Goal: Information Seeking & Learning: Learn about a topic

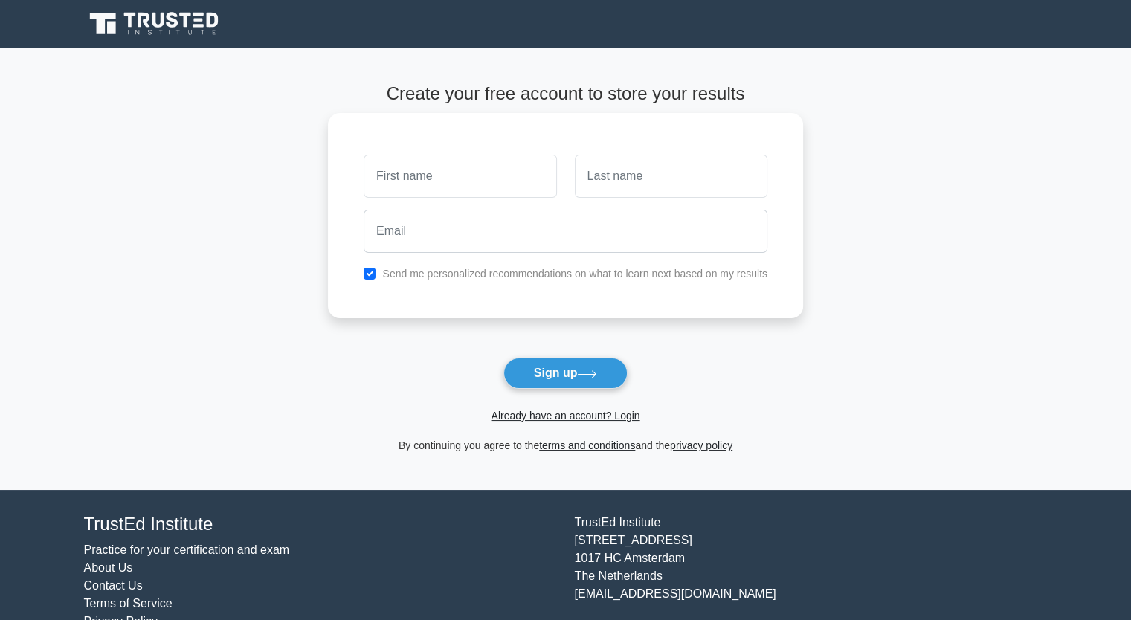
click at [387, 171] on input "text" at bounding box center [460, 176] width 193 height 43
type input "WAHIB"
click at [609, 171] on input "text" at bounding box center [671, 176] width 193 height 43
type input "SHAIBI"
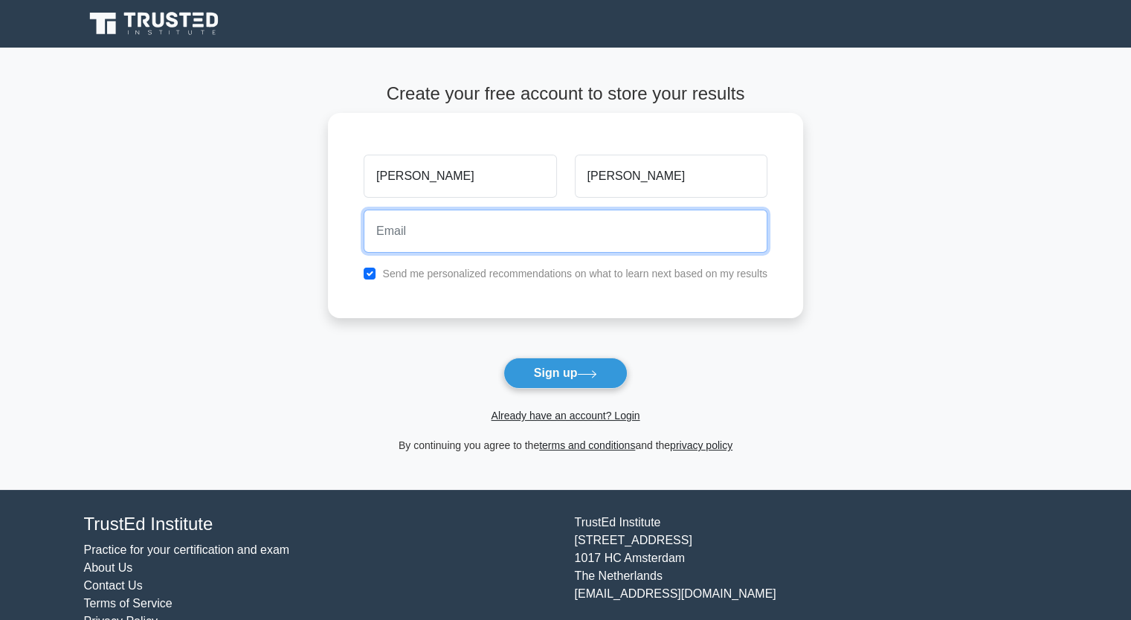
click at [471, 239] on input "email" at bounding box center [566, 231] width 404 height 43
type input "wahib10774@gmail.com"
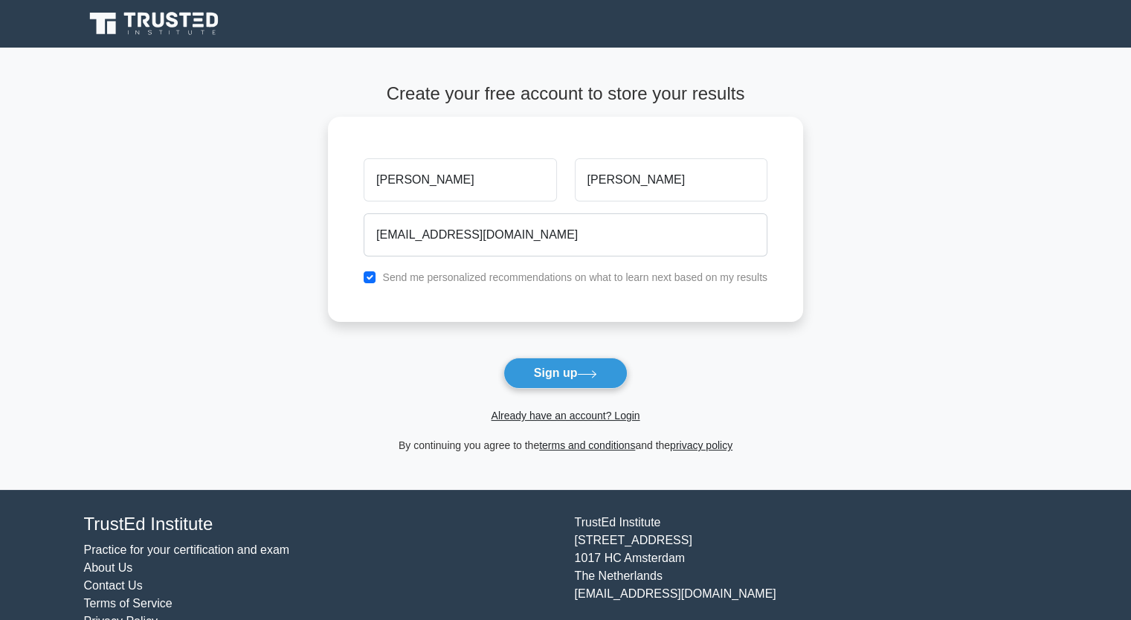
click at [431, 352] on form "Create your free account to store your results WAHIB SHAIBI wahib10774@gmail.co…" at bounding box center [565, 268] width 475 height 371
click at [537, 376] on button "Sign up" at bounding box center [565, 373] width 125 height 31
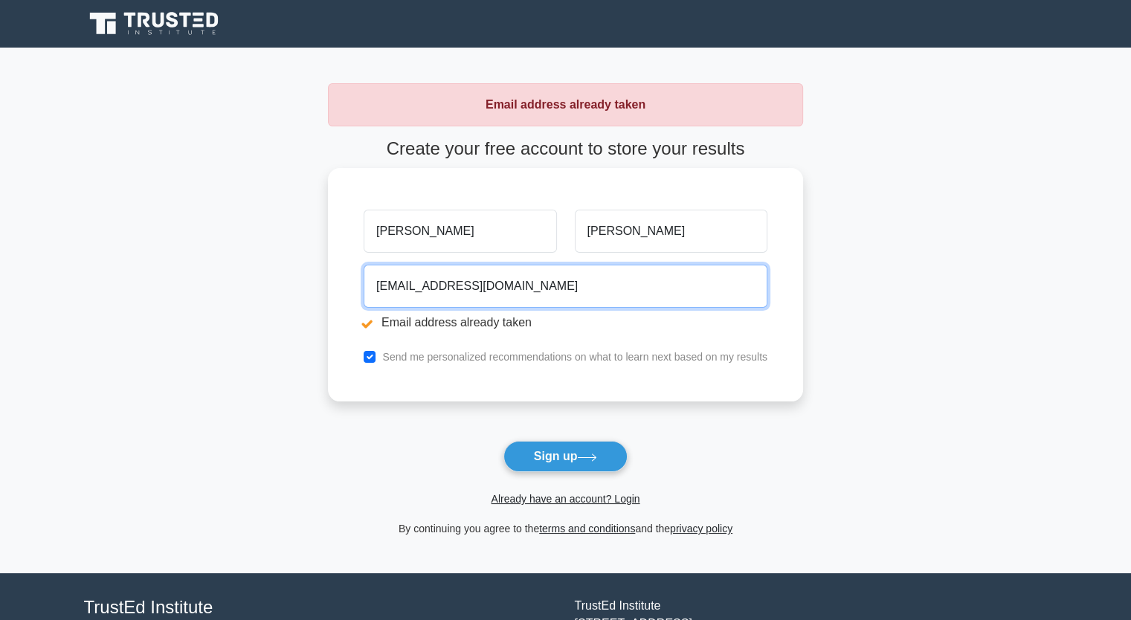
click at [518, 278] on input "[EMAIL_ADDRESS][DOMAIN_NAME]" at bounding box center [566, 286] width 404 height 43
type input "w"
type input "[EMAIL_ADDRESS][DOMAIN_NAME]"
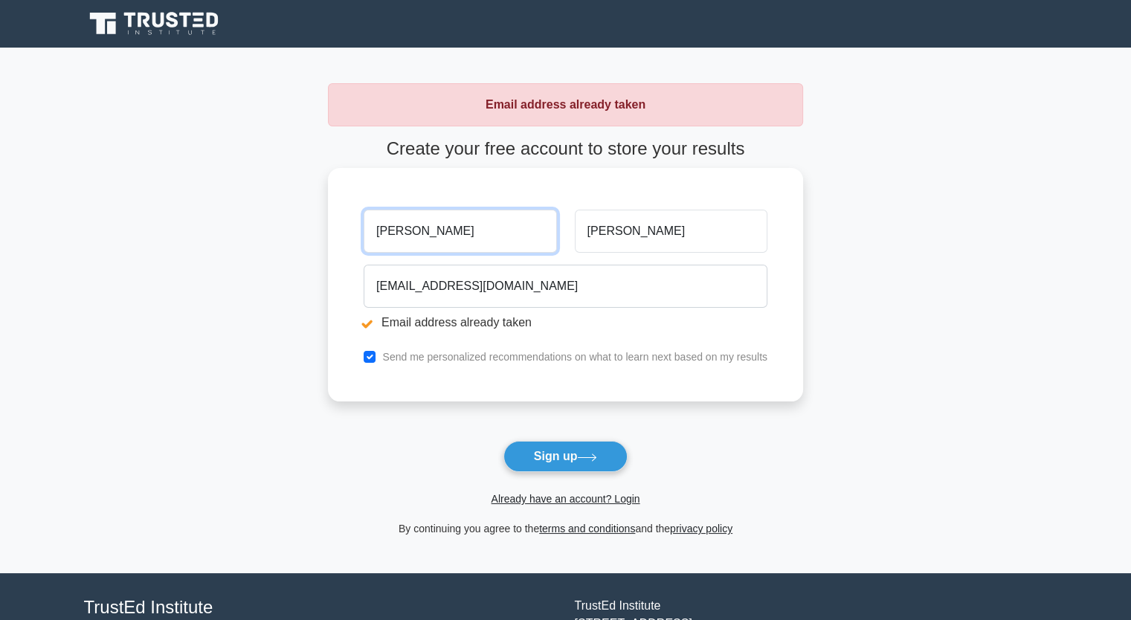
click at [434, 240] on input "[PERSON_NAME]" at bounding box center [460, 231] width 193 height 43
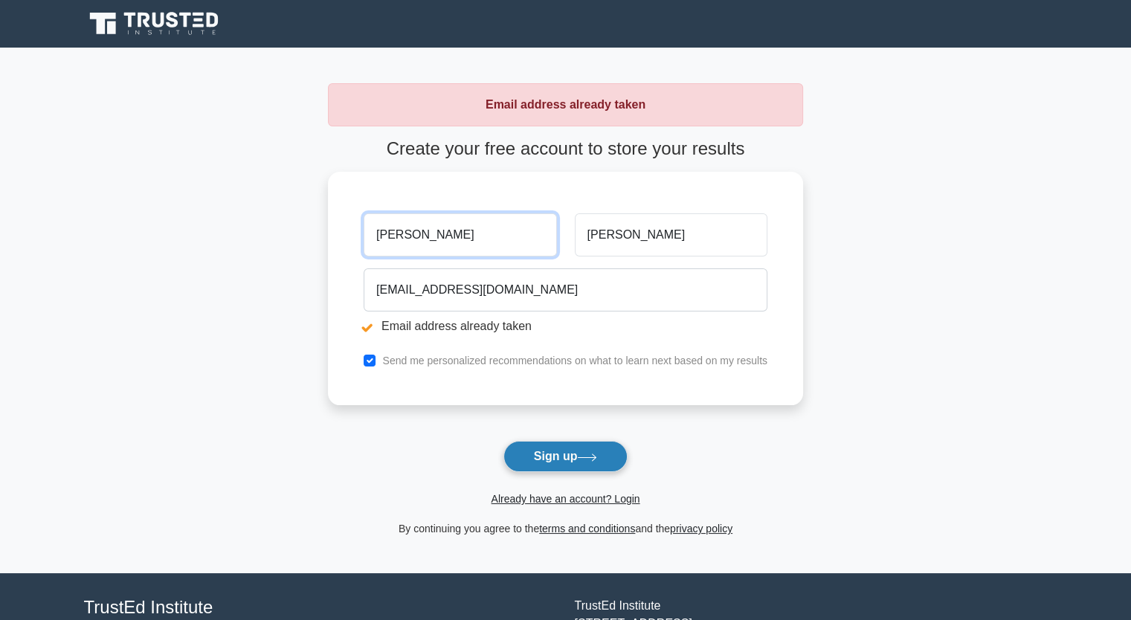
type input "[PERSON_NAME]"
drag, startPoint x: 533, startPoint y: 456, endPoint x: 268, endPoint y: 346, distance: 287.4
click at [268, 346] on main "Email address already taken Create your free account to store your results WAHI…" at bounding box center [565, 311] width 1131 height 526
click at [553, 446] on button "Sign up" at bounding box center [565, 456] width 125 height 31
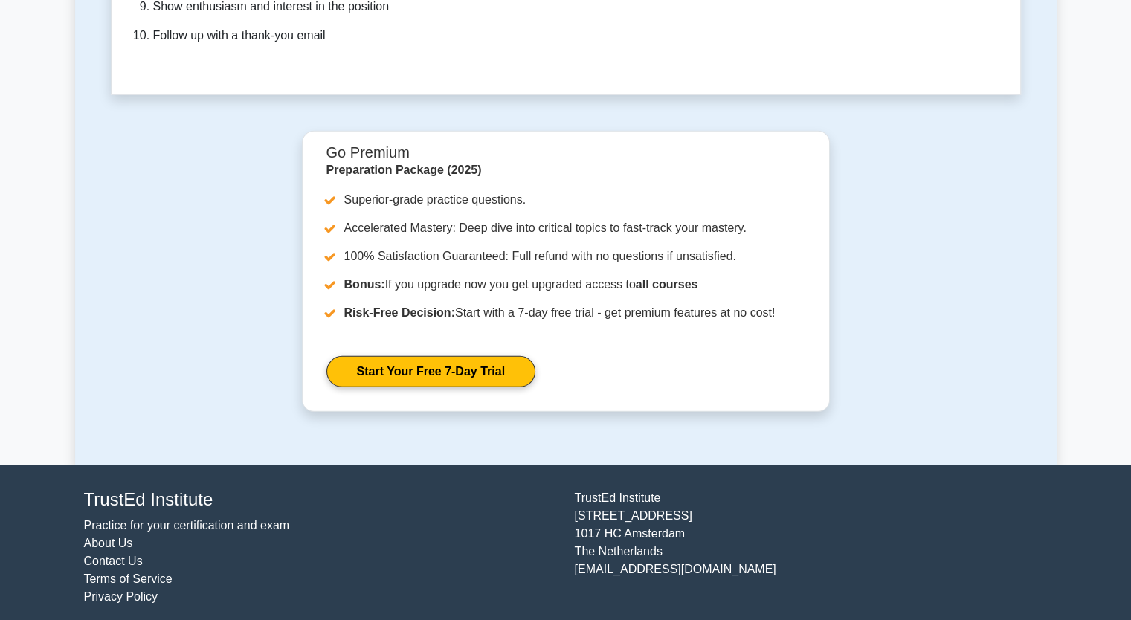
scroll to position [4453, 0]
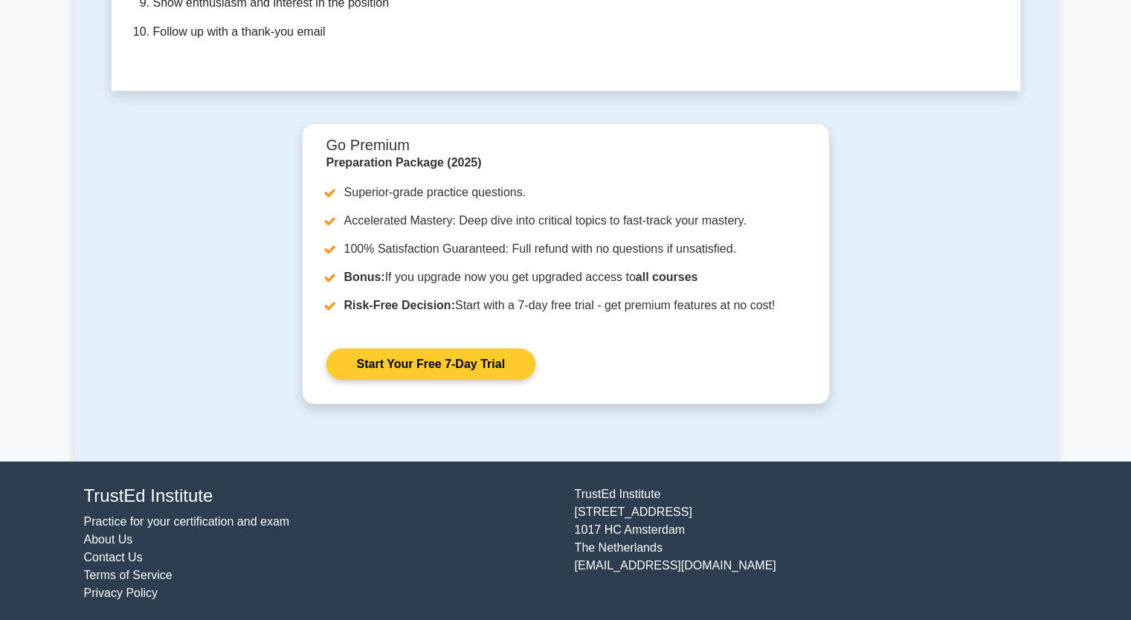
click at [451, 358] on link "Start Your Free 7-Day Trial" at bounding box center [430, 364] width 209 height 31
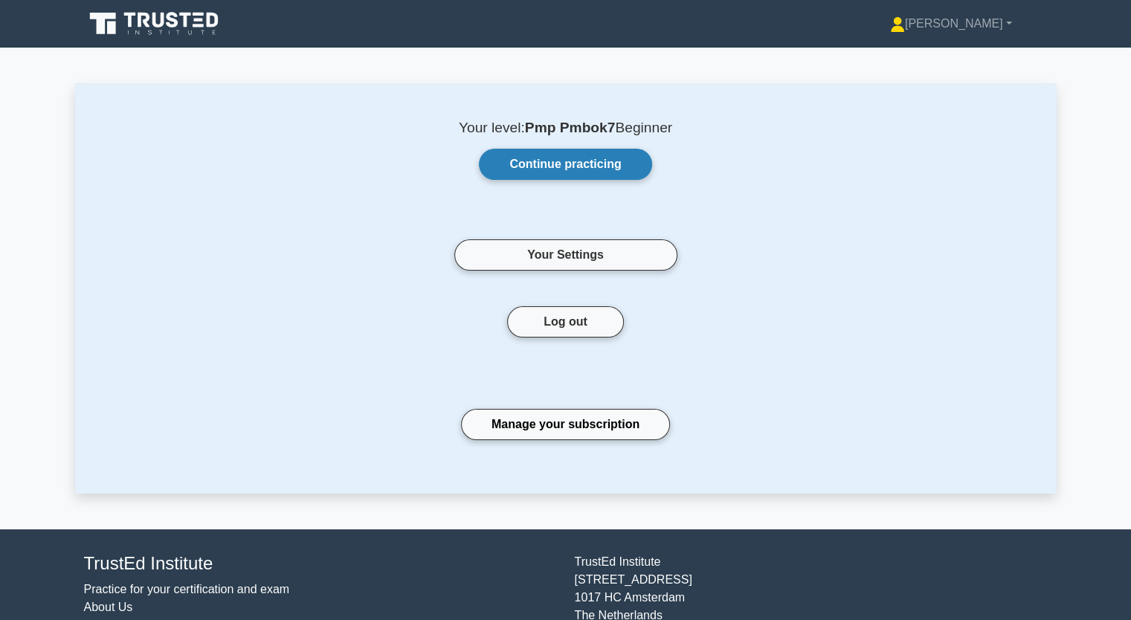
click at [522, 170] on link "Continue practicing" at bounding box center [565, 164] width 173 height 31
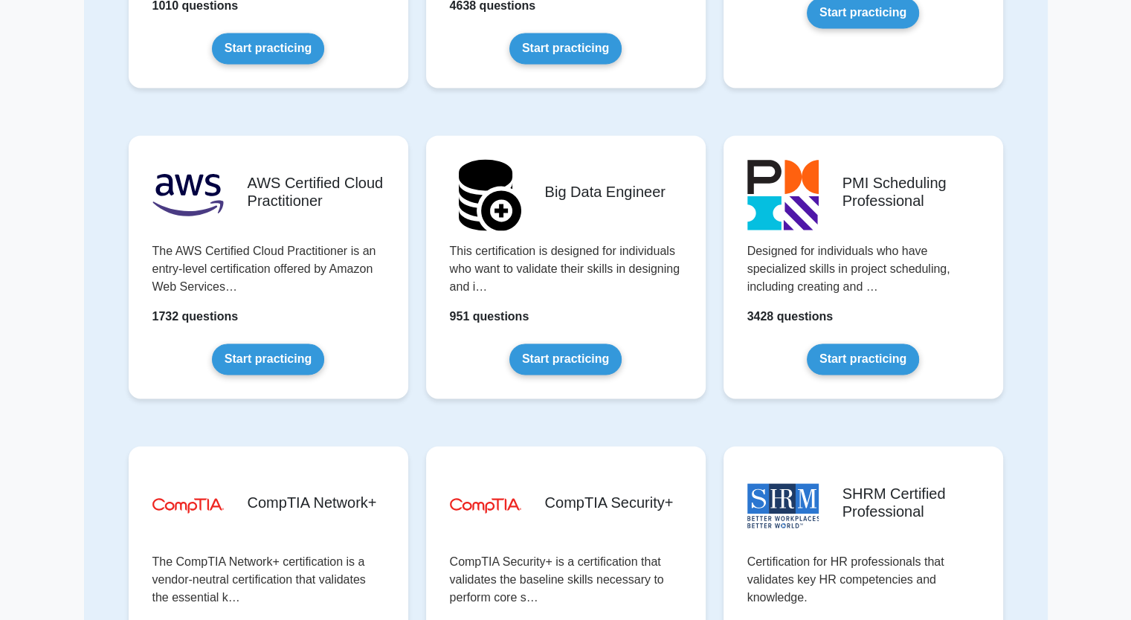
scroll to position [2217, 0]
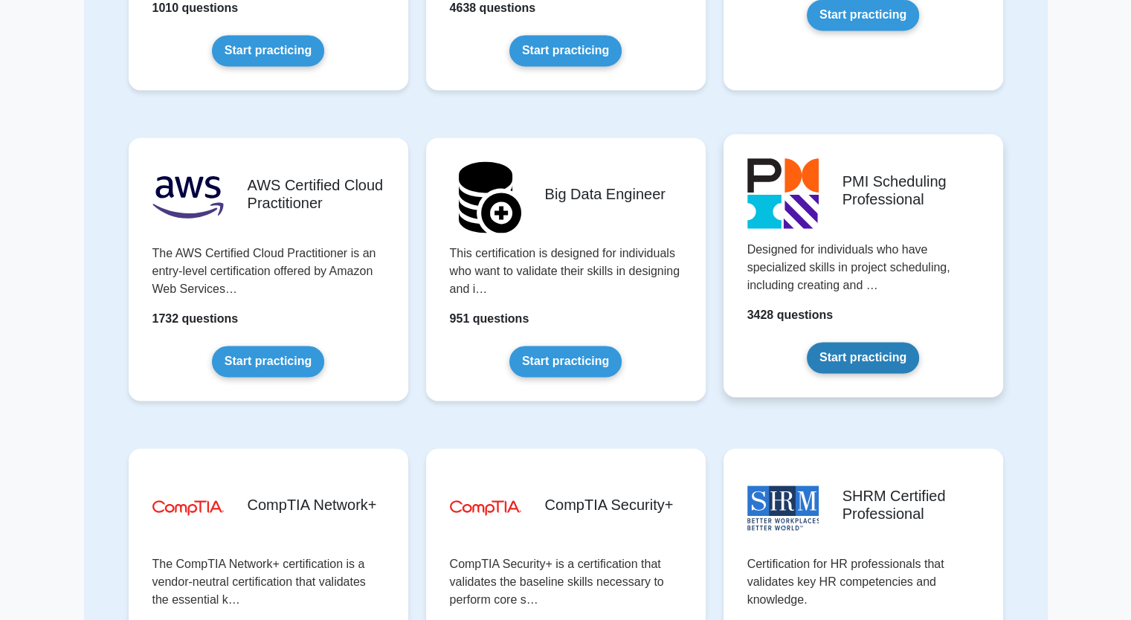
click at [850, 361] on link "Start practicing" at bounding box center [863, 357] width 112 height 31
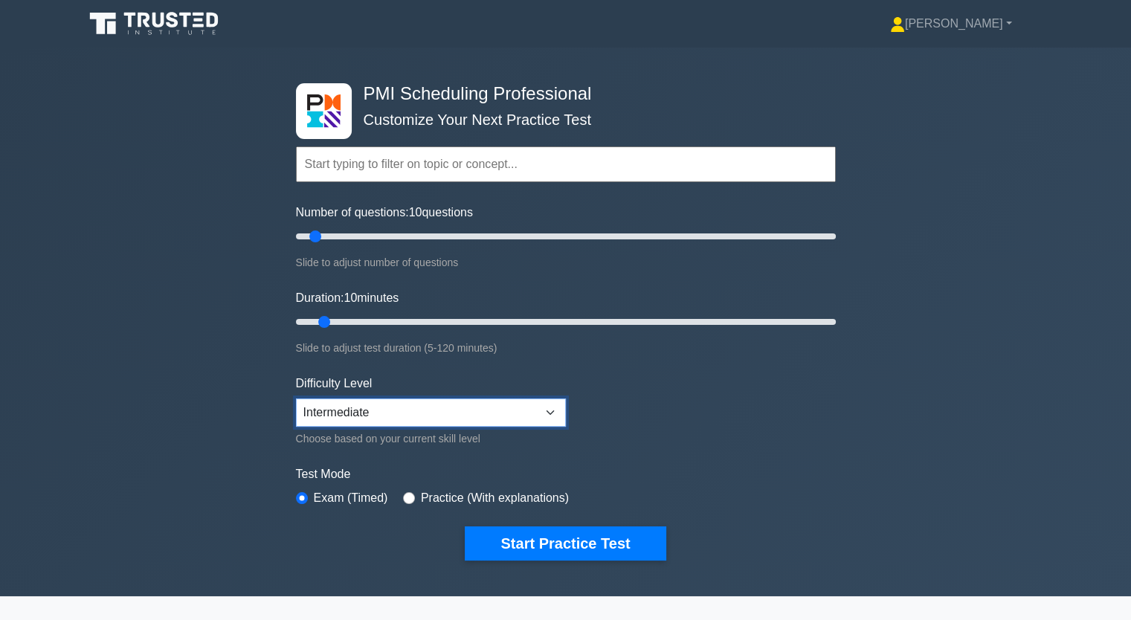
click at [550, 412] on select "Beginner Intermediate Expert" at bounding box center [431, 413] width 270 height 28
select select "expert"
click at [296, 399] on select "Beginner Intermediate Expert" at bounding box center [431, 413] width 270 height 28
click at [410, 499] on div "Practice (With explanations)" at bounding box center [486, 498] width 166 height 18
click at [405, 495] on input "radio" at bounding box center [409, 498] width 12 height 12
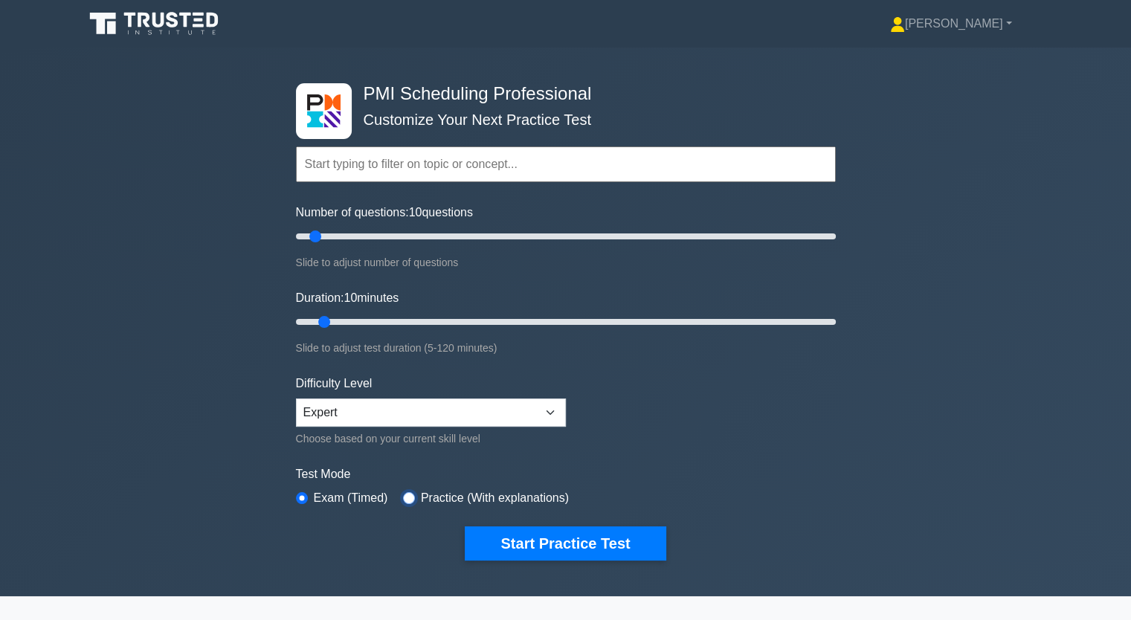
radio input "true"
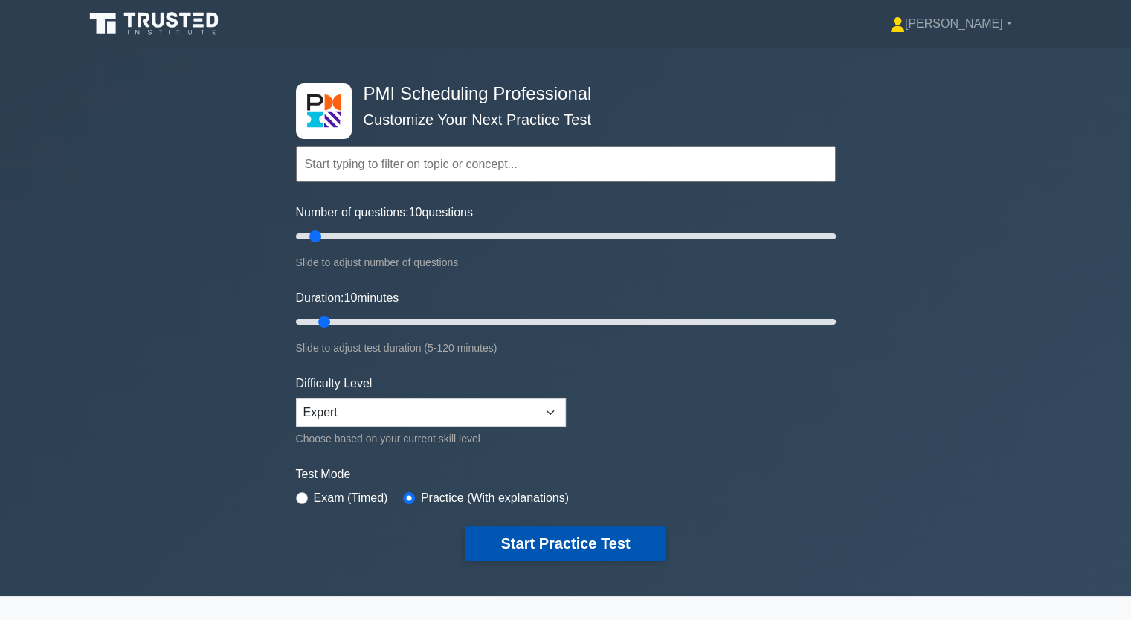
click at [550, 544] on button "Start Practice Test" at bounding box center [565, 544] width 201 height 34
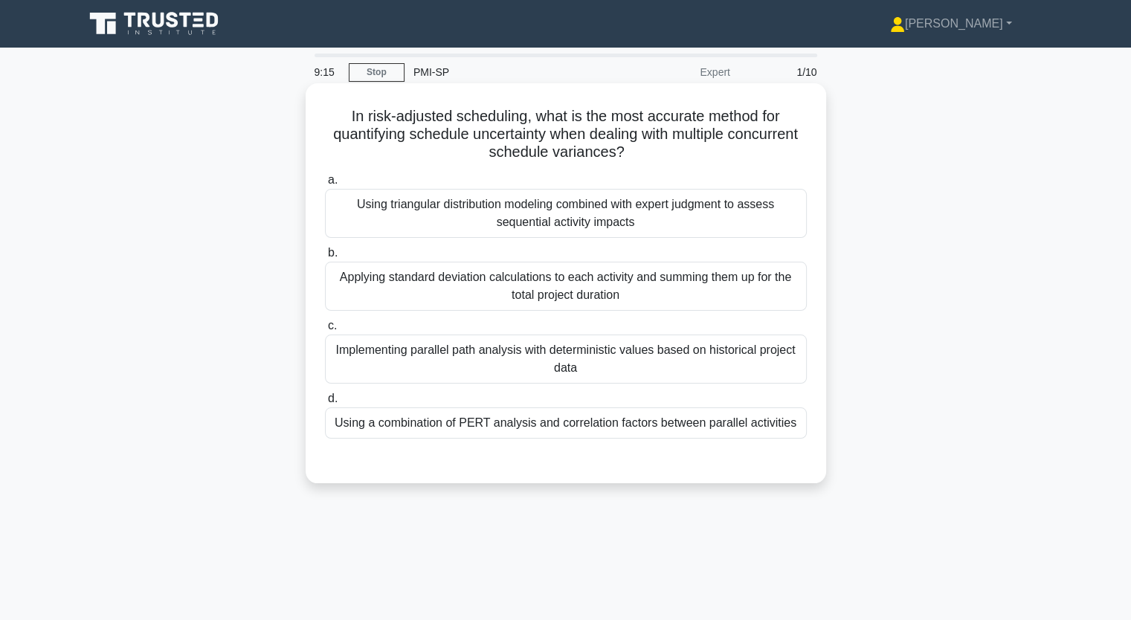
click at [461, 206] on div "Using triangular distribution modeling combined with expert judgment to assess …" at bounding box center [566, 213] width 482 height 49
click at [325, 185] on input "a. Using triangular distribution modeling combined with expert judgment to asse…" at bounding box center [325, 181] width 0 height 10
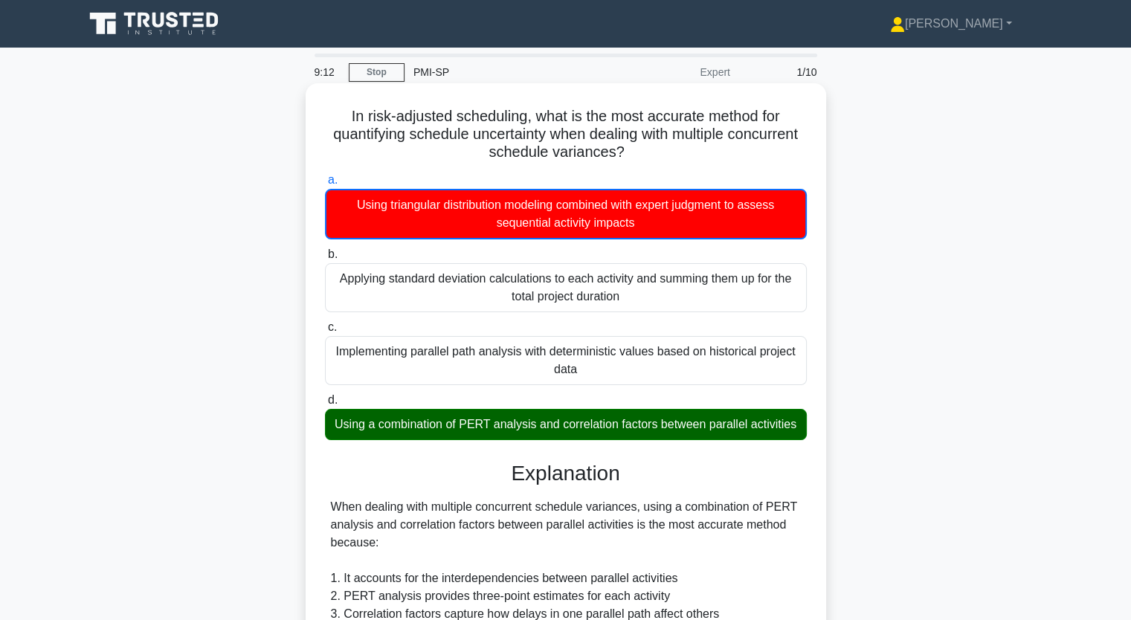
click at [325, 250] on input "b. Applying standard deviation calculations to each activity and summing them u…" at bounding box center [325, 255] width 0 height 10
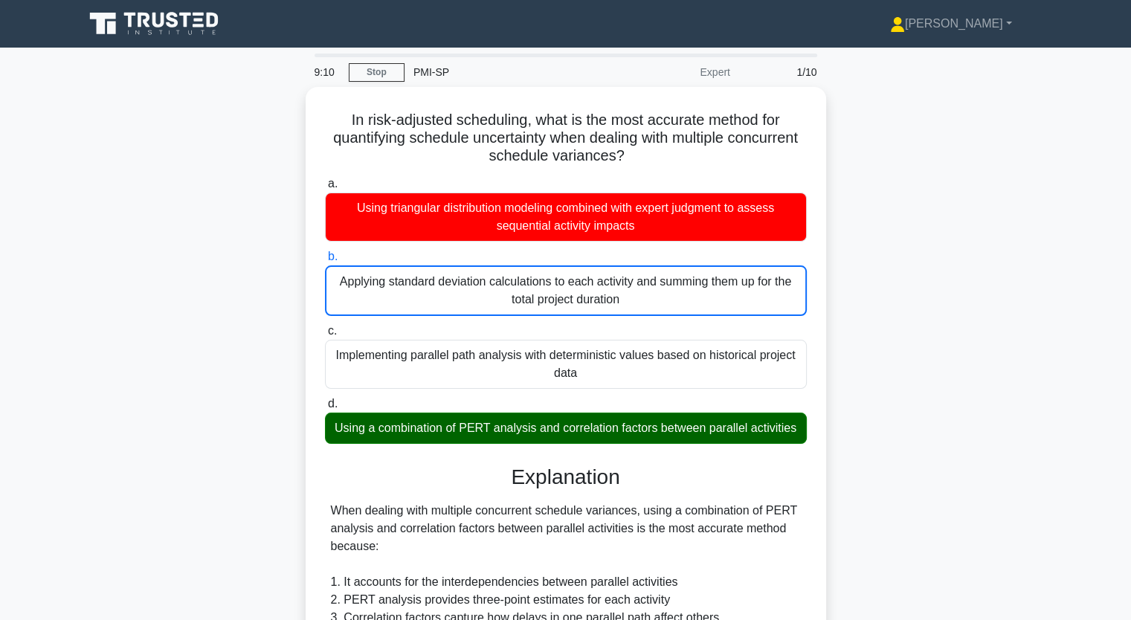
click at [325, 326] on input "c. Implementing parallel path analysis with deterministic values based on histo…" at bounding box center [325, 331] width 0 height 10
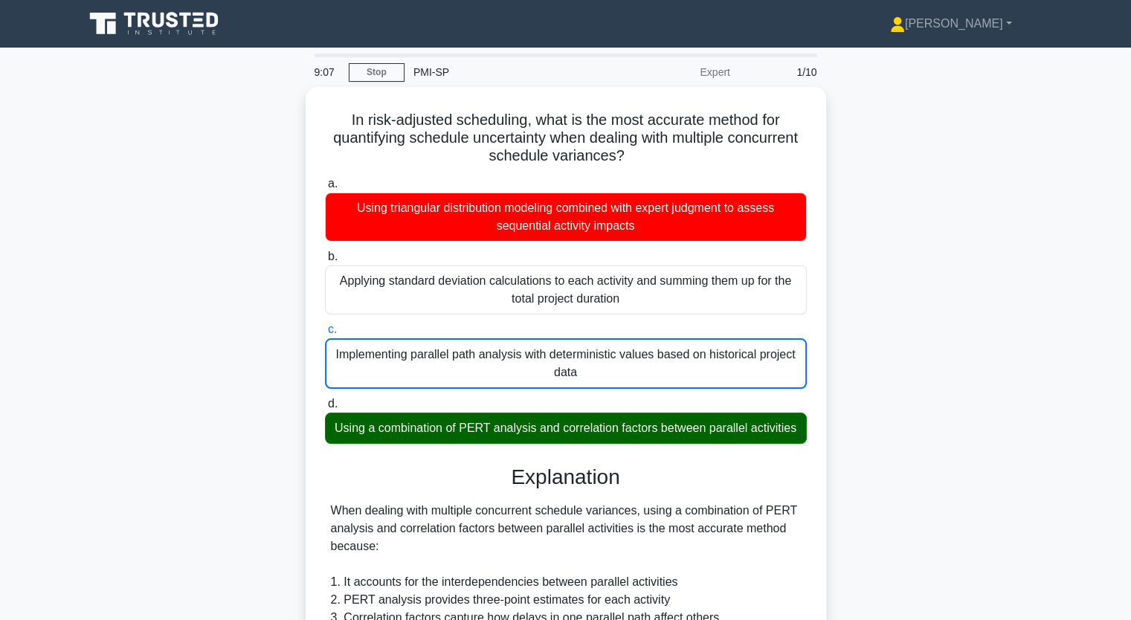
drag, startPoint x: 235, startPoint y: 421, endPoint x: 292, endPoint y: 498, distance: 95.8
click at [287, 493] on div "In risk-adjusted scheduling, what is the most accurate method for quantifying s…" at bounding box center [566, 535] width 982 height 896
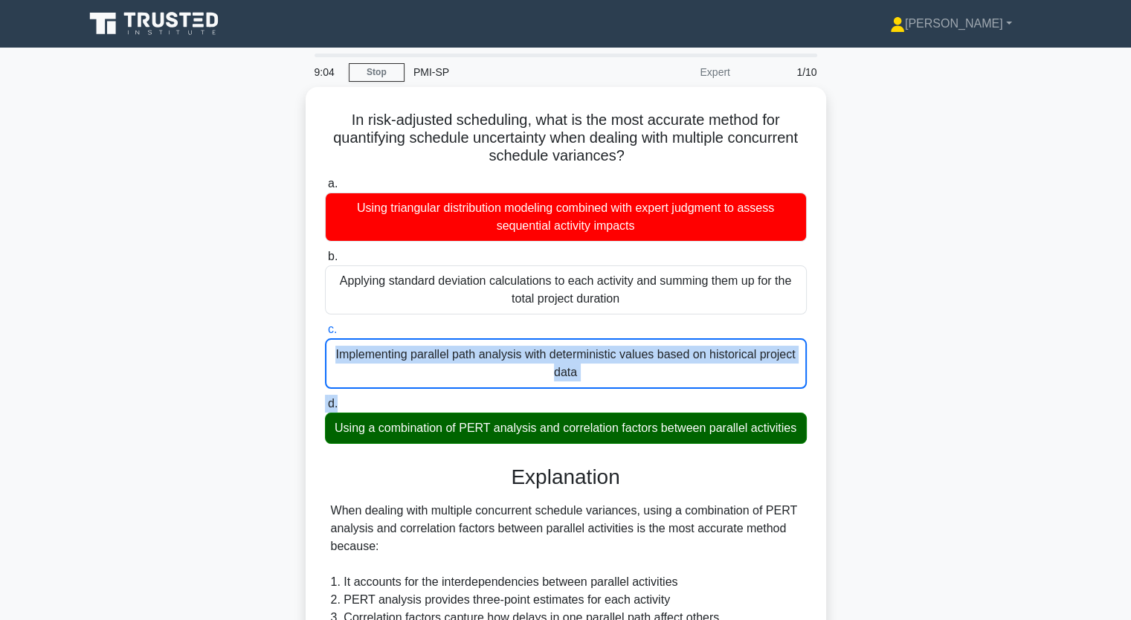
drag, startPoint x: 952, startPoint y: 335, endPoint x: 940, endPoint y: 392, distance: 57.8
click at [940, 392] on div "In risk-adjusted scheduling, what is the most accurate method for quantifying s…" at bounding box center [566, 535] width 982 height 896
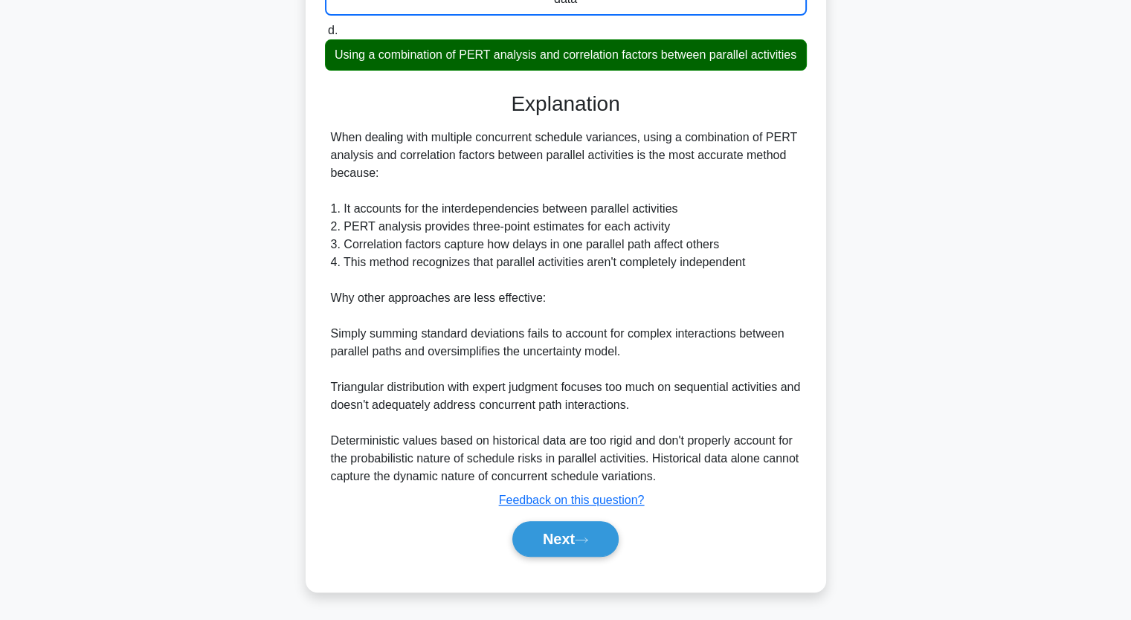
scroll to position [387, 0]
click at [578, 538] on button "Next" at bounding box center [565, 539] width 106 height 36
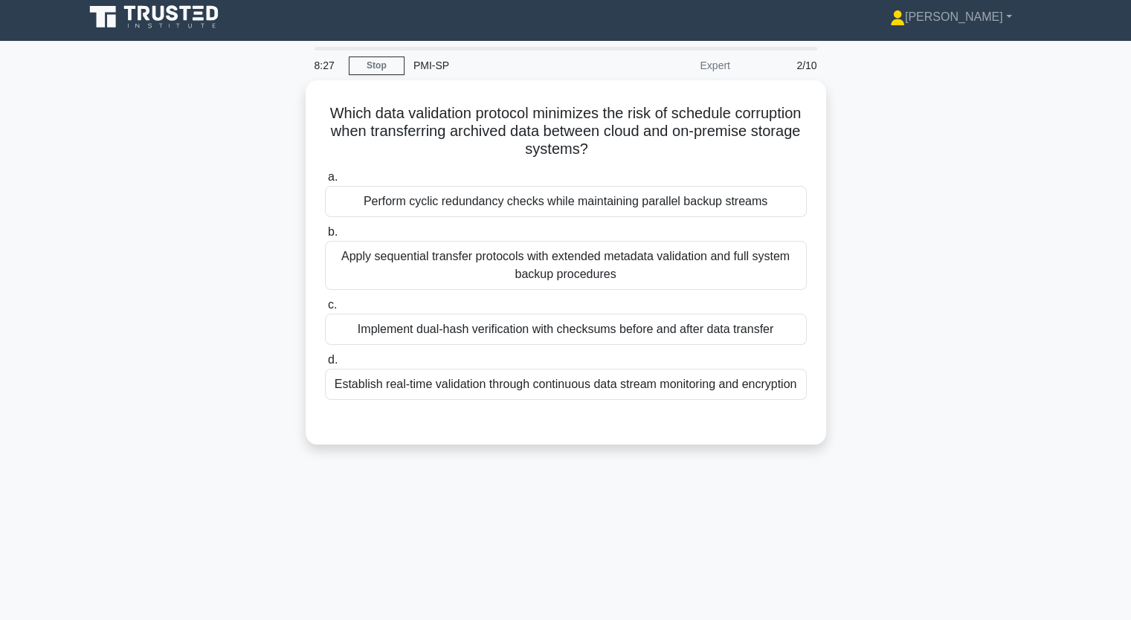
scroll to position [5, 0]
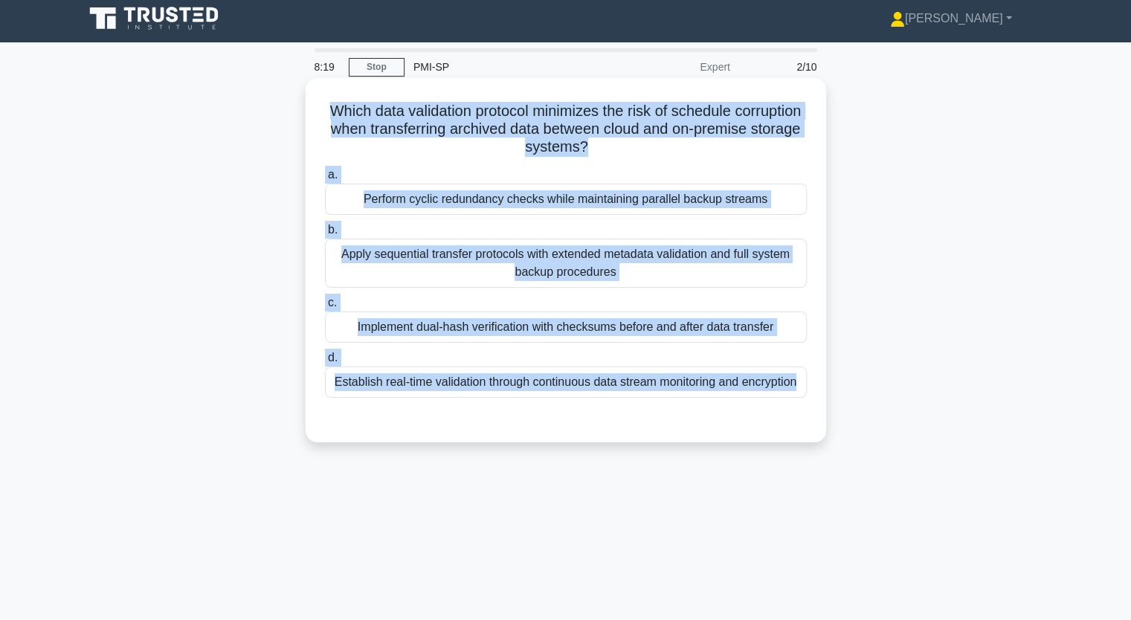
drag, startPoint x: 355, startPoint y: 111, endPoint x: 805, endPoint y: 404, distance: 536.3
click at [805, 404] on div "Which data validation protocol minimizes the risk of schedule corruption when t…" at bounding box center [566, 260] width 509 height 353
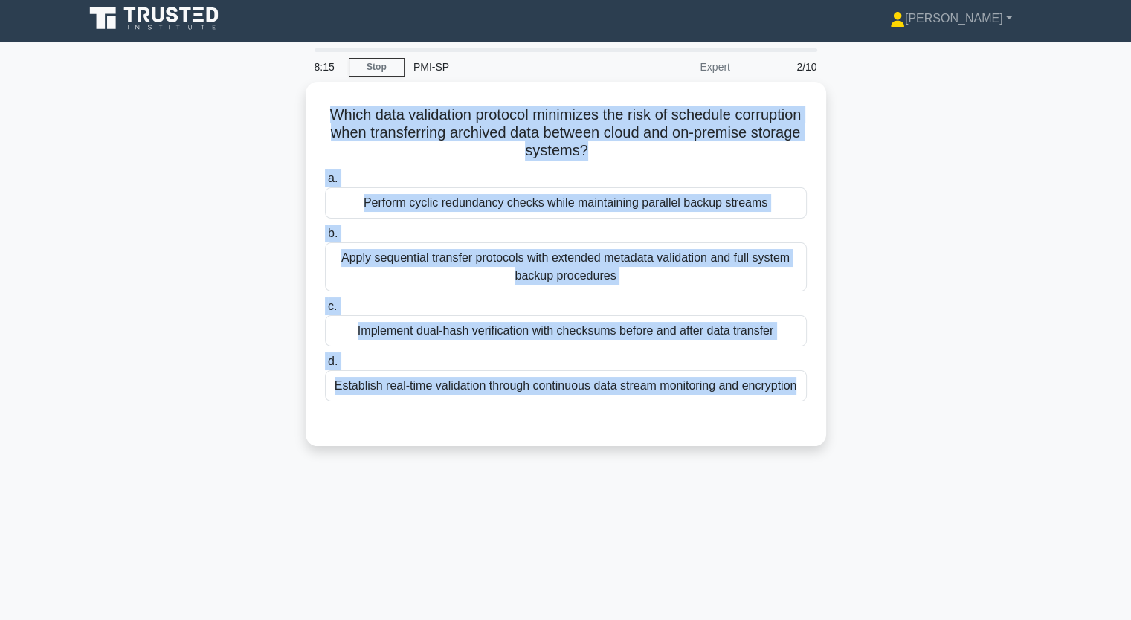
copy div "Which data validation protocol minimizes the risk of schedule corruption when t…"
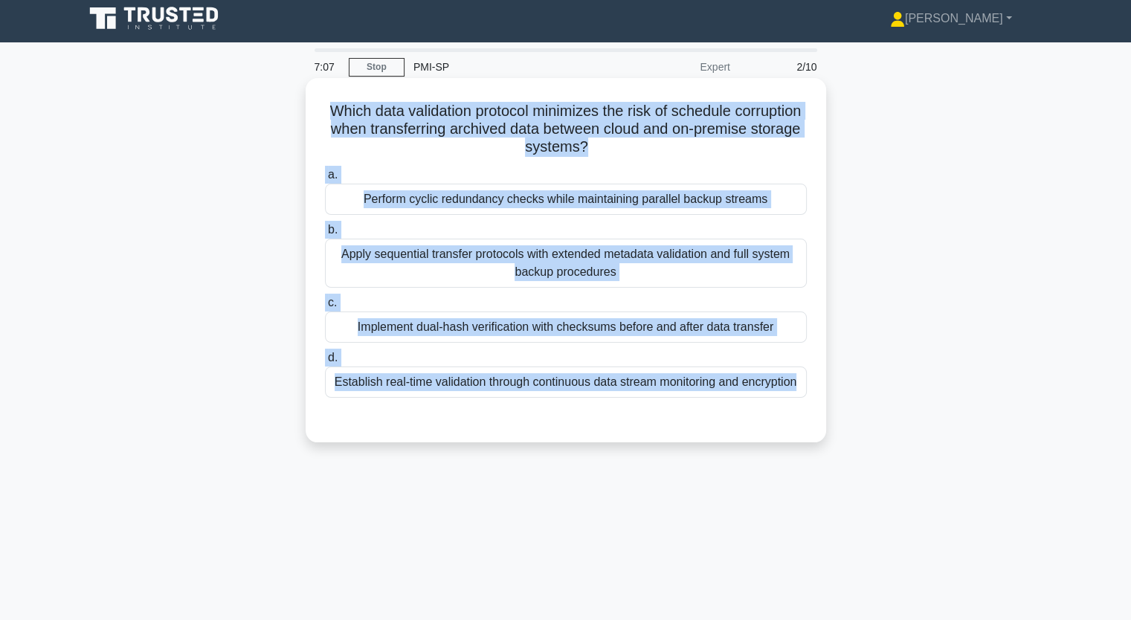
click at [341, 331] on div "Implement dual-hash verification with checksums before and after data transfer" at bounding box center [566, 327] width 482 height 31
click at [325, 308] on input "c. Implement dual-hash verification with checksums before and after data transf…" at bounding box center [325, 303] width 0 height 10
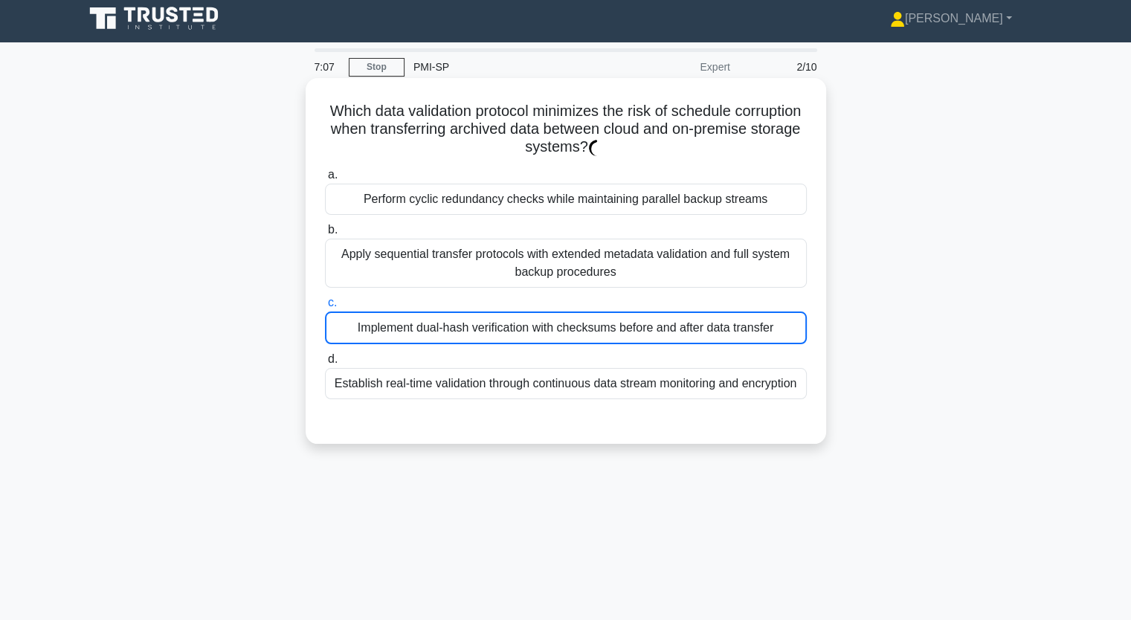
click at [341, 331] on div "Implement dual-hash verification with checksums before and after data transfer" at bounding box center [566, 328] width 482 height 33
click at [325, 308] on input "c. Implement dual-hash verification with checksums before and after data transf…" at bounding box center [325, 303] width 0 height 10
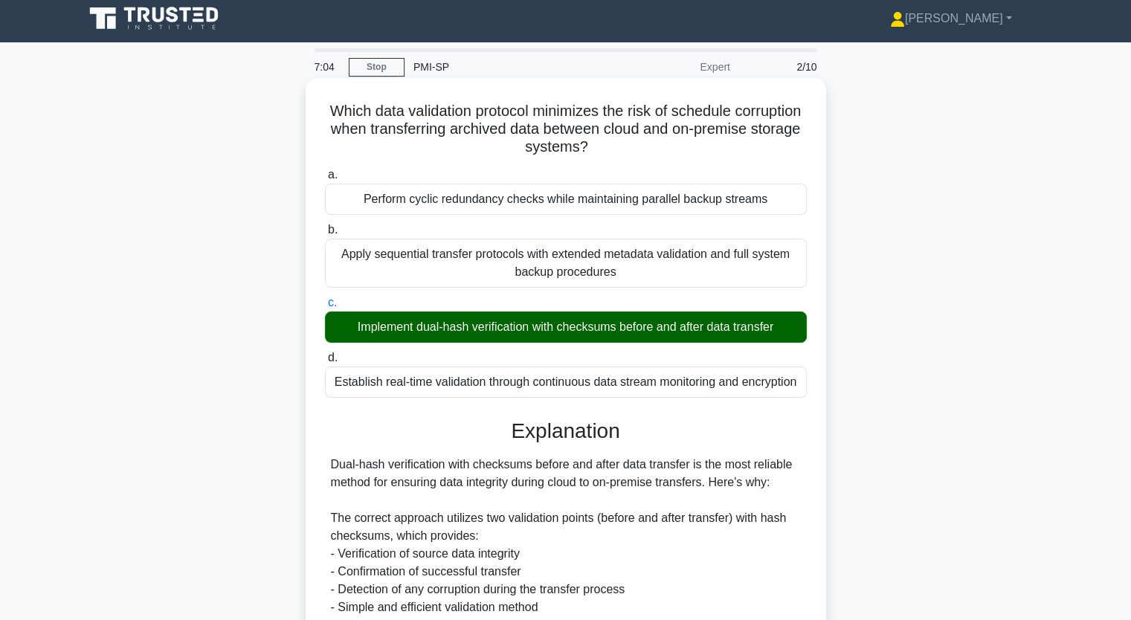
click at [325, 353] on input "d. Establish real-time validation through continuous data stream monitoring and…" at bounding box center [325, 358] width 0 height 10
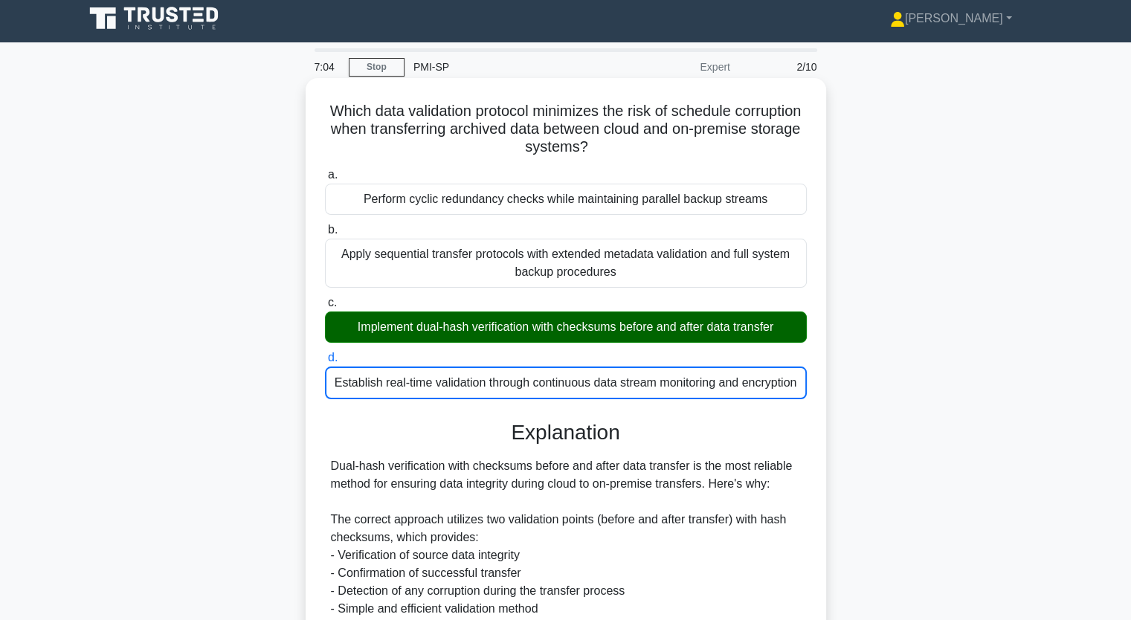
click at [325, 170] on input "a. Perform cyclic redundancy checks while maintaining parallel backup streams" at bounding box center [325, 175] width 0 height 10
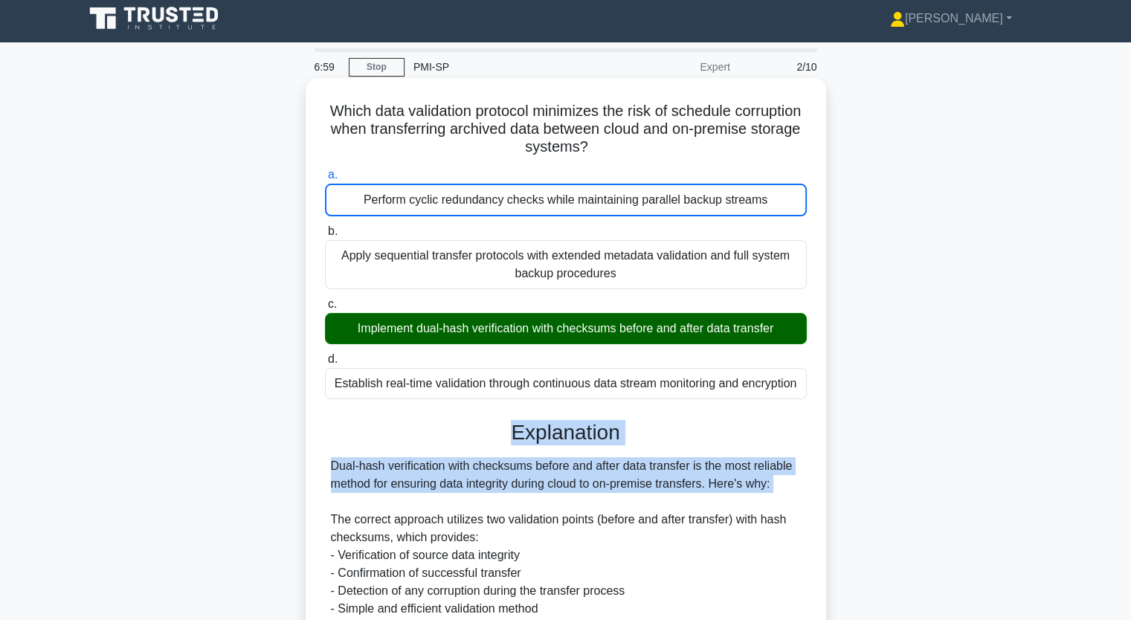
drag, startPoint x: 242, startPoint y: 423, endPoint x: 680, endPoint y: 496, distance: 444.1
click at [680, 496] on div "Which data validation protocol minimizes the risk of schedule corruption when t…" at bounding box center [566, 512] width 982 height 860
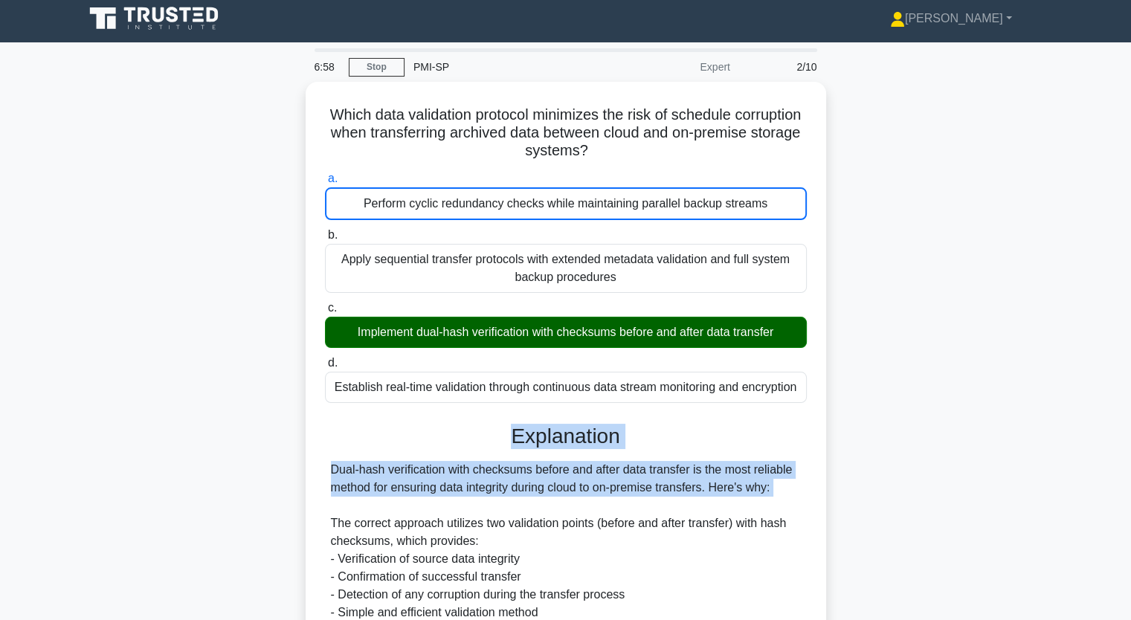
click at [943, 424] on div "Which data validation protocol minimizes the risk of schedule corruption when t…" at bounding box center [566, 512] width 982 height 860
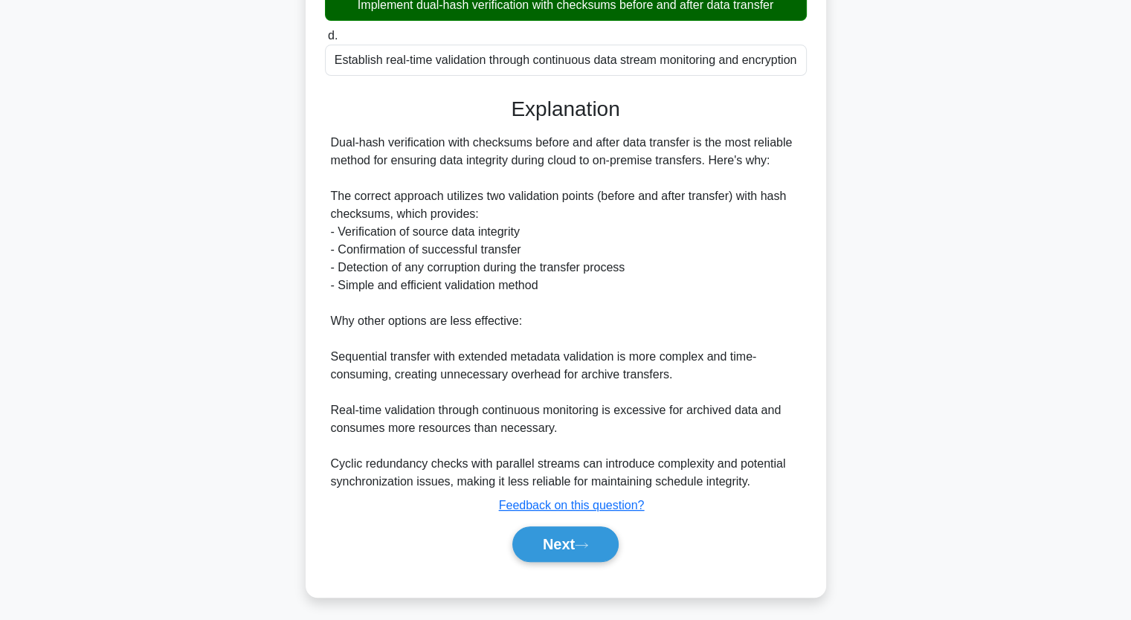
scroll to position [333, 0]
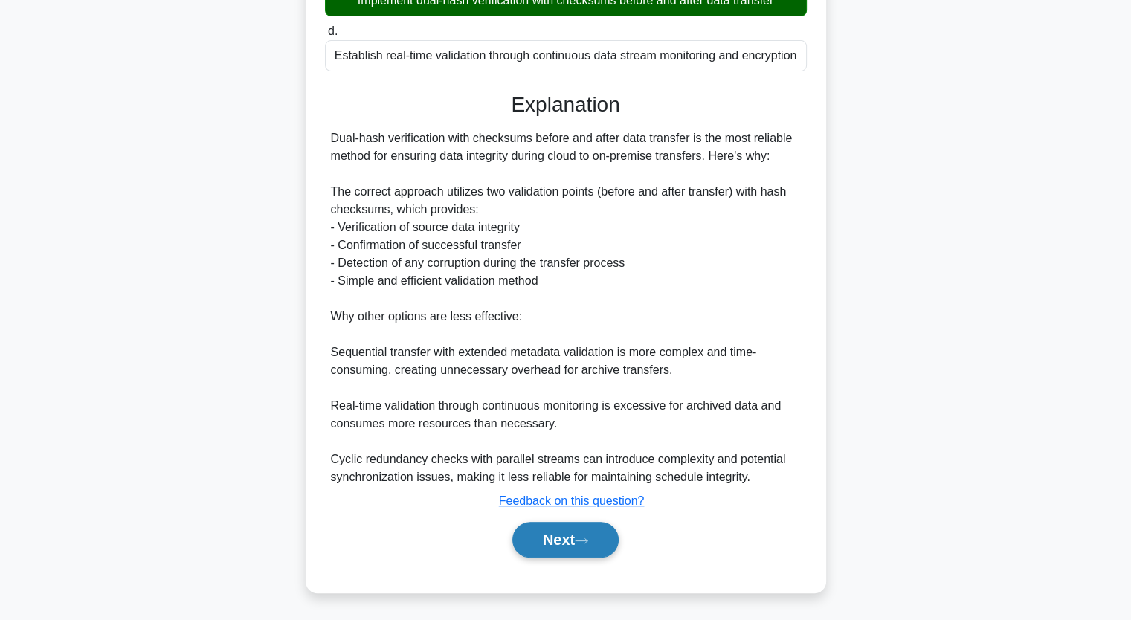
click at [580, 538] on button "Next" at bounding box center [565, 540] width 106 height 36
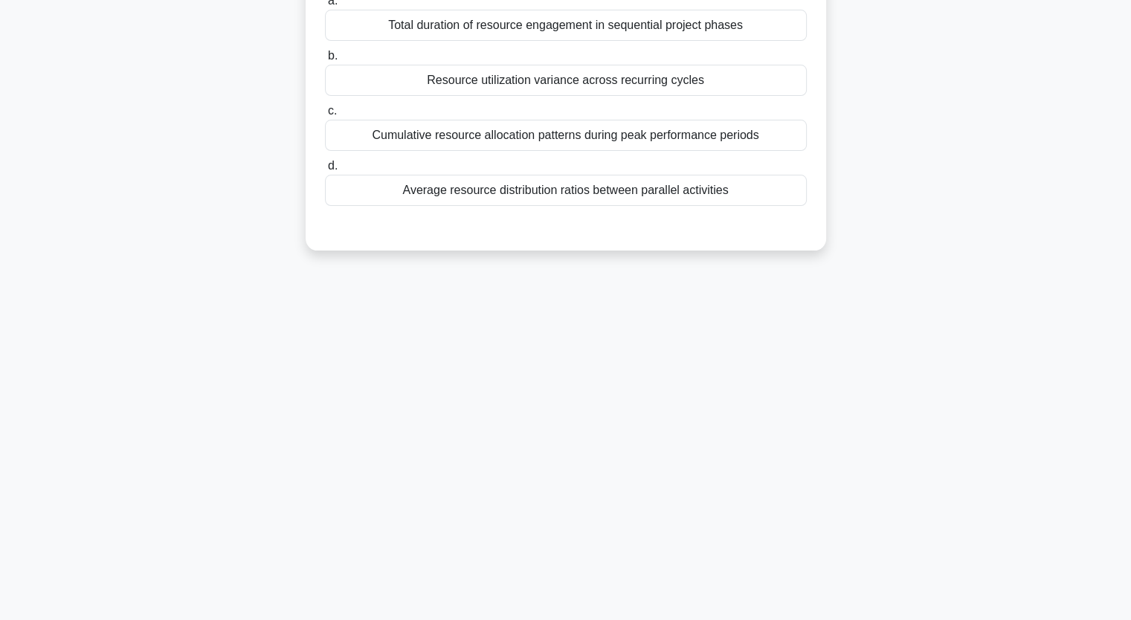
scroll to position [184, 0]
click at [580, 538] on div "6:50 Stop PMI-SP Expert 3/10 During resource optimization, what key metric shou…" at bounding box center [566, 243] width 982 height 744
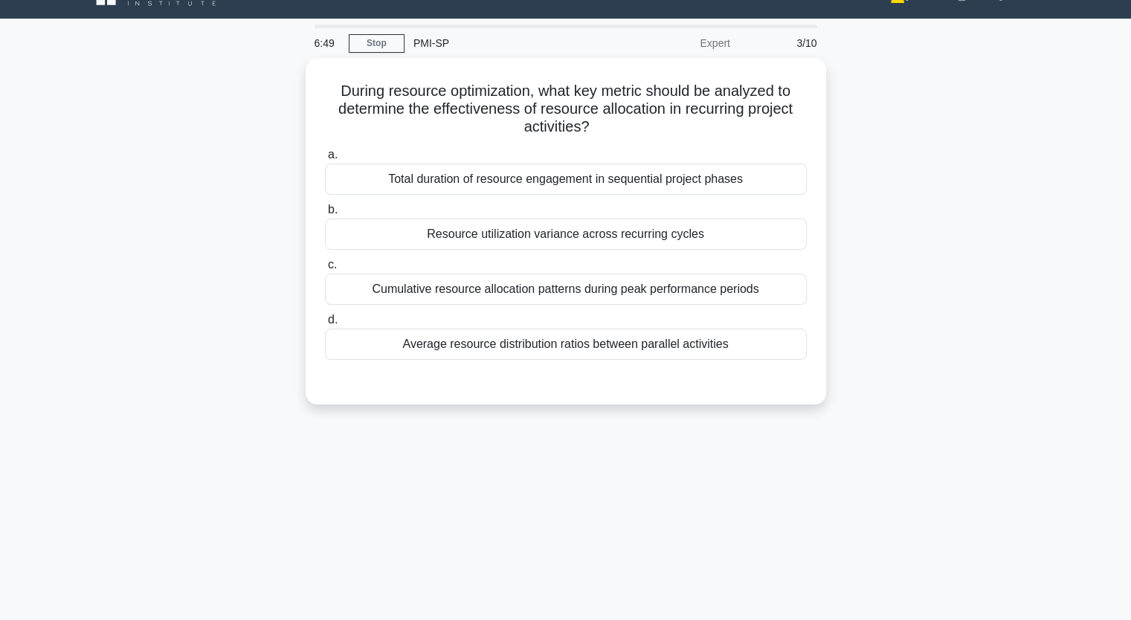
scroll to position [5, 0]
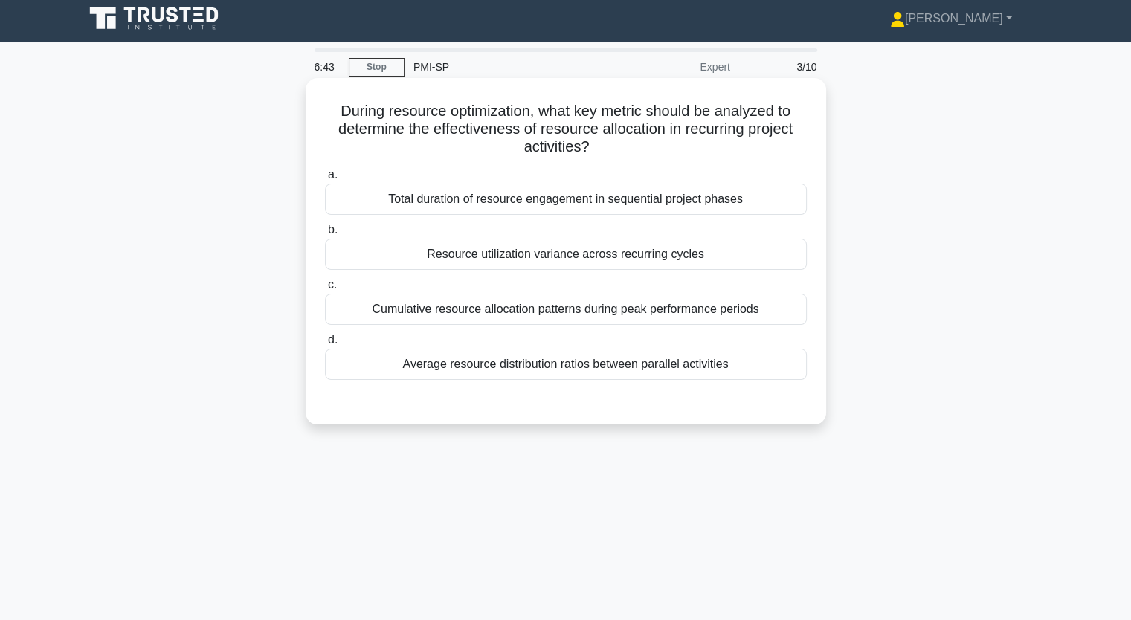
drag, startPoint x: 337, startPoint y: 114, endPoint x: 716, endPoint y: 379, distance: 463.0
click at [716, 379] on div "During resource optimization, what key metric should be analyzed to determine t…" at bounding box center [566, 251] width 509 height 335
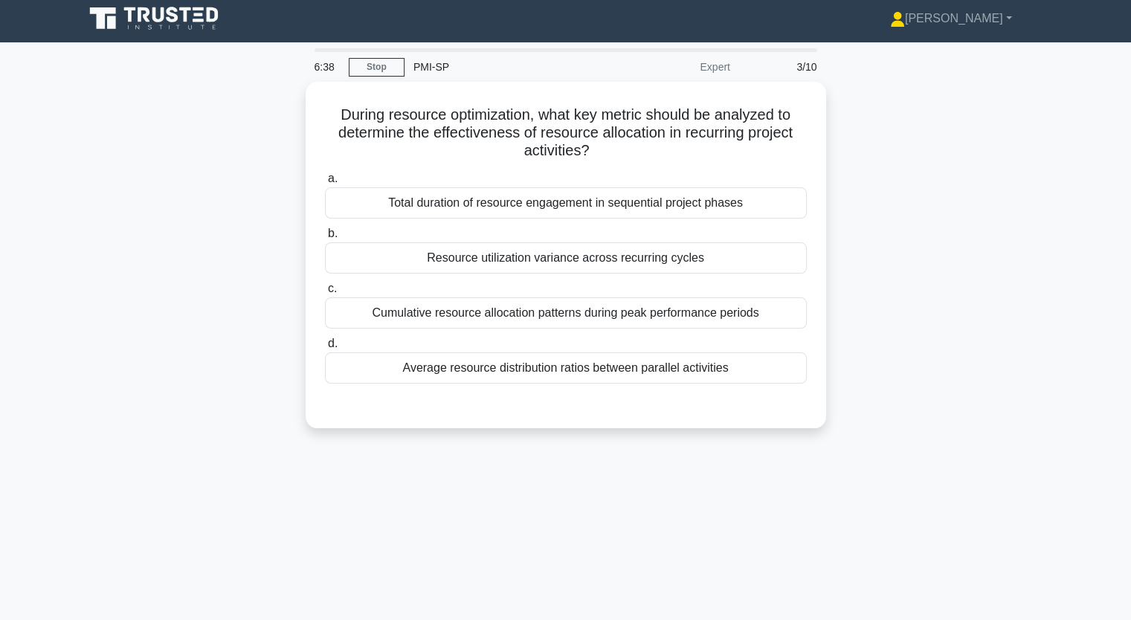
copy div "During resource optimization, what key metric should be analyzed to determine t…"
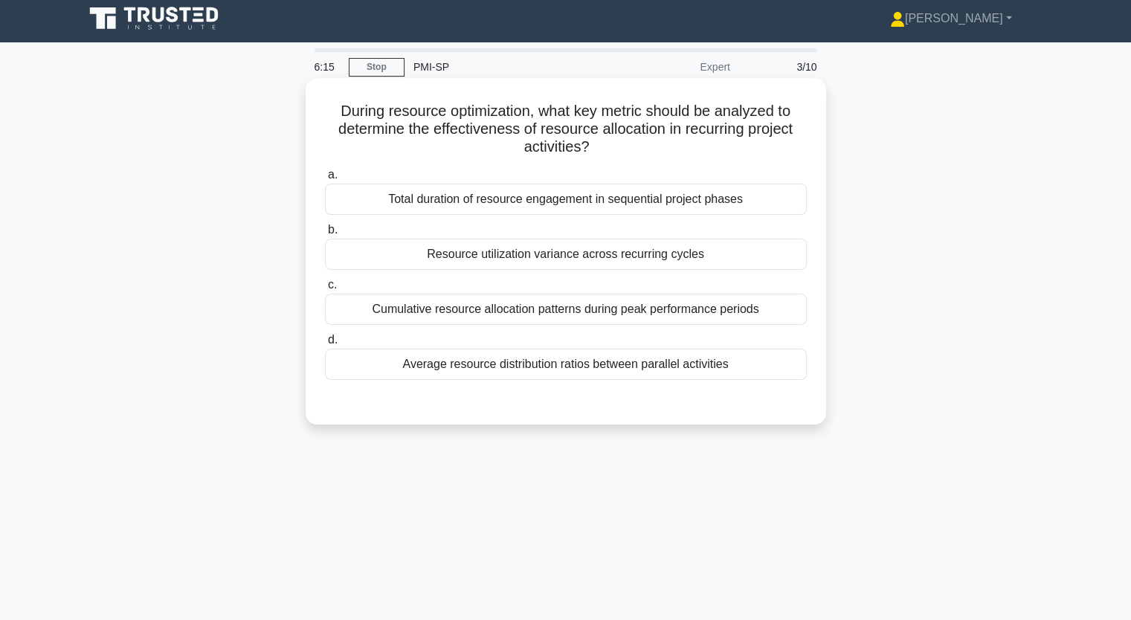
click at [364, 251] on div "Resource utilization variance across recurring cycles" at bounding box center [566, 254] width 482 height 31
click at [325, 235] on input "b. Resource utilization variance across recurring cycles" at bounding box center [325, 230] width 0 height 10
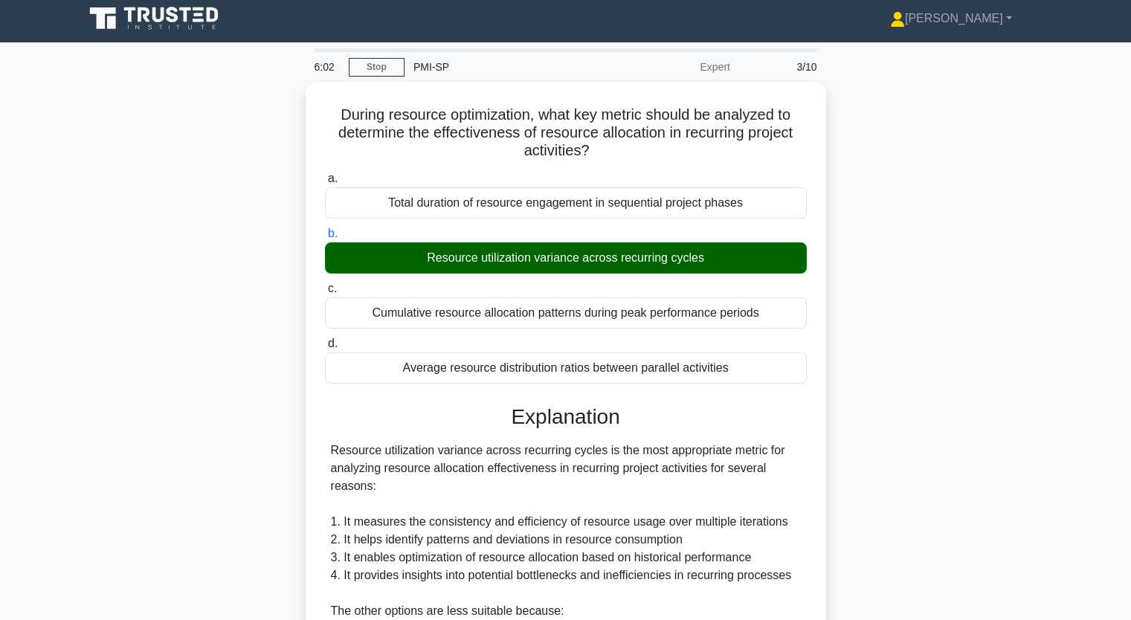
click at [325, 284] on input "c. Cumulative resource allocation patterns during peak performance periods" at bounding box center [325, 289] width 0 height 10
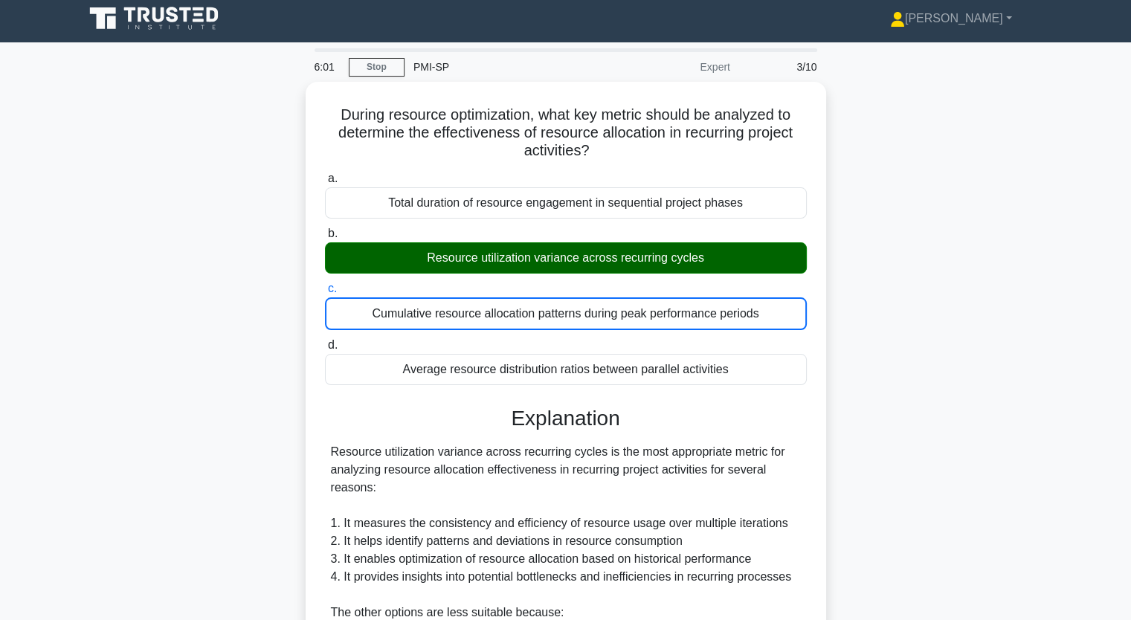
click at [325, 341] on input "d. Average resource distribution ratios between parallel activities" at bounding box center [325, 346] width 0 height 10
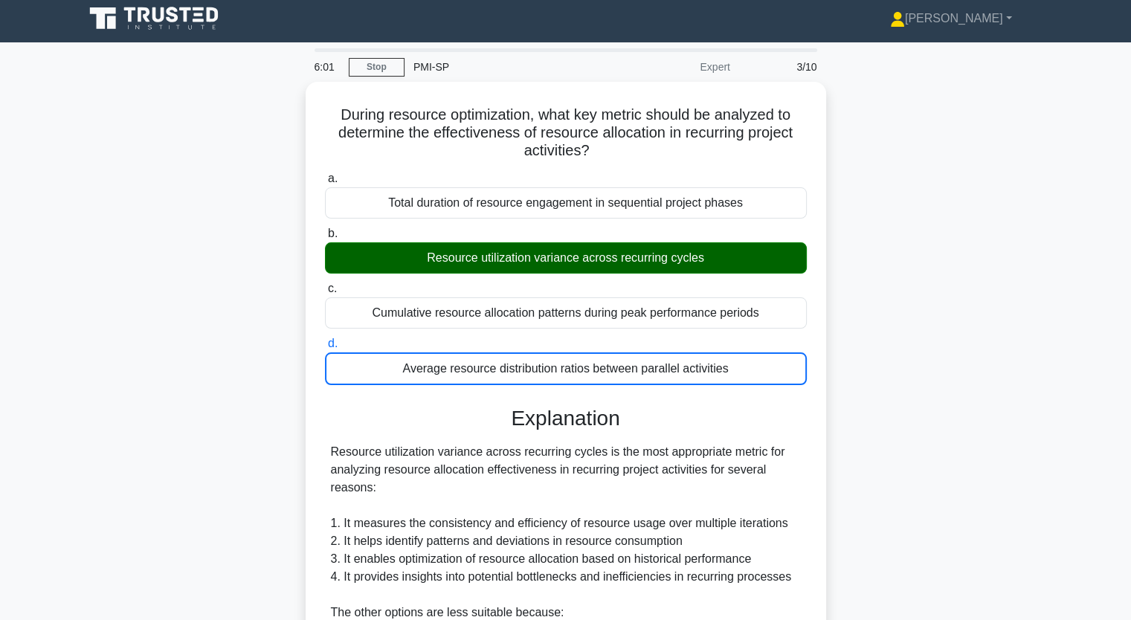
click at [325, 174] on input "a. Total duration of resource engagement in sequential project phases" at bounding box center [325, 179] width 0 height 10
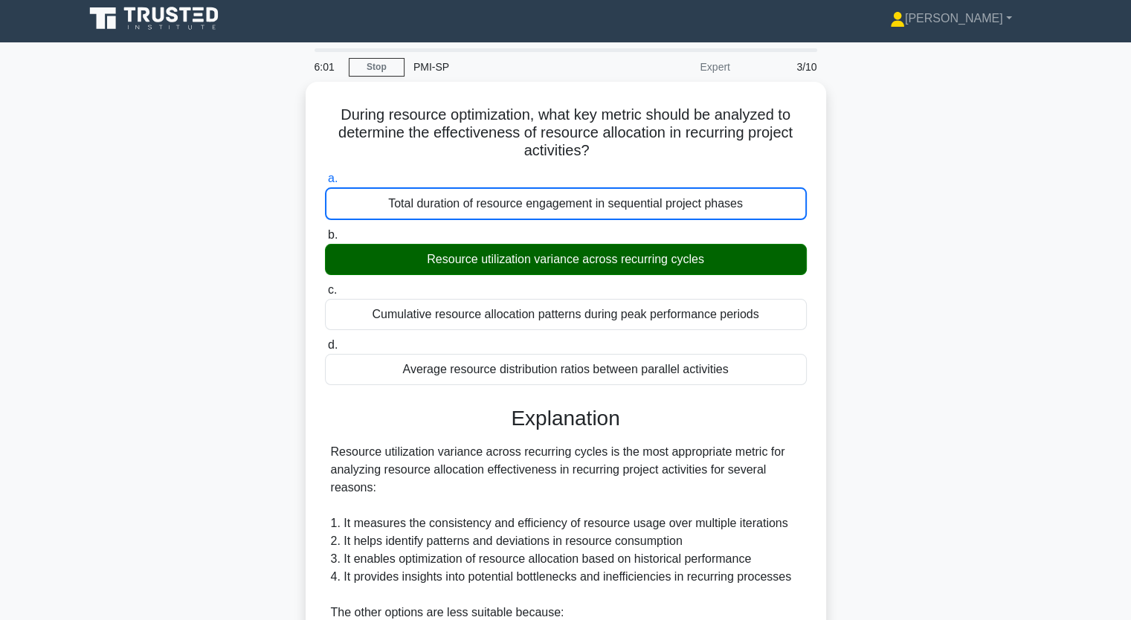
click at [325, 231] on input "b. Resource utilization variance across recurring cycles" at bounding box center [325, 236] width 0 height 10
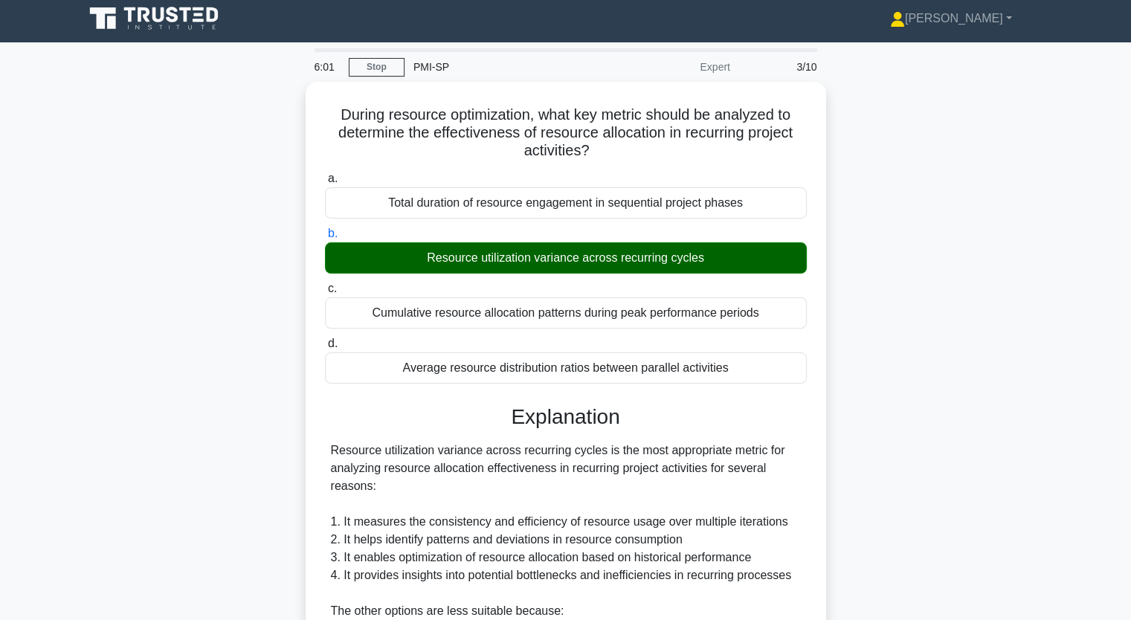
click at [325, 284] on input "c. Cumulative resource allocation patterns during peak performance periods" at bounding box center [325, 289] width 0 height 10
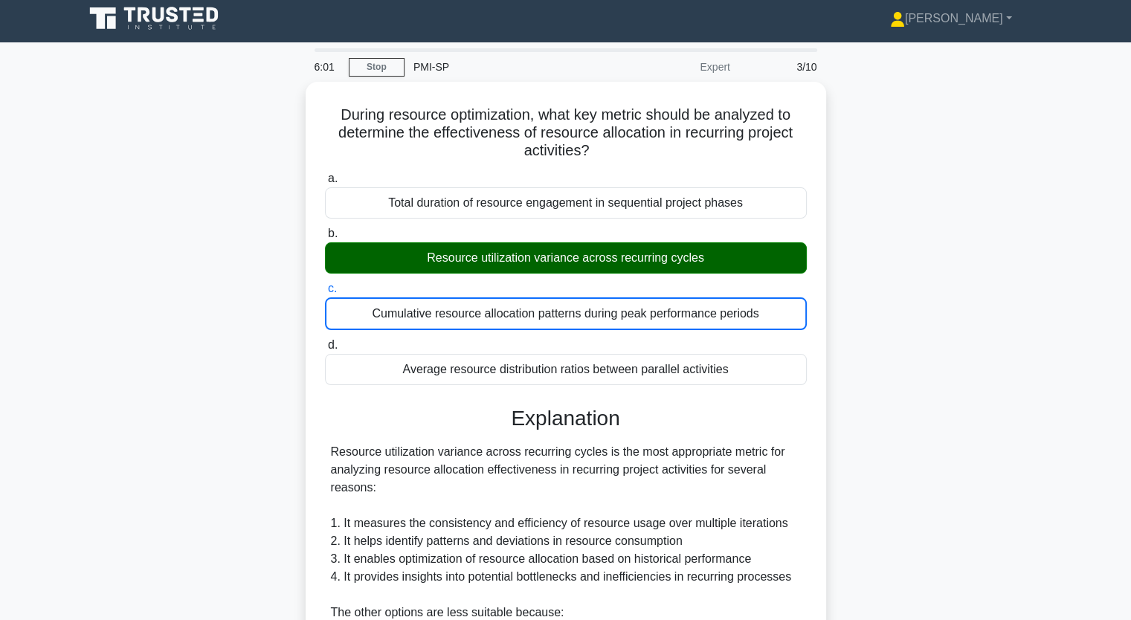
click at [325, 341] on input "d. Average resource distribution ratios between parallel activities" at bounding box center [325, 346] width 0 height 10
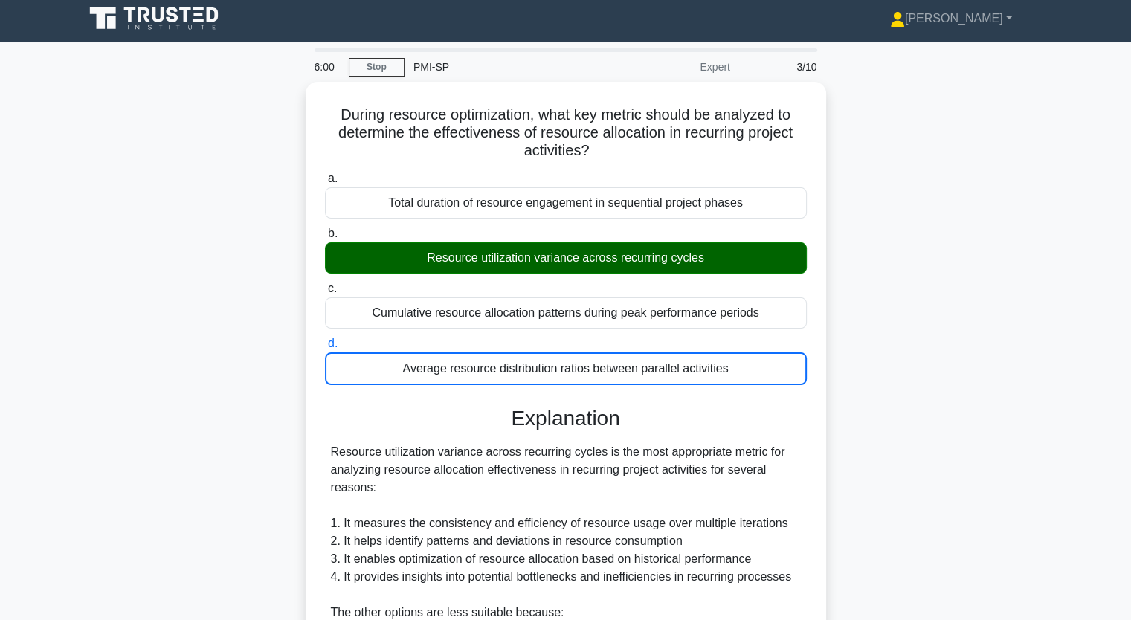
click at [325, 174] on input "a. Total duration of resource engagement in sequential project phases" at bounding box center [325, 179] width 0 height 10
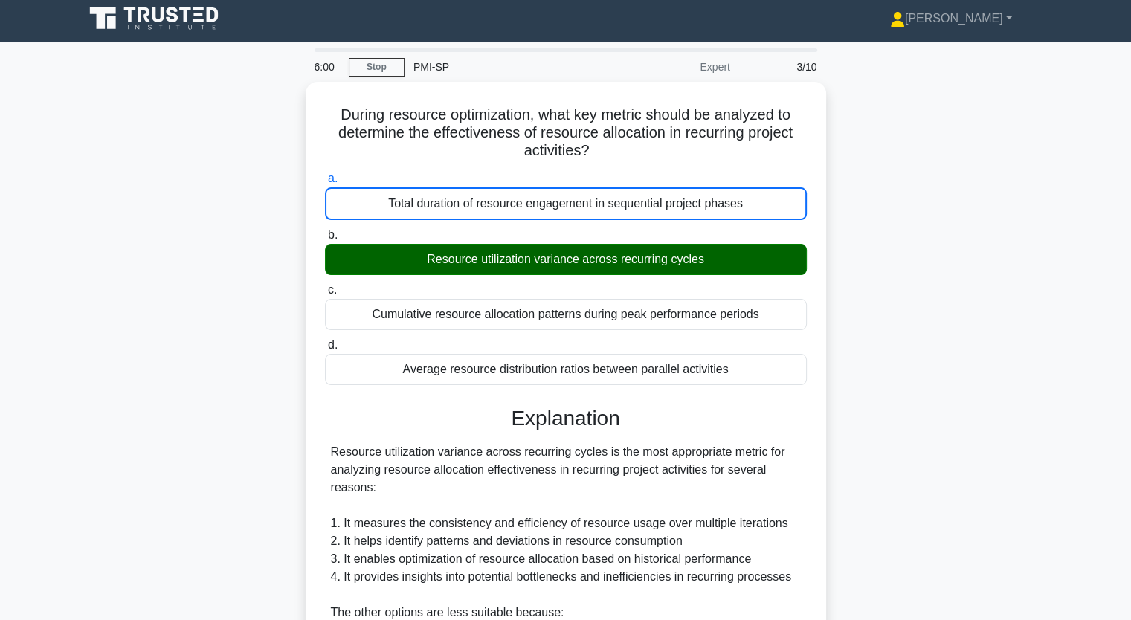
click at [325, 231] on input "b. Resource utilization variance across recurring cycles" at bounding box center [325, 236] width 0 height 10
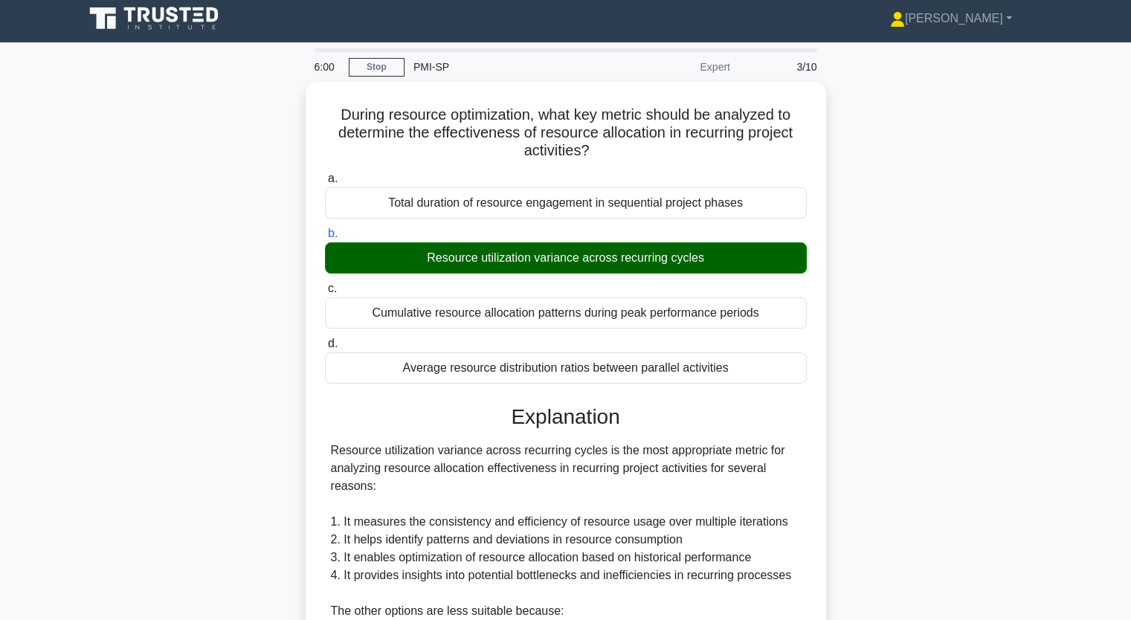
click at [325, 284] on input "c. Cumulative resource allocation patterns during peak performance periods" at bounding box center [325, 289] width 0 height 10
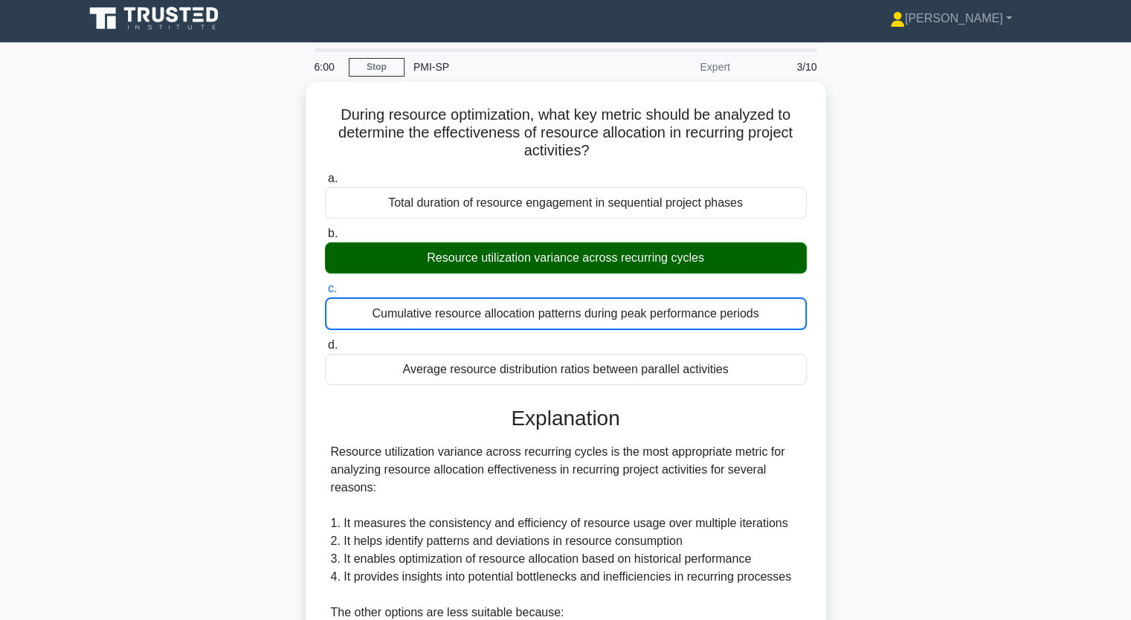
click at [325, 341] on input "d. Average resource distribution ratios between parallel activities" at bounding box center [325, 346] width 0 height 10
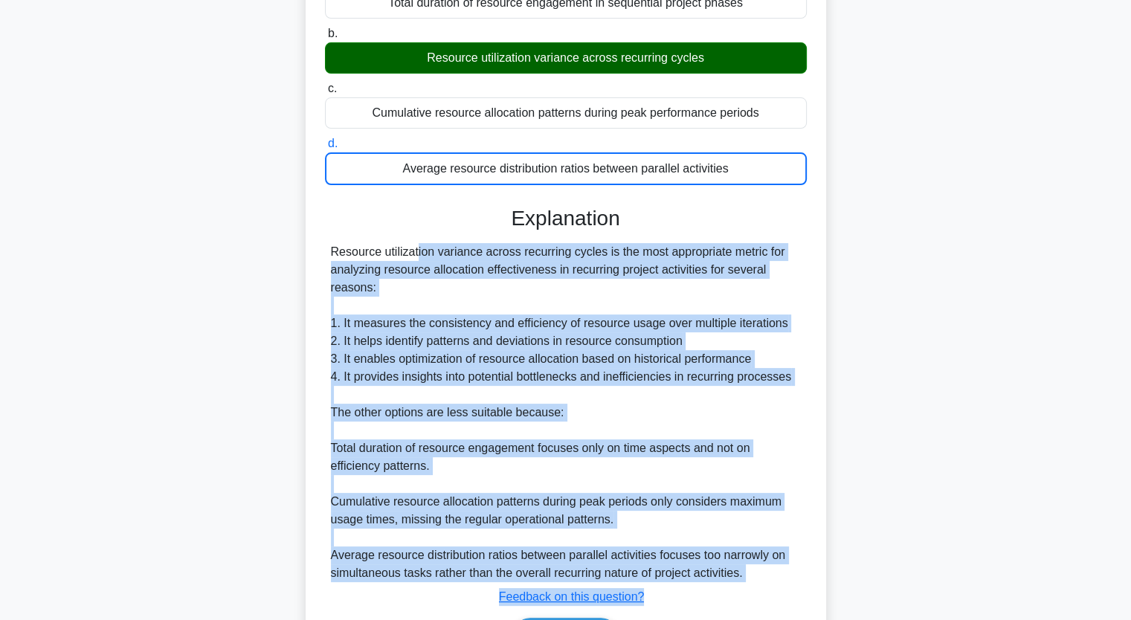
scroll to position [297, 0]
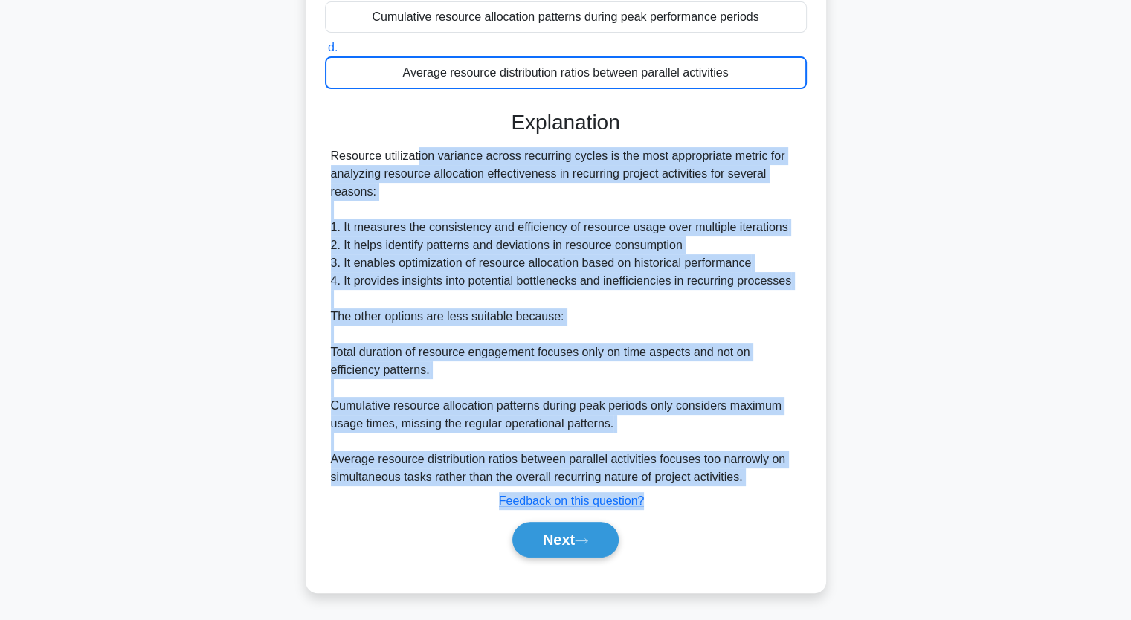
drag, startPoint x: 229, startPoint y: 453, endPoint x: 333, endPoint y: 509, distance: 118.1
click at [333, 509] on div "During resource optimization, what key metric should be analyzed to determine t…" at bounding box center [566, 202] width 982 height 825
click at [556, 544] on button "Next" at bounding box center [565, 540] width 106 height 36
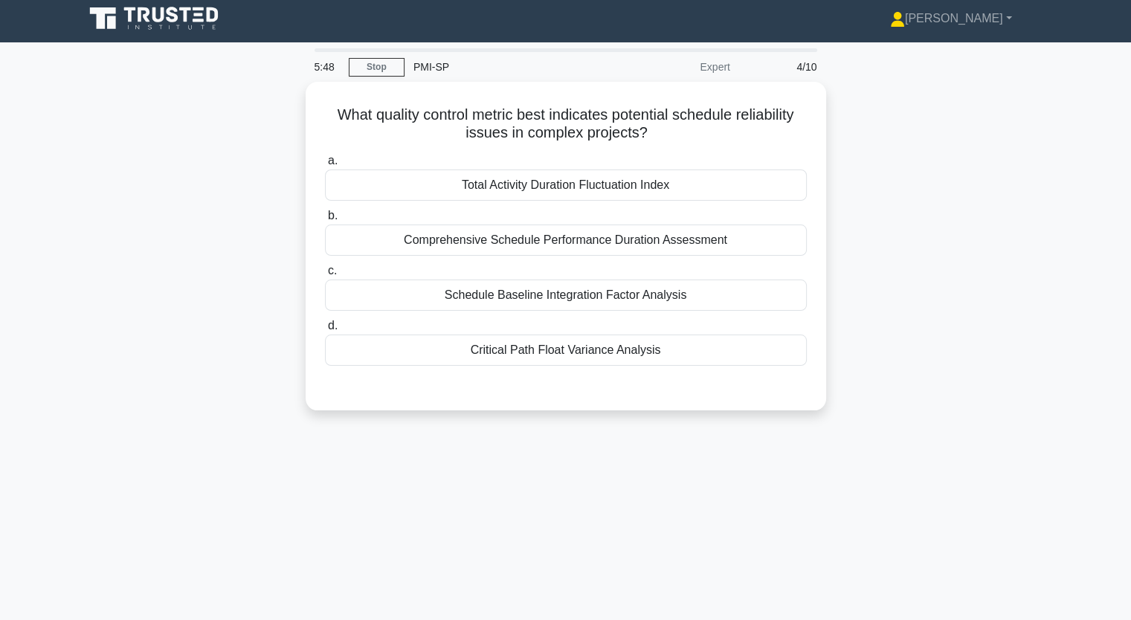
scroll to position [0, 0]
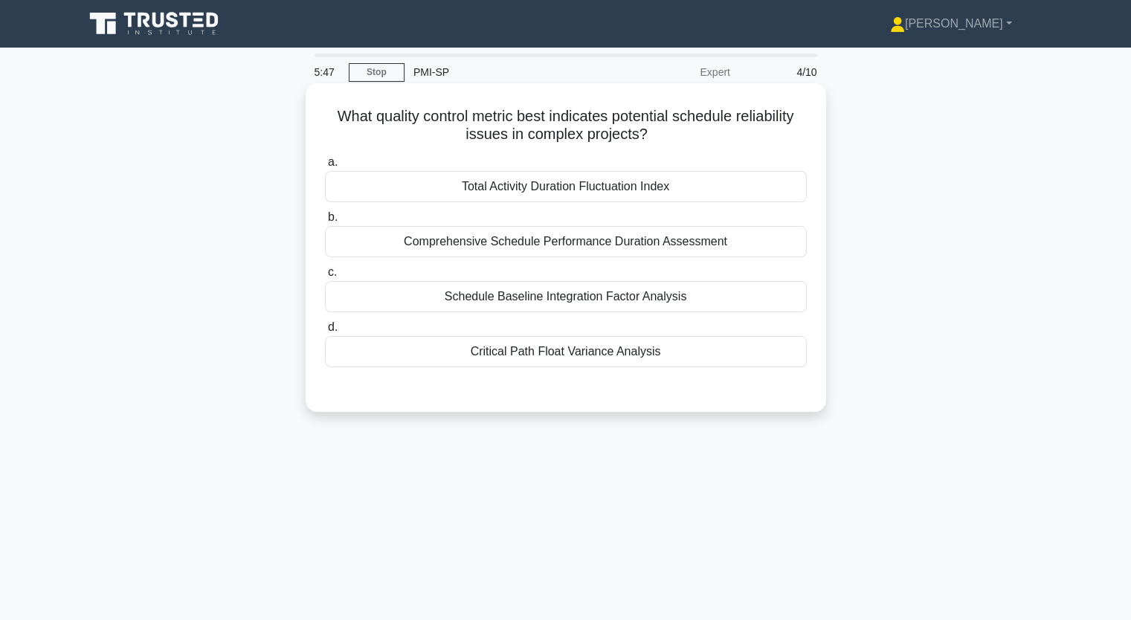
click at [439, 129] on h5 "What quality control metric best indicates potential schedule reliability issue…" at bounding box center [566, 125] width 485 height 37
click at [340, 120] on h5 "What quality control metric best indicates potential schedule reliability issue…" at bounding box center [566, 125] width 485 height 37
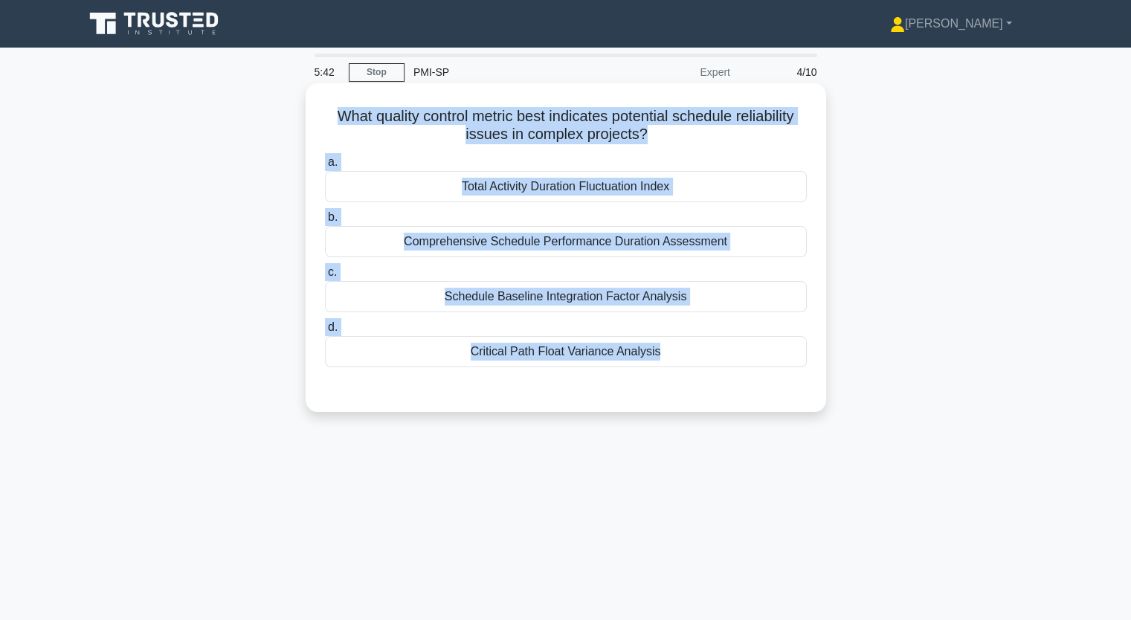
drag, startPoint x: 330, startPoint y: 118, endPoint x: 671, endPoint y: 374, distance: 426.4
click at [671, 374] on div "What quality control metric best indicates potential schedule reliability issue…" at bounding box center [566, 247] width 509 height 317
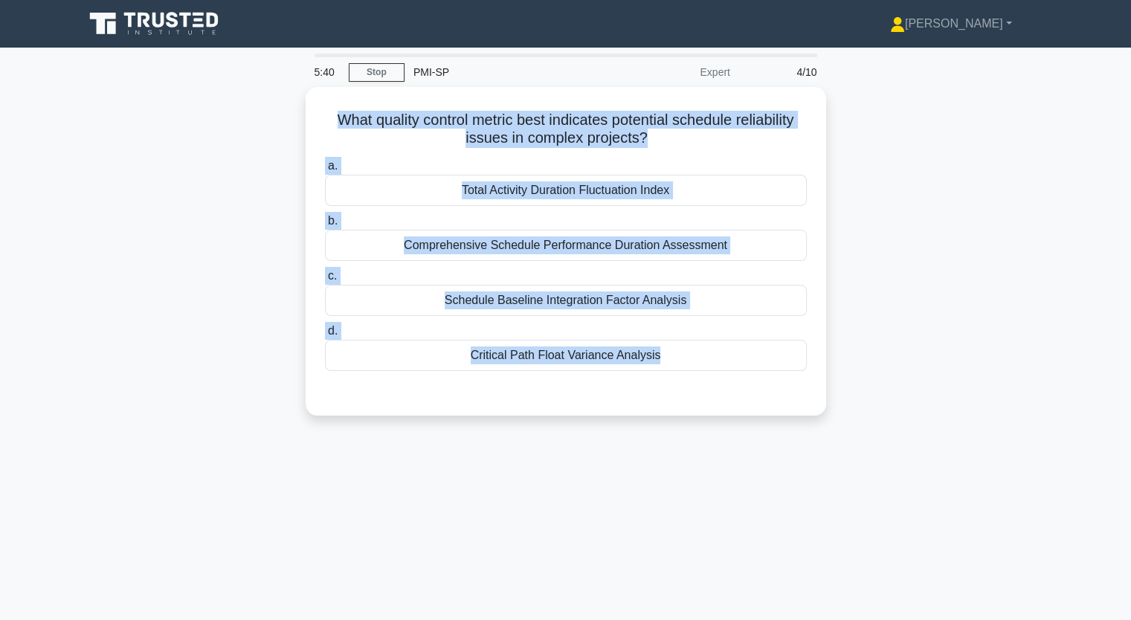
click at [690, 444] on div "5:40 Stop PMI-SP Expert 4/10 What quality control metric best indicates potenti…" at bounding box center [566, 426] width 982 height 744
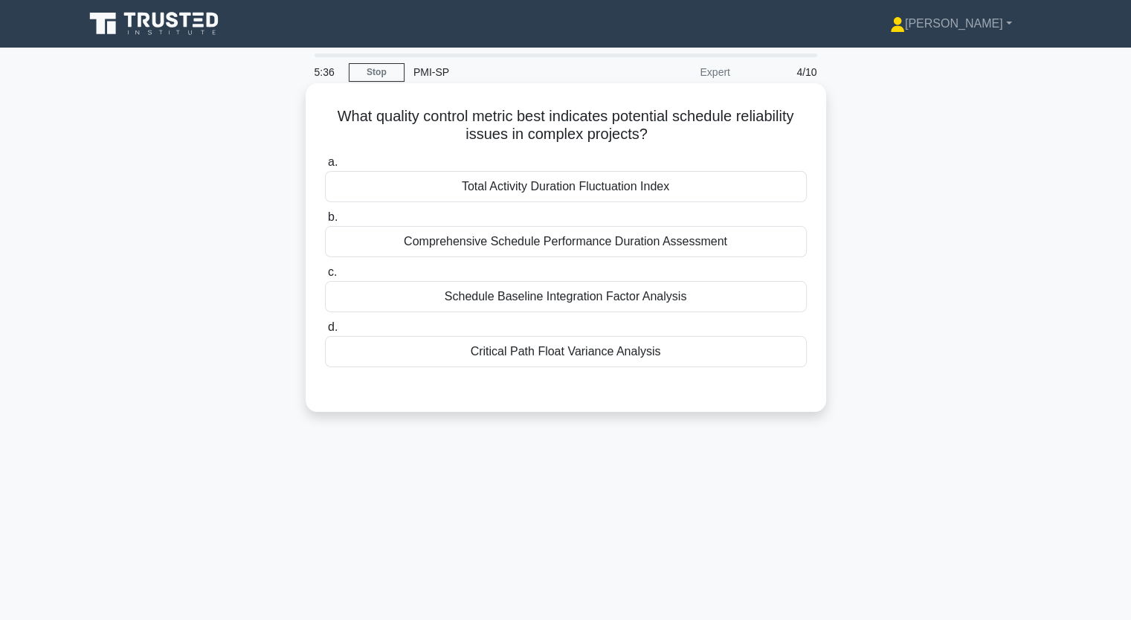
drag, startPoint x: 328, startPoint y: 115, endPoint x: 661, endPoint y: 357, distance: 411.6
click at [661, 357] on div "What quality control metric best indicates potential schedule reliability issue…" at bounding box center [566, 247] width 509 height 317
copy div "What quality control metric best indicates potential schedule reliability issue…"
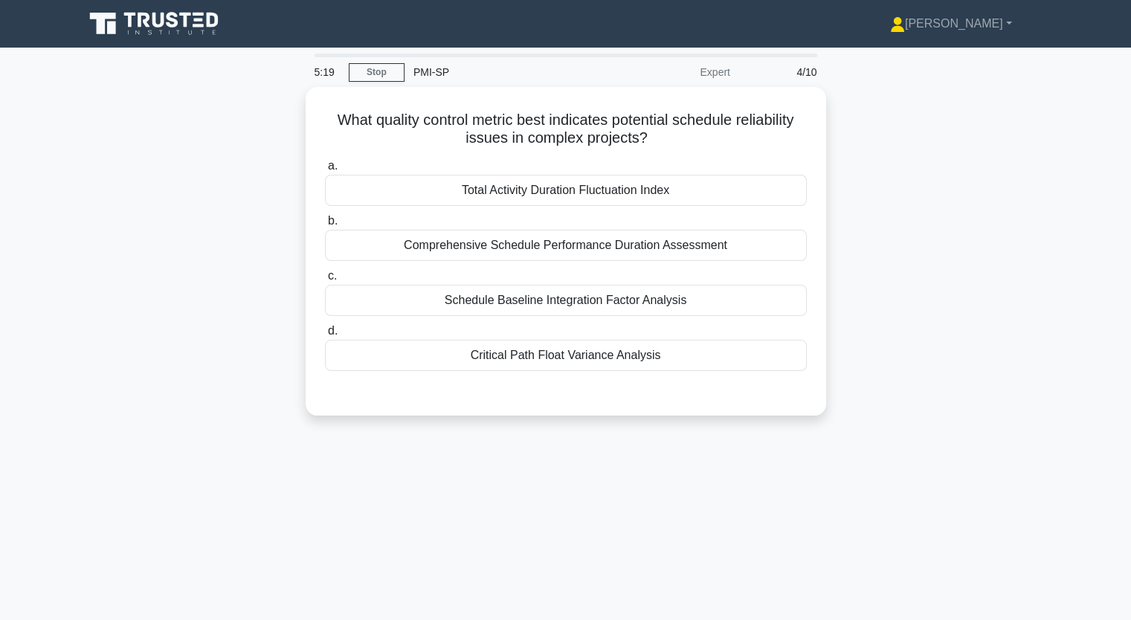
click at [134, 192] on div "What quality control metric best indicates potential schedule reliability issue…" at bounding box center [566, 260] width 982 height 347
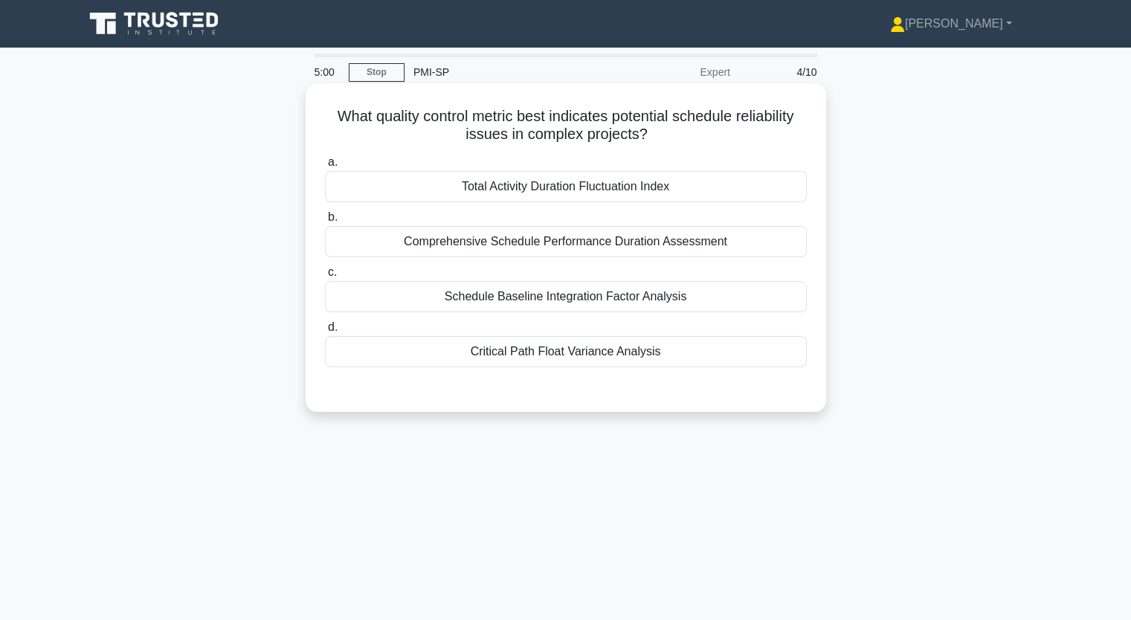
click at [492, 354] on div "Critical Path Float Variance Analysis" at bounding box center [566, 351] width 482 height 31
click at [325, 332] on input "d. Critical Path Float Variance Analysis" at bounding box center [325, 328] width 0 height 10
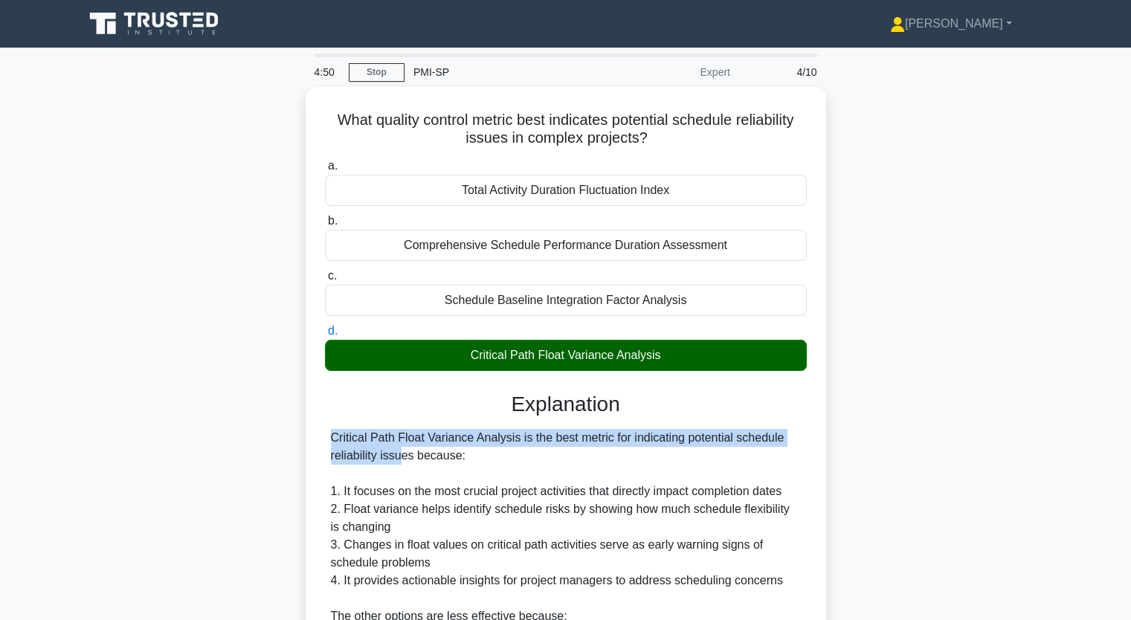
drag, startPoint x: 823, startPoint y: 384, endPoint x: 1048, endPoint y: 431, distance: 229.4
click at [1048, 431] on div "What quality control metric best indicates potential schedule reliability issue…" at bounding box center [566, 498] width 982 height 823
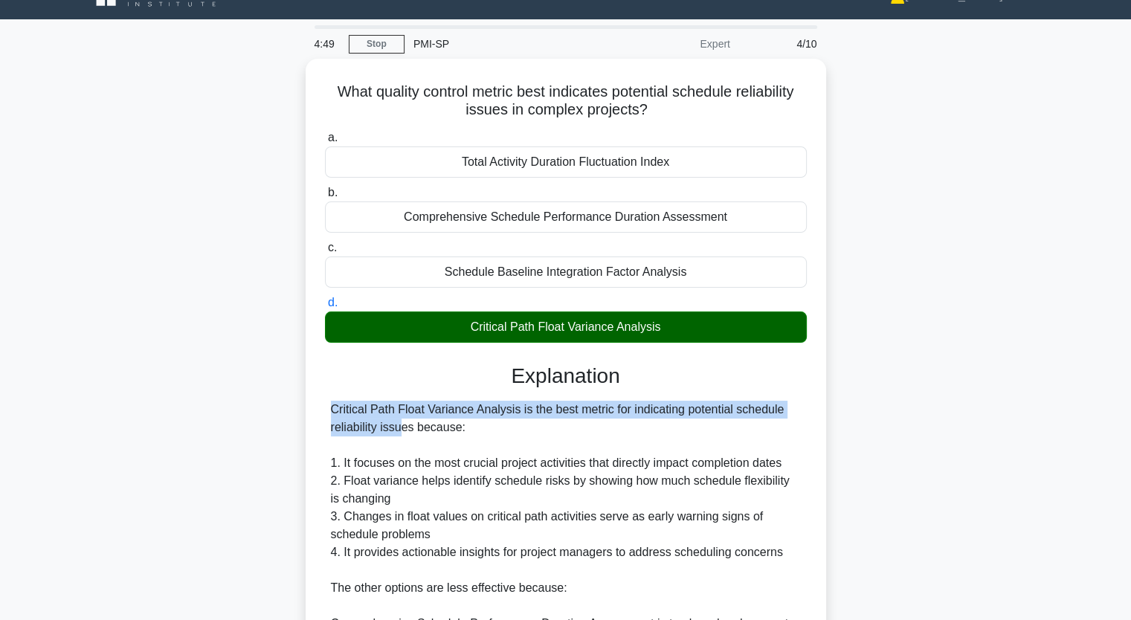
scroll to position [30, 0]
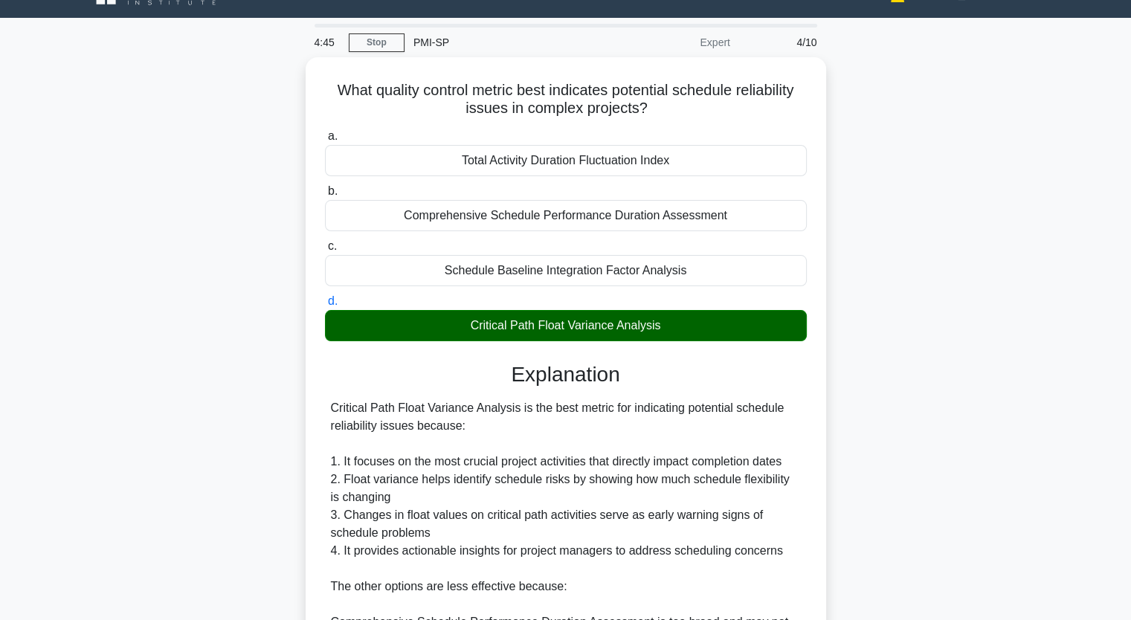
click at [274, 429] on div "What quality control metric best indicates potential schedule reliability issue…" at bounding box center [566, 468] width 982 height 823
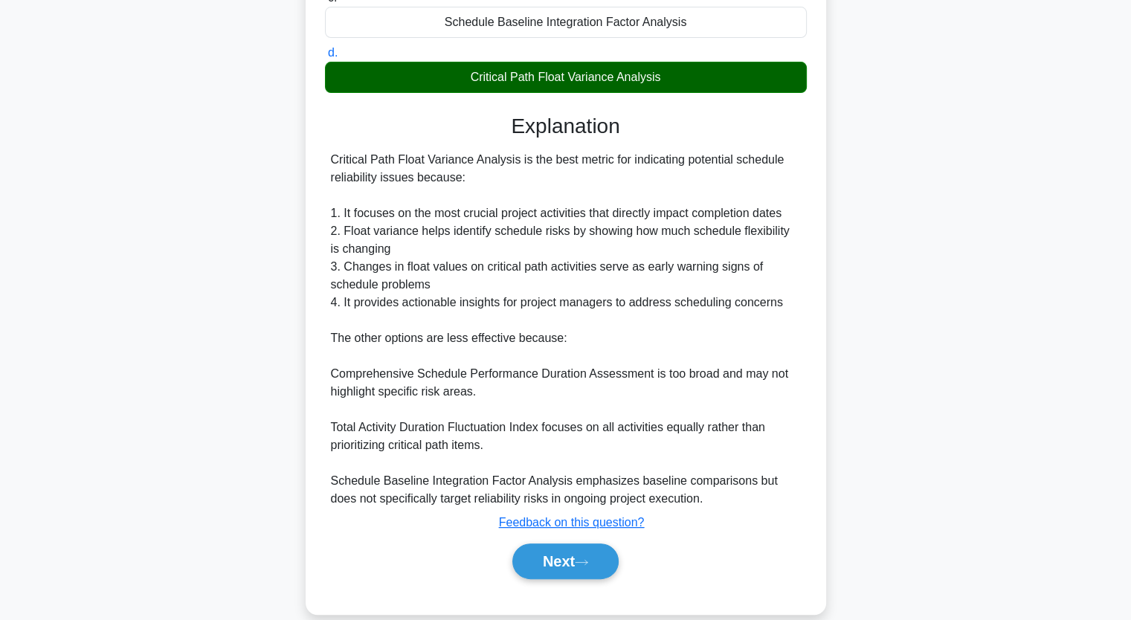
scroll to position [296, 0]
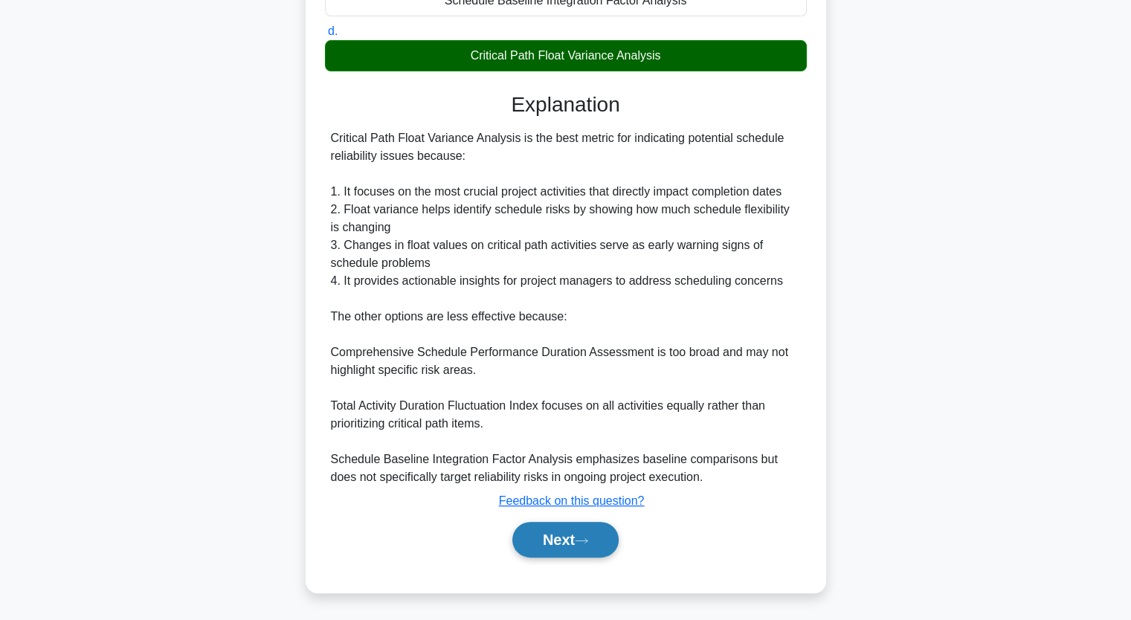
click at [547, 536] on button "Next" at bounding box center [565, 540] width 106 height 36
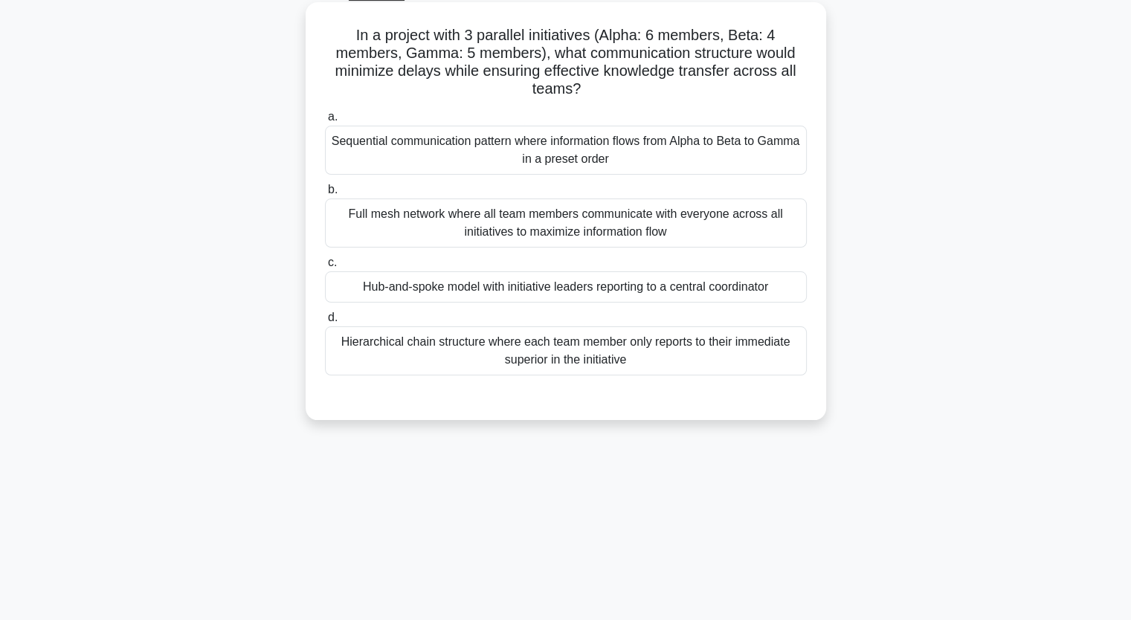
scroll to position [85, 0]
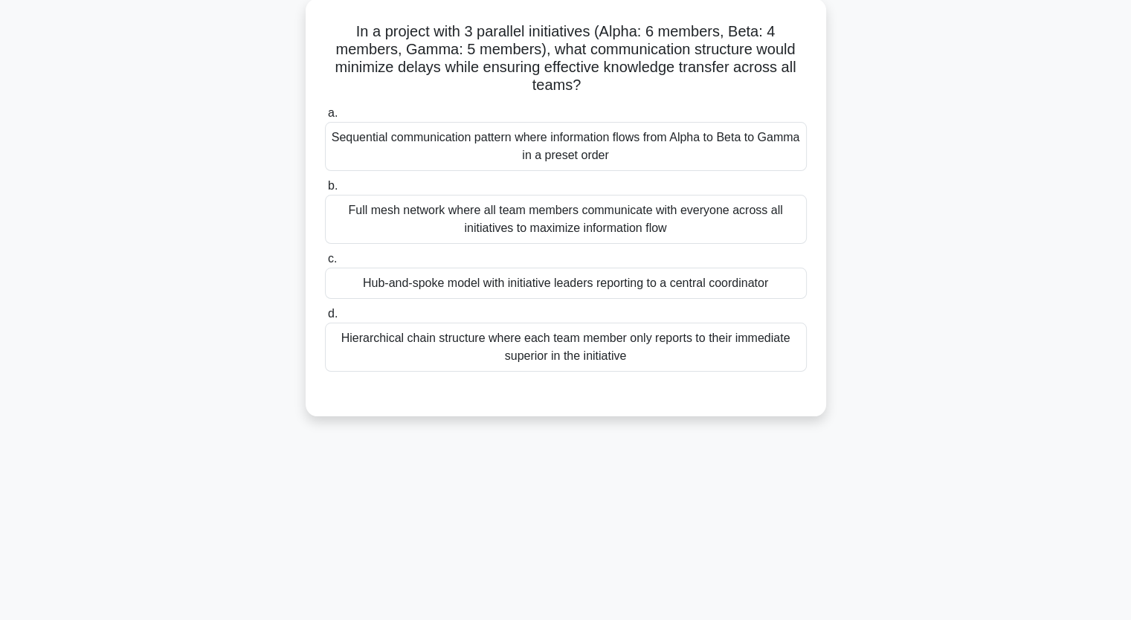
drag, startPoint x: 356, startPoint y: 33, endPoint x: 556, endPoint y: 365, distance: 387.6
click at [556, 366] on div "In a project with 3 parallel initiatives (Alpha: 6 members, Beta: 4 members, Ga…" at bounding box center [566, 207] width 509 height 406
copy div "n a project with 3 parallel initiatives (Alpha: 6 members, Beta: 4 members, Gam…"
click at [561, 209] on div "Full mesh network where all team members communicate with everyone across all i…" at bounding box center [566, 219] width 482 height 49
click at [325, 191] on input "b. Full mesh network where all team members communicate with everyone across al…" at bounding box center [325, 186] width 0 height 10
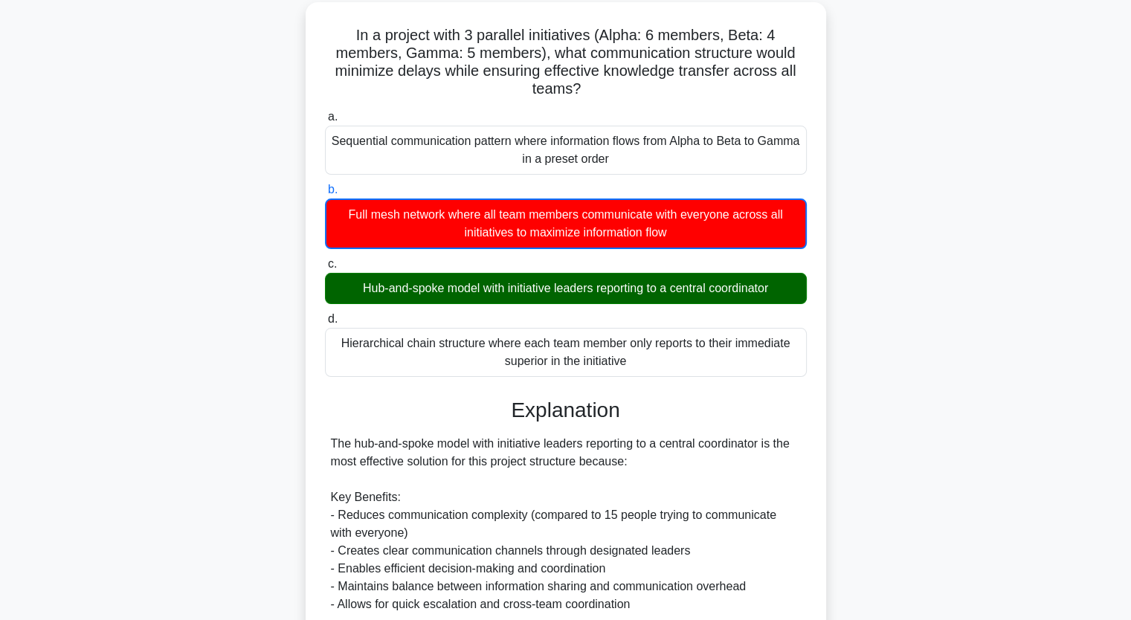
click at [289, 306] on div "In a project with 3 parallel initiatives (Alpha: 6 members, Beta: 4 members, Ga…" at bounding box center [566, 477] width 982 height 950
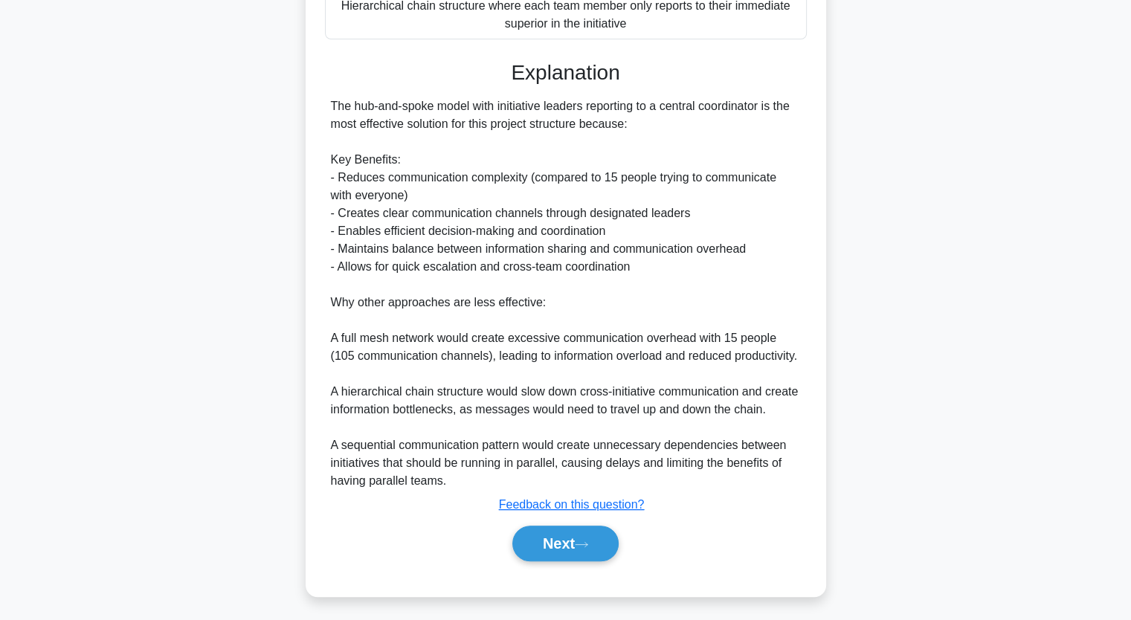
scroll to position [440, 0]
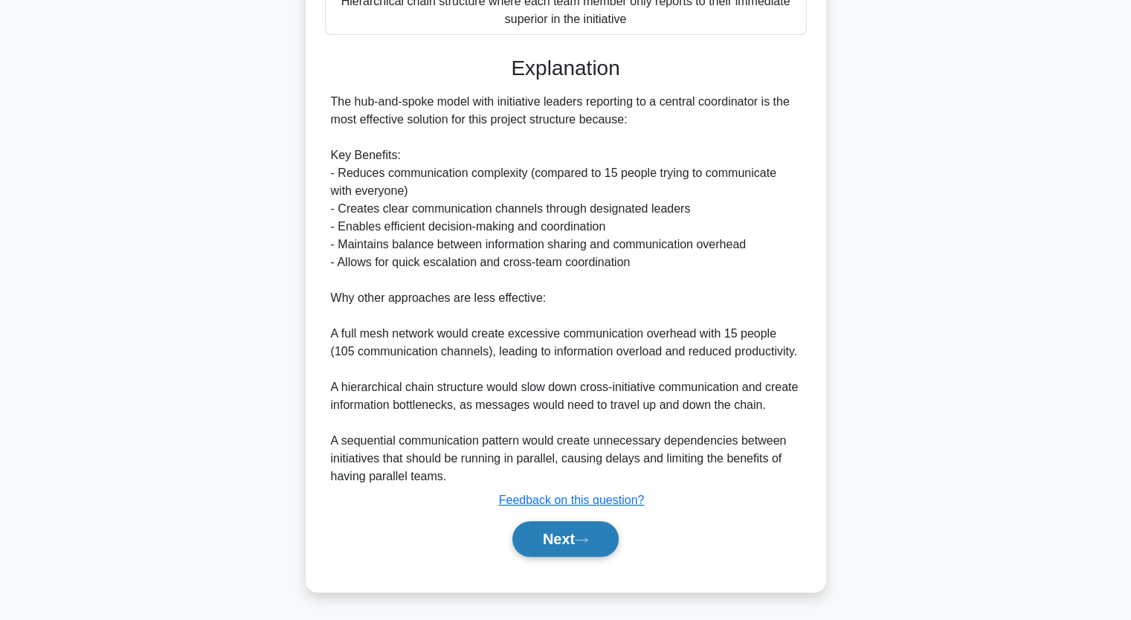
click at [553, 530] on button "Next" at bounding box center [565, 539] width 106 height 36
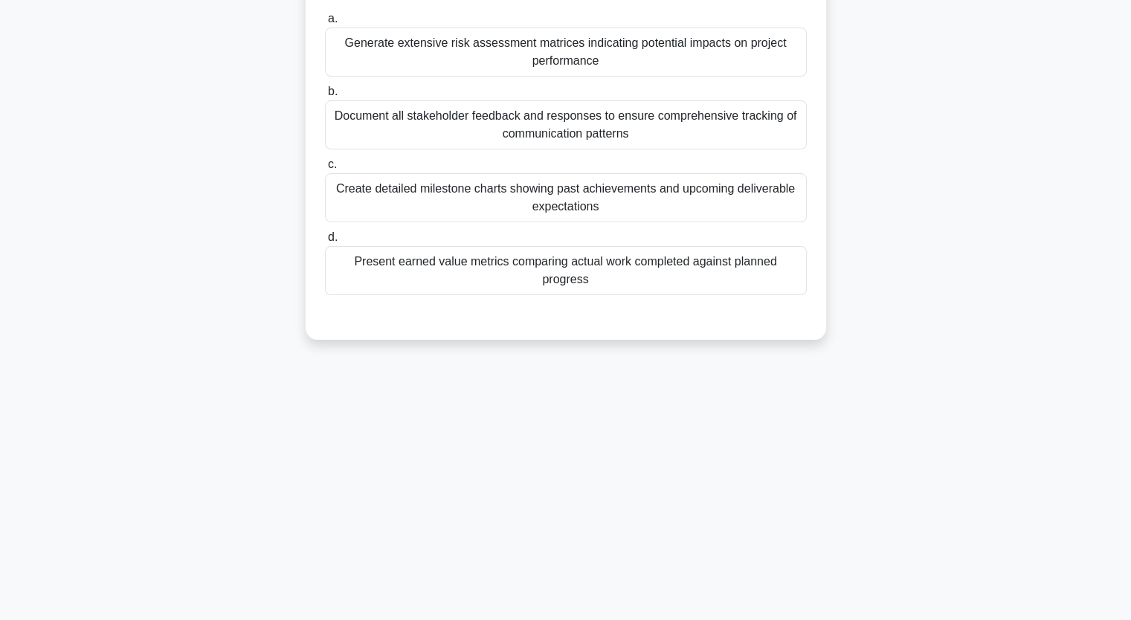
scroll to position [184, 0]
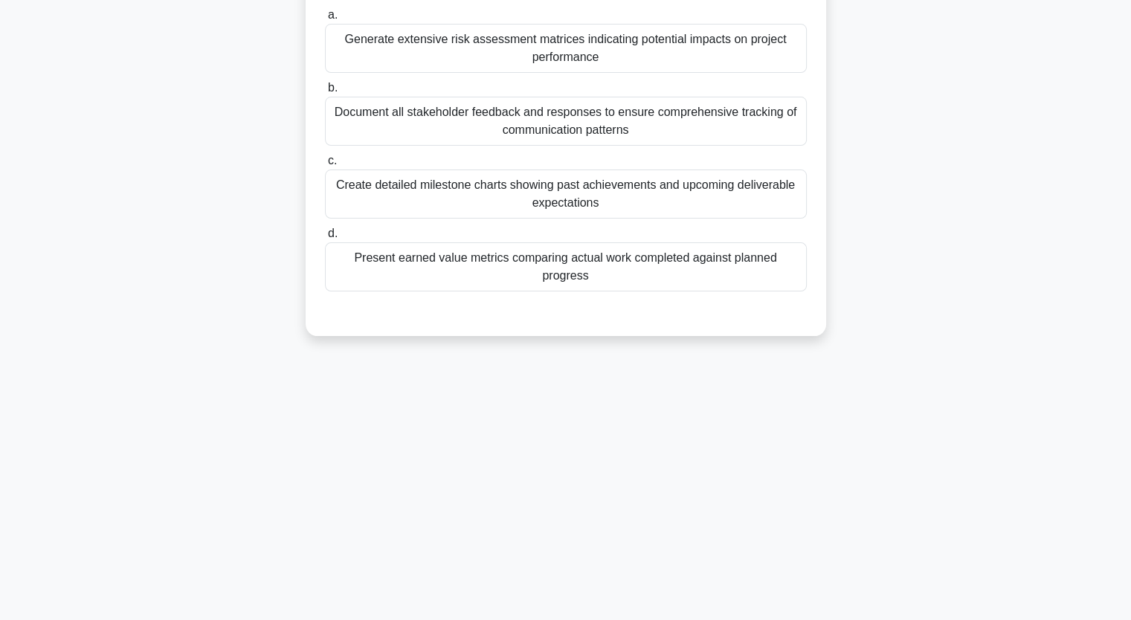
click at [495, 128] on div "Document all stakeholder feedback and responses to ensure comprehensive trackin…" at bounding box center [566, 121] width 482 height 49
click at [325, 93] on input "b. Document all stakeholder feedback and responses to ensure comprehensive trac…" at bounding box center [325, 88] width 0 height 10
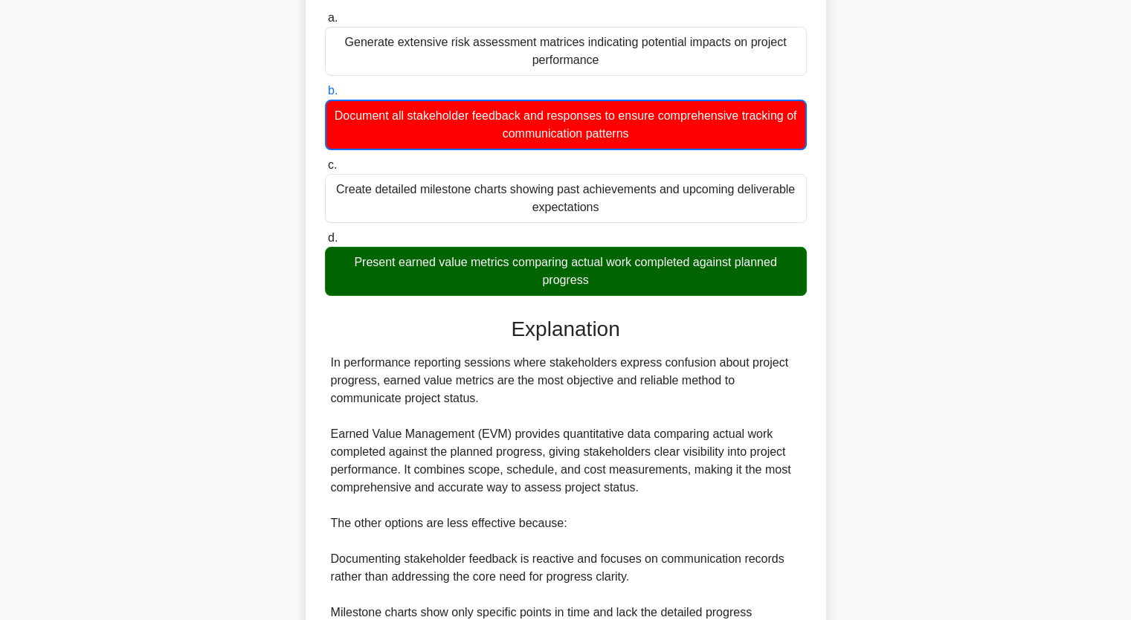
click at [325, 161] on input "c. Create detailed milestone charts showing past achievements and upcoming deli…" at bounding box center [325, 166] width 0 height 10
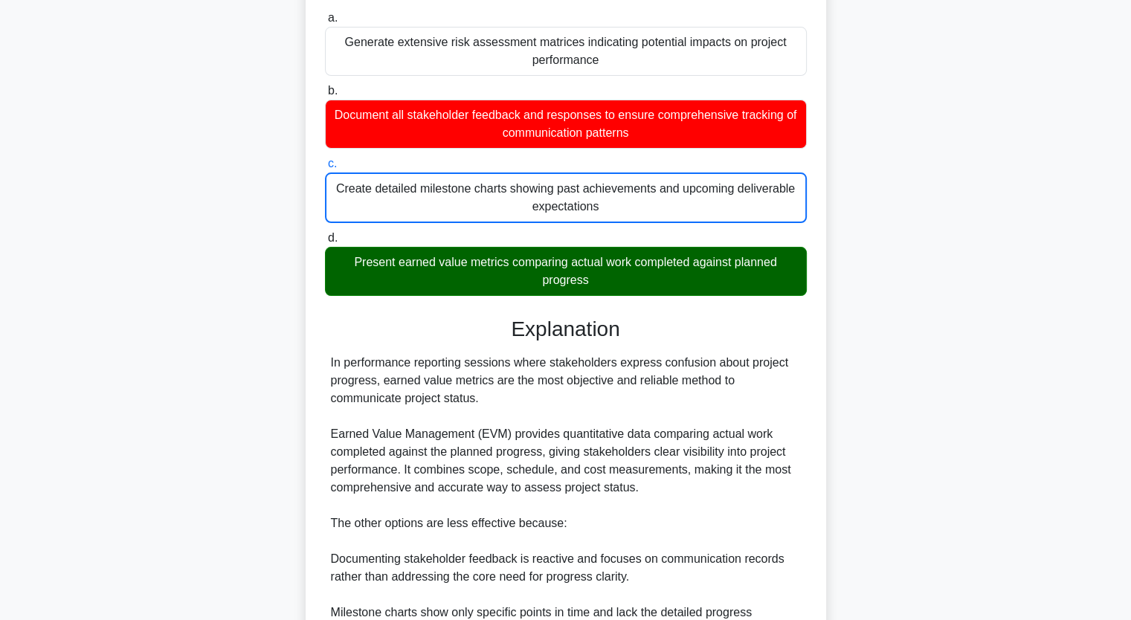
click at [325, 234] on input "d. Present earned value metrics comparing actual work completed against planned…" at bounding box center [325, 239] width 0 height 10
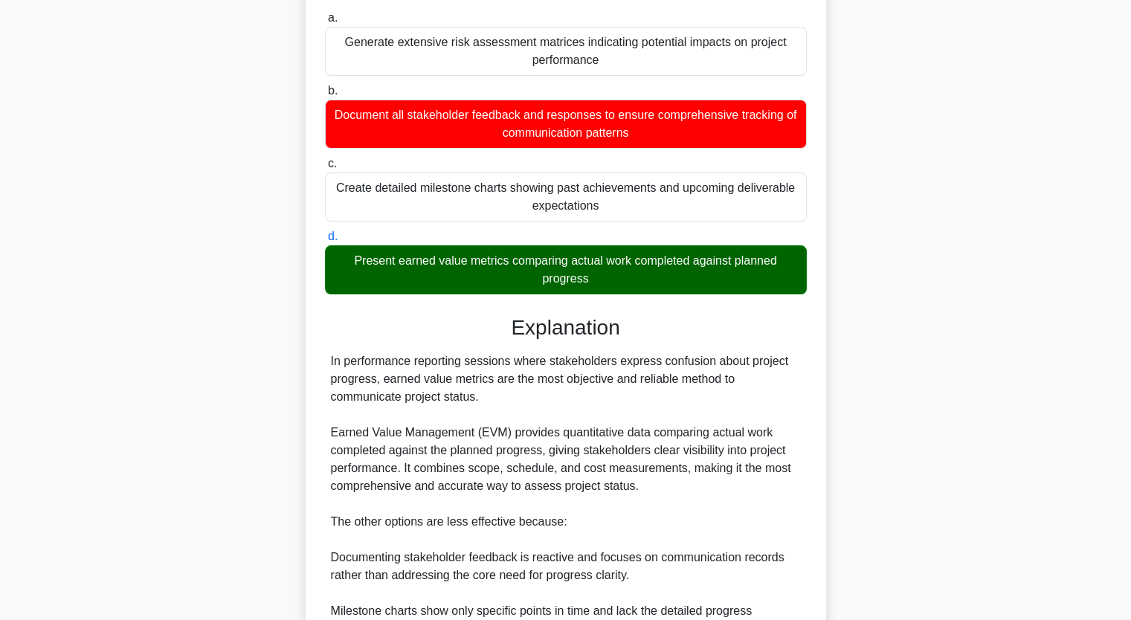
click at [325, 13] on input "a. Generate extensive risk assessment matrices indicating potential impacts on …" at bounding box center [325, 18] width 0 height 10
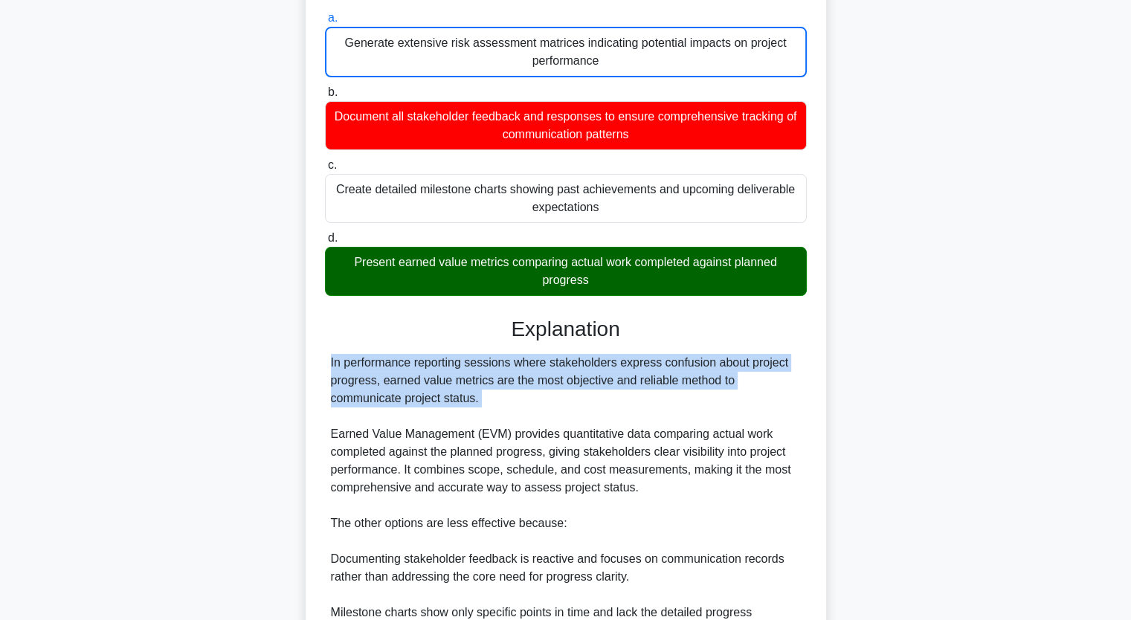
drag, startPoint x: 955, startPoint y: 308, endPoint x: 971, endPoint y: 414, distance: 107.5
click at [971, 414] on div "During a monthly performance reporting session for a construction project, stak…" at bounding box center [566, 360] width 982 height 914
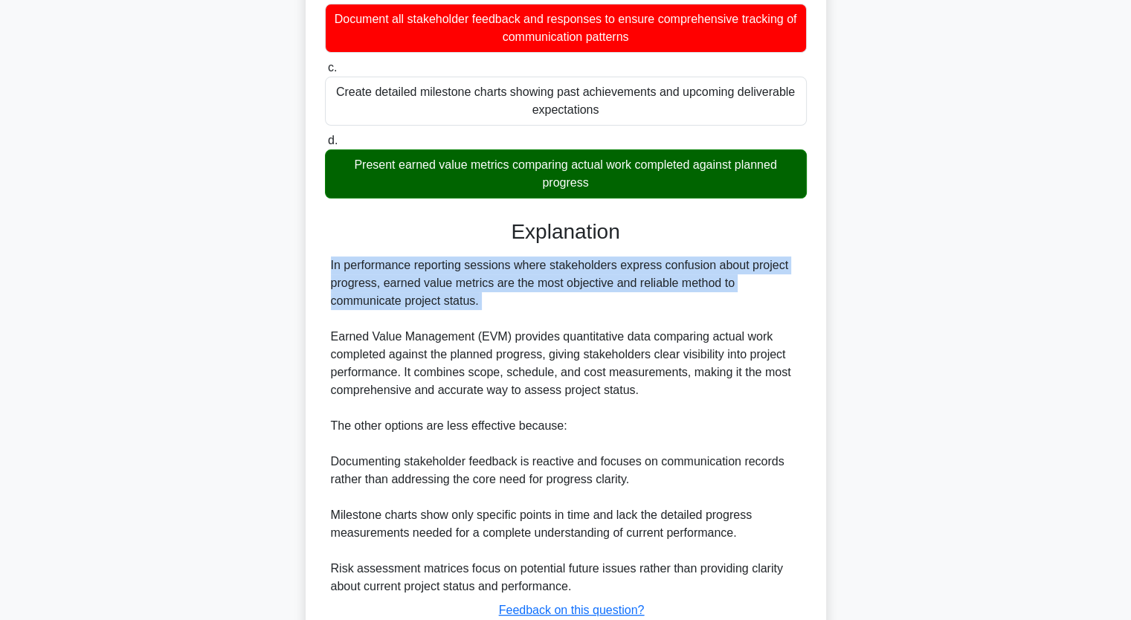
scroll to position [342, 0]
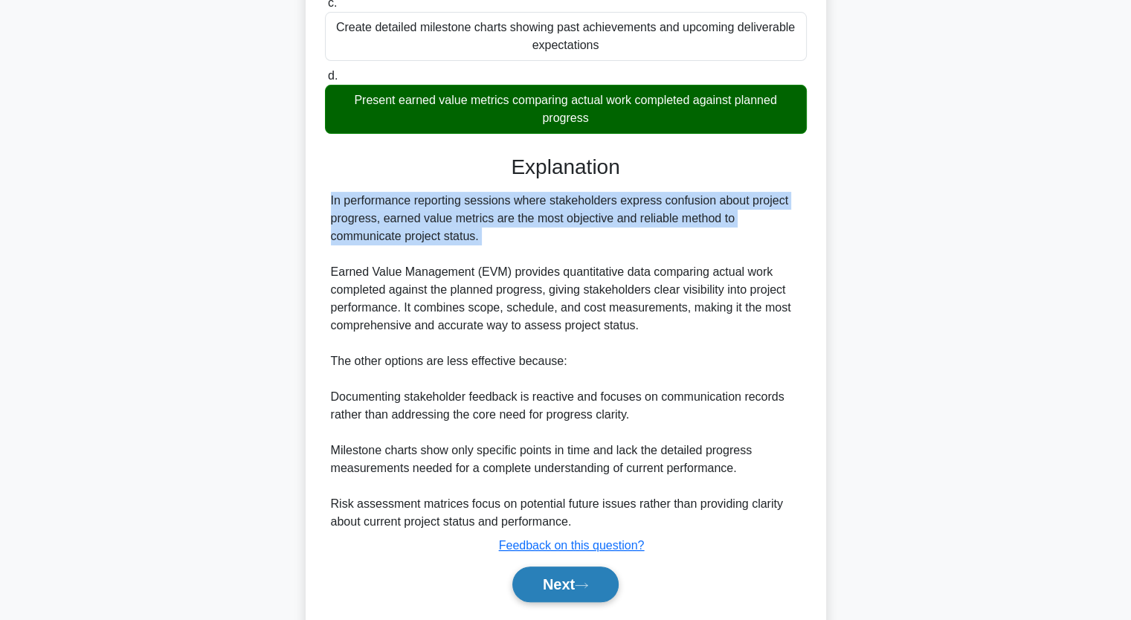
click at [583, 582] on icon at bounding box center [581, 586] width 13 height 8
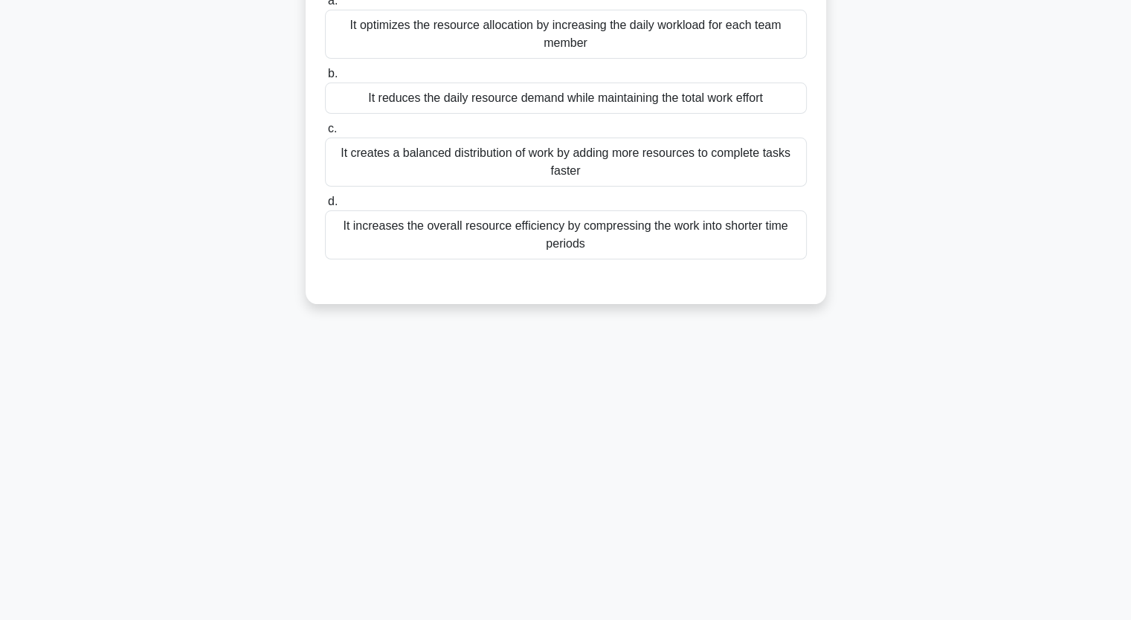
scroll to position [184, 0]
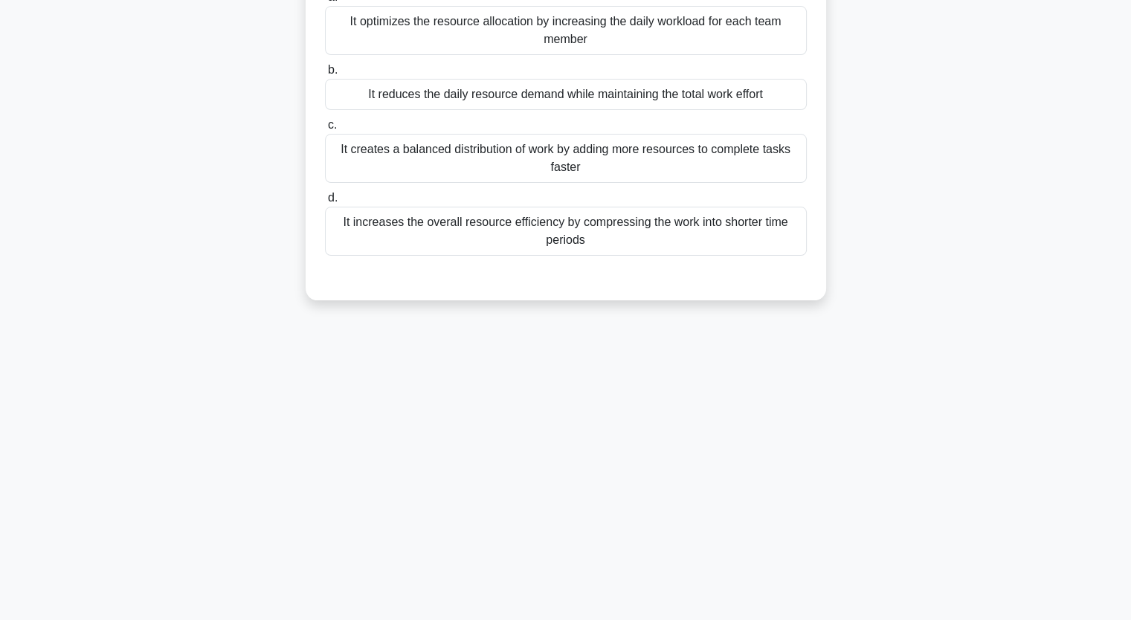
click at [451, 94] on div "It reduces the daily resource demand while maintaining the total work effort" at bounding box center [566, 94] width 482 height 31
click at [325, 75] on input "b. It reduces the daily resource demand while maintaining the total work effort" at bounding box center [325, 70] width 0 height 10
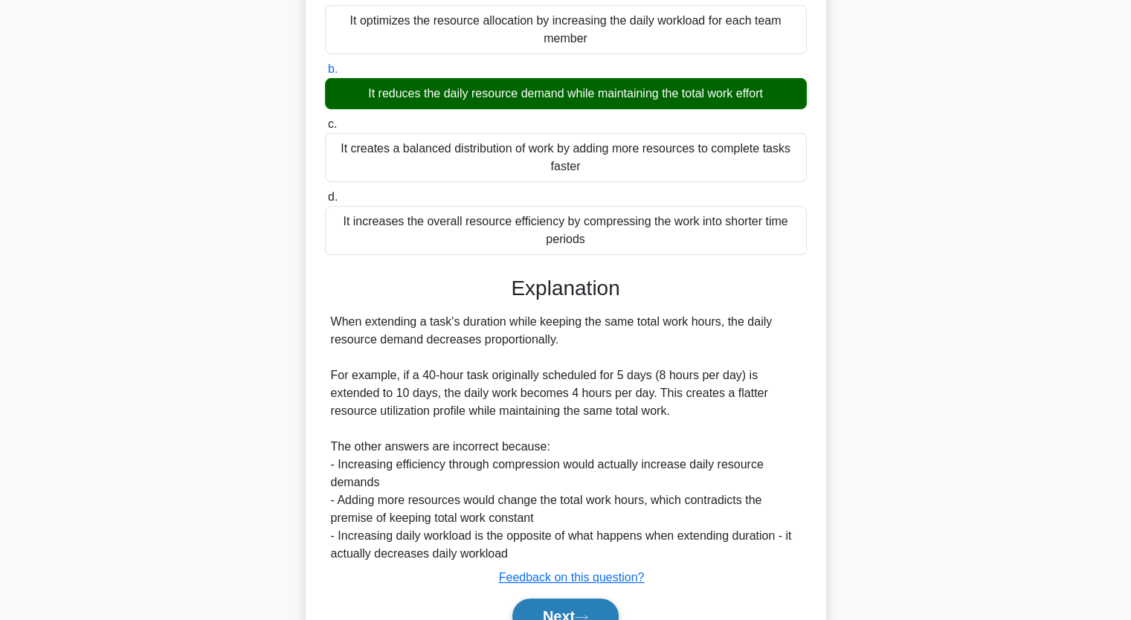
click at [581, 605] on button "Next" at bounding box center [565, 617] width 106 height 36
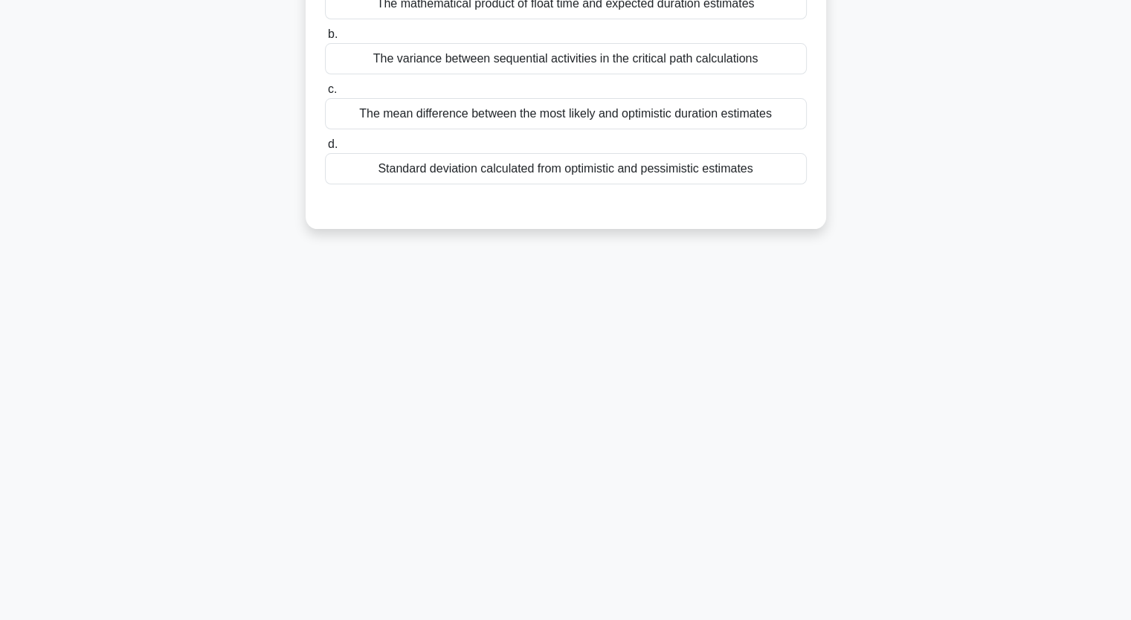
click at [479, 112] on div "The mean difference between the most likely and optimistic duration estimates" at bounding box center [566, 113] width 482 height 31
click at [325, 94] on input "c. The mean difference between the most likely and optimistic duration estimates" at bounding box center [325, 90] width 0 height 10
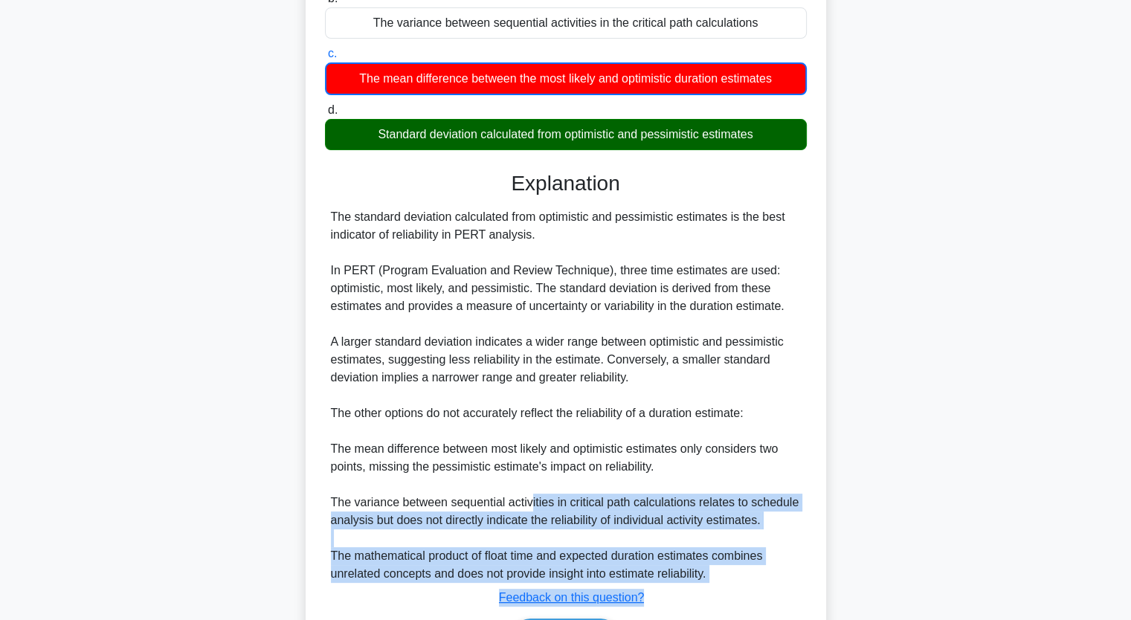
scroll to position [315, 0]
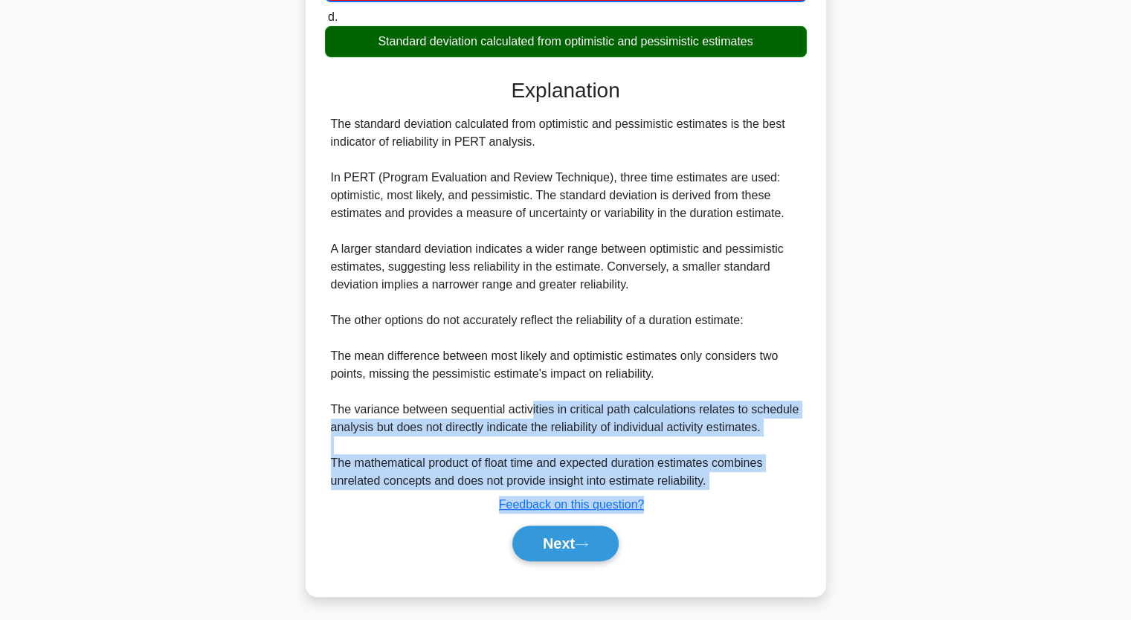
drag, startPoint x: 527, startPoint y: 540, endPoint x: 541, endPoint y: 622, distance: 83.8
click at [541, 620] on html "Wahib Gm Profile Settings Profile" at bounding box center [565, 153] width 1131 height 936
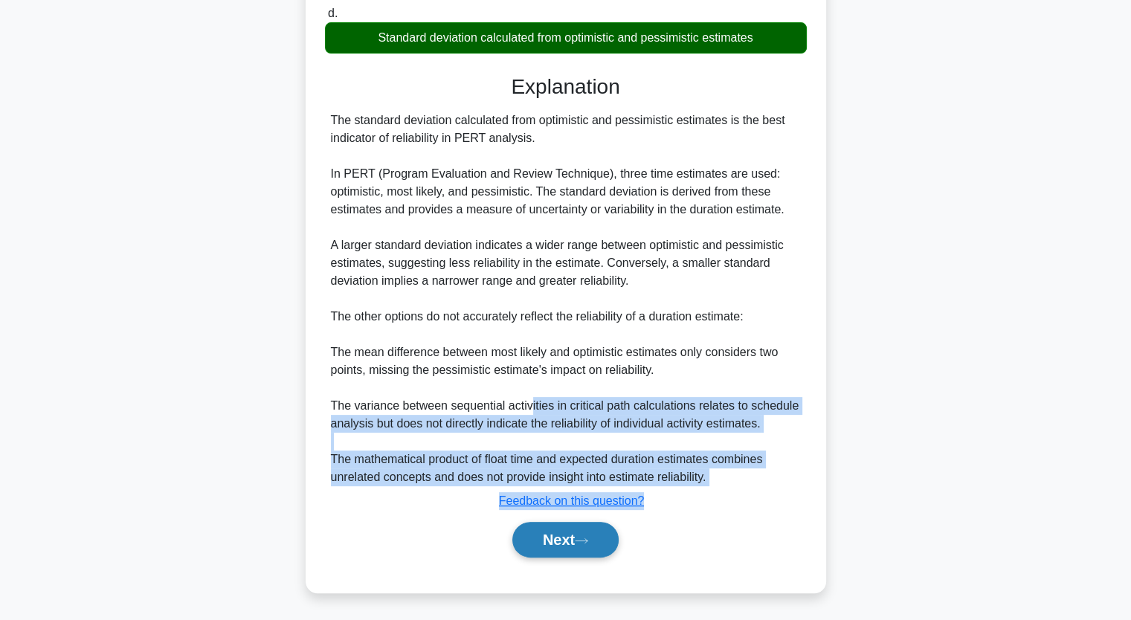
click at [552, 545] on button "Next" at bounding box center [565, 540] width 106 height 36
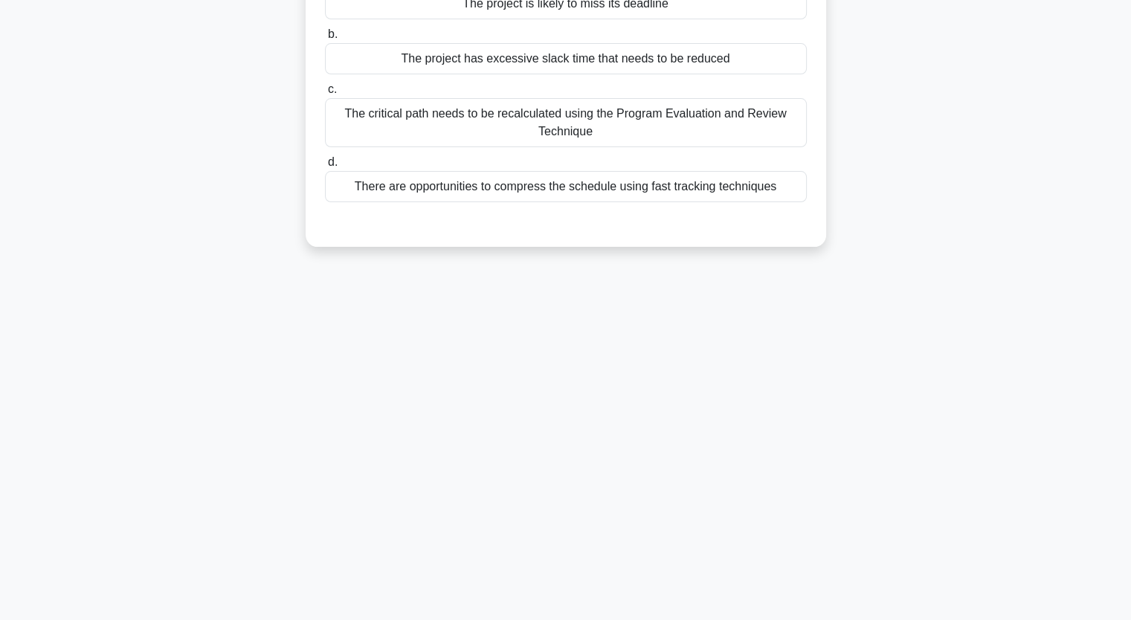
click at [481, 132] on div "The critical path needs to be recalculated using the Program Evaluation and Rev…" at bounding box center [566, 122] width 482 height 49
click at [325, 94] on input "c. The critical path needs to be recalculated using the Program Evaluation and …" at bounding box center [325, 90] width 0 height 10
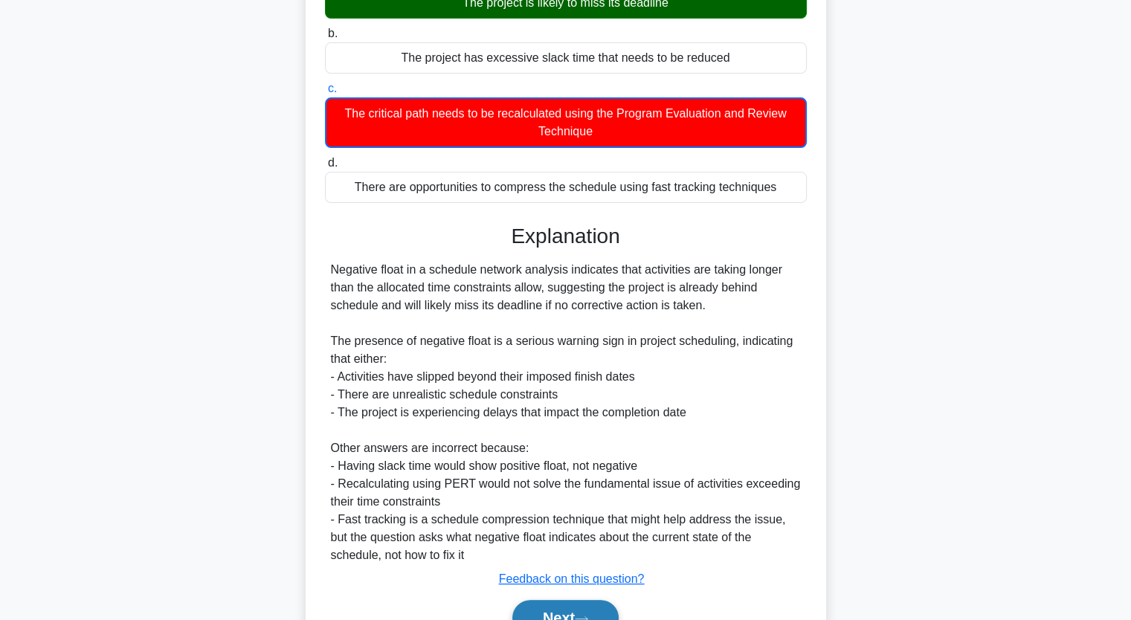
click at [581, 613] on button "Next" at bounding box center [565, 618] width 106 height 36
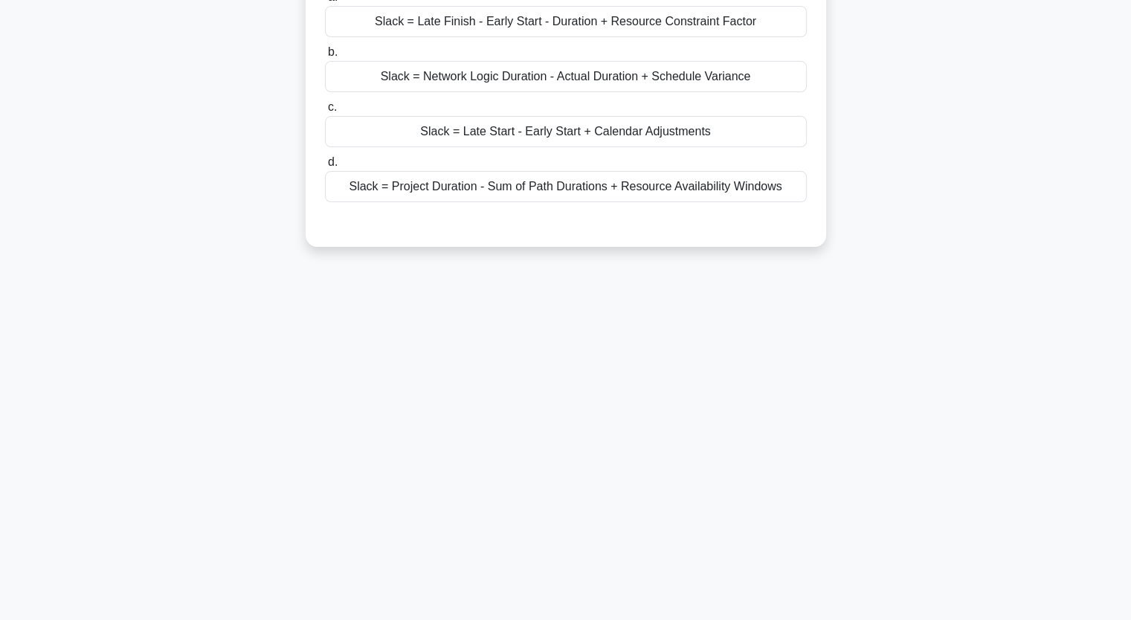
click at [500, 30] on div "Slack = Late Finish - Early Start - Duration + Resource Constraint Factor" at bounding box center [566, 21] width 482 height 31
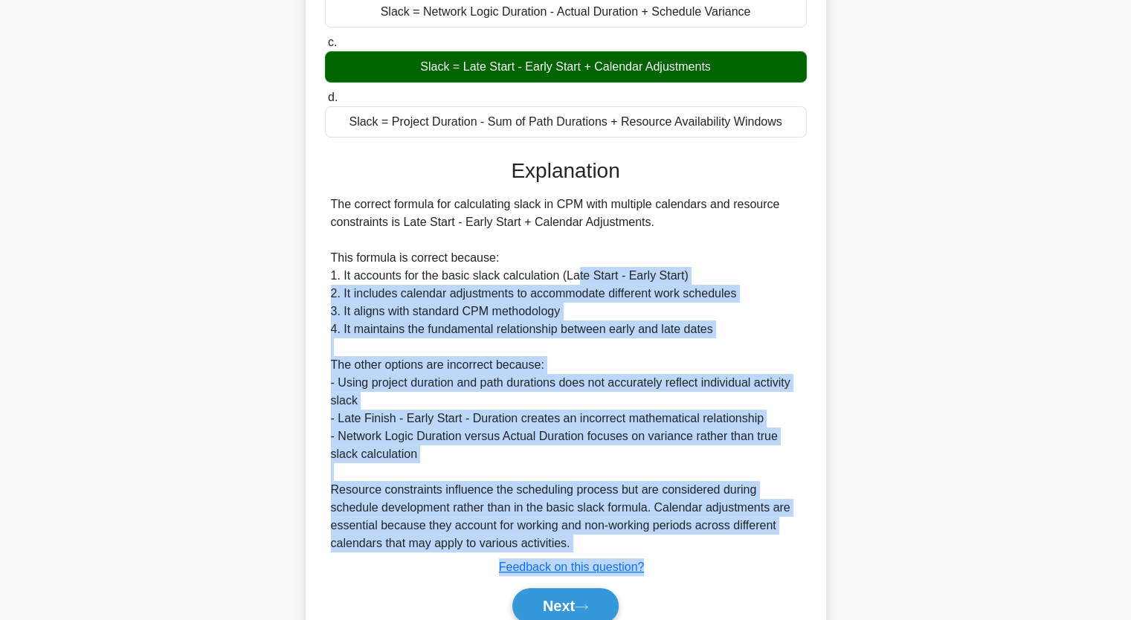
scroll to position [315, 0]
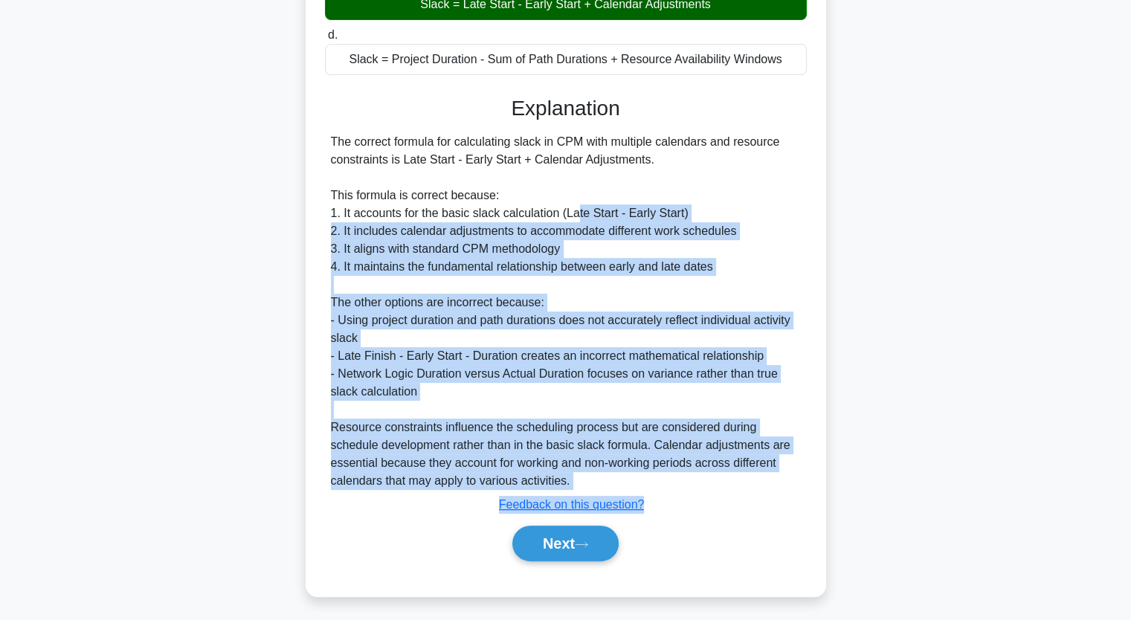
drag, startPoint x: 575, startPoint y: 353, endPoint x: 631, endPoint y: 628, distance: 281.5
click at [631, 620] on html "Wahib Gm Profile Settings Profile" at bounding box center [565, 153] width 1131 height 936
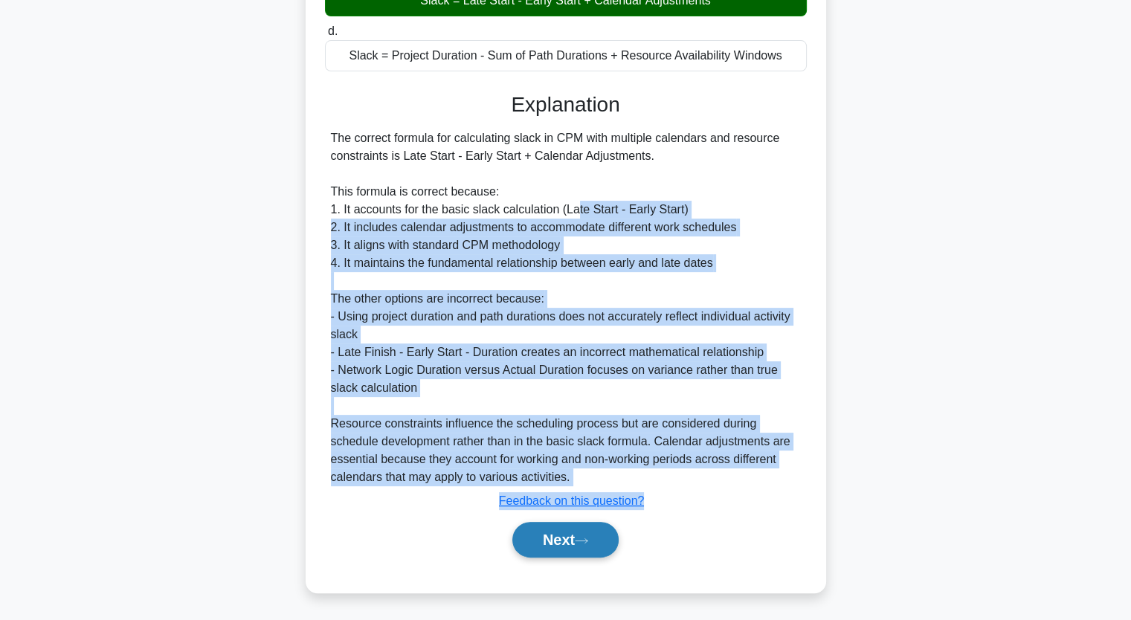
click at [575, 530] on button "Next" at bounding box center [565, 540] width 106 height 36
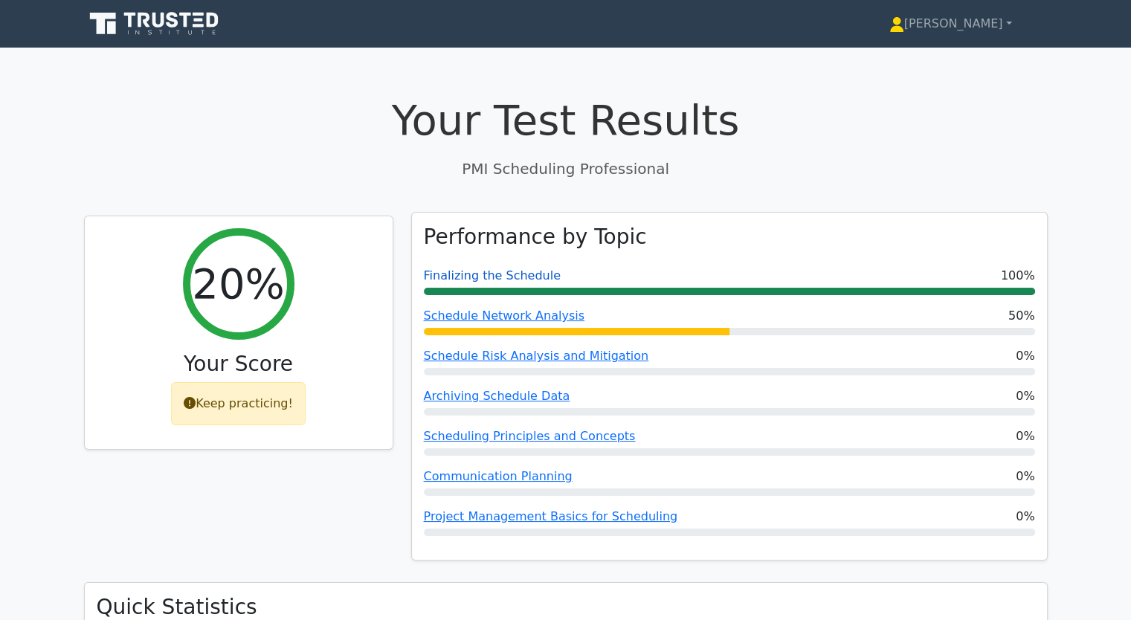
click at [499, 280] on link "Finalizing the Schedule" at bounding box center [492, 275] width 137 height 14
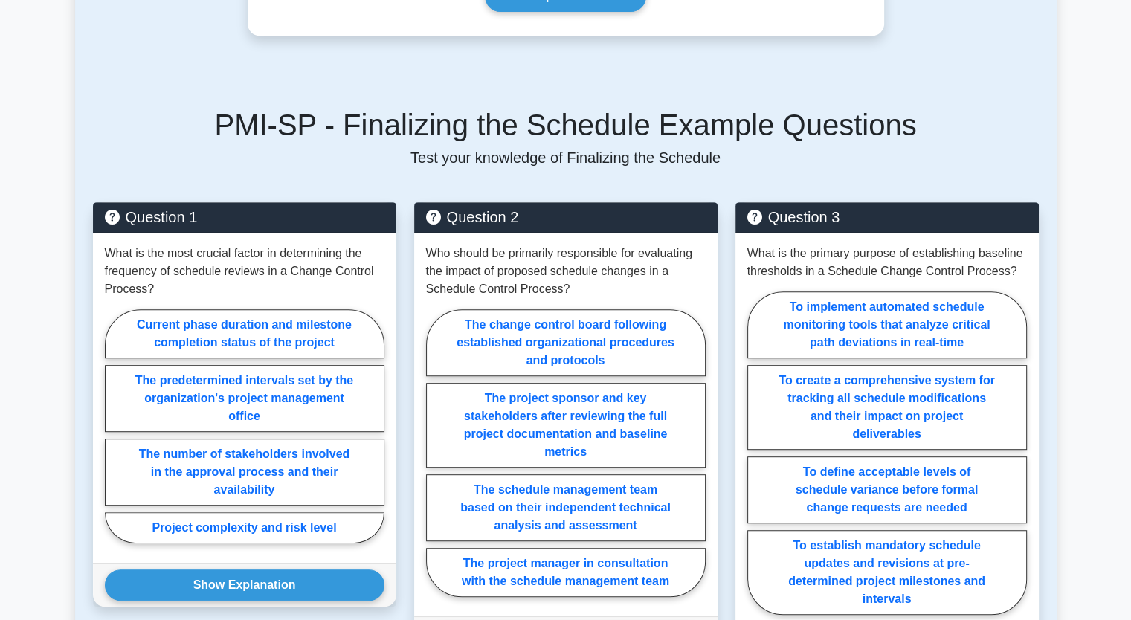
scroll to position [654, 0]
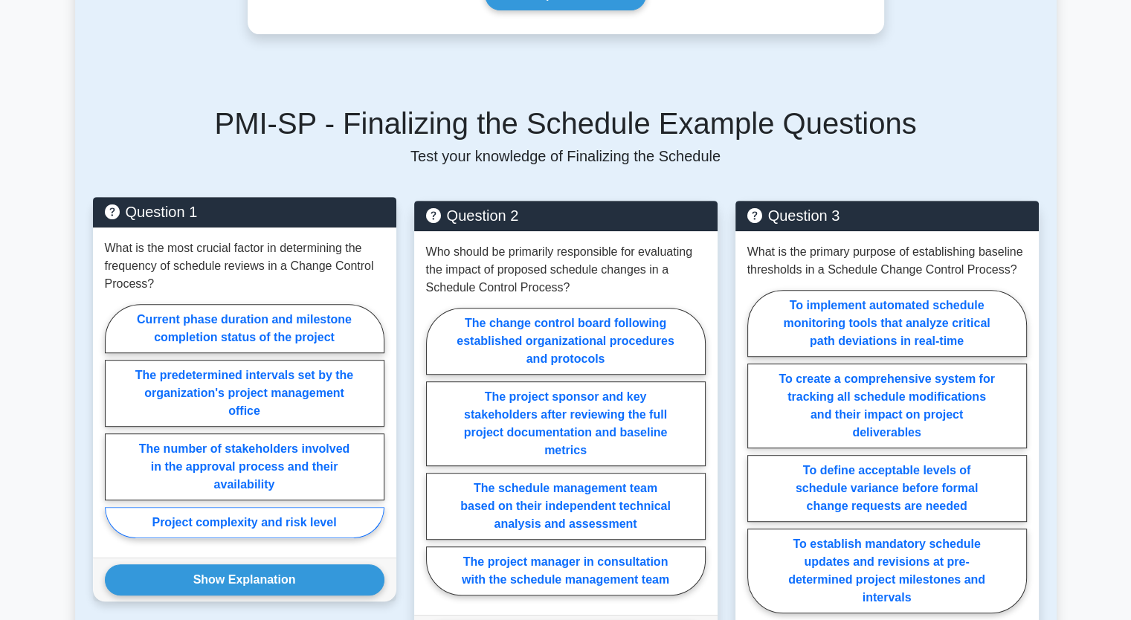
click at [245, 507] on label "Project complexity and risk level" at bounding box center [245, 522] width 280 height 31
click at [115, 431] on input "Project complexity and risk level" at bounding box center [110, 426] width 10 height 10
radio input "true"
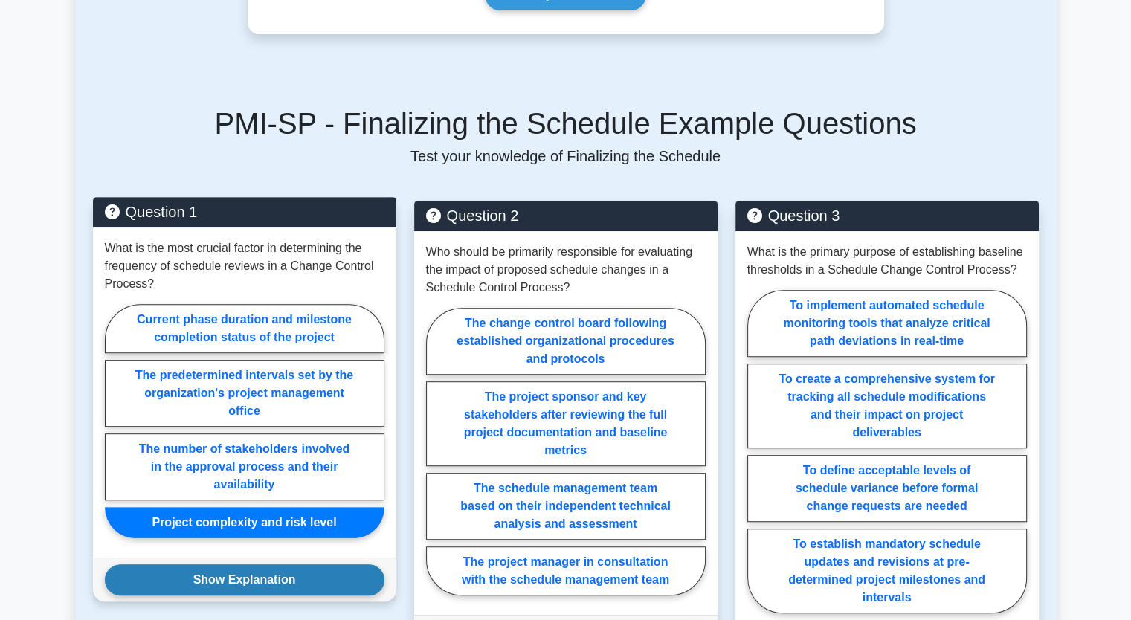
click at [256, 564] on button "Show Explanation" at bounding box center [245, 579] width 280 height 31
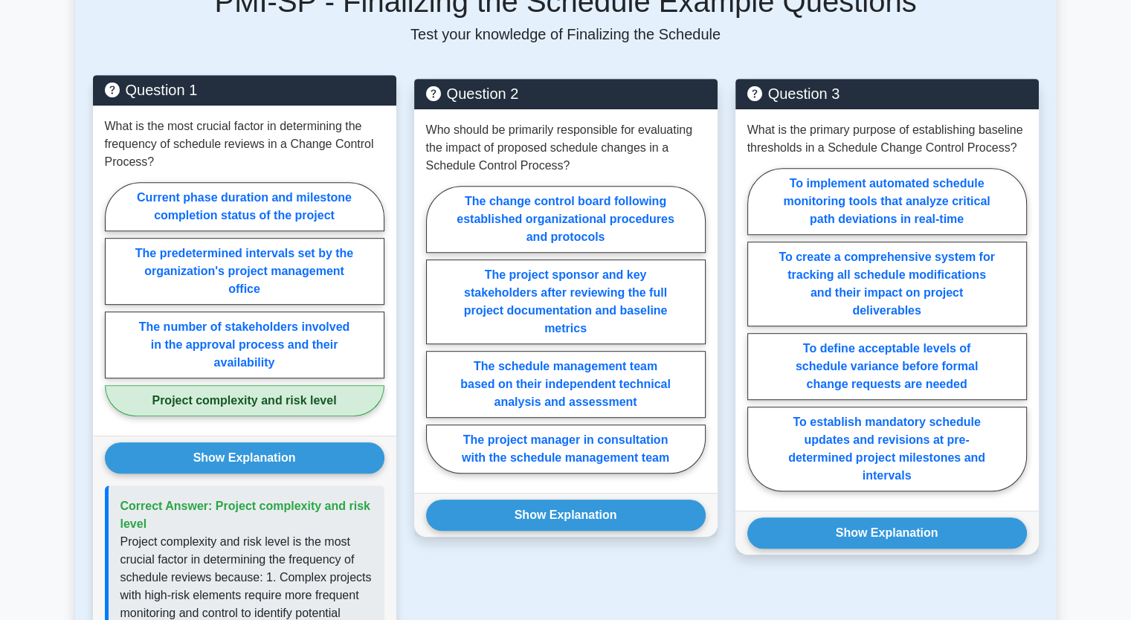
scroll to position [773, 0]
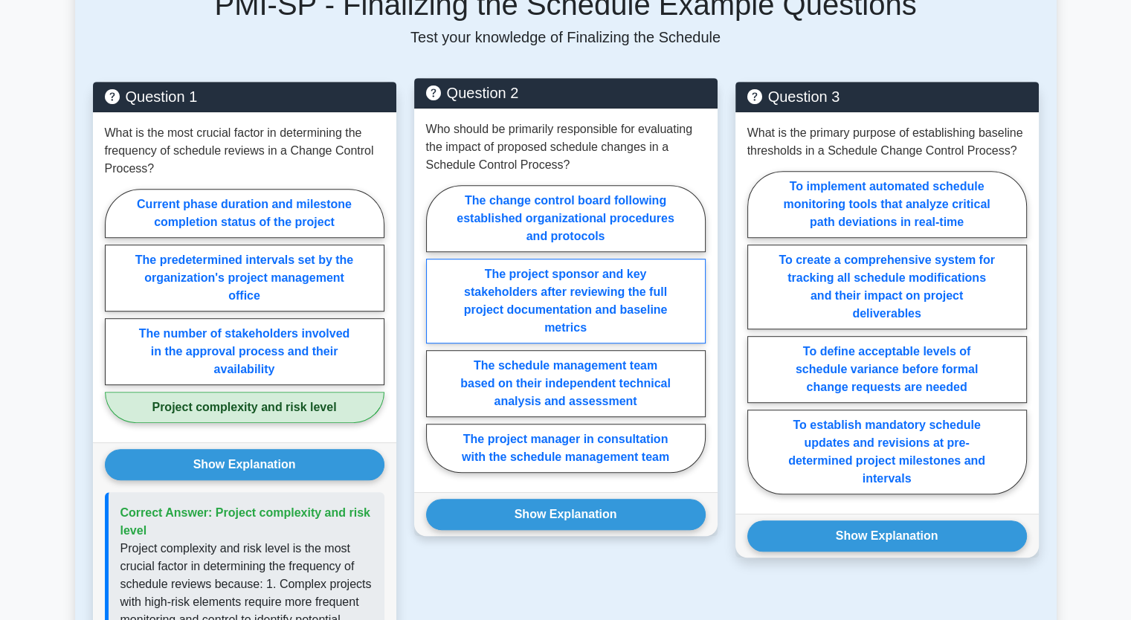
click at [560, 259] on label "The project sponsor and key stakeholders after reviewing the full project docum…" at bounding box center [566, 301] width 280 height 85
click at [436, 329] on input "The project sponsor and key stakeholders after reviewing the full project docum…" at bounding box center [431, 334] width 10 height 10
radio input "true"
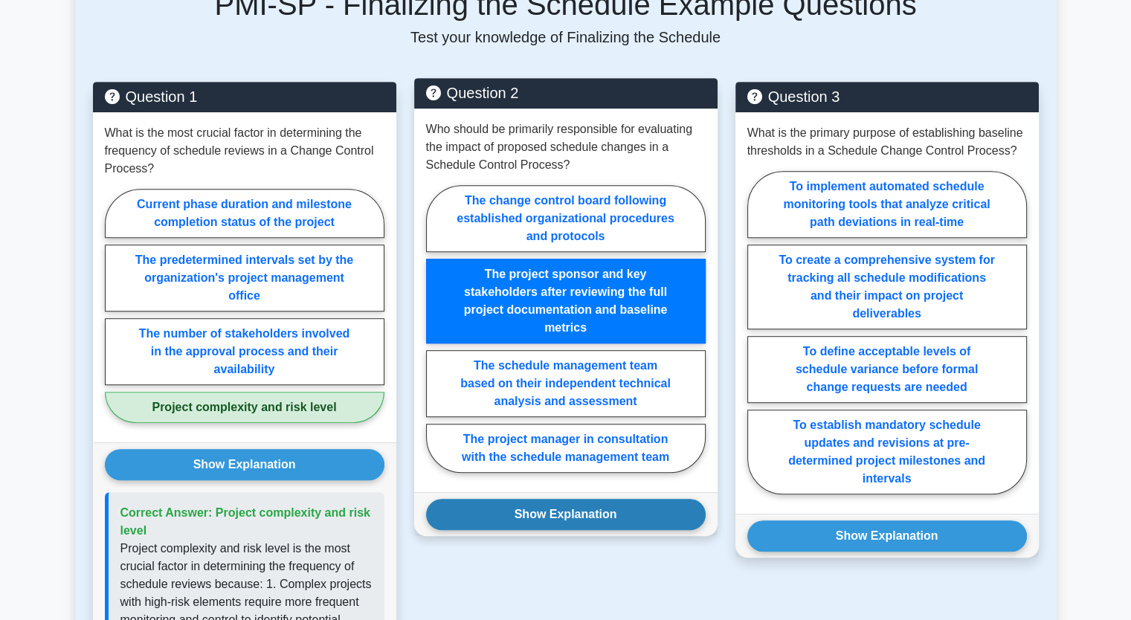
click at [567, 499] on button "Show Explanation" at bounding box center [566, 514] width 280 height 31
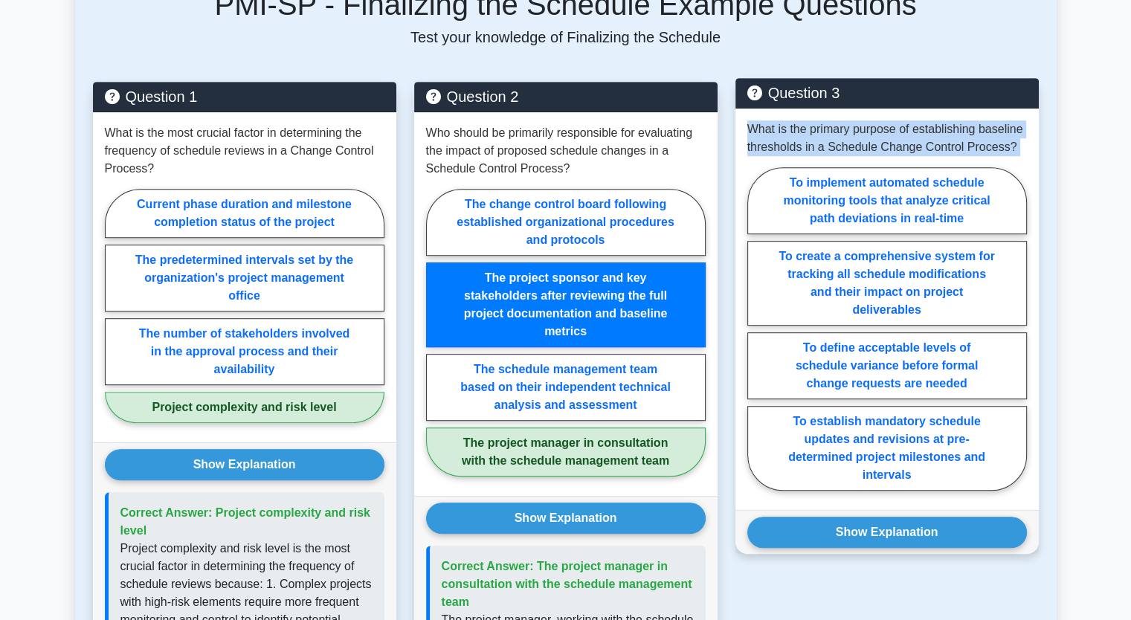
drag, startPoint x: 747, startPoint y: 97, endPoint x: 916, endPoint y: 471, distance: 410.4
click at [916, 471] on div "What is the primary purpose of establishing baseline thresholds in a Schedule C…" at bounding box center [887, 310] width 303 height 402
copy div "What is the primary purpose of establishing baseline thresholds in a Schedule C…"
drag, startPoint x: 768, startPoint y: 173, endPoint x: 785, endPoint y: 167, distance: 18.8
copy div "What is the primary purpose of establishing baseline thresholds in a Schedule C…"
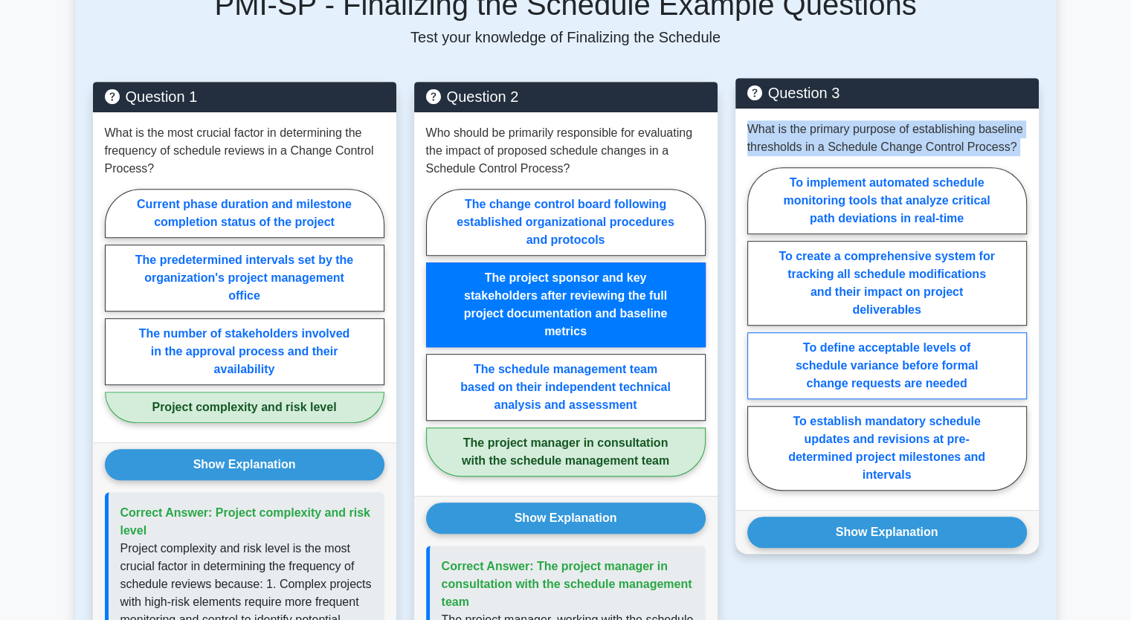
click at [897, 337] on label "To define acceptable levels of schedule variance before formal change requests …" at bounding box center [887, 365] width 280 height 67
click at [757, 337] on input "To define acceptable levels of schedule variance before formal change requests …" at bounding box center [752, 334] width 10 height 10
radio input "true"
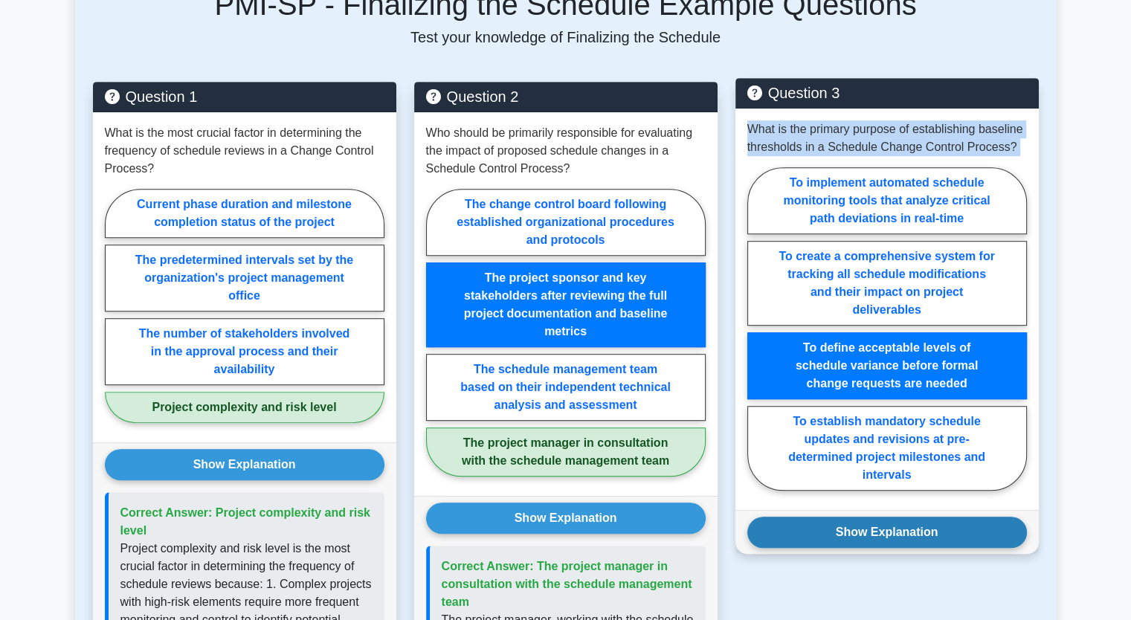
click at [875, 517] on button "Show Explanation" at bounding box center [887, 532] width 280 height 31
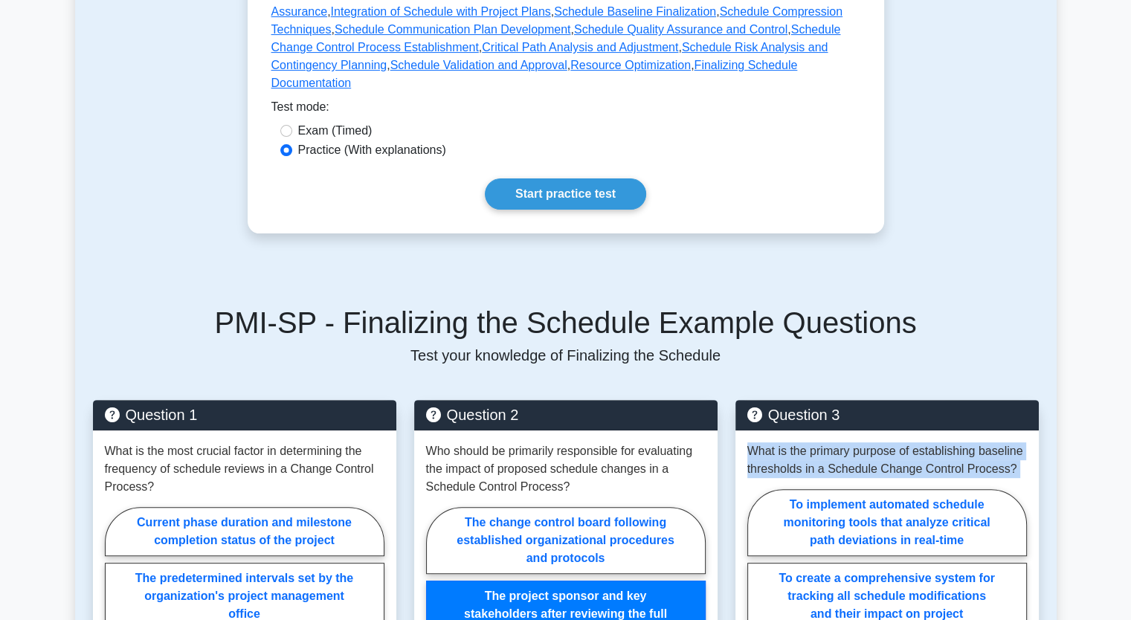
scroll to position [387, 0]
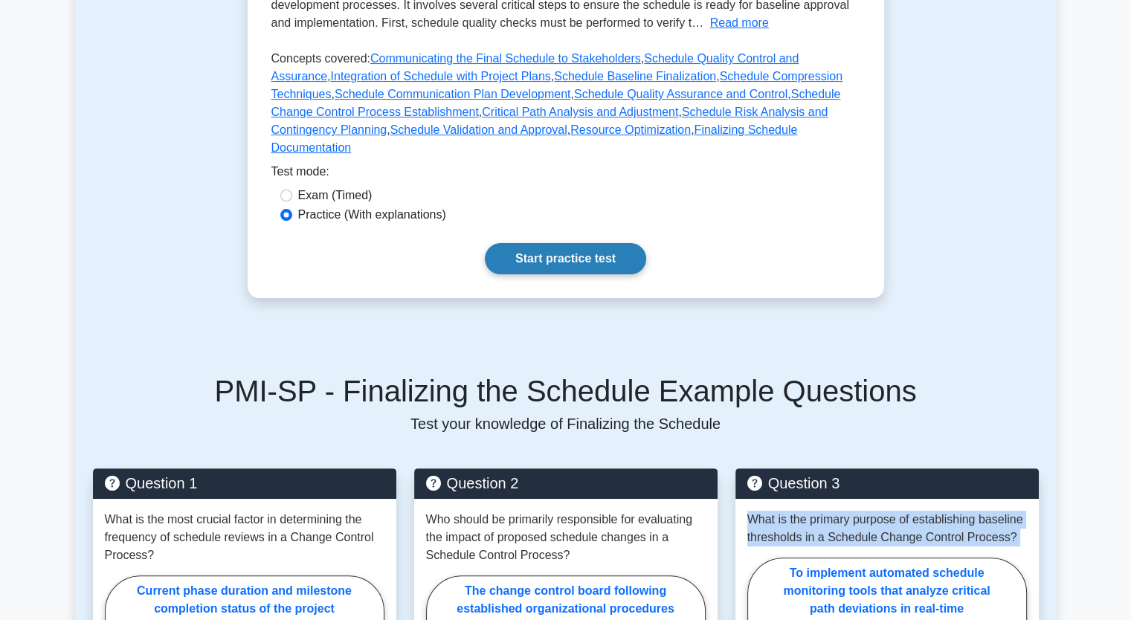
click at [574, 243] on link "Start practice test" at bounding box center [565, 258] width 161 height 31
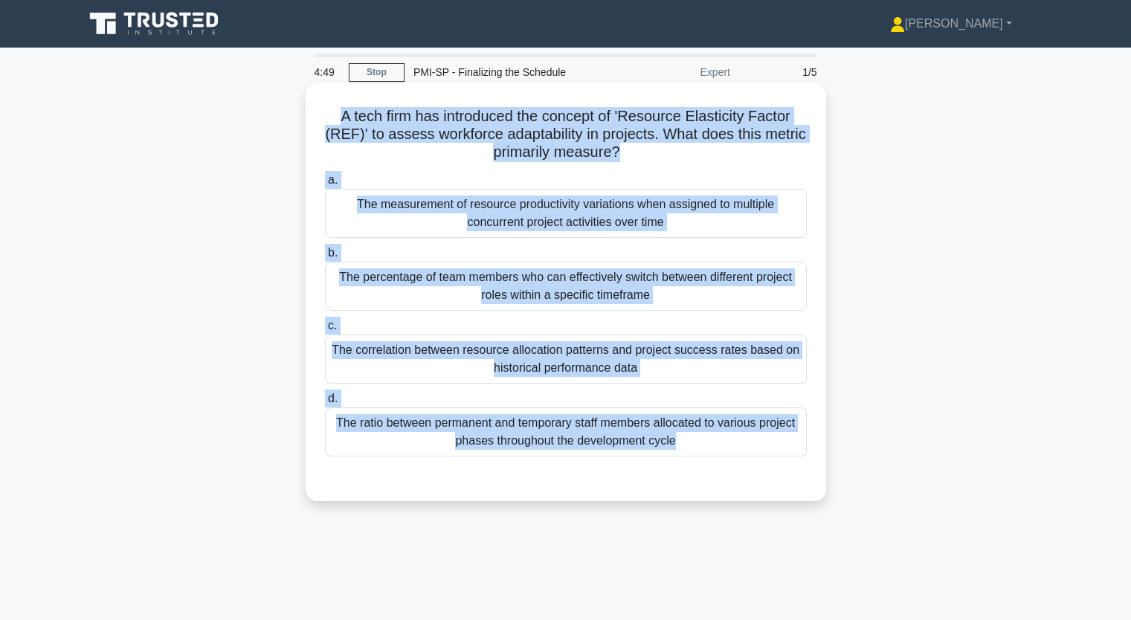
drag, startPoint x: 333, startPoint y: 117, endPoint x: 630, endPoint y: 468, distance: 459.6
click at [630, 468] on div "A tech firm has introduced the concept of 'Resource Elasticity Factor (REF)' to…" at bounding box center [566, 292] width 509 height 406
copy div "A tech firm has introduced the concept of 'Resource Elasticity Factor (REF)' to…"
click at [430, 222] on div "The measurement of resource productivity variations when assigned to multiple c…" at bounding box center [566, 213] width 482 height 49
click at [325, 185] on input "a. The measurement of resource productivity variations when assigned to multipl…" at bounding box center [325, 181] width 0 height 10
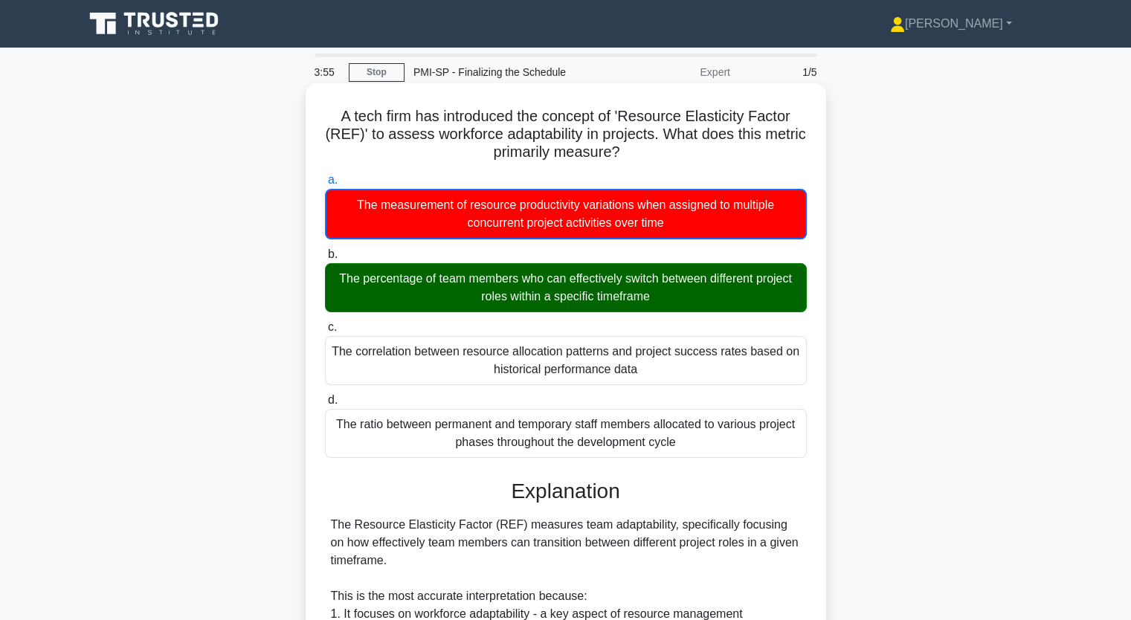
click at [325, 250] on input "b. The percentage of team members who can effectively switch between different …" at bounding box center [325, 255] width 0 height 10
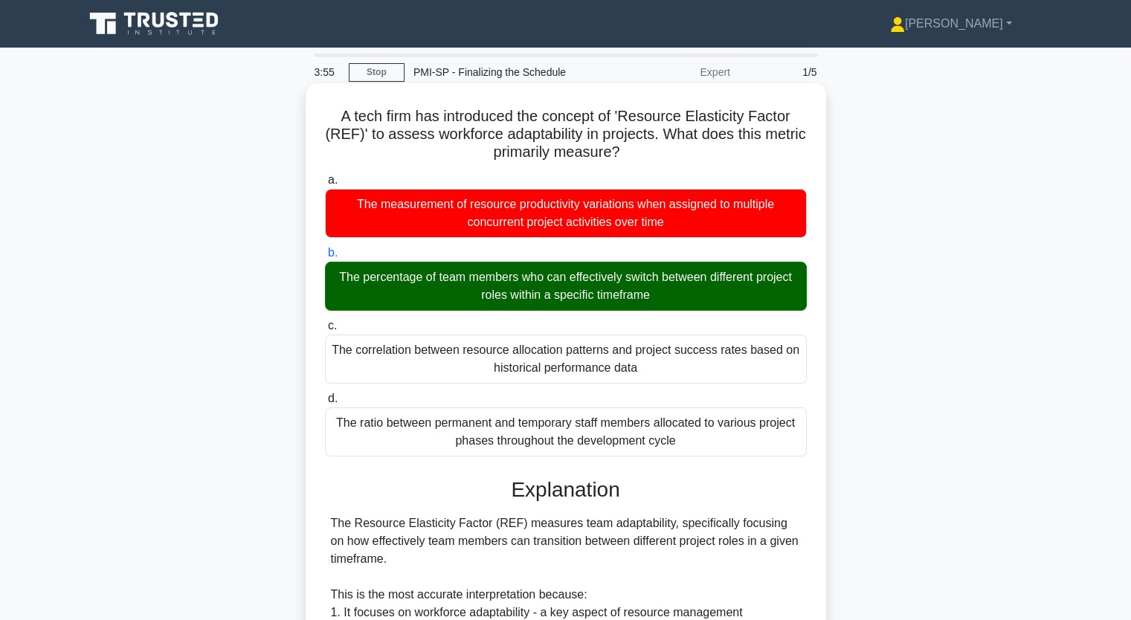
click at [325, 321] on input "c. The correlation between resource allocation patterns and project success rat…" at bounding box center [325, 326] width 0 height 10
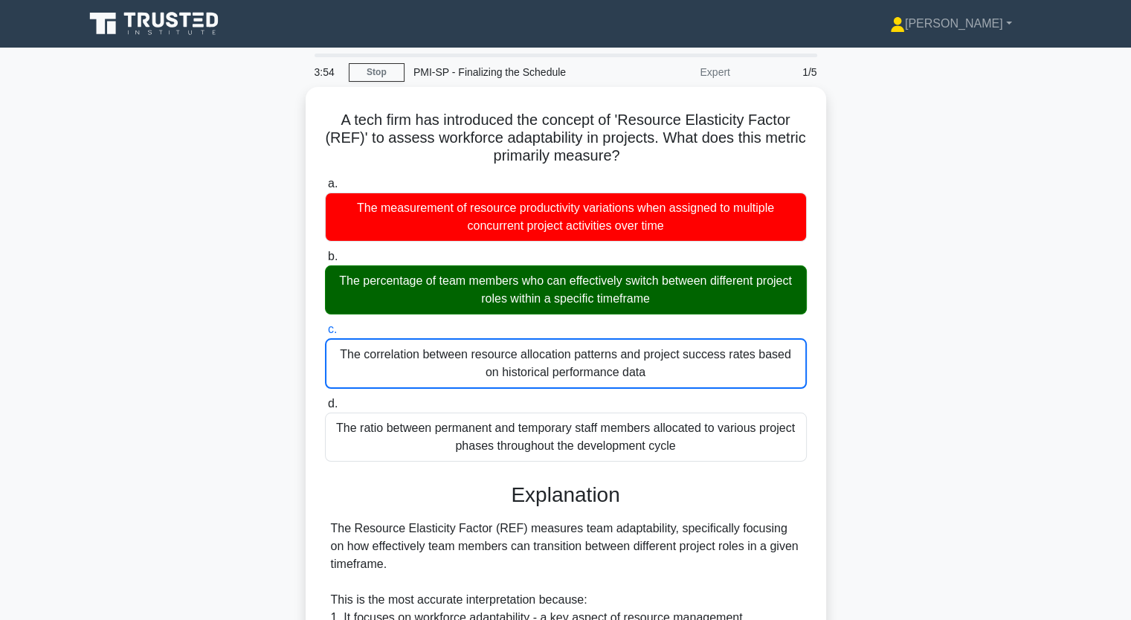
click at [268, 437] on div "A tech firm has introduced the concept of 'Resource Elasticity Factor (REF)' to…" at bounding box center [566, 544] width 982 height 914
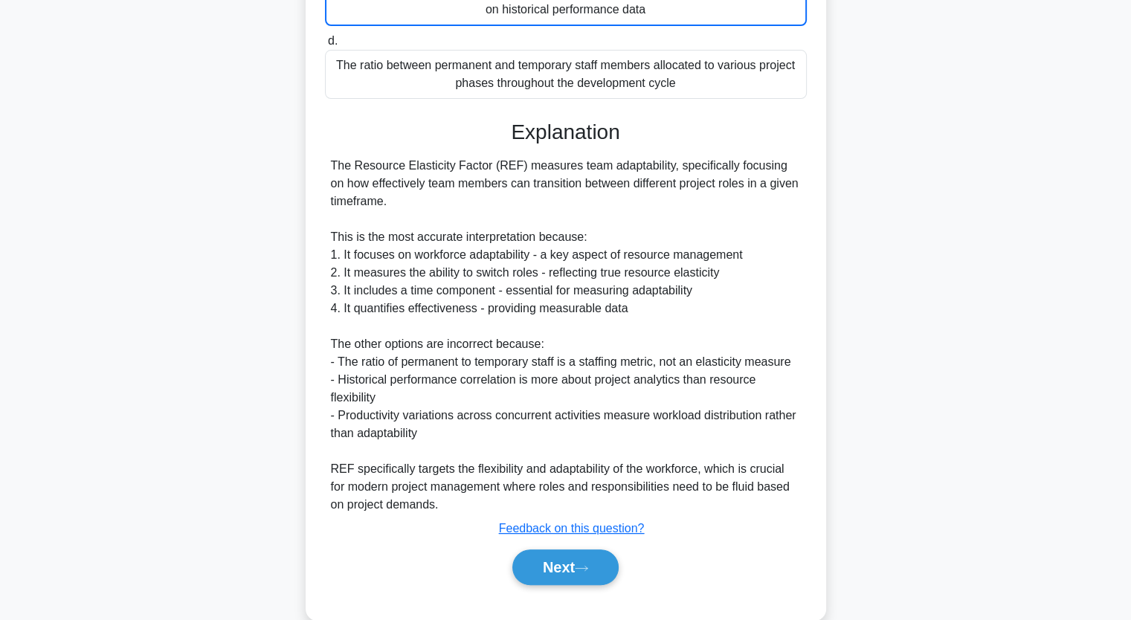
scroll to position [387, 0]
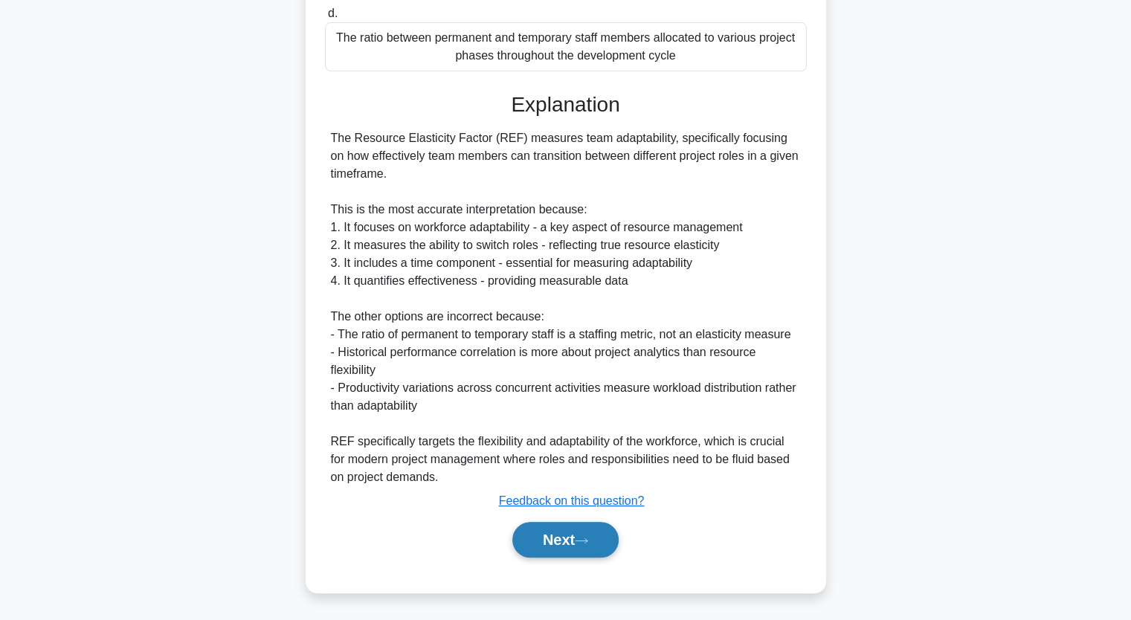
click at [572, 540] on button "Next" at bounding box center [565, 540] width 106 height 36
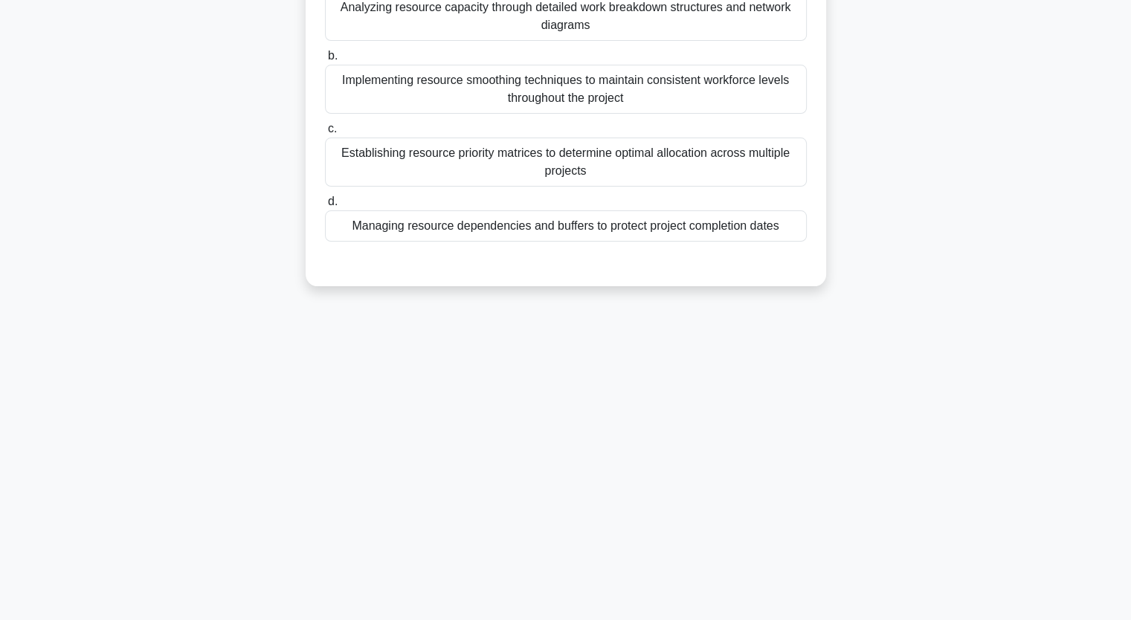
scroll to position [184, 0]
click at [205, 217] on div "In a resource optimization scenario, which of the following best describes the …" at bounding box center [566, 104] width 982 height 400
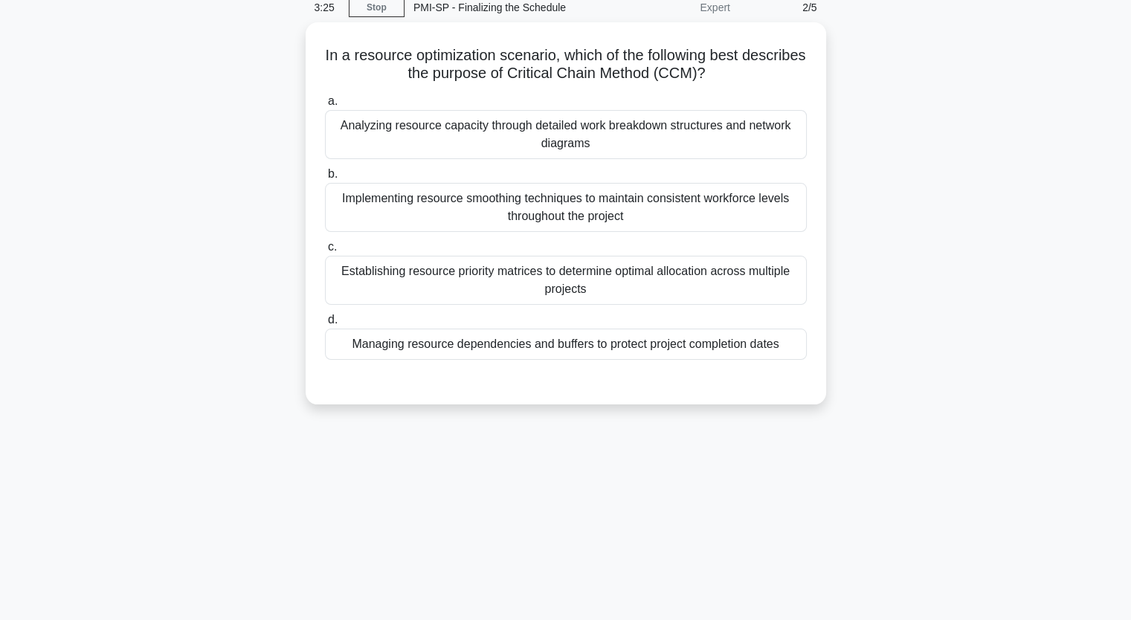
scroll to position [35, 0]
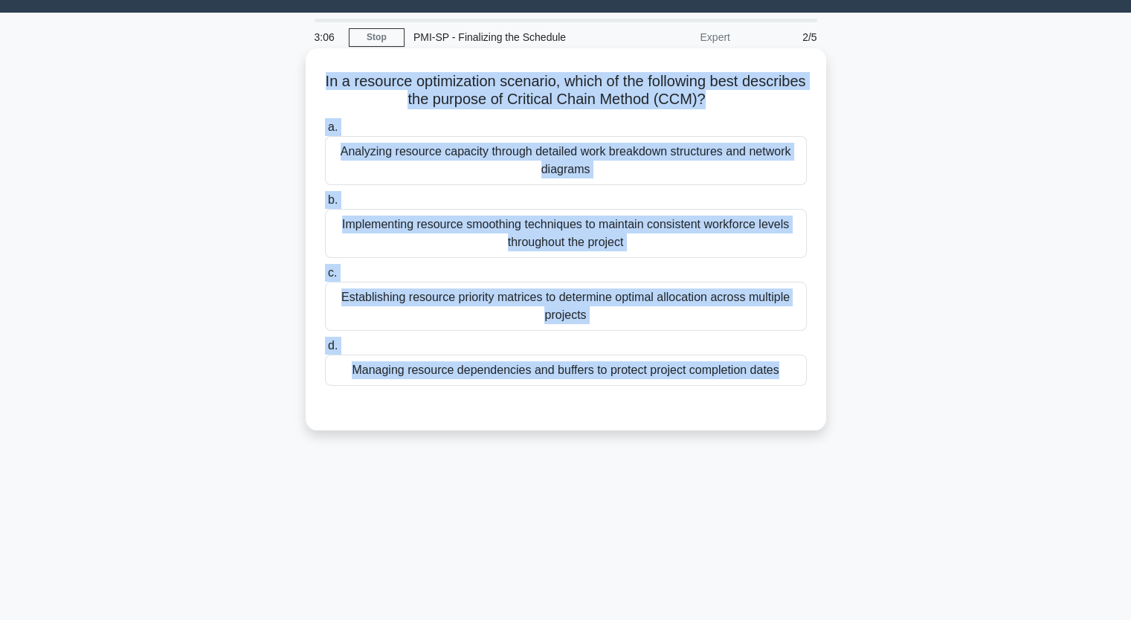
drag, startPoint x: 345, startPoint y: 81, endPoint x: 729, endPoint y: 396, distance: 496.7
click at [729, 396] on div "In a resource optimization scenario, which of the following best describes the …" at bounding box center [566, 239] width 509 height 370
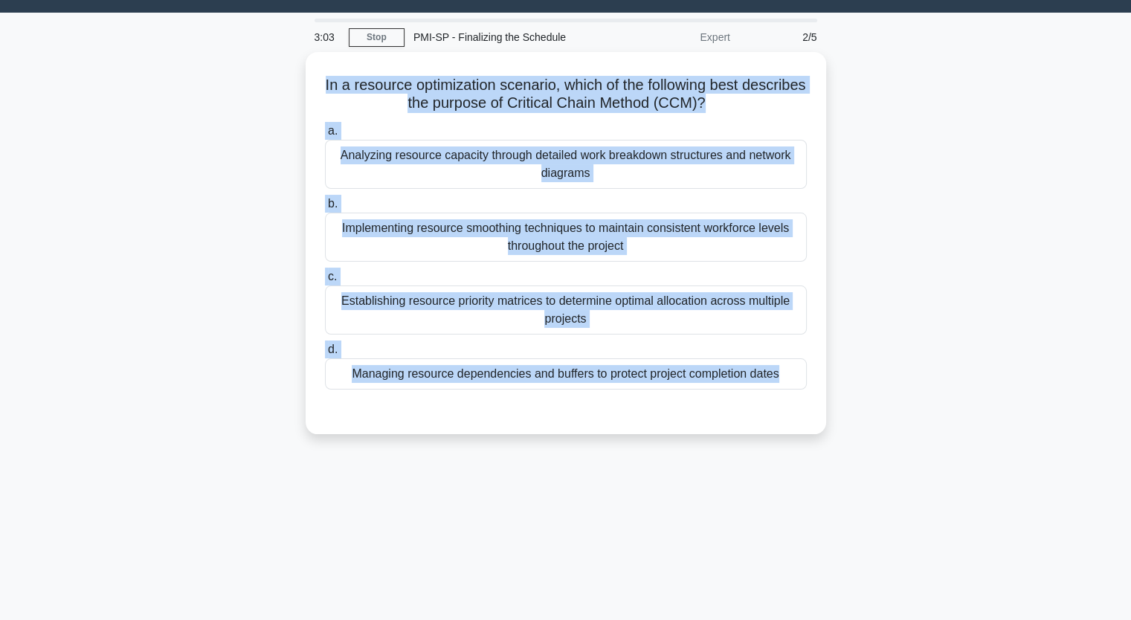
copy div "In a resource optimization scenario, which of the following best describes the …"
click at [128, 202] on div "In a resource optimization scenario, which of the following best describes the …" at bounding box center [566, 252] width 982 height 400
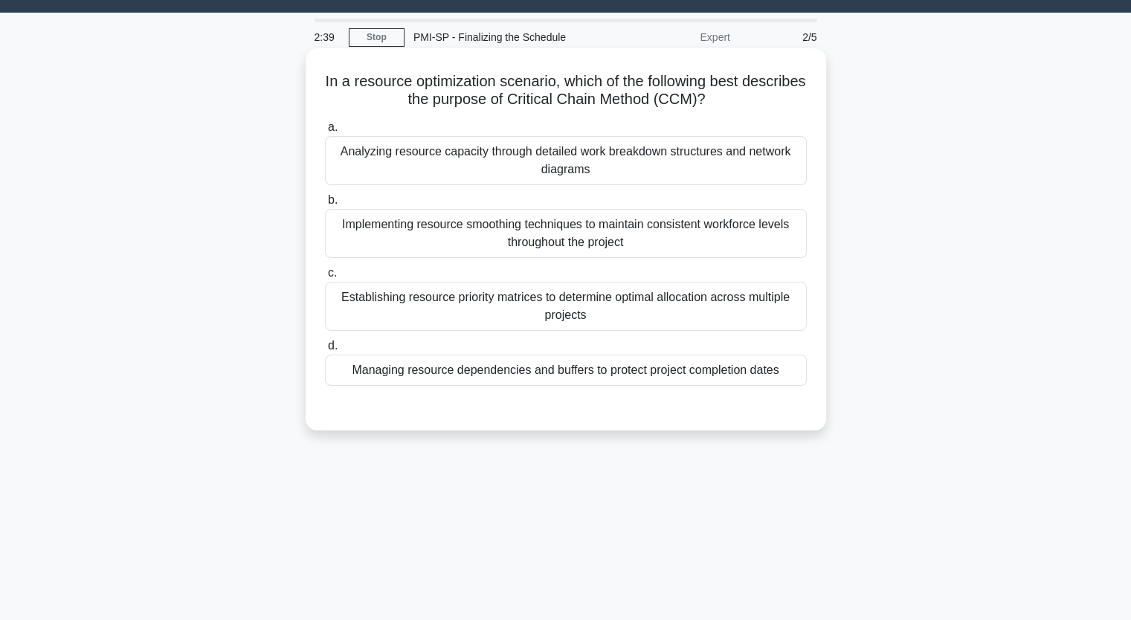
click at [440, 369] on div "Managing resource dependencies and buffers to protect project completion dates" at bounding box center [566, 370] width 482 height 31
click at [325, 351] on input "d. Managing resource dependencies and buffers to protect project completion dat…" at bounding box center [325, 346] width 0 height 10
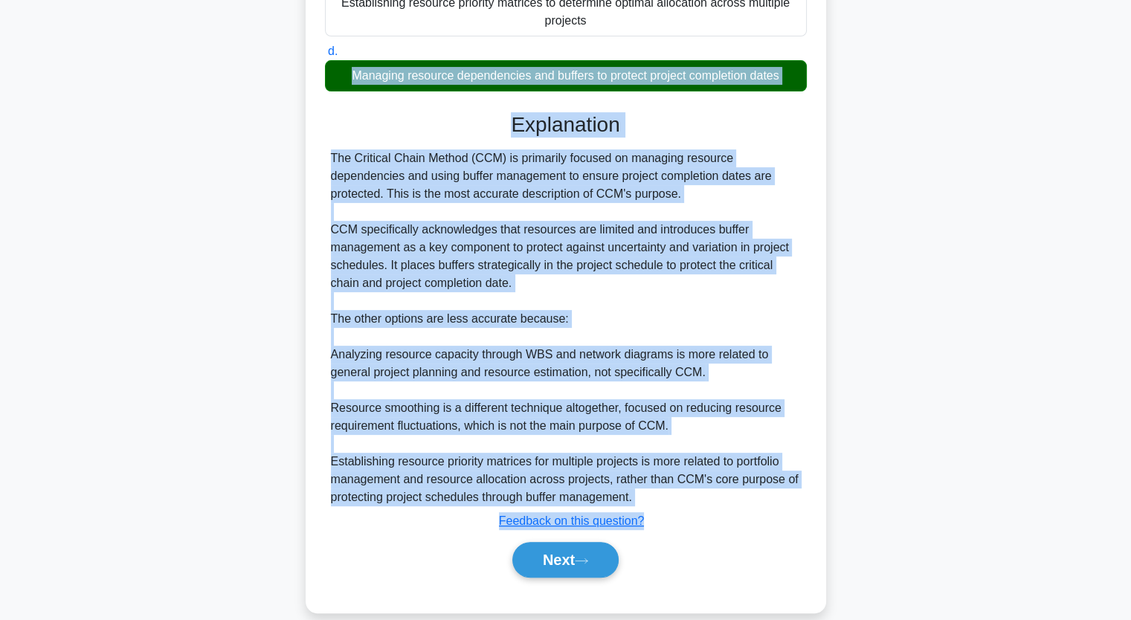
scroll to position [350, 0]
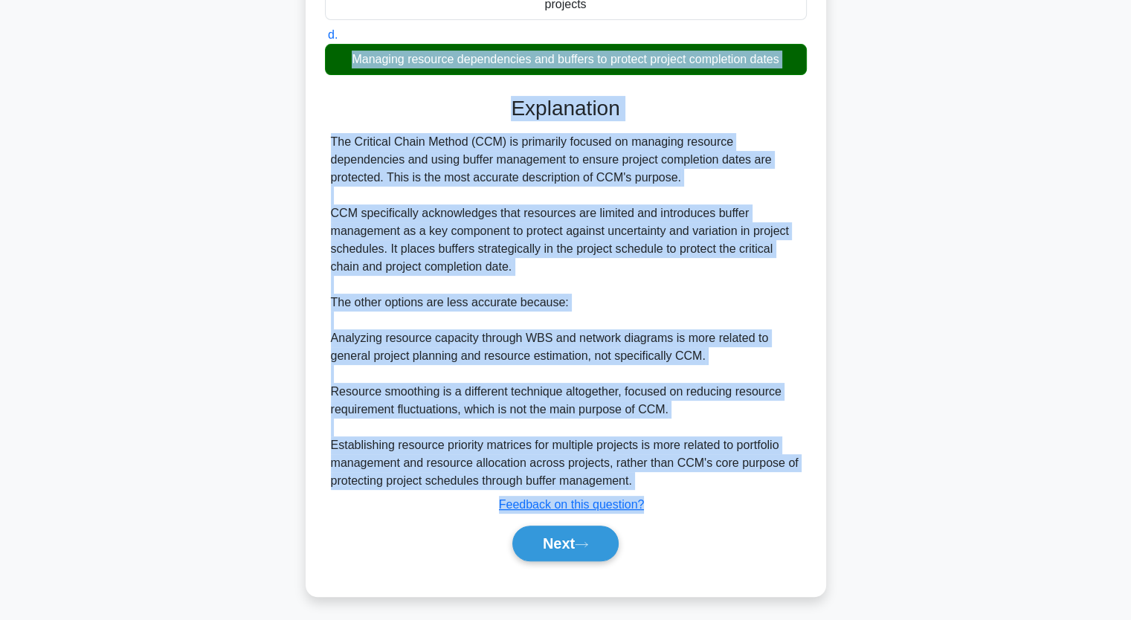
drag, startPoint x: 940, startPoint y: 351, endPoint x: 856, endPoint y: 530, distance: 197.3
click at [856, 530] on div "In a resource optimization scenario, which of the following best describes the …" at bounding box center [566, 175] width 982 height 877
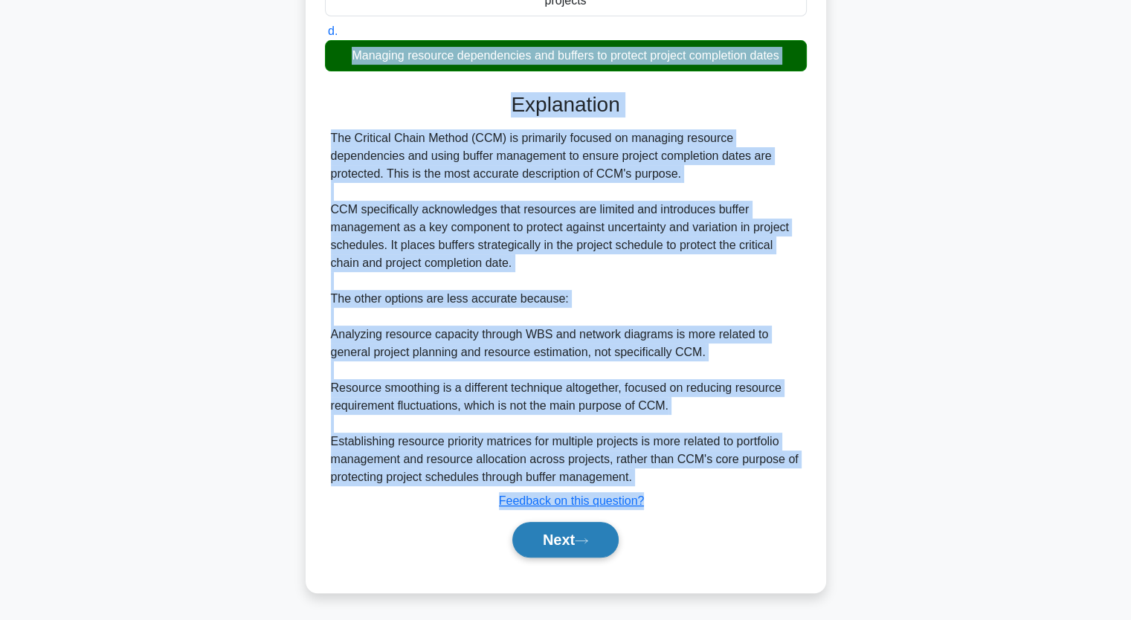
click at [573, 543] on button "Next" at bounding box center [565, 540] width 106 height 36
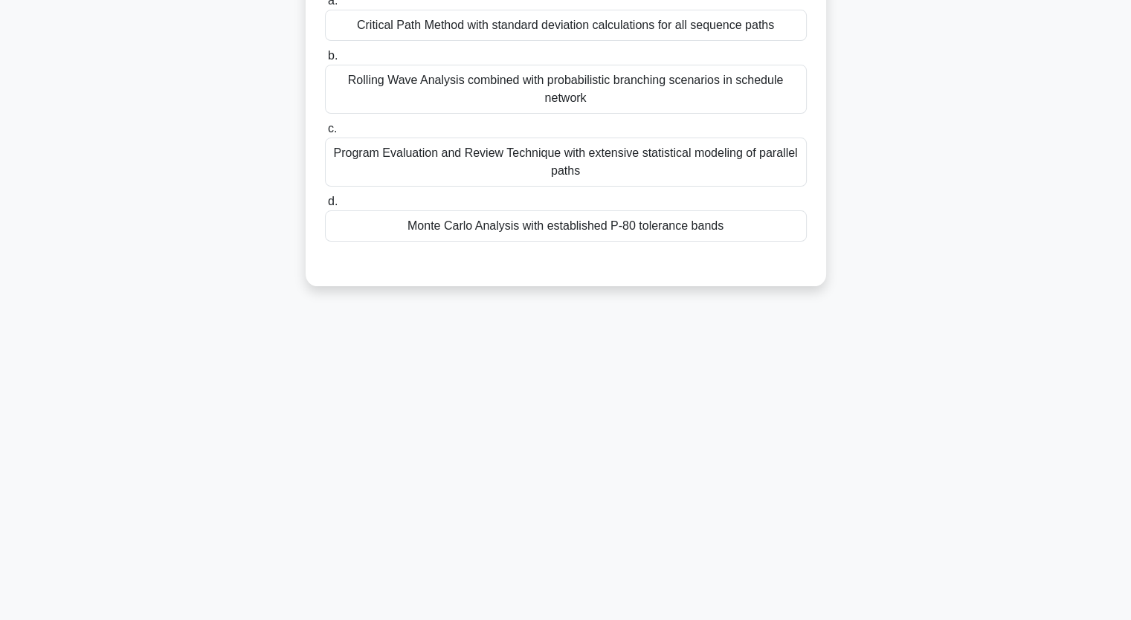
click at [151, 211] on div "In a PMI-SP context, which schedule control technique utilizes probability thre…" at bounding box center [566, 104] width 982 height 400
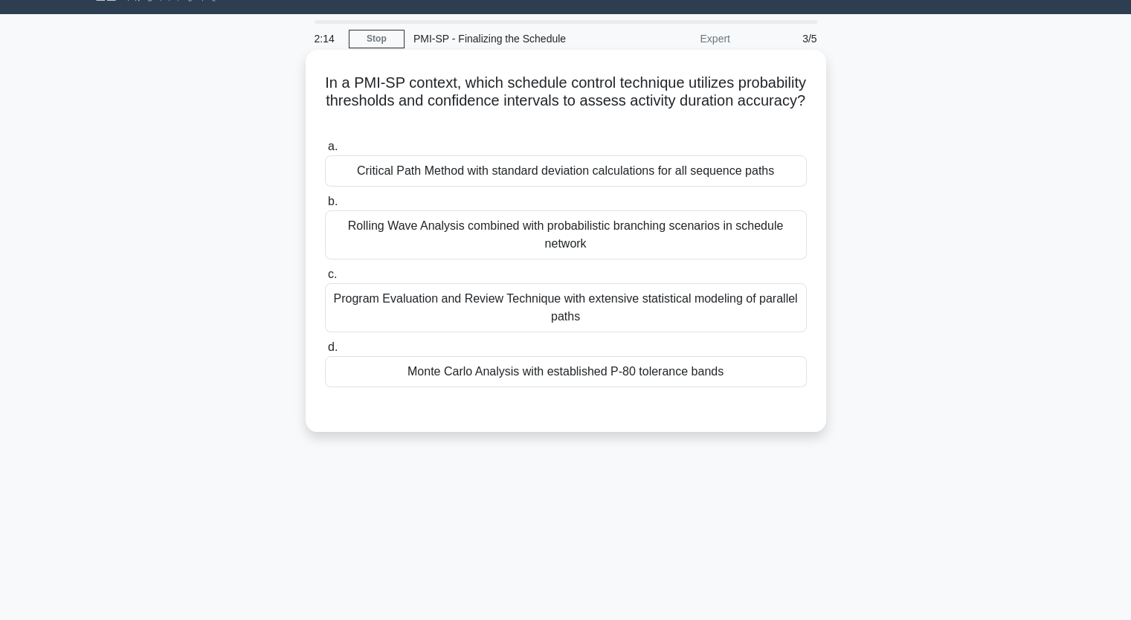
scroll to position [34, 0]
drag, startPoint x: 361, startPoint y: 84, endPoint x: 749, endPoint y: 370, distance: 482.4
click at [749, 370] on div "In a PMI-SP context, which schedule control technique utilizes probability thre…" at bounding box center [566, 240] width 509 height 370
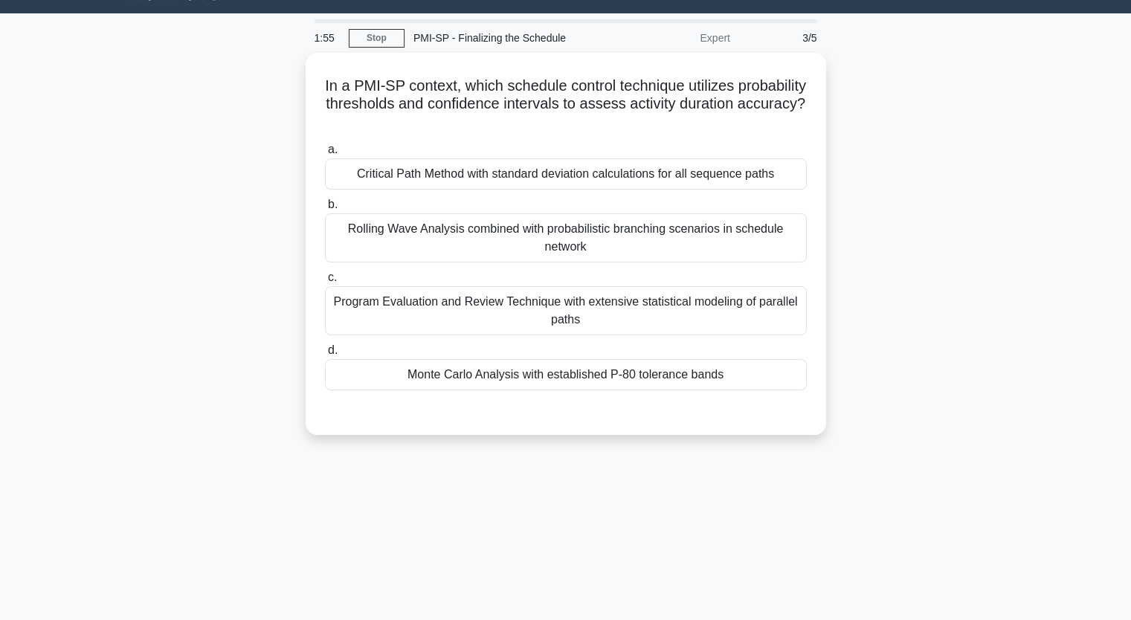
copy div "n a PMI-SP context, which schedule control technique utilizes probability thres…"
click at [879, 118] on div "In a PMI-SP context, which schedule control technique utilizes probability thre…" at bounding box center [566, 253] width 982 height 400
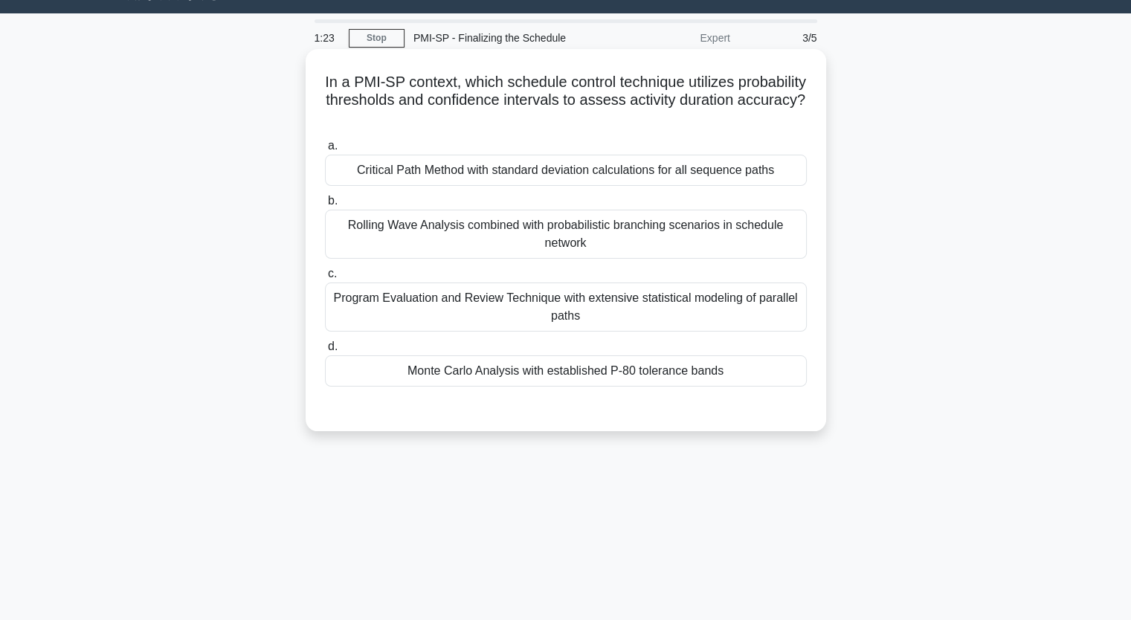
click at [480, 374] on div "Monte Carlo Analysis with established P-80 tolerance bands" at bounding box center [566, 370] width 482 height 31
click at [325, 352] on input "d. Monte Carlo Analysis with established P-80 tolerance bands" at bounding box center [325, 347] width 0 height 10
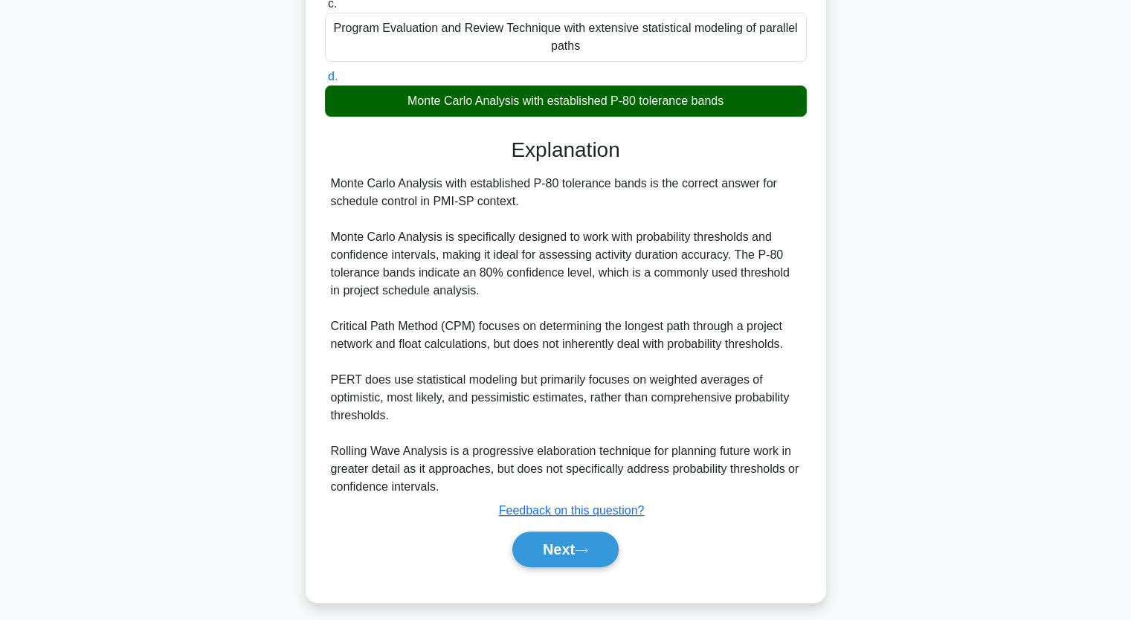
scroll to position [314, 0]
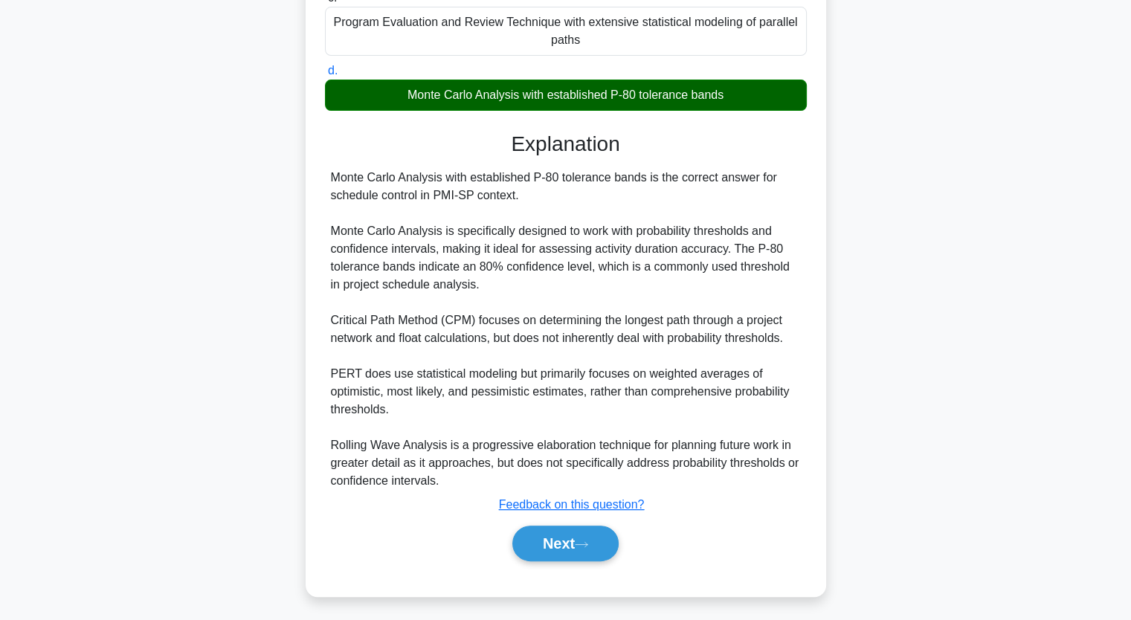
drag, startPoint x: 924, startPoint y: 265, endPoint x: 945, endPoint y: 593, distance: 328.6
click at [945, 593] on div "In a PMI-SP context, which schedule control technique utilizes probability thre…" at bounding box center [566, 193] width 982 height 841
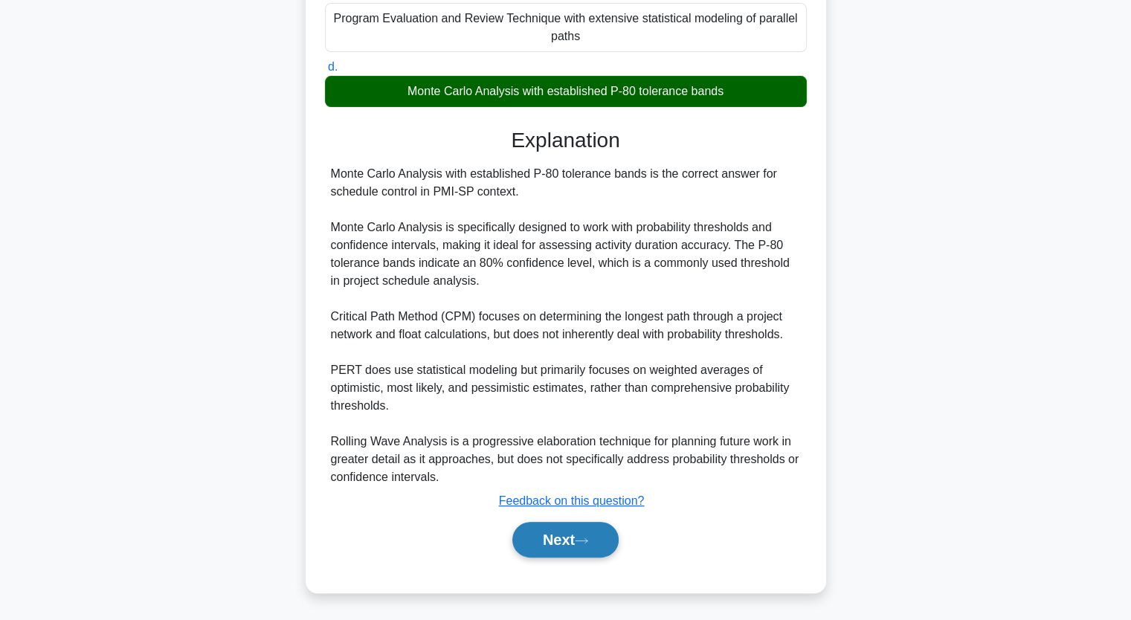
click at [593, 526] on button "Next" at bounding box center [565, 540] width 106 height 36
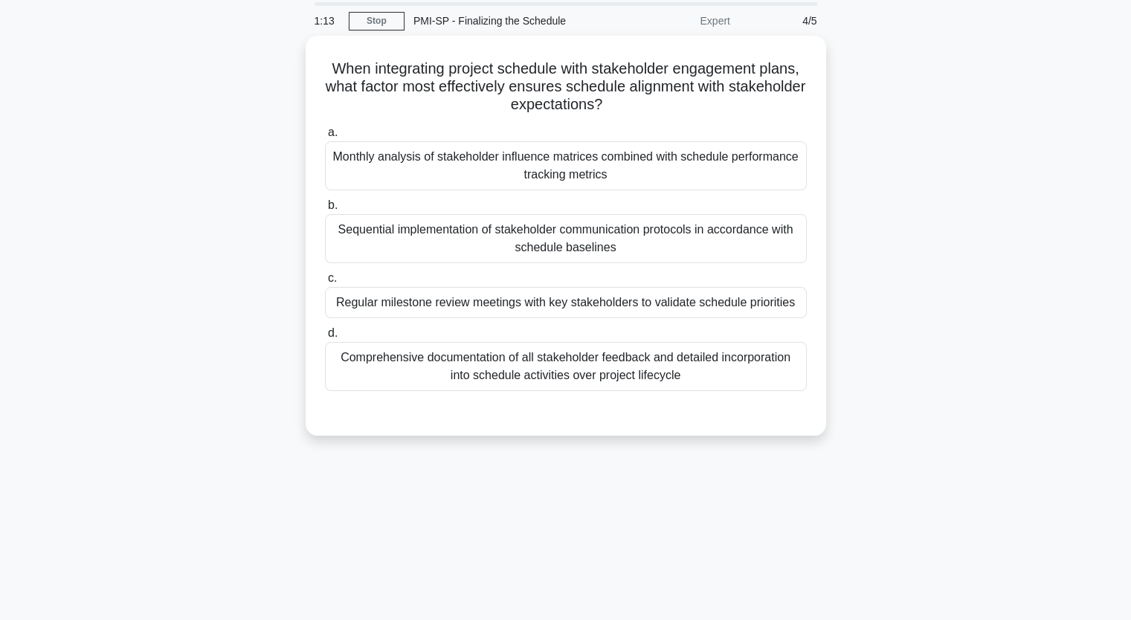
scroll to position [35, 0]
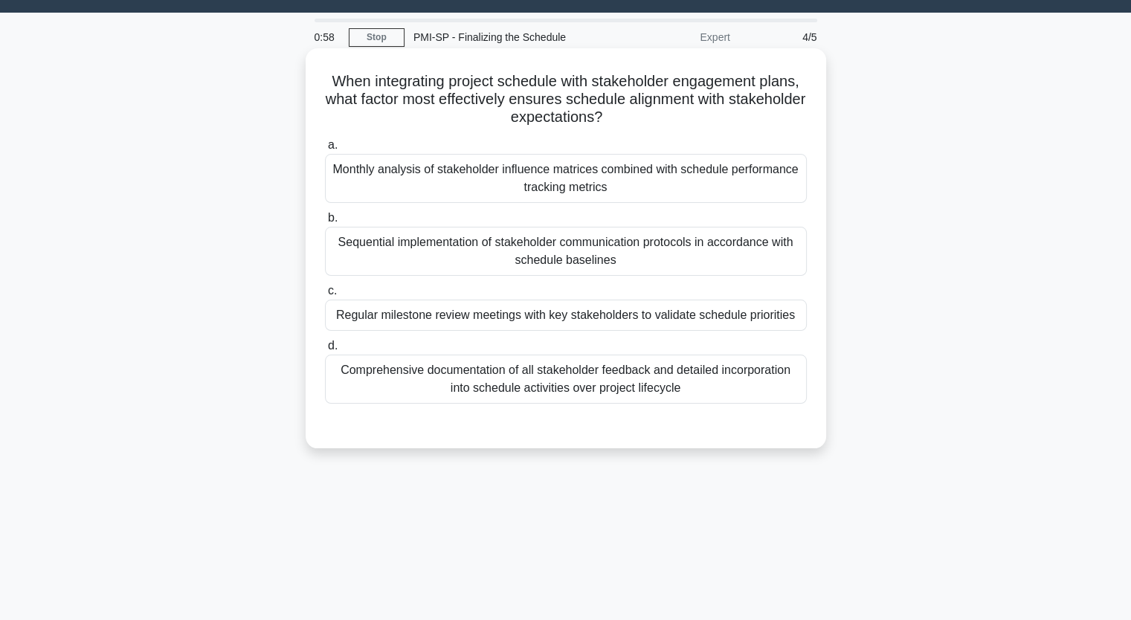
drag, startPoint x: 333, startPoint y: 80, endPoint x: 756, endPoint y: 384, distance: 520.5
click at [756, 384] on div "When integrating project schedule with stakeholder engagement plans, what facto…" at bounding box center [566, 248] width 509 height 388
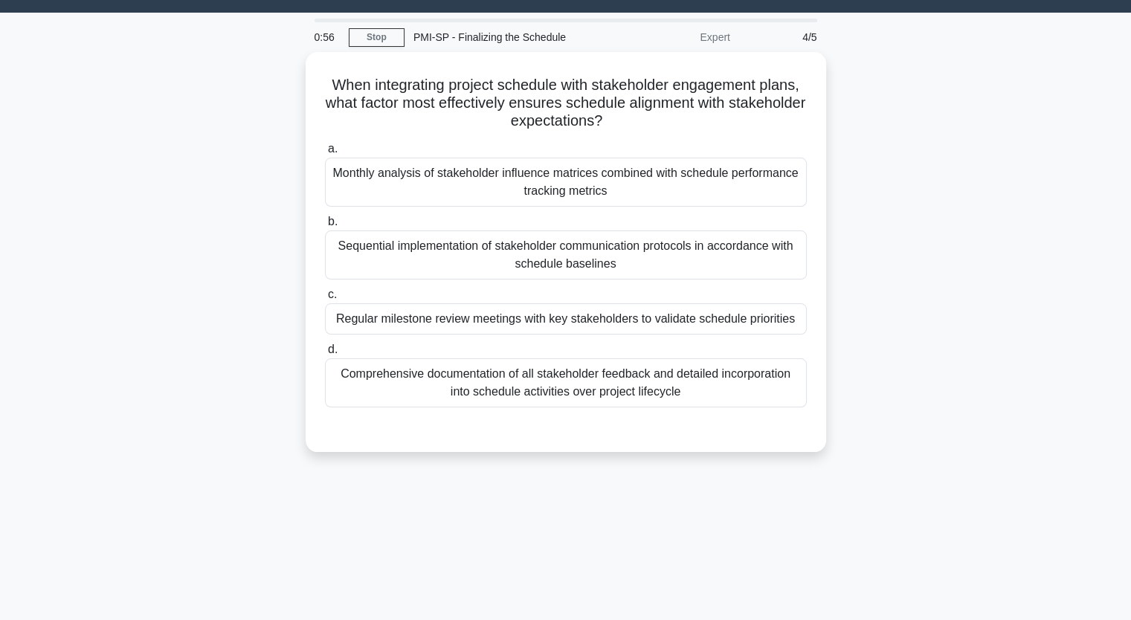
click at [925, 257] on div "When integrating project schedule with stakeholder engagement plans, what facto…" at bounding box center [566, 261] width 982 height 418
drag, startPoint x: 925, startPoint y: 257, endPoint x: 979, endPoint y: 234, distance: 59.3
click at [979, 234] on div "When integrating project schedule with stakeholder engagement plans, what facto…" at bounding box center [566, 261] width 982 height 418
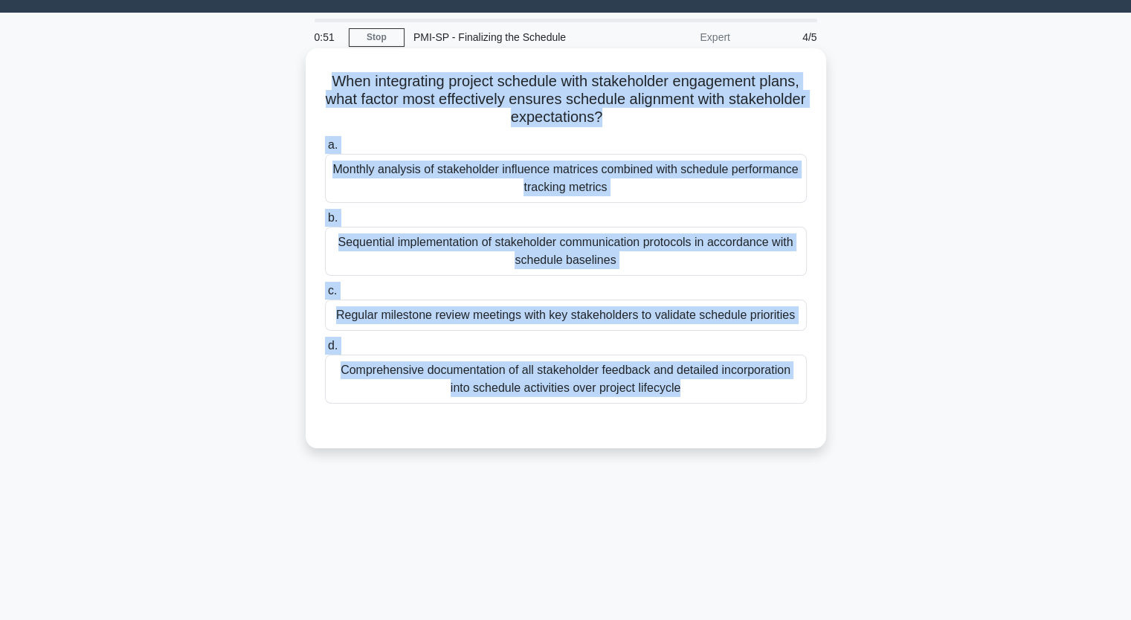
drag, startPoint x: 327, startPoint y: 77, endPoint x: 640, endPoint y: 425, distance: 468.2
click at [640, 425] on div "When integrating project schedule with stakeholder engagement plans, what facto…" at bounding box center [566, 248] width 509 height 388
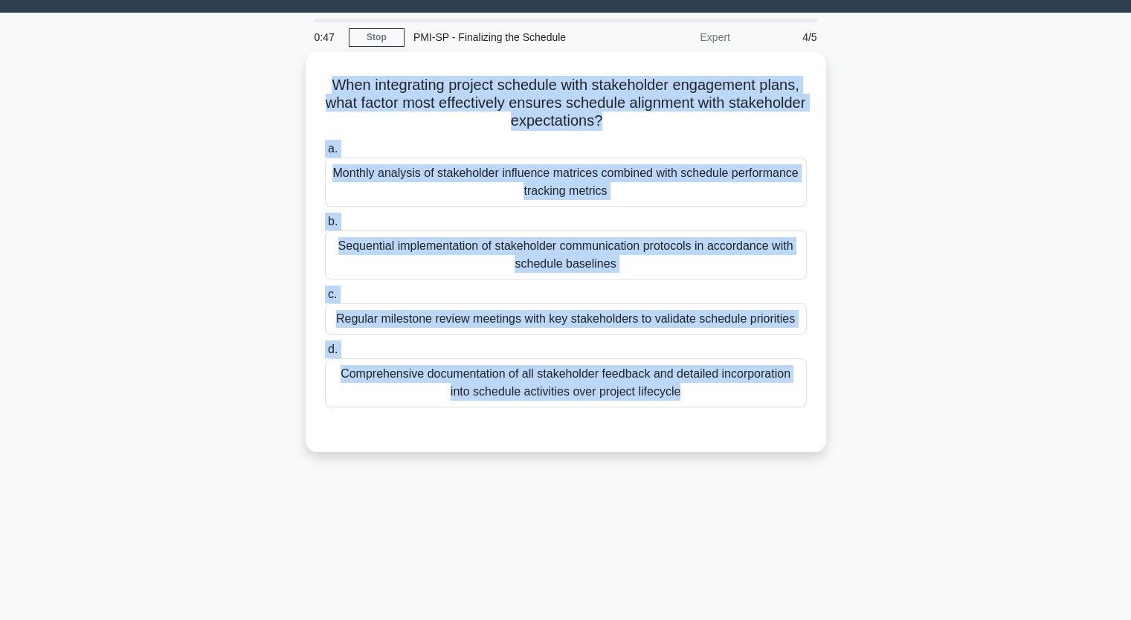
copy div "When integrating project schedule with stakeholder engagement plans, what facto…"
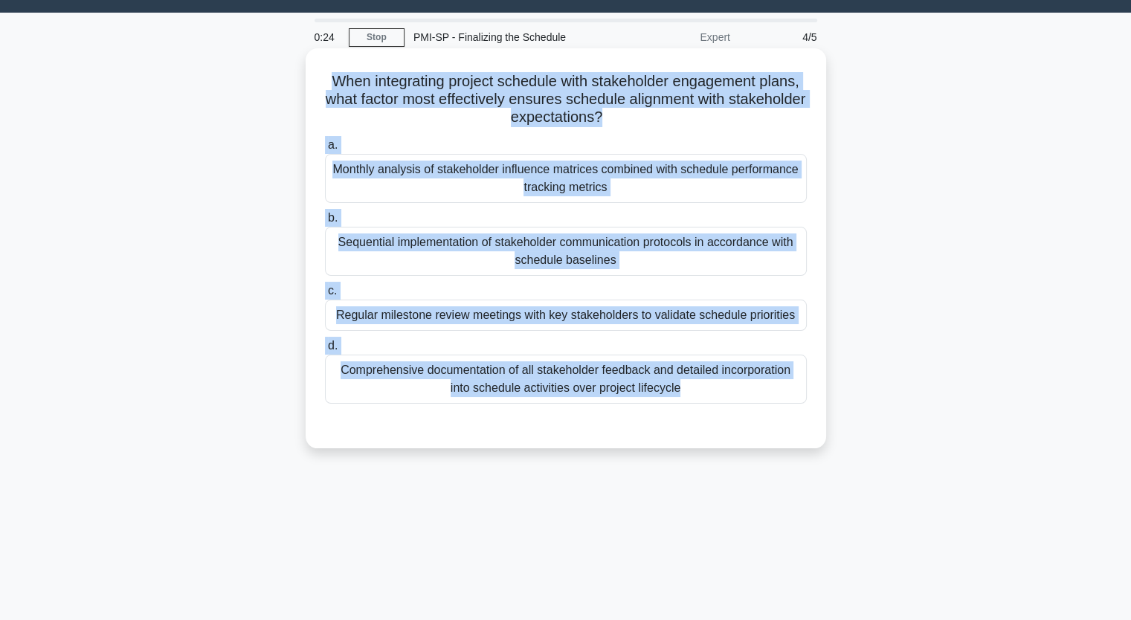
click at [470, 316] on div "Regular milestone review meetings with key stakeholders to validate schedule pr…" at bounding box center [566, 315] width 482 height 31
click at [325, 296] on input "c. Regular milestone review meetings with key stakeholders to validate schedule…" at bounding box center [325, 291] width 0 height 10
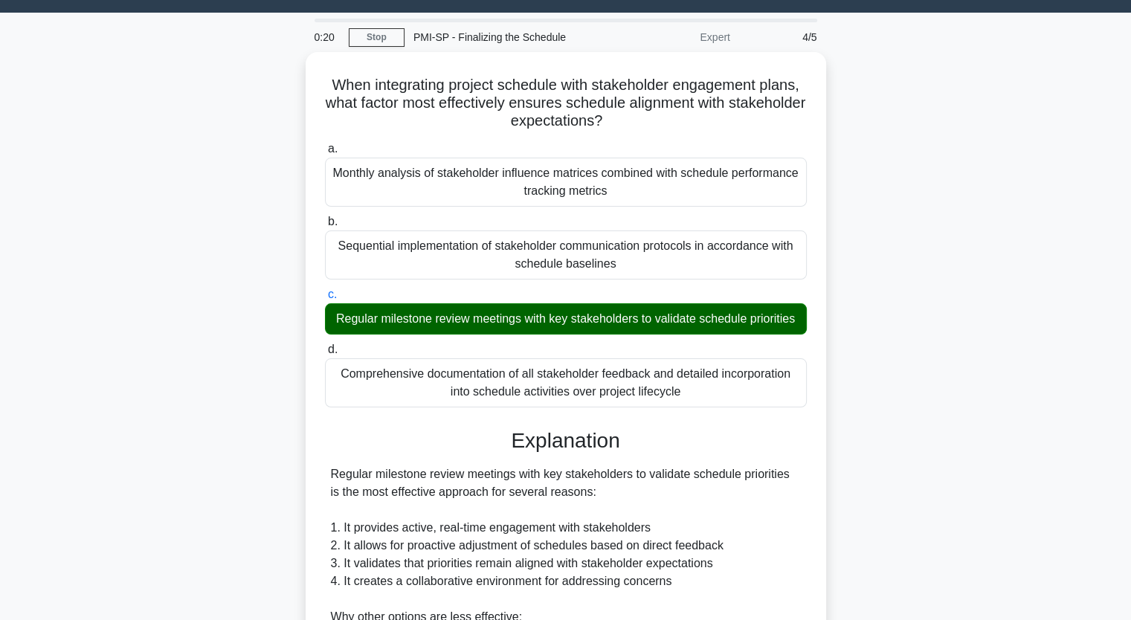
drag, startPoint x: 963, startPoint y: 339, endPoint x: 974, endPoint y: 471, distance: 132.0
click at [974, 471] on div "When integrating project schedule with stakeholder engagement plans, what facto…" at bounding box center [566, 508] width 982 height 913
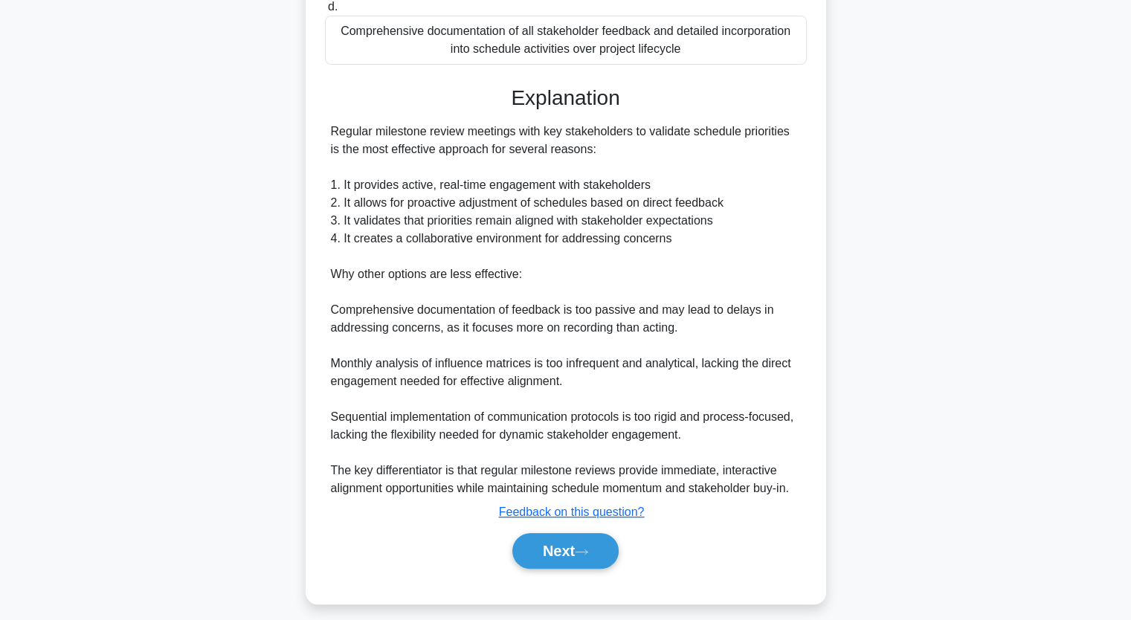
scroll to position [375, 0]
click at [585, 556] on icon at bounding box center [581, 551] width 13 height 8
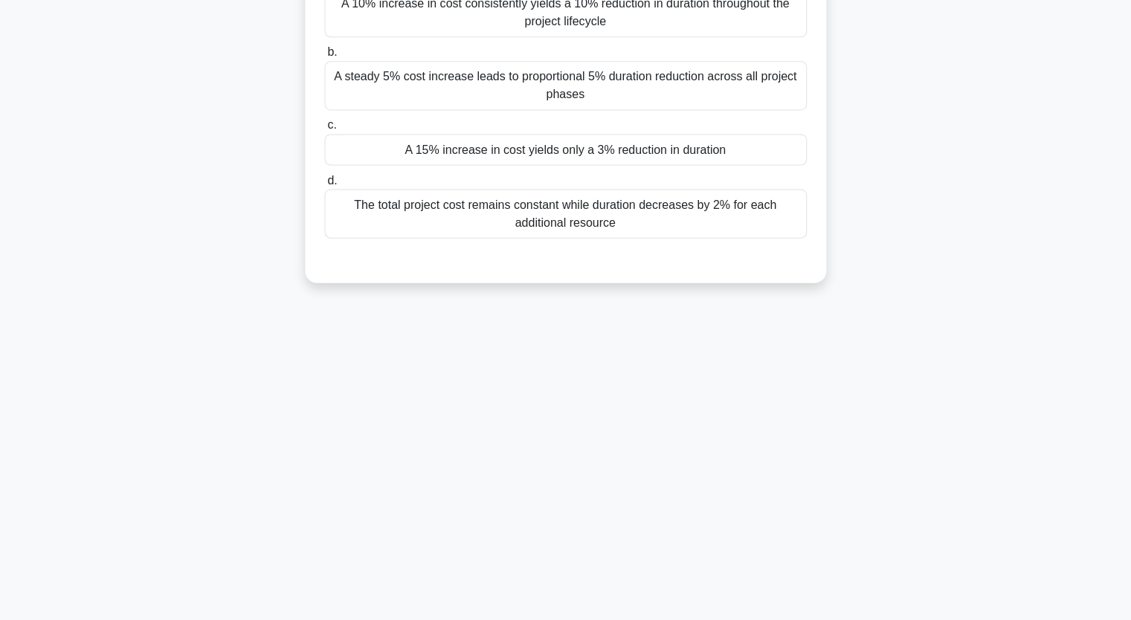
scroll to position [184, 0]
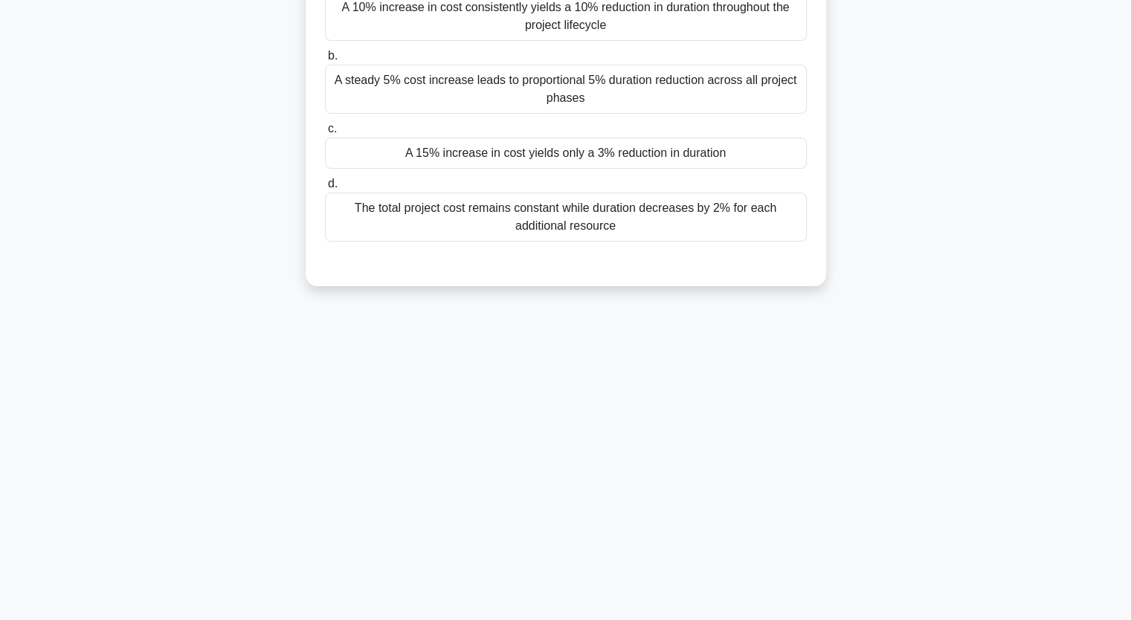
click at [998, 128] on div "In schedule compression analysis, which cost pattern typically suggests diminis…" at bounding box center [566, 104] width 982 height 400
drag, startPoint x: 996, startPoint y: 129, endPoint x: 979, endPoint y: 75, distance: 56.0
click at [979, 75] on div "In schedule compression analysis, which cost pattern typically suggests diminis…" at bounding box center [566, 104] width 982 height 400
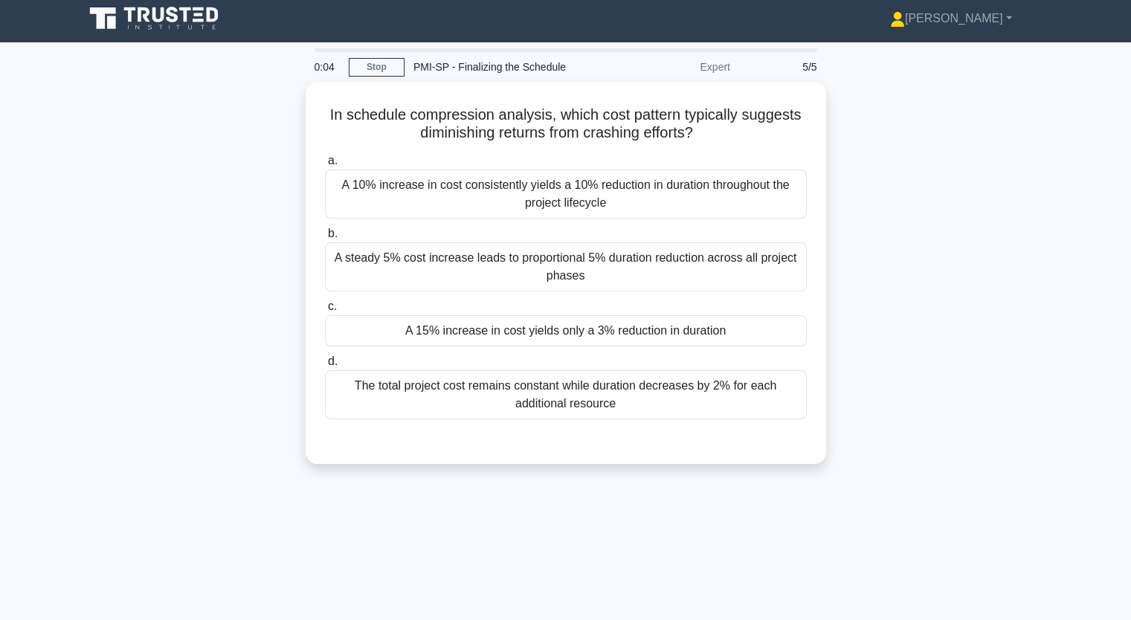
click at [256, 154] on div "In schedule compression analysis, which cost pattern typically suggests diminis…" at bounding box center [566, 282] width 982 height 400
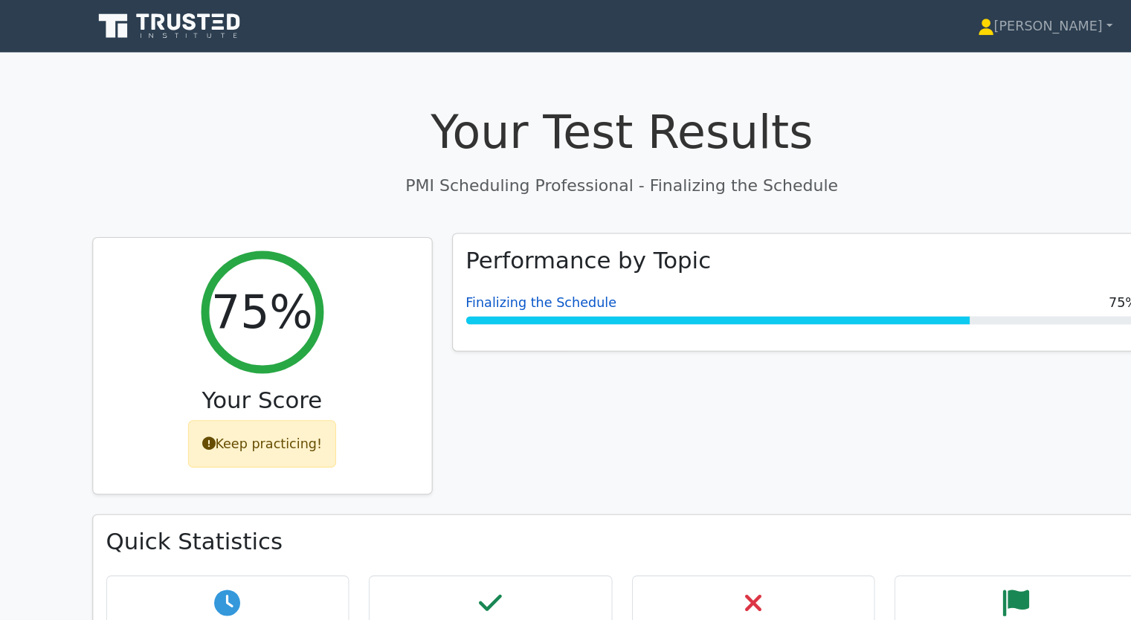
click at [445, 278] on link "Finalizing the Schedule" at bounding box center [492, 275] width 137 height 14
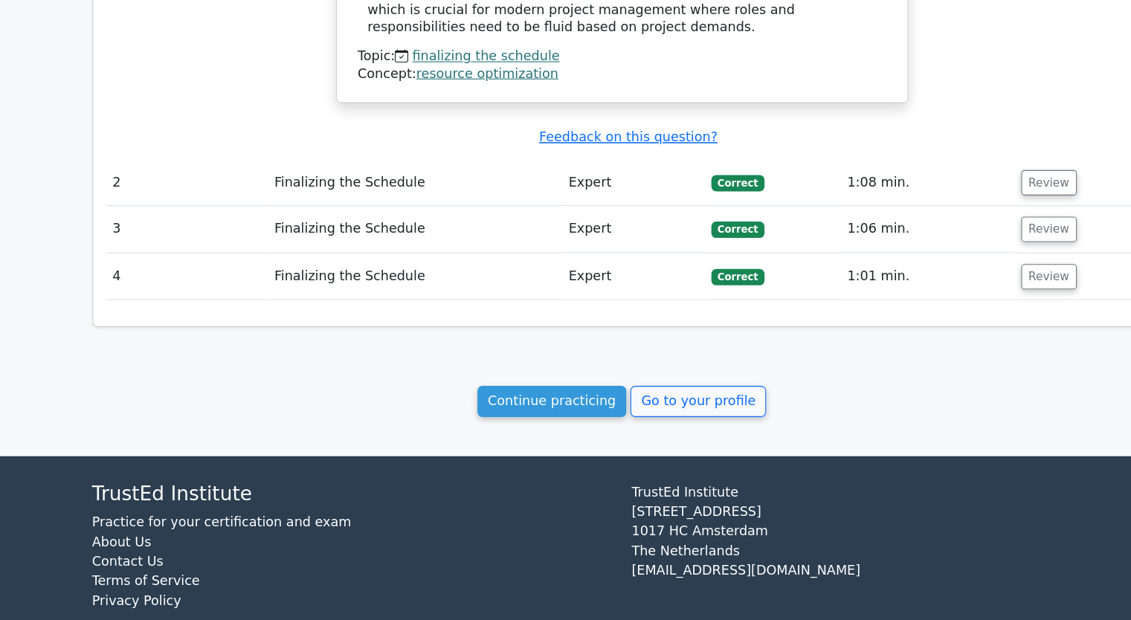
scroll to position [1464, 0]
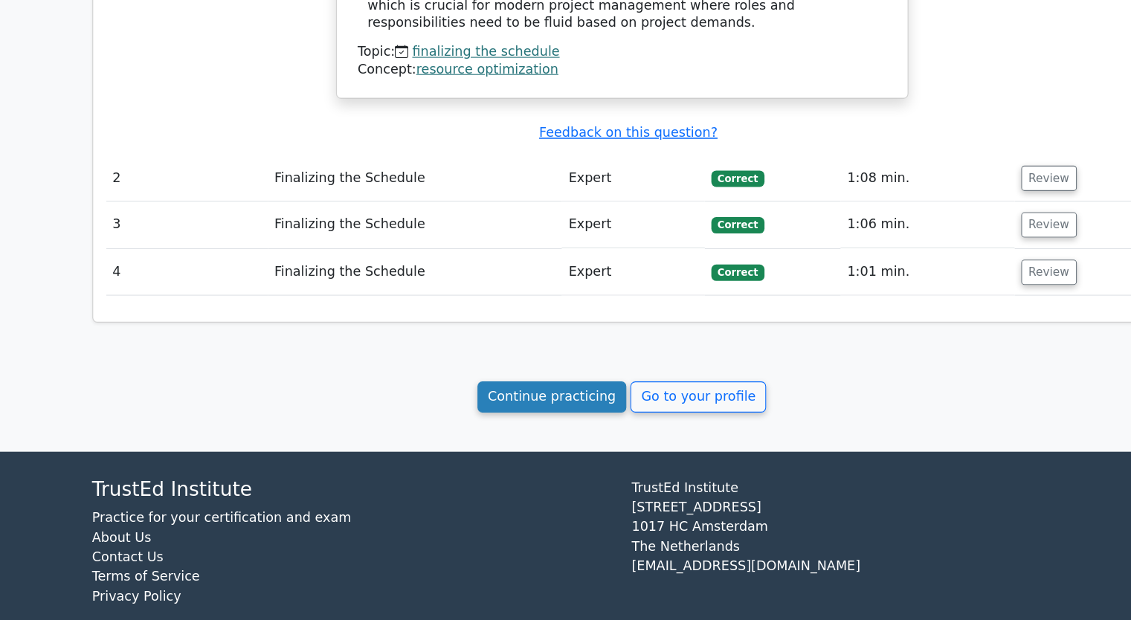
click at [494, 403] on link "Continue practicing" at bounding box center [502, 417] width 136 height 28
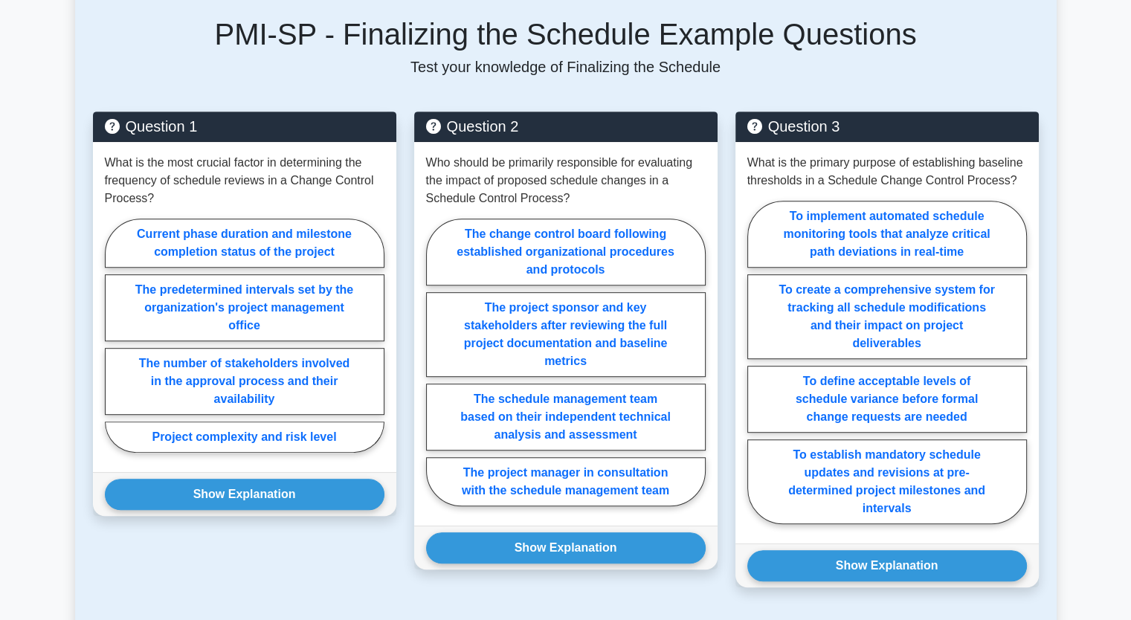
scroll to position [773, 0]
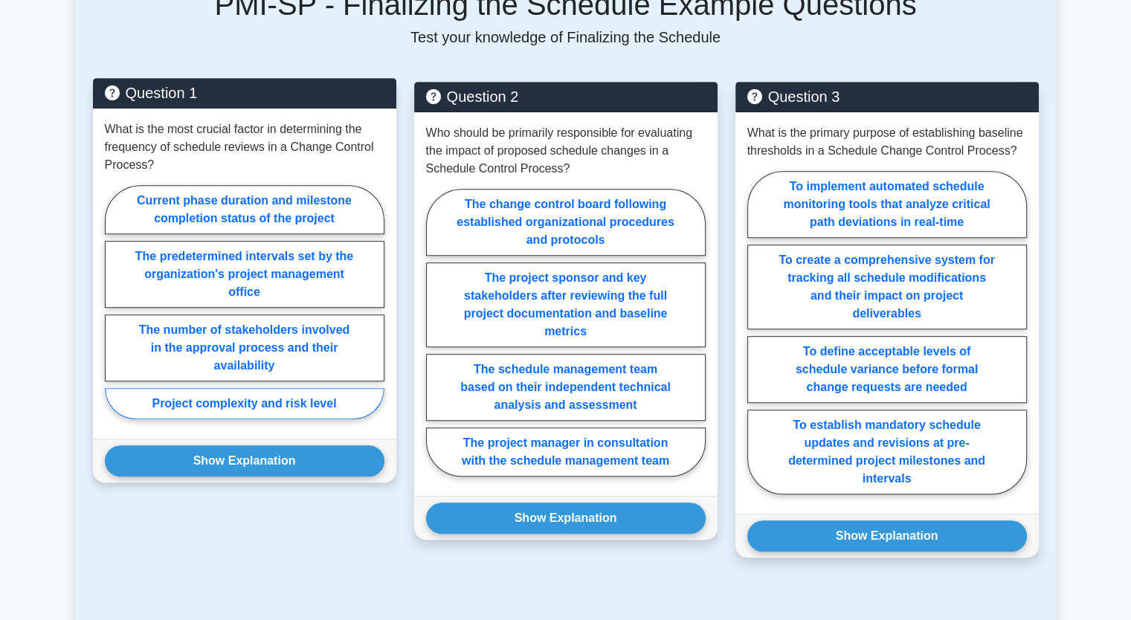
click at [300, 388] on label "Project complexity and risk level" at bounding box center [245, 403] width 280 height 31
click at [115, 312] on input "Project complexity and risk level" at bounding box center [110, 307] width 10 height 10
radio input "true"
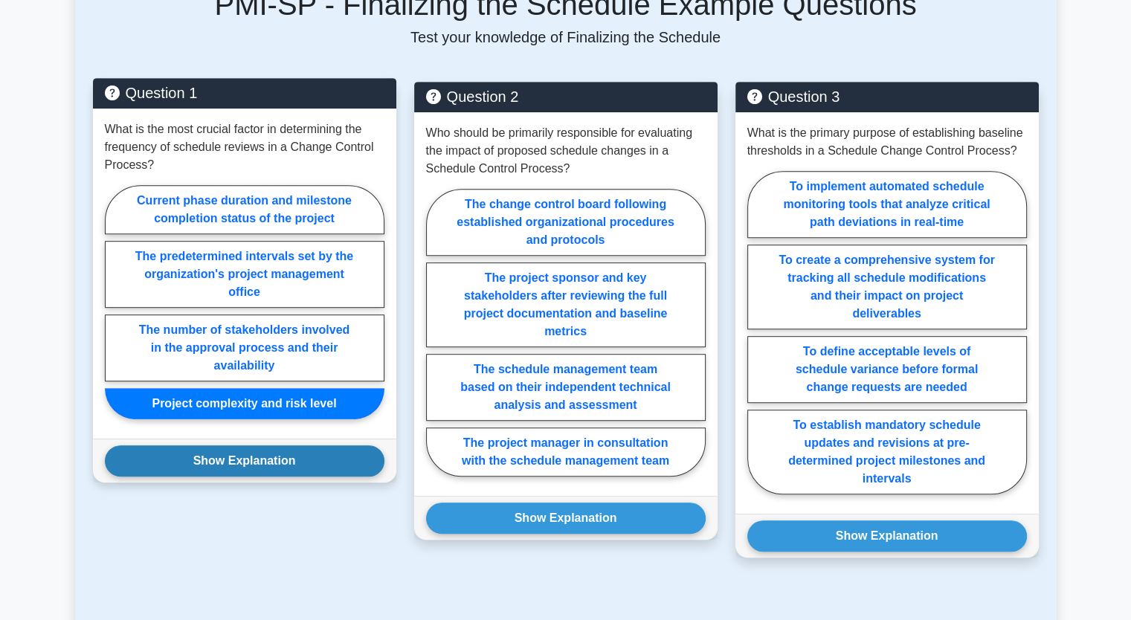
click at [292, 445] on button "Show Explanation" at bounding box center [245, 460] width 280 height 31
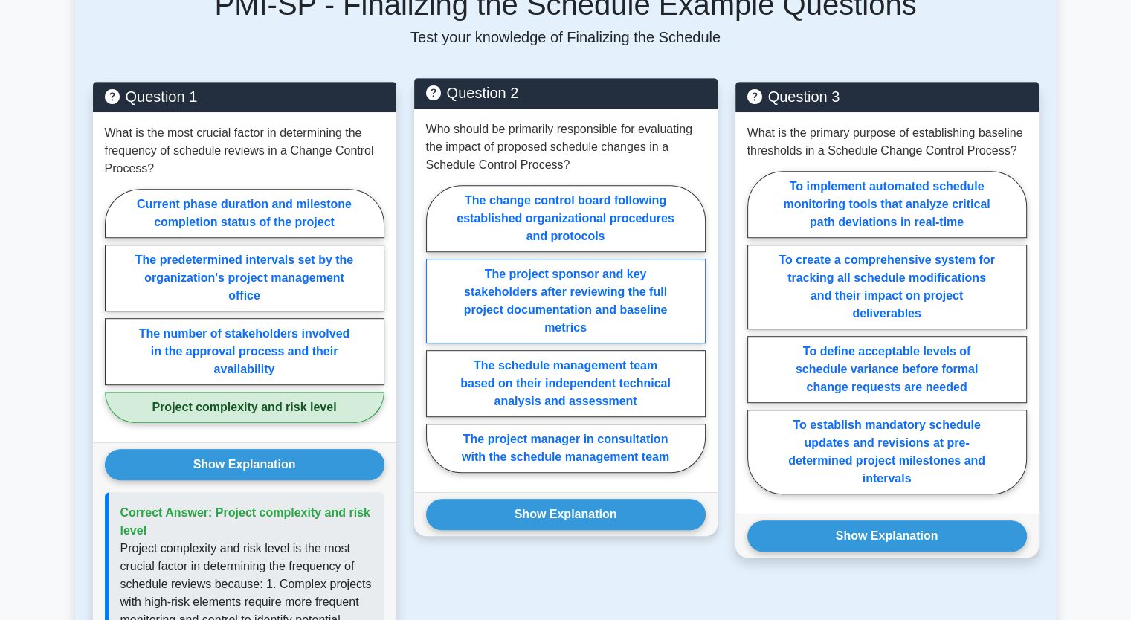
click at [567, 280] on label "The project sponsor and key stakeholders after reviewing the full project docum…" at bounding box center [566, 301] width 280 height 85
click at [436, 329] on input "The project sponsor and key stakeholders after reviewing the full project docum…" at bounding box center [431, 334] width 10 height 10
radio input "true"
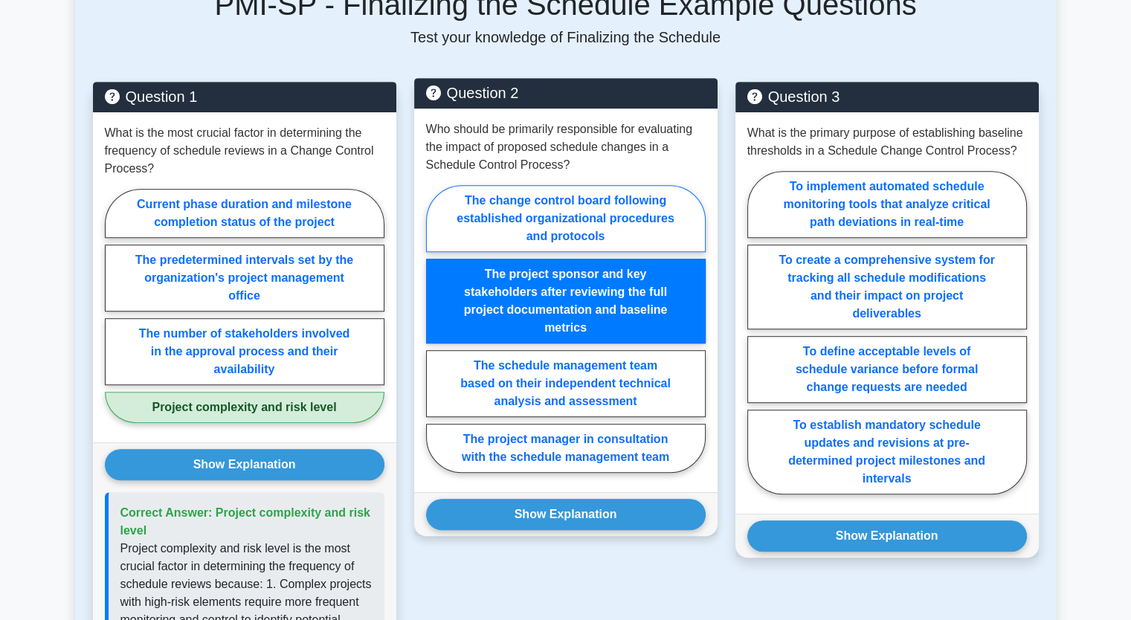
click at [584, 185] on label "The change control board following established organizational procedures and pr…" at bounding box center [566, 218] width 280 height 67
click at [436, 329] on input "The change control board following established organizational procedures and pr…" at bounding box center [431, 334] width 10 height 10
radio input "true"
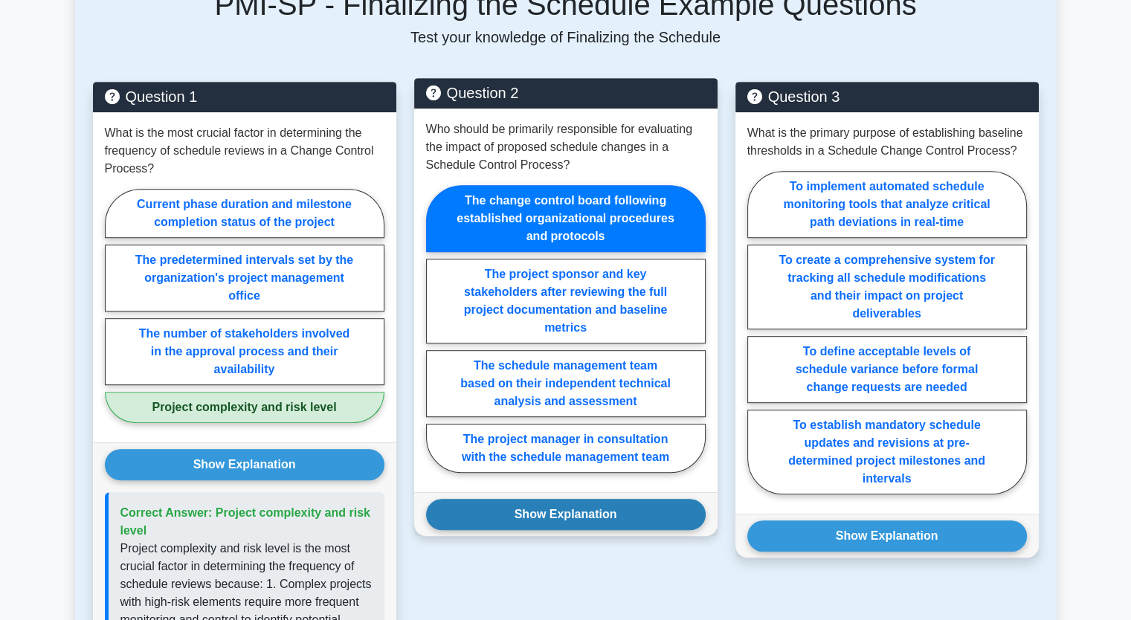
click at [571, 499] on button "Show Explanation" at bounding box center [566, 514] width 280 height 31
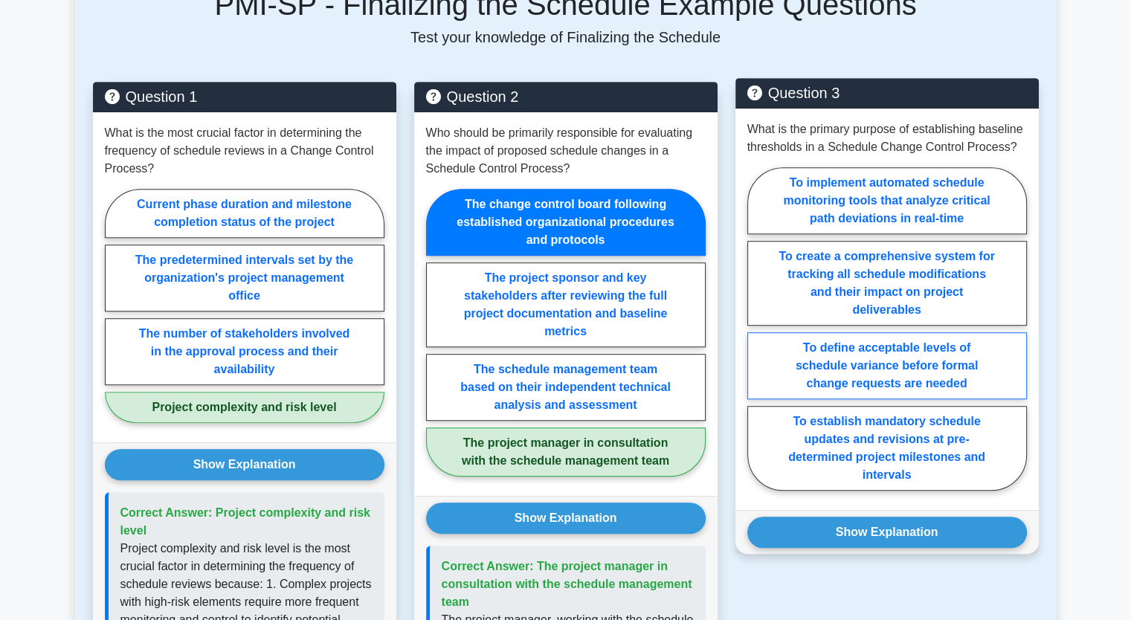
click at [883, 337] on label "To define acceptable levels of schedule variance before formal change requests …" at bounding box center [887, 365] width 280 height 67
click at [757, 337] on input "To define acceptable levels of schedule variance before formal change requests …" at bounding box center [752, 334] width 10 height 10
radio input "true"
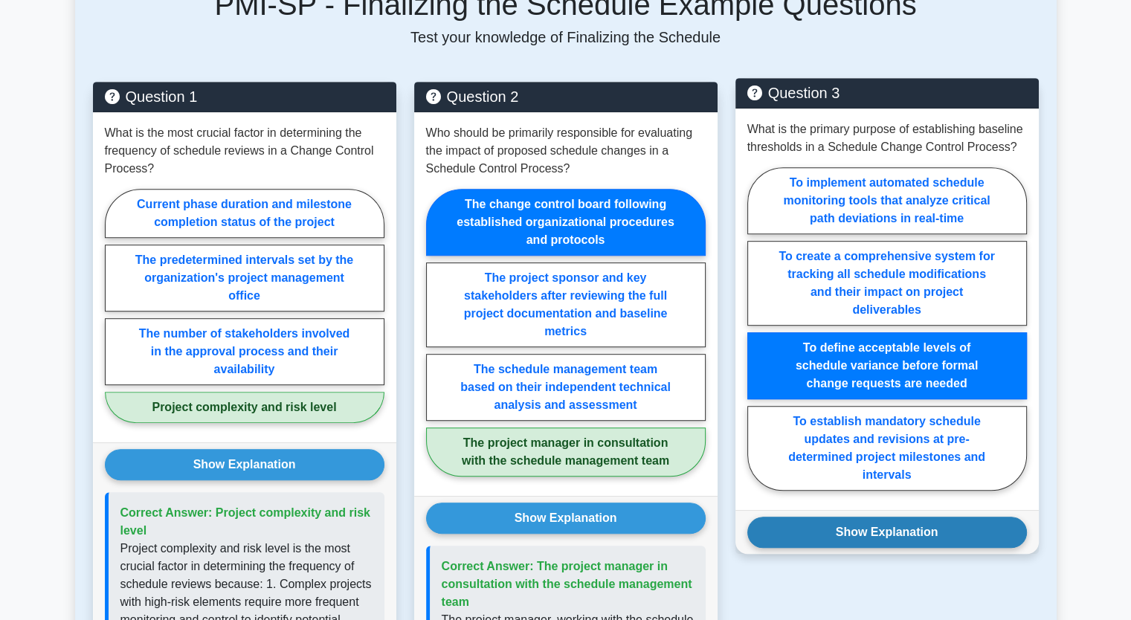
click at [860, 517] on button "Show Explanation" at bounding box center [887, 532] width 280 height 31
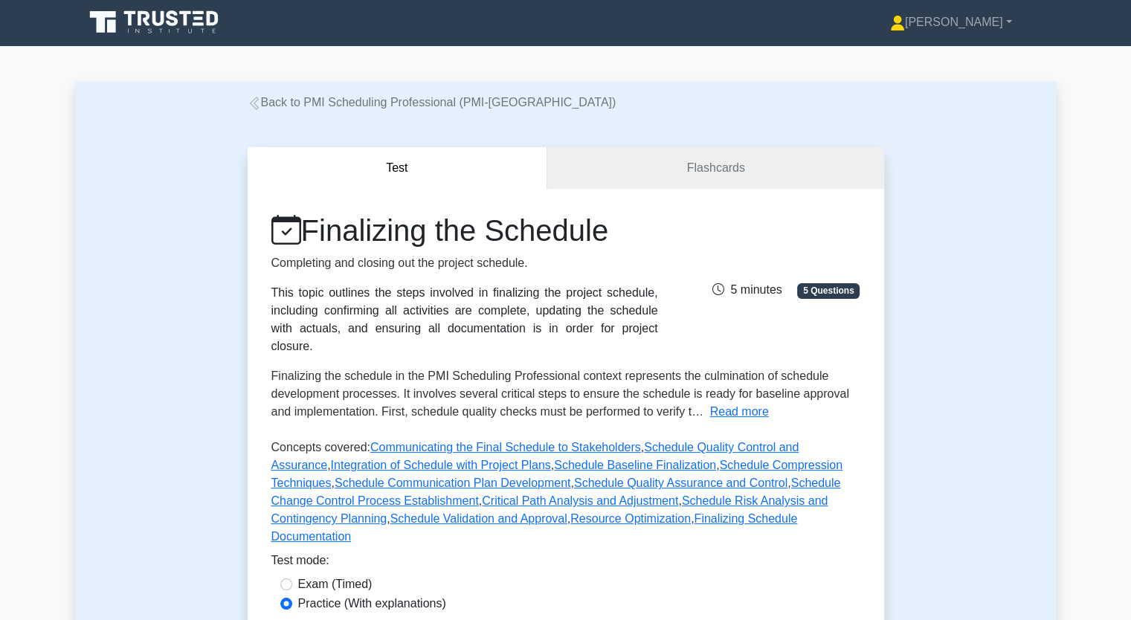
scroll to position [0, 0]
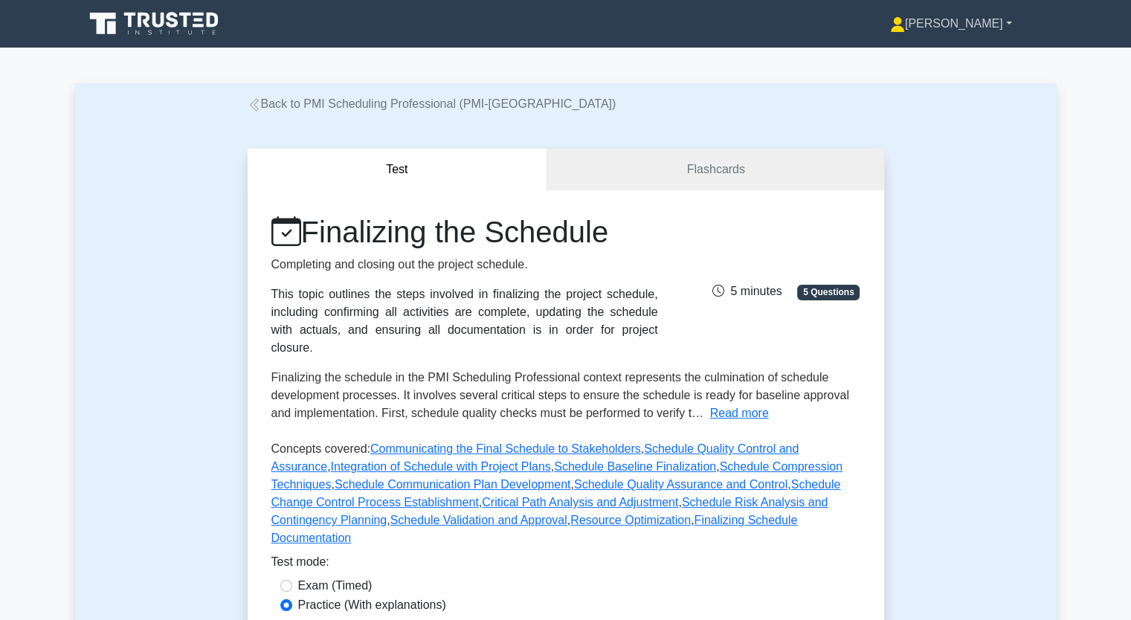
click at [950, 19] on link "[PERSON_NAME]" at bounding box center [951, 24] width 193 height 30
click at [1014, 18] on link "[PERSON_NAME]" at bounding box center [951, 24] width 193 height 30
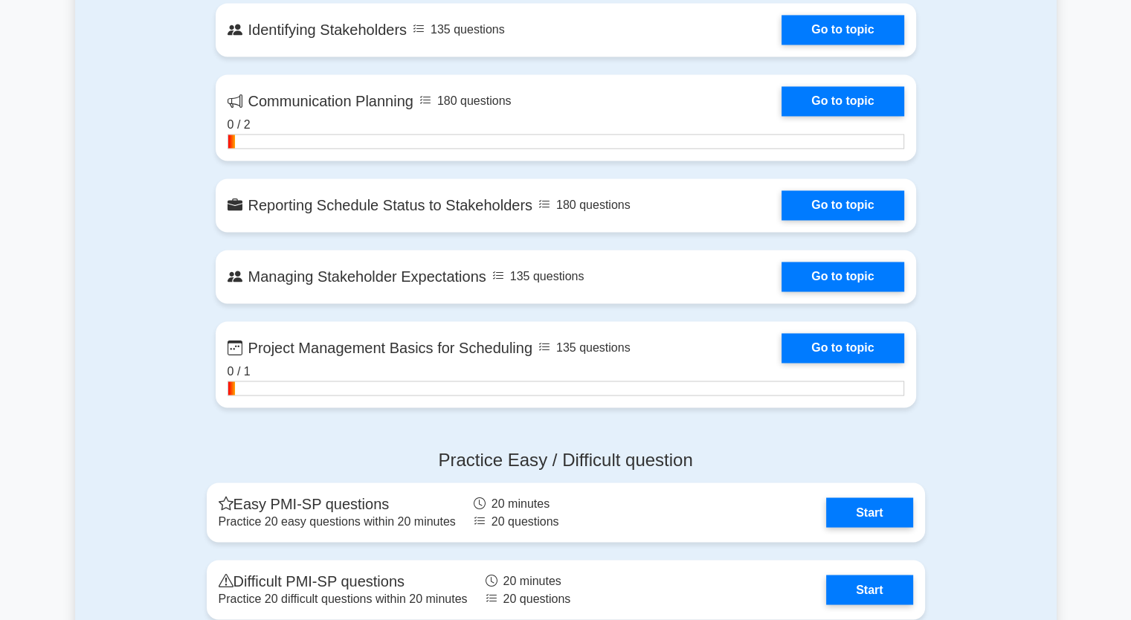
scroll to position [2439, 0]
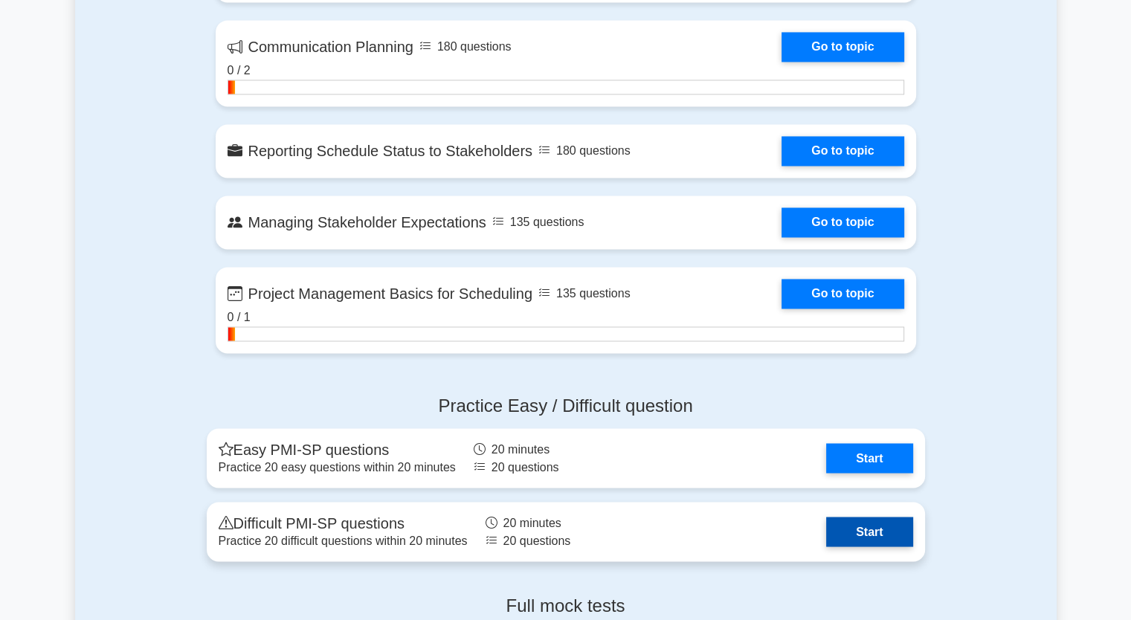
click at [853, 535] on link "Start" at bounding box center [869, 532] width 86 height 30
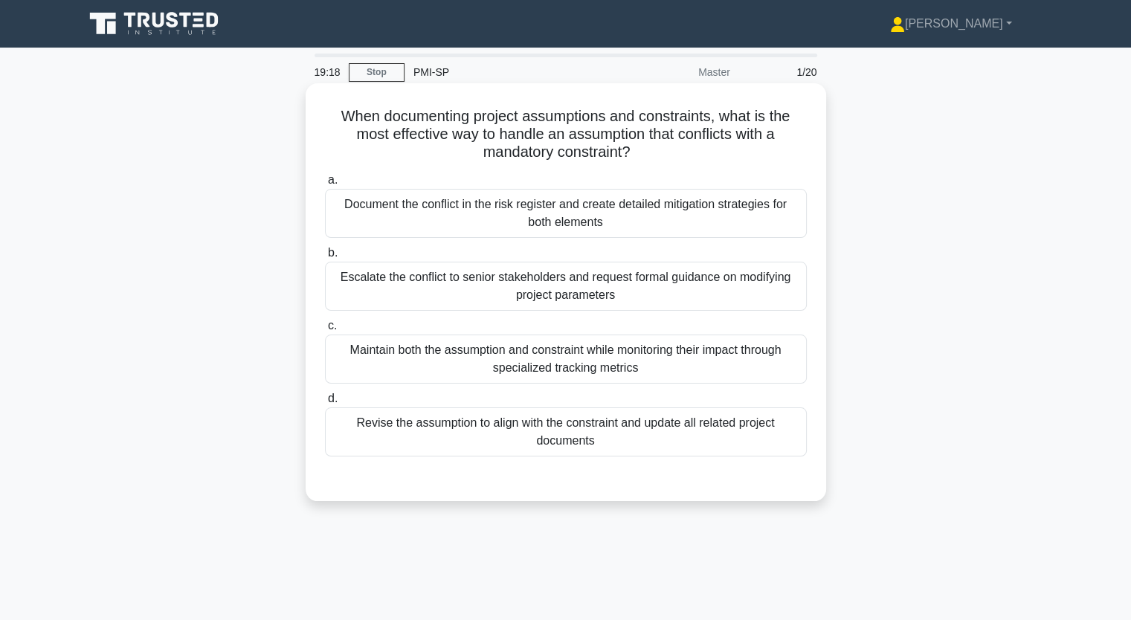
drag, startPoint x: 333, startPoint y: 115, endPoint x: 653, endPoint y: 438, distance: 454.9
click at [653, 438] on div "When documenting project assumptions and constraints, what is the most effectiv…" at bounding box center [566, 292] width 509 height 406
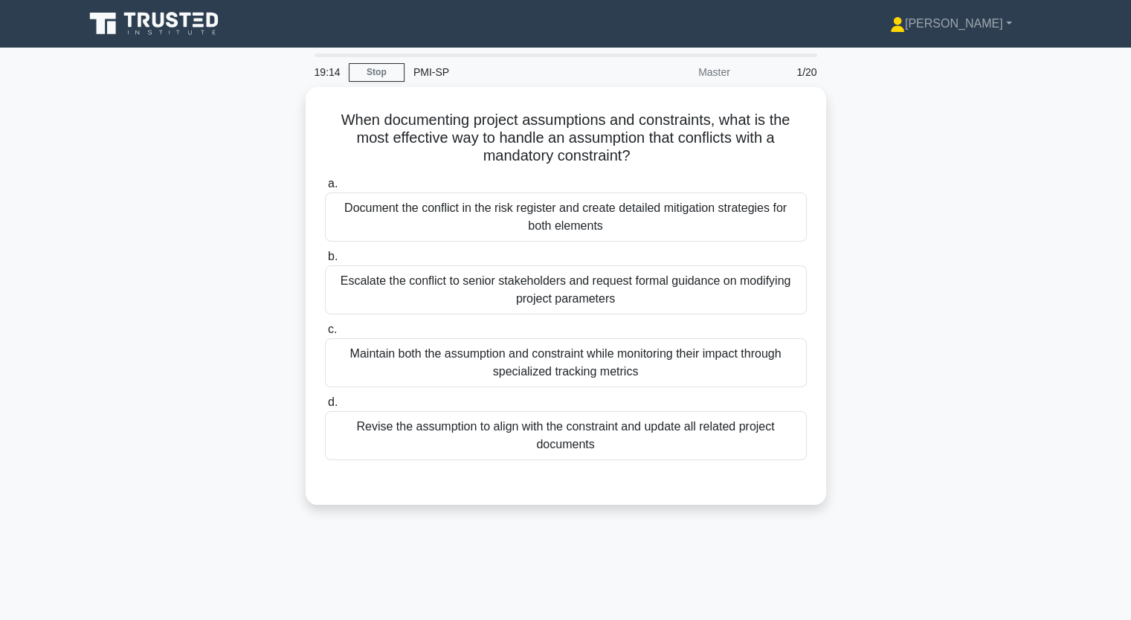
drag, startPoint x: 518, startPoint y: 542, endPoint x: 209, endPoint y: 314, distance: 383.9
click at [209, 314] on div "When documenting project assumptions and constraints, what is the most effectiv…" at bounding box center [566, 305] width 982 height 436
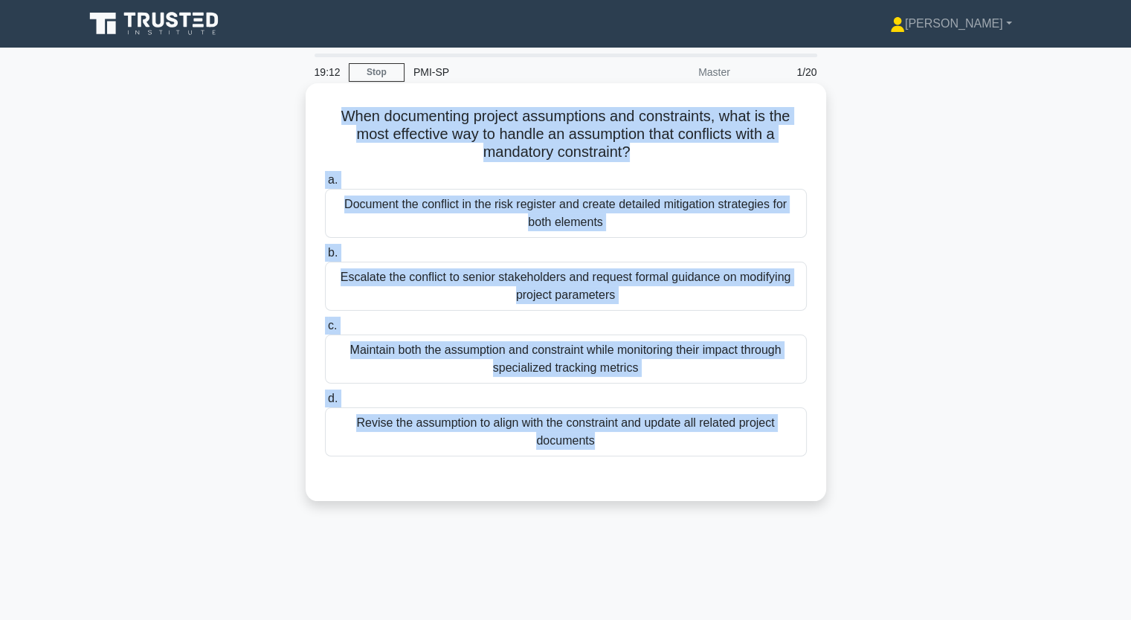
drag, startPoint x: 337, startPoint y: 112, endPoint x: 538, endPoint y: 485, distance: 424.3
click at [538, 485] on div "When documenting project assumptions and constraints, what is the most effectiv…" at bounding box center [566, 292] width 509 height 406
copy div "When documenting project assumptions and constraints, what is the most effectiv…"
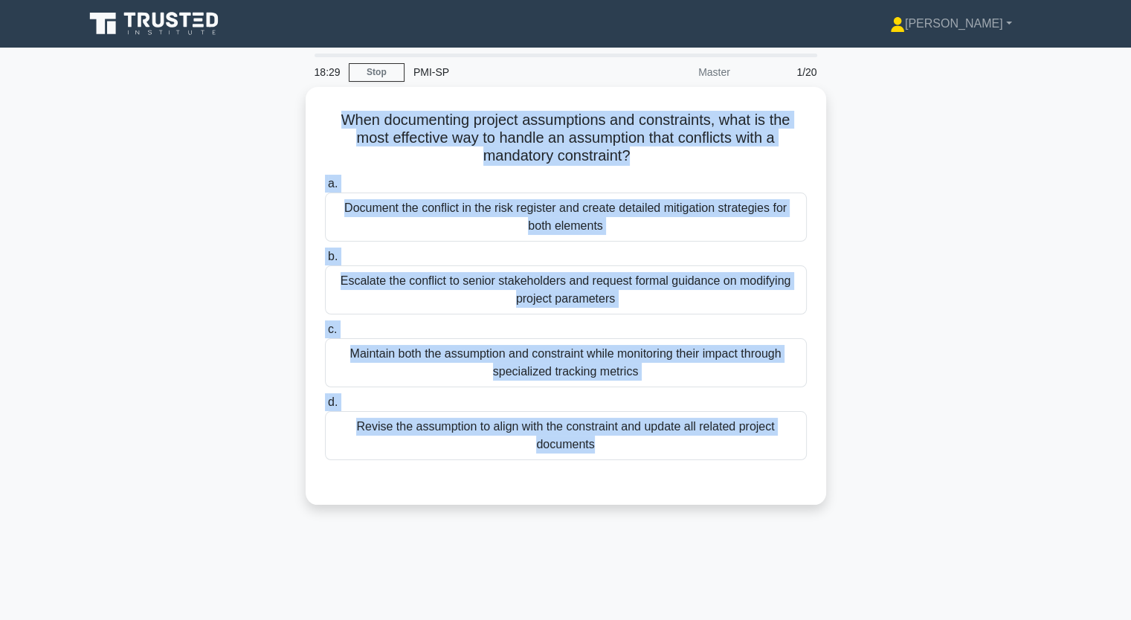
click at [213, 390] on div "When documenting project assumptions and constraints, what is the most effectiv…" at bounding box center [566, 305] width 982 height 436
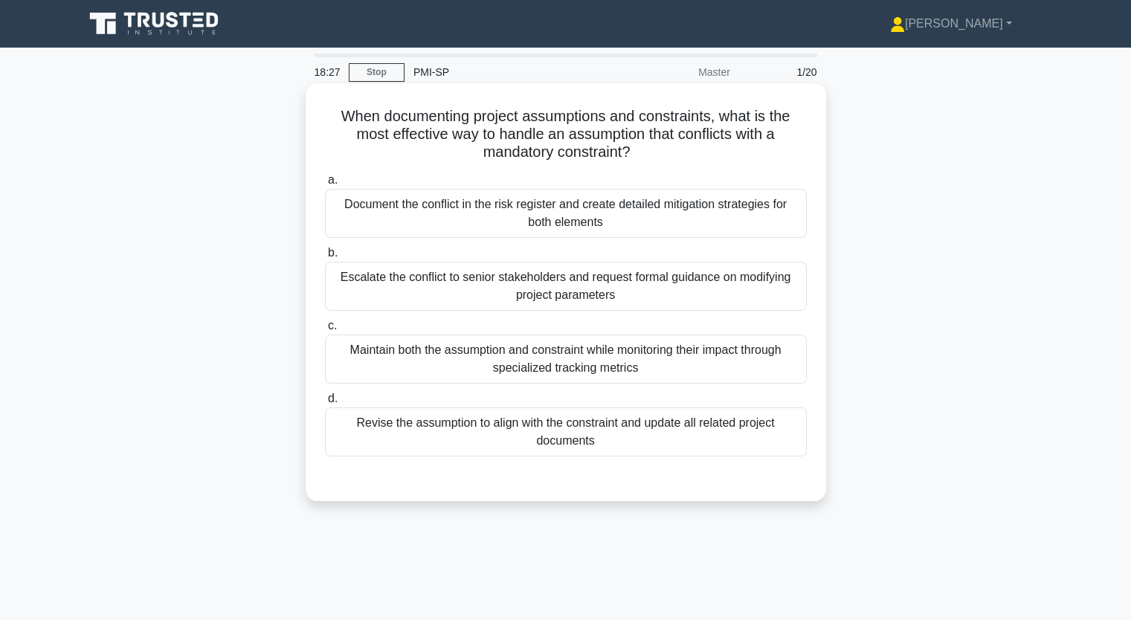
click at [425, 427] on div "Revise the assumption to align with the constraint and update all related proje…" at bounding box center [566, 432] width 482 height 49
click at [325, 404] on input "d. Revise the assumption to align with the constraint and update all related pr…" at bounding box center [325, 399] width 0 height 10
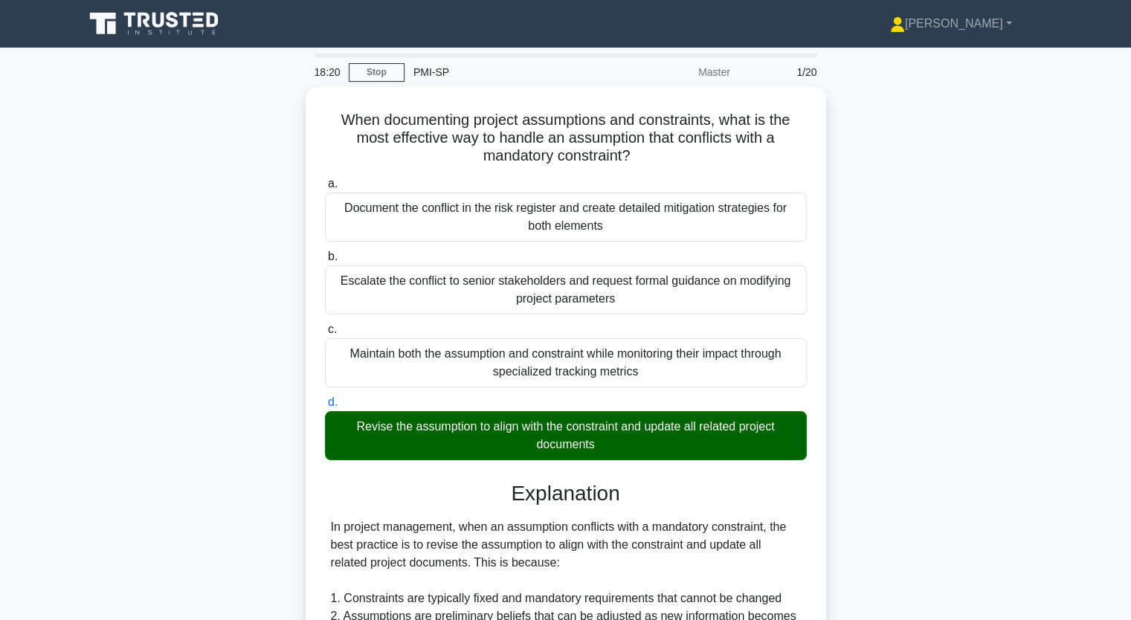
click at [325, 179] on input "a. Document the conflict in the risk register and create detailed mitigation st…" at bounding box center [325, 184] width 0 height 10
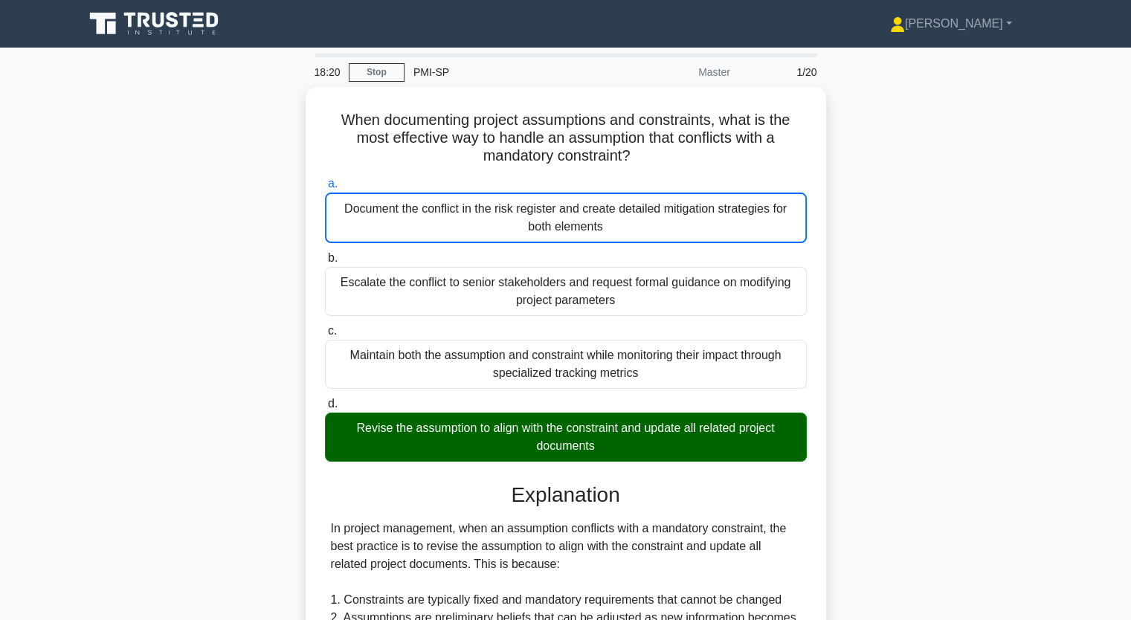
click at [325, 254] on input "b. Escalate the conflict to senior stakeholders and request formal guidance on …" at bounding box center [325, 259] width 0 height 10
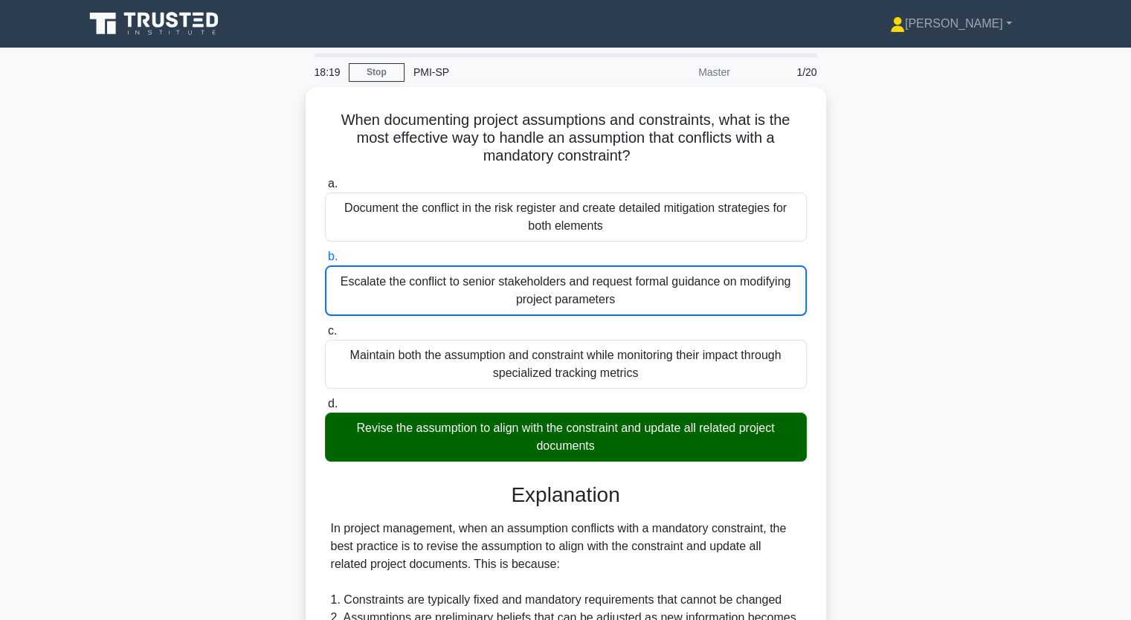
click at [155, 506] on div "When documenting project assumptions and constraints, what is the most effectiv…" at bounding box center [566, 526] width 982 height 878
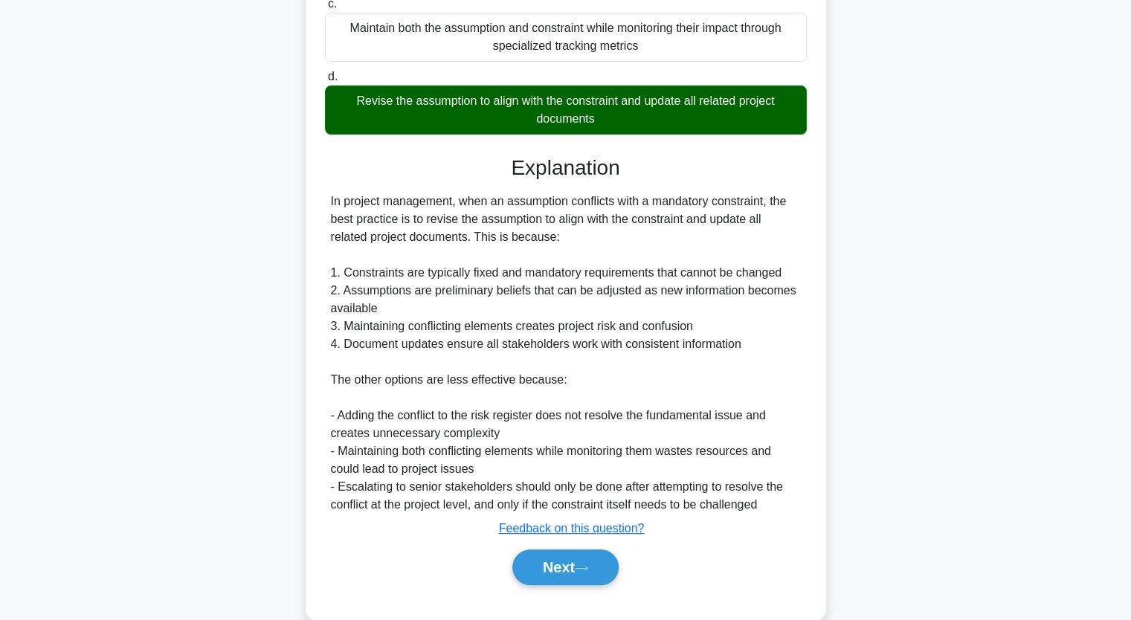
scroll to position [351, 0]
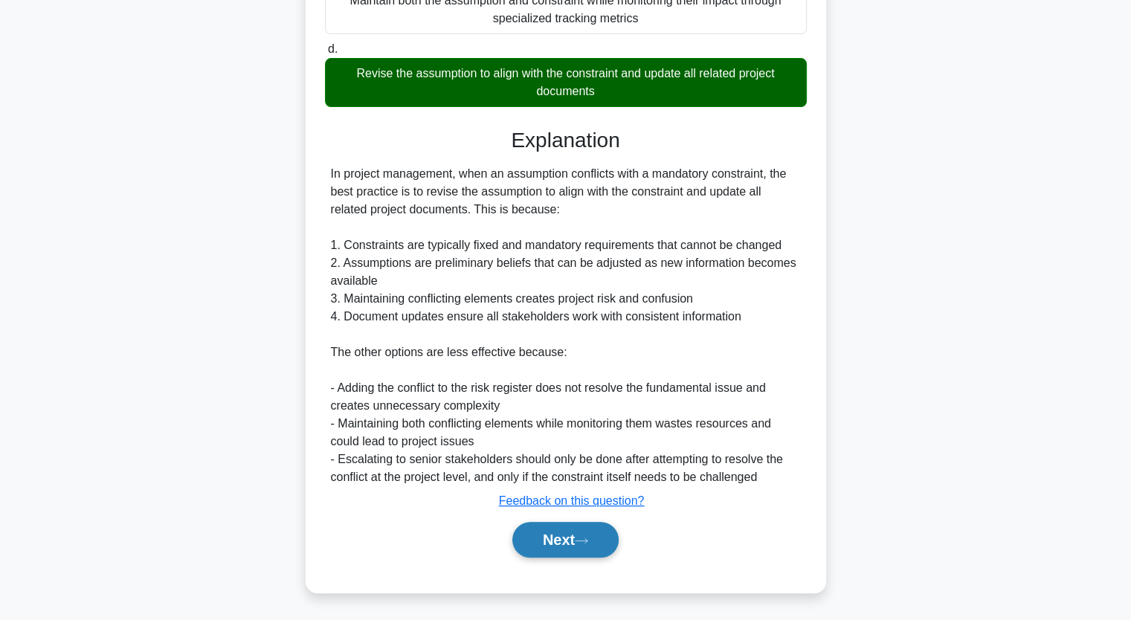
click at [547, 536] on button "Next" at bounding box center [565, 540] width 106 height 36
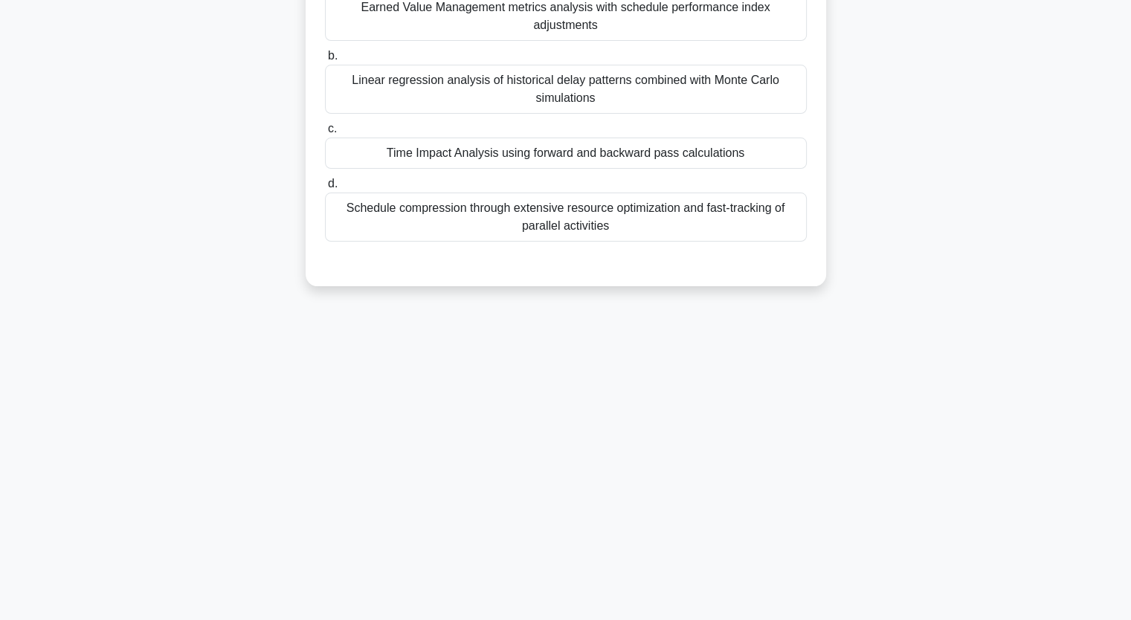
scroll to position [184, 0]
click at [121, 179] on div "What is the most appropriate technique for analyzing schedule impacts when mult…" at bounding box center [566, 104] width 982 height 400
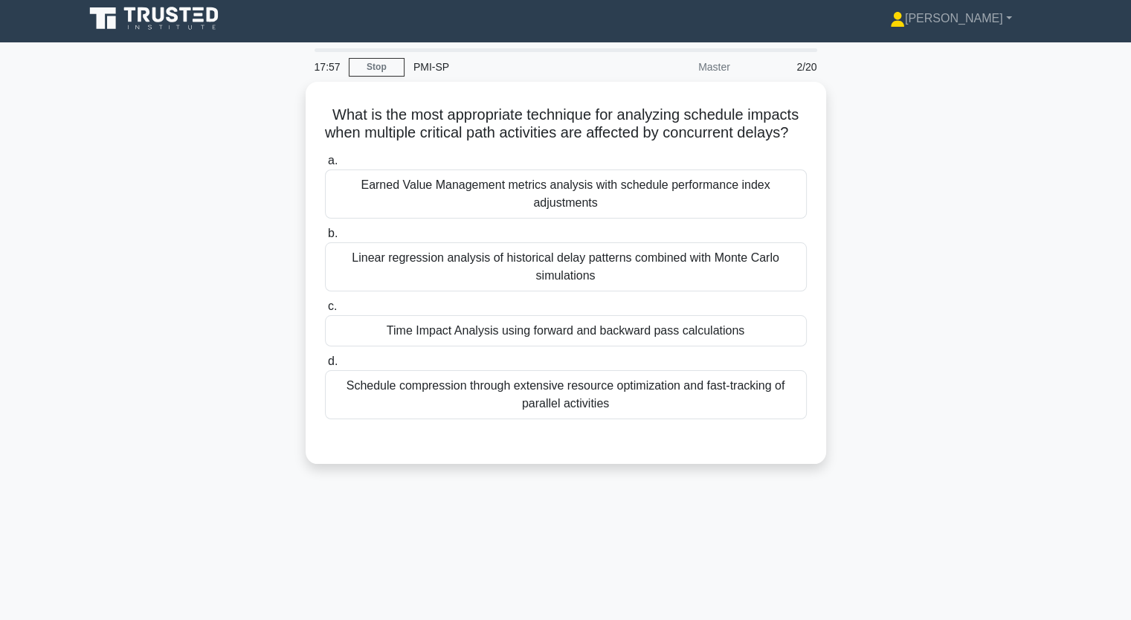
scroll to position [0, 0]
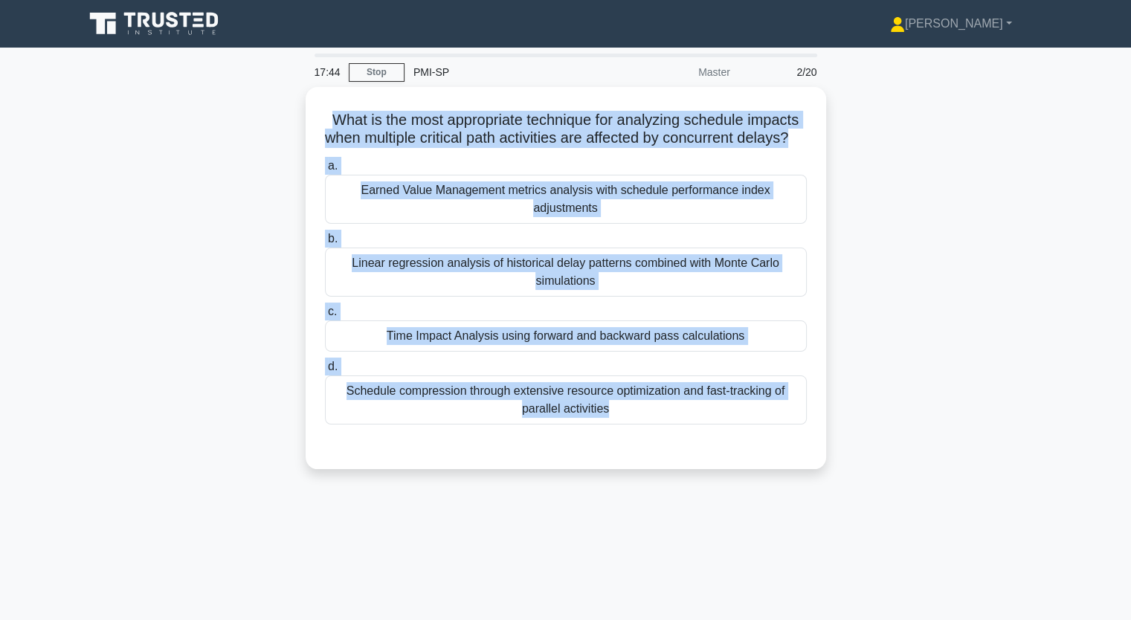
drag, startPoint x: 326, startPoint y: 114, endPoint x: 702, endPoint y: 509, distance: 546.0
click at [702, 509] on div "17:44 Stop PMI-SP Master 2/20 What is the most appropriate technique for analyz…" at bounding box center [566, 426] width 982 height 744
copy div "What is the most appropriate technique for analyzing schedule impacts when mult…"
click at [212, 326] on div "What is the most appropriate technique for analyzing schedule impacts when mult…" at bounding box center [566, 287] width 982 height 400
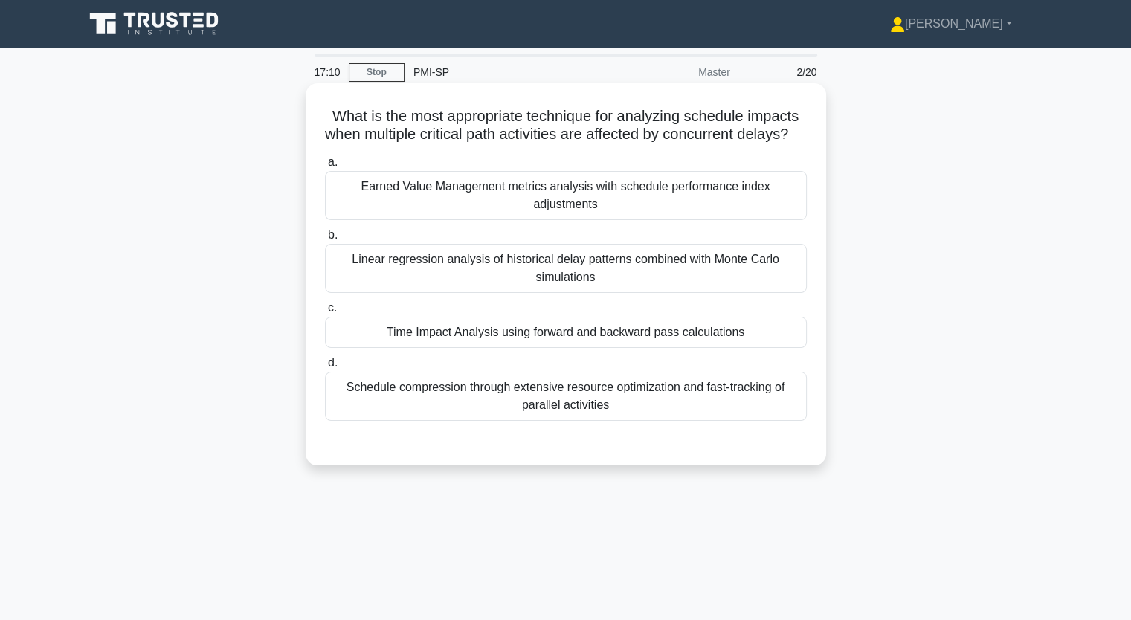
click at [428, 348] on div "Time Impact Analysis using forward and backward pass calculations" at bounding box center [566, 332] width 482 height 31
click at [325, 313] on input "c. Time Impact Analysis using forward and backward pass calculations" at bounding box center [325, 308] width 0 height 10
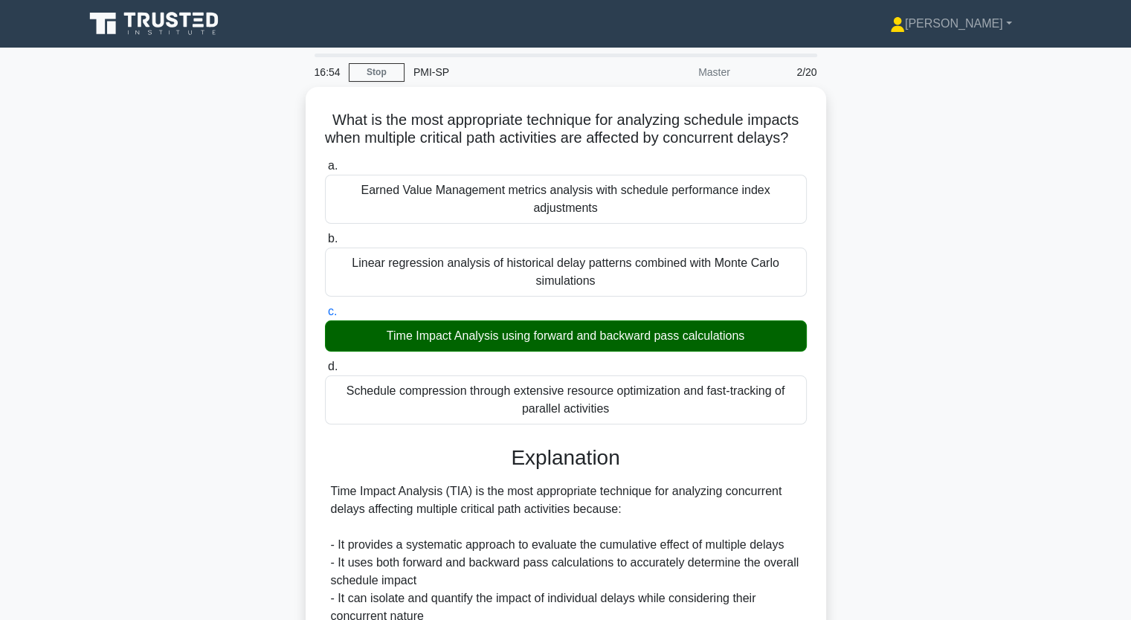
click at [215, 313] on div "What is the most appropriate technique for analyzing schedule impacts when mult…" at bounding box center [566, 534] width 982 height 895
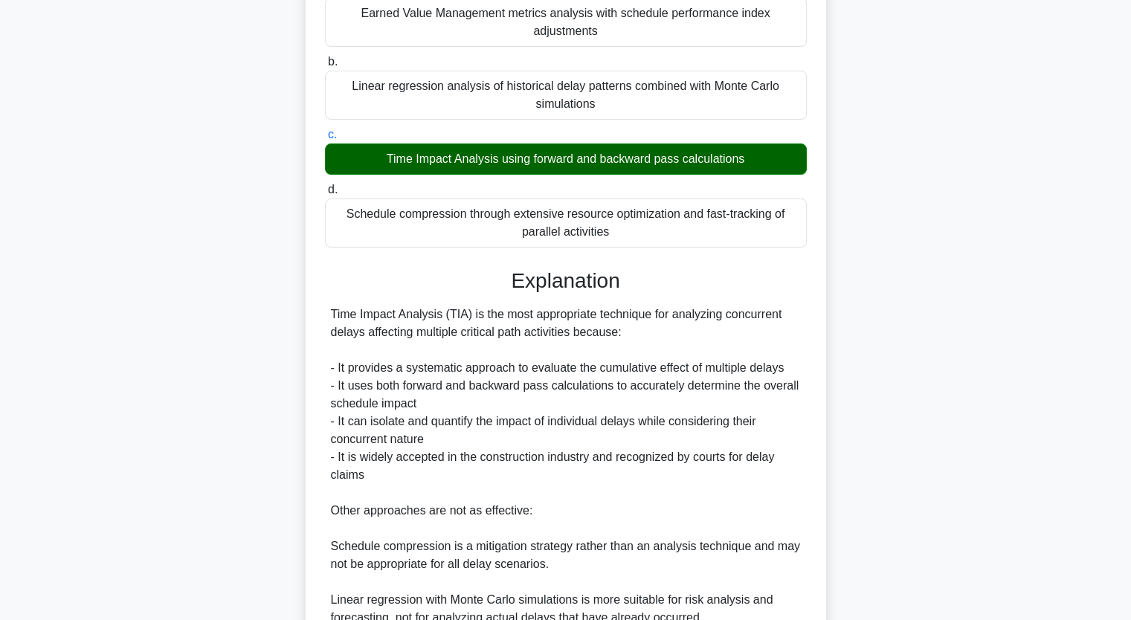
scroll to position [178, 0]
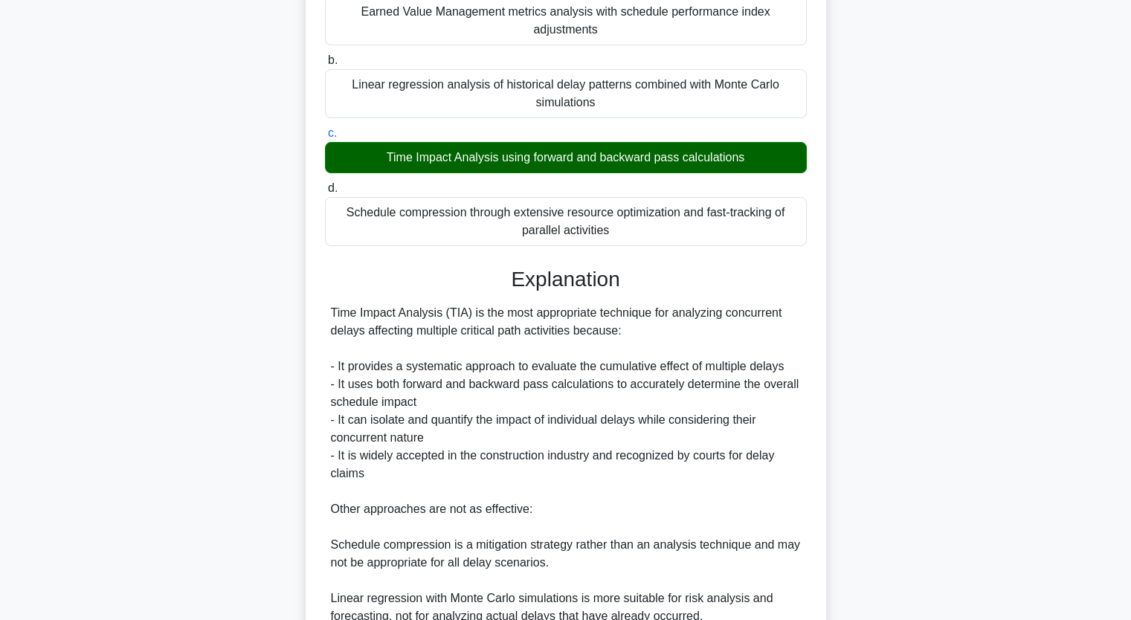
click at [181, 489] on div "What is the most appropriate technique for analyzing schedule impacts when mult…" at bounding box center [566, 356] width 982 height 895
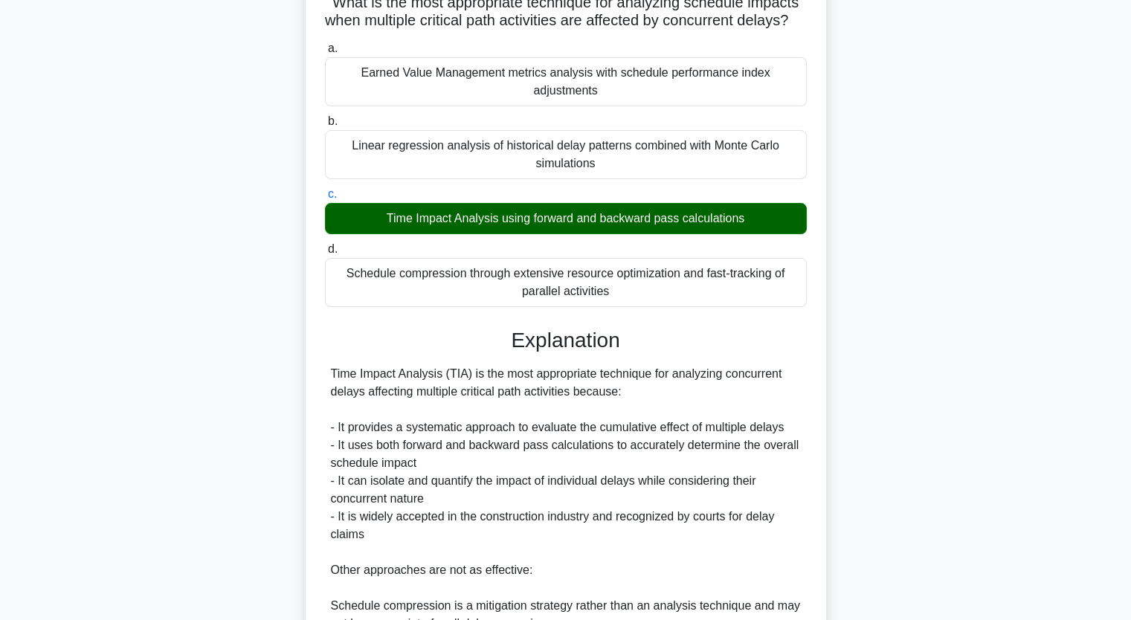
scroll to position [119, 0]
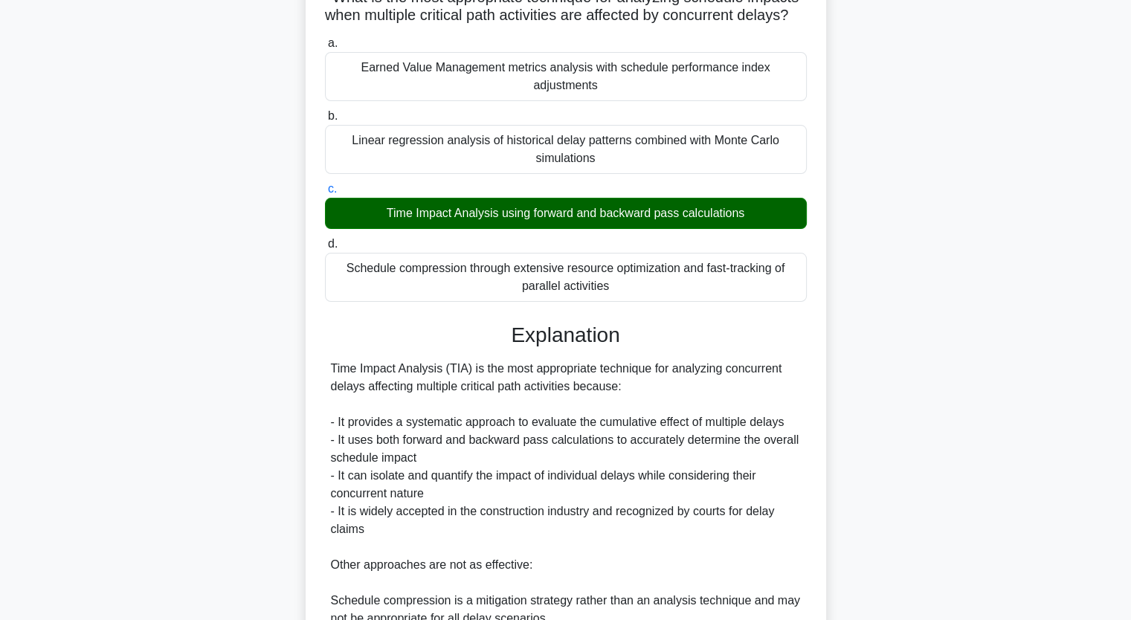
drag, startPoint x: 332, startPoint y: 385, endPoint x: 639, endPoint y: 411, distance: 308.3
click at [639, 411] on div "Time Impact Analysis (TIA) is the most appropriate technique for analyzing conc…" at bounding box center [566, 547] width 470 height 375
copy div "Time Impact Analysis (TIA) is the most appropriate technique for analyzing conc…"
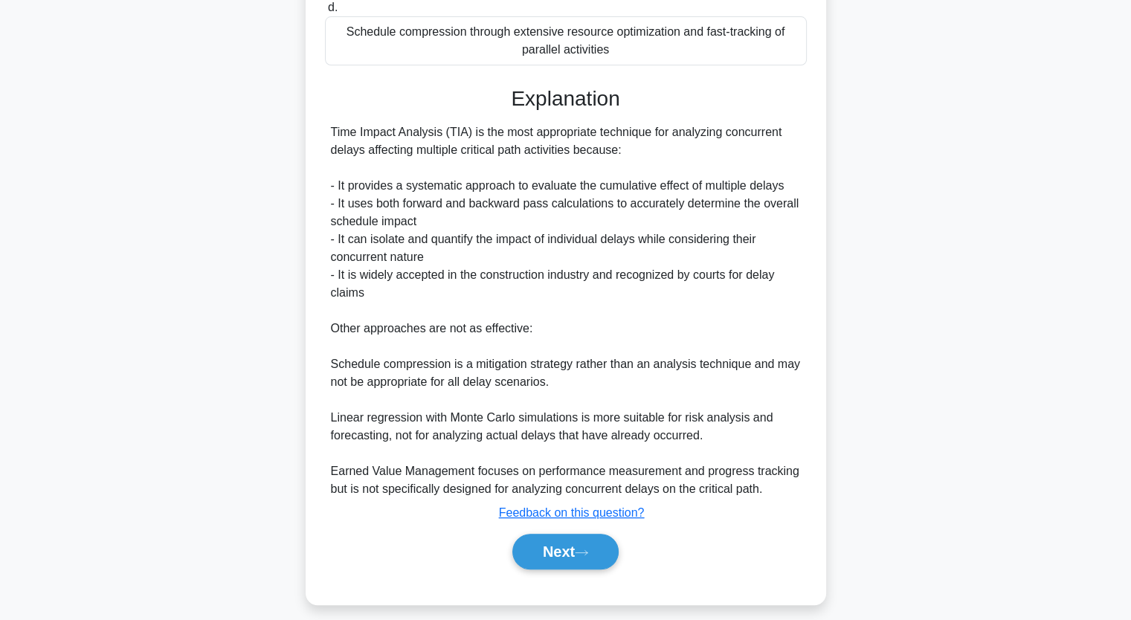
scroll to position [385, 0]
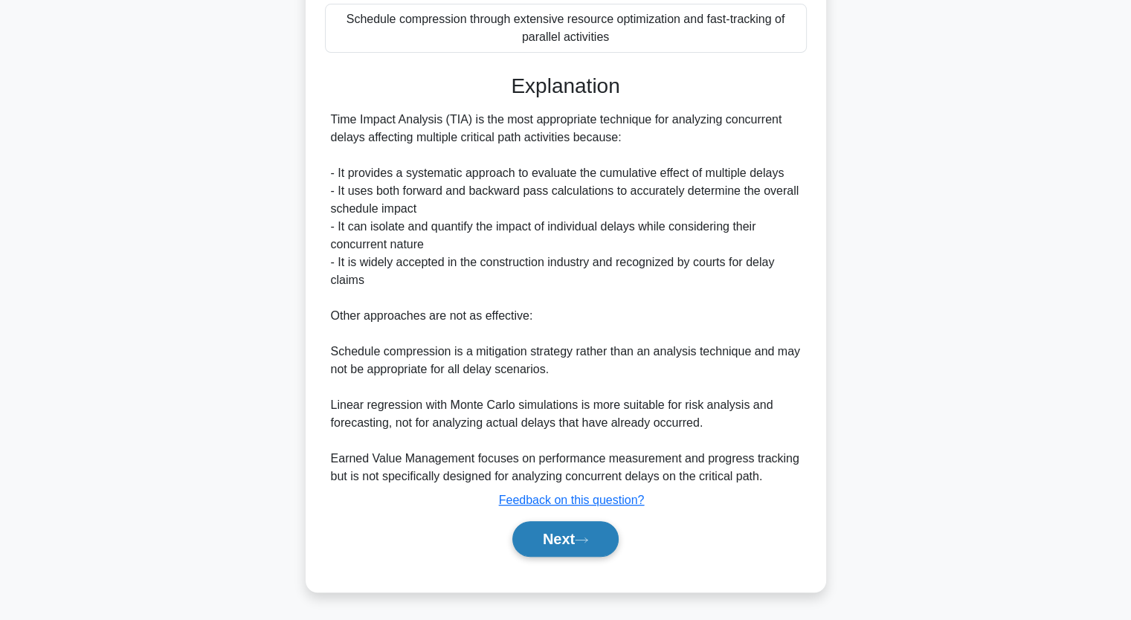
click at [570, 546] on button "Next" at bounding box center [565, 539] width 106 height 36
click at [567, 536] on button "Next" at bounding box center [565, 539] width 106 height 36
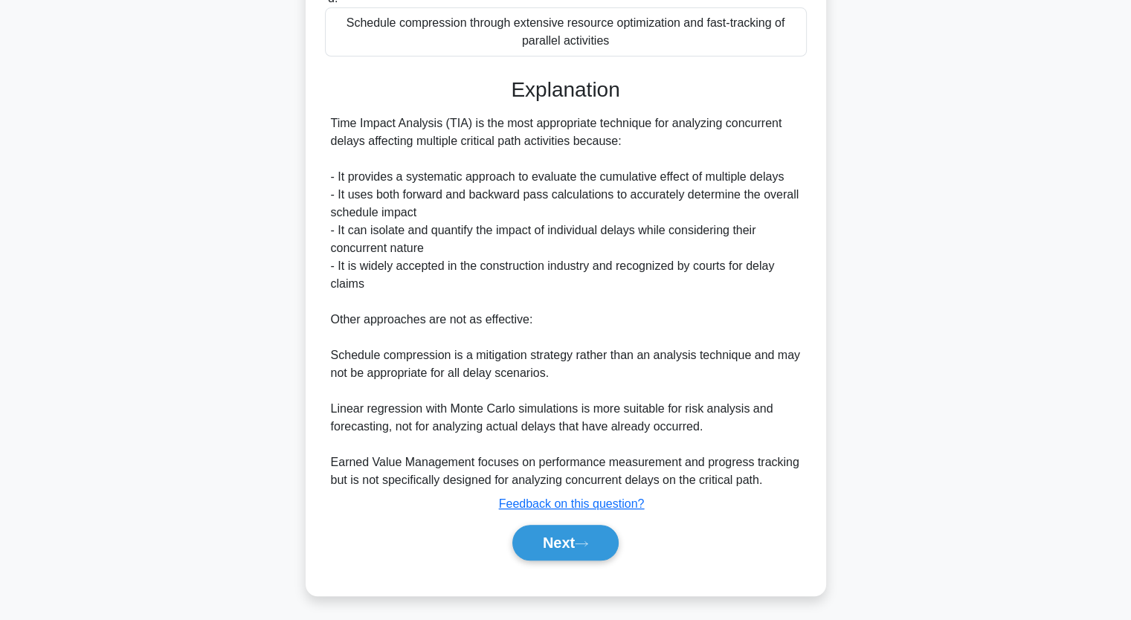
click at [959, 298] on div "What is the most appropriate technique for analyzing schedule impacts when mult…" at bounding box center [566, 166] width 982 height 895
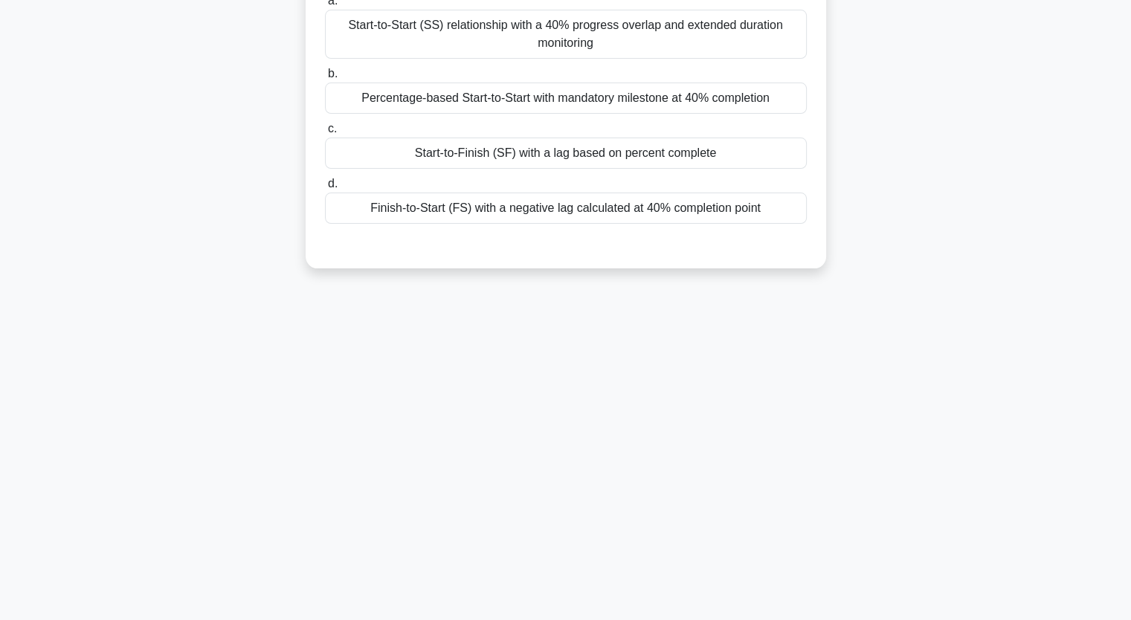
click at [565, 537] on div "14:15 Stop PMI-SP Master 3/20 In CPM scheduling, which type of dependency relat…" at bounding box center [566, 243] width 982 height 744
drag, startPoint x: 869, startPoint y: 97, endPoint x: 864, endPoint y: 45, distance: 51.6
click at [864, 45] on div "In CPM scheduling, which type of dependency relationship best describes a case …" at bounding box center [566, 95] width 982 height 382
click at [922, 73] on div "In CPM scheduling, which type of dependency relationship best describes a case …" at bounding box center [566, 95] width 982 height 382
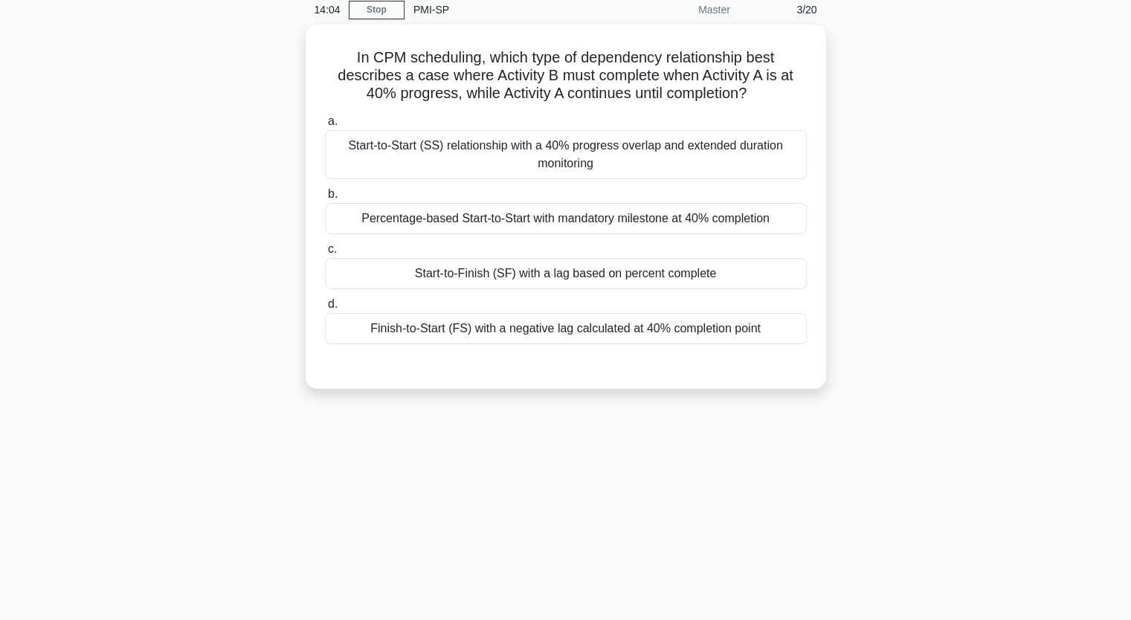
scroll to position [35, 0]
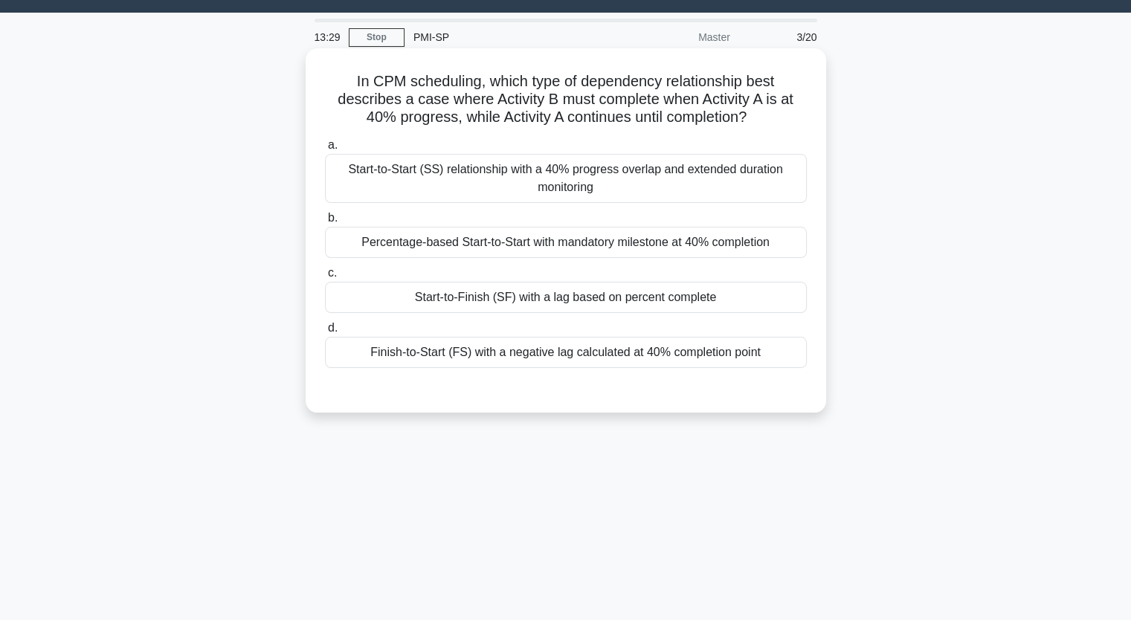
drag, startPoint x: 355, startPoint y: 81, endPoint x: 775, endPoint y: 347, distance: 497.0
click at [775, 347] on div "In CPM scheduling, which type of dependency relationship best describes a case …" at bounding box center [566, 230] width 509 height 353
copy div "n CPM scheduling, which type of dependency relationship best describes a case w…"
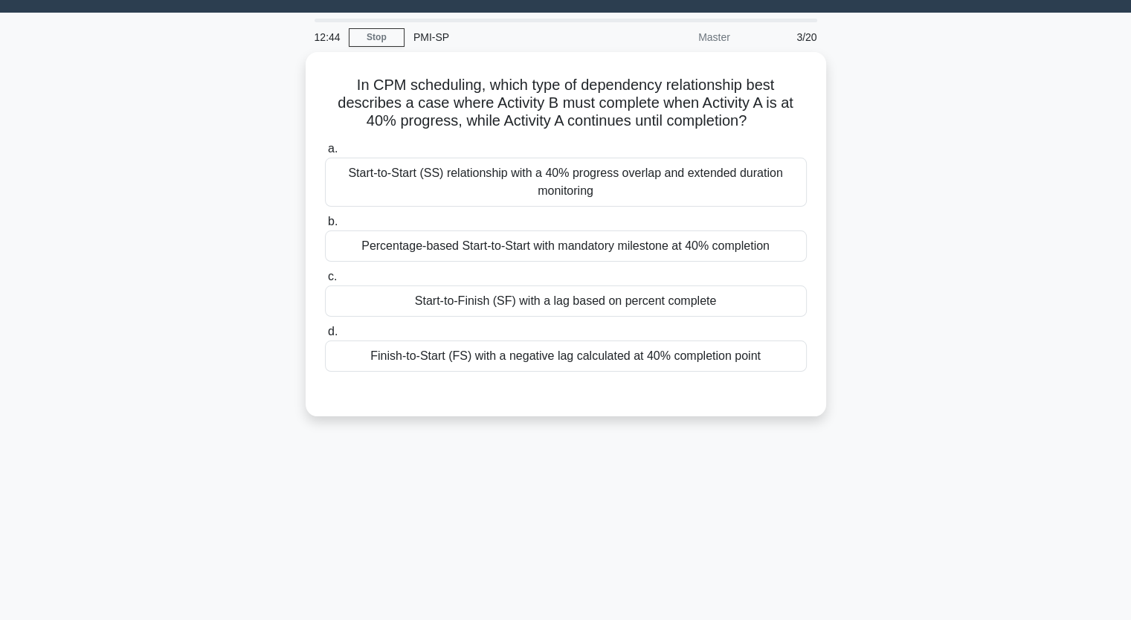
click at [229, 428] on div "In CPM scheduling, which type of dependency relationship best describes a case …" at bounding box center [566, 243] width 982 height 382
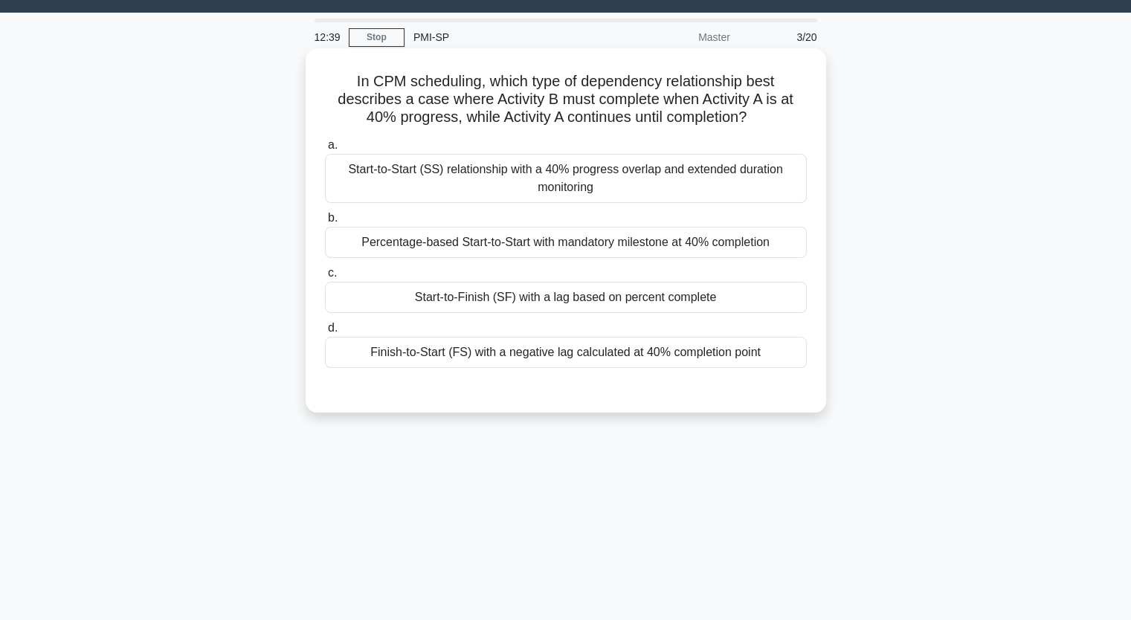
click at [414, 354] on div "Finish-to-Start (FS) with a negative lag calculated at 40% completion point" at bounding box center [566, 352] width 482 height 31
click at [325, 333] on input "d. Finish-to-Start (FS) with a negative lag calculated at 40% completion point" at bounding box center [325, 329] width 0 height 10
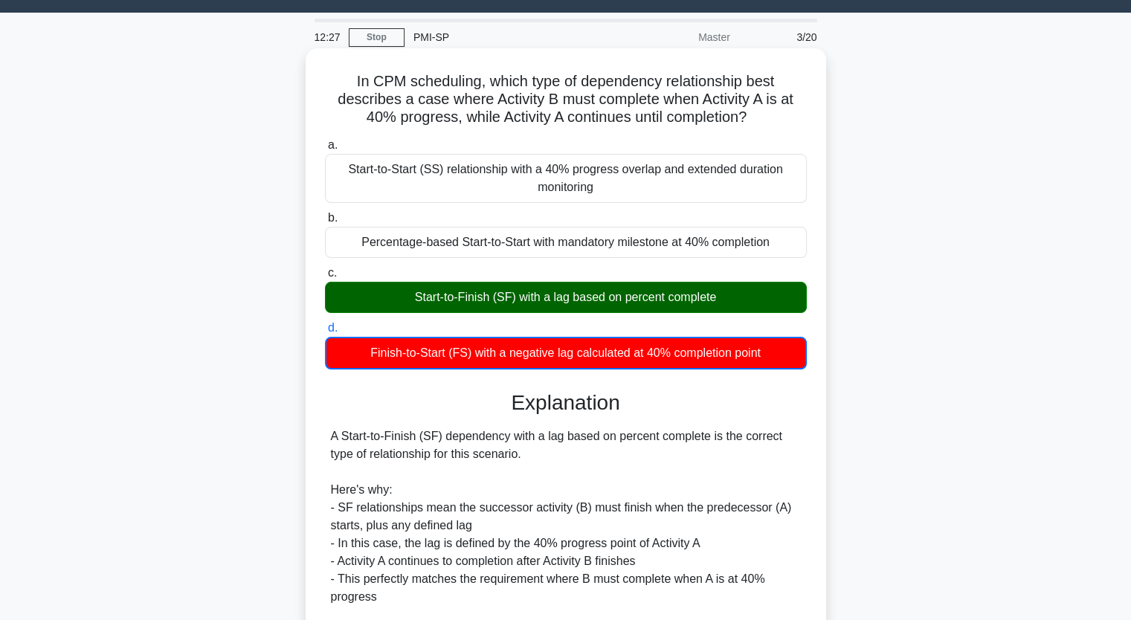
click at [325, 141] on input "a. Start-to-Start (SS) relationship with a 40% progress overlap and extended du…" at bounding box center [325, 146] width 0 height 10
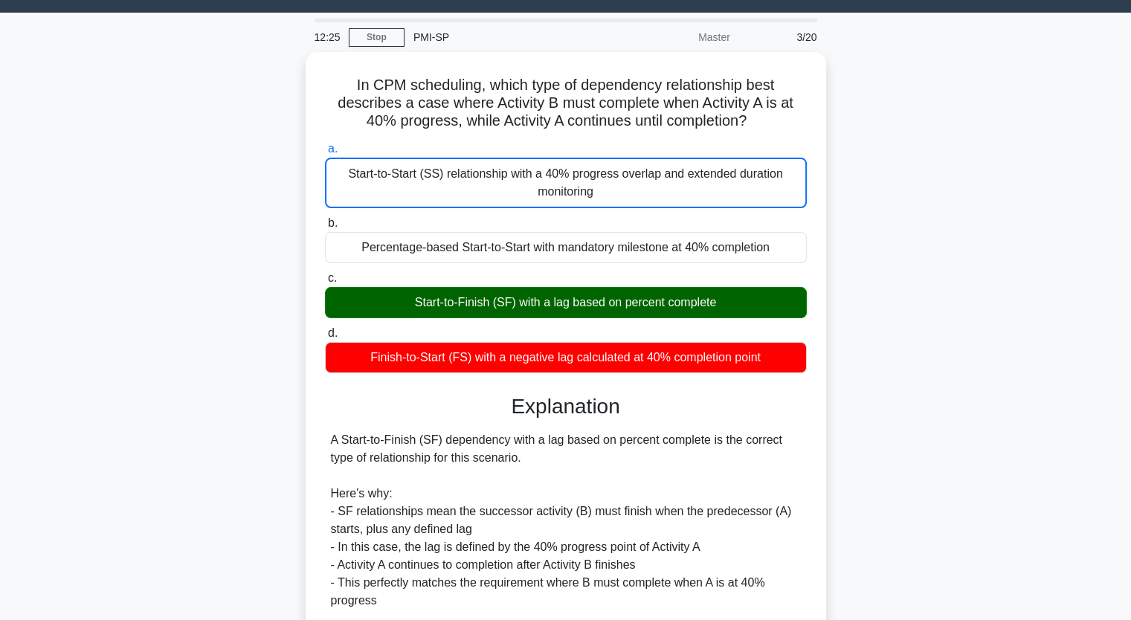
click at [875, 438] on div "In CPM scheduling, which type of dependency relationship best describes a case …" at bounding box center [566, 482] width 982 height 860
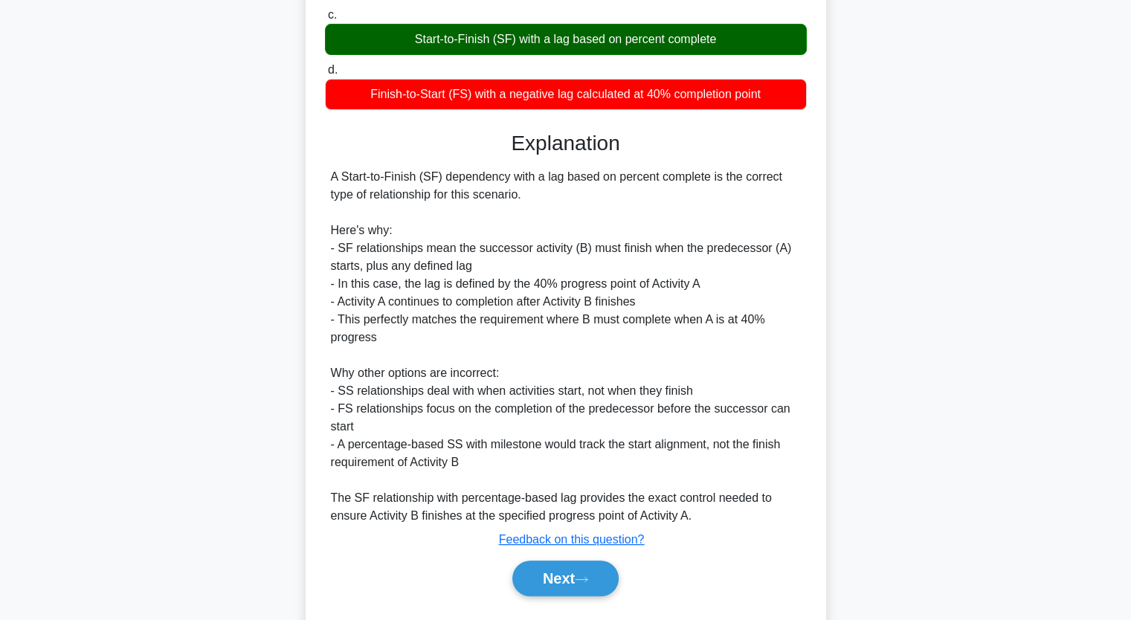
scroll to position [333, 0]
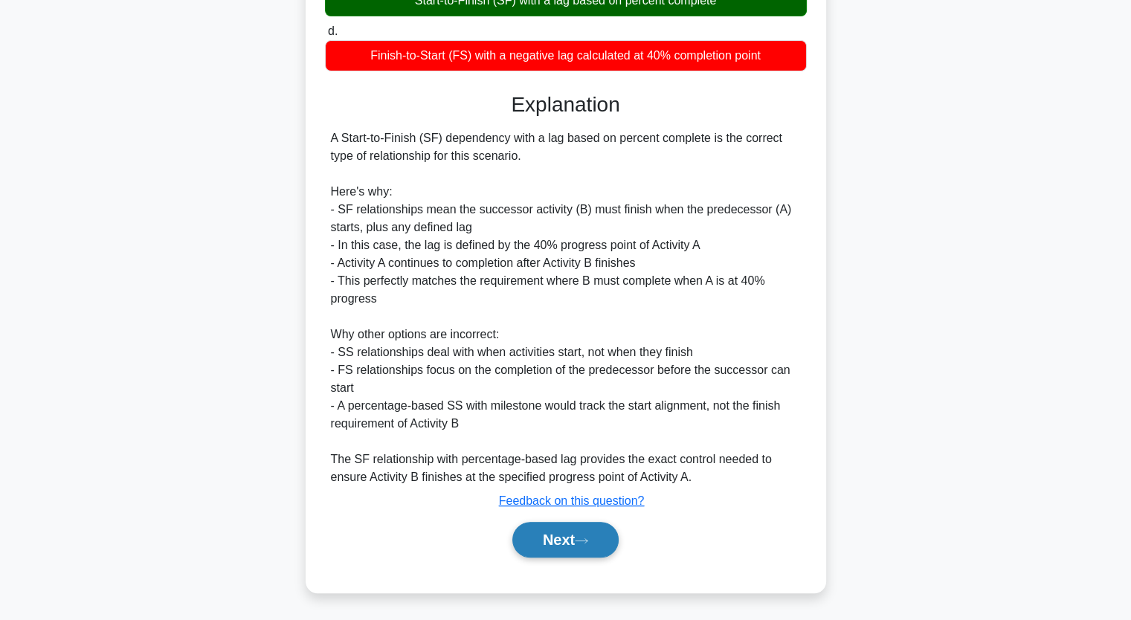
click at [551, 538] on button "Next" at bounding box center [565, 540] width 106 height 36
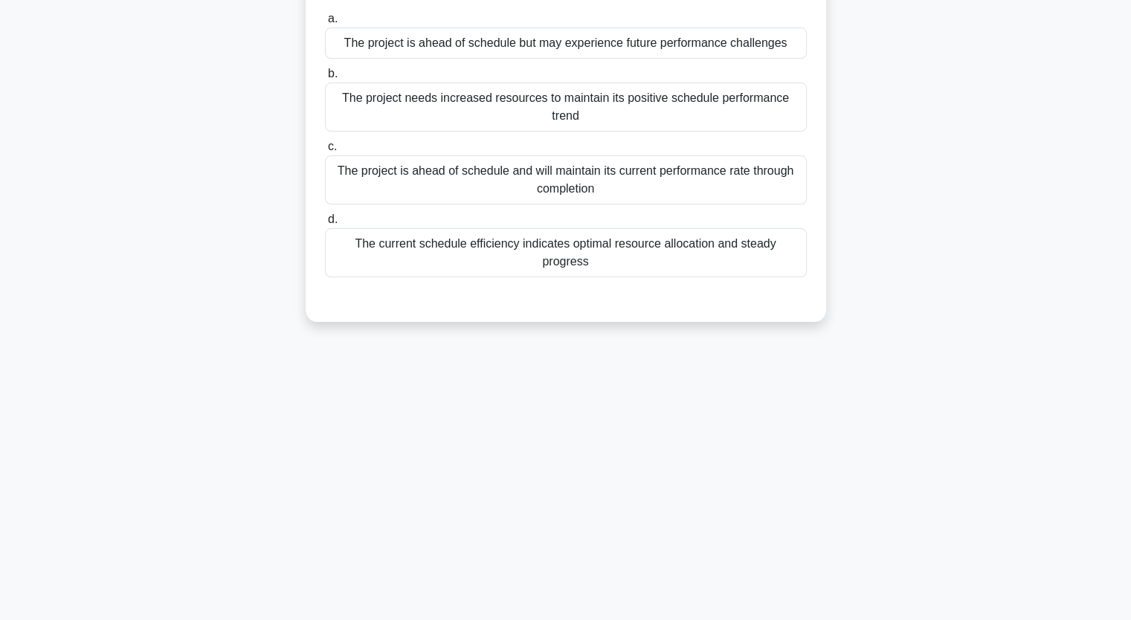
scroll to position [184, 0]
click at [1020, 207] on div "In a project where EVM schedule metrics are being analyzed, what does a combina…" at bounding box center [566, 122] width 982 height 436
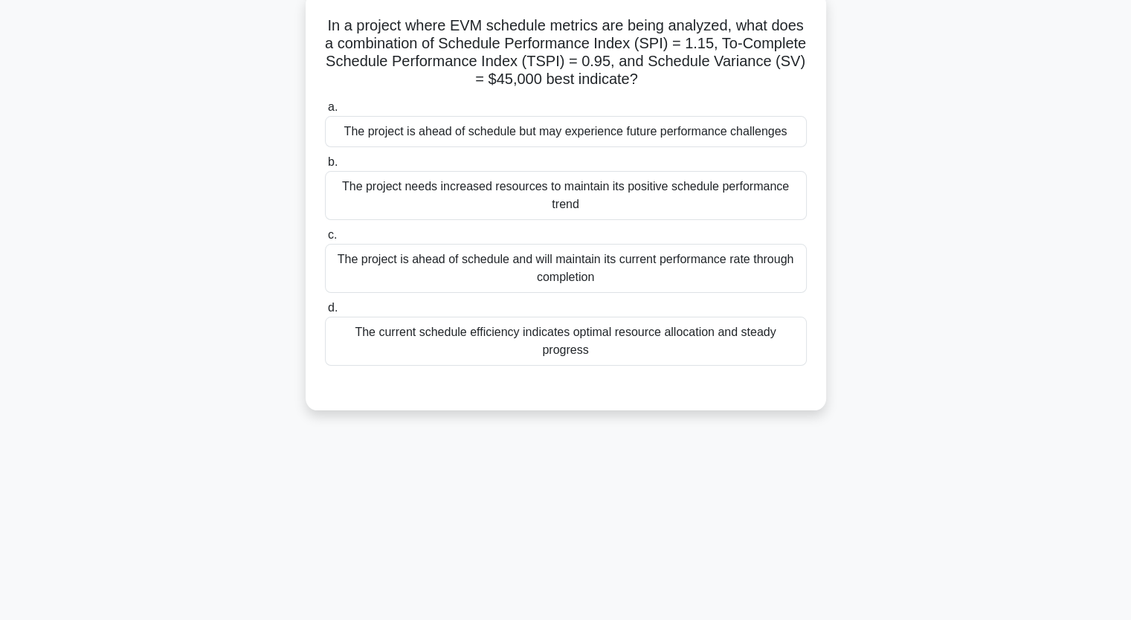
scroll to position [65, 0]
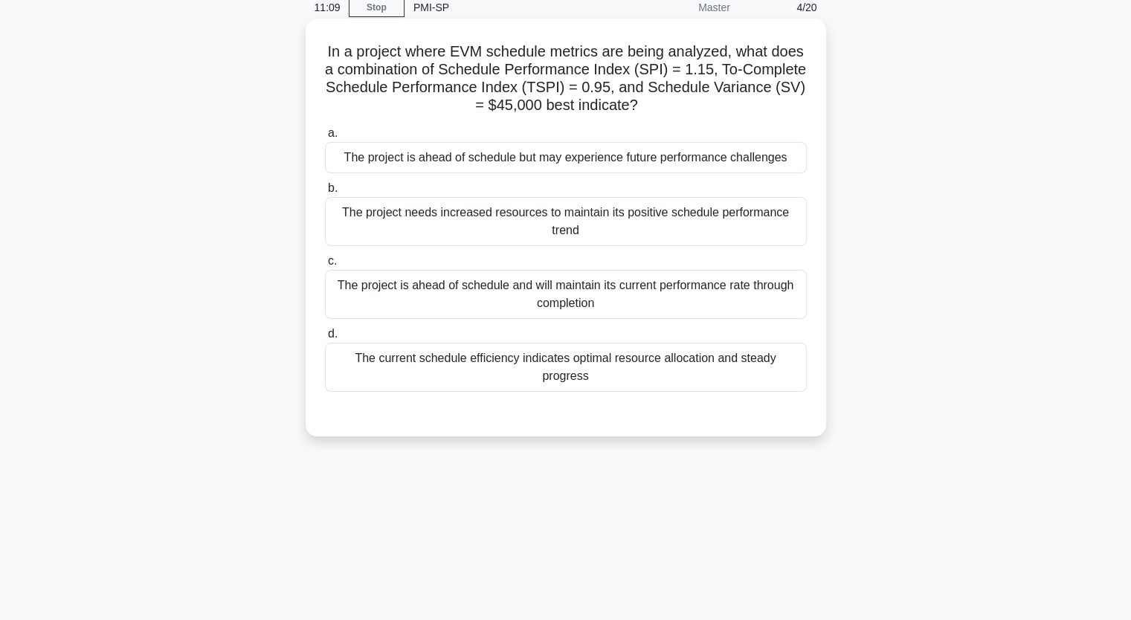
click at [482, 157] on div "The project is ahead of schedule but may experience future performance challeng…" at bounding box center [566, 157] width 482 height 31
click at [325, 138] on input "a. The project is ahead of schedule but may experience future performance chall…" at bounding box center [325, 134] width 0 height 10
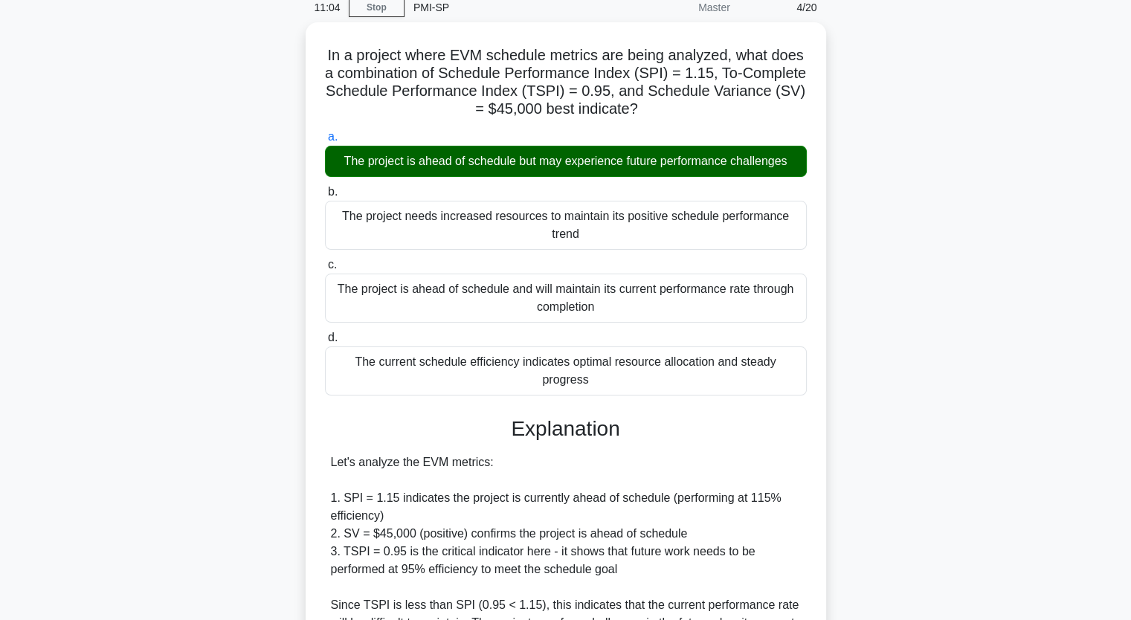
click at [325, 187] on input "b. The project needs increased resources to maintain its positive schedule perf…" at bounding box center [325, 192] width 0 height 10
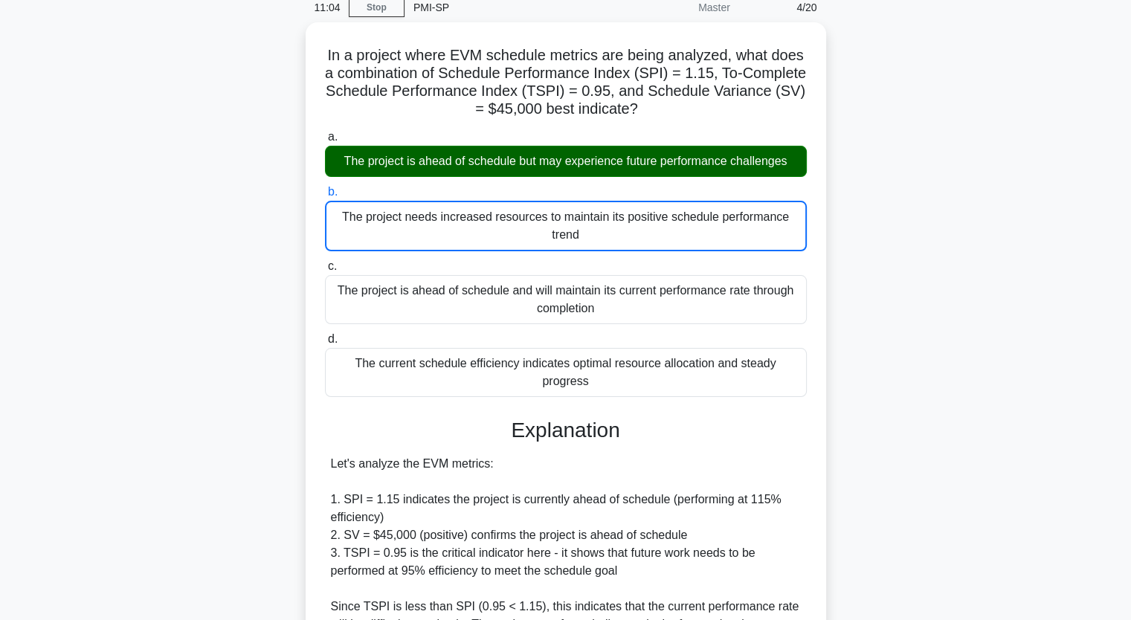
click at [325, 262] on input "c. The project is ahead of schedule and will maintain its current performance r…" at bounding box center [325, 267] width 0 height 10
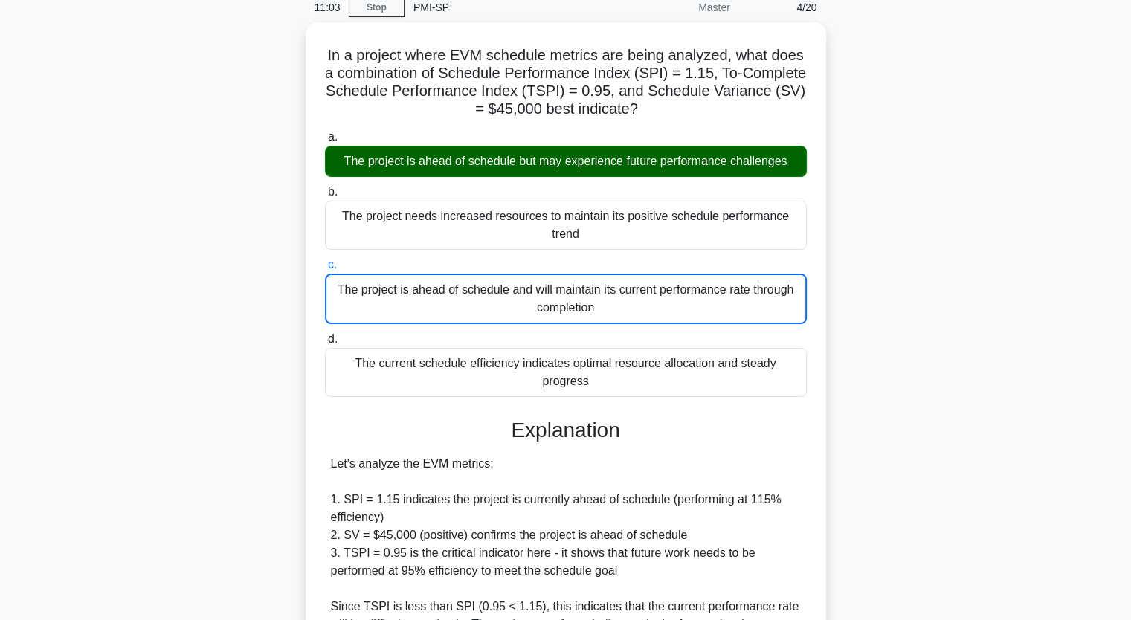
click at [325, 335] on input "d. The current schedule efficiency indicates optimal resource allocation and st…" at bounding box center [325, 340] width 0 height 10
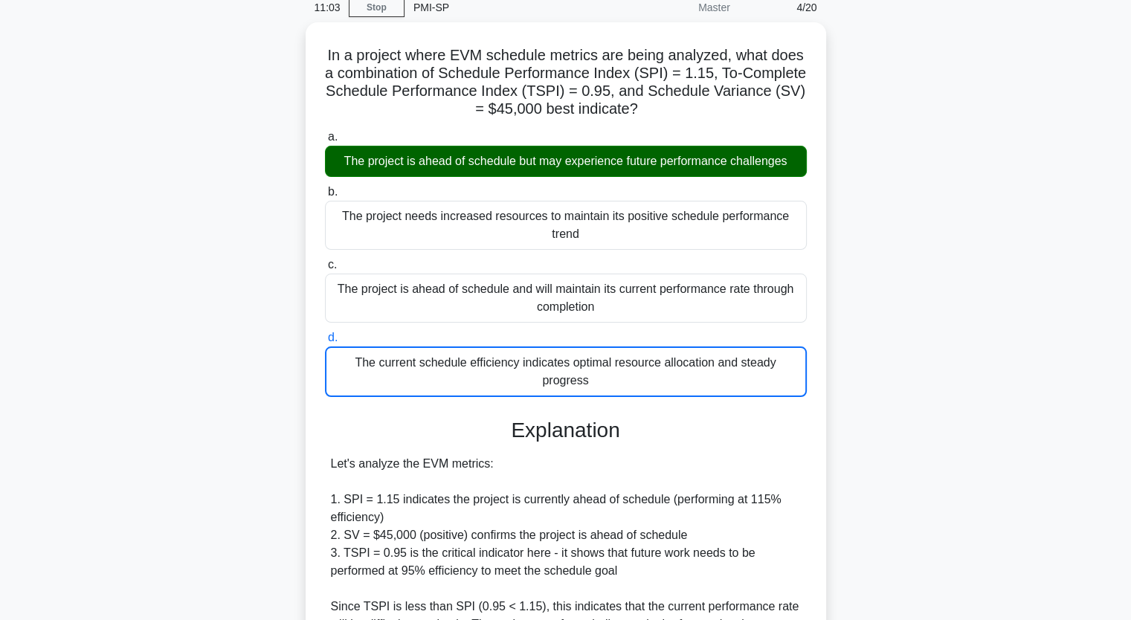
click at [325, 132] on input "a. The project is ahead of schedule but may experience future performance chall…" at bounding box center [325, 137] width 0 height 10
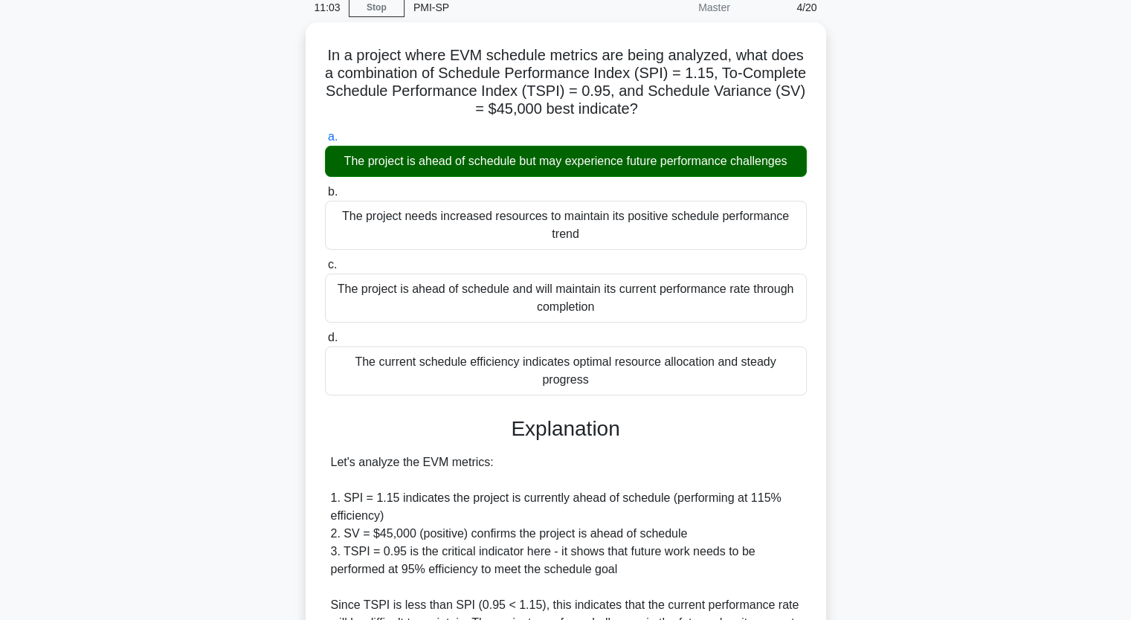
click at [325, 187] on input "b. The project needs increased resources to maintain its positive schedule perf…" at bounding box center [325, 192] width 0 height 10
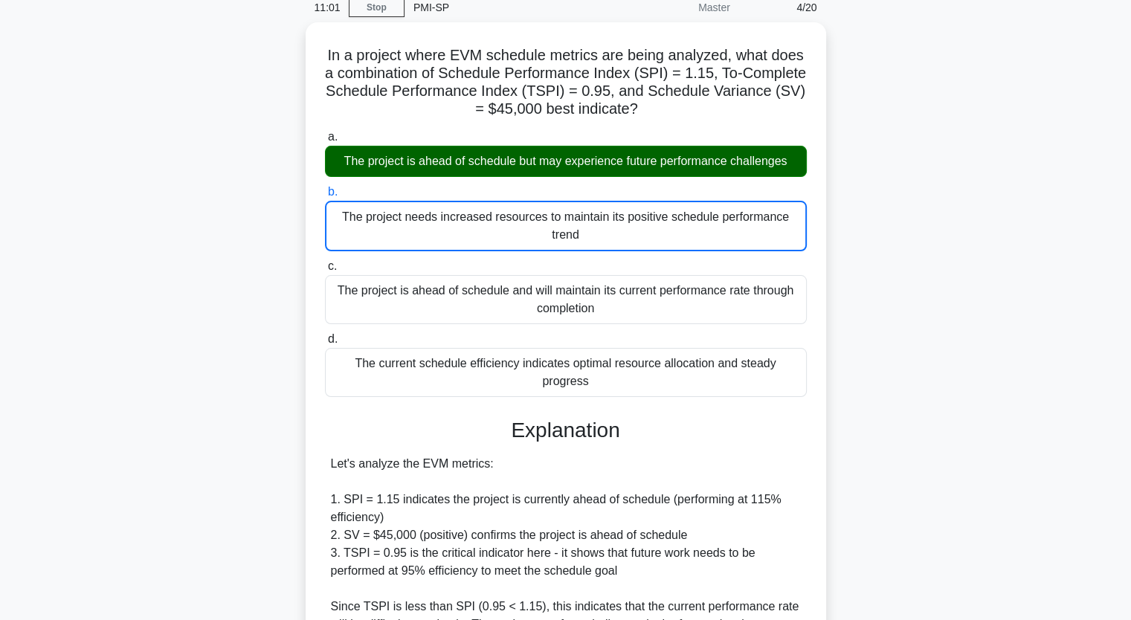
click at [154, 331] on div "In a project where EVM schedule metrics are being analyzed, what does a combina…" at bounding box center [566, 452] width 982 height 860
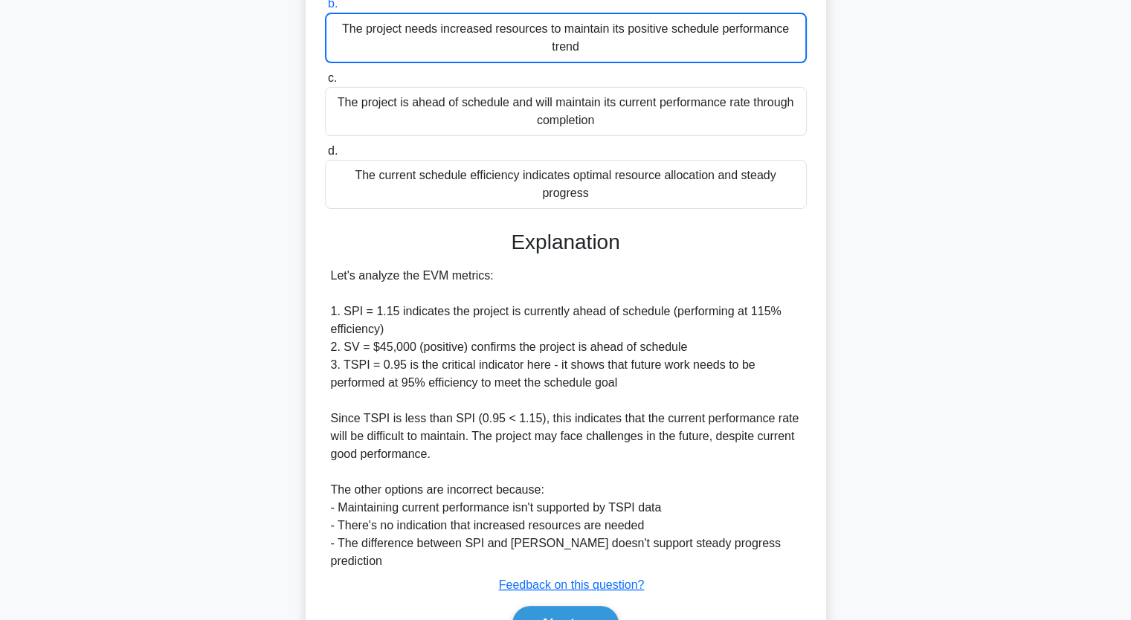
scroll to position [297, 0]
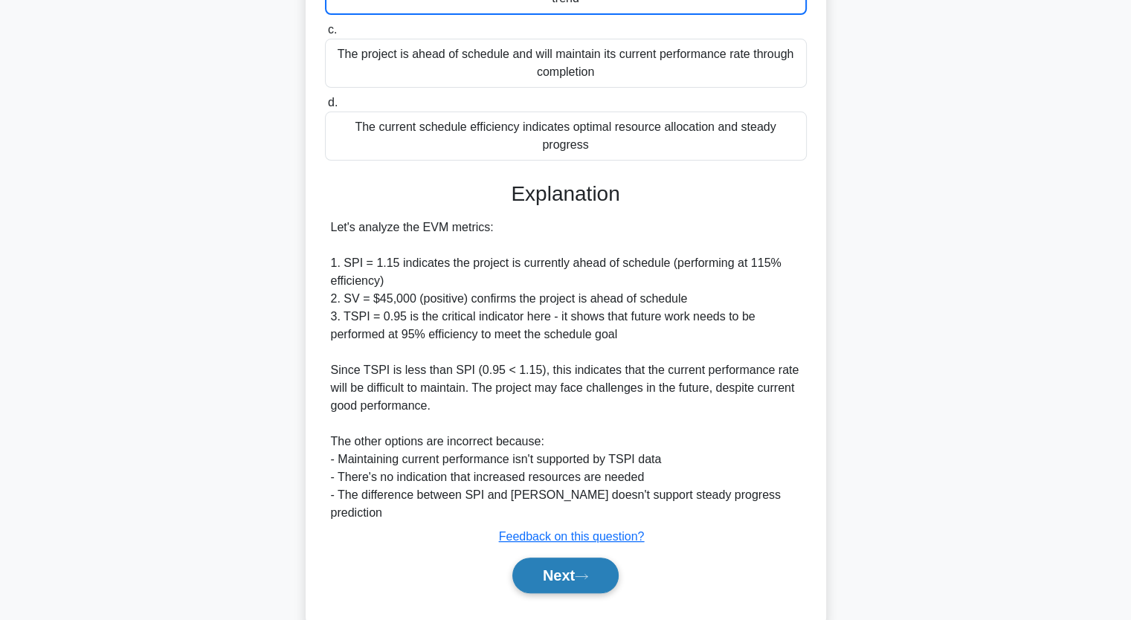
click at [569, 558] on button "Next" at bounding box center [565, 576] width 106 height 36
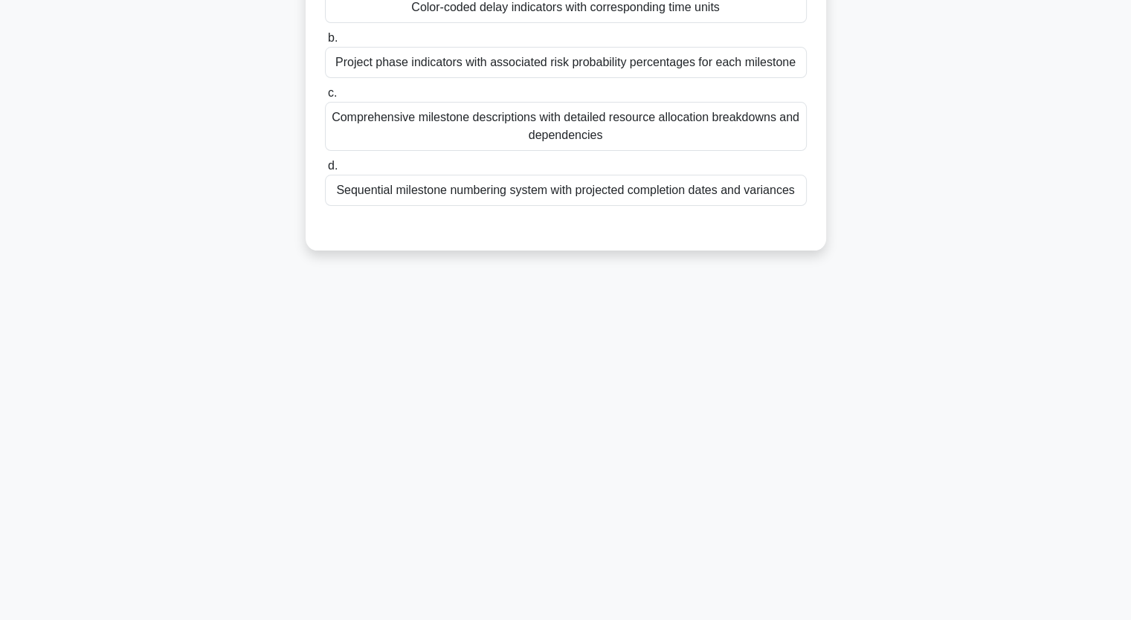
click at [233, 151] on div "Which key component should be included in the legend of a Milestone Trend Analy…" at bounding box center [566, 86] width 982 height 364
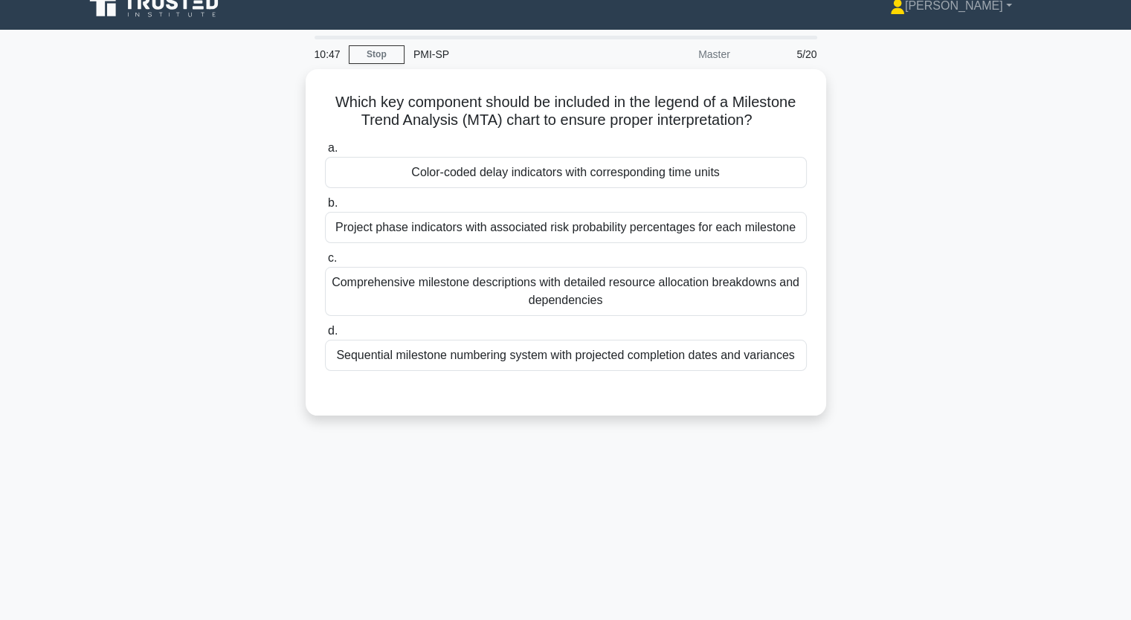
scroll to position [5, 0]
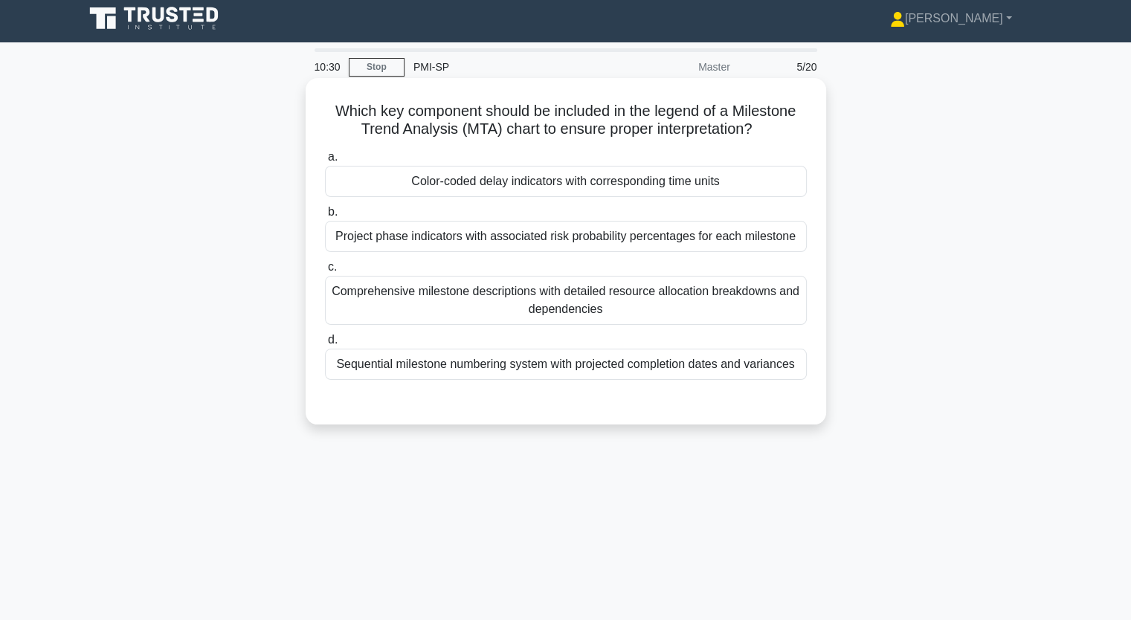
drag, startPoint x: 339, startPoint y: 111, endPoint x: 817, endPoint y: 361, distance: 539.6
click at [817, 361] on div "Which key component should be included in the legend of a Milestone Trend Analy…" at bounding box center [566, 251] width 509 height 335
copy div "hich key component should be included in the legend of a Milestone Trend Analys…"
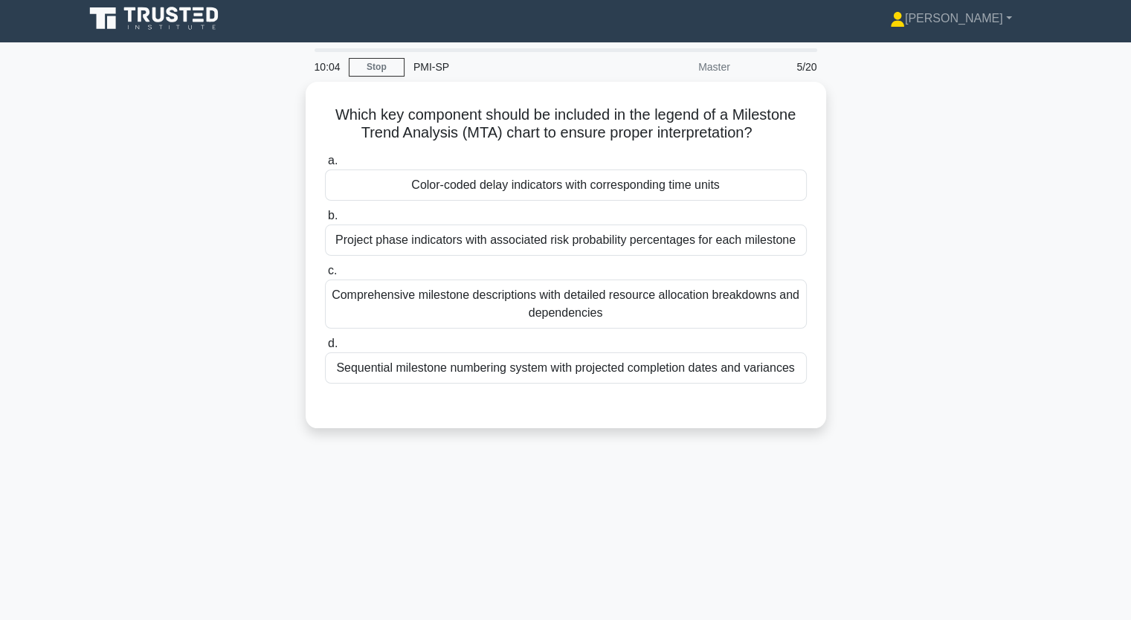
click at [184, 225] on div "Which key component should be included in the legend of a Milestone Trend Analy…" at bounding box center [566, 264] width 982 height 364
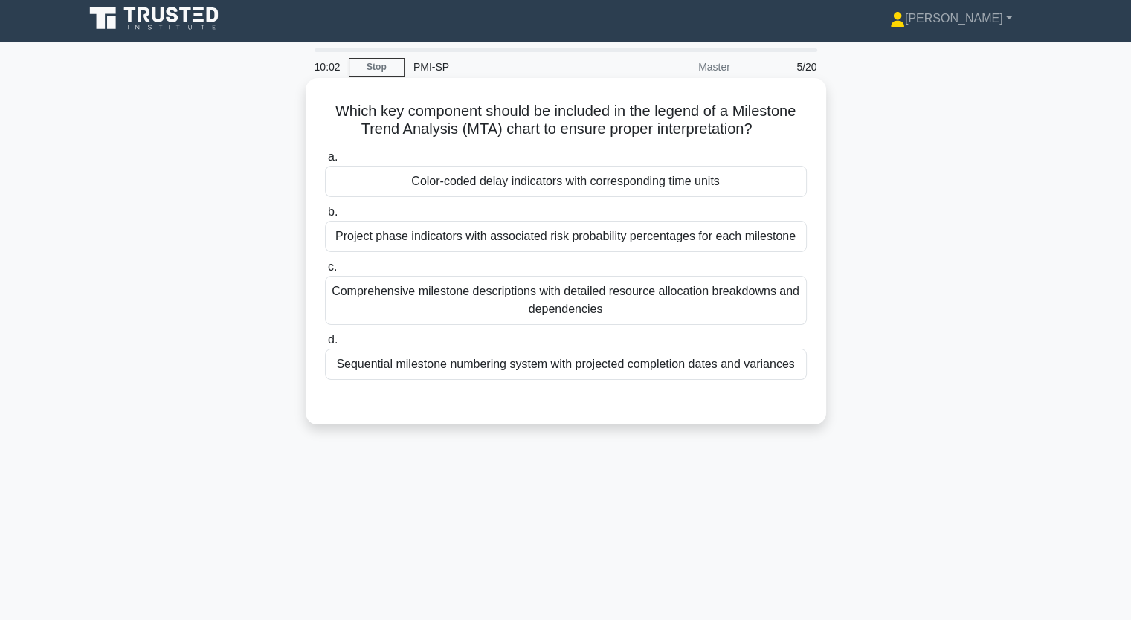
click at [425, 182] on div "Color-coded delay indicators with corresponding time units" at bounding box center [566, 181] width 482 height 31
click at [325, 162] on input "a. Color-coded delay indicators with corresponding time units" at bounding box center [325, 157] width 0 height 10
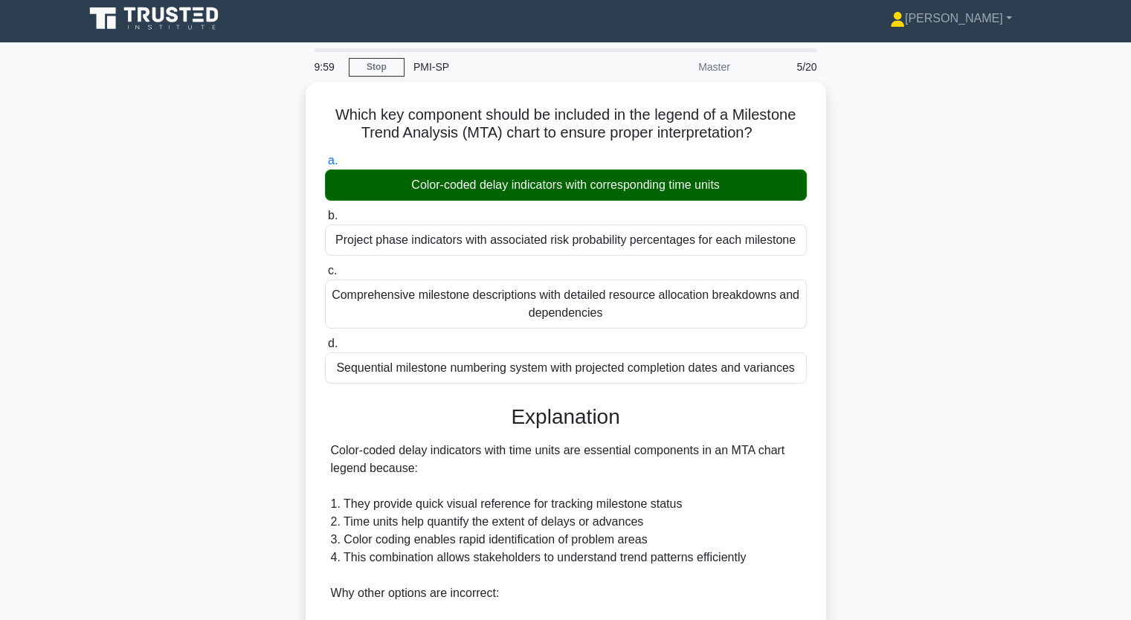
click at [325, 211] on input "b. Project phase indicators with associated risk probability percentages for ea…" at bounding box center [325, 216] width 0 height 10
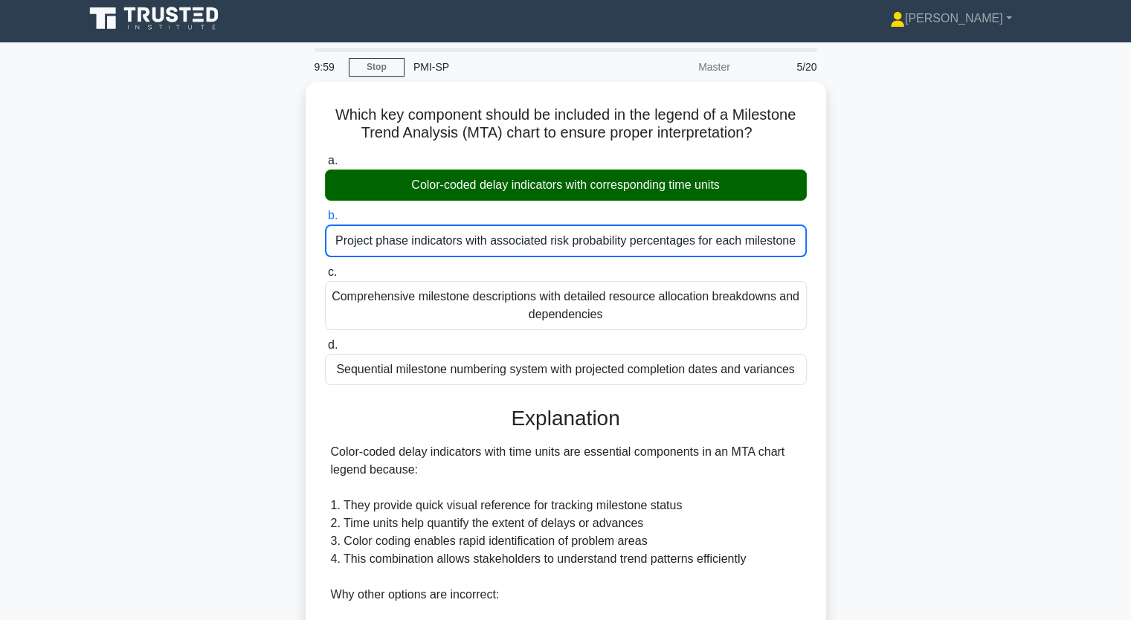
click at [325, 268] on input "c. Comprehensive milestone descriptions with detailed resource allocation break…" at bounding box center [325, 273] width 0 height 10
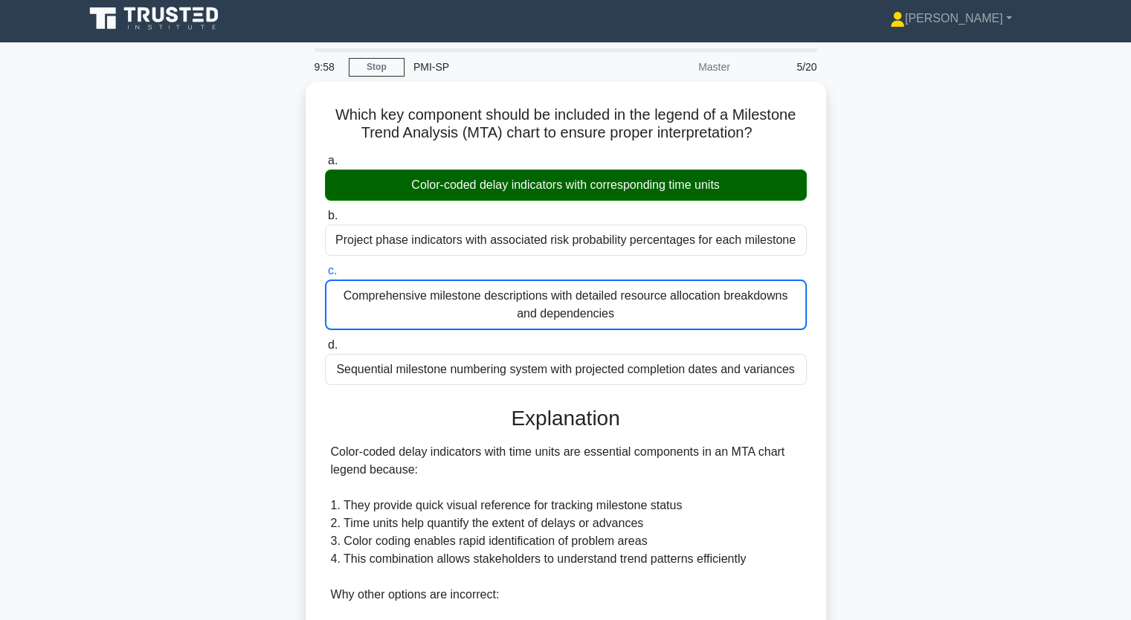
click at [325, 341] on input "d. Sequential milestone numbering system with projected completion dates and va…" at bounding box center [325, 346] width 0 height 10
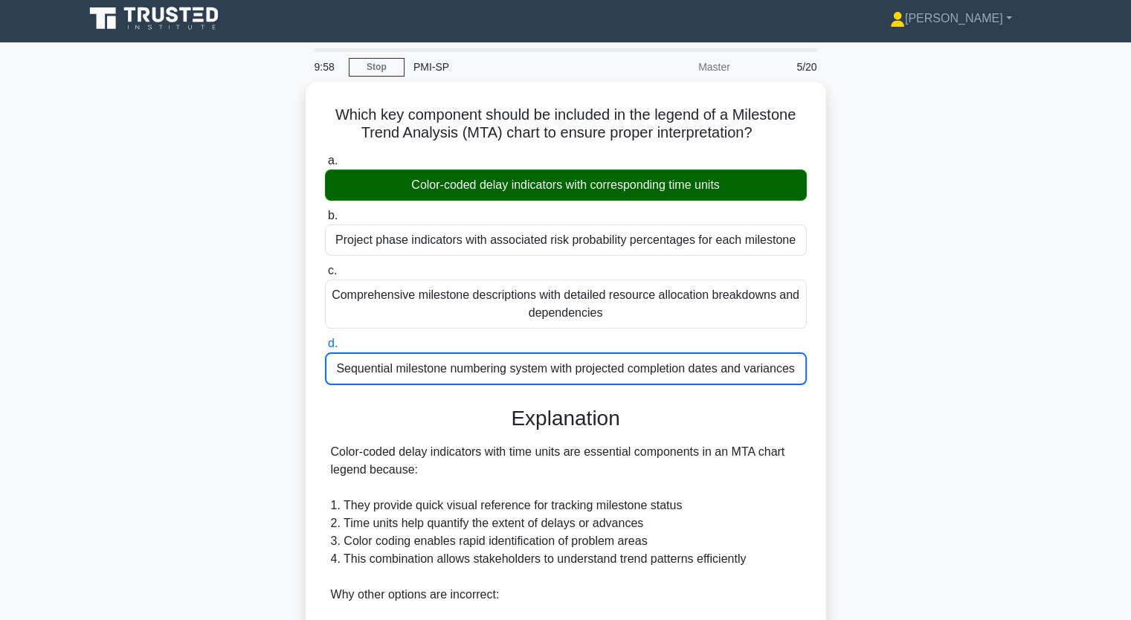
click at [325, 156] on input "a. Color-coded delay indicators with corresponding time units" at bounding box center [325, 161] width 0 height 10
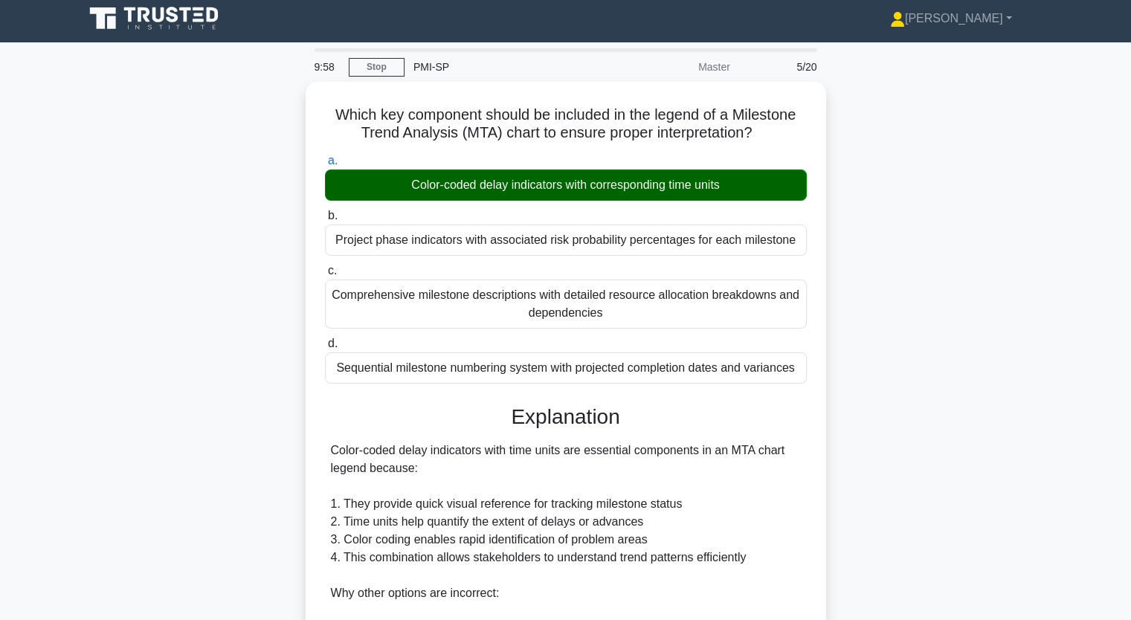
click at [325, 211] on input "b. Project phase indicators with associated risk probability percentages for ea…" at bounding box center [325, 216] width 0 height 10
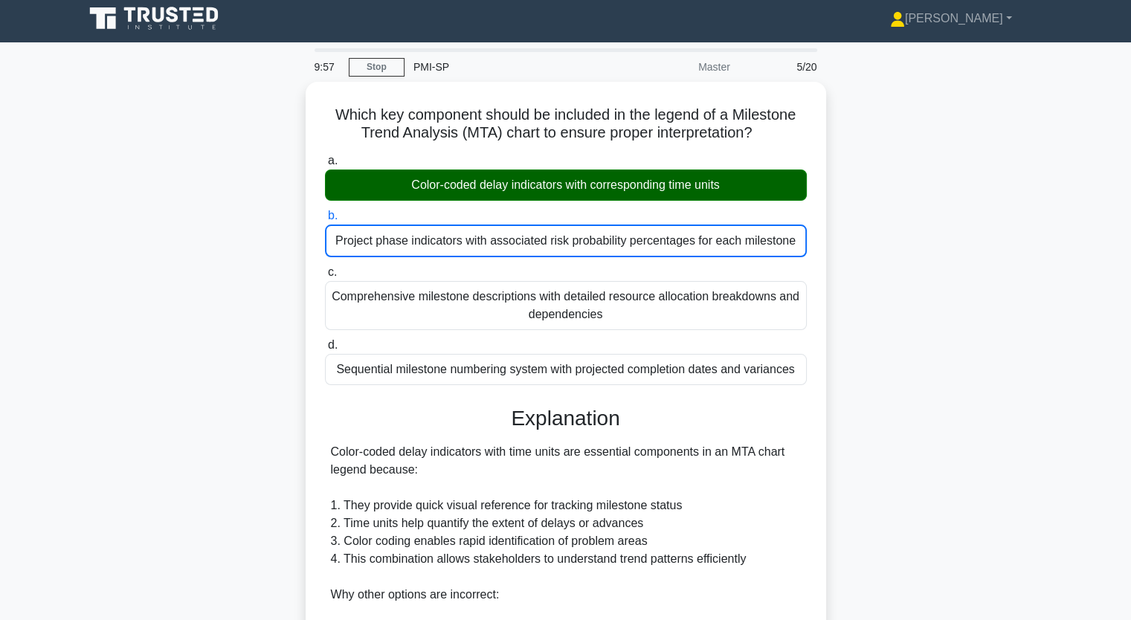
click at [185, 295] on div "Which key component should be included in the legend of a Milestone Trend Analy…" at bounding box center [566, 485] width 982 height 807
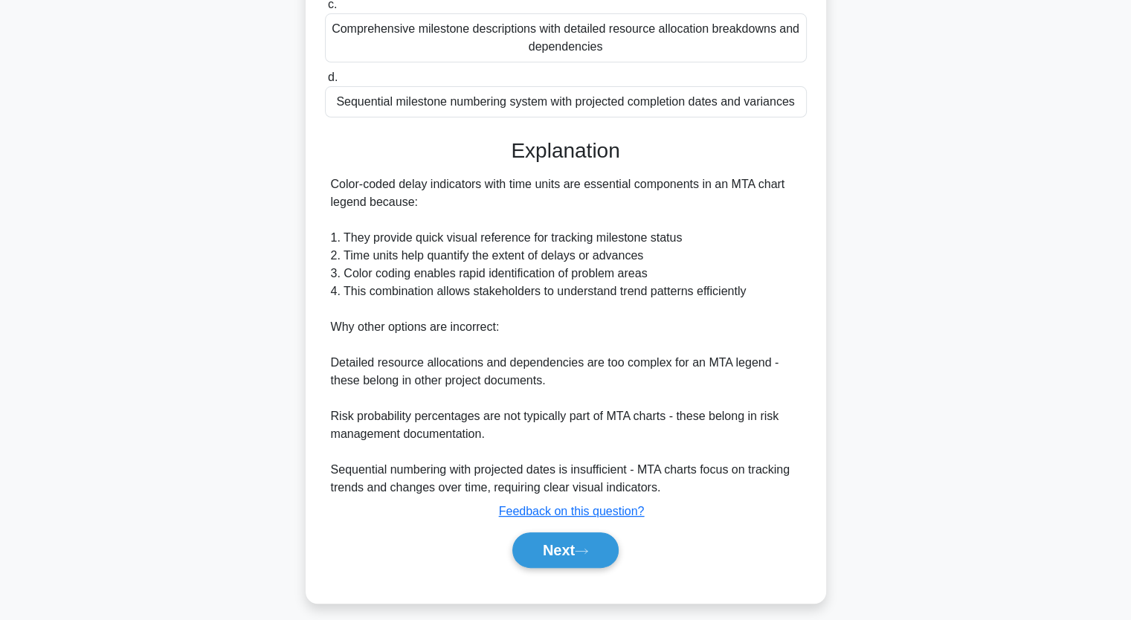
scroll to position [280, 0]
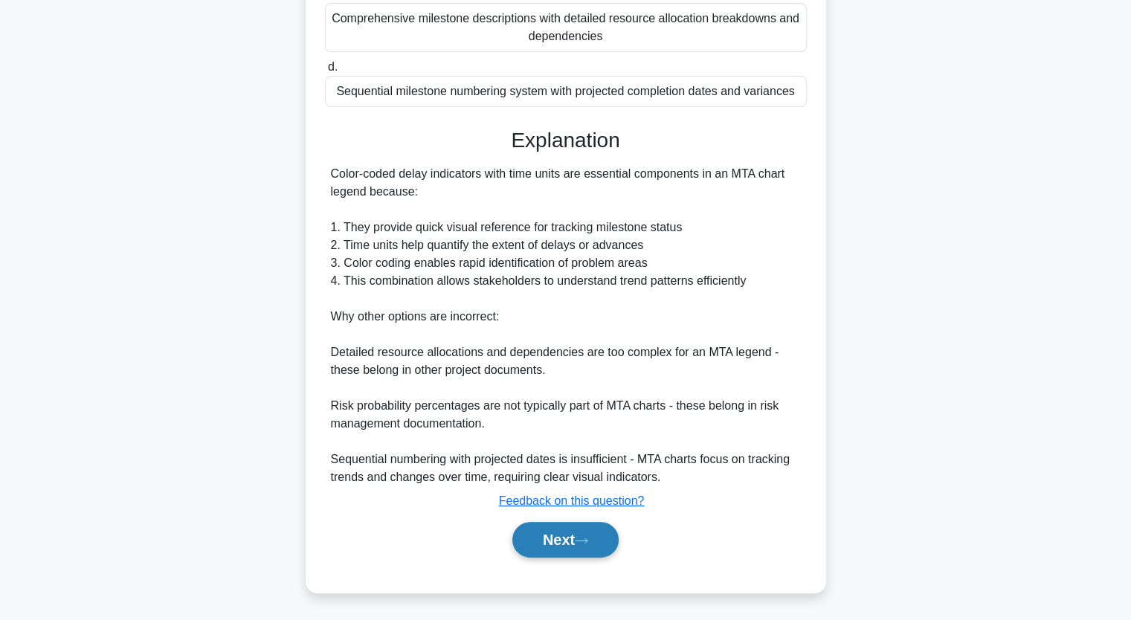
click at [549, 541] on button "Next" at bounding box center [565, 540] width 106 height 36
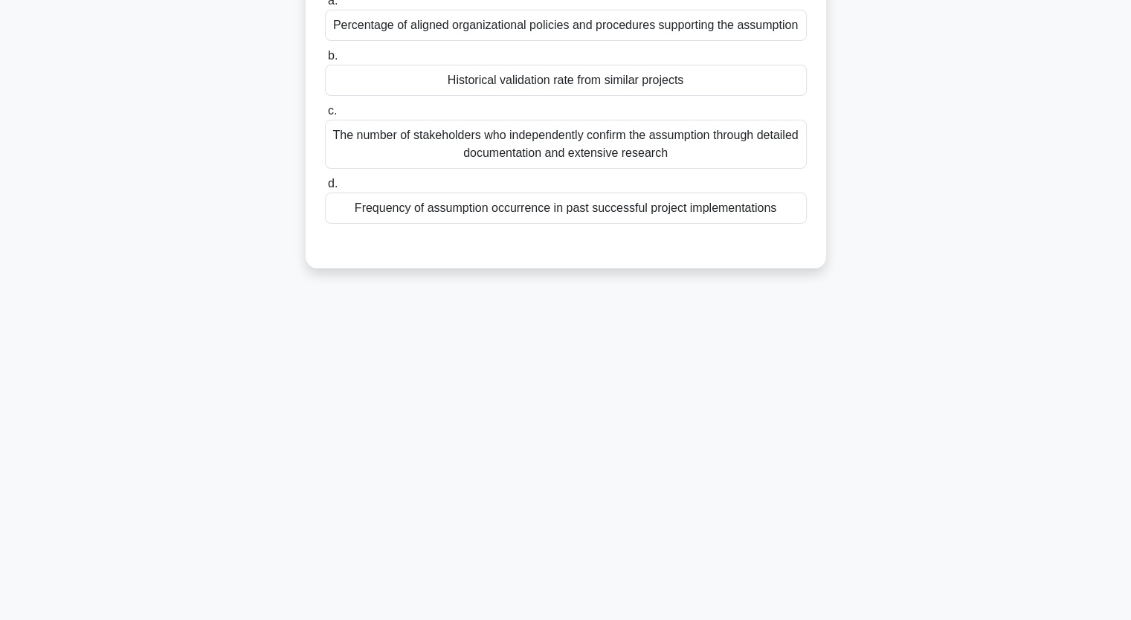
click at [182, 277] on div "When performing assumptions and constraints analysis, which metric provides the…" at bounding box center [566, 95] width 982 height 382
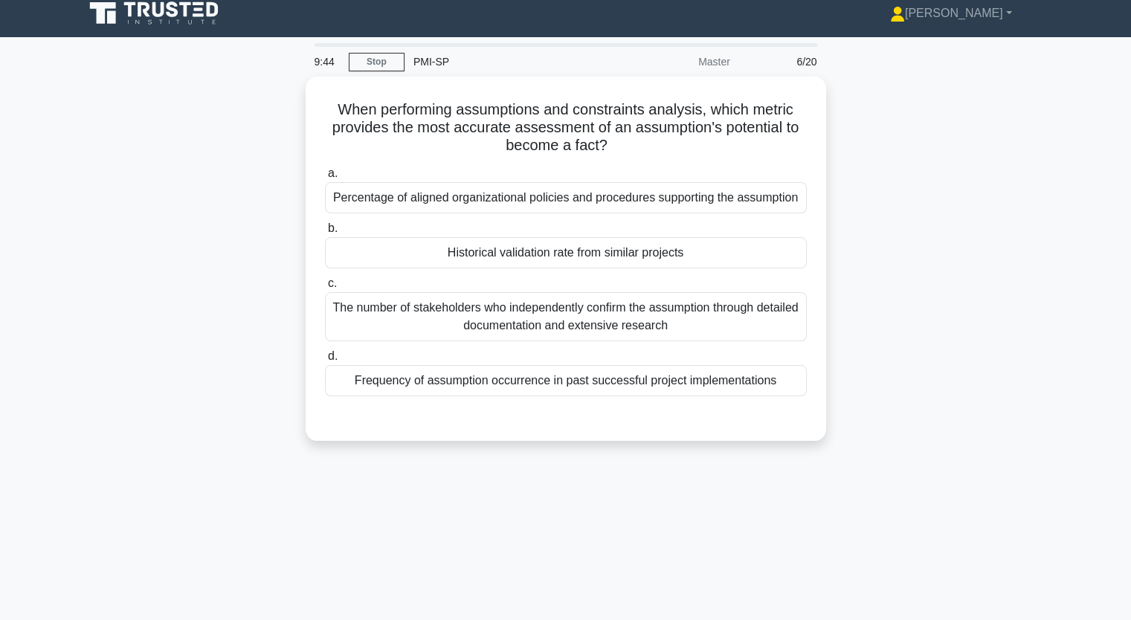
scroll to position [0, 0]
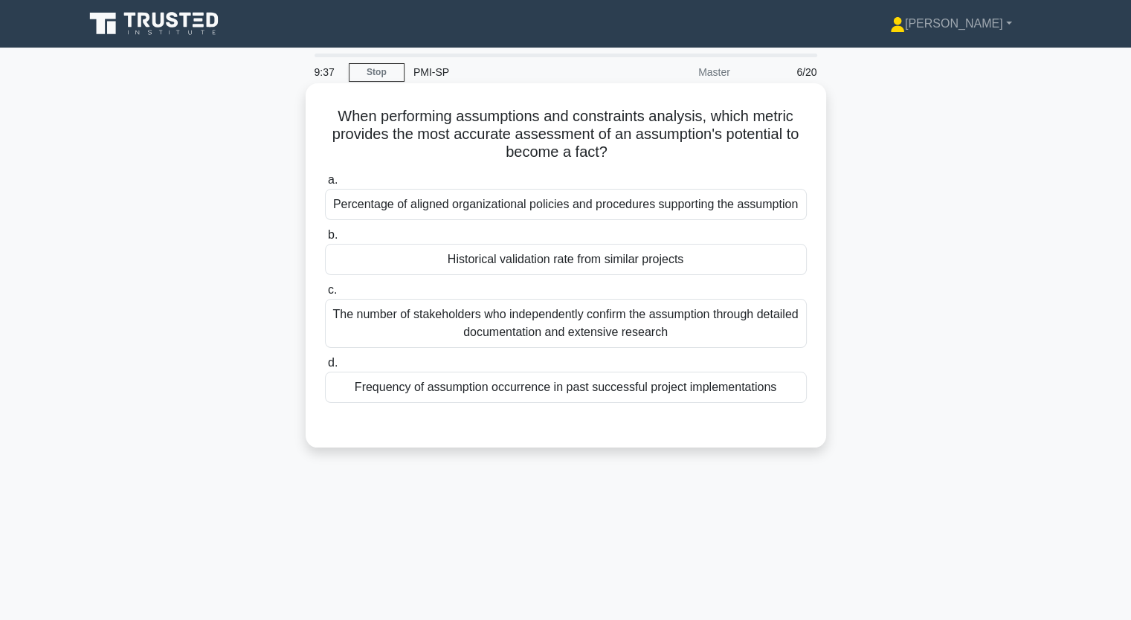
drag, startPoint x: 332, startPoint y: 117, endPoint x: 794, endPoint y: 388, distance: 535.7
click at [794, 388] on div "When performing assumptions and constraints analysis, which metric provides the…" at bounding box center [566, 265] width 509 height 353
copy div "When performing assumptions and constraints analysis, which metric provides the…"
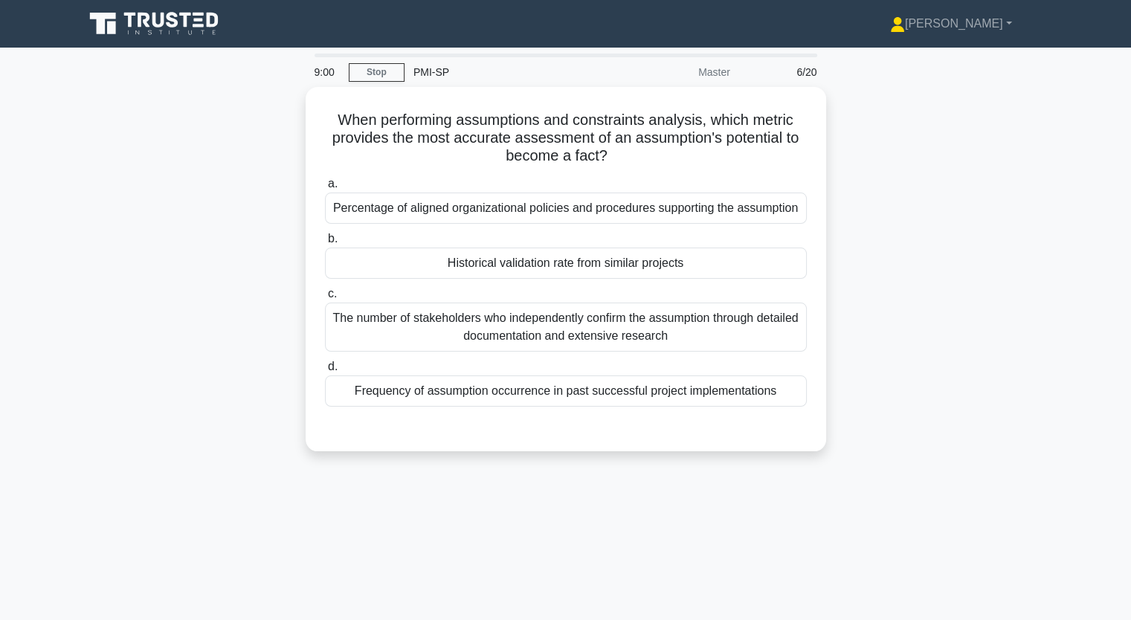
click at [129, 294] on div "When performing assumptions and constraints analysis, which metric provides the…" at bounding box center [566, 278] width 982 height 382
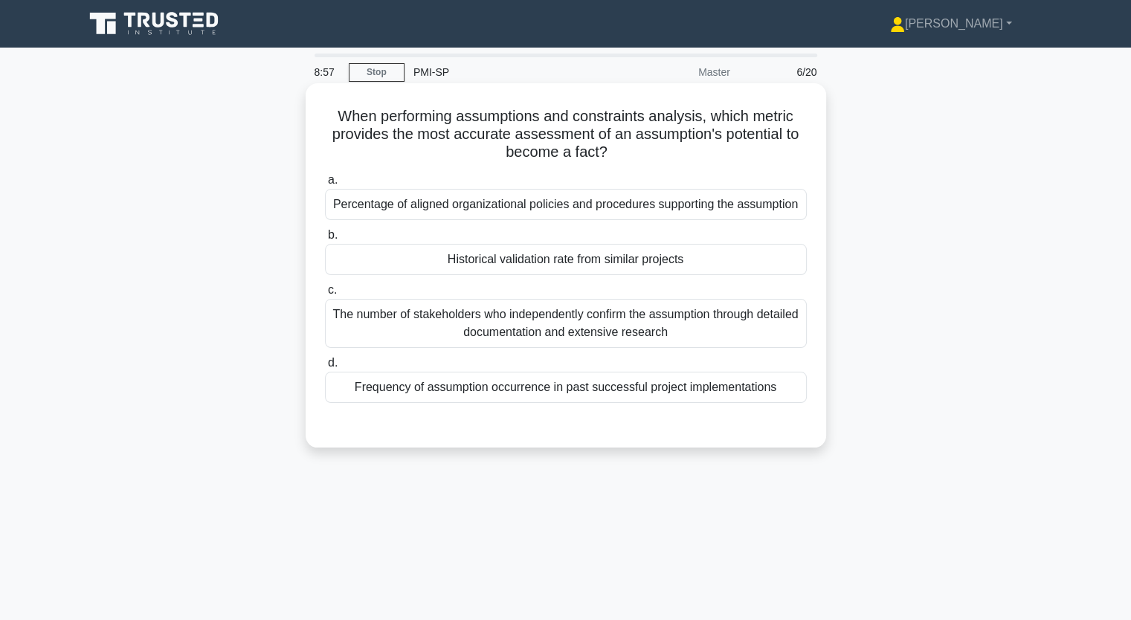
click at [448, 263] on div "Historical validation rate from similar projects" at bounding box center [566, 259] width 482 height 31
click at [325, 240] on input "b. Historical validation rate from similar projects" at bounding box center [325, 236] width 0 height 10
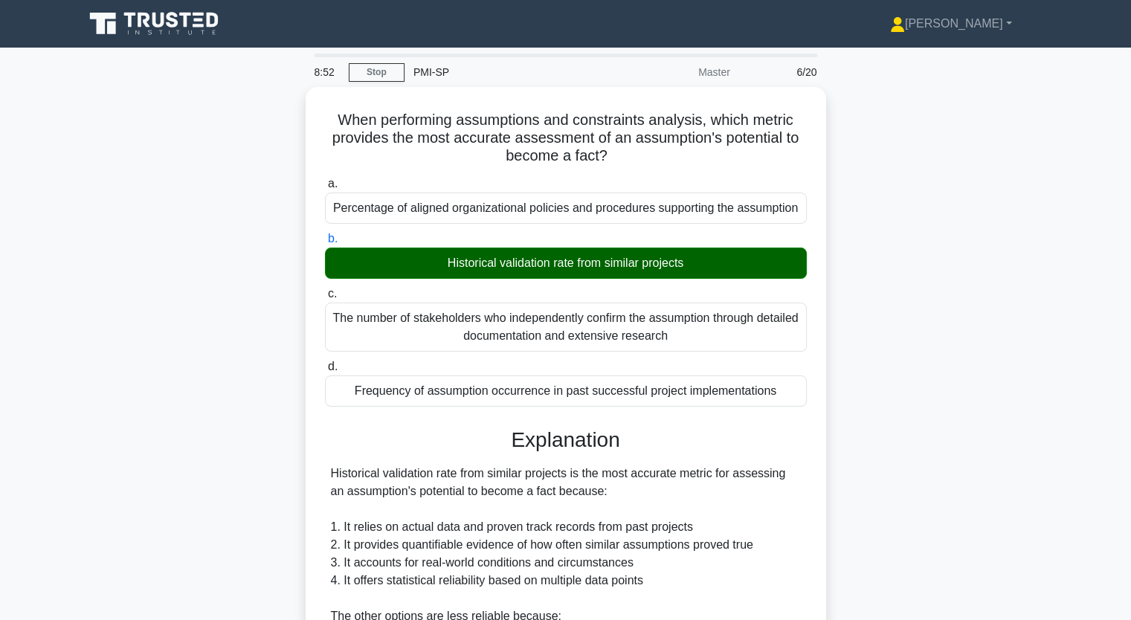
click at [325, 289] on input "c. The number of stakeholders who independently confirm the assumption through …" at bounding box center [325, 294] width 0 height 10
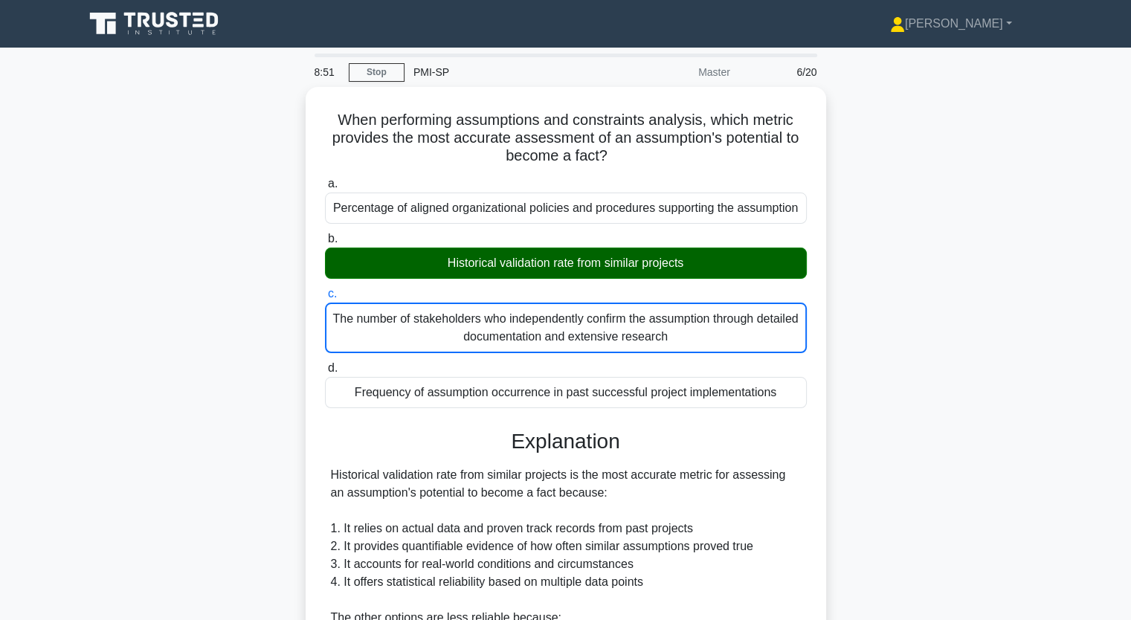
click at [325, 364] on input "d. Frequency of assumption occurrence in past successful project implementations" at bounding box center [325, 369] width 0 height 10
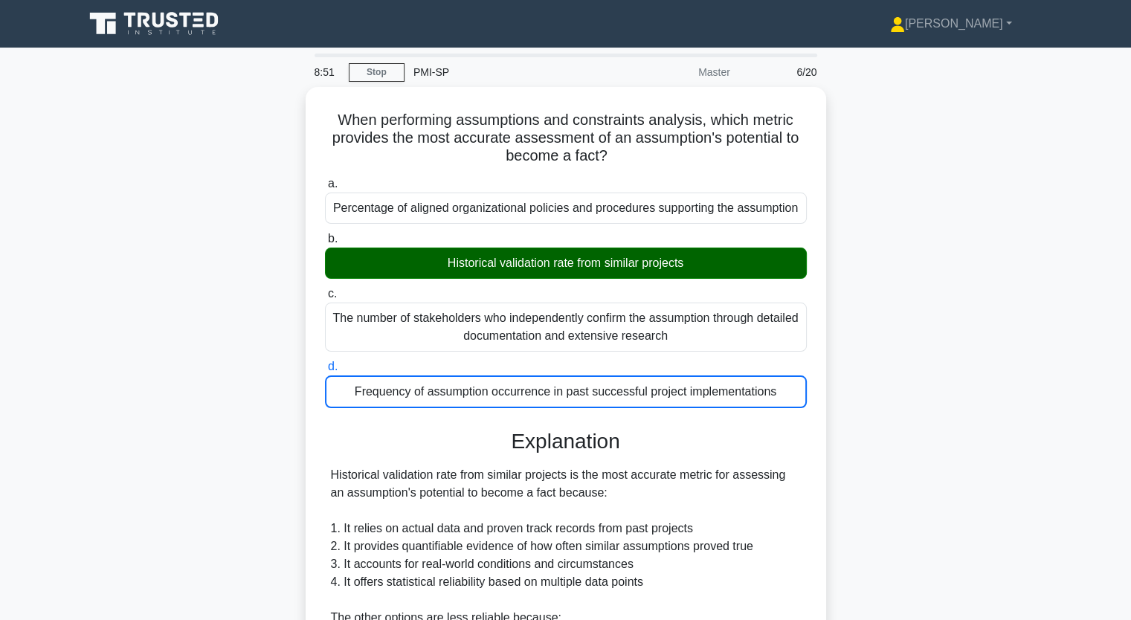
click at [325, 179] on input "a. Percentage of aligned organizational policies and procedures supporting the …" at bounding box center [325, 184] width 0 height 10
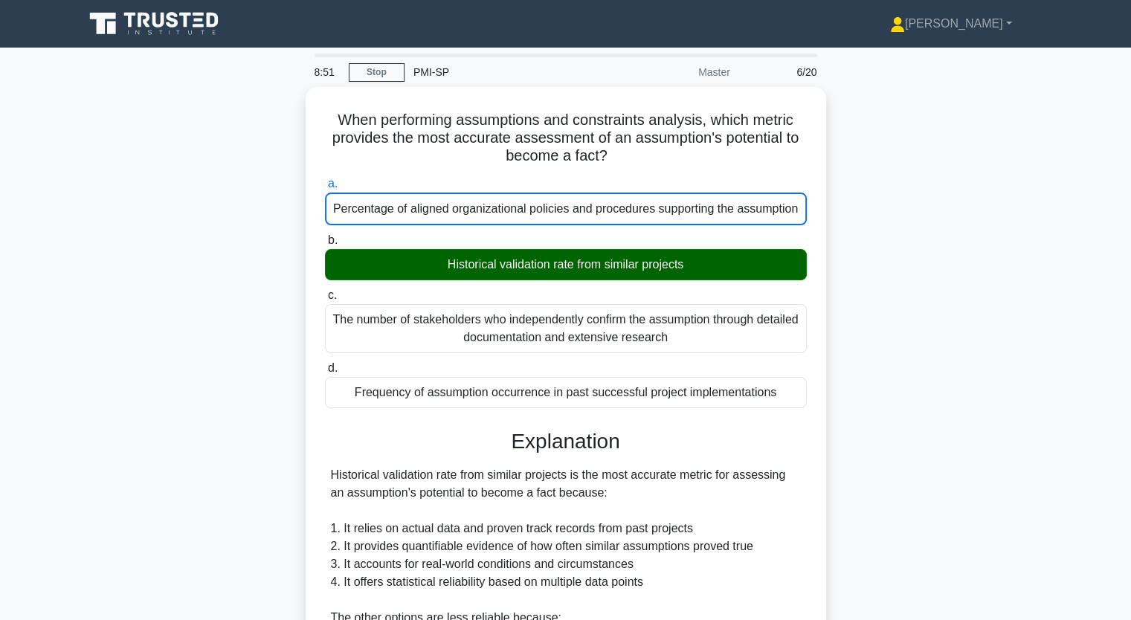
click at [325, 236] on input "b. Historical validation rate from similar projects" at bounding box center [325, 241] width 0 height 10
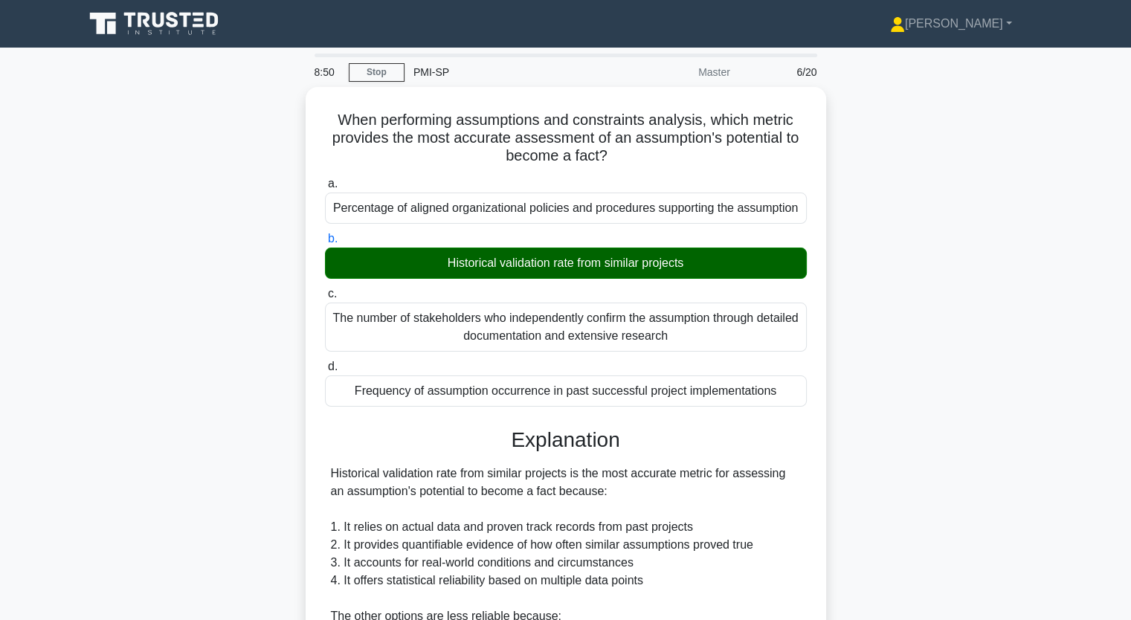
click at [325, 289] on input "c. The number of stakeholders who independently confirm the assumption through …" at bounding box center [325, 294] width 0 height 10
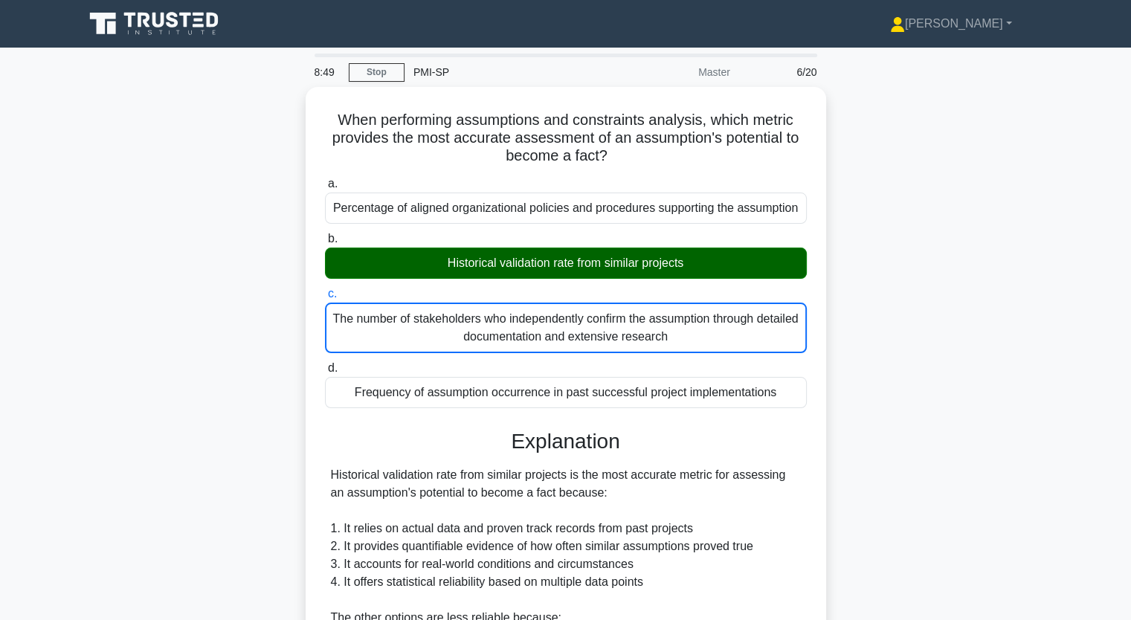
click at [876, 383] on div "When performing assumptions and constraints analysis, which metric provides the…" at bounding box center [566, 508] width 982 height 843
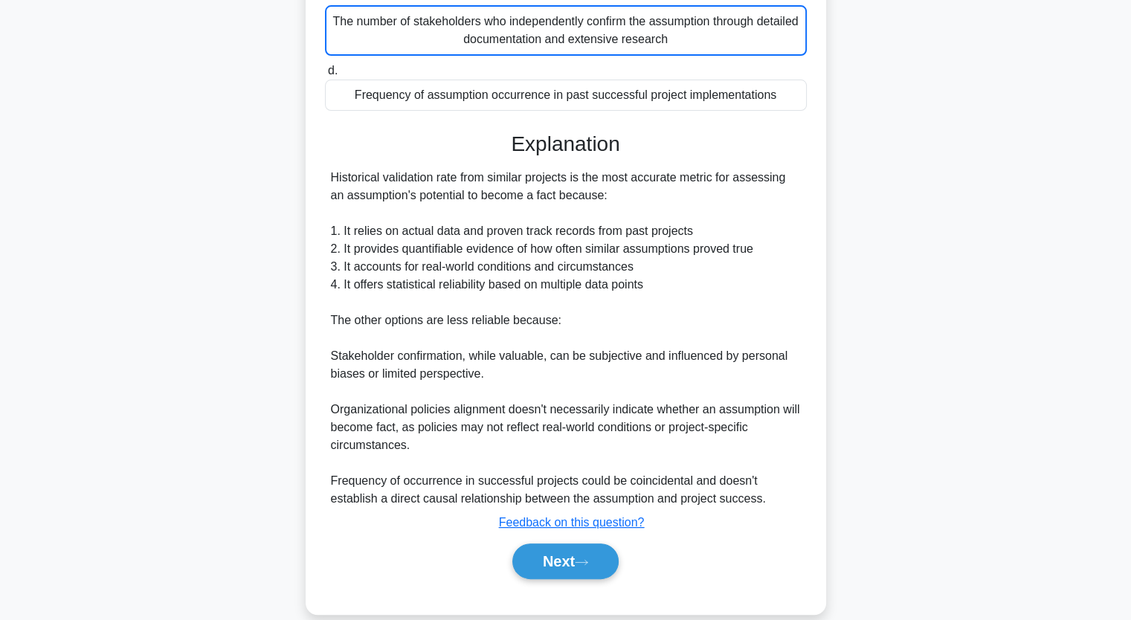
scroll to position [315, 0]
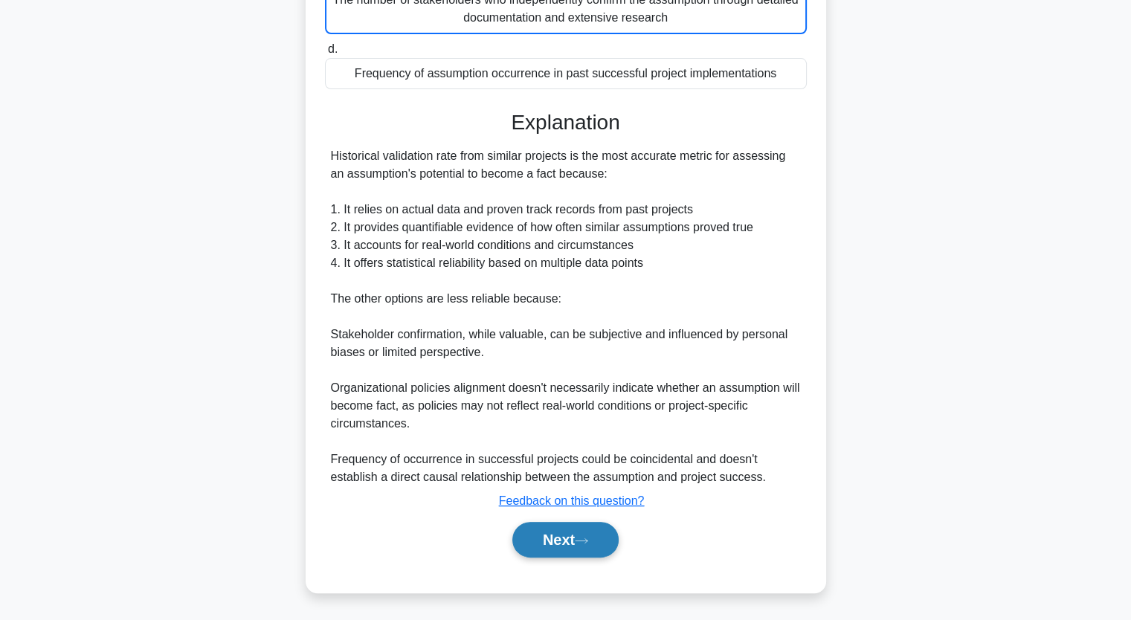
click at [558, 547] on button "Next" at bounding box center [565, 540] width 106 height 36
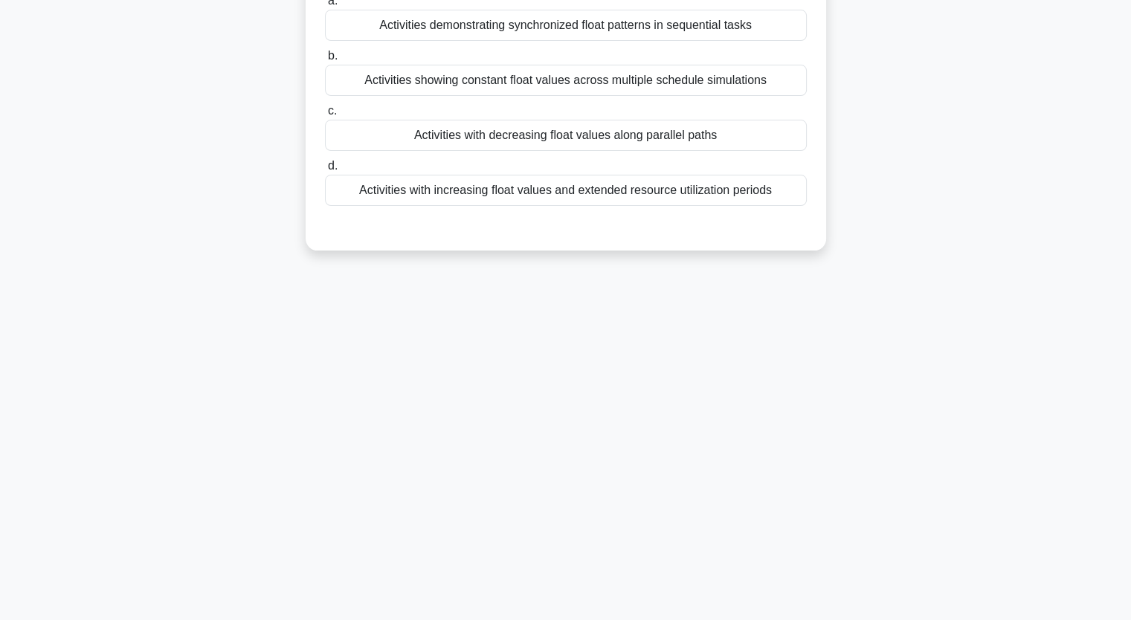
click at [878, 196] on div "During schedule network analysis, you identify that several activities are show…" at bounding box center [566, 86] width 982 height 364
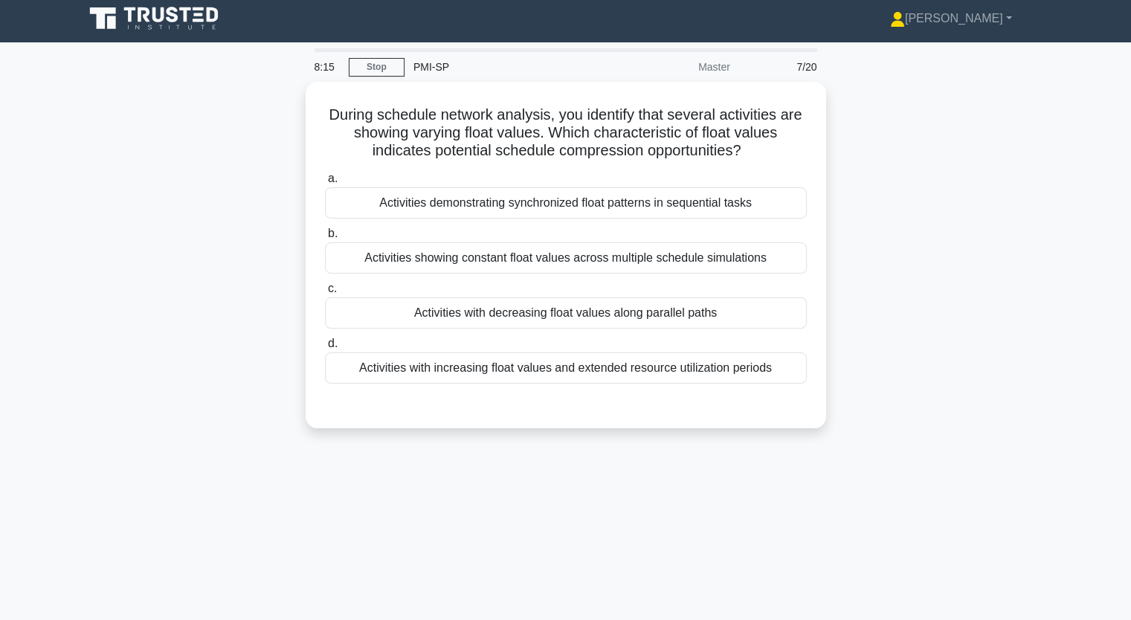
scroll to position [0, 0]
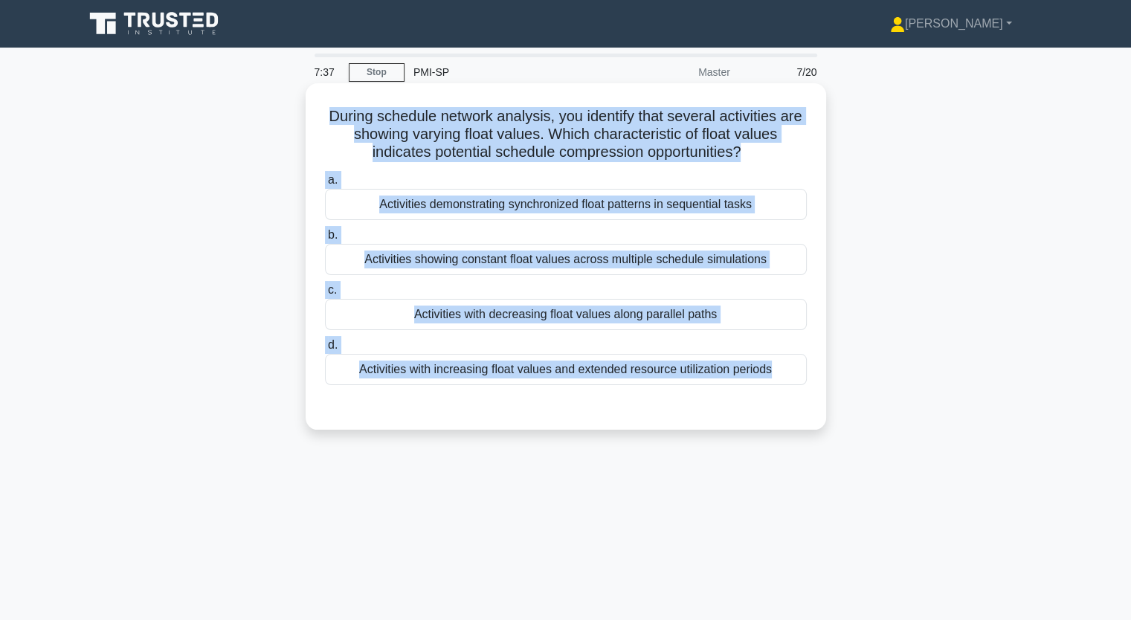
drag, startPoint x: 326, startPoint y: 119, endPoint x: 601, endPoint y: 402, distance: 394.5
click at [601, 402] on div "During schedule network analysis, you identify that several activities are show…" at bounding box center [566, 256] width 509 height 335
copy div "During schedule network analysis, you identify that several activities are show…"
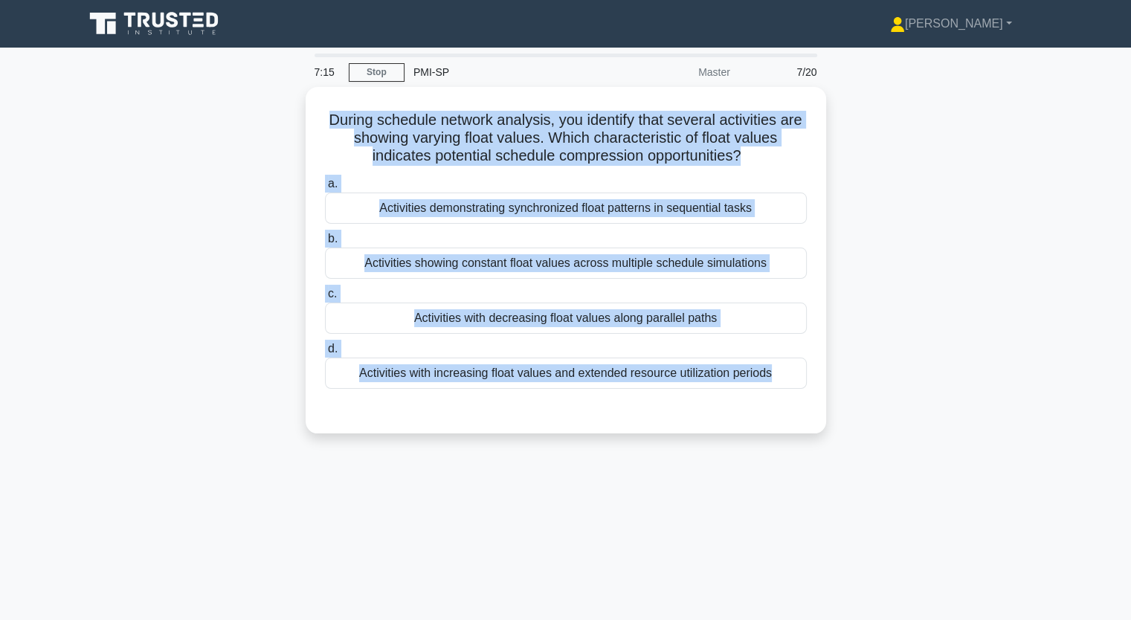
click at [97, 286] on div "During schedule network analysis, you identify that several activities are show…" at bounding box center [566, 269] width 982 height 364
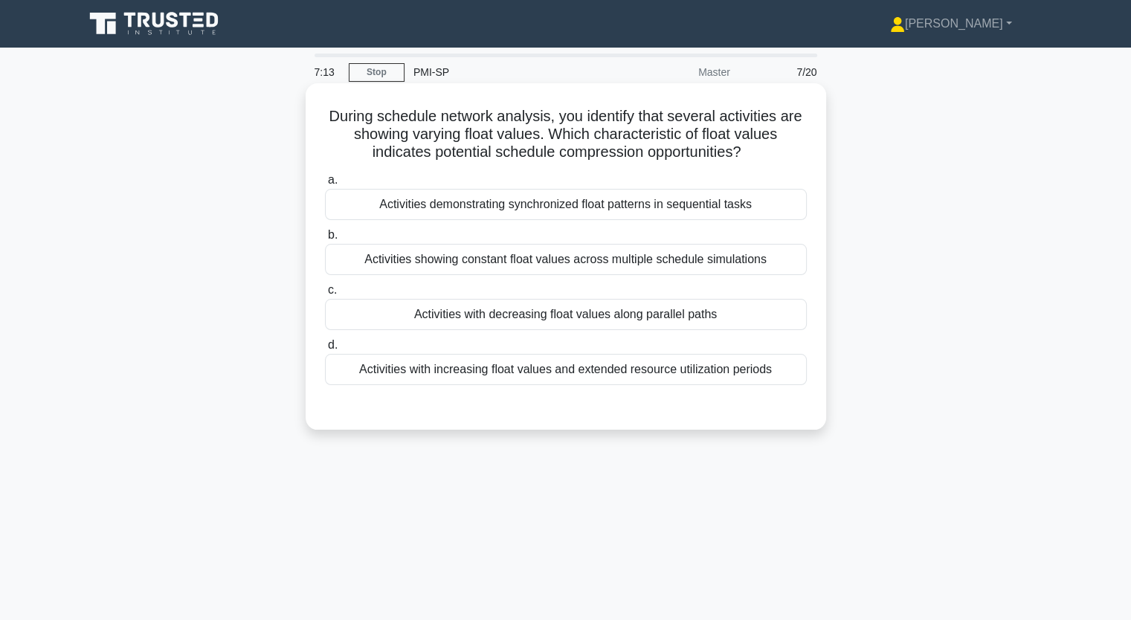
click at [465, 265] on div "Activities showing constant float values across multiple schedule simulations" at bounding box center [566, 259] width 482 height 31
click at [325, 240] on input "b. Activities showing constant float values across multiple schedule simulations" at bounding box center [325, 236] width 0 height 10
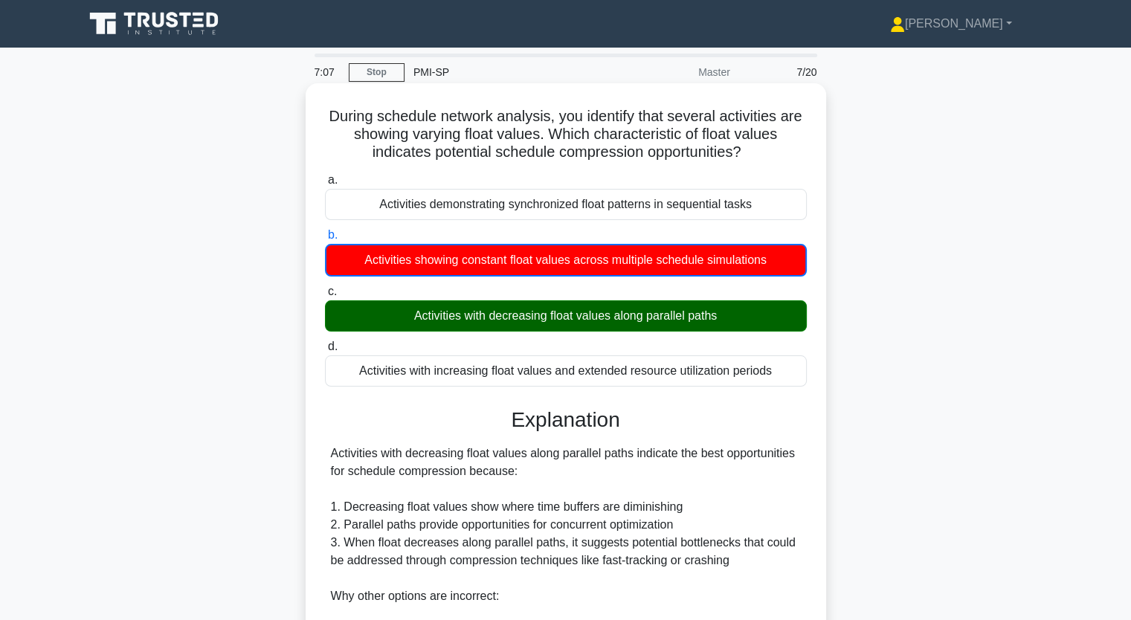
click at [477, 319] on div "Activities with decreasing float values along parallel paths" at bounding box center [566, 315] width 482 height 31
click at [325, 297] on input "c. Activities with decreasing float values along parallel paths" at bounding box center [325, 292] width 0 height 10
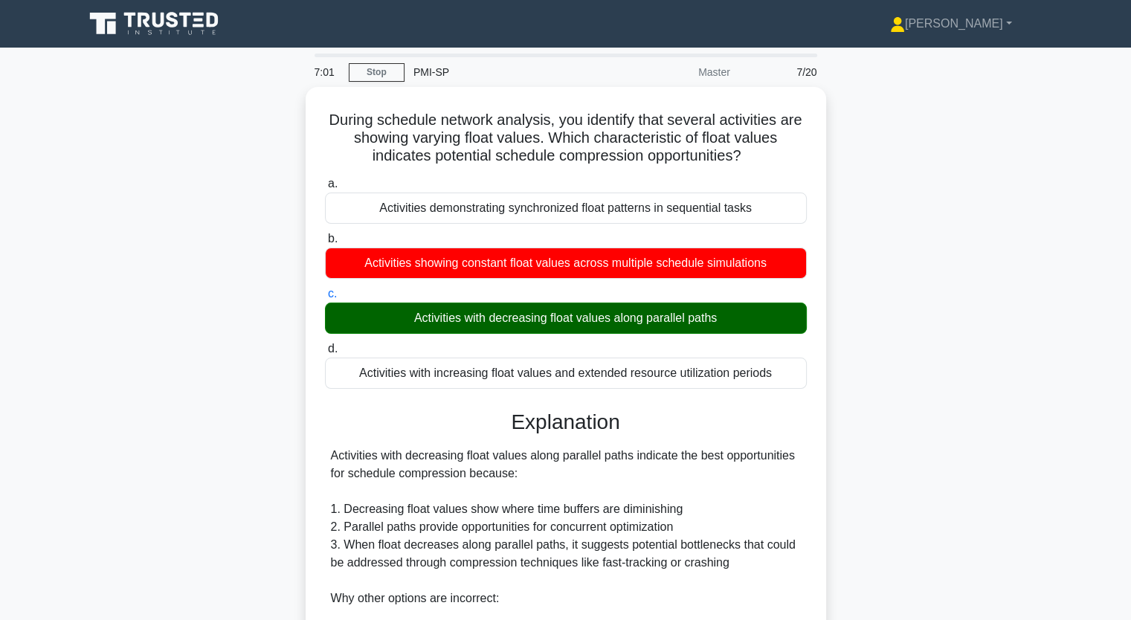
drag, startPoint x: 246, startPoint y: 320, endPoint x: 210, endPoint y: 417, distance: 104.0
click at [210, 417] on div "During schedule network analysis, you identify that several activities are show…" at bounding box center [566, 498] width 982 height 823
click at [174, 379] on div "During schedule network analysis, you identify that several activities are show…" at bounding box center [566, 498] width 982 height 823
drag, startPoint x: 174, startPoint y: 382, endPoint x: 205, endPoint y: 458, distance: 82.4
click at [210, 562] on div "During schedule network analysis, you identify that several activities are show…" at bounding box center [566, 498] width 982 height 823
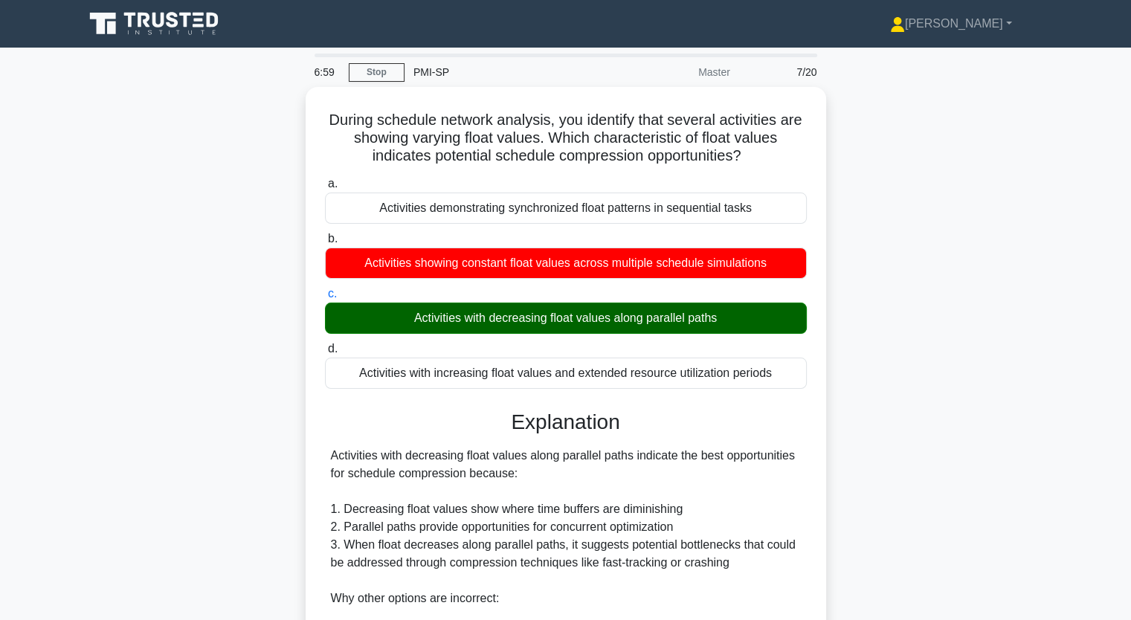
scroll to position [18, 0]
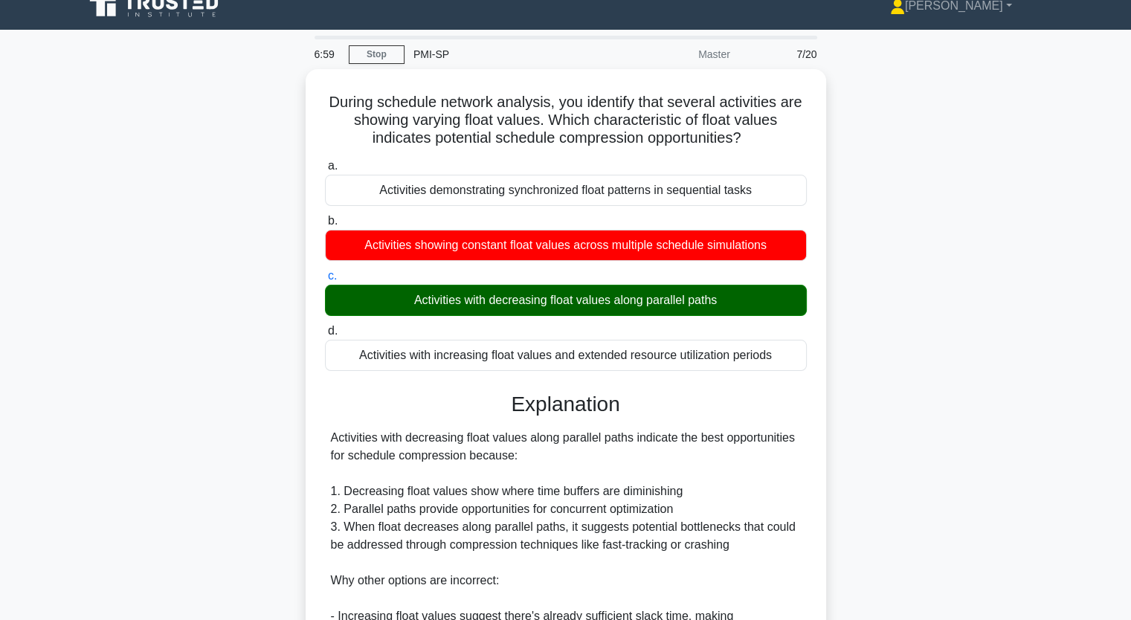
click at [205, 458] on div "During schedule network analysis, you identify that several activities are show…" at bounding box center [566, 480] width 982 height 823
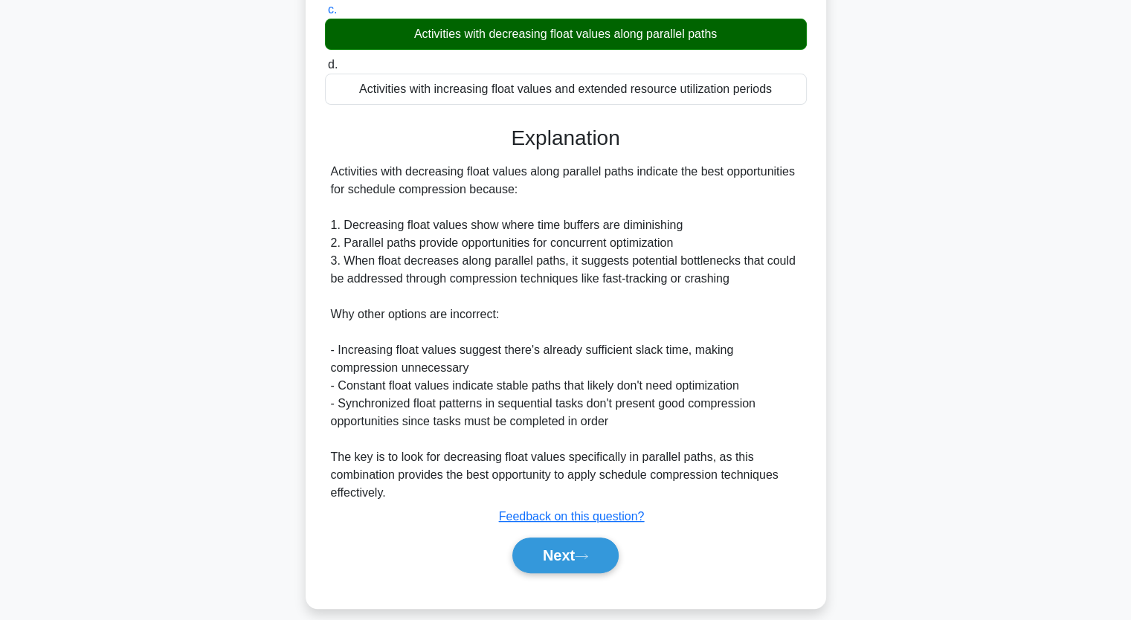
scroll to position [296, 0]
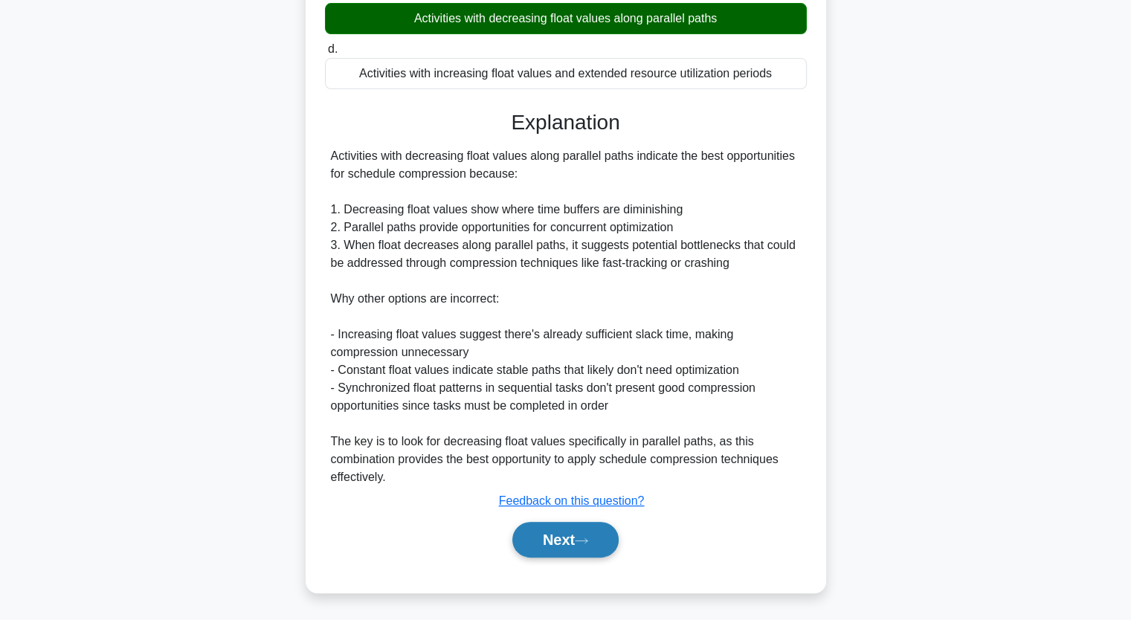
click at [538, 533] on button "Next" at bounding box center [565, 540] width 106 height 36
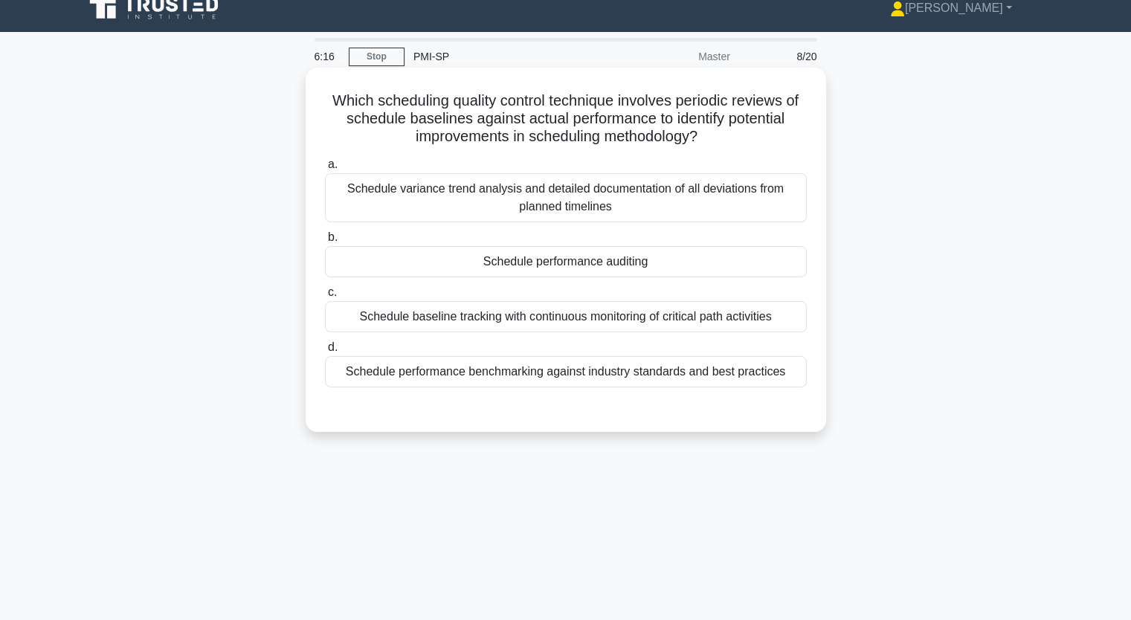
scroll to position [17, 0]
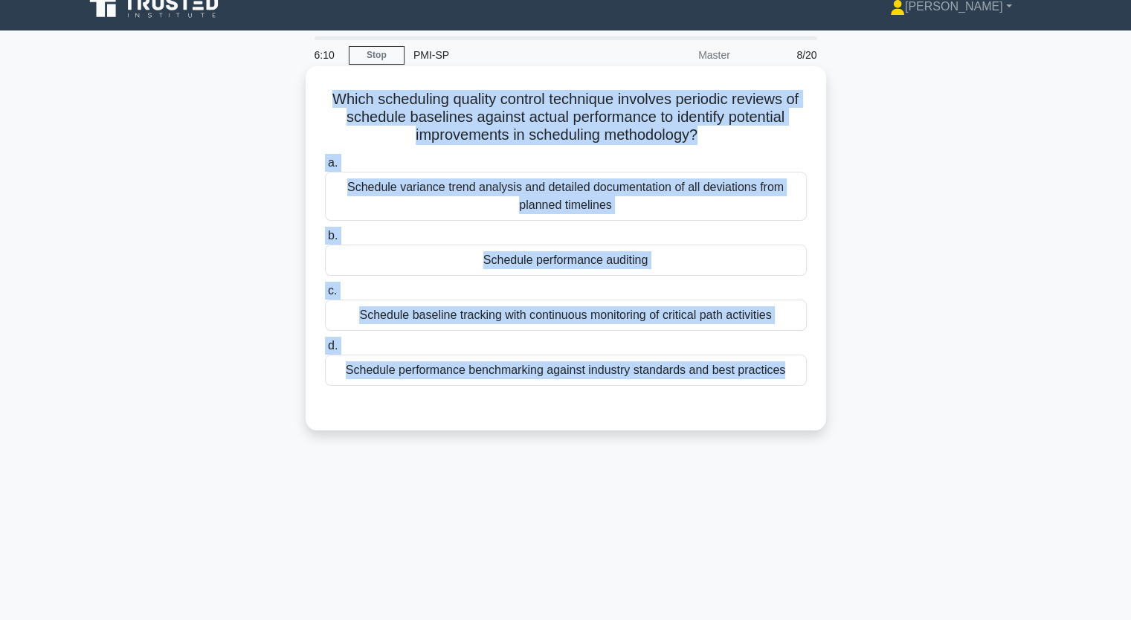
drag, startPoint x: 325, startPoint y: 99, endPoint x: 678, endPoint y: 401, distance: 464.2
click at [678, 401] on div "Which scheduling quality control technique involves periodic reviews of schedul…" at bounding box center [566, 248] width 509 height 353
copy div "Which scheduling quality control technique involves periodic reviews of schedul…"
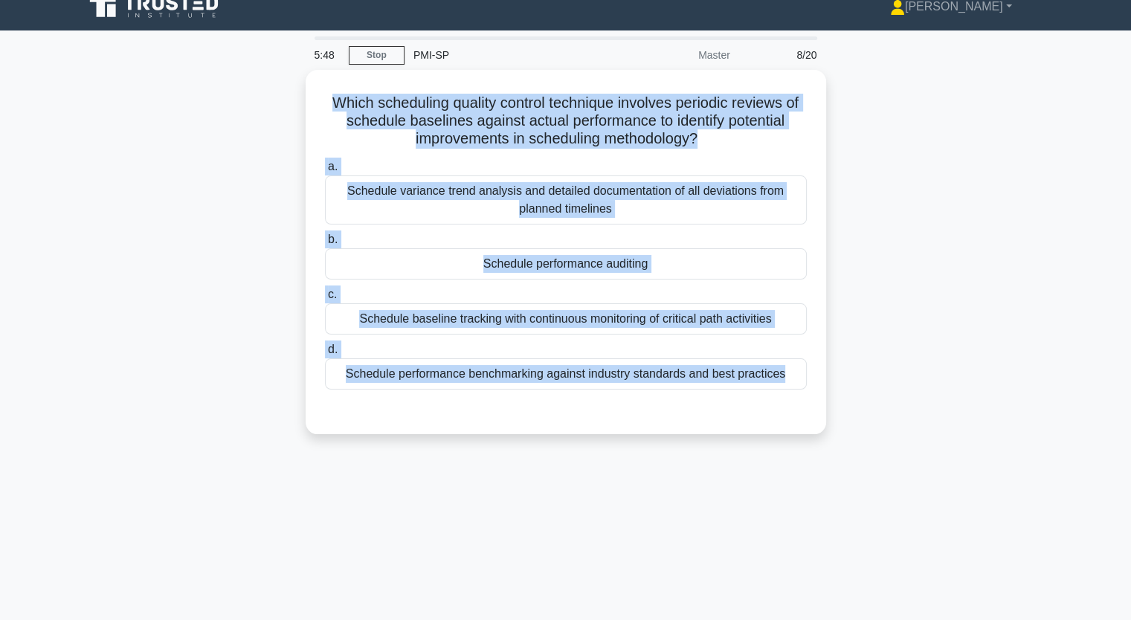
click at [882, 116] on div "Which scheduling quality control technique involves periodic reviews of schedul…" at bounding box center [566, 261] width 982 height 382
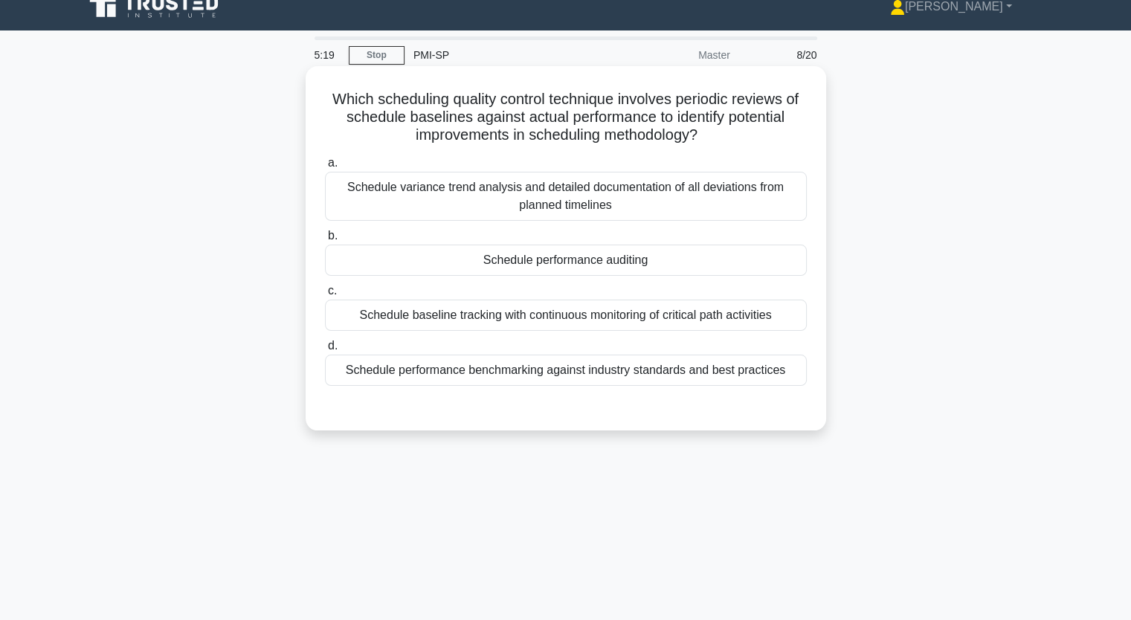
click at [477, 376] on div "Schedule performance benchmarking against industry standards and best practices" at bounding box center [566, 370] width 482 height 31
click at [325, 351] on input "d. Schedule performance benchmarking against industry standards and best practi…" at bounding box center [325, 346] width 0 height 10
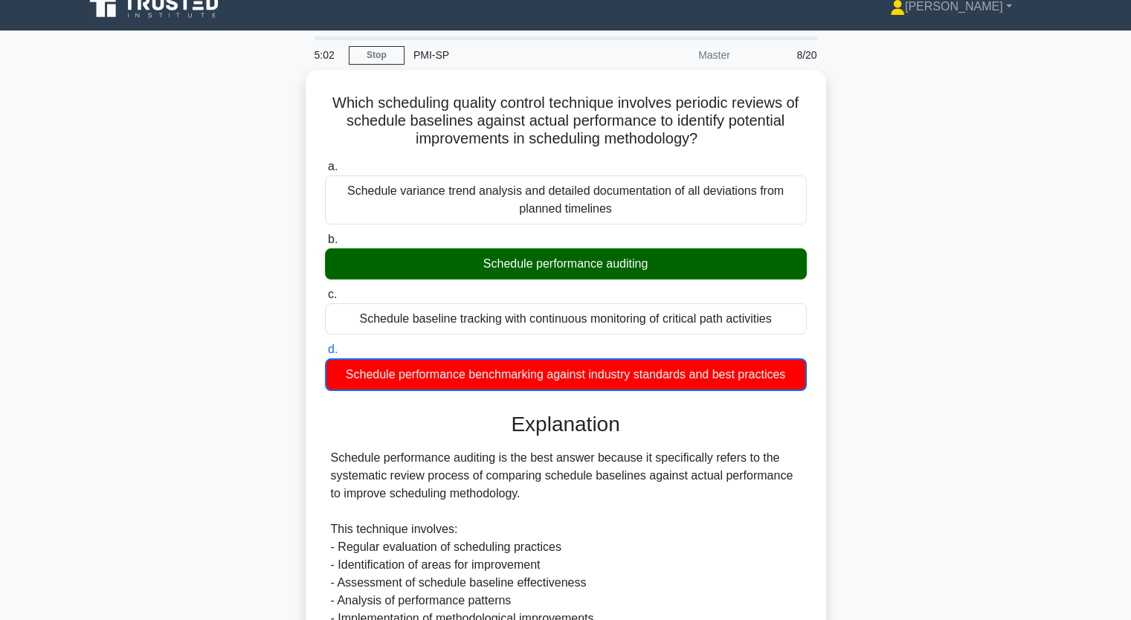
click at [325, 162] on input "a. Schedule variance trend analysis and detailed documentation of all deviation…" at bounding box center [325, 167] width 0 height 10
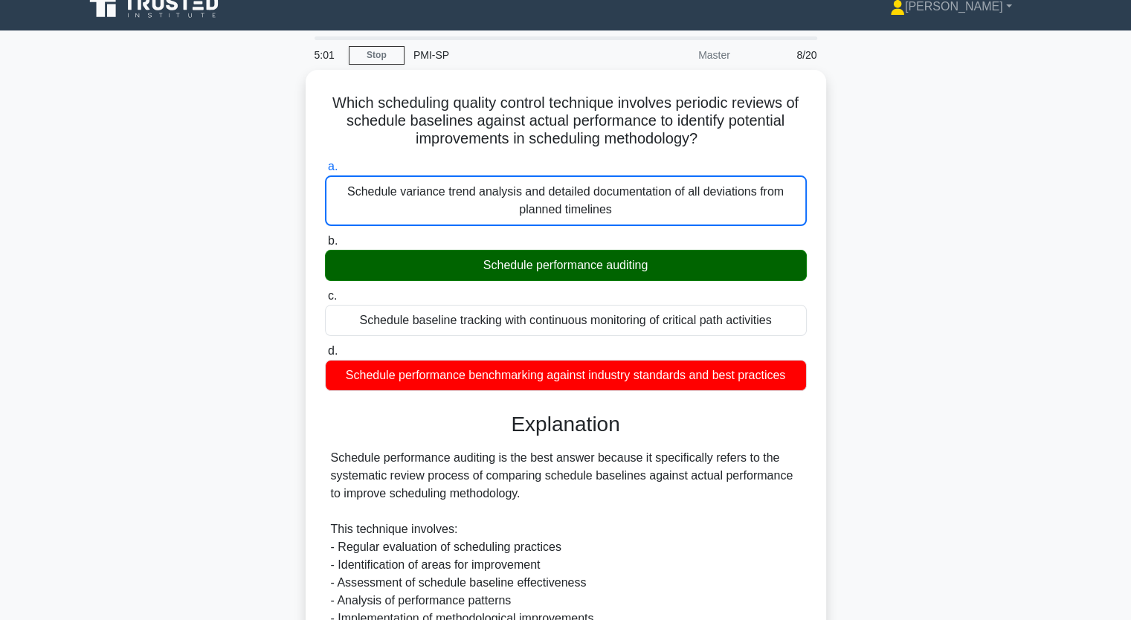
click at [325, 236] on input "b. Schedule performance auditing" at bounding box center [325, 241] width 0 height 10
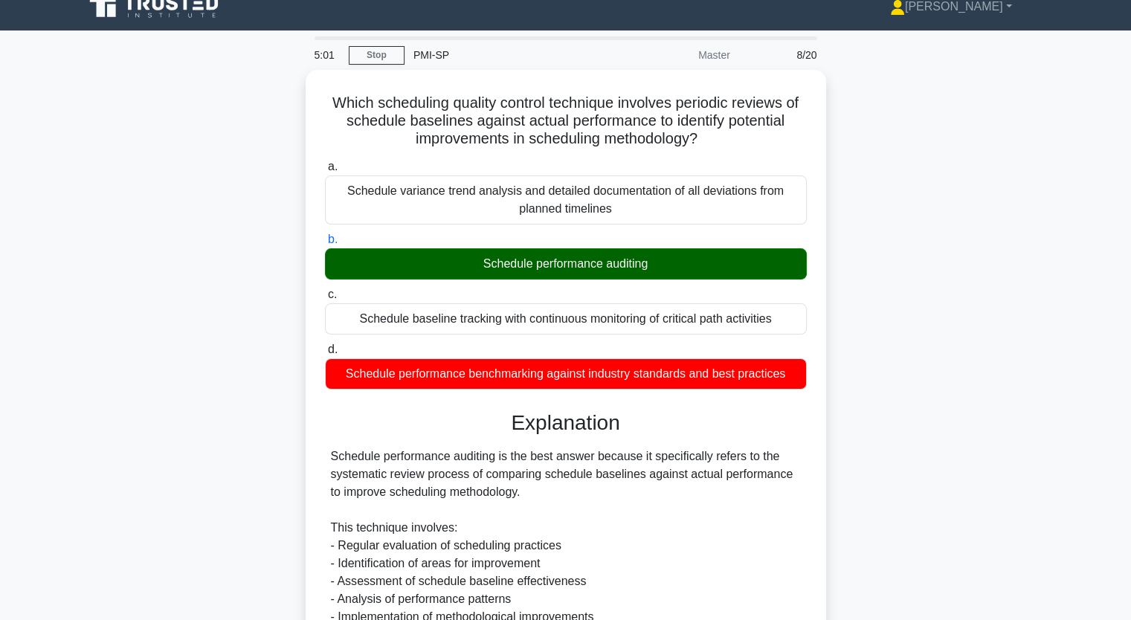
click at [325, 290] on input "c. Schedule baseline tracking with continuous monitoring of critical path activ…" at bounding box center [325, 295] width 0 height 10
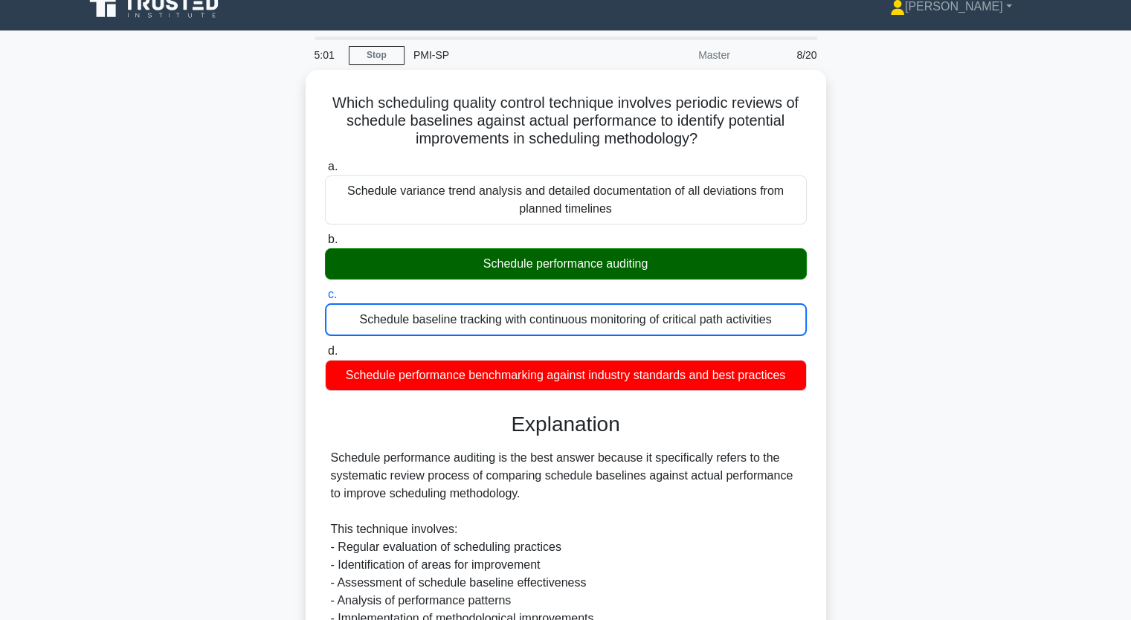
click at [325, 347] on input "d. Schedule performance benchmarking against industry standards and best practi…" at bounding box center [325, 352] width 0 height 10
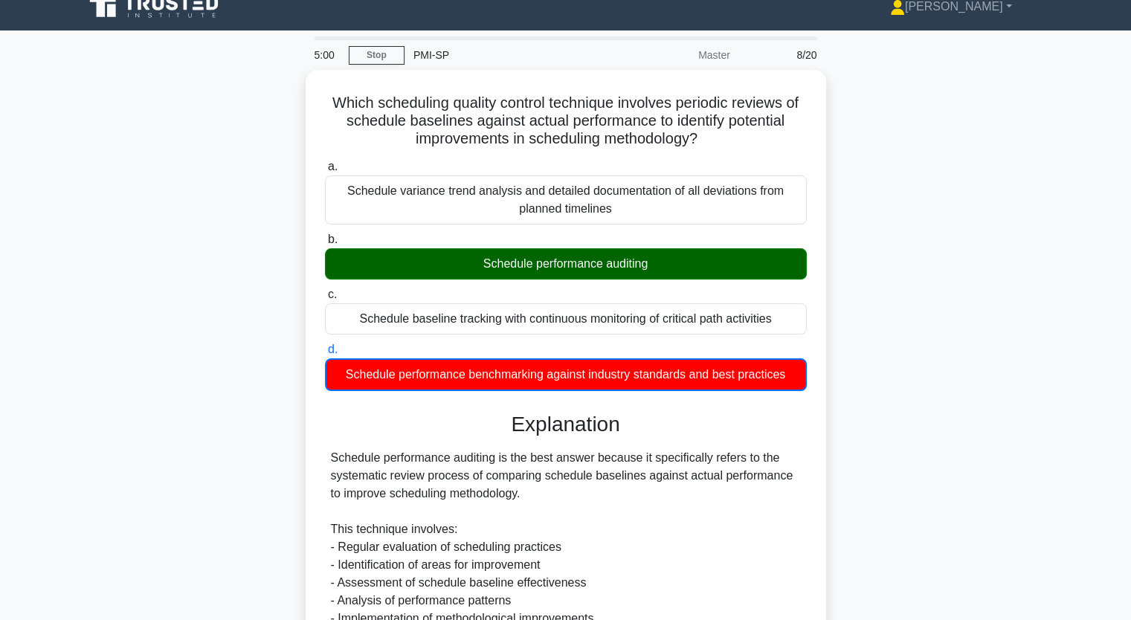
click at [193, 353] on div "Which scheduling quality control technique involves periodic reviews of schedul…" at bounding box center [566, 509] width 982 height 878
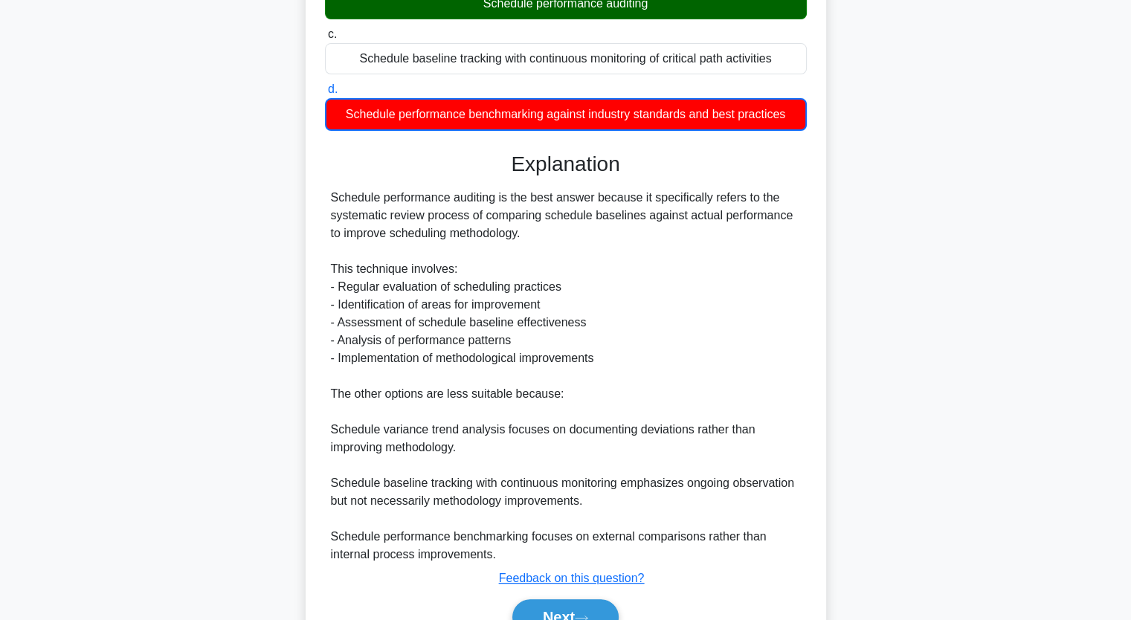
scroll to position [351, 0]
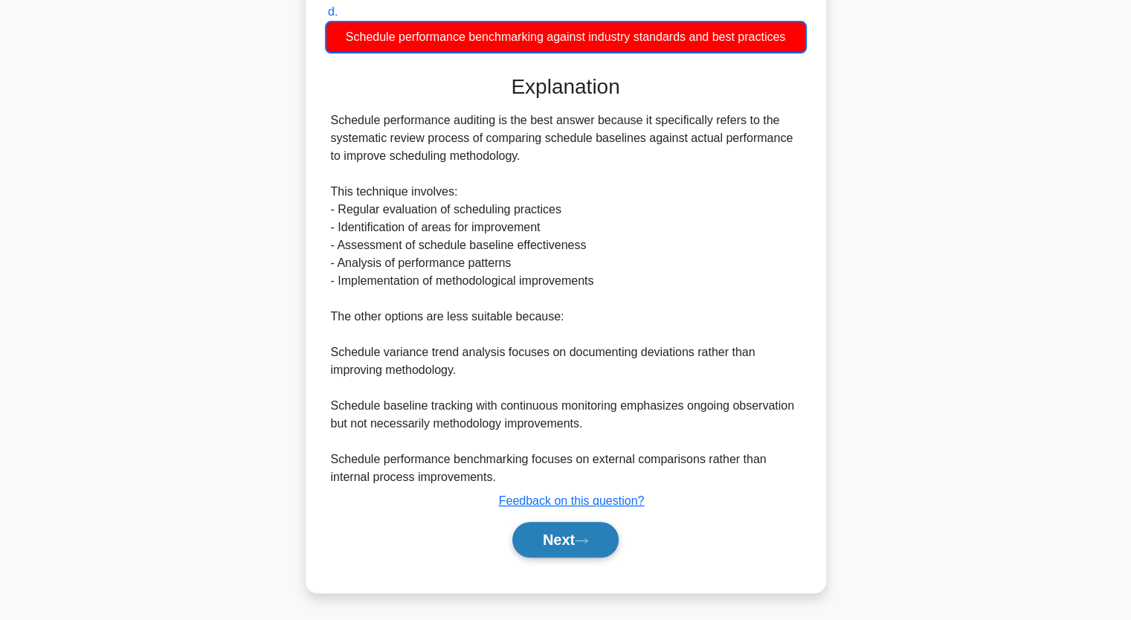
click at [568, 549] on button "Next" at bounding box center [565, 540] width 106 height 36
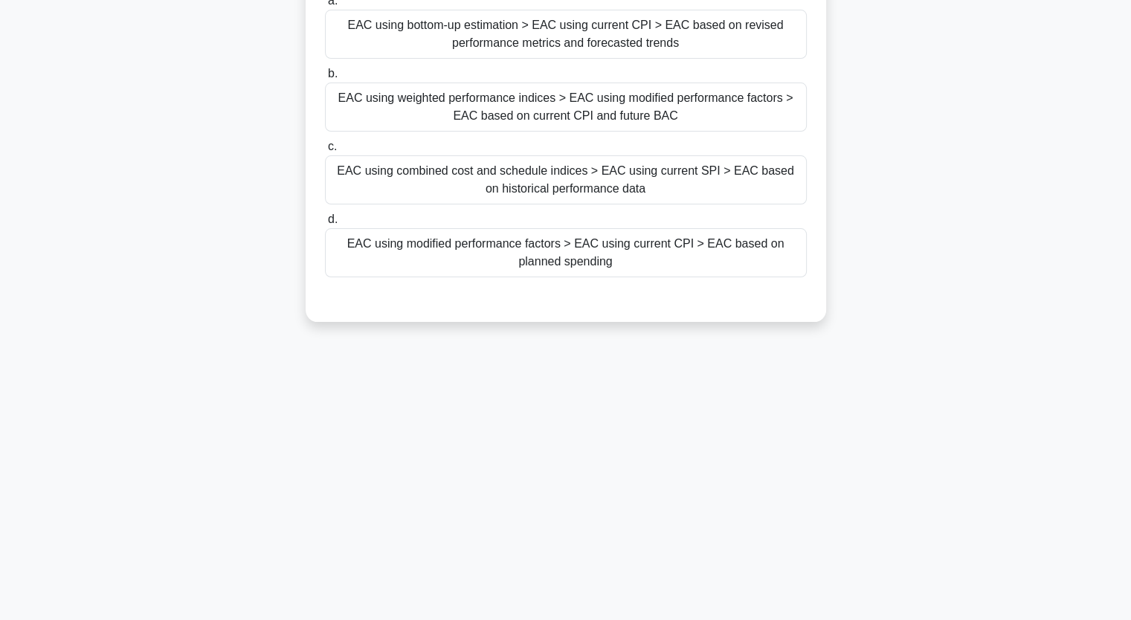
scroll to position [184, 0]
click at [940, 239] on div "When reviewing project cost performance trends, which mathematical relationship…" at bounding box center [566, 122] width 982 height 436
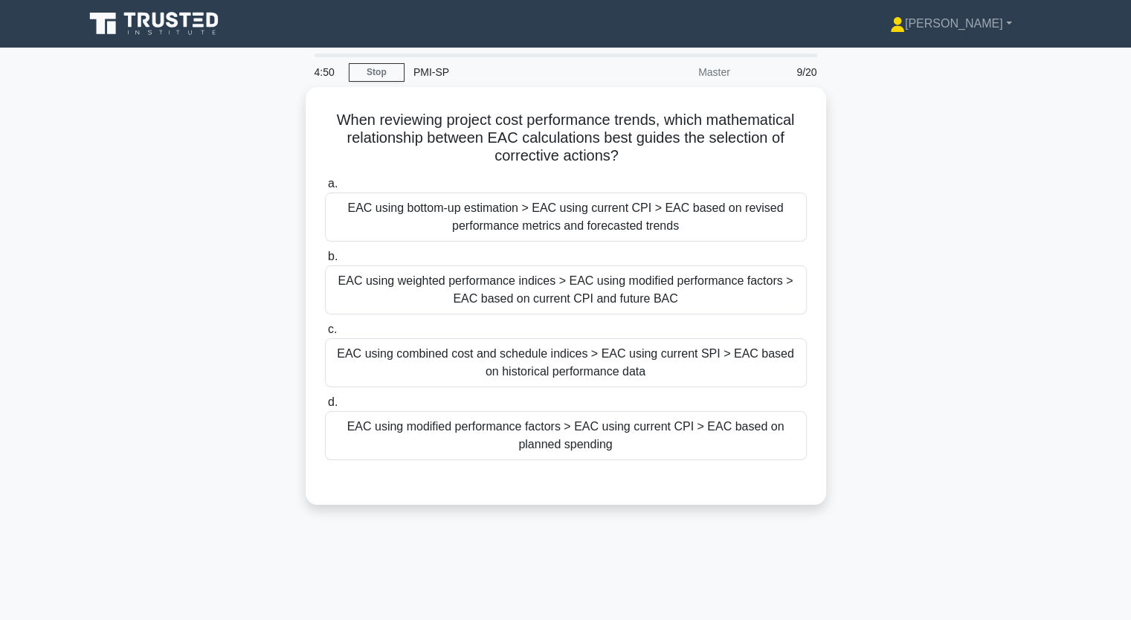
scroll to position [0, 0]
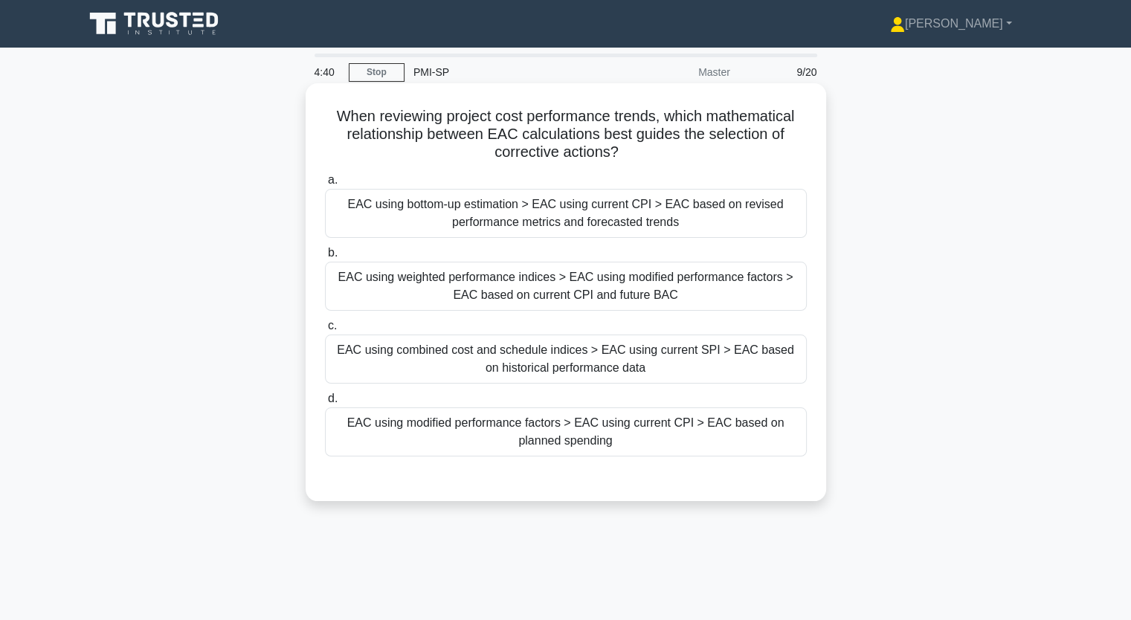
click at [599, 437] on div "EAC using modified performance factors > EAC using current CPI > EAC based on p…" at bounding box center [566, 432] width 482 height 49
click at [325, 404] on input "d. EAC using modified performance factors > EAC using current CPI > EAC based o…" at bounding box center [325, 399] width 0 height 10
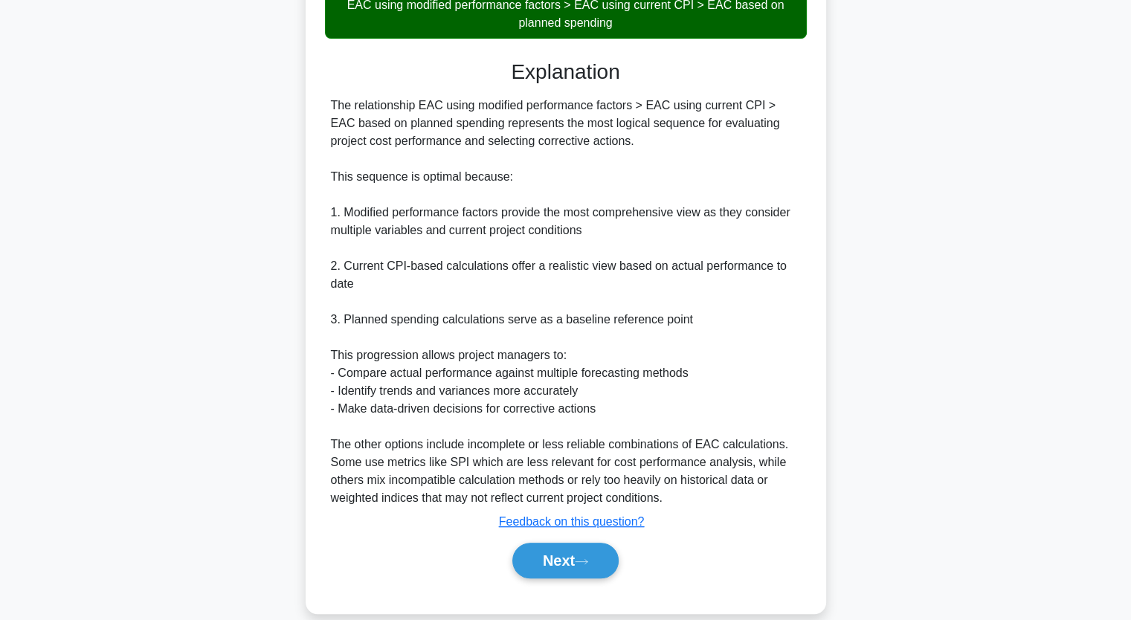
scroll to position [439, 0]
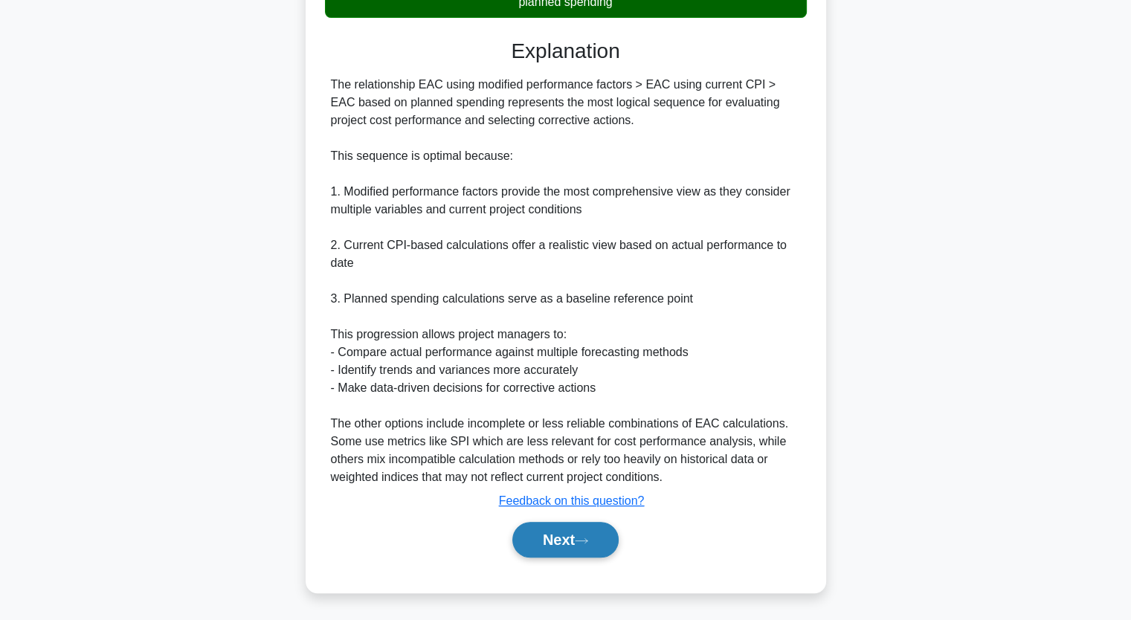
click at [544, 533] on button "Next" at bounding box center [565, 540] width 106 height 36
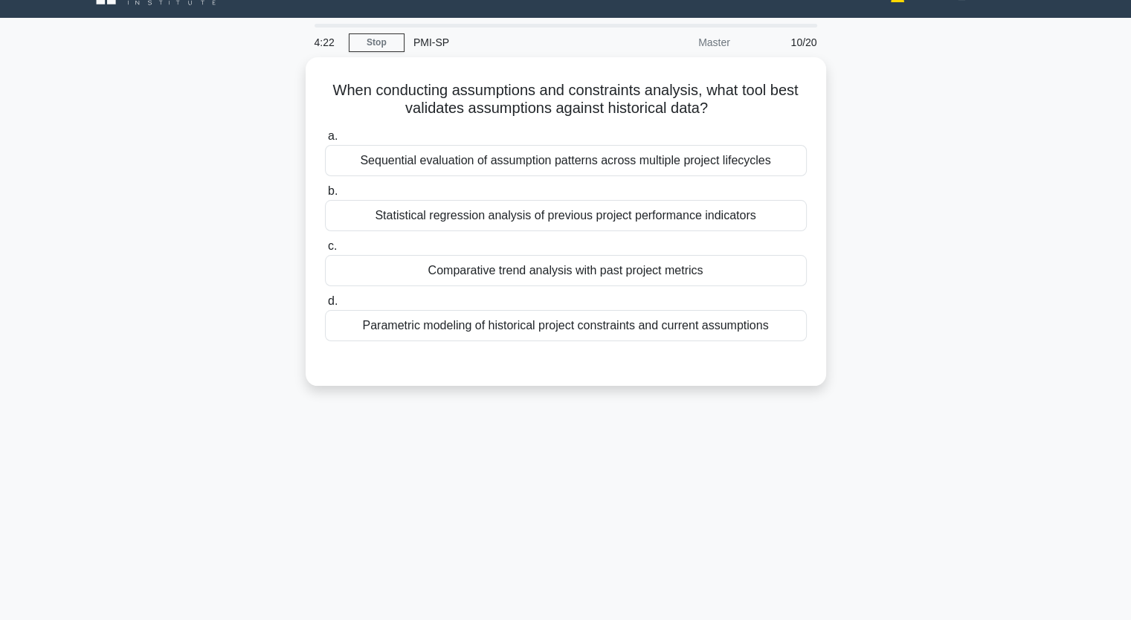
scroll to position [27, 0]
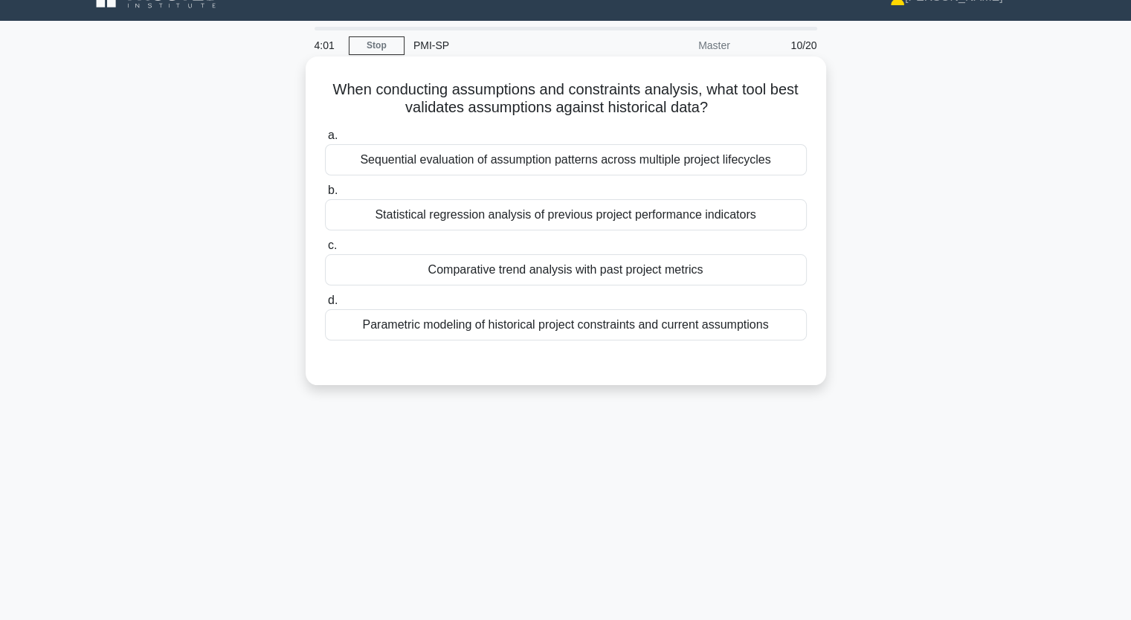
drag, startPoint x: 338, startPoint y: 89, endPoint x: 654, endPoint y: 338, distance: 403.0
click at [654, 338] on div "When conducting assumptions and constraints analysis, what tool best validates …" at bounding box center [566, 220] width 509 height 317
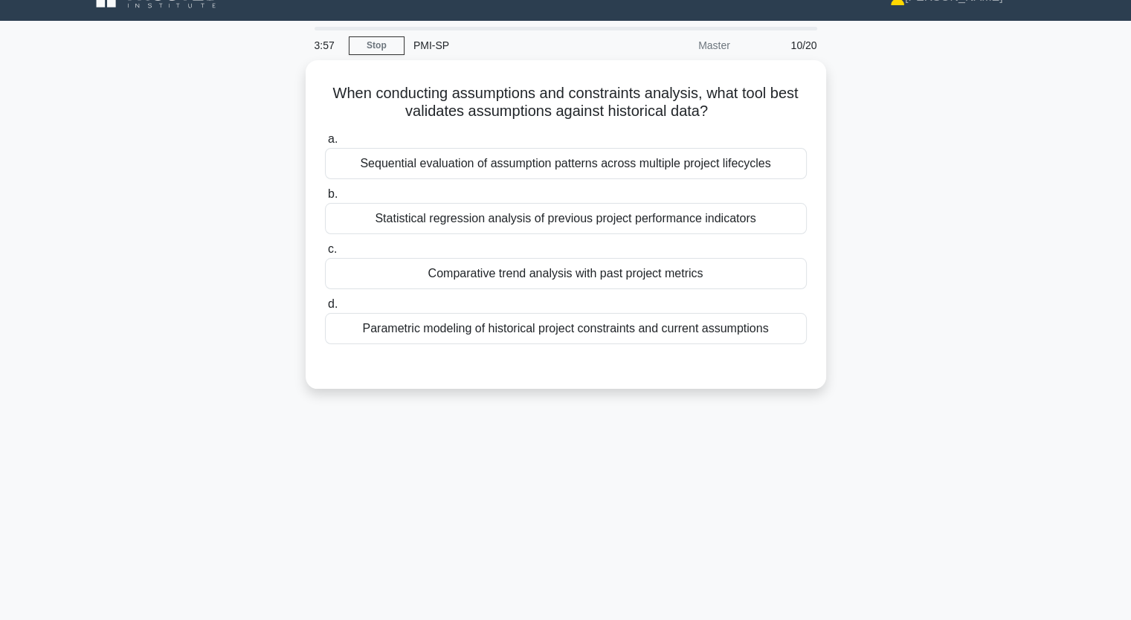
click at [183, 153] on div "When conducting assumptions and constraints analysis, what tool best validates …" at bounding box center [566, 233] width 982 height 347
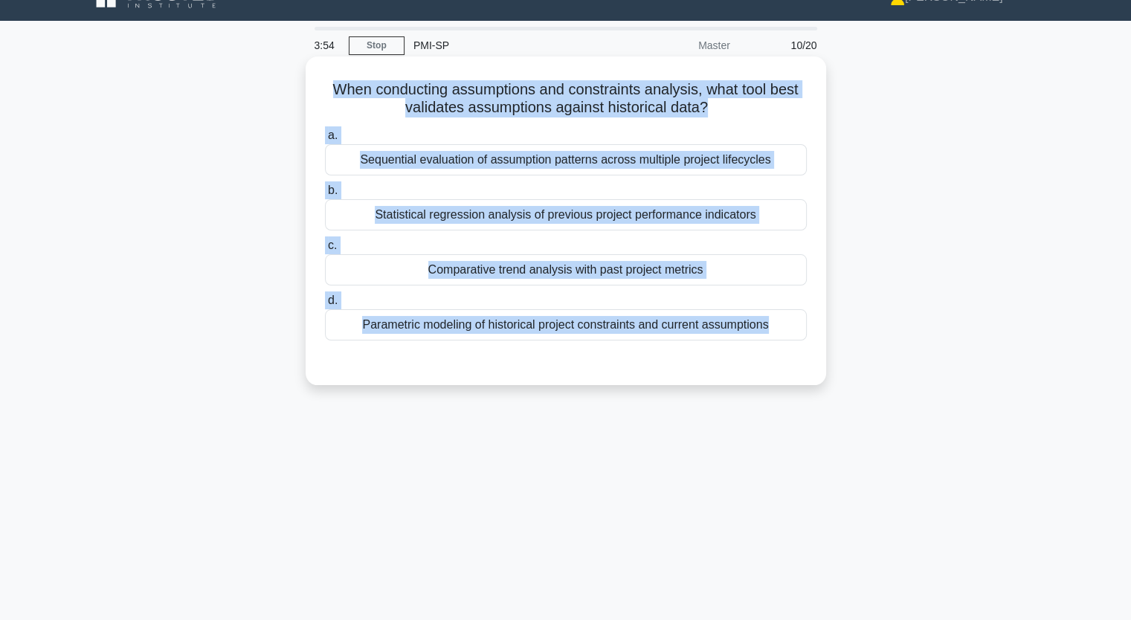
drag, startPoint x: 329, startPoint y: 91, endPoint x: 747, endPoint y: 373, distance: 503.7
click at [747, 373] on div "When conducting assumptions and constraints analysis, what tool best validates …" at bounding box center [566, 220] width 509 height 317
click at [739, 376] on div "When conducting assumptions and constraints analysis, what tool best validates …" at bounding box center [566, 220] width 509 height 317
drag, startPoint x: 324, startPoint y: 89, endPoint x: 627, endPoint y: 375, distance: 416.1
click at [627, 375] on div "When conducting assumptions and constraints analysis, what tool best validates …" at bounding box center [566, 220] width 509 height 317
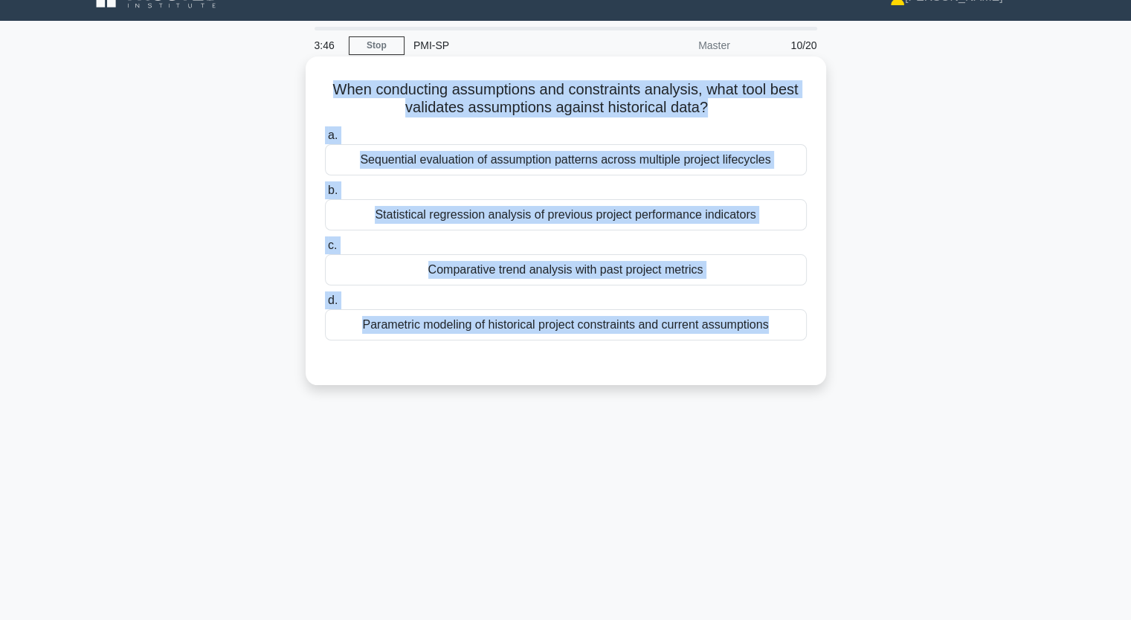
copy div "When conducting assumptions and constraints analysis, what tool best validates …"
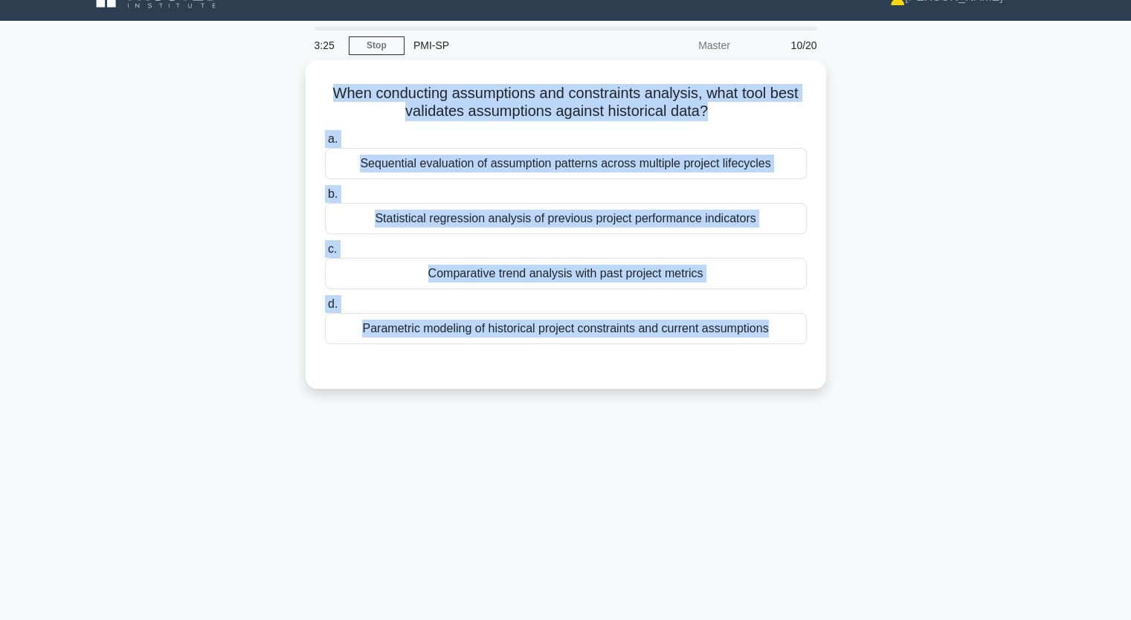
click at [129, 254] on div "When conducting assumptions and constraints analysis, what tool best validates …" at bounding box center [566, 233] width 982 height 347
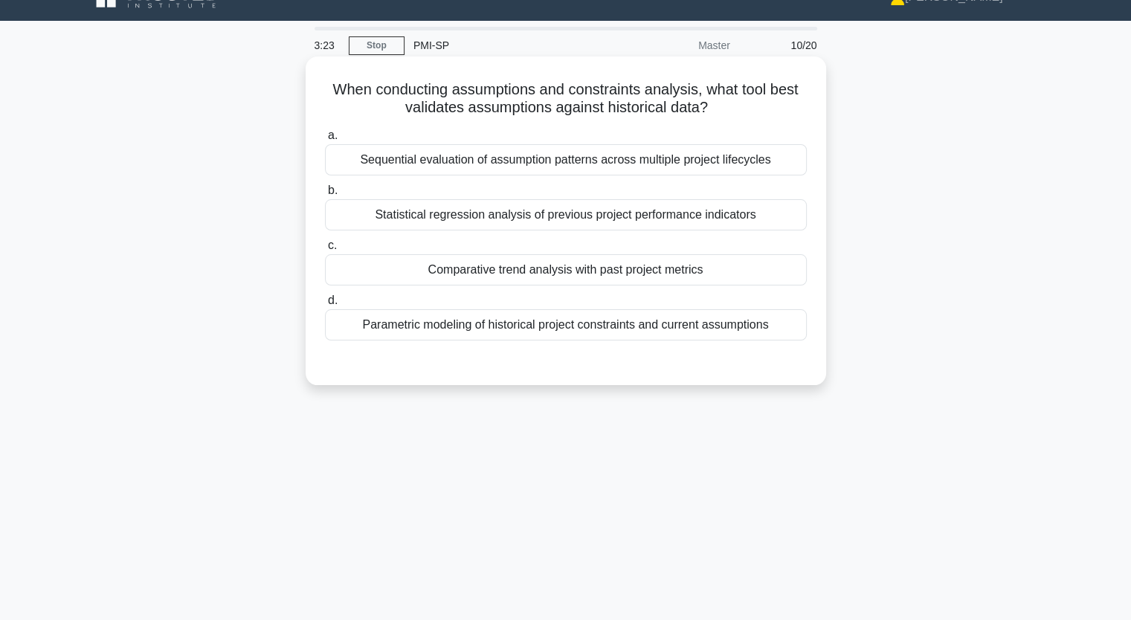
click at [396, 219] on div "Statistical regression analysis of previous project performance indicators" at bounding box center [566, 214] width 482 height 31
click at [325, 196] on input "b. Statistical regression analysis of previous project performance indicators" at bounding box center [325, 191] width 0 height 10
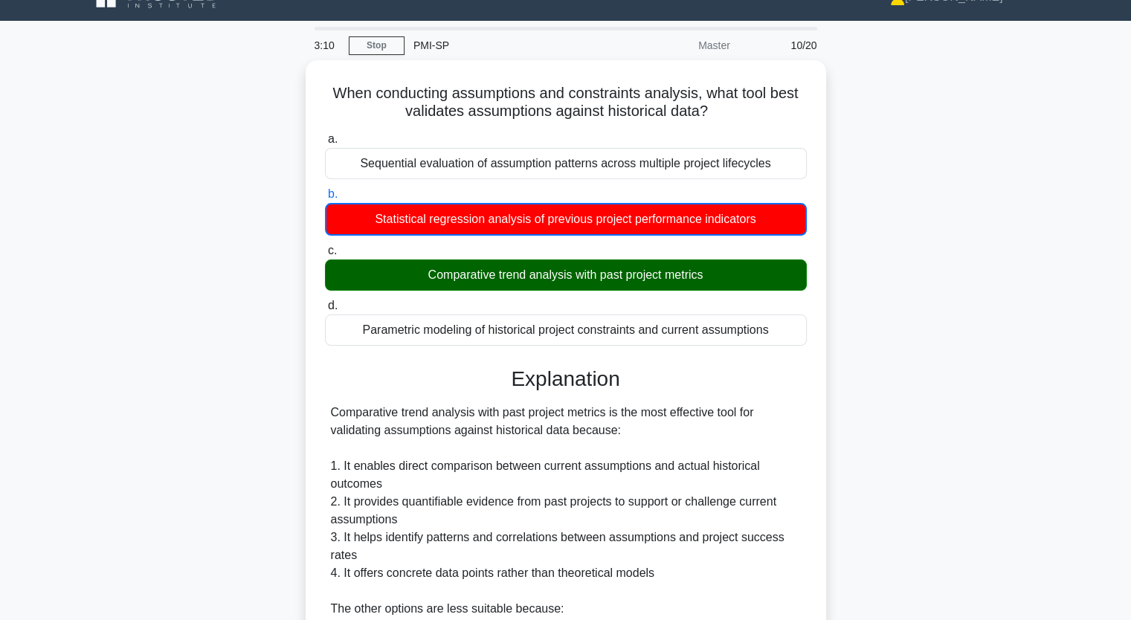
click at [294, 319] on div "When conducting assumptions and constraints analysis, what tool best validates …" at bounding box center [566, 481] width 982 height 843
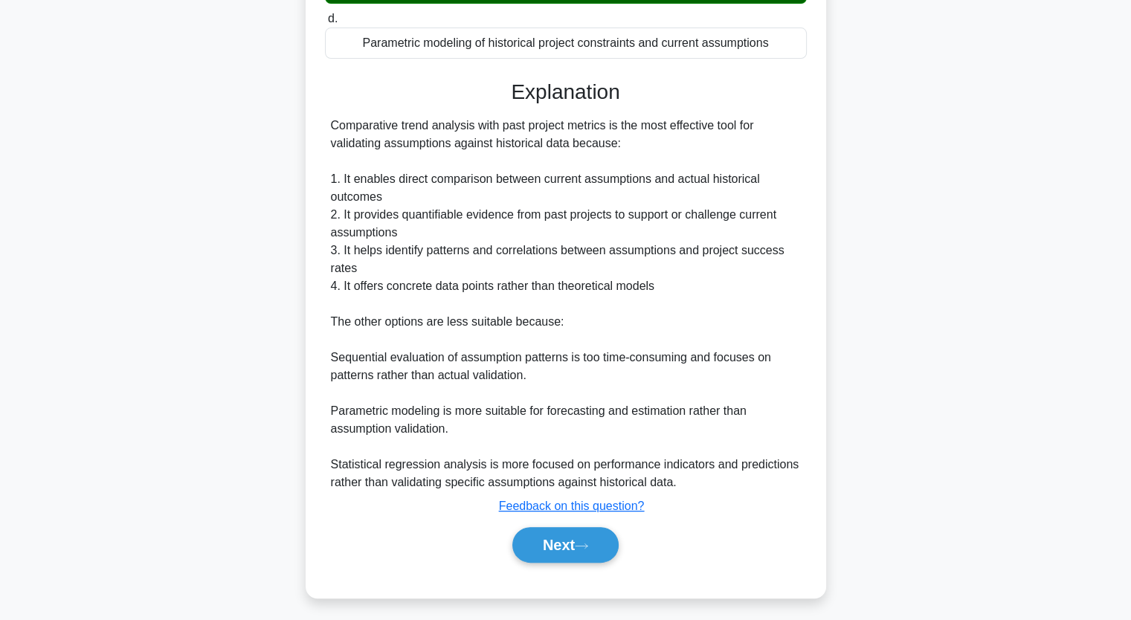
scroll to position [315, 0]
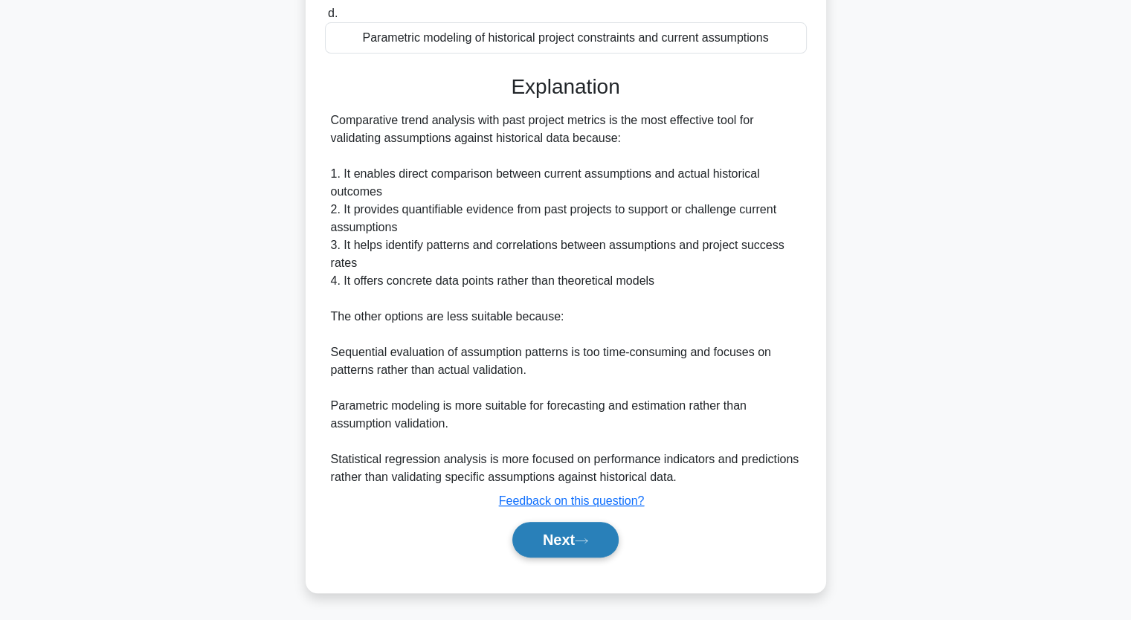
click at [569, 546] on button "Next" at bounding box center [565, 540] width 106 height 36
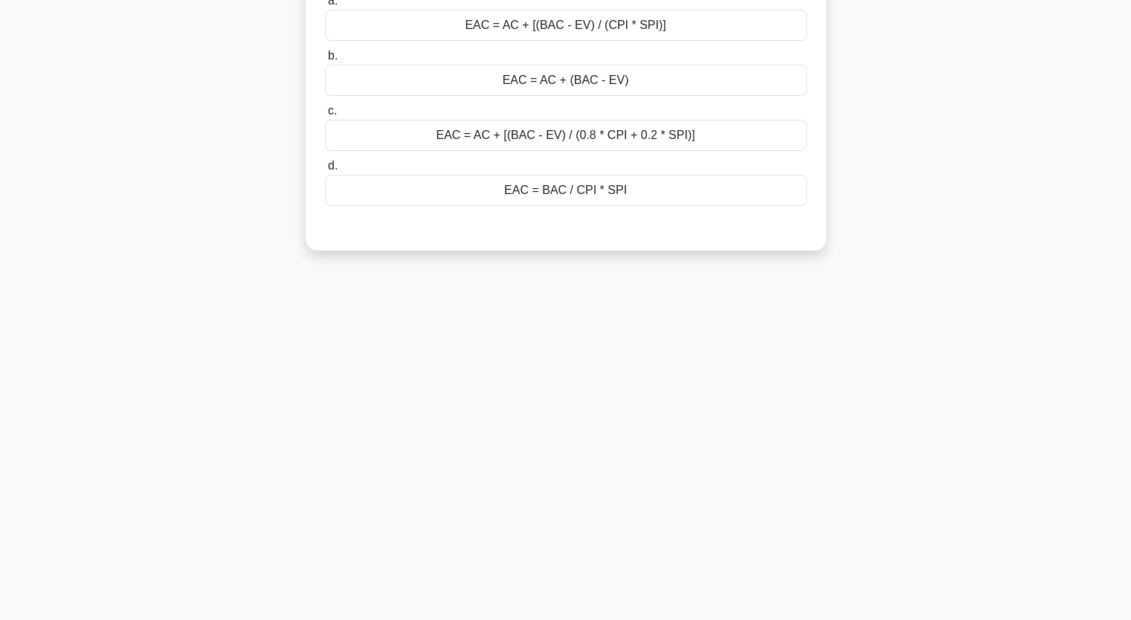
scroll to position [184, 0]
click at [543, 179] on div "EAC = BAC / CPI * SPI" at bounding box center [566, 186] width 482 height 31
click at [325, 167] on input "d. EAC = BAC / CPI * SPI" at bounding box center [325, 163] width 0 height 10
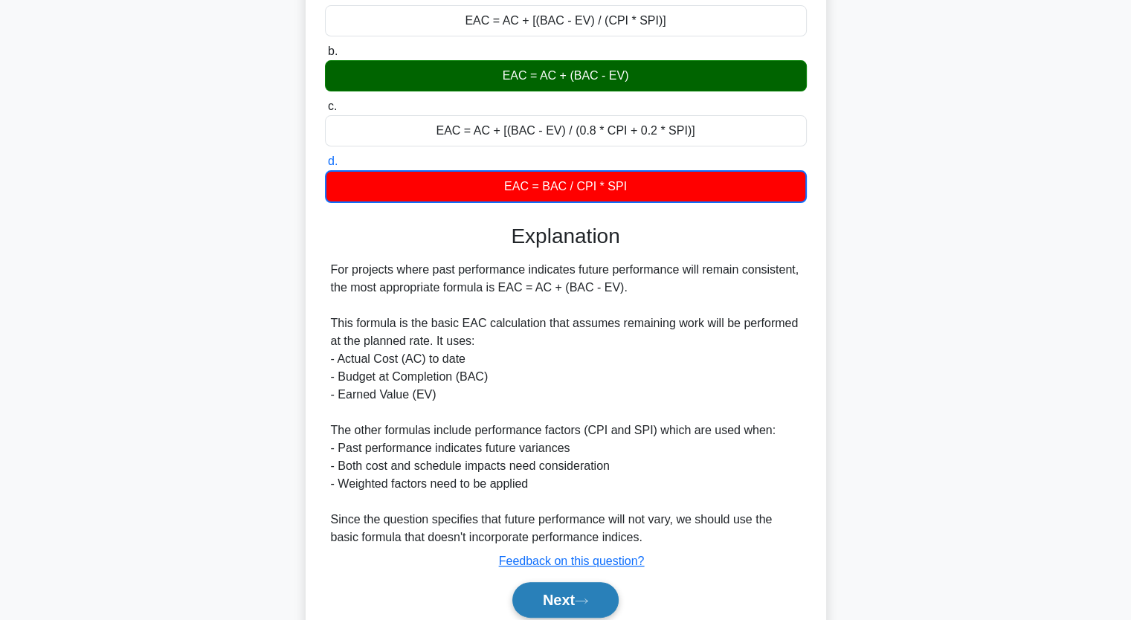
click at [565, 589] on button "Next" at bounding box center [565, 600] width 106 height 36
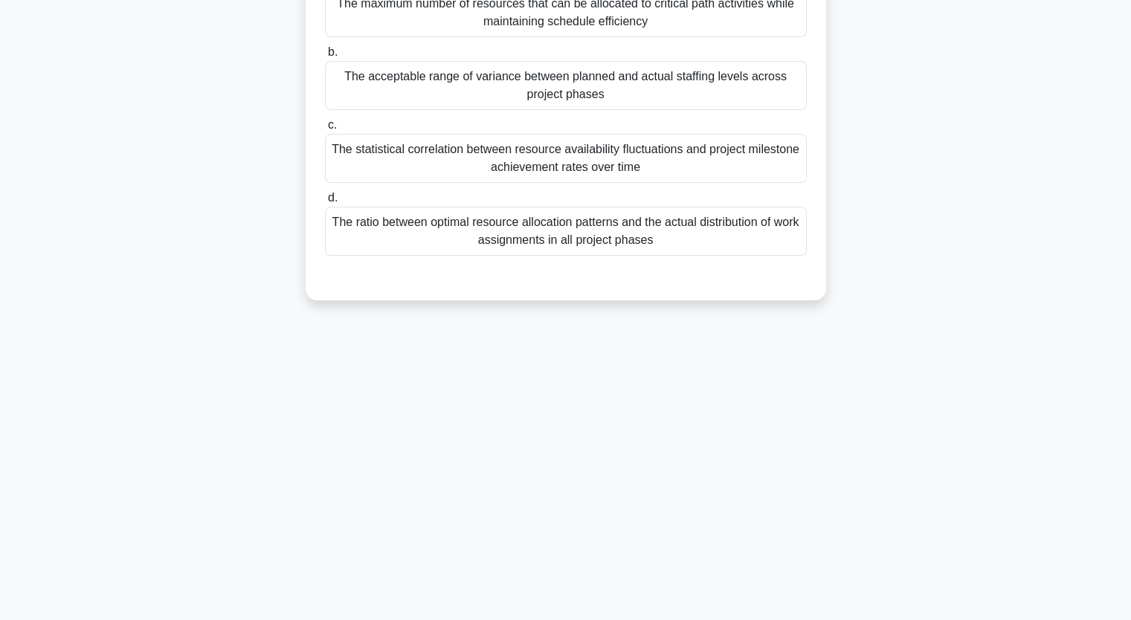
click at [541, 5] on div "The maximum number of resources that can be allocated to critical path activiti…" at bounding box center [566, 12] width 482 height 49
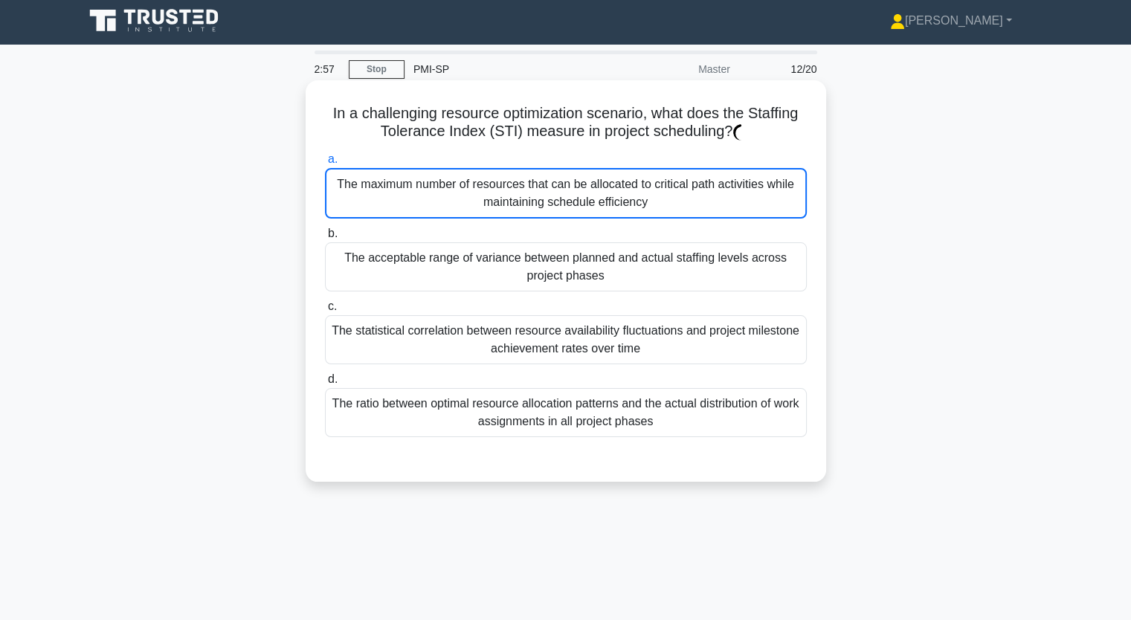
scroll to position [0, 0]
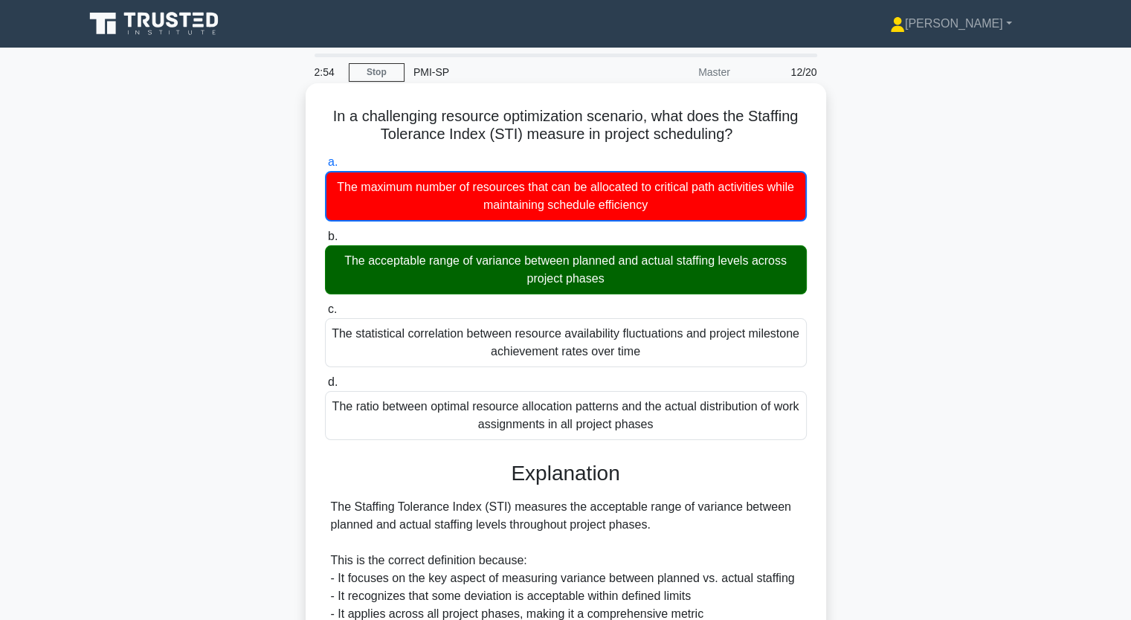
click at [325, 232] on input "b. The acceptable range of variance between planned and actual staffing levels …" at bounding box center [325, 237] width 0 height 10
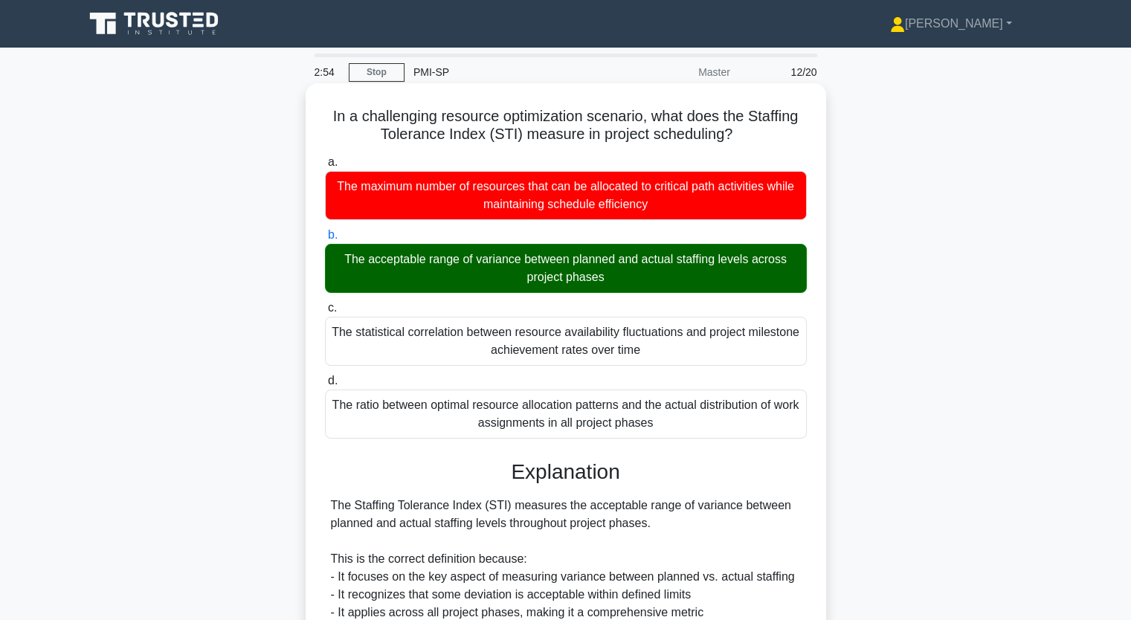
click at [325, 303] on input "c. The statistical correlation between resource availability fluctuations and p…" at bounding box center [325, 308] width 0 height 10
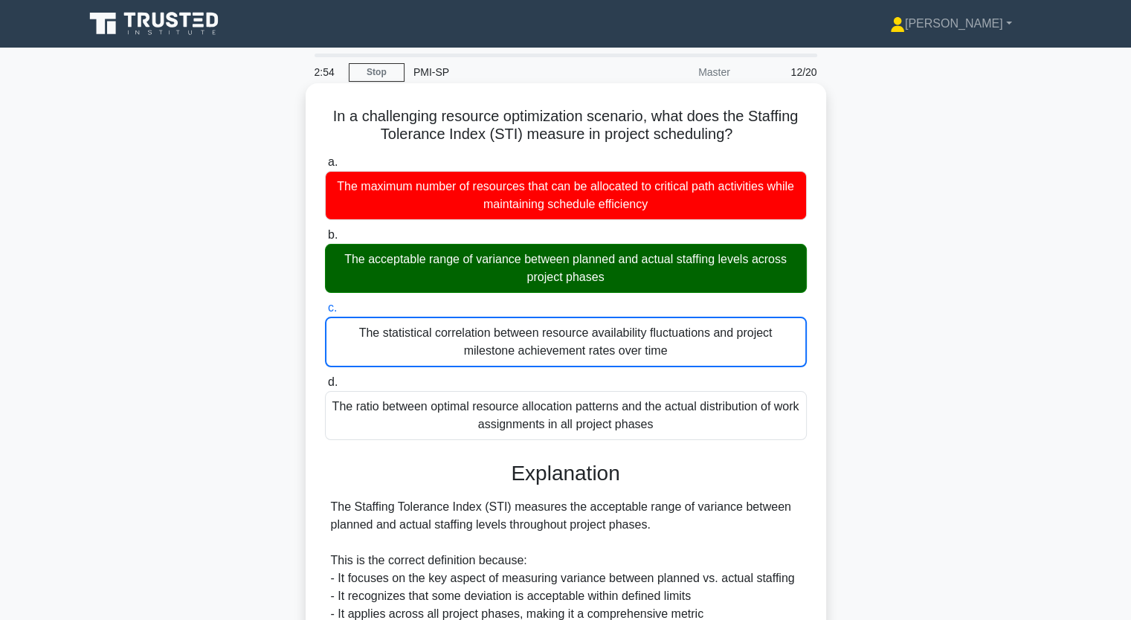
click at [325, 378] on input "d. The ratio between optimal resource allocation patterns and the actual distri…" at bounding box center [325, 383] width 0 height 10
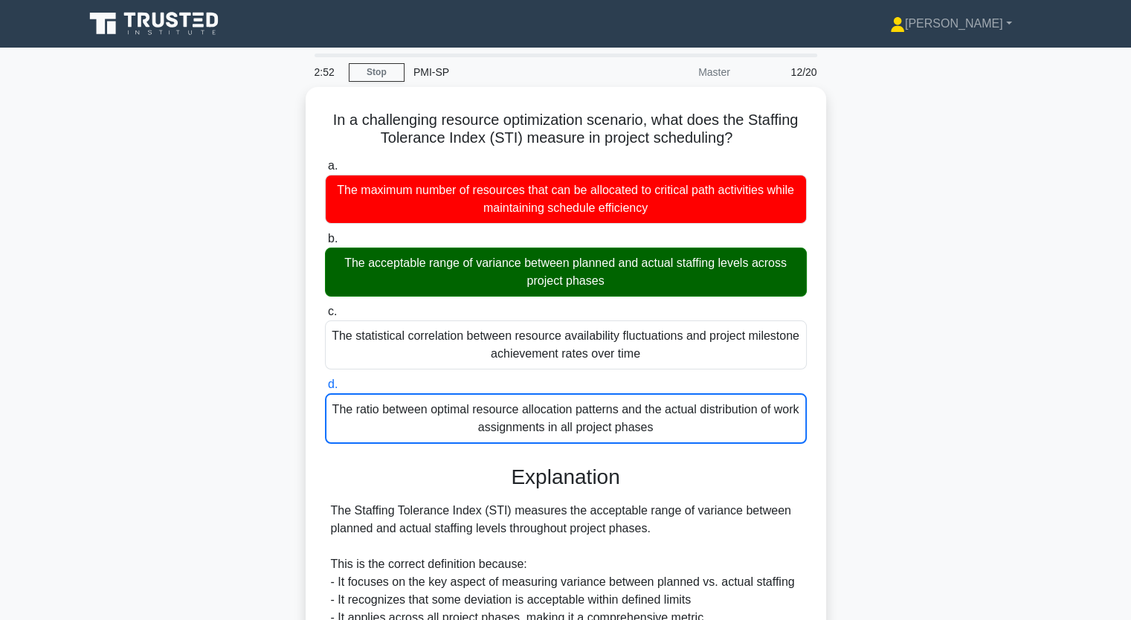
click at [137, 334] on div "In a challenging resource optimization scenario, what does the Staffing Toleran…" at bounding box center [566, 526] width 982 height 878
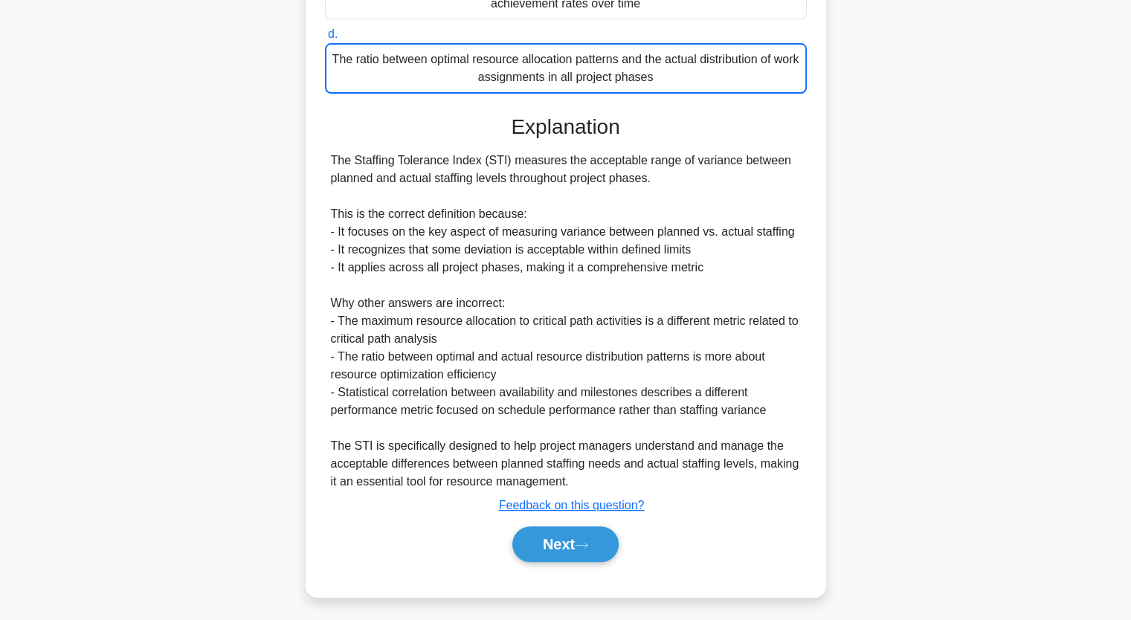
scroll to position [351, 0]
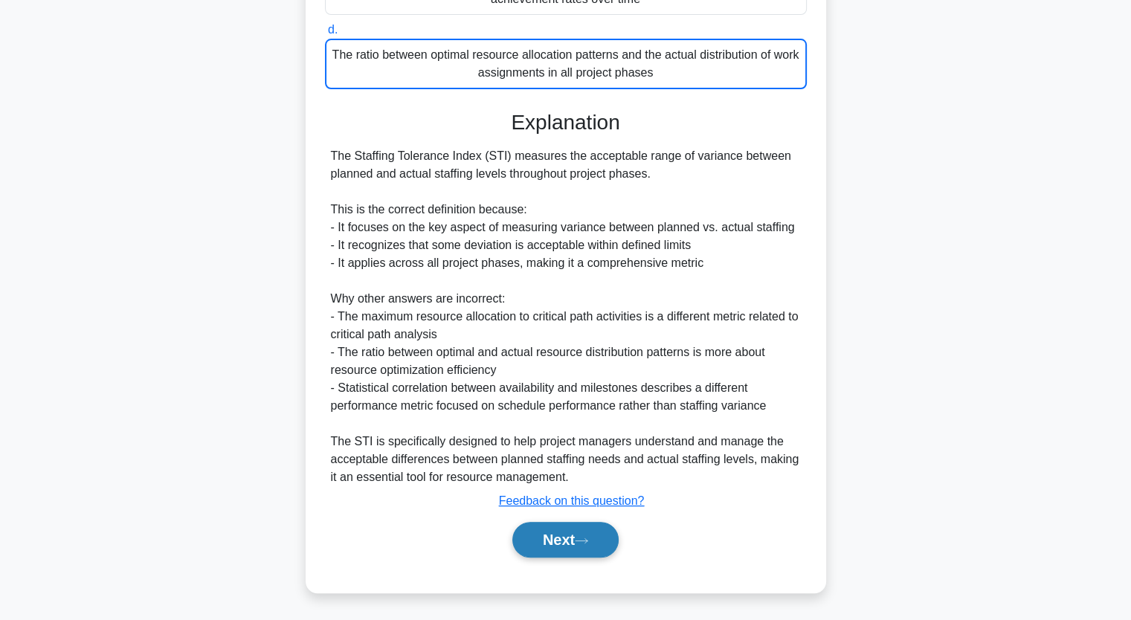
click at [570, 551] on button "Next" at bounding box center [565, 540] width 106 height 36
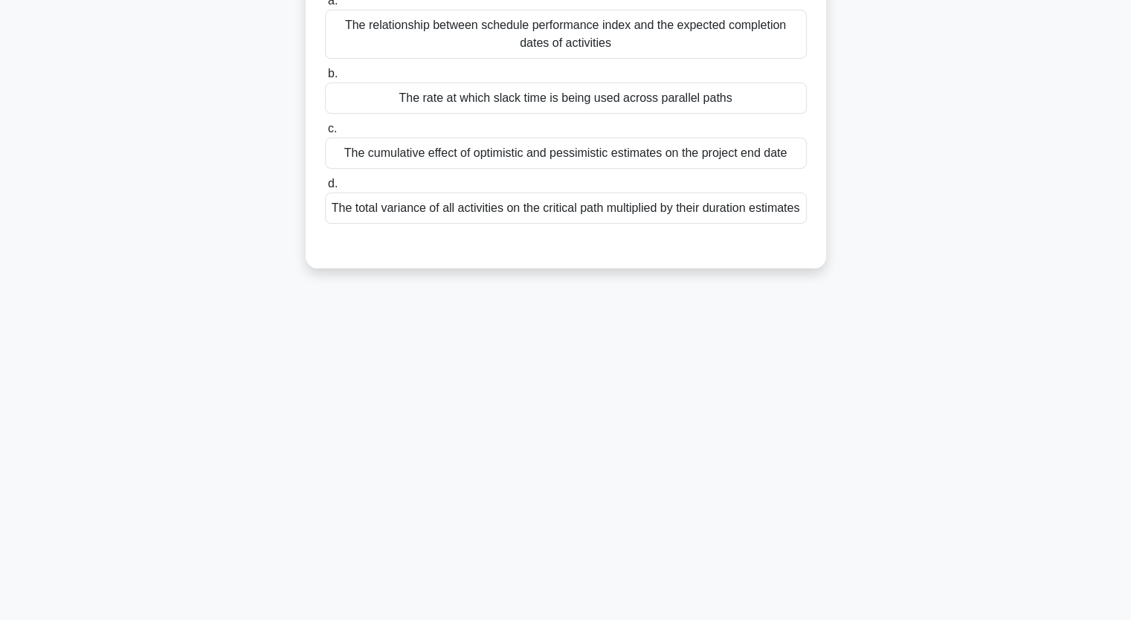
scroll to position [184, 0]
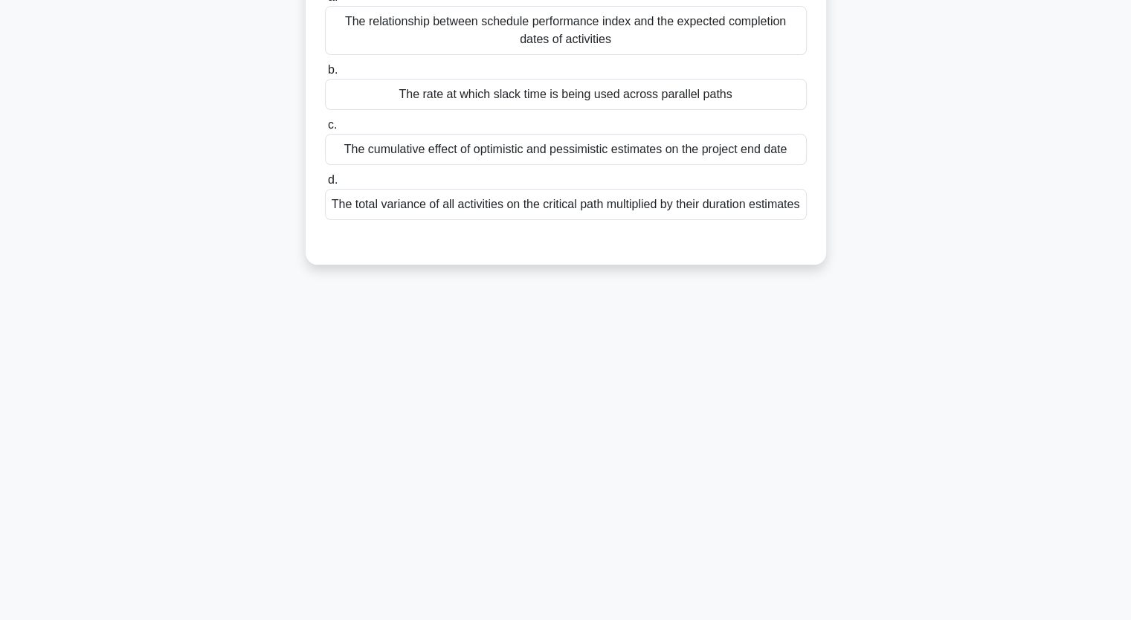
click at [548, 208] on div "The total variance of all activities on the critical path multiplied by their d…" at bounding box center [566, 204] width 482 height 31
click at [325, 185] on input "d. The total variance of all activities on the critical path multiplied by thei…" at bounding box center [325, 181] width 0 height 10
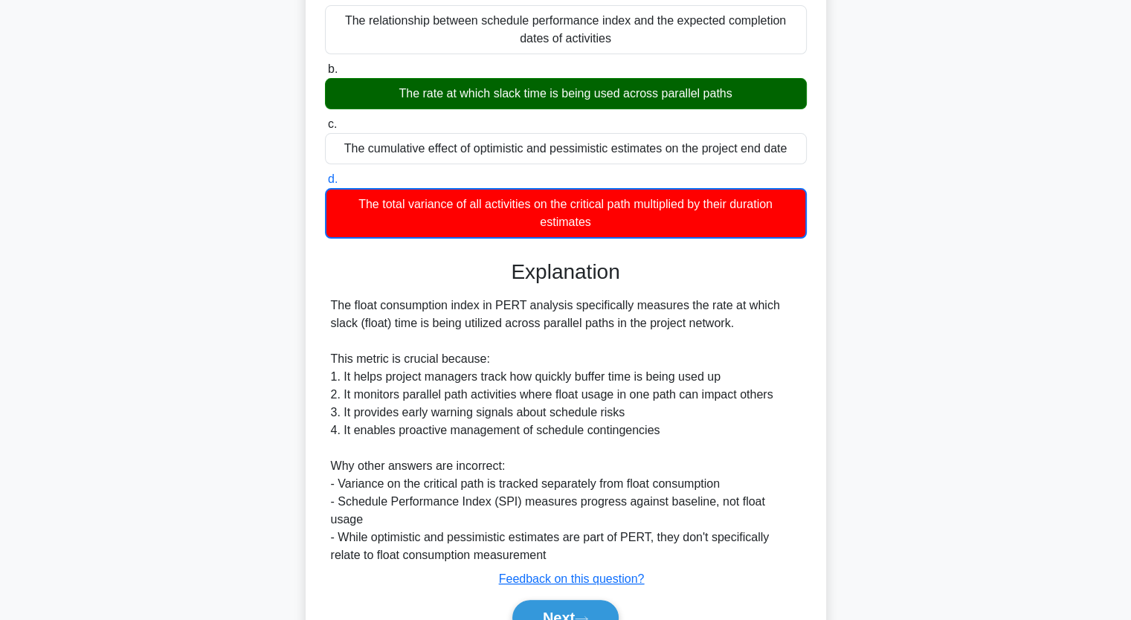
click at [548, 208] on div "The total variance of all activities on the critical path multiplied by their d…" at bounding box center [566, 213] width 482 height 51
click at [325, 184] on input "d. The total variance of all activities on the critical path multiplied by thei…" at bounding box center [325, 180] width 0 height 10
click at [578, 608] on button "Next" at bounding box center [565, 618] width 106 height 36
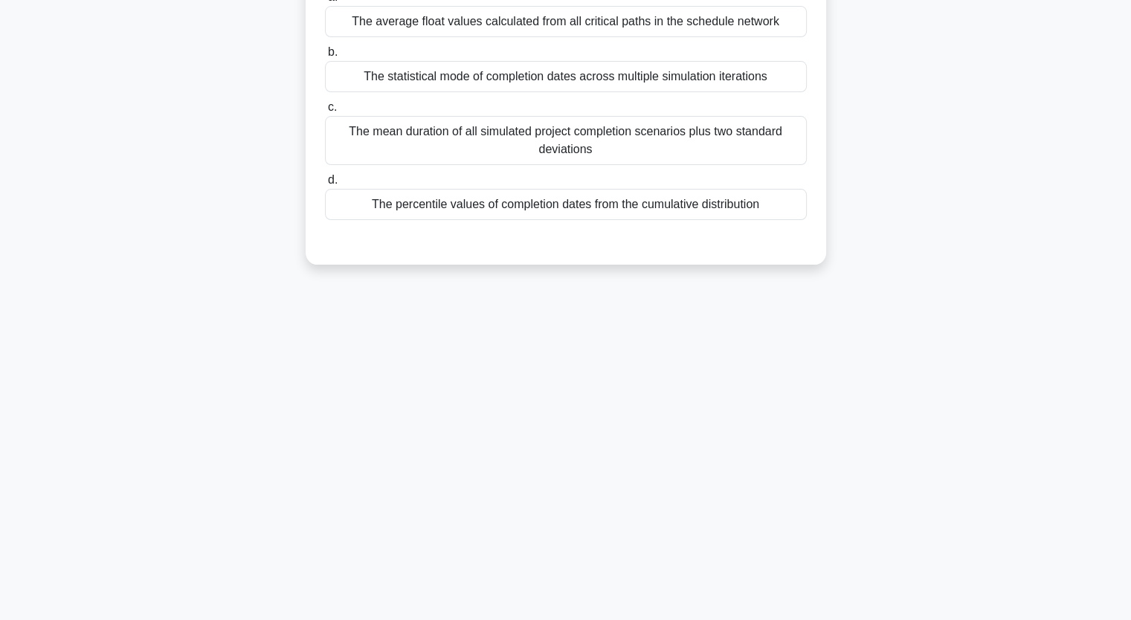
click at [590, 28] on div "The average float values calculated from all critical paths in the schedule net…" at bounding box center [566, 21] width 482 height 31
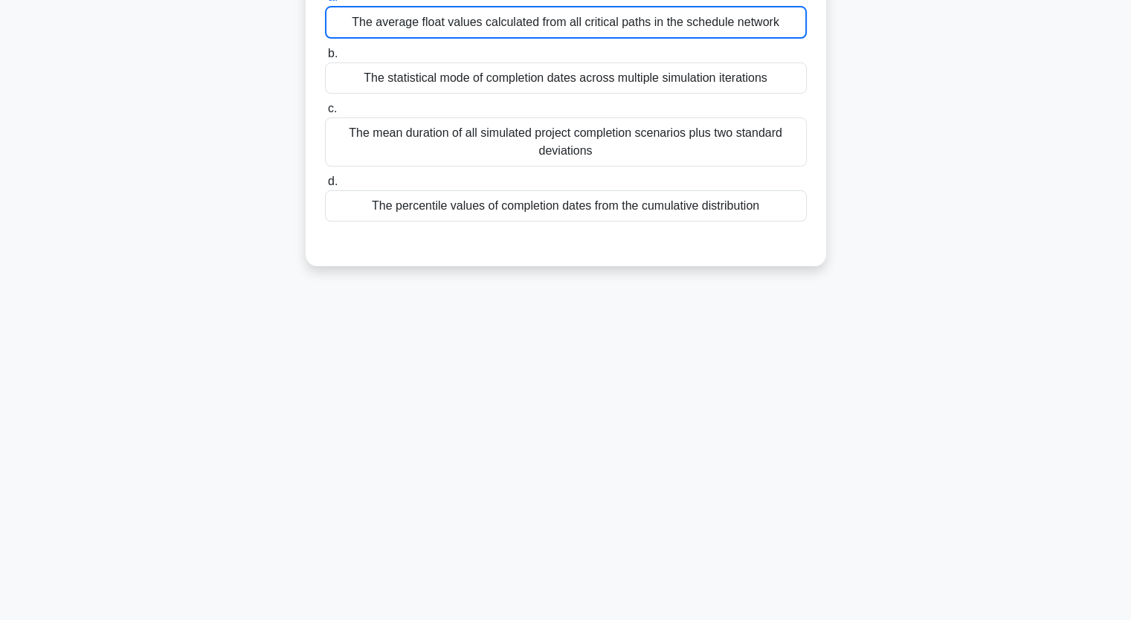
scroll to position [178, 0]
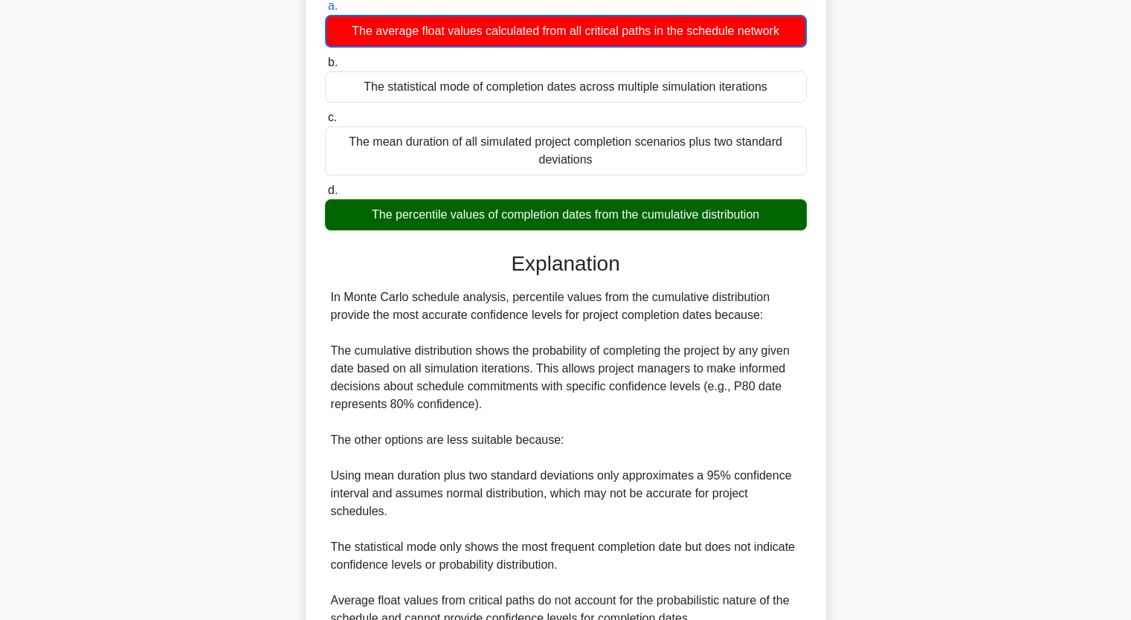
click at [967, 273] on div "In Monte Carlo schedule analysis, which metric best represents the confidence l…" at bounding box center [566, 330] width 982 height 843
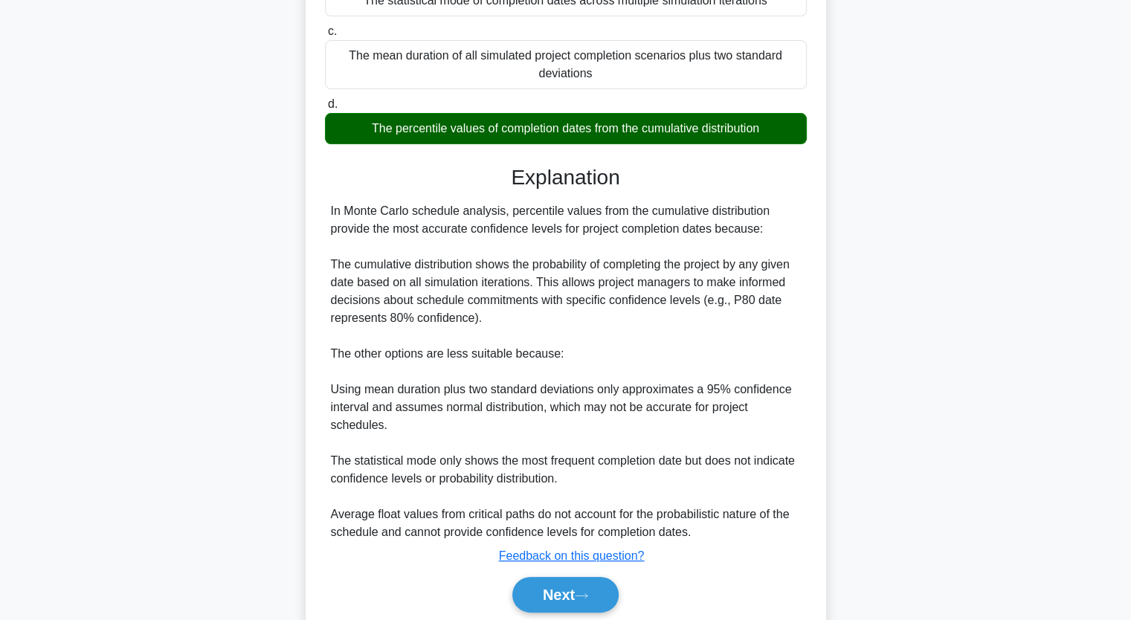
scroll to position [267, 0]
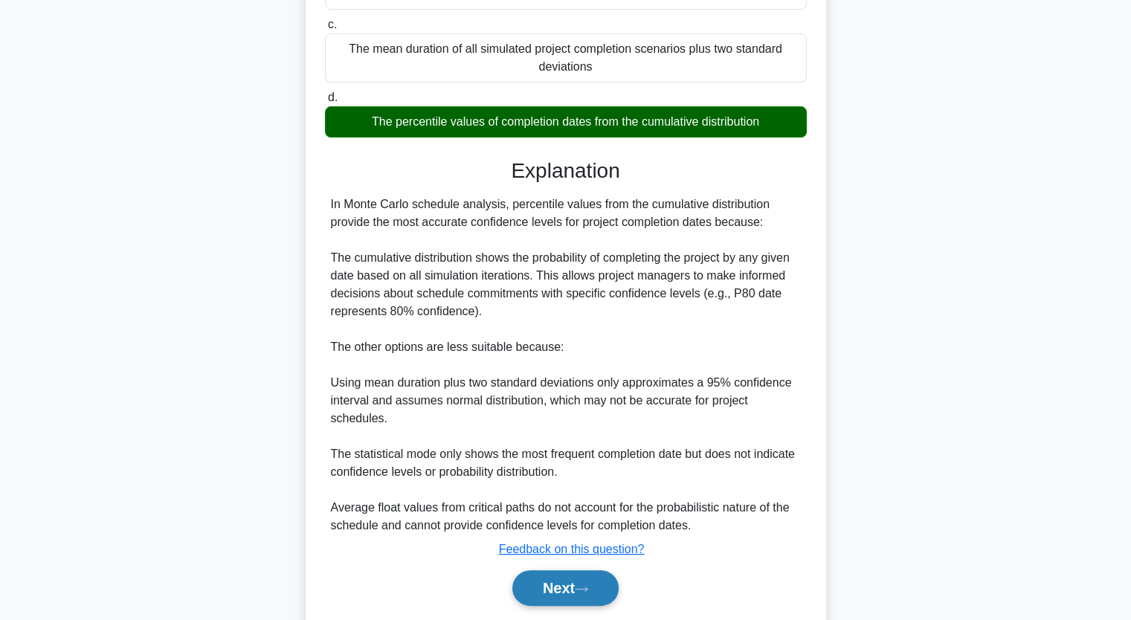
click at [559, 574] on button "Next" at bounding box center [565, 588] width 106 height 36
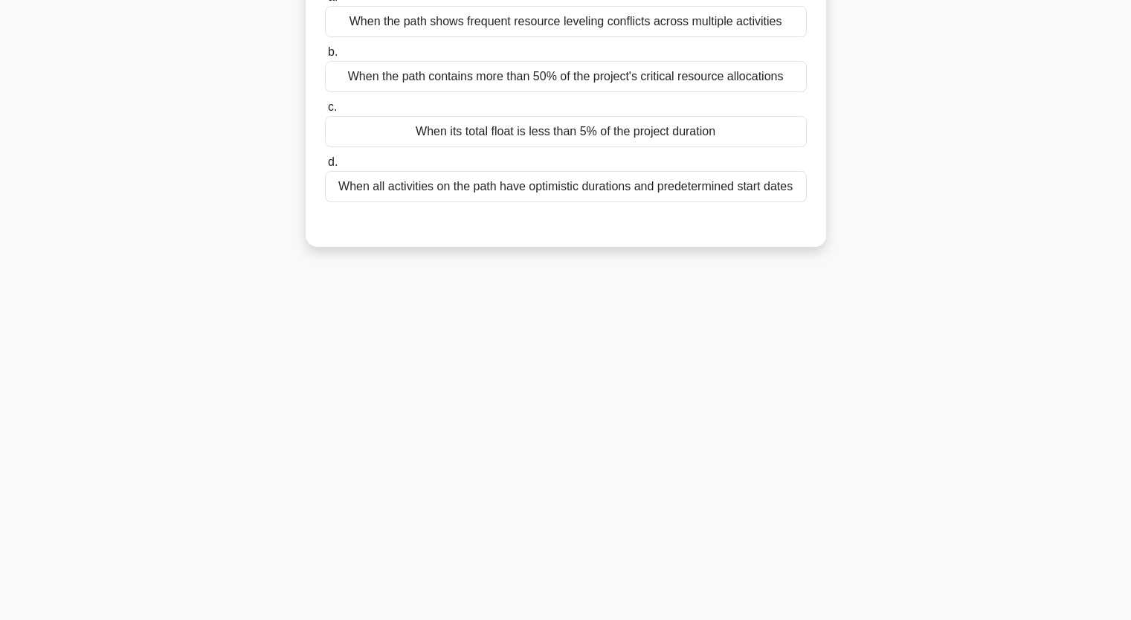
click at [509, 134] on div "When its total float is less than 5% of the project duration" at bounding box center [566, 131] width 482 height 31
click at [325, 112] on input "c. When its total float is less than 5% of the project duration" at bounding box center [325, 108] width 0 height 10
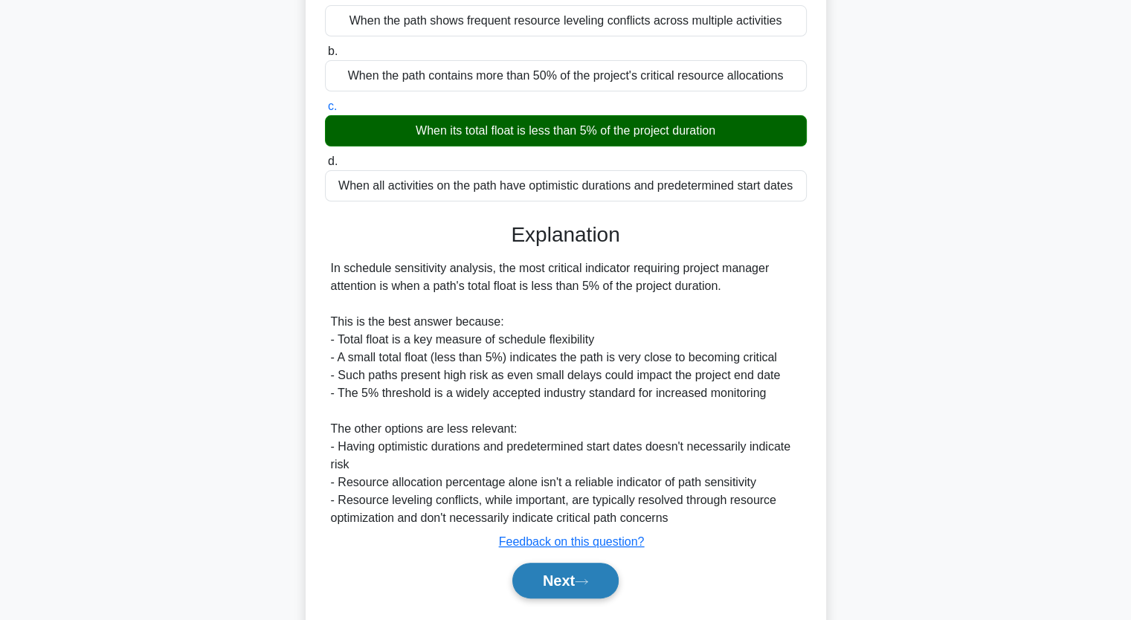
click at [566, 571] on button "Next" at bounding box center [565, 581] width 106 height 36
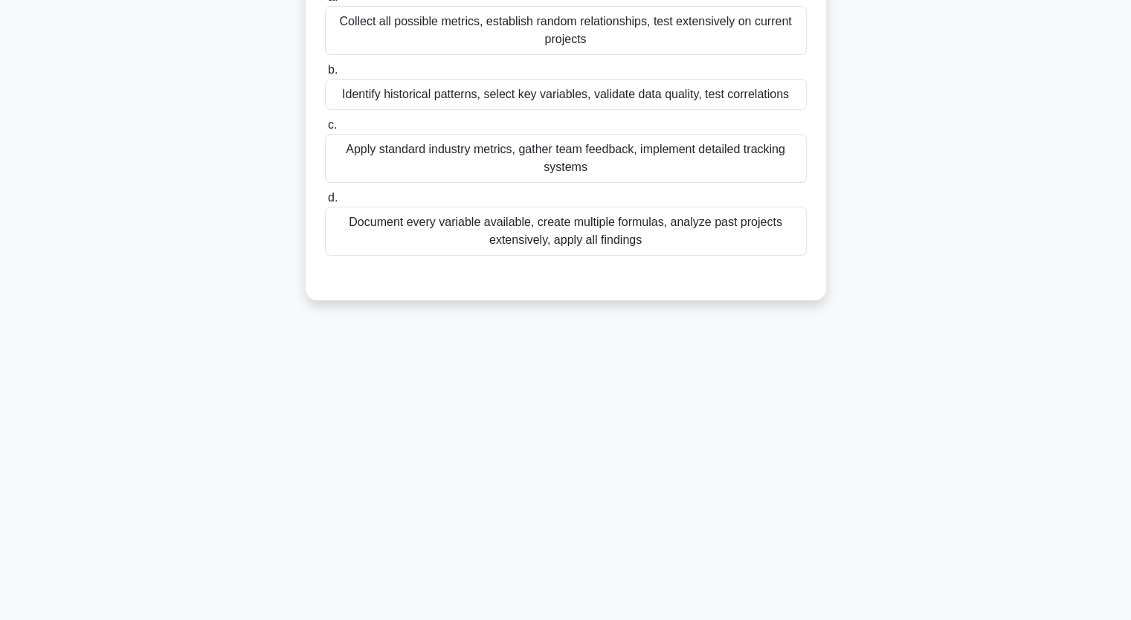
click at [506, 228] on div "Document every variable available, create multiple formulas, analyze past proje…" at bounding box center [566, 231] width 482 height 49
click at [325, 203] on input "d. Document every variable available, create multiple formulas, analyze past pr…" at bounding box center [325, 198] width 0 height 10
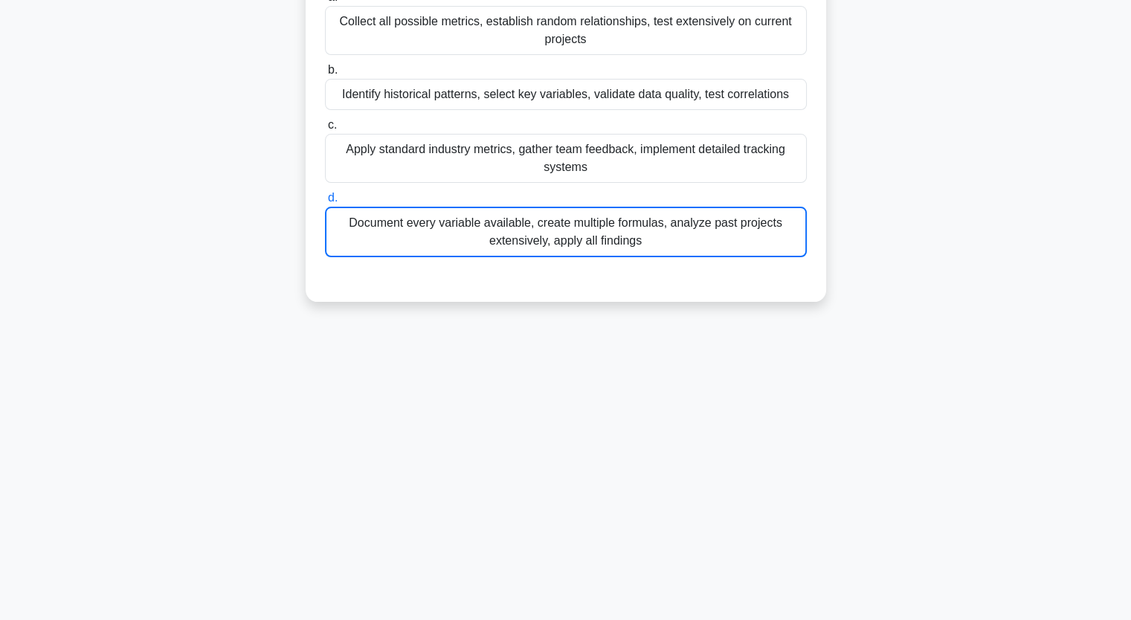
click at [506, 228] on div "Document every variable available, create multiple formulas, analyze past proje…" at bounding box center [566, 232] width 482 height 51
click at [325, 203] on input "d. Document every variable available, create multiple formulas, analyze past pr…" at bounding box center [325, 198] width 0 height 10
click at [506, 228] on div "Document every variable available, create multiple formulas, analyze past proje…" at bounding box center [566, 232] width 482 height 51
click at [325, 203] on input "d. Document every variable available, create multiple formulas, analyze past pr…" at bounding box center [325, 198] width 0 height 10
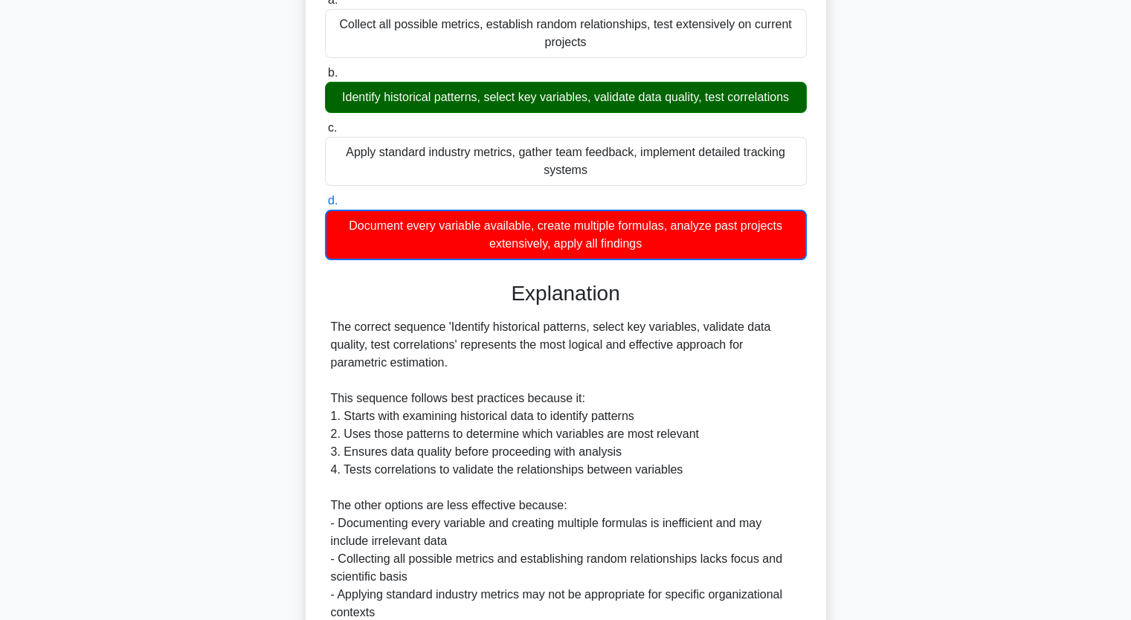
click at [886, 288] on div "When establishing a parametric estimating model for calculating software defect…" at bounding box center [566, 351] width 982 height 896
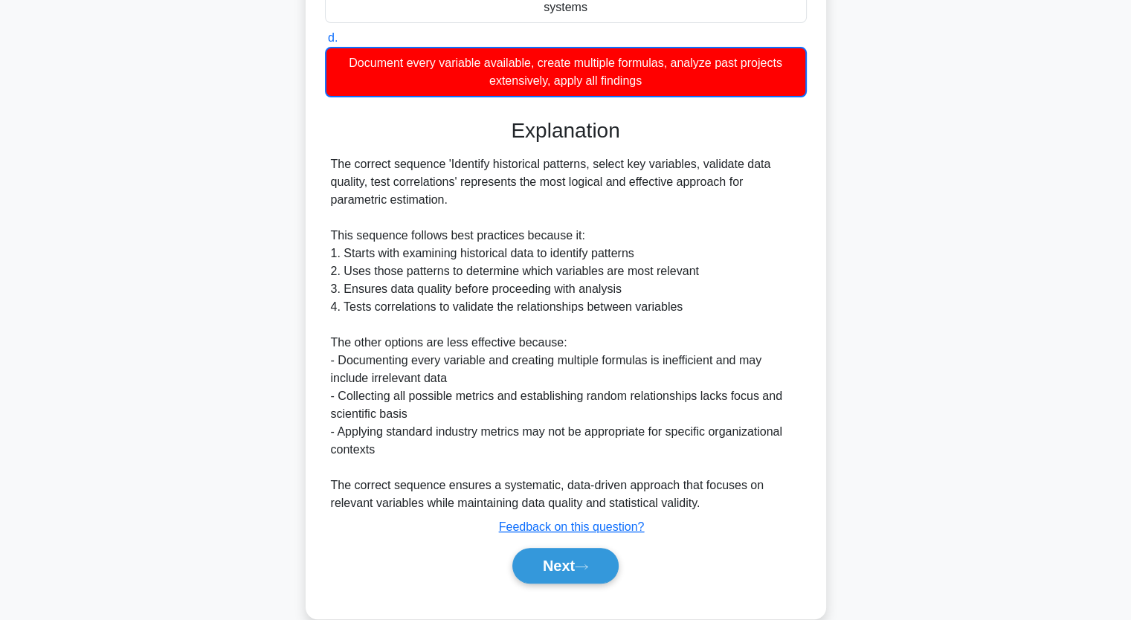
scroll to position [369, 0]
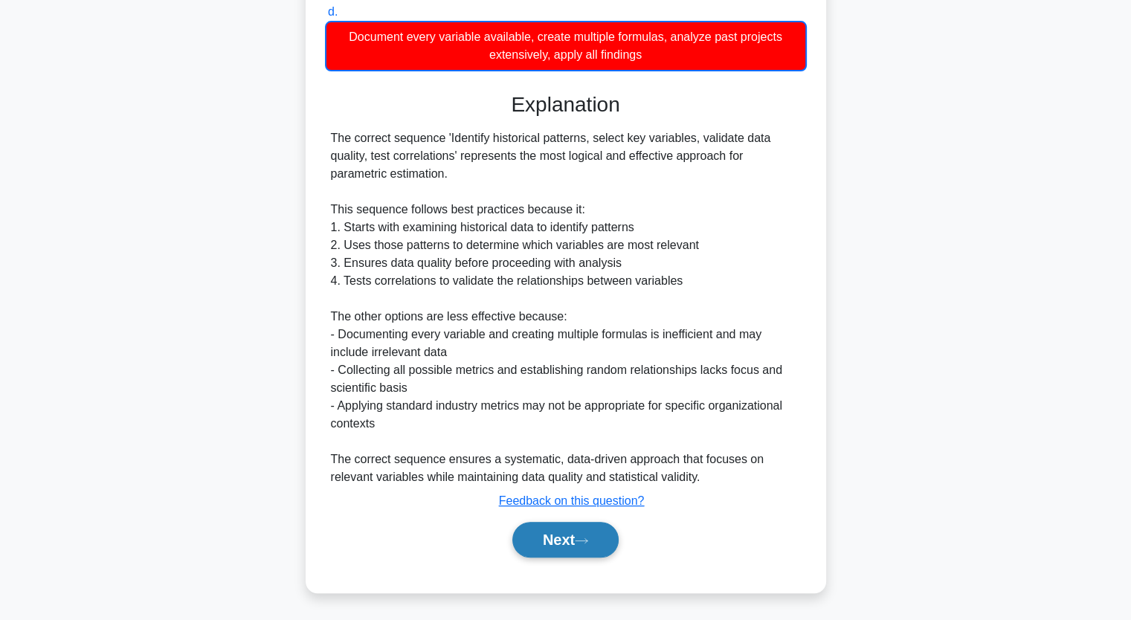
click at [544, 542] on button "Next" at bounding box center [565, 540] width 106 height 36
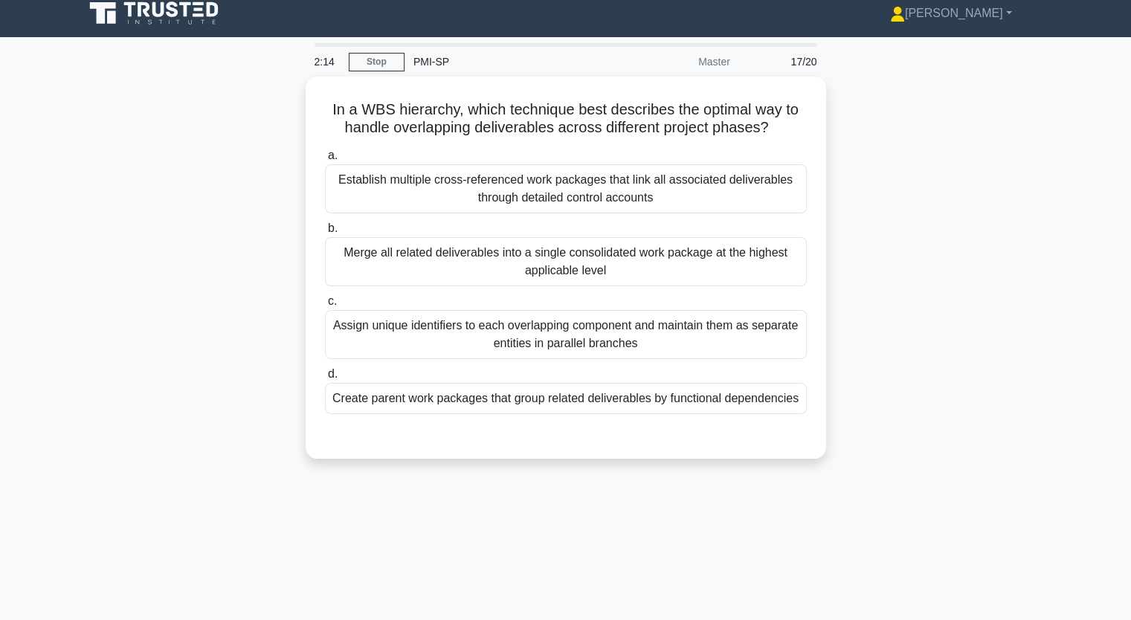
scroll to position [0, 0]
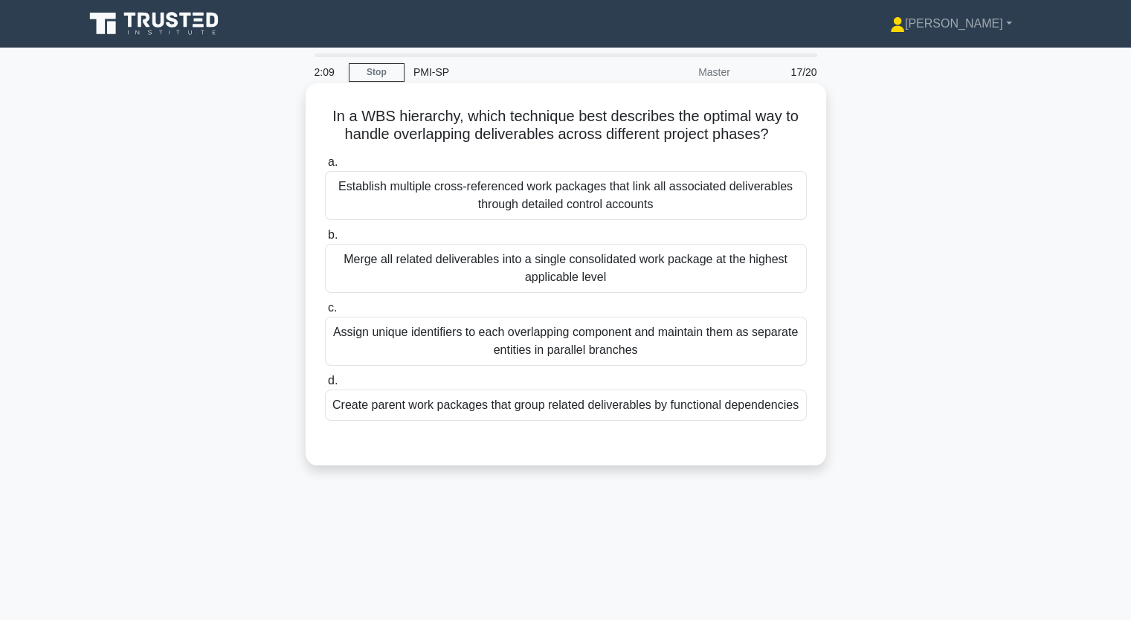
click at [445, 337] on div "Assign unique identifiers to each overlapping component and maintain them as se…" at bounding box center [566, 341] width 482 height 49
click at [325, 313] on input "c. Assign unique identifiers to each overlapping component and maintain them as…" at bounding box center [325, 308] width 0 height 10
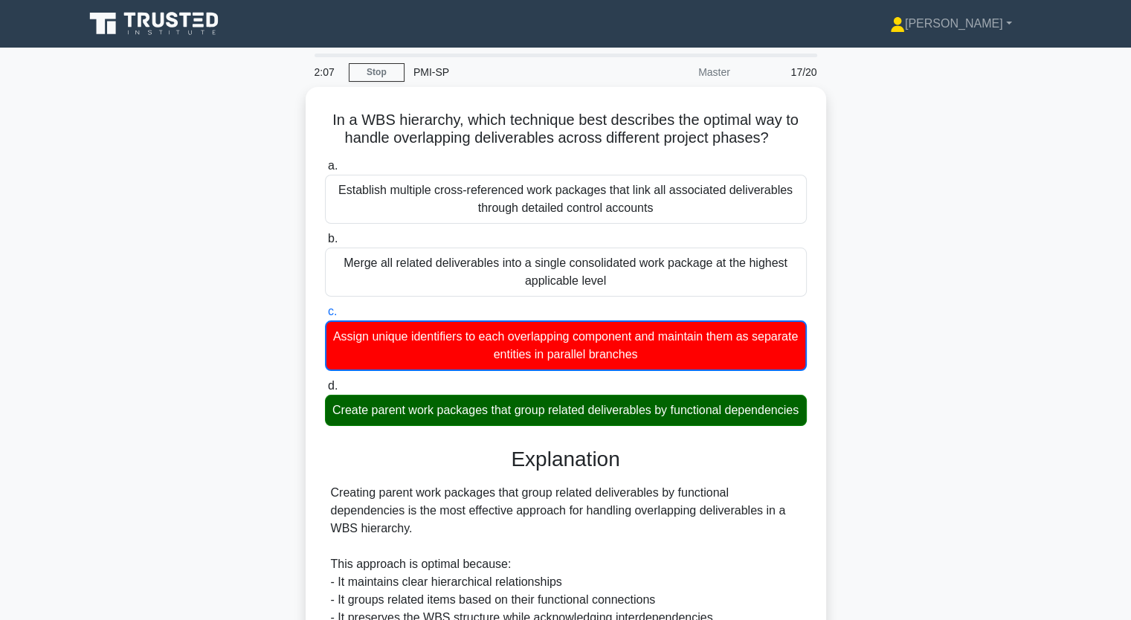
click at [325, 382] on input "d. Create parent work packages that group related deliverables by functional de…" at bounding box center [325, 387] width 0 height 10
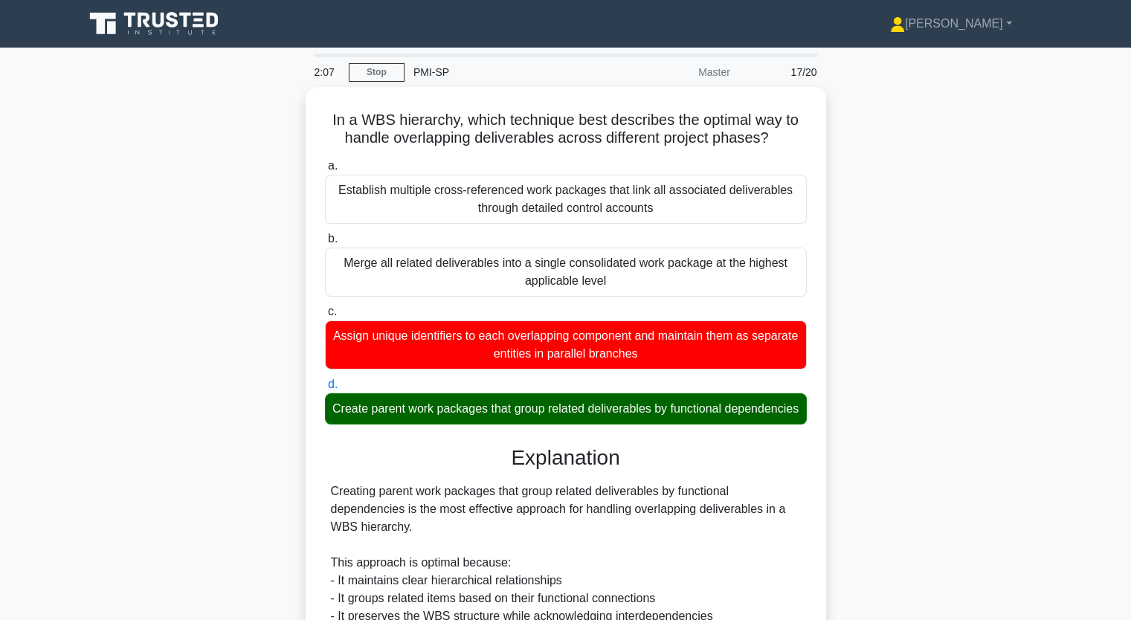
click at [325, 161] on input "a. Establish multiple cross-referenced work packages that link all associated d…" at bounding box center [325, 166] width 0 height 10
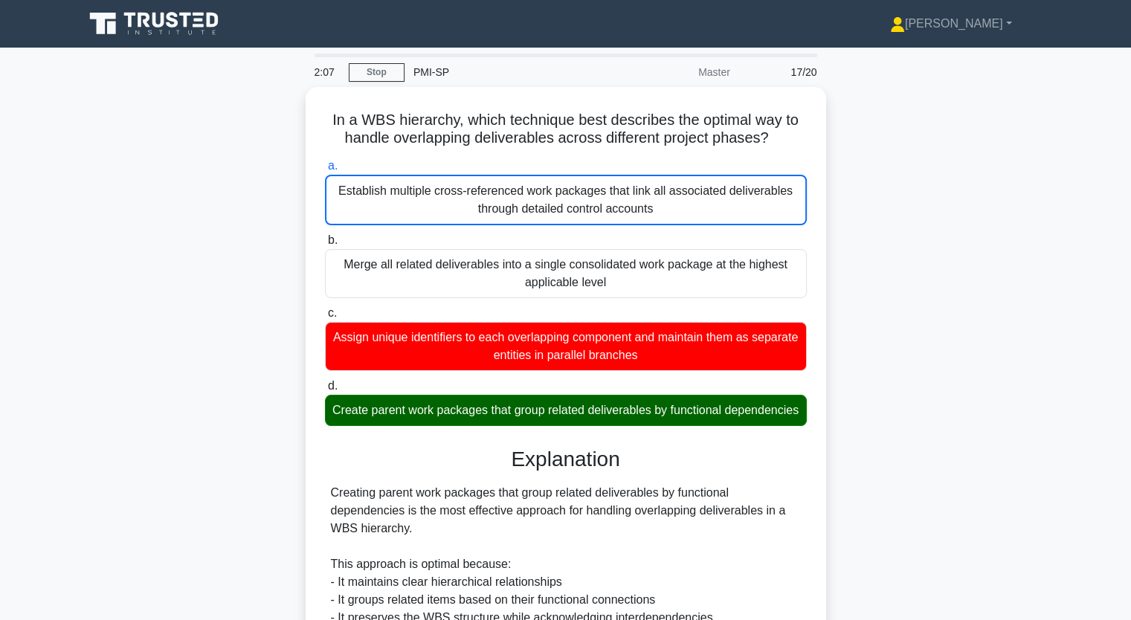
click at [325, 236] on input "b. Merge all related deliverables into a single consolidated work package at th…" at bounding box center [325, 241] width 0 height 10
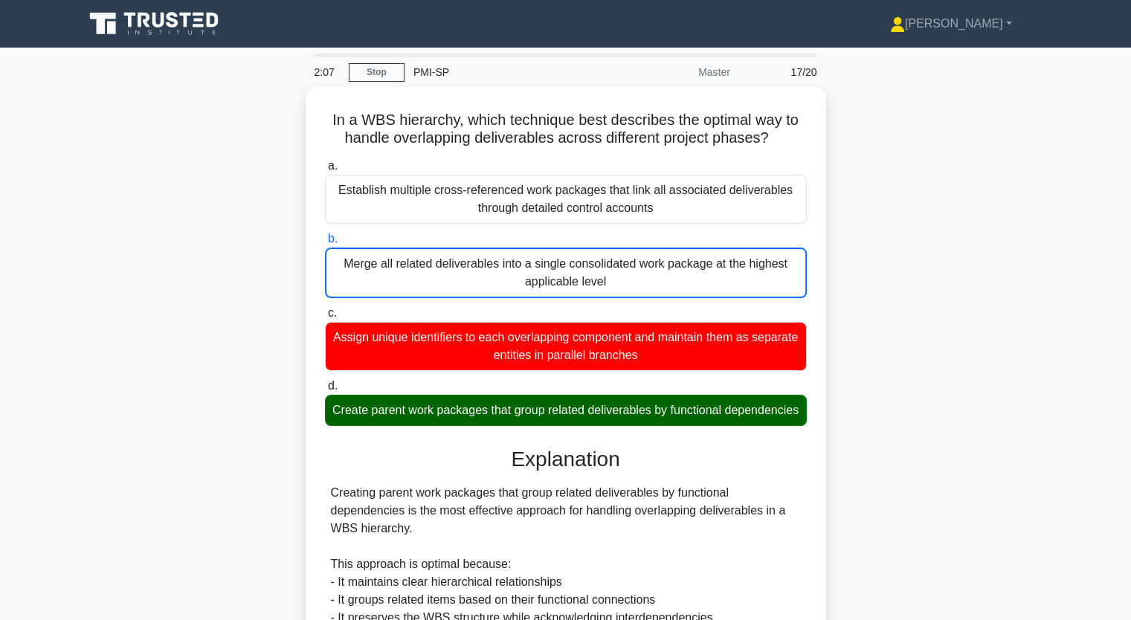
click at [325, 309] on input "c. Assign unique identifiers to each overlapping component and maintain them as…" at bounding box center [325, 314] width 0 height 10
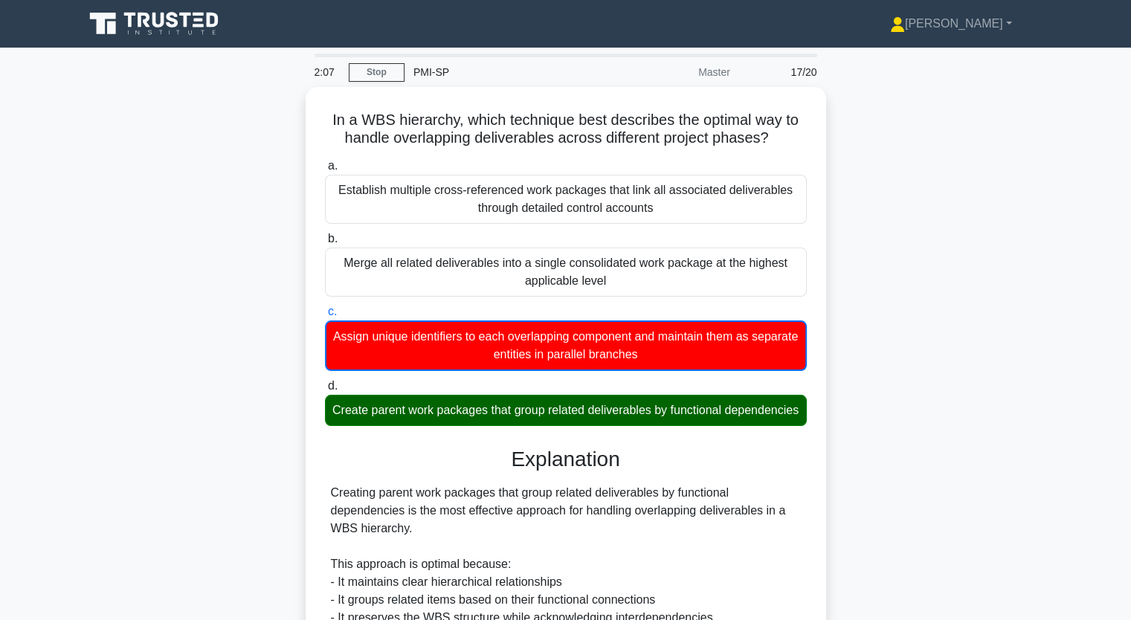
click at [325, 382] on input "d. Create parent work packages that group related deliverables by functional de…" at bounding box center [325, 387] width 0 height 10
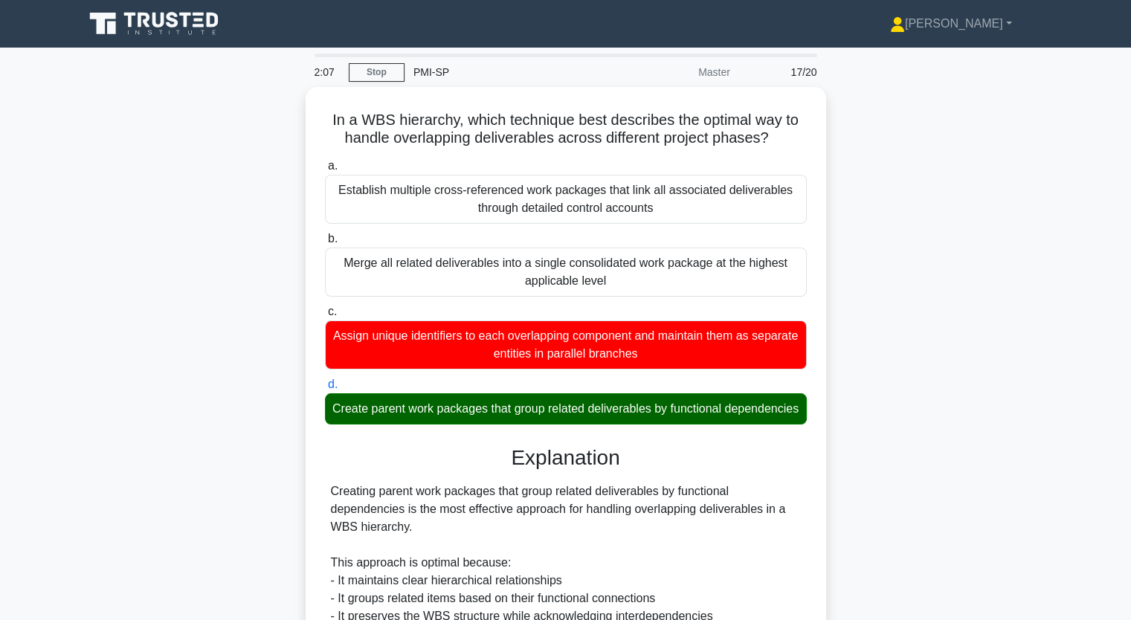
click at [325, 161] on input "a. Establish multiple cross-referenced work packages that link all associated d…" at bounding box center [325, 166] width 0 height 10
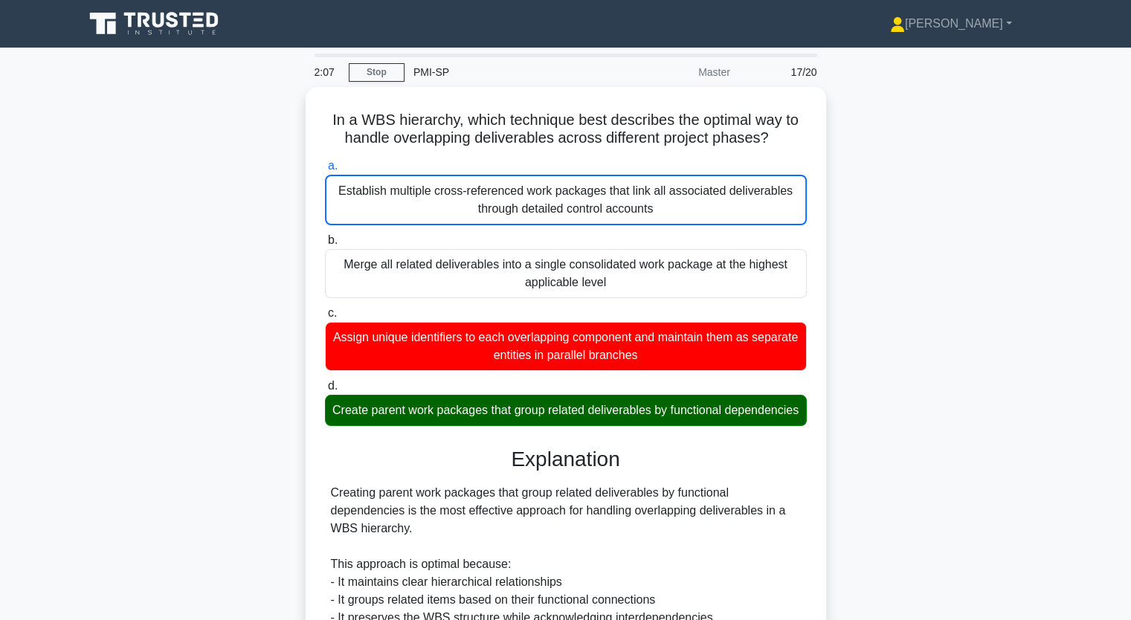
click at [325, 236] on input "b. Merge all related deliverables into a single consolidated work package at th…" at bounding box center [325, 241] width 0 height 10
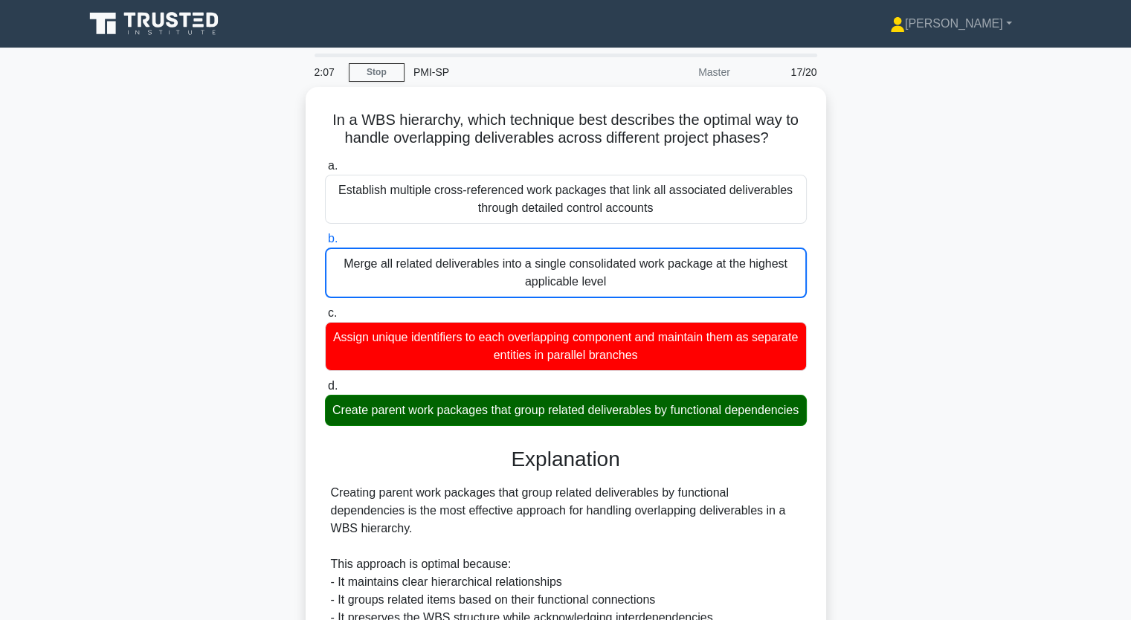
click at [325, 309] on input "c. Assign unique identifiers to each overlapping component and maintain them as…" at bounding box center [325, 314] width 0 height 10
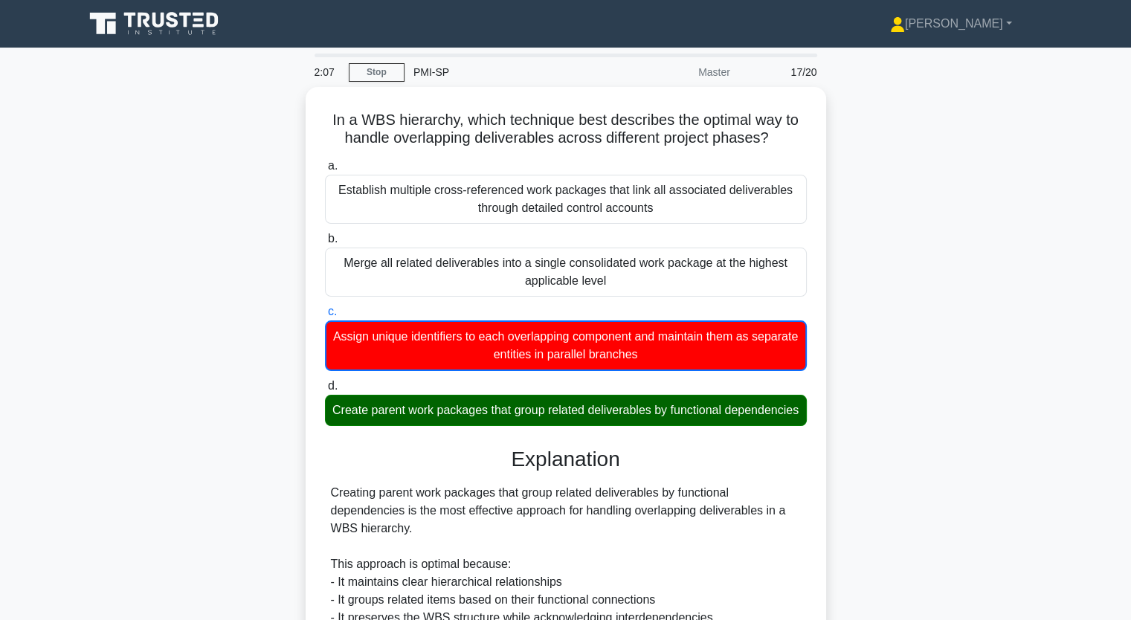
click at [325, 382] on input "d. Create parent work packages that group related deliverables by functional de…" at bounding box center [325, 387] width 0 height 10
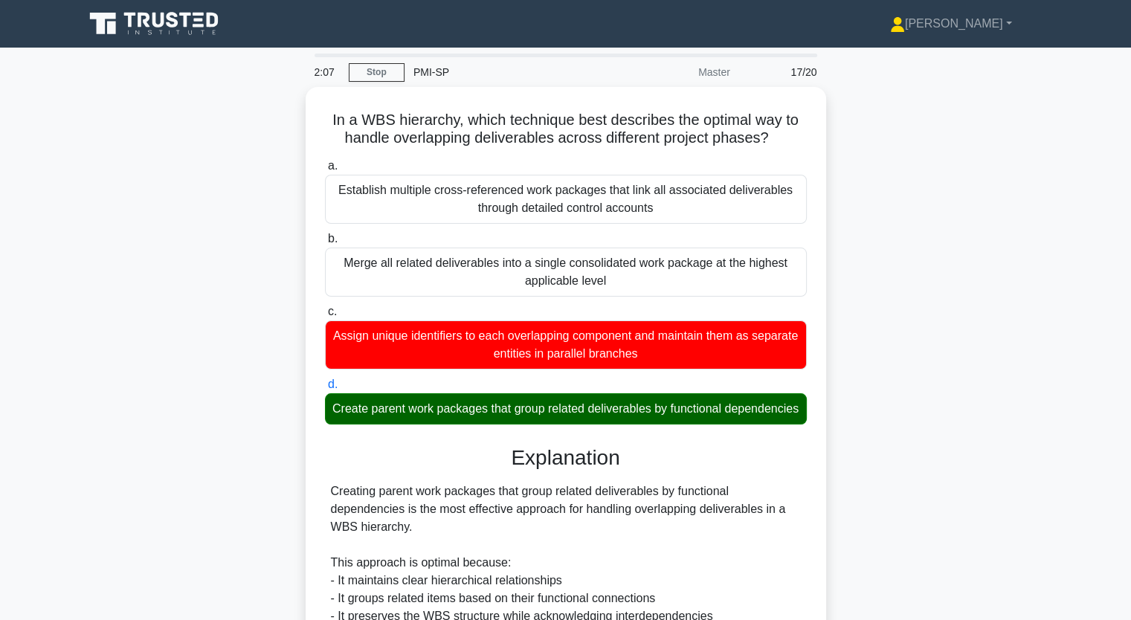
click at [325, 161] on input "a. Establish multiple cross-referenced work packages that link all associated d…" at bounding box center [325, 166] width 0 height 10
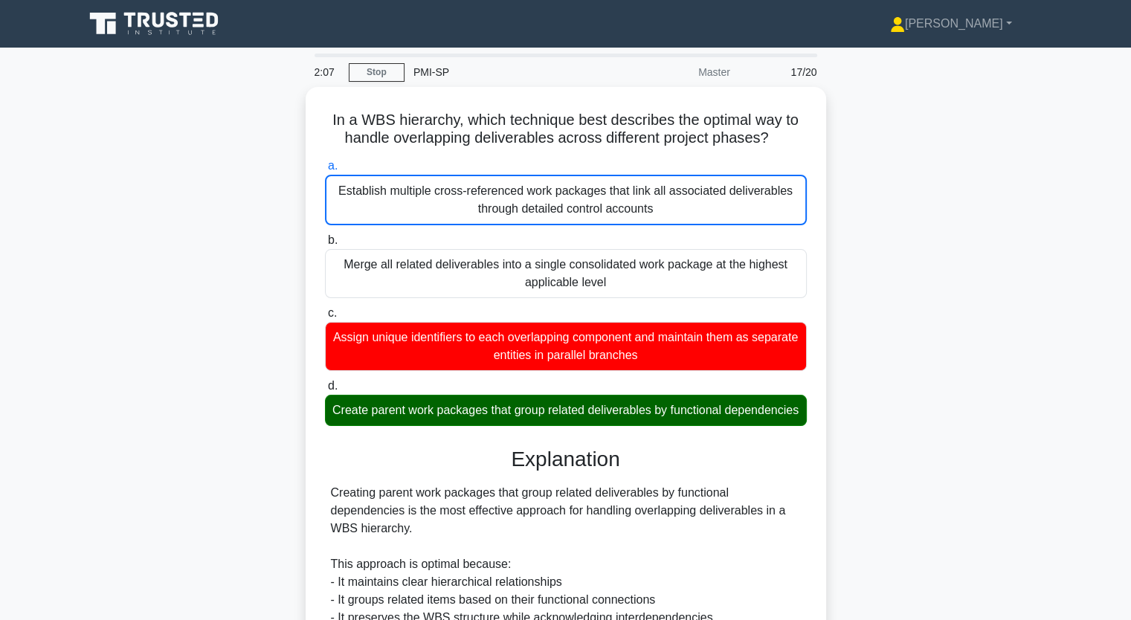
click at [325, 236] on input "b. Merge all related deliverables into a single consolidated work package at th…" at bounding box center [325, 241] width 0 height 10
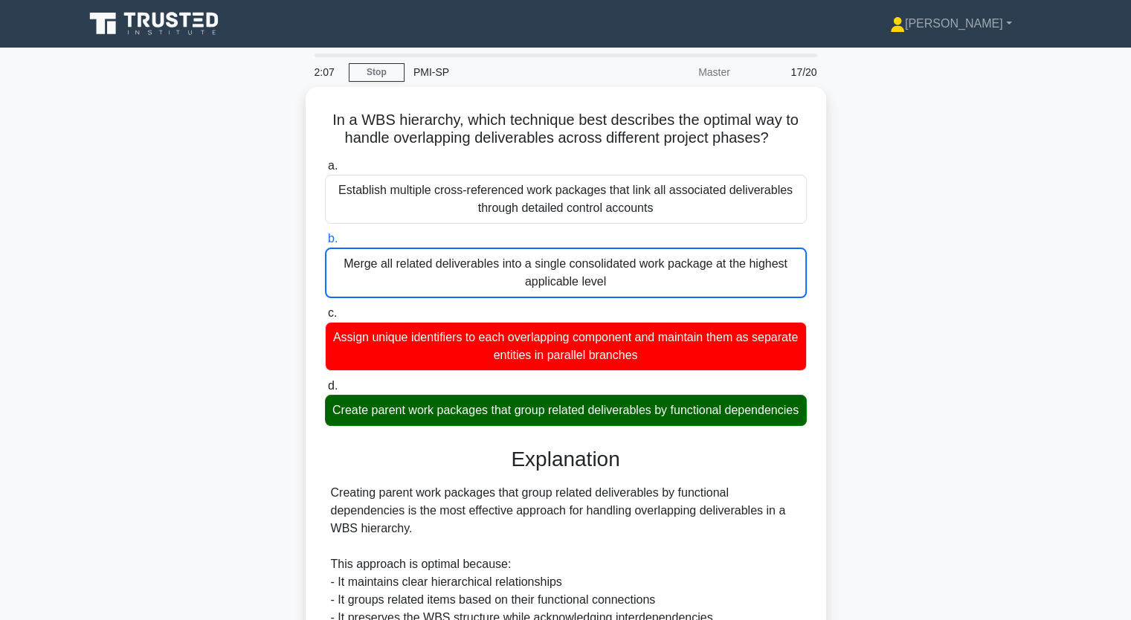
click at [325, 309] on input "c. Assign unique identifiers to each overlapping component and maintain them as…" at bounding box center [325, 314] width 0 height 10
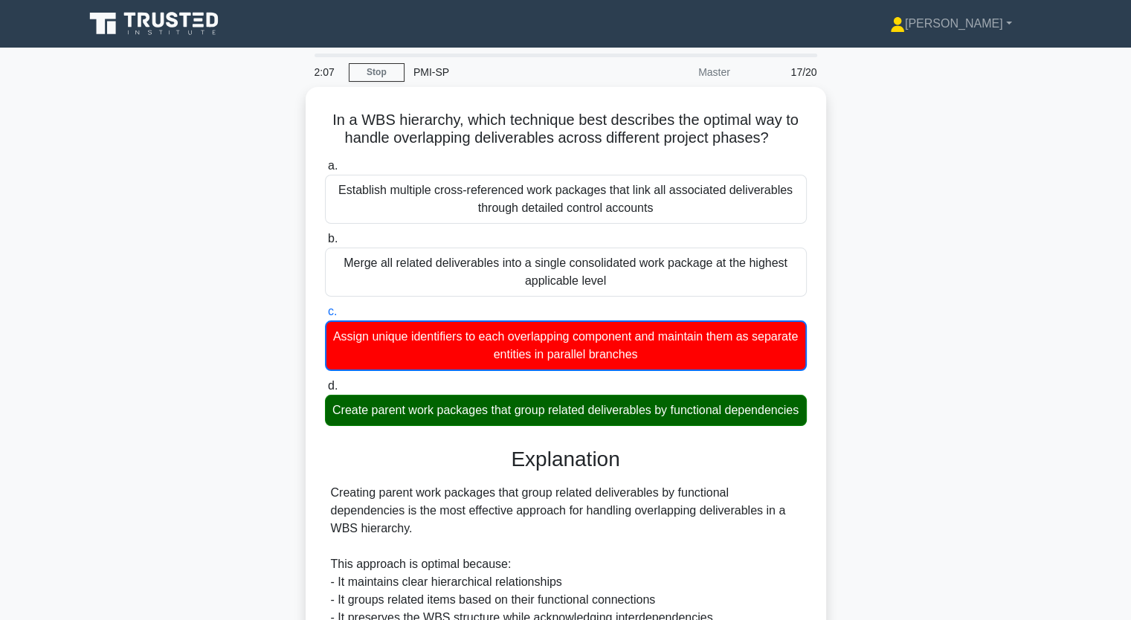
click at [325, 382] on input "d. Create parent work packages that group related deliverables by functional de…" at bounding box center [325, 387] width 0 height 10
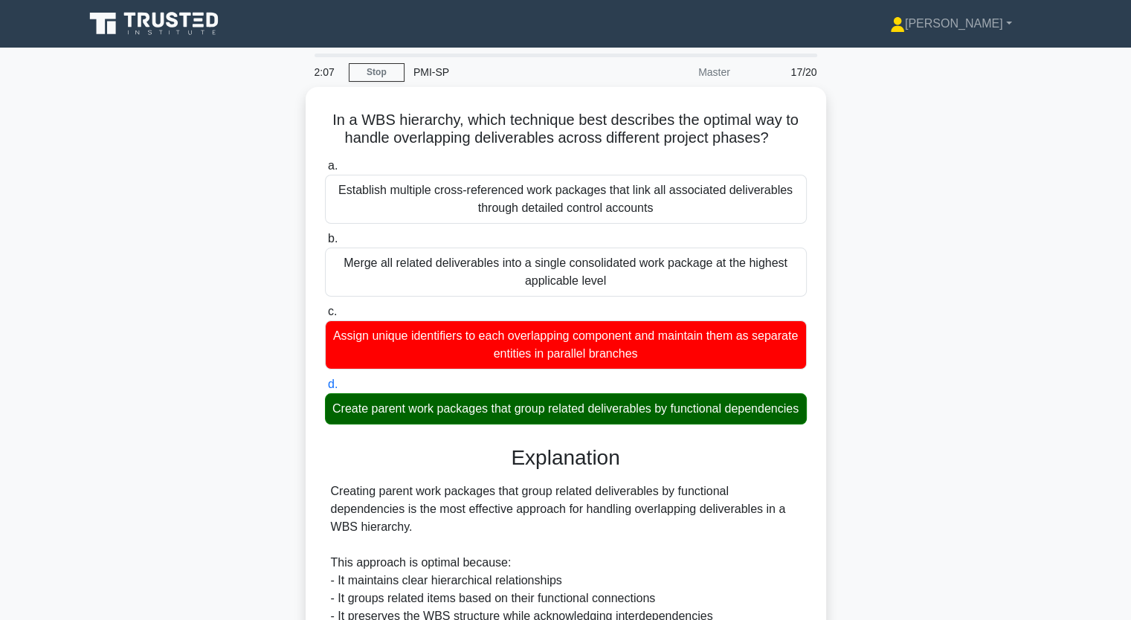
click at [325, 161] on input "a. Establish multiple cross-referenced work packages that link all associated d…" at bounding box center [325, 166] width 0 height 10
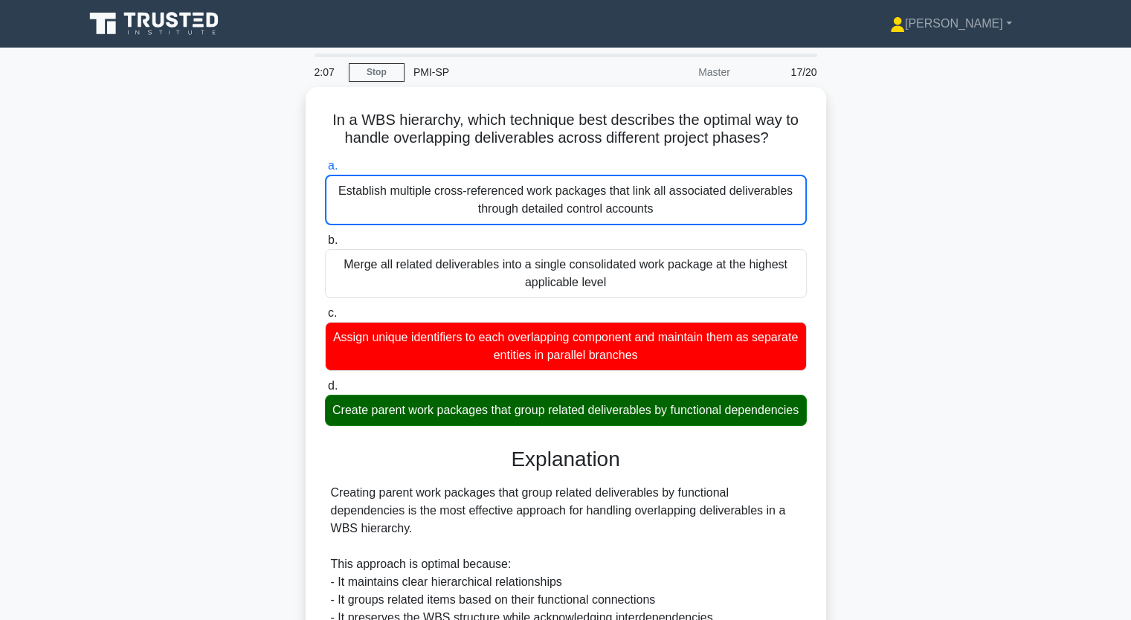
click at [325, 236] on input "b. Merge all related deliverables into a single consolidated work package at th…" at bounding box center [325, 241] width 0 height 10
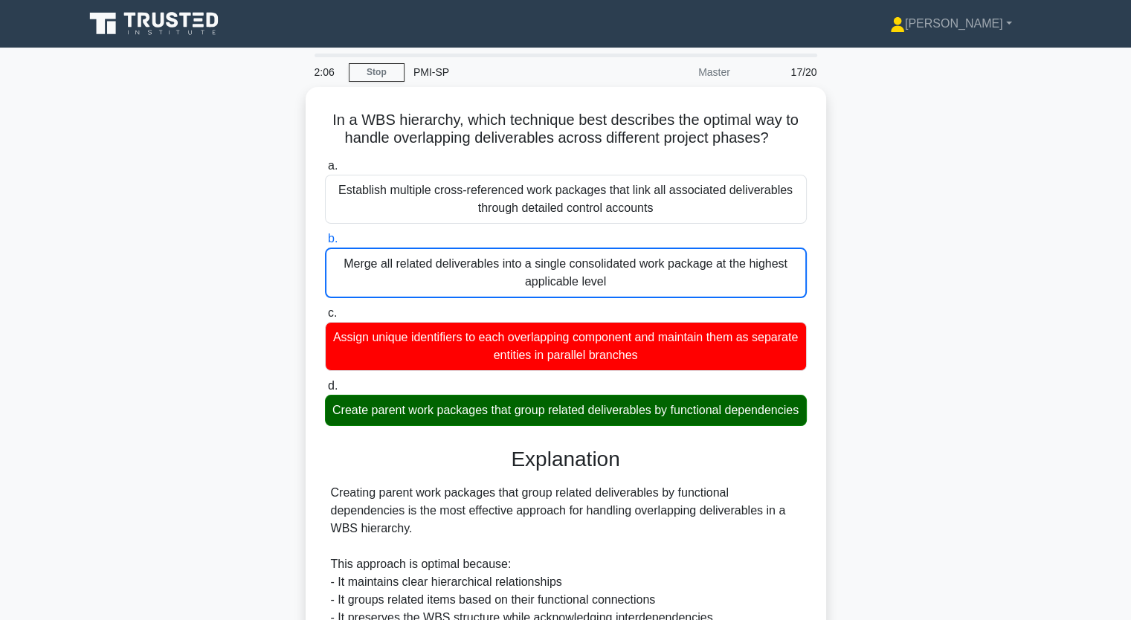
click at [325, 309] on input "c. Assign unique identifiers to each overlapping component and maintain them as…" at bounding box center [325, 314] width 0 height 10
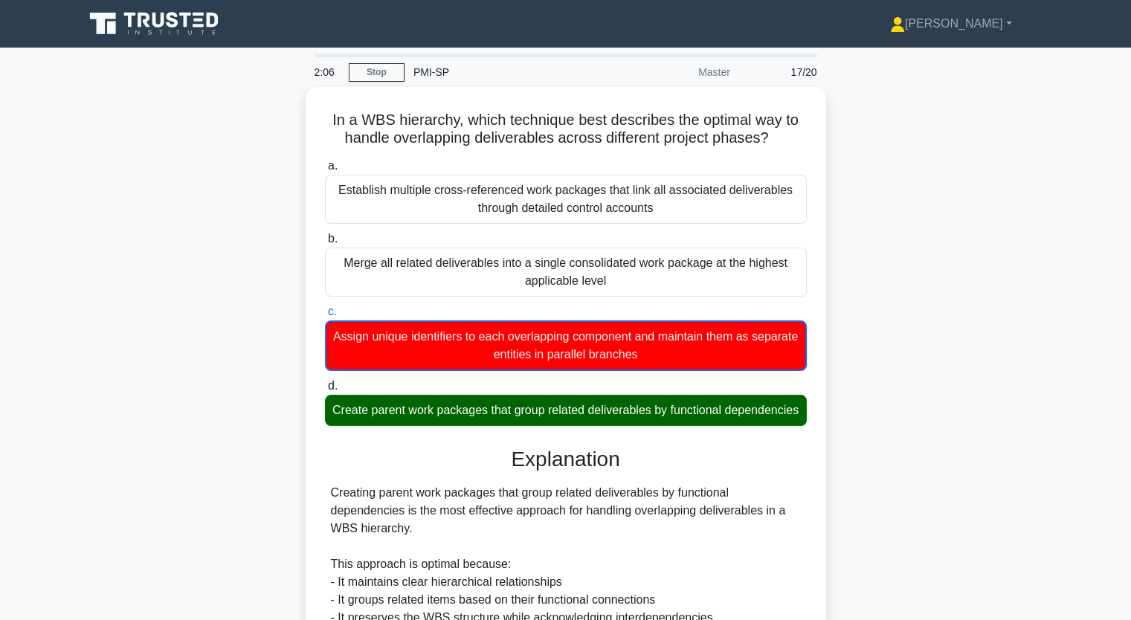
click at [325, 382] on input "d. Create parent work packages that group related deliverables by functional de…" at bounding box center [325, 387] width 0 height 10
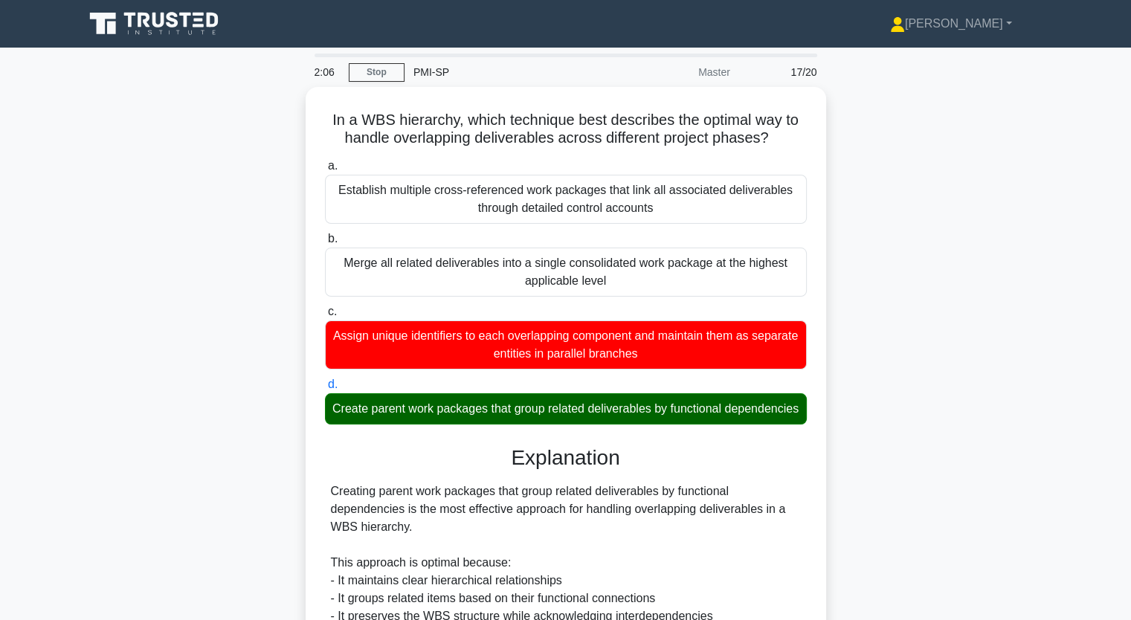
click at [325, 161] on input "a. Establish multiple cross-referenced work packages that link all associated d…" at bounding box center [325, 166] width 0 height 10
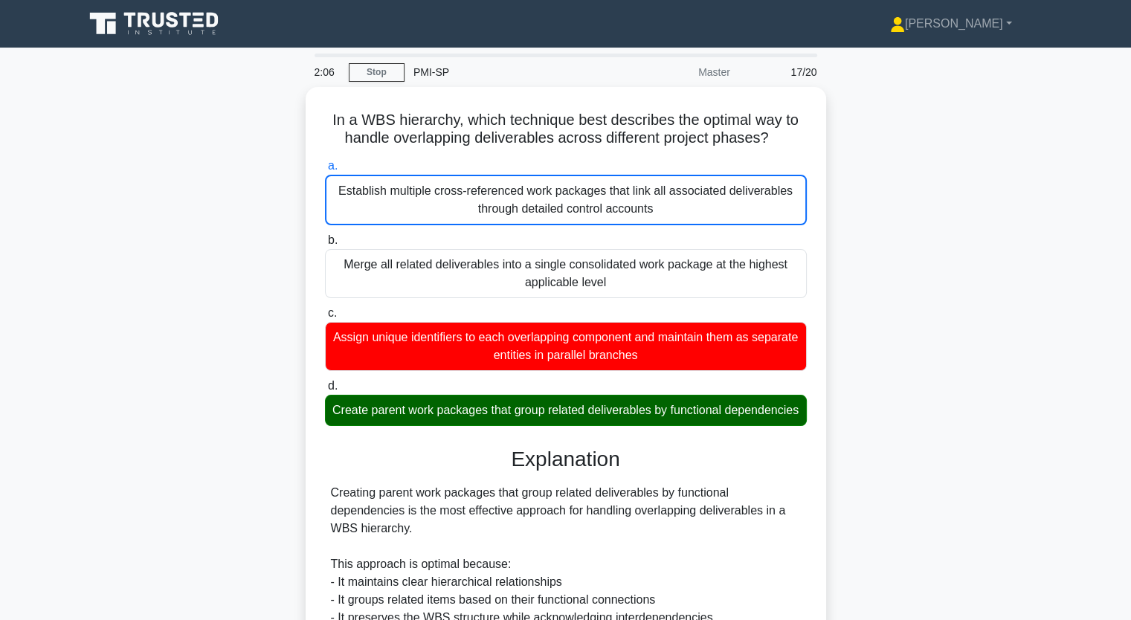
click at [325, 236] on input "b. Merge all related deliverables into a single consolidated work package at th…" at bounding box center [325, 241] width 0 height 10
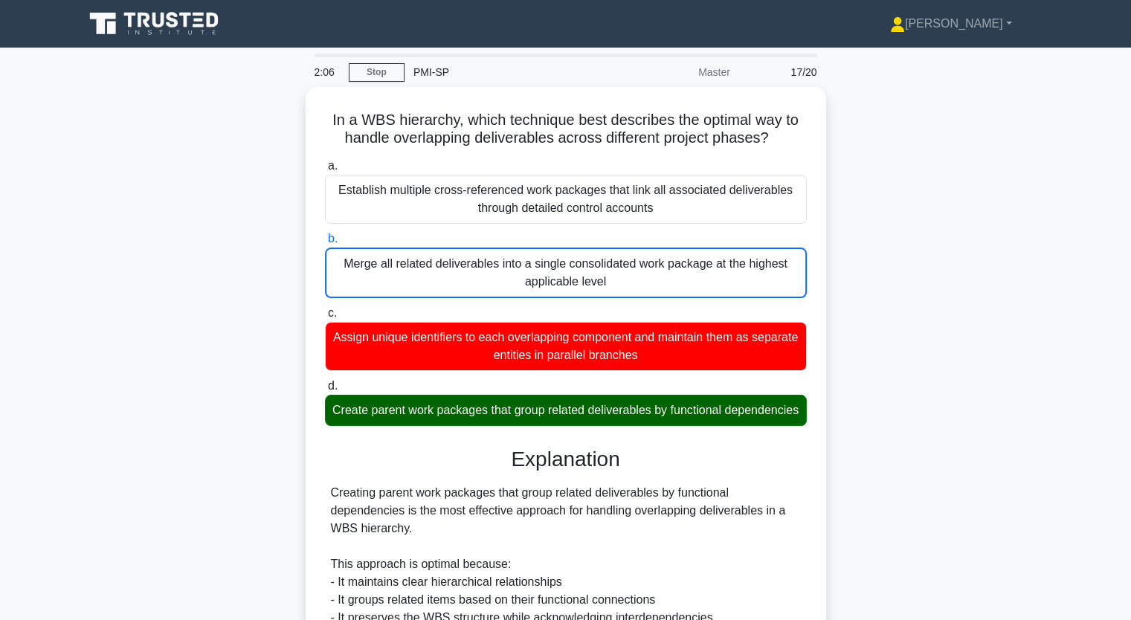
click at [325, 309] on input "c. Assign unique identifiers to each overlapping component and maintain them as…" at bounding box center [325, 314] width 0 height 10
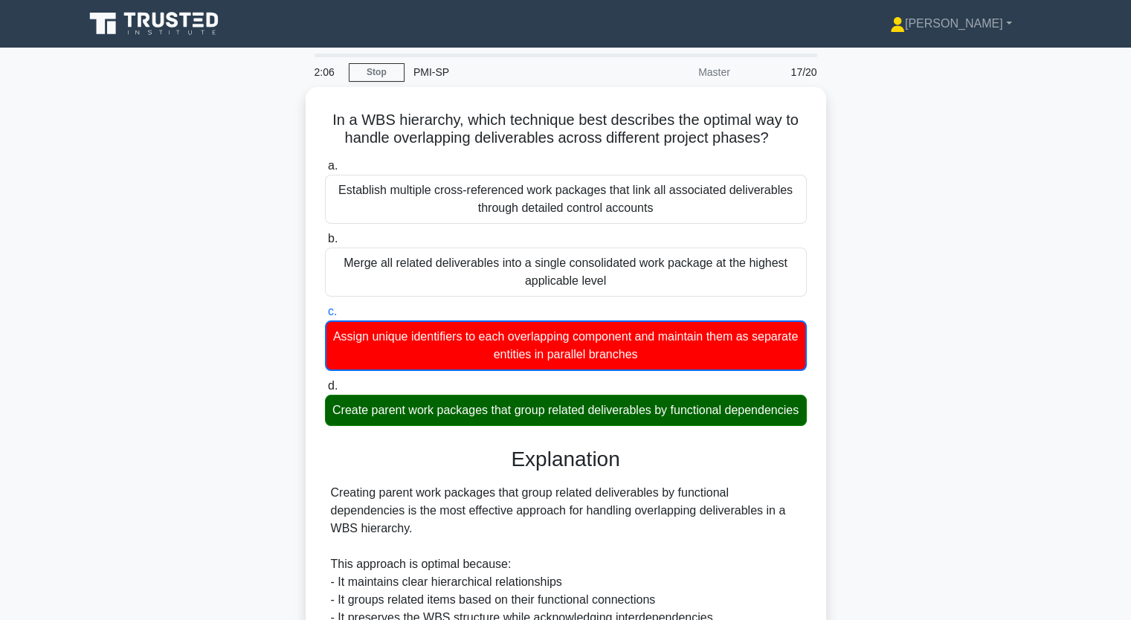
click at [325, 382] on input "d. Create parent work packages that group related deliverables by functional de…" at bounding box center [325, 387] width 0 height 10
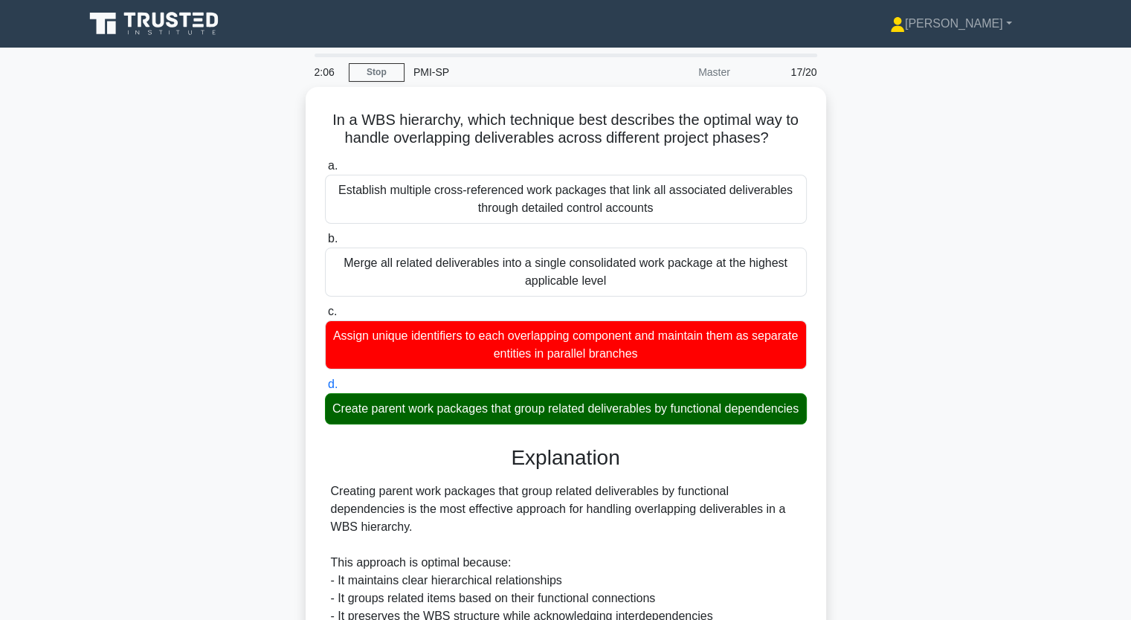
click at [325, 161] on input "a. Establish multiple cross-referenced work packages that link all associated d…" at bounding box center [325, 166] width 0 height 10
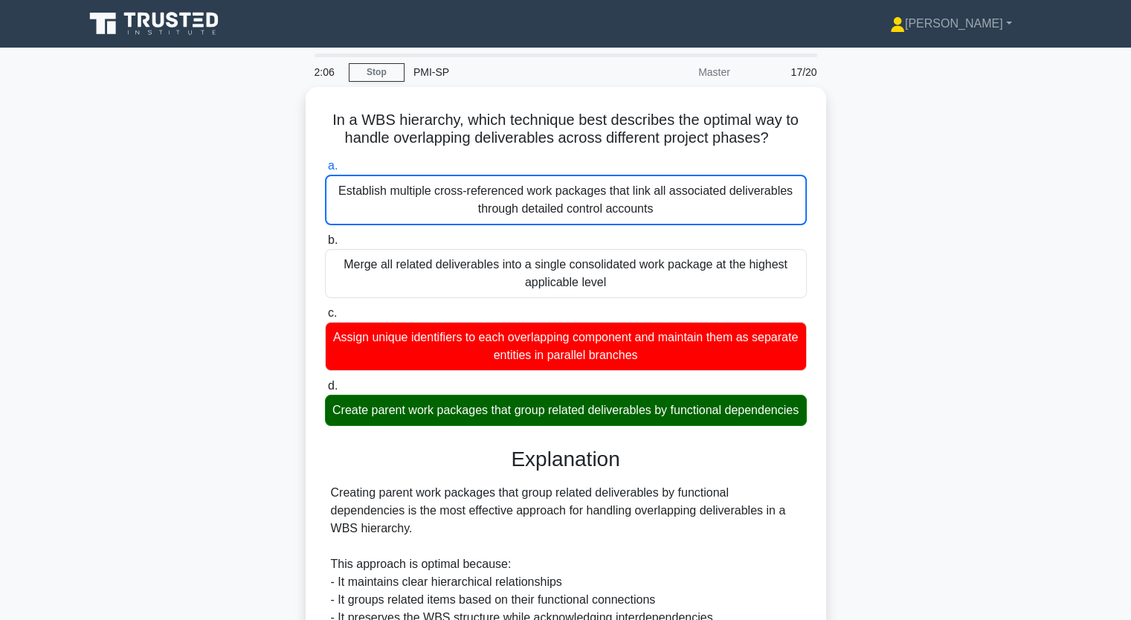
click at [325, 236] on input "b. Merge all related deliverables into a single consolidated work package at th…" at bounding box center [325, 241] width 0 height 10
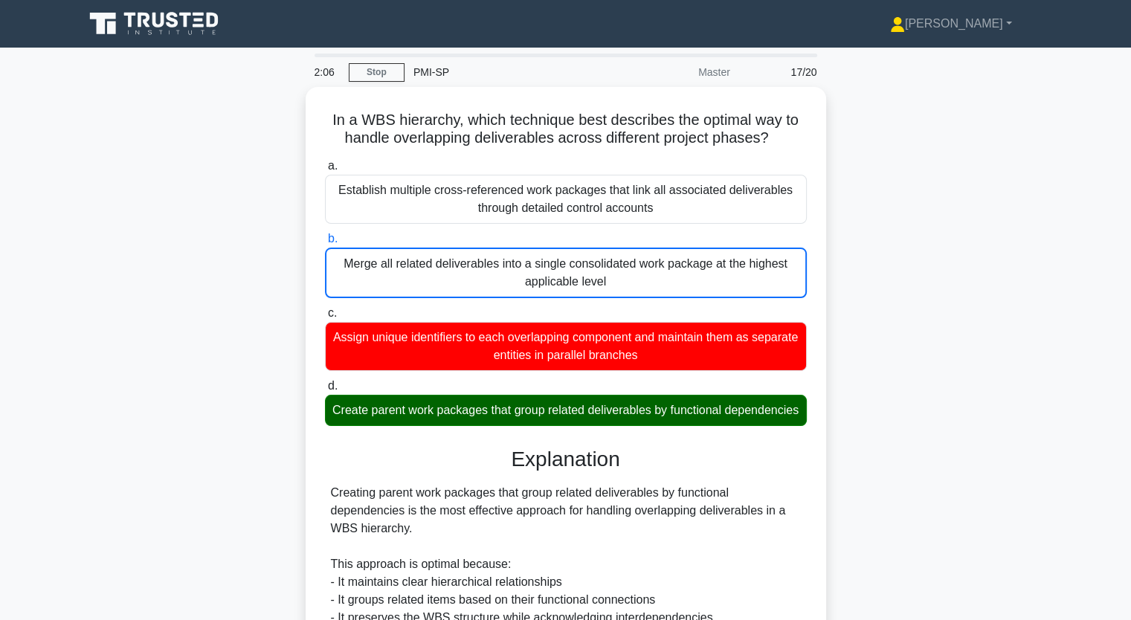
click at [325, 309] on input "c. Assign unique identifiers to each overlapping component and maintain them as…" at bounding box center [325, 314] width 0 height 10
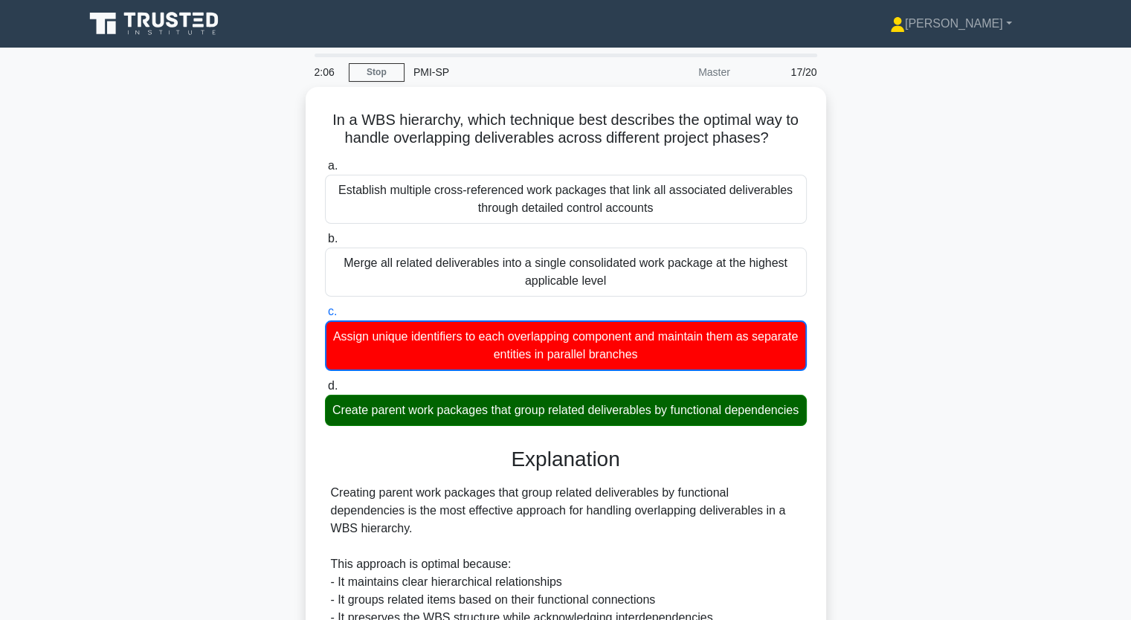
click at [325, 382] on input "d. Create parent work packages that group related deliverables by functional de…" at bounding box center [325, 387] width 0 height 10
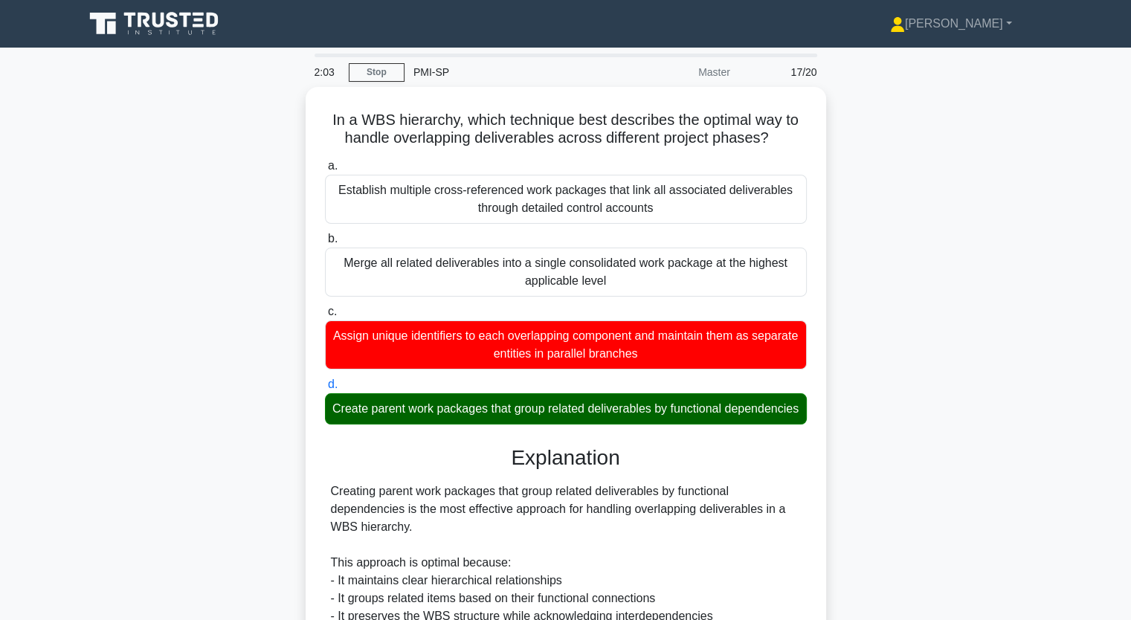
click at [325, 161] on input "a. Establish multiple cross-referenced work packages that link all associated d…" at bounding box center [325, 166] width 0 height 10
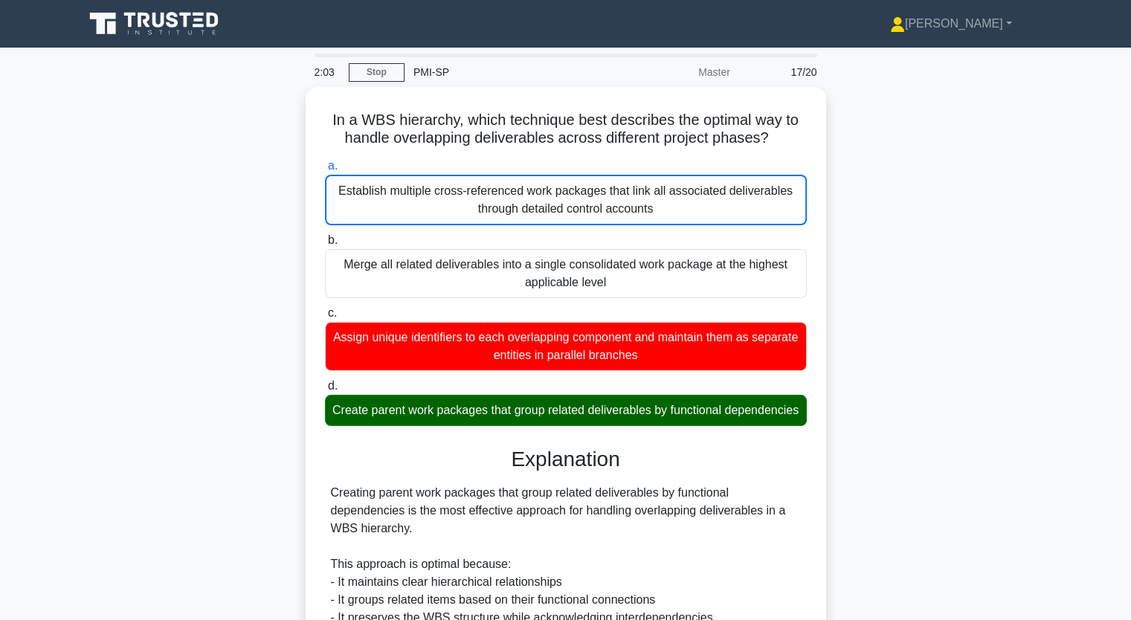
click at [325, 236] on input "b. Merge all related deliverables into a single consolidated work package at th…" at bounding box center [325, 241] width 0 height 10
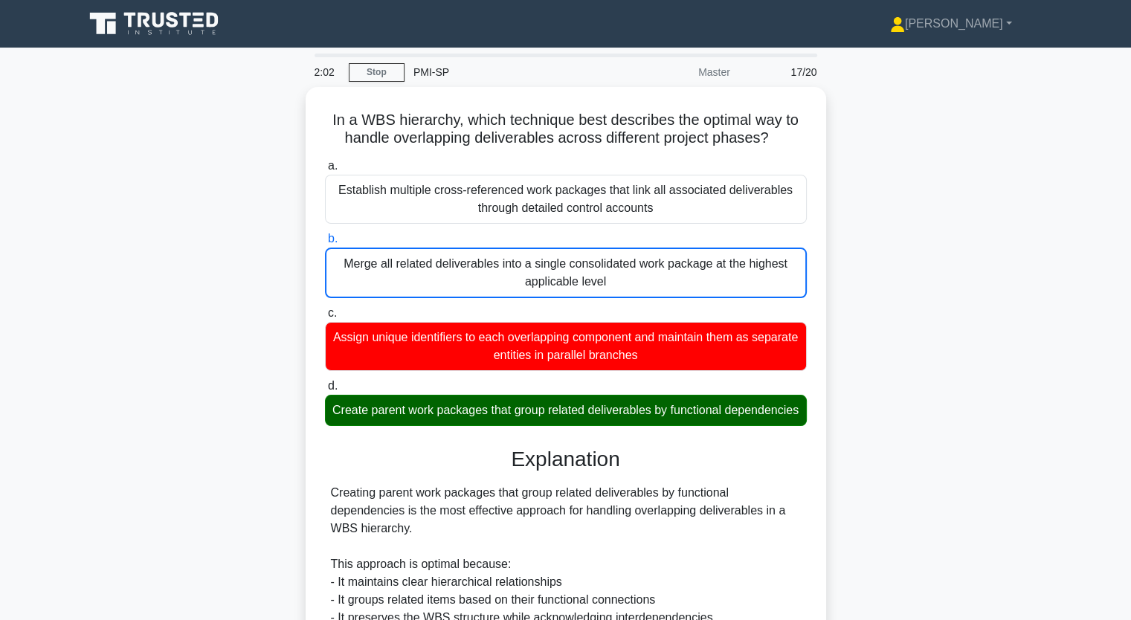
click at [325, 309] on input "c. Assign unique identifiers to each overlapping component and maintain them as…" at bounding box center [325, 314] width 0 height 10
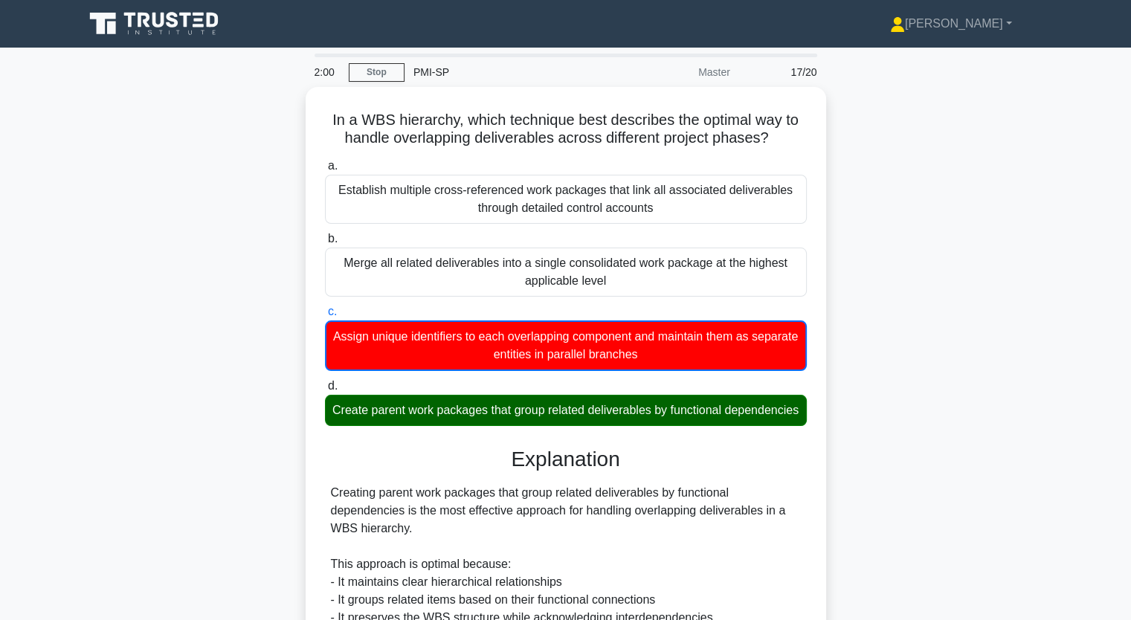
click at [938, 189] on div "In a WBS hierarchy, which technique best describes the optimal way to handle ov…" at bounding box center [566, 499] width 982 height 825
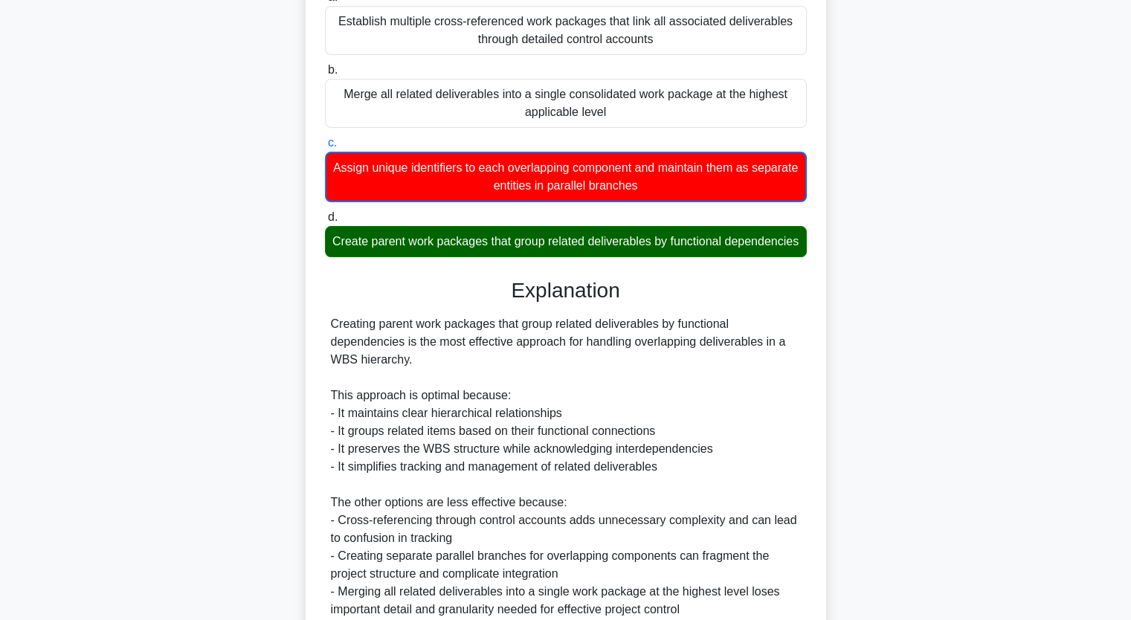
scroll to position [315, 0]
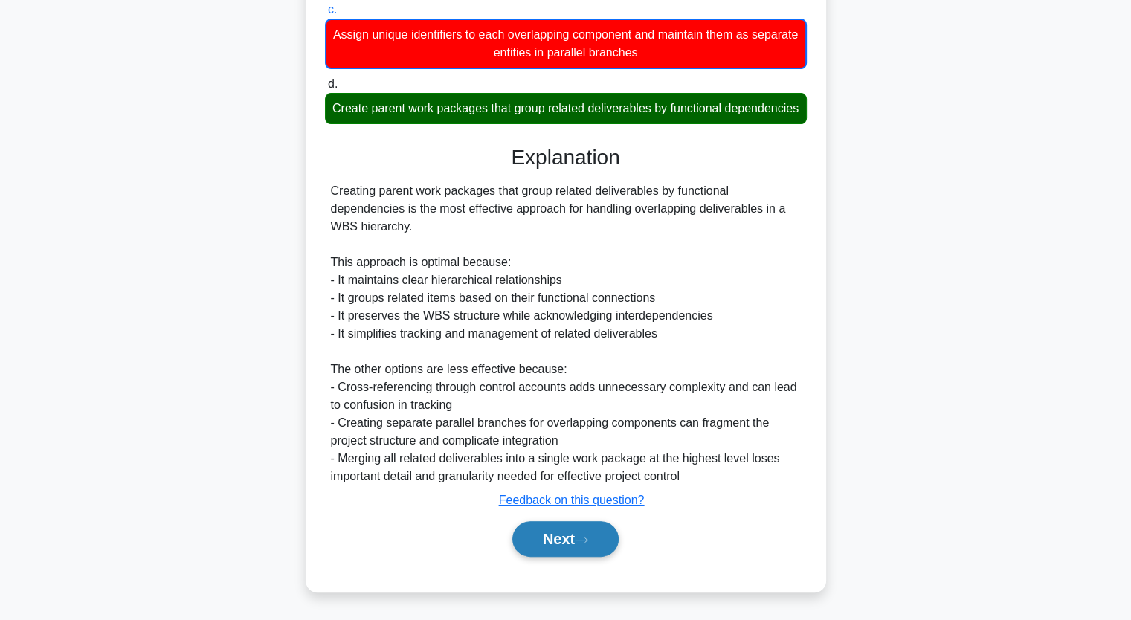
click at [562, 536] on button "Next" at bounding box center [565, 539] width 106 height 36
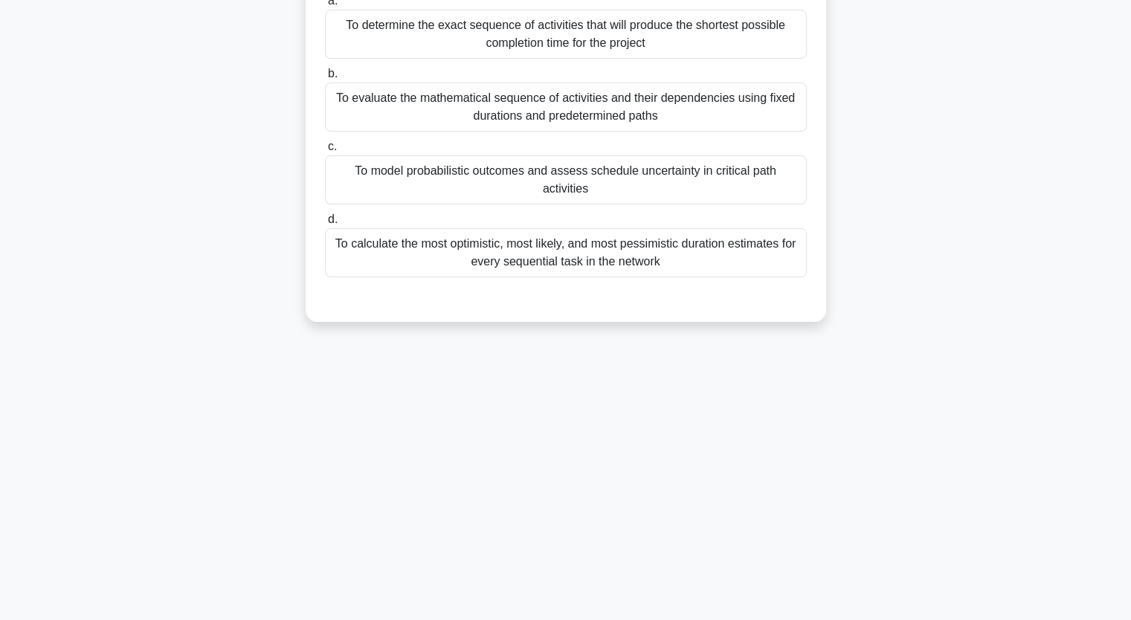
scroll to position [184, 0]
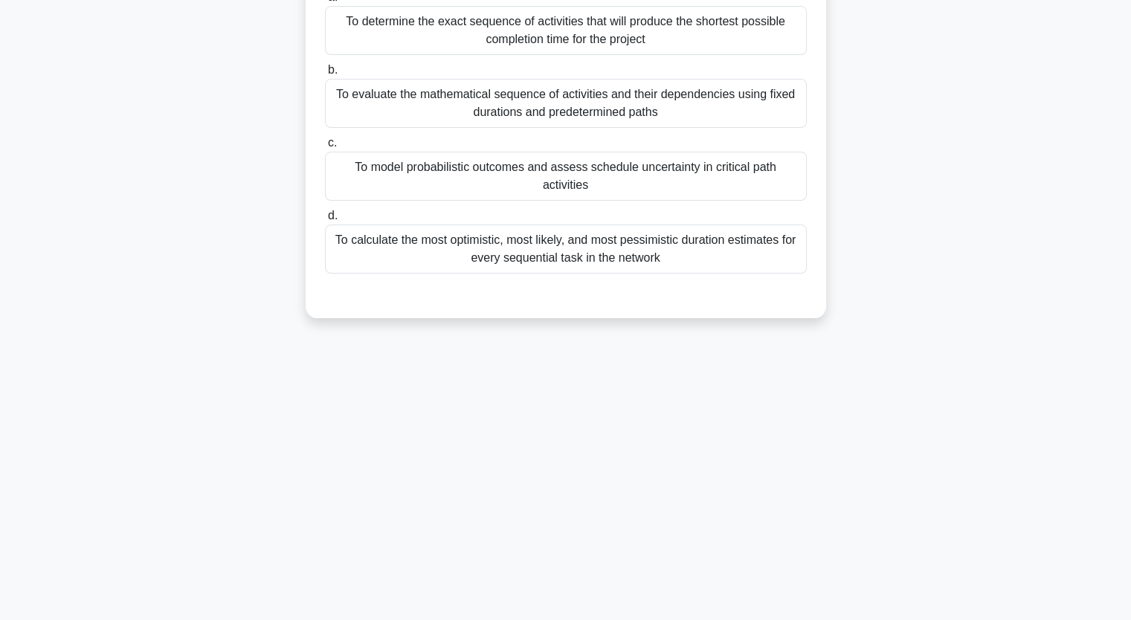
click at [452, 167] on div "To model probabilistic outcomes and assess schedule uncertainty in critical pat…" at bounding box center [566, 176] width 482 height 49
click at [325, 148] on input "c. To model probabilistic outcomes and assess schedule uncertainty in critical …" at bounding box center [325, 143] width 0 height 10
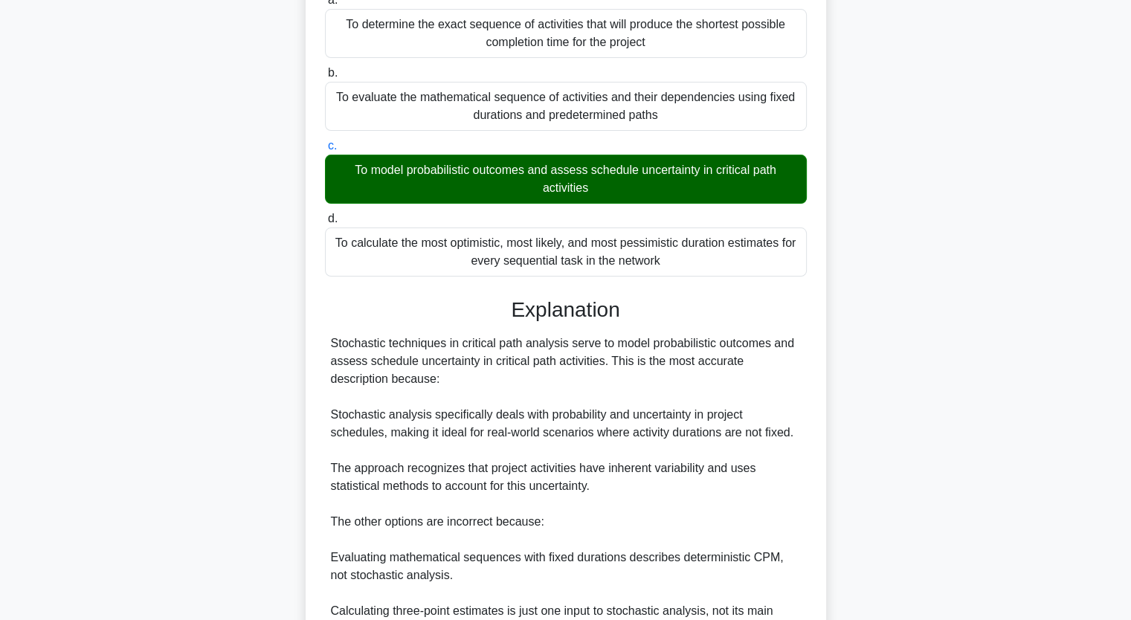
click at [1020, 149] on div "A project manager is using stochastic techniques to analyze the critical path. …" at bounding box center [566, 359] width 982 height 913
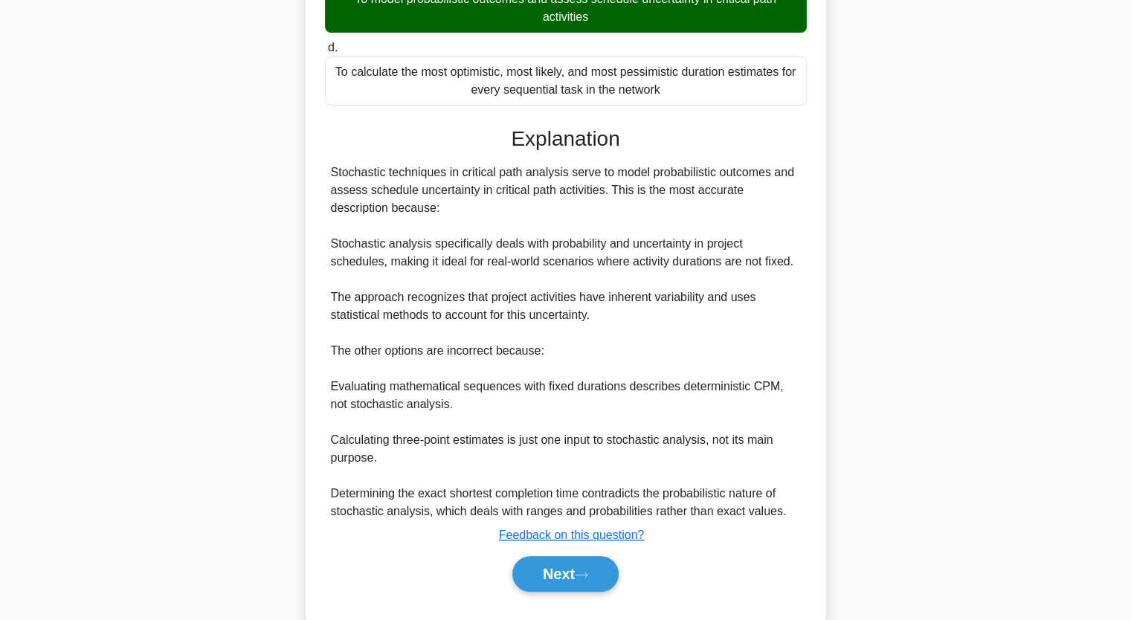
scroll to position [385, 0]
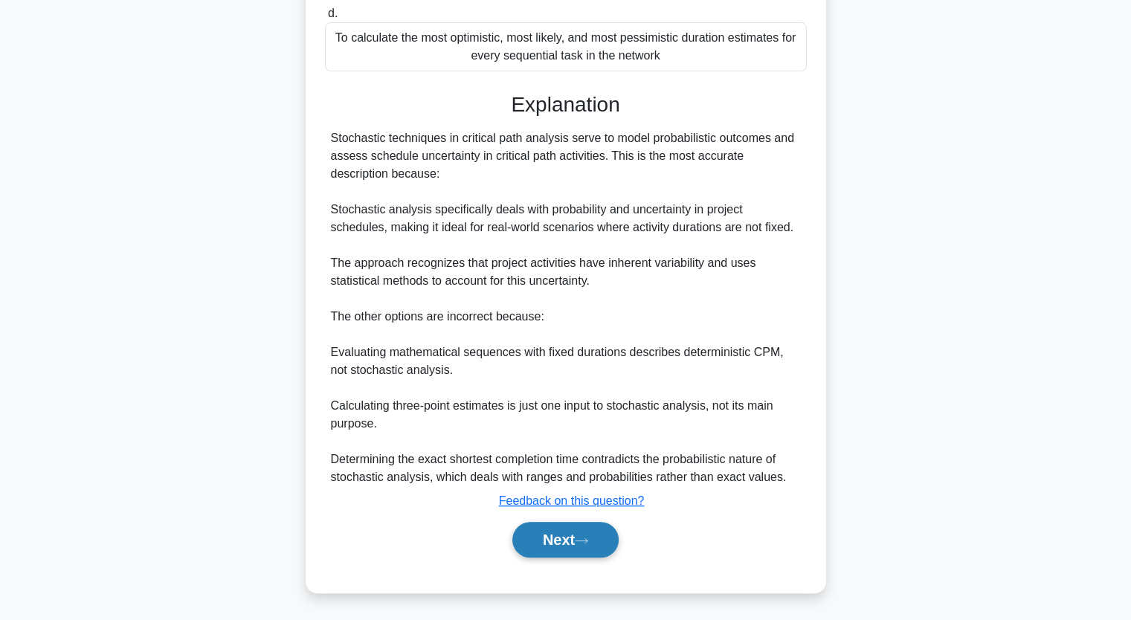
click at [579, 533] on button "Next" at bounding box center [565, 540] width 106 height 36
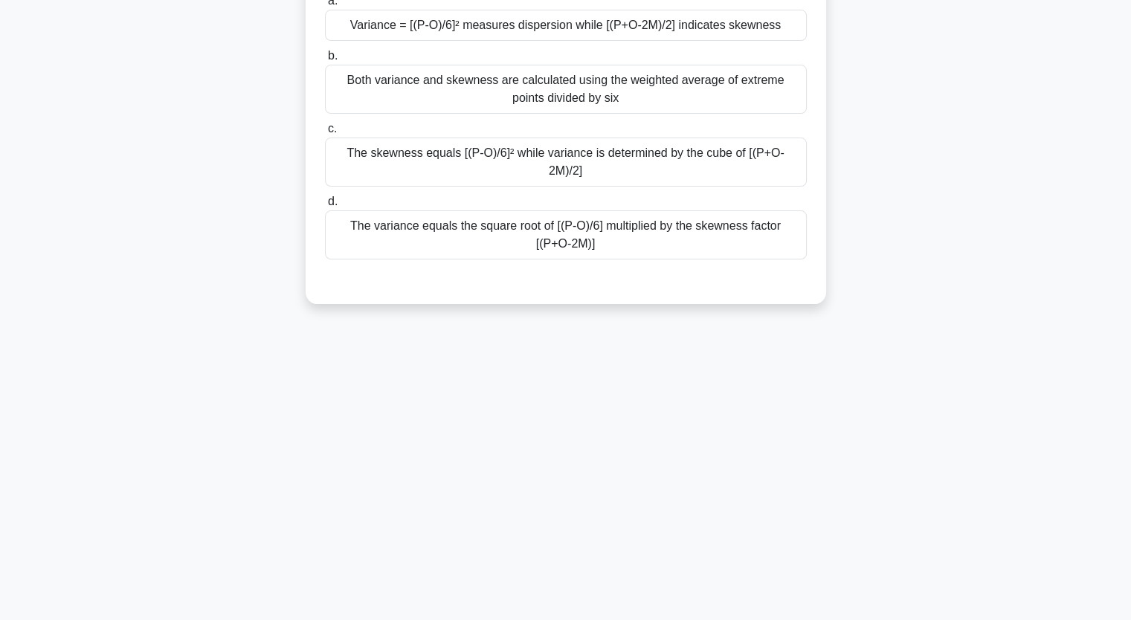
scroll to position [184, 0]
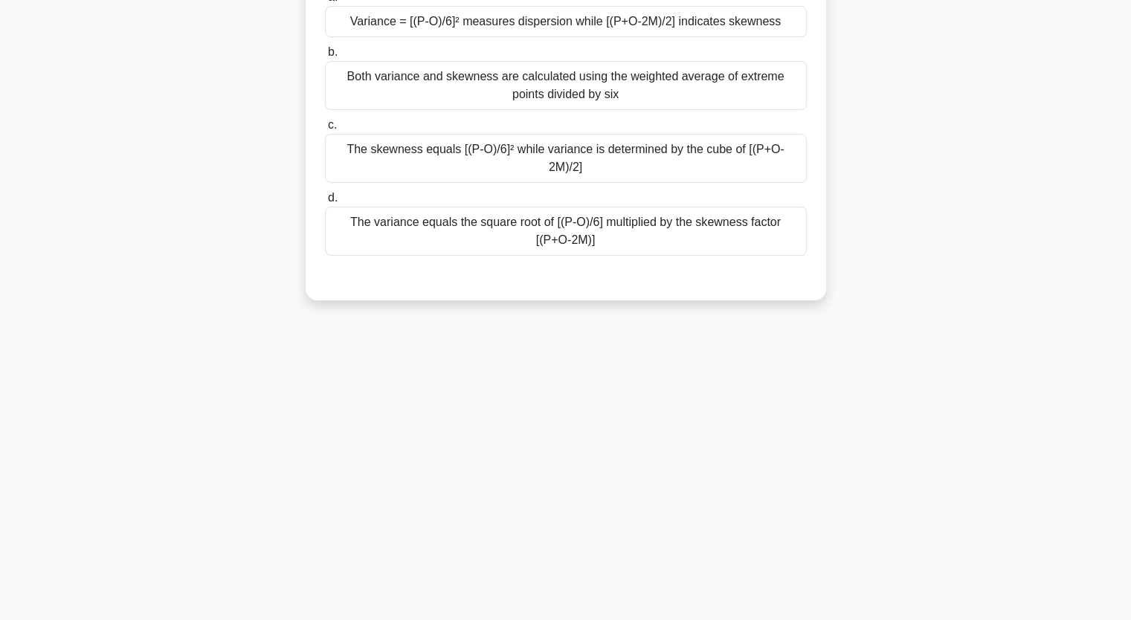
click at [531, 207] on div "The variance equals the square root of [(P-O)/6] multiplied by the skewness fac…" at bounding box center [566, 231] width 482 height 49
click at [325, 203] on input "d. The variance equals the square root of [(P-O)/6] multiplied by the skewness …" at bounding box center [325, 198] width 0 height 10
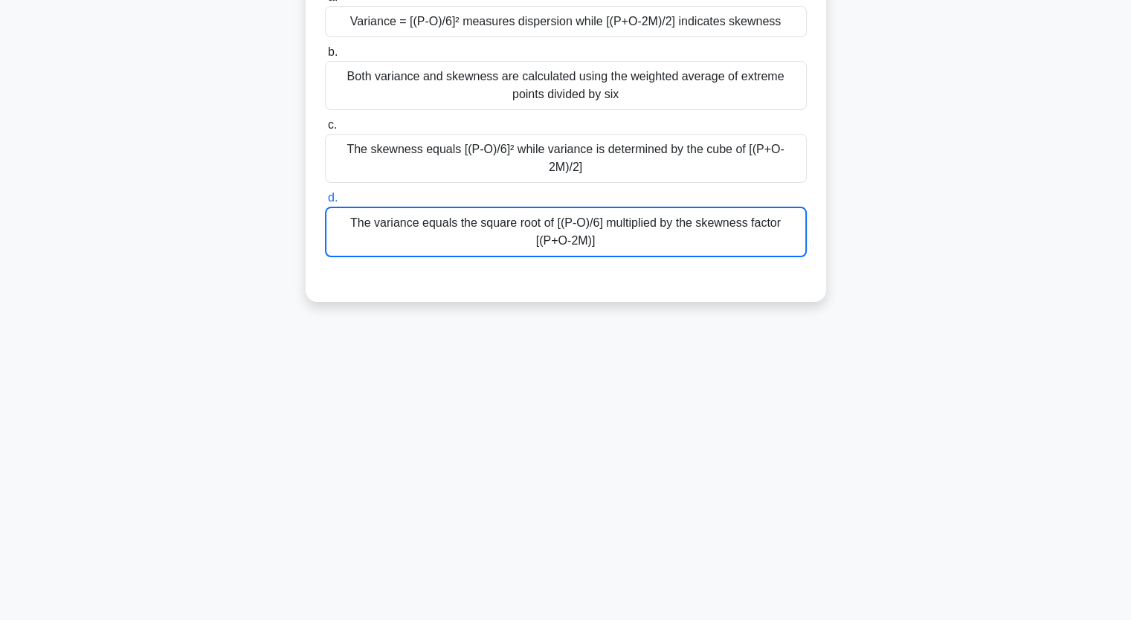
click at [531, 207] on div "The variance equals the square root of [(P-O)/6] multiplied by the skewness fac…" at bounding box center [566, 232] width 482 height 51
click at [325, 203] on input "d. The variance equals the square root of [(P-O)/6] multiplied by the skewness …" at bounding box center [325, 198] width 0 height 10
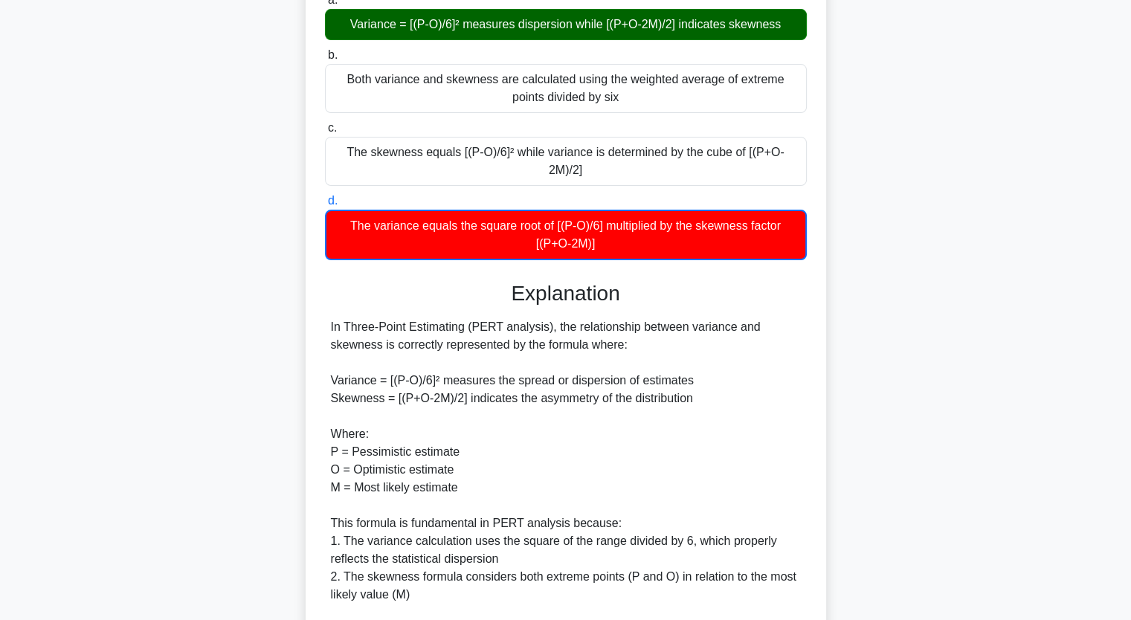
click at [911, 210] on div "When applying Three-Point Estimating in a project with complex interdependencie…" at bounding box center [566, 369] width 982 height 932
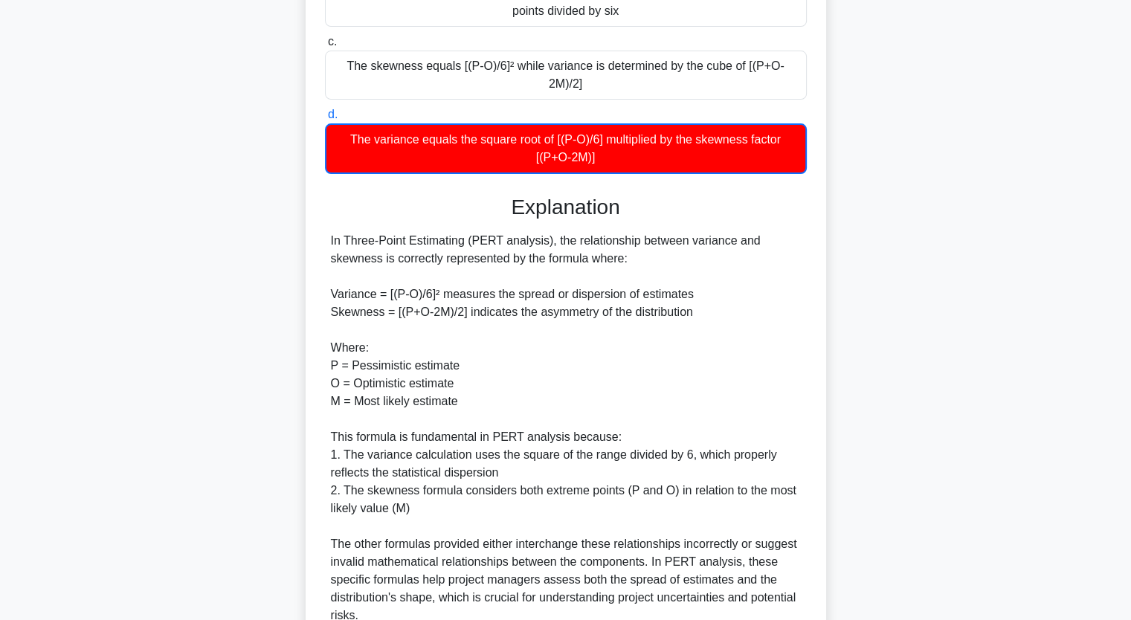
scroll to position [387, 0]
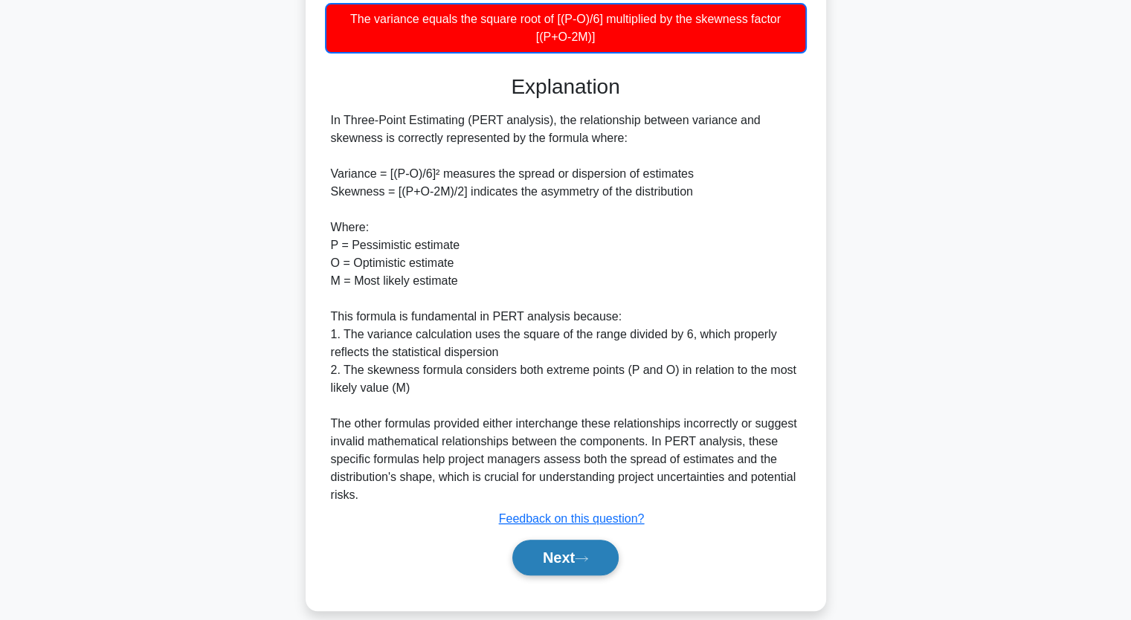
click at [544, 544] on button "Next" at bounding box center [565, 558] width 106 height 36
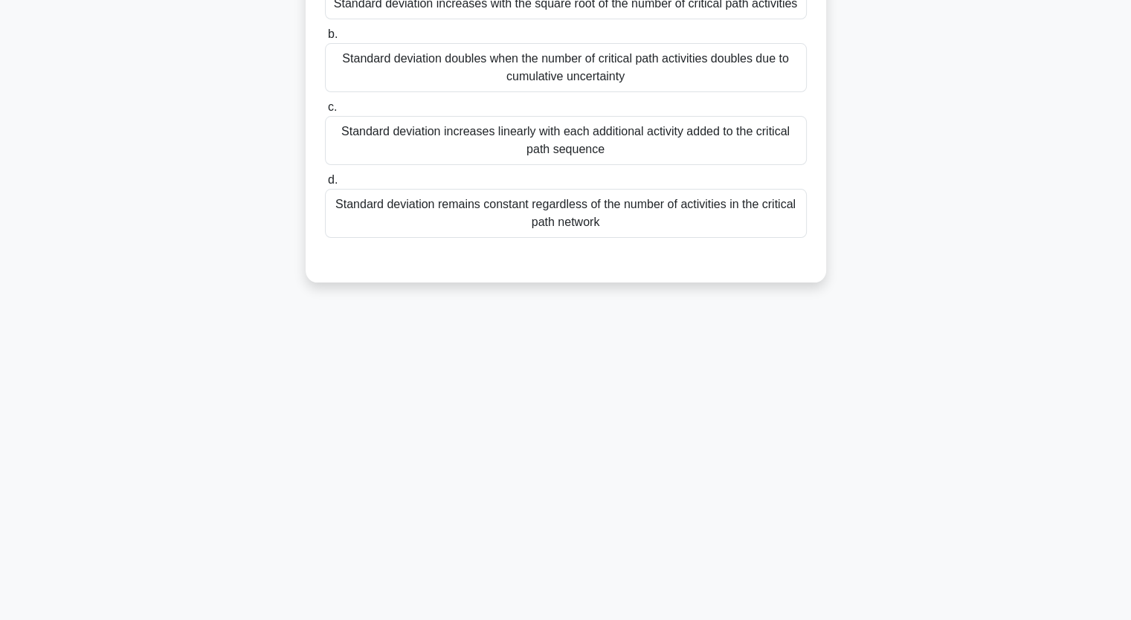
click at [470, 155] on div "Standard deviation increases linearly with each additional activity added to th…" at bounding box center [566, 140] width 482 height 49
click at [325, 112] on input "c. Standard deviation increases linearly with each additional activity added to…" at bounding box center [325, 108] width 0 height 10
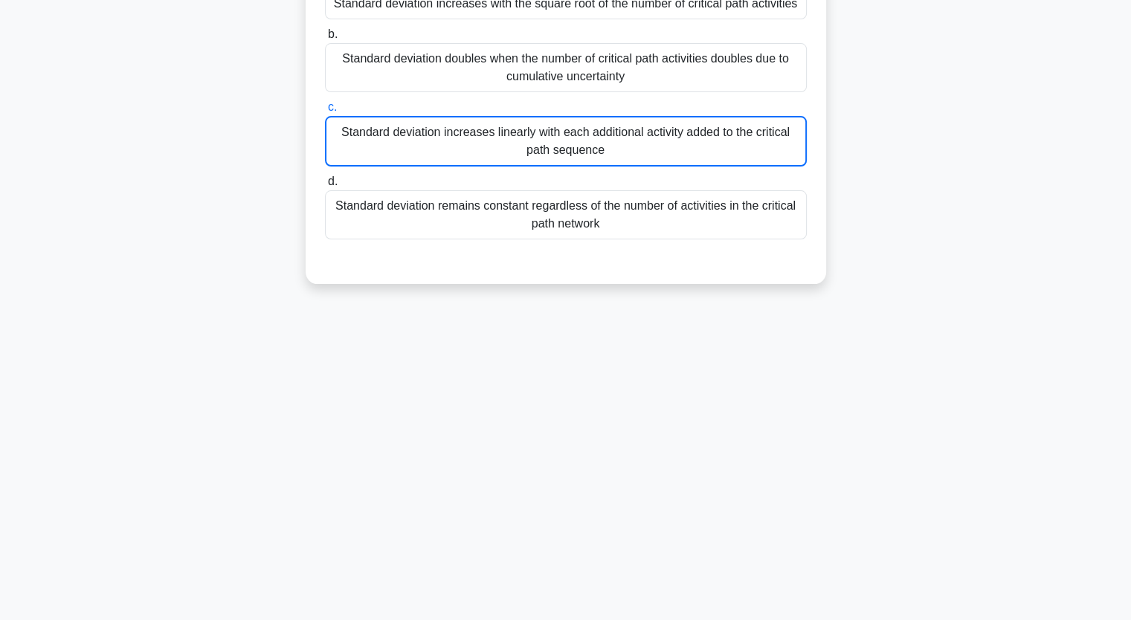
click at [470, 155] on div "Standard deviation increases linearly with each additional activity added to th…" at bounding box center [566, 141] width 482 height 51
click at [325, 112] on input "c. Standard deviation increases linearly with each additional activity added to…" at bounding box center [325, 108] width 0 height 10
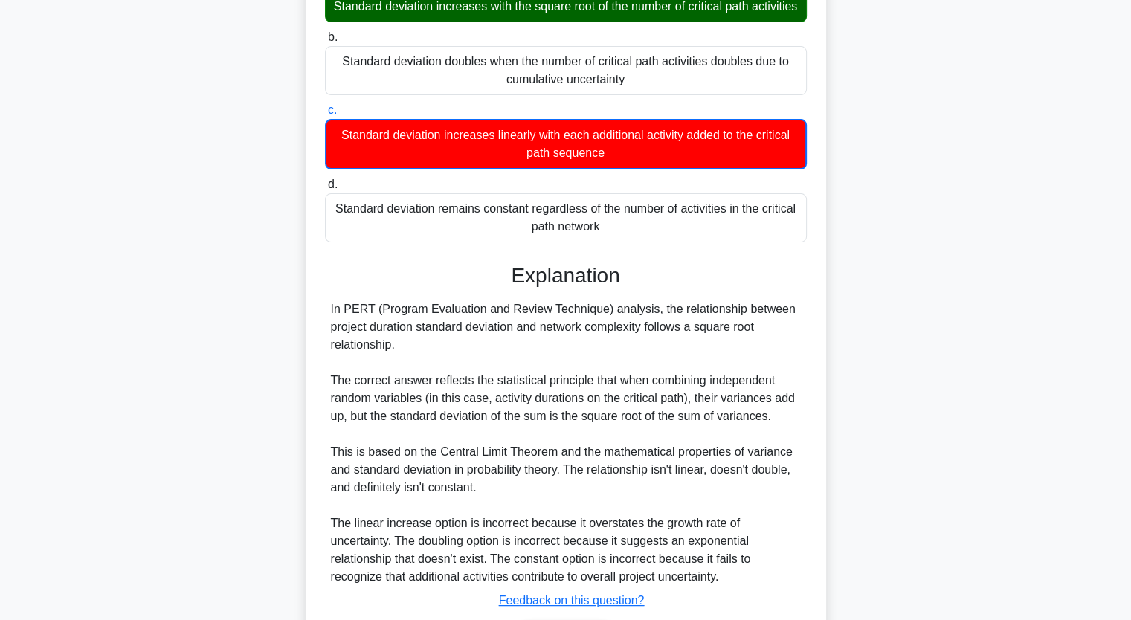
click at [878, 193] on div "In PERT Analysis within CPM scheduling, what is the relationship between projec…" at bounding box center [566, 306] width 982 height 807
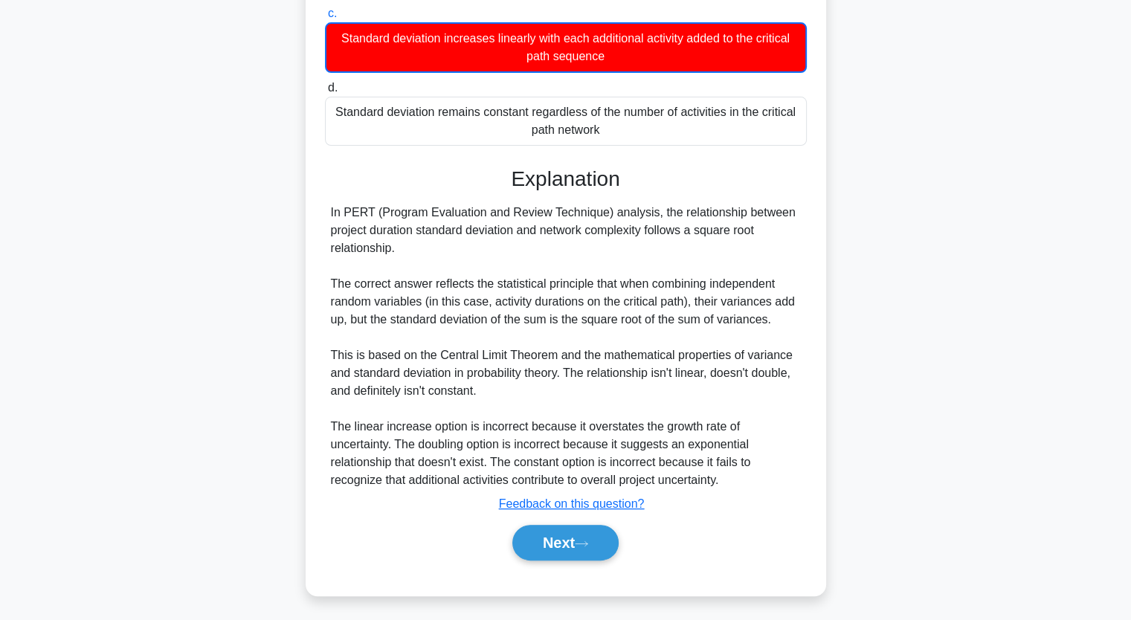
scroll to position [315, 0]
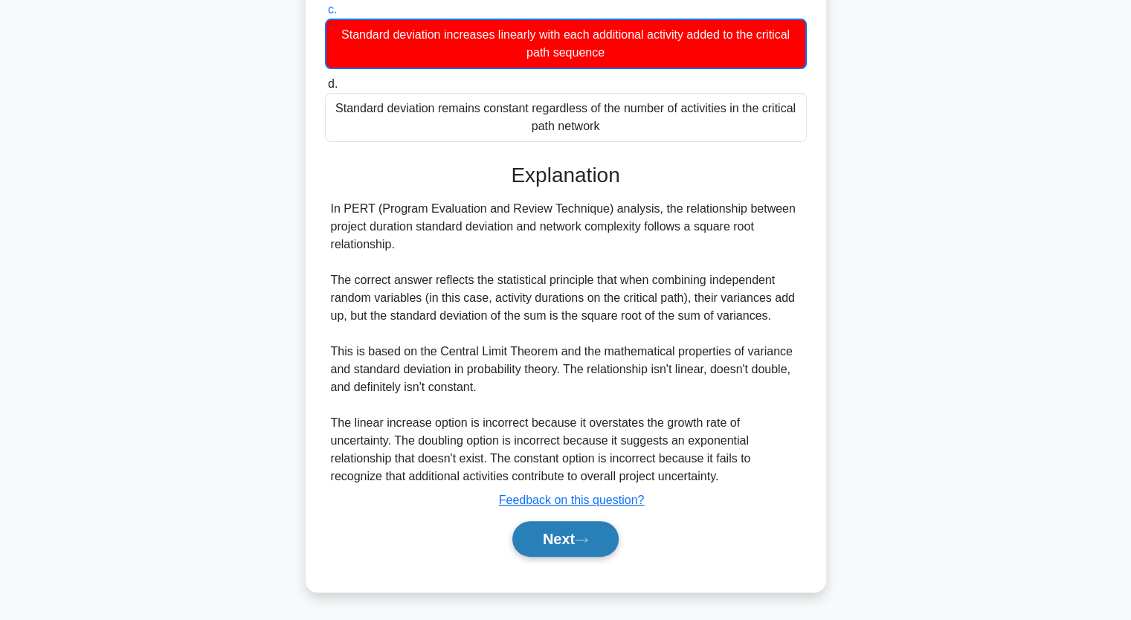
click at [560, 540] on button "Next" at bounding box center [565, 539] width 106 height 36
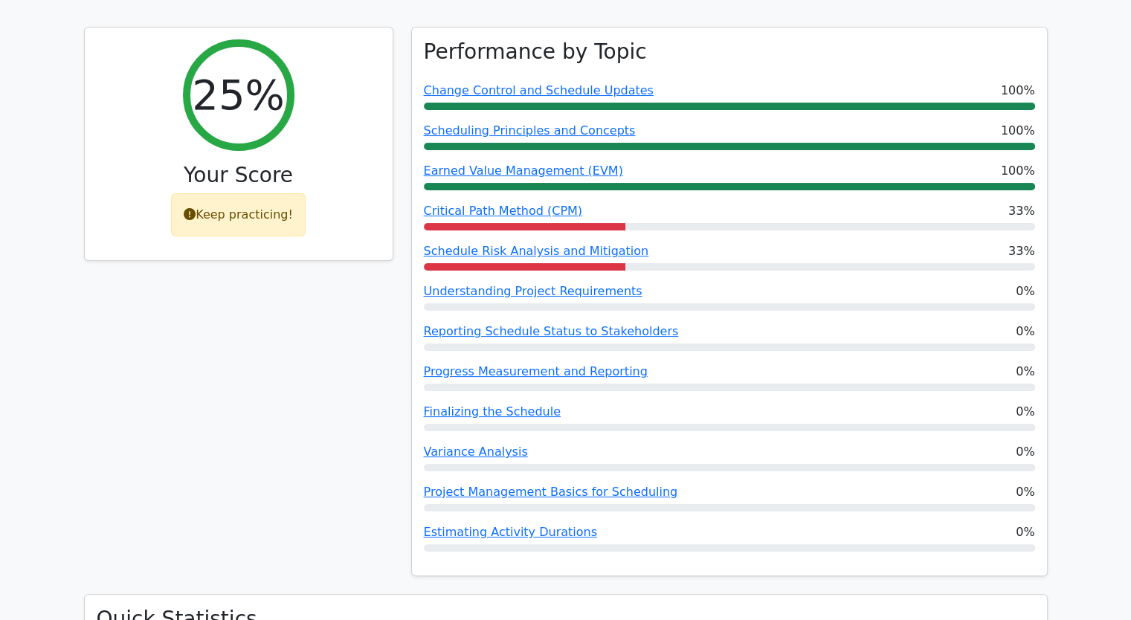
scroll to position [357, 0]
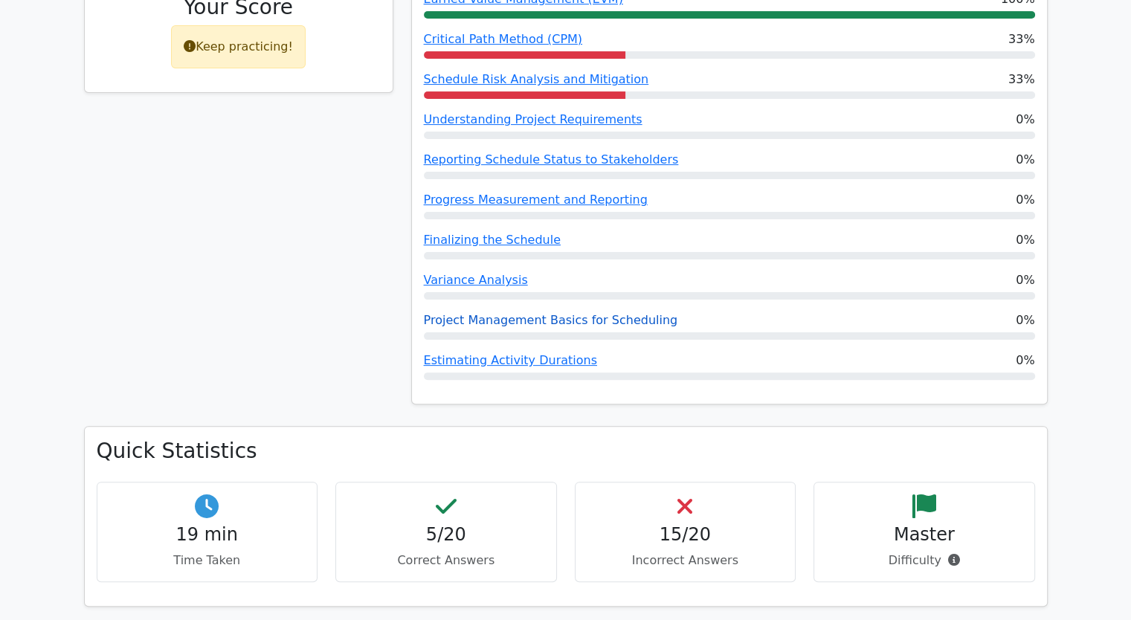
click at [487, 322] on link "Project Management Basics for Scheduling" at bounding box center [551, 320] width 254 height 14
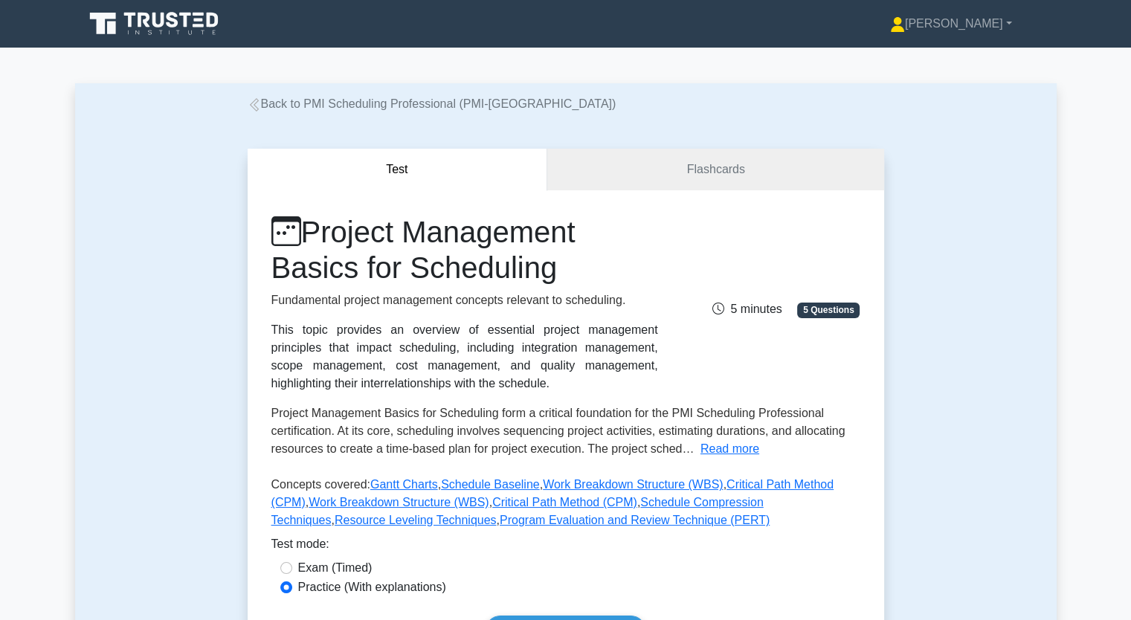
click at [158, 271] on div "Test Flashcards Project Management Basics for Scheduling Fundamental project ma…" at bounding box center [566, 409] width 982 height 593
click at [1008, 27] on link "[PERSON_NAME]" at bounding box center [951, 24] width 193 height 30
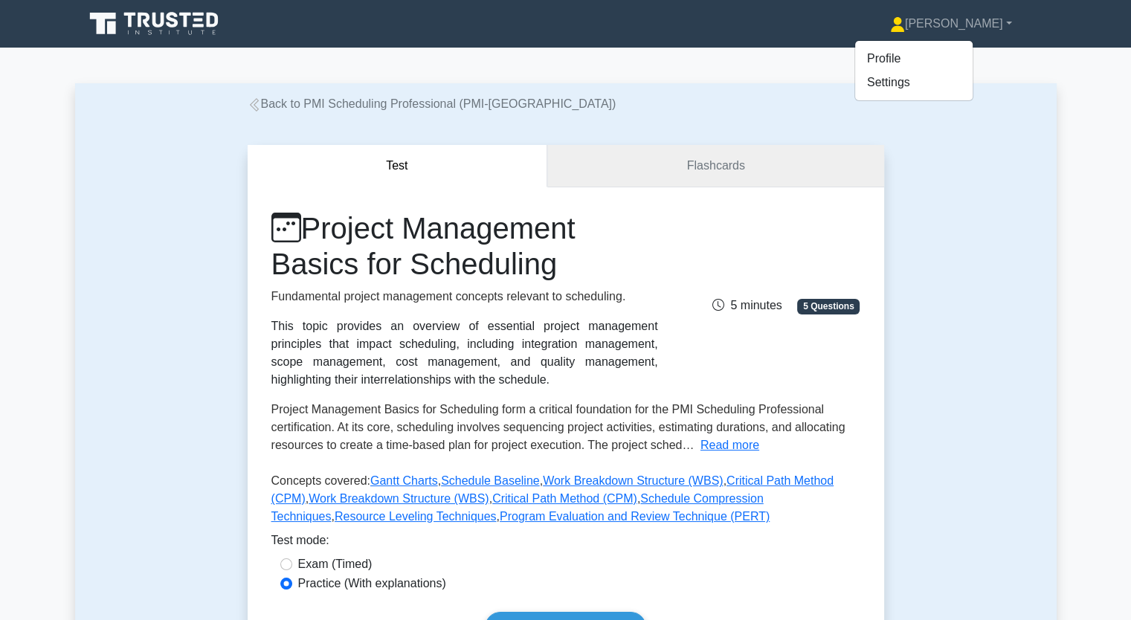
click at [720, 178] on link "Flashcards" at bounding box center [715, 166] width 336 height 42
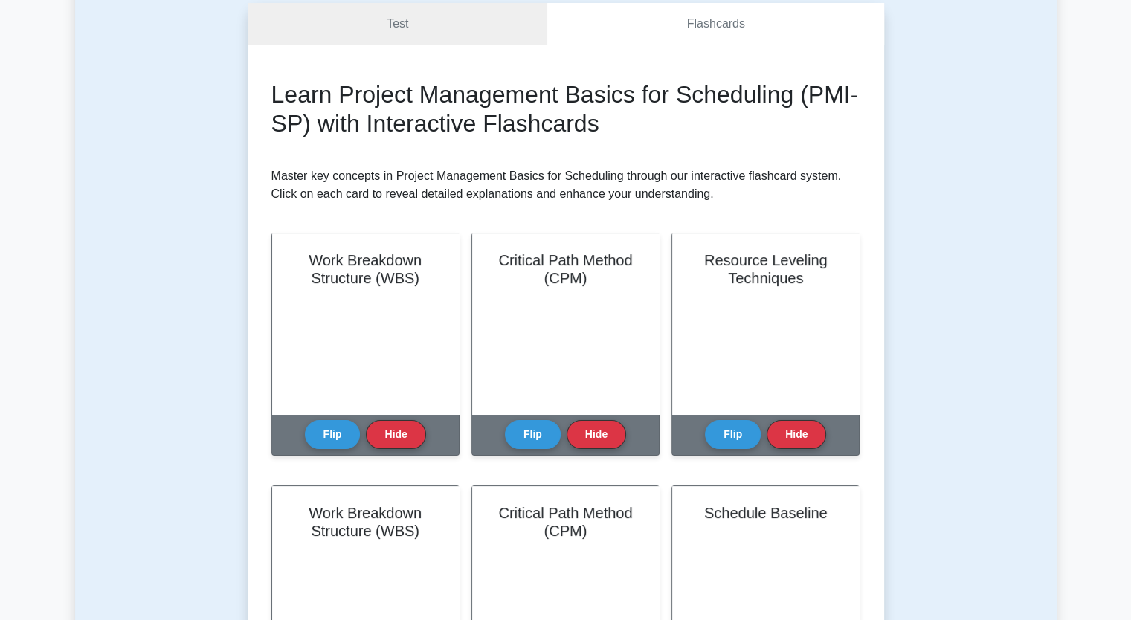
scroll to position [149, 0]
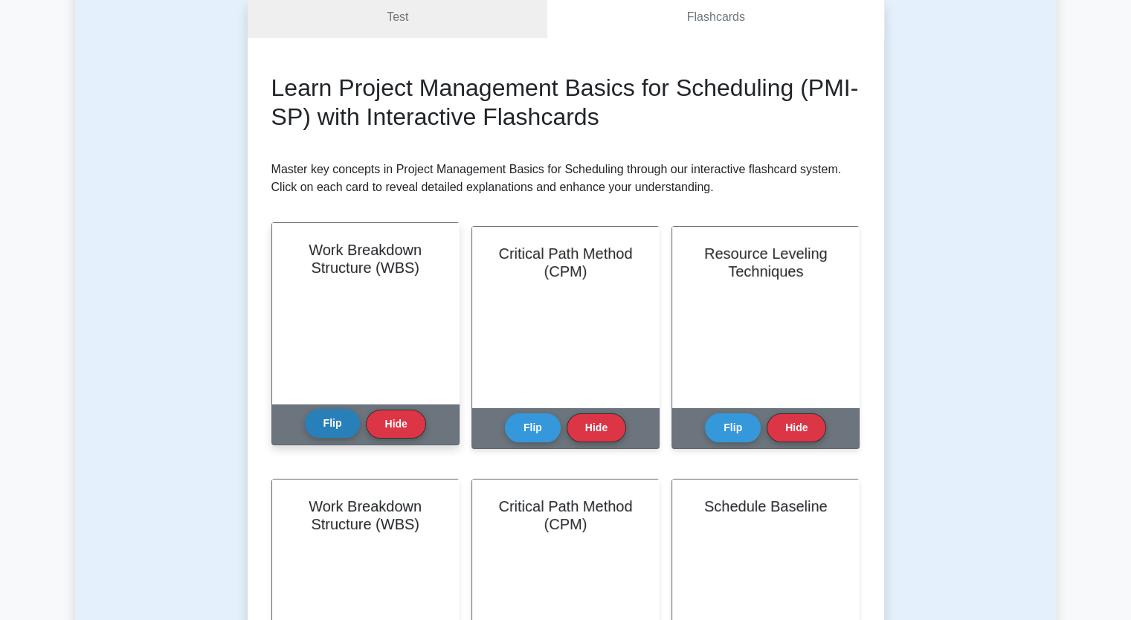
click at [328, 425] on button "Flip" at bounding box center [333, 423] width 56 height 29
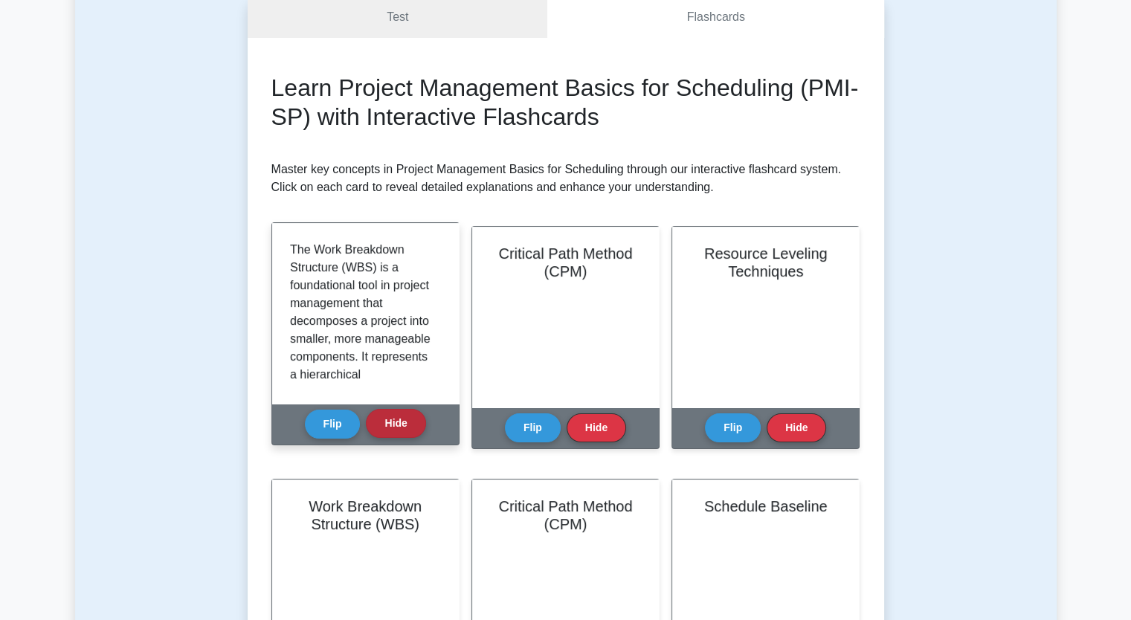
click at [391, 424] on button "Hide" at bounding box center [395, 423] width 59 height 29
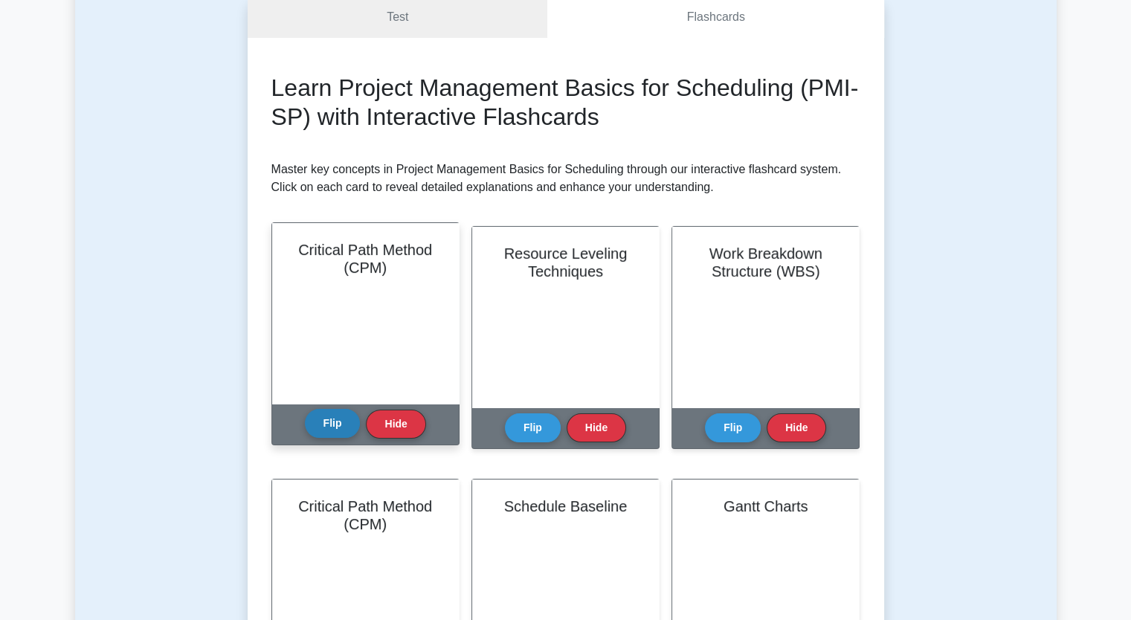
click at [335, 418] on button "Flip" at bounding box center [333, 423] width 56 height 29
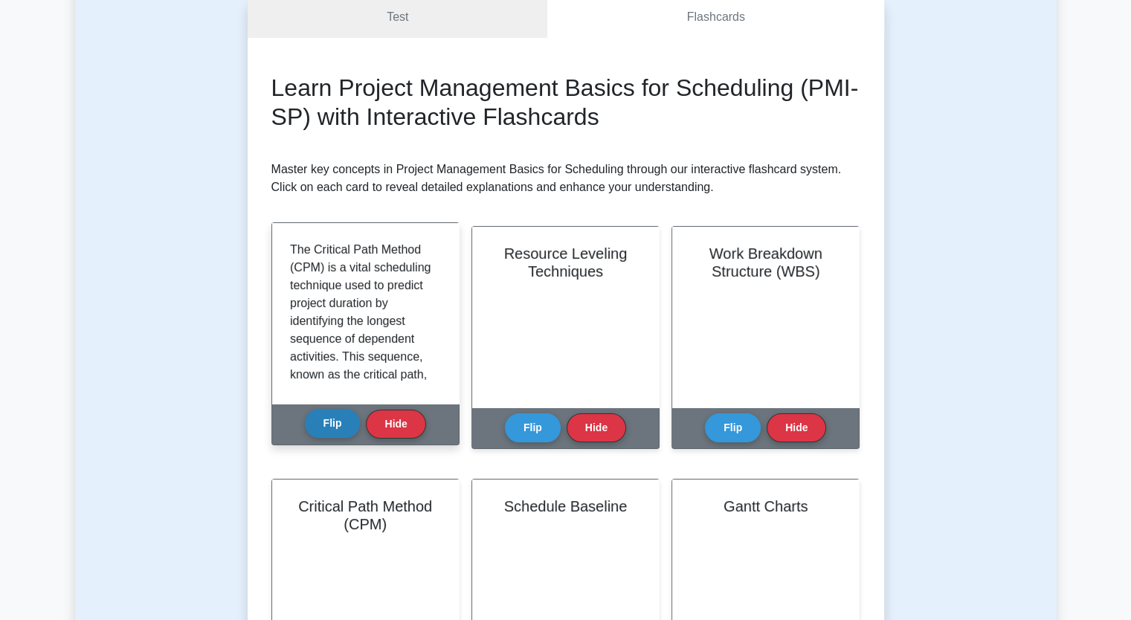
click at [333, 415] on button "Flip" at bounding box center [333, 423] width 56 height 29
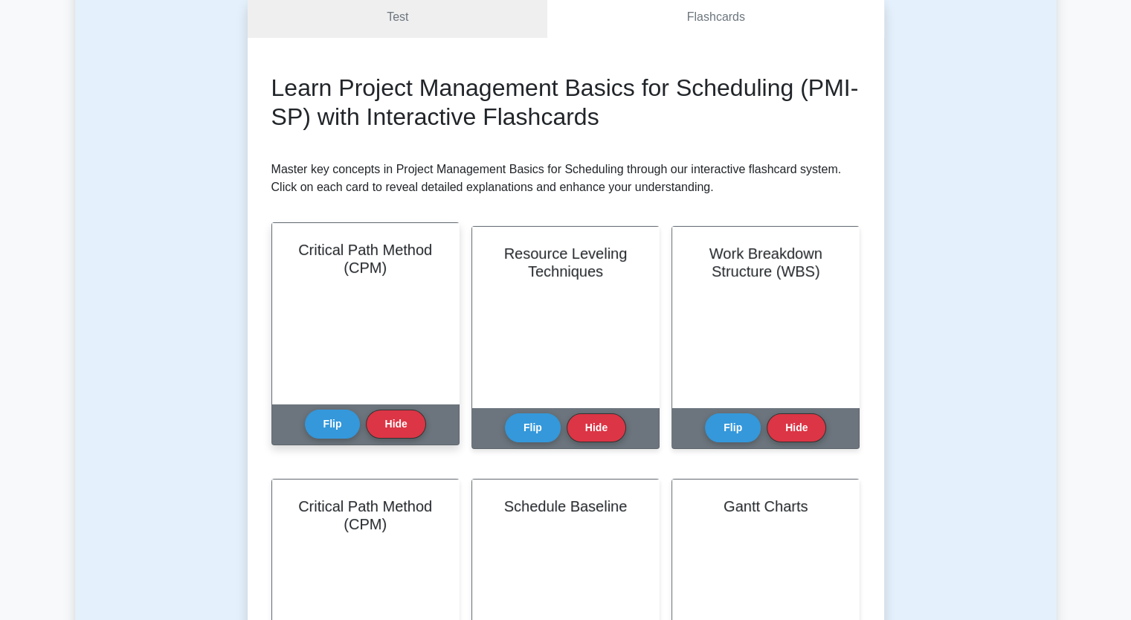
click at [372, 313] on div "Critical Path Method (CPM)" at bounding box center [365, 313] width 187 height 181
click at [392, 422] on button "Hide" at bounding box center [395, 423] width 59 height 29
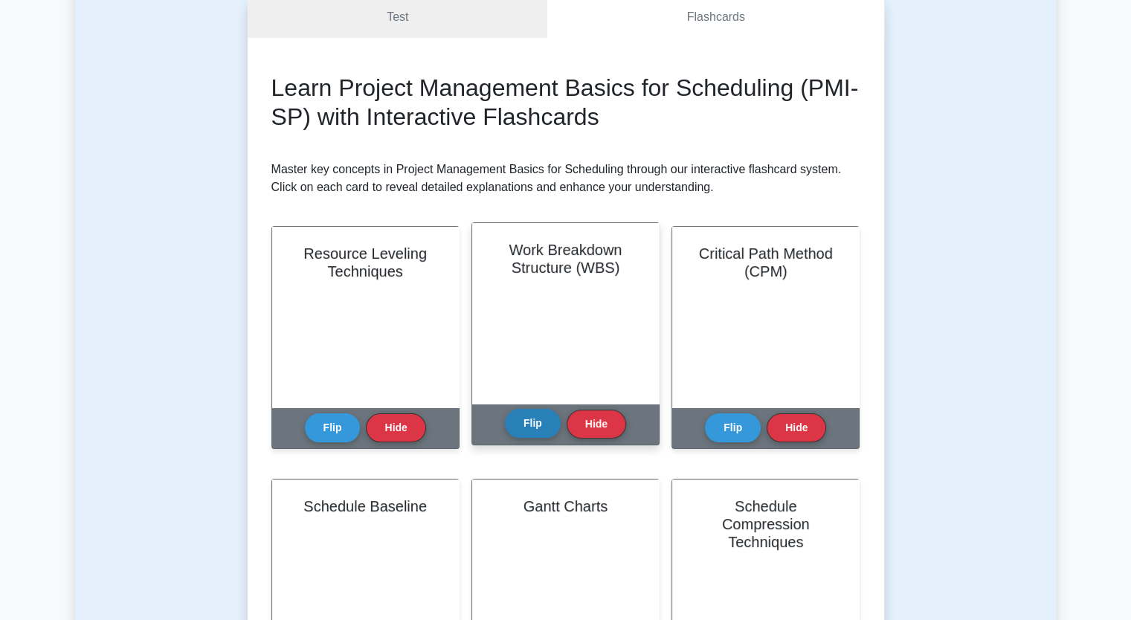
click at [536, 420] on button "Flip" at bounding box center [533, 423] width 56 height 29
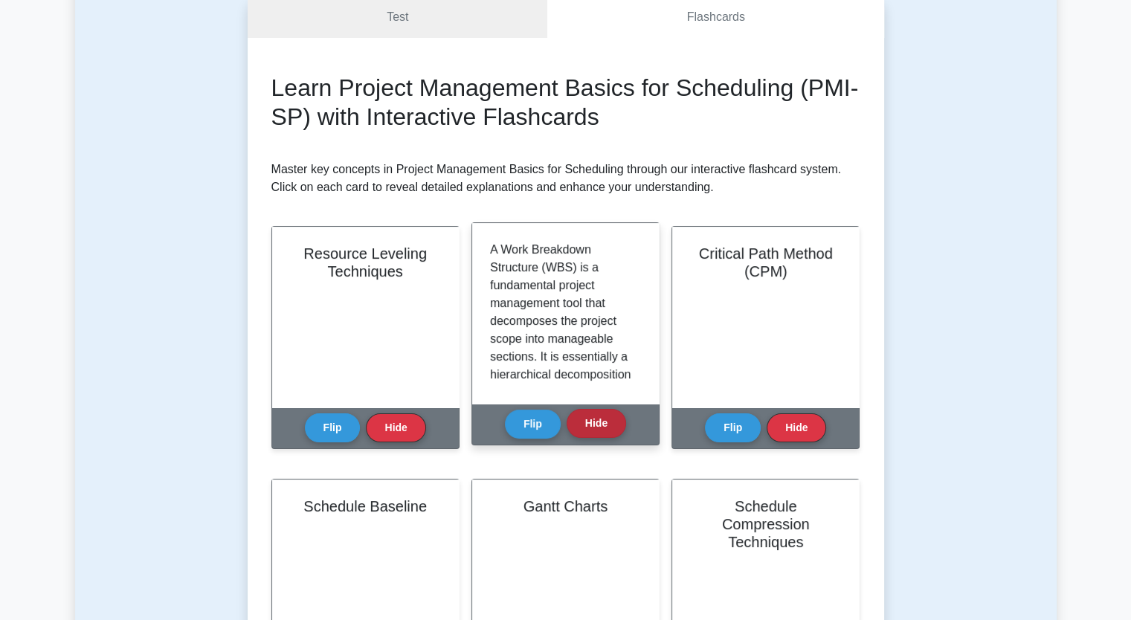
click at [598, 417] on button "Hide" at bounding box center [596, 423] width 59 height 29
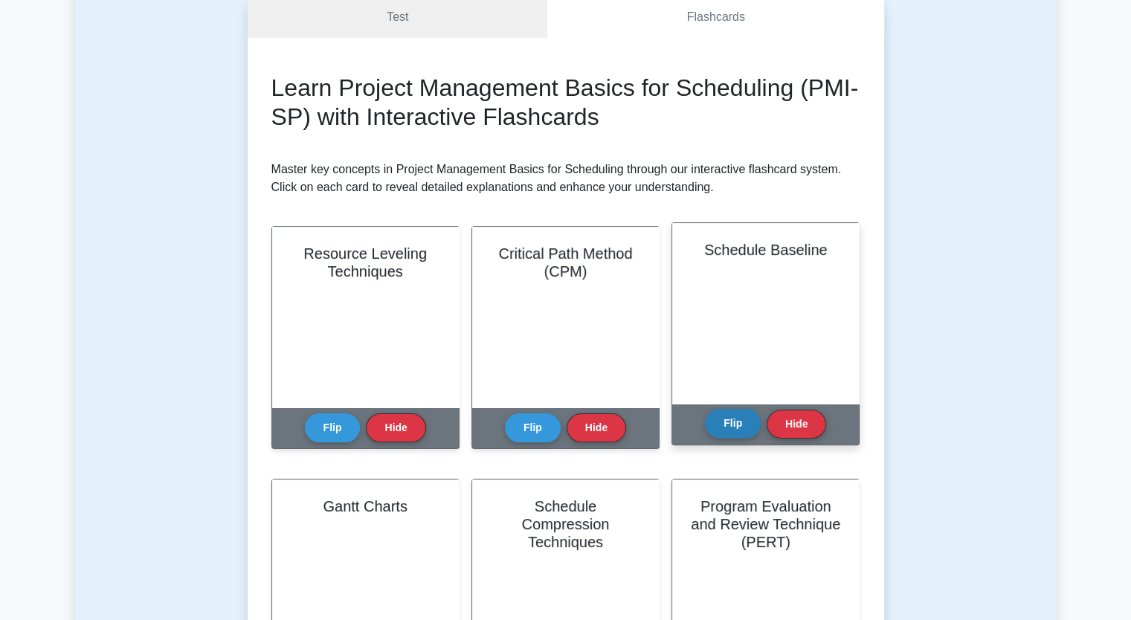
click at [738, 422] on button "Flip" at bounding box center [733, 423] width 56 height 29
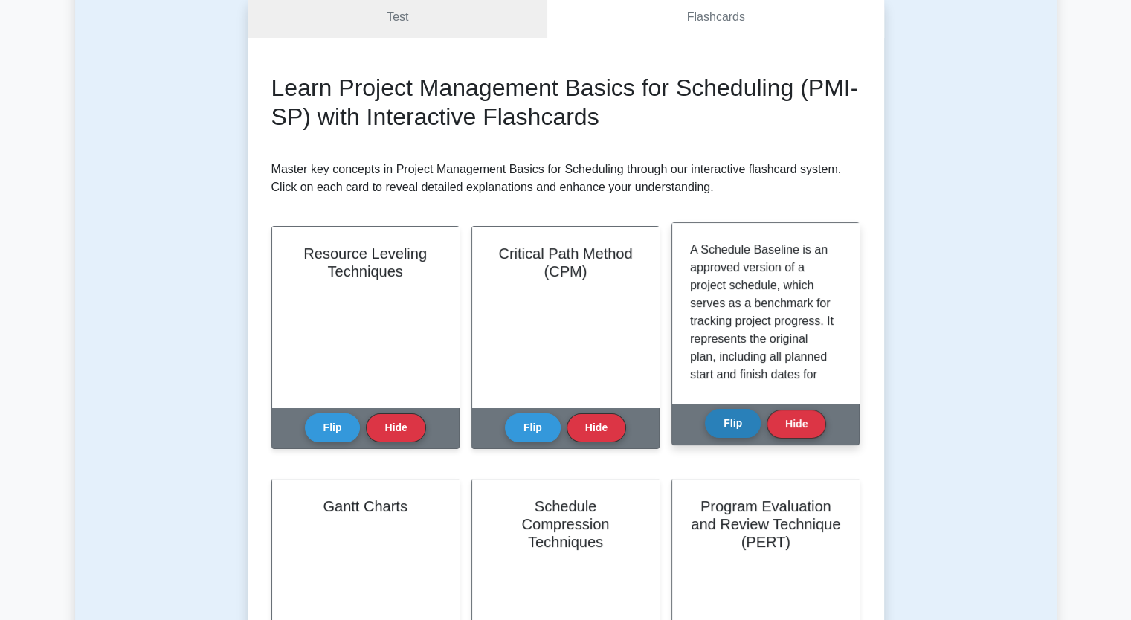
click at [747, 417] on button "Flip" at bounding box center [733, 423] width 56 height 29
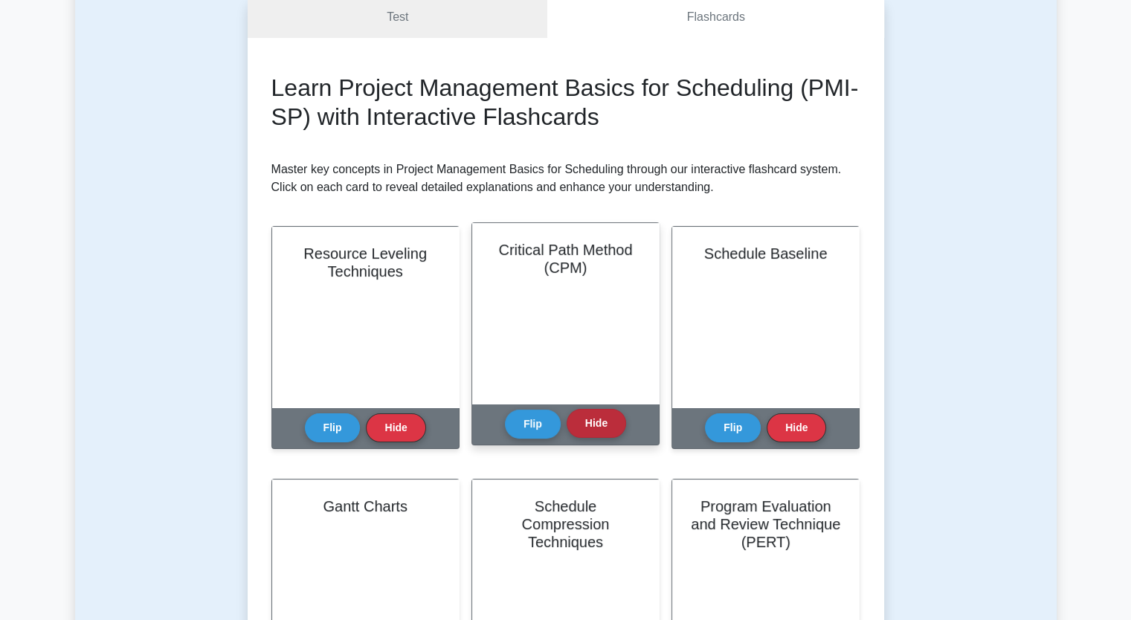
click at [586, 418] on button "Hide" at bounding box center [596, 423] width 59 height 29
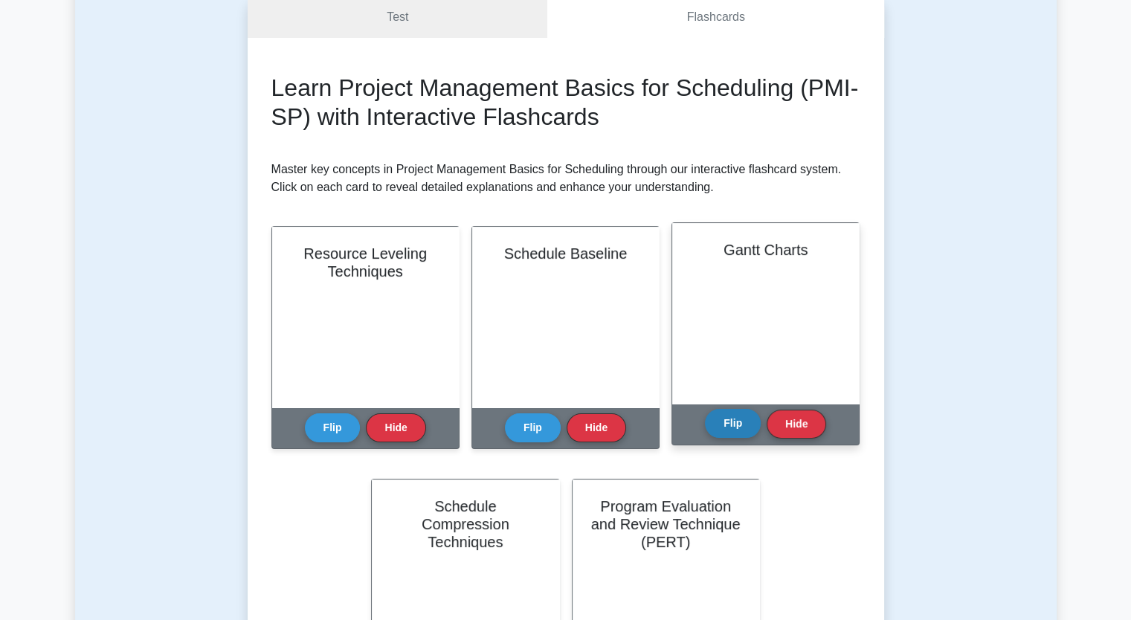
click at [735, 427] on button "Flip" at bounding box center [733, 423] width 56 height 29
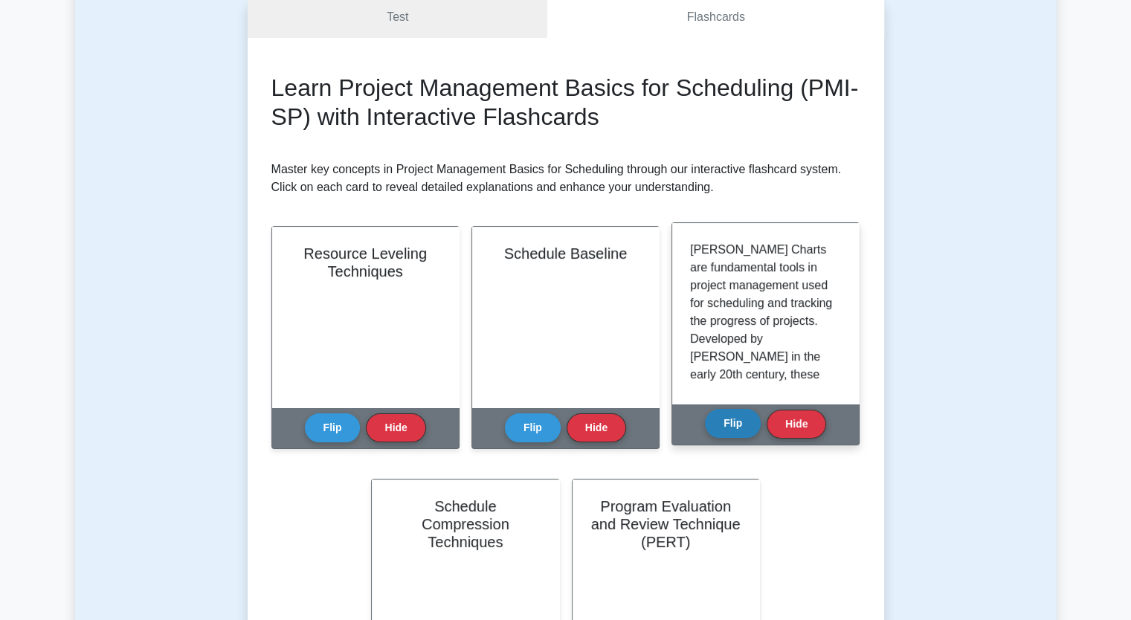
click at [735, 427] on button "Flip" at bounding box center [733, 423] width 56 height 29
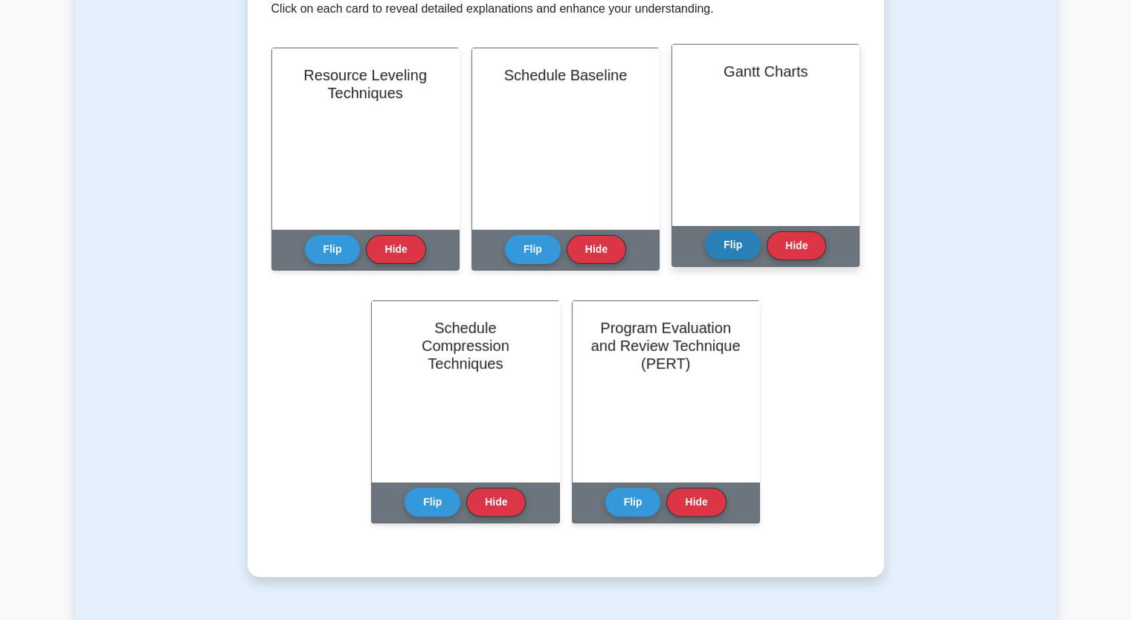
scroll to position [357, 0]
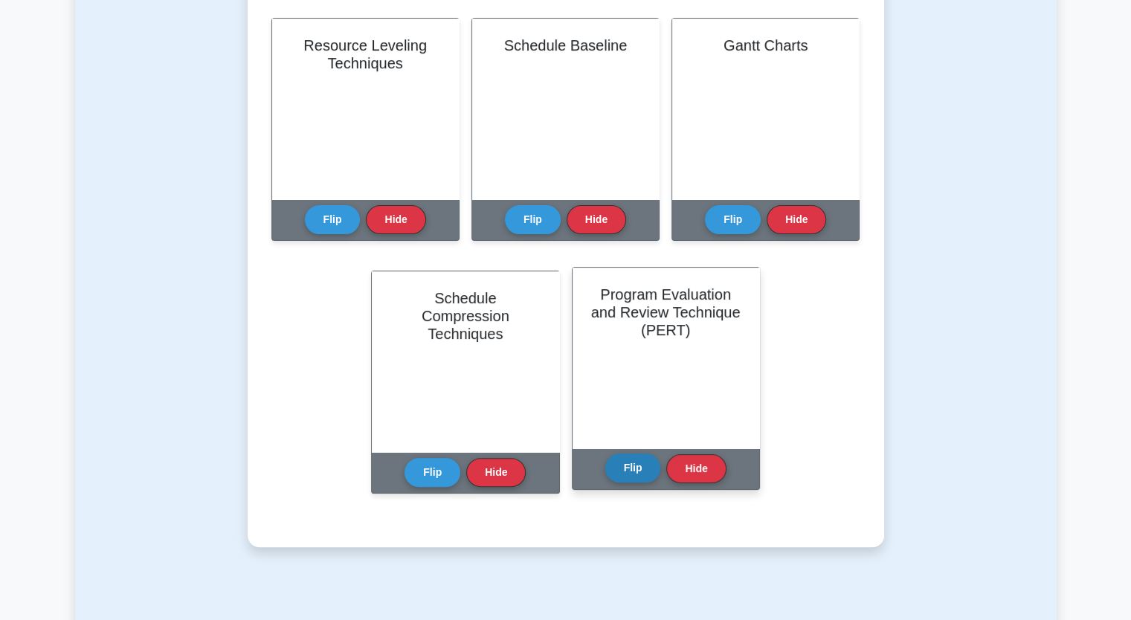
click at [633, 467] on button "Flip" at bounding box center [633, 468] width 56 height 29
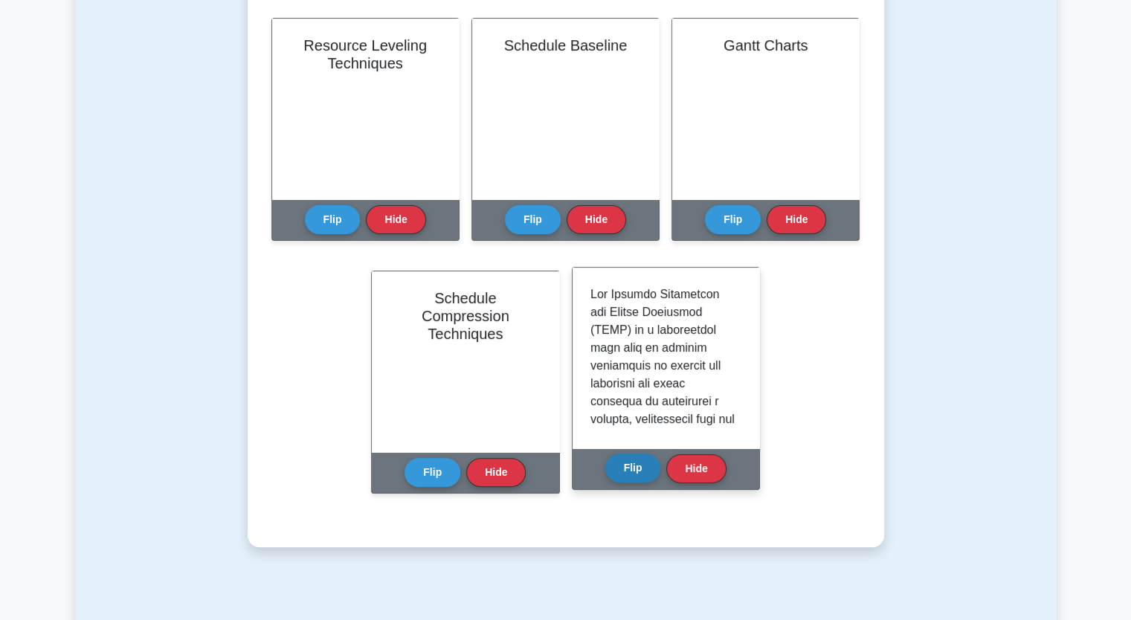
click at [633, 467] on button "Flip" at bounding box center [633, 468] width 56 height 29
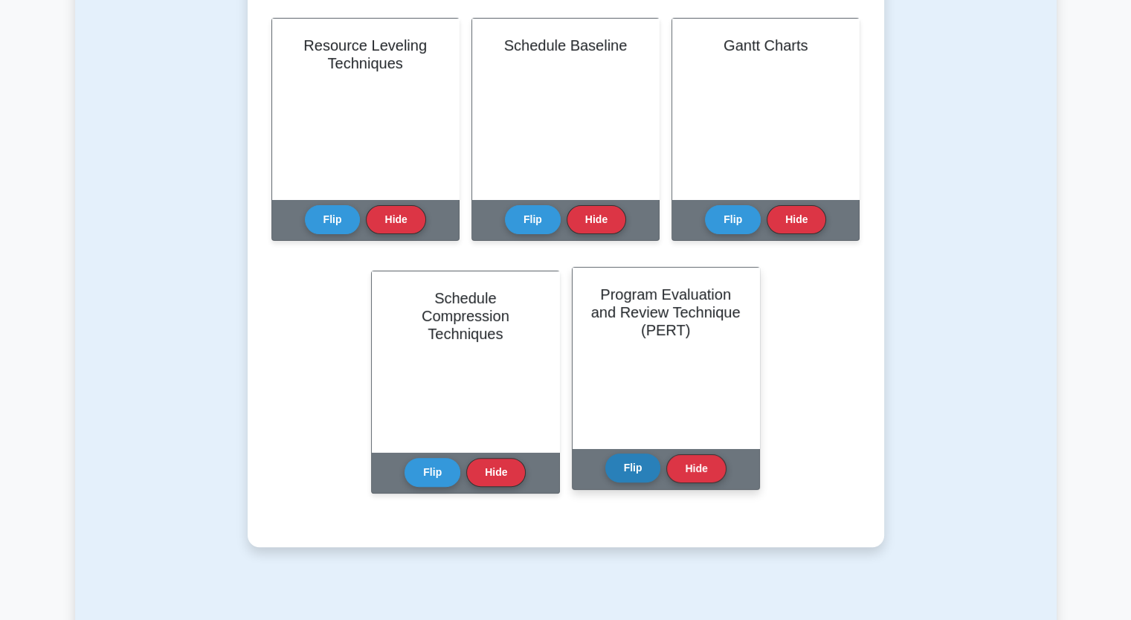
click at [633, 467] on button "Flip" at bounding box center [633, 468] width 56 height 29
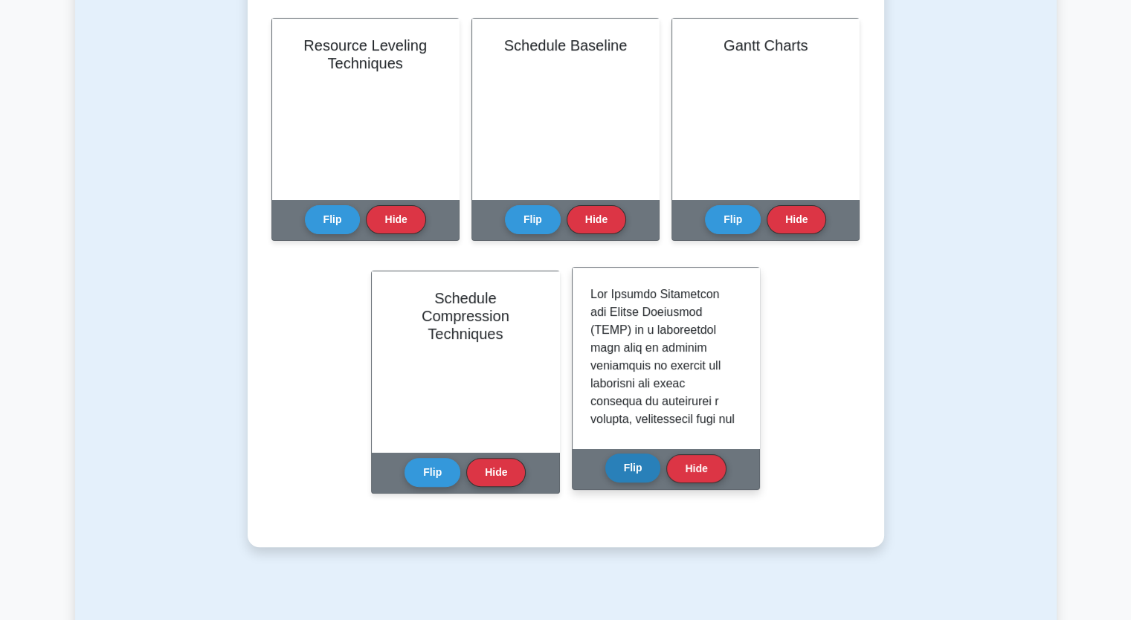
click at [633, 467] on button "Flip" at bounding box center [633, 468] width 56 height 29
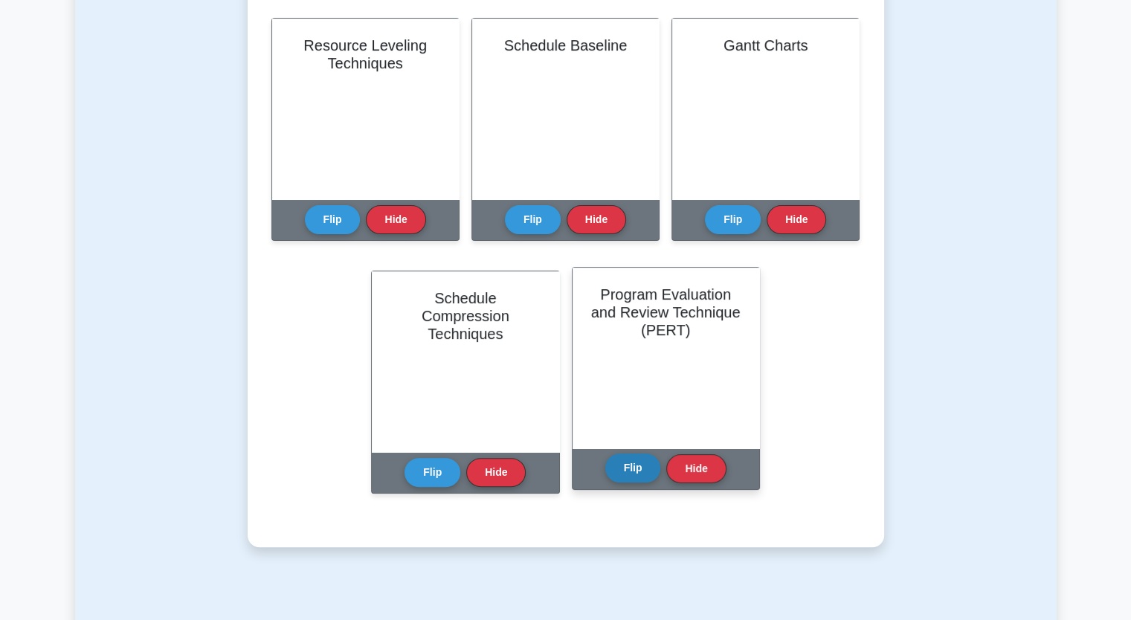
click at [633, 467] on button "Flip" at bounding box center [633, 468] width 56 height 29
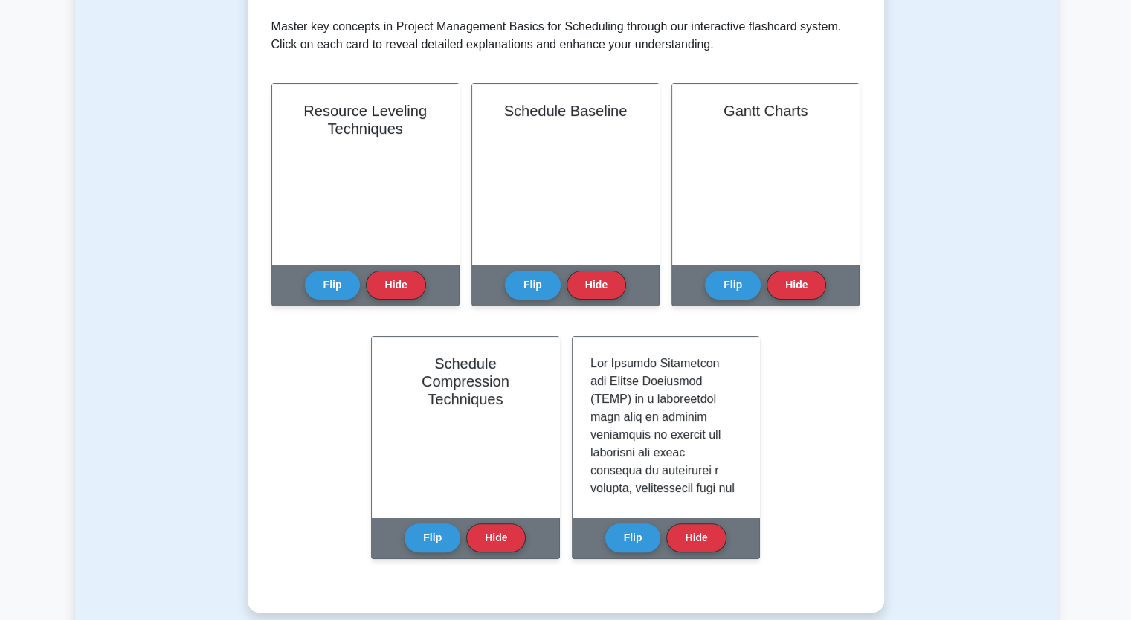
scroll to position [263, 0]
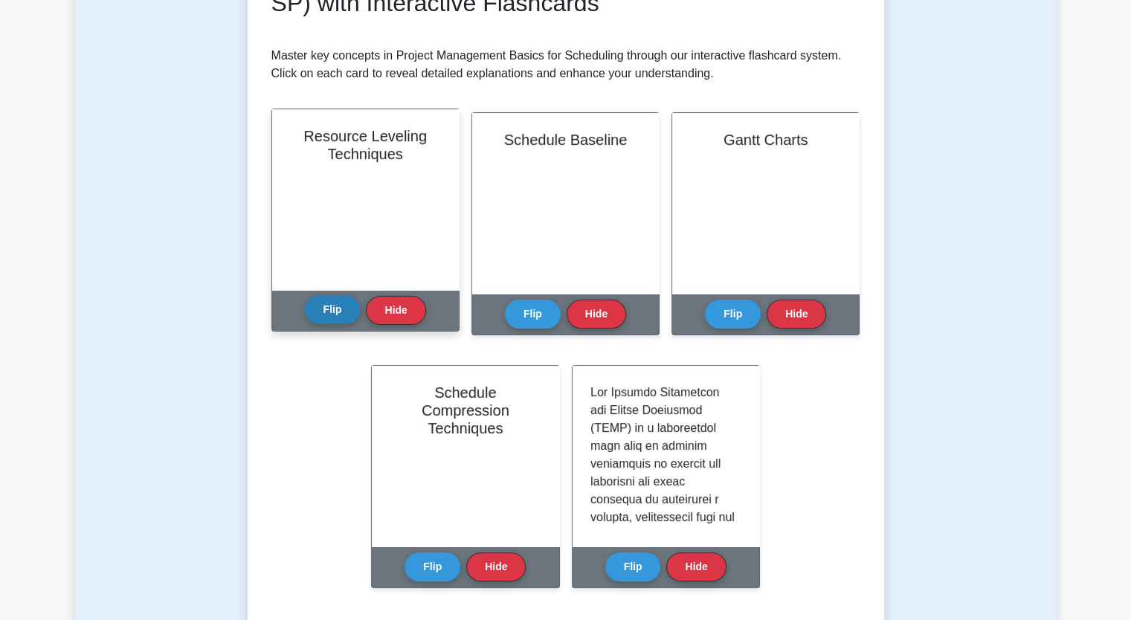
click at [335, 306] on button "Flip" at bounding box center [333, 309] width 56 height 29
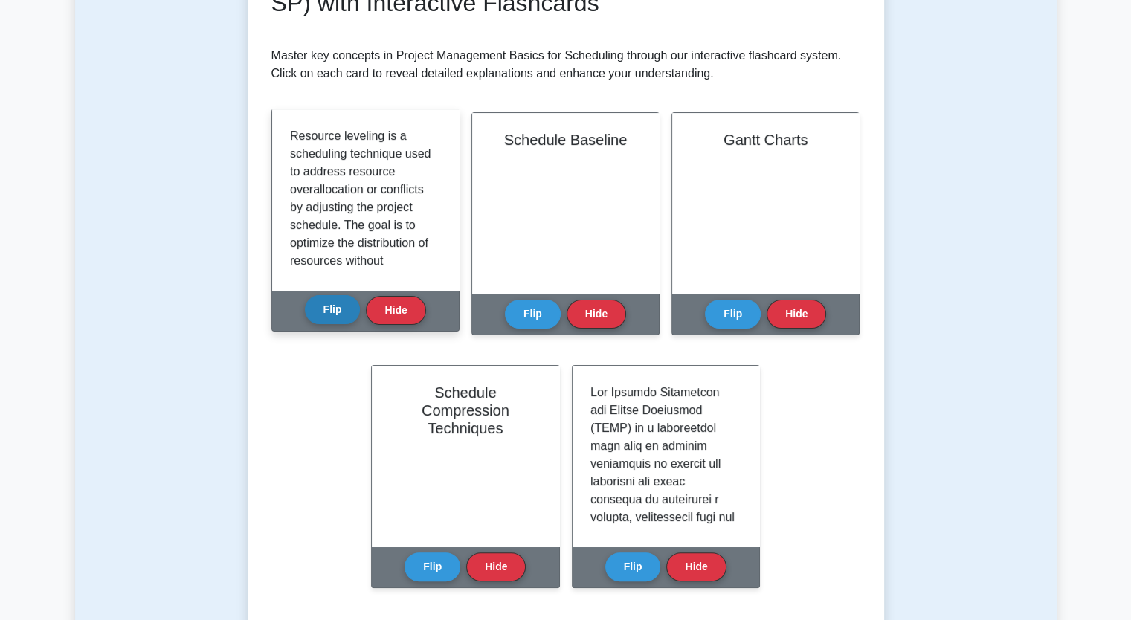
click at [330, 307] on button "Flip" at bounding box center [333, 309] width 56 height 29
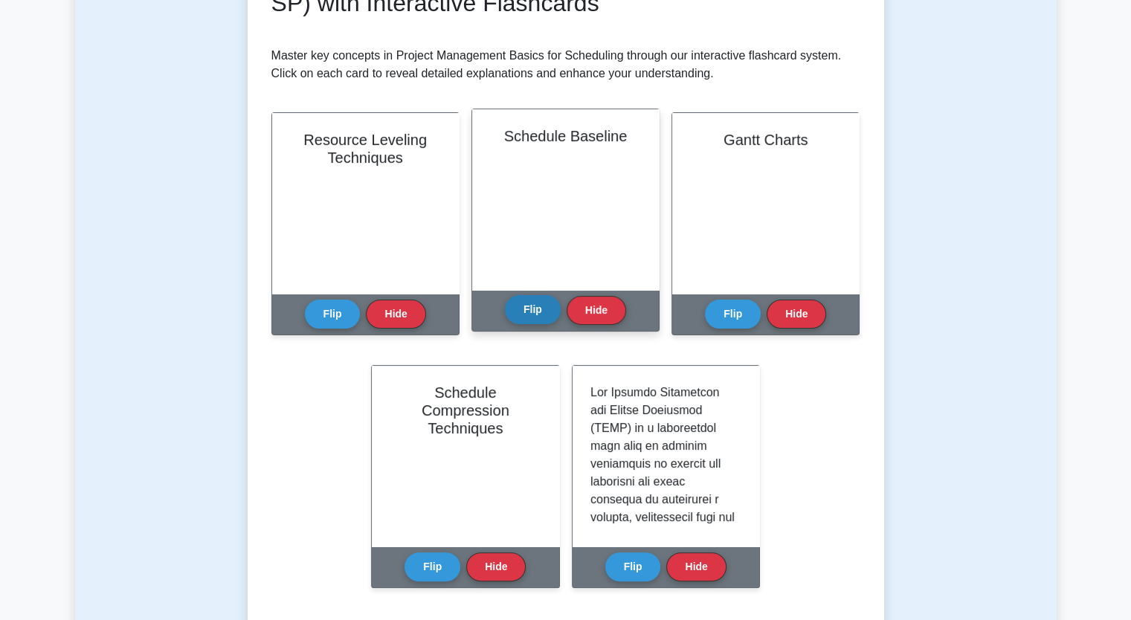
click at [535, 312] on button "Flip" at bounding box center [533, 309] width 56 height 29
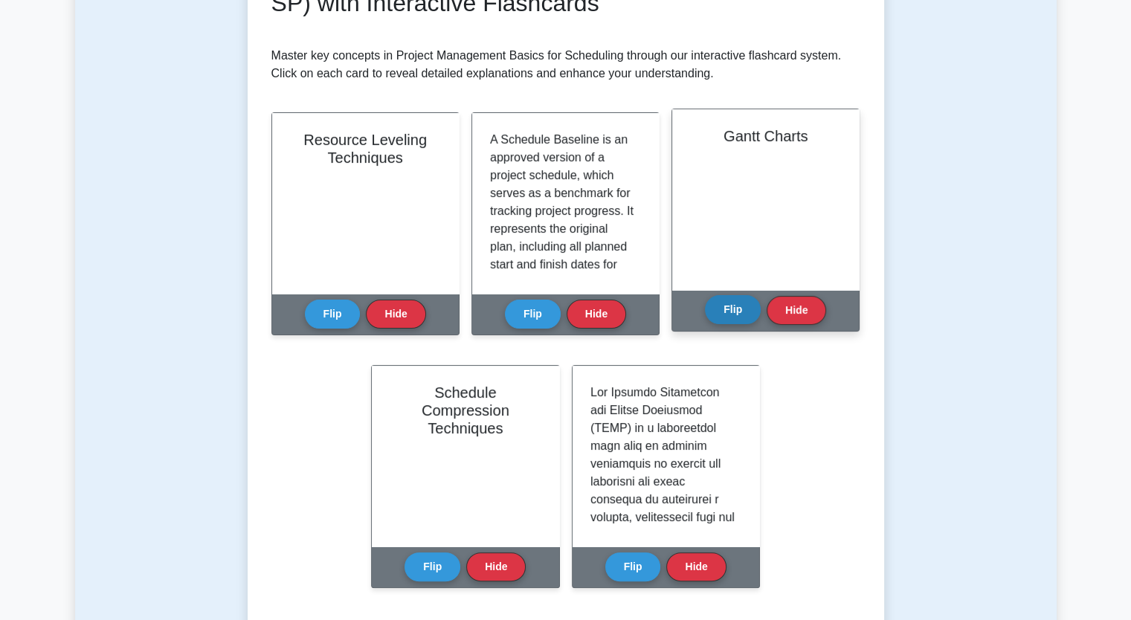
click at [729, 315] on button "Flip" at bounding box center [733, 309] width 56 height 29
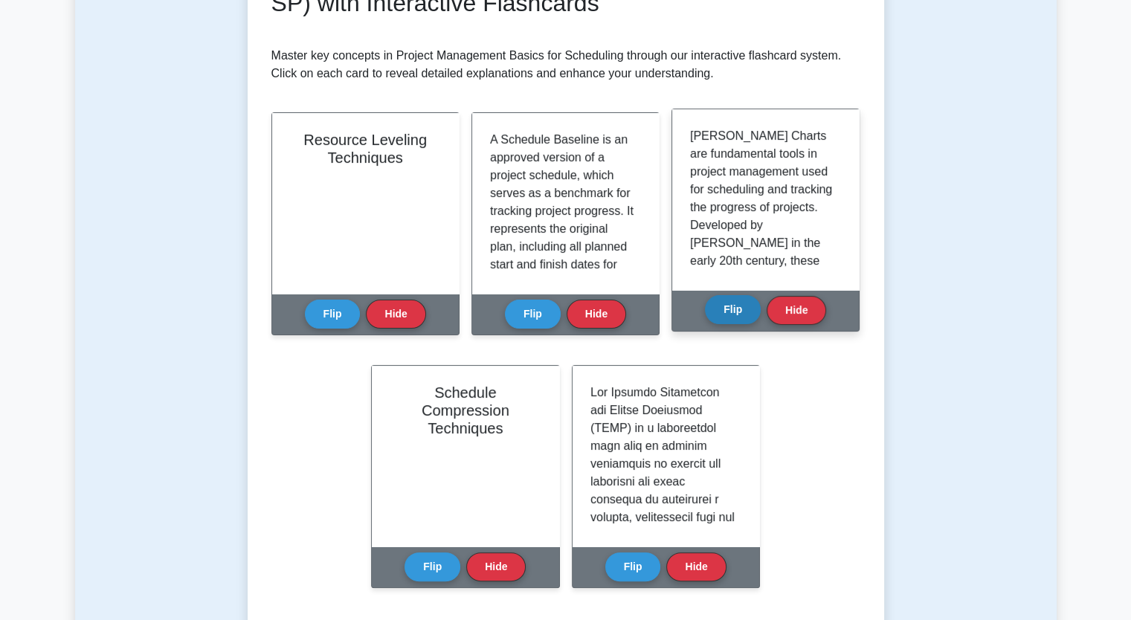
click at [729, 315] on button "Flip" at bounding box center [733, 309] width 56 height 29
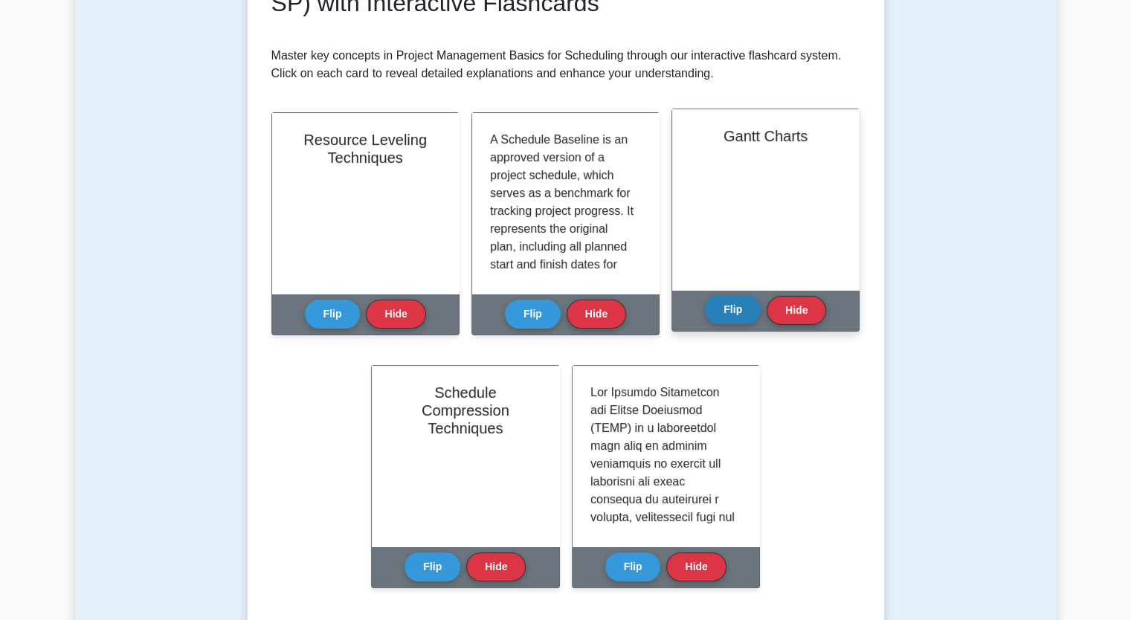
click at [729, 315] on button "Flip" at bounding box center [733, 309] width 56 height 29
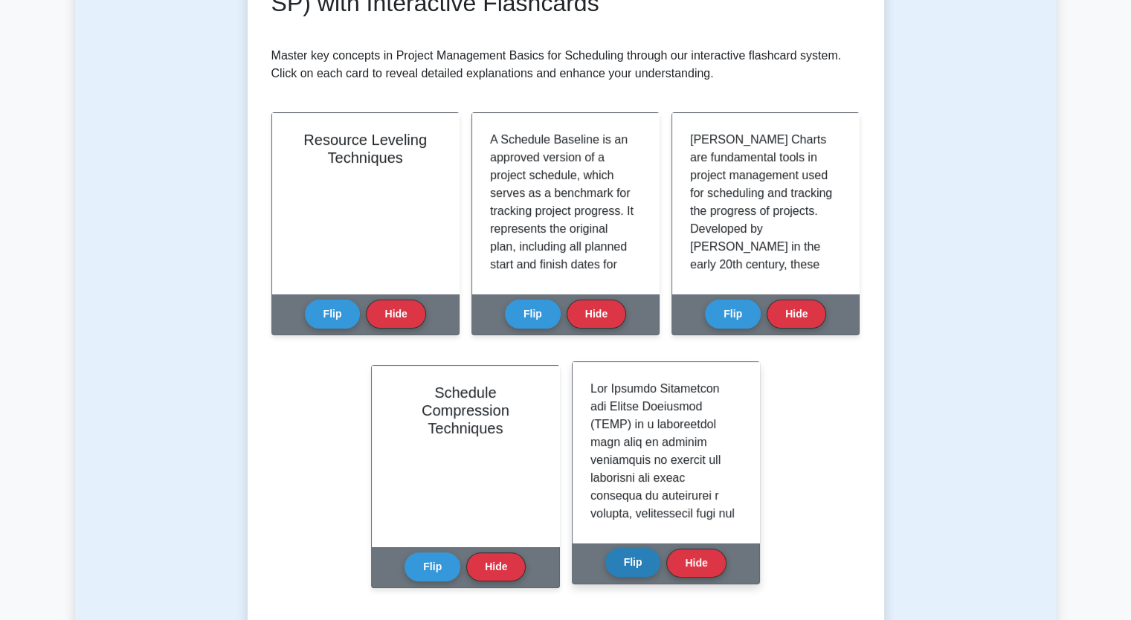
click at [623, 561] on button "Flip" at bounding box center [633, 562] width 56 height 29
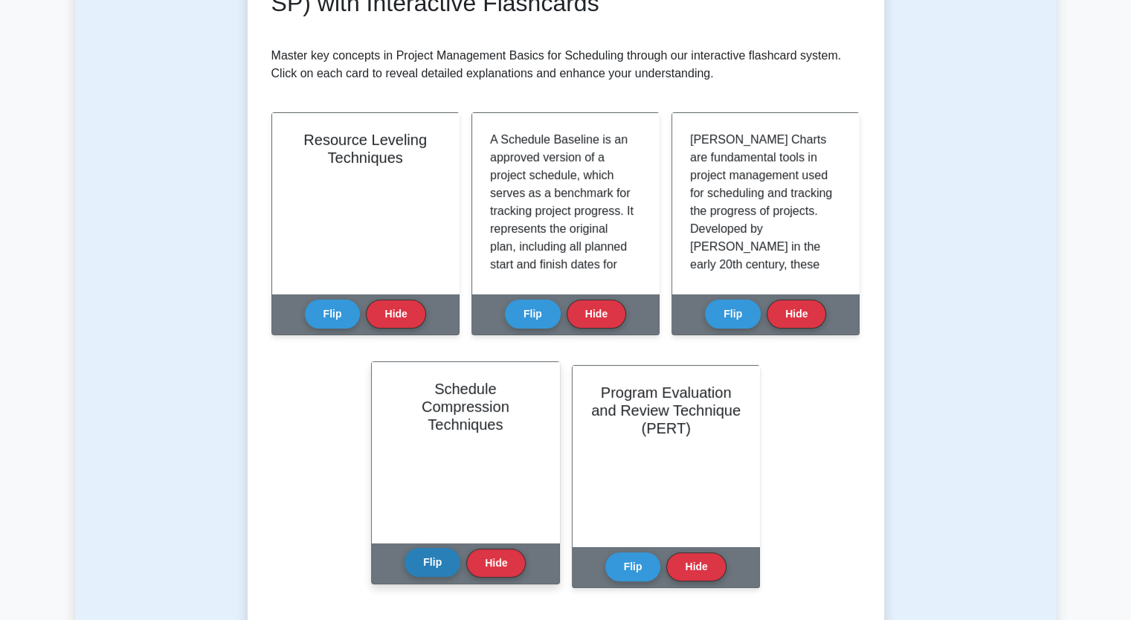
click at [437, 564] on button "Flip" at bounding box center [433, 562] width 56 height 29
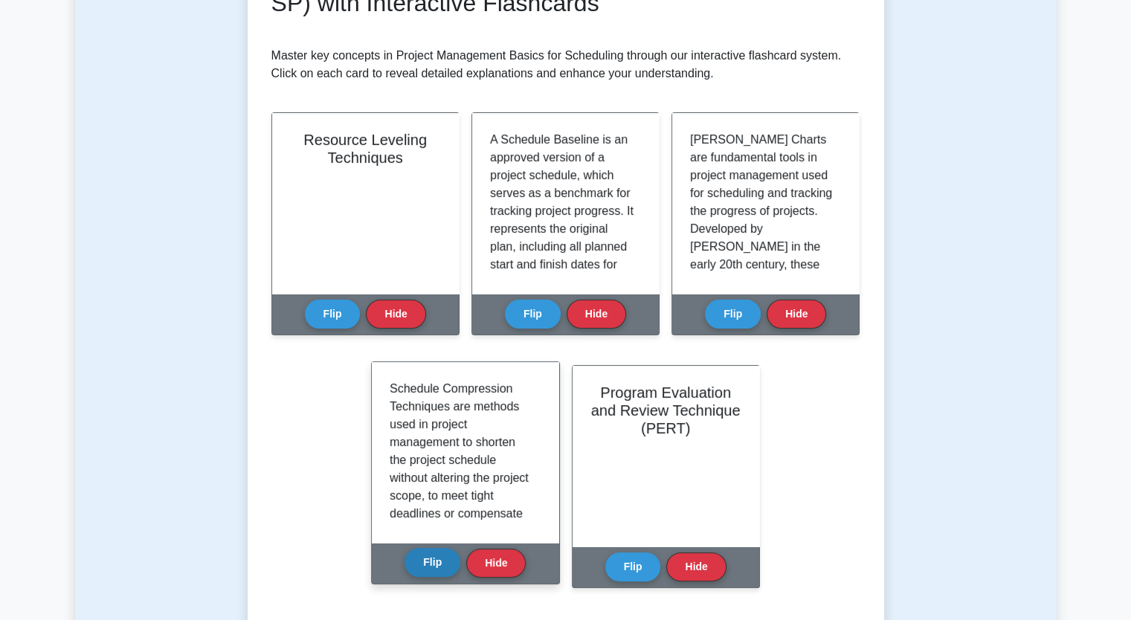
click at [437, 564] on button "Flip" at bounding box center [433, 562] width 56 height 29
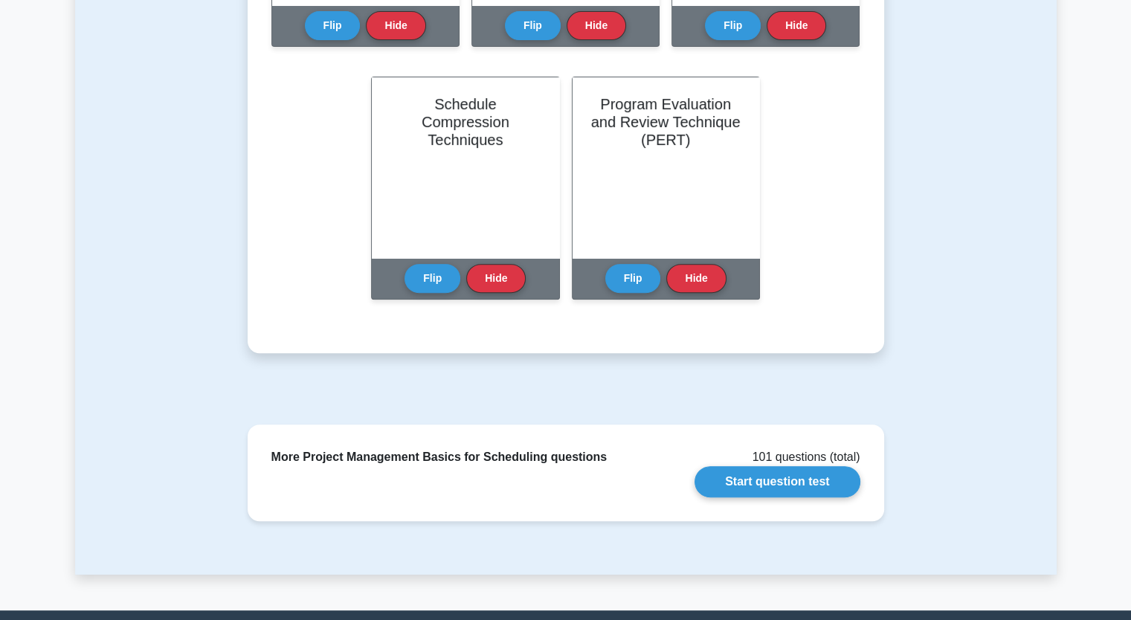
scroll to position [649, 0]
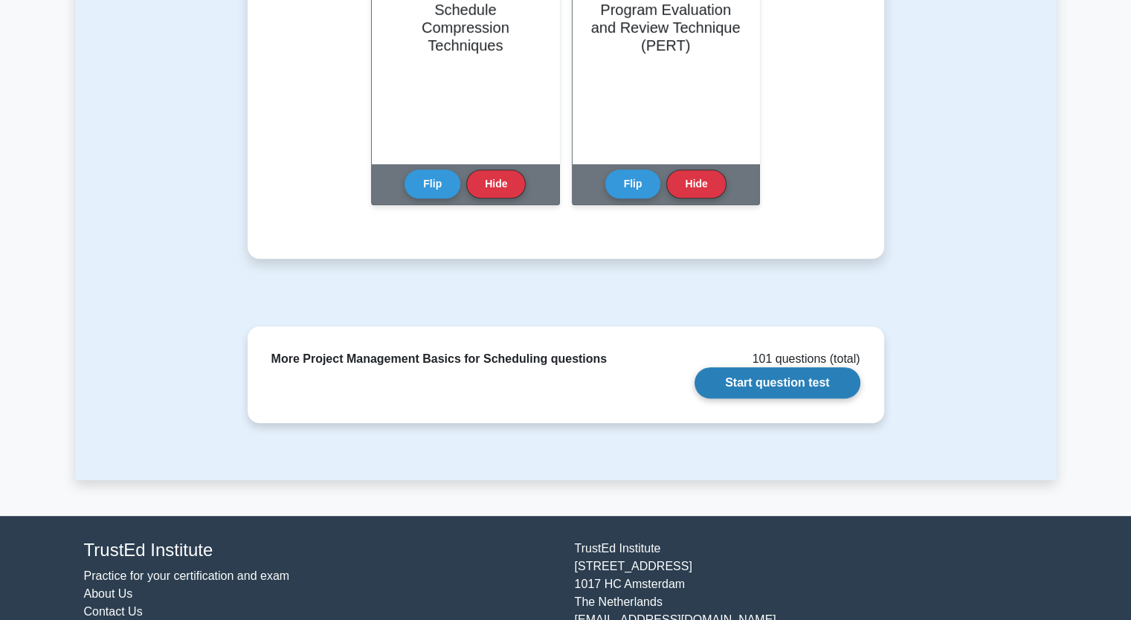
click at [788, 380] on link "Start question test" at bounding box center [777, 382] width 165 height 31
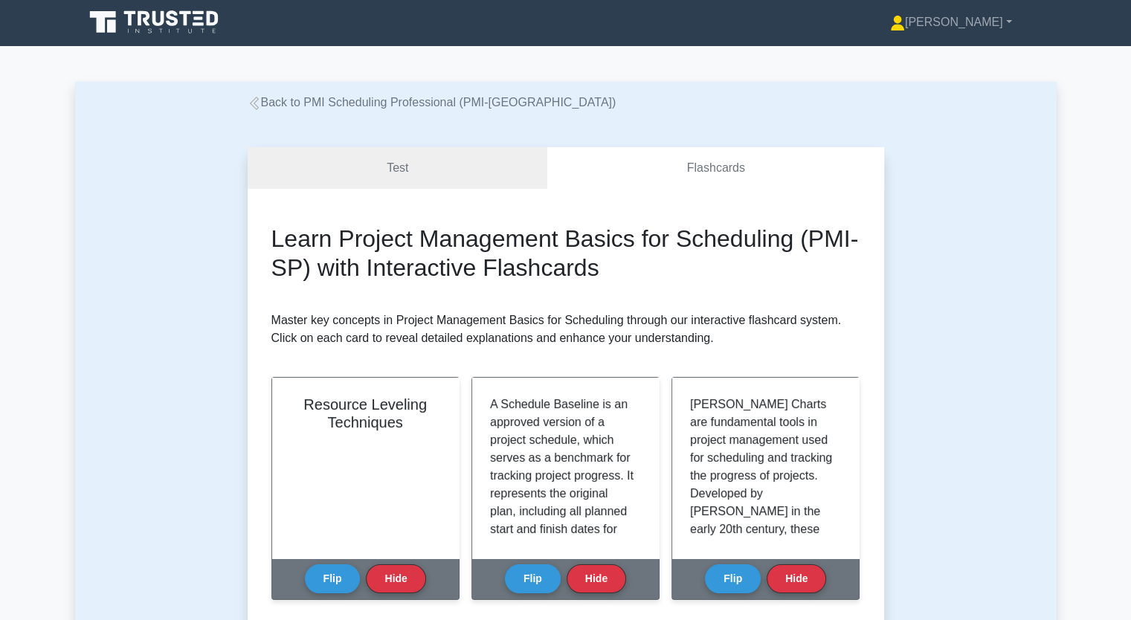
scroll to position [0, 0]
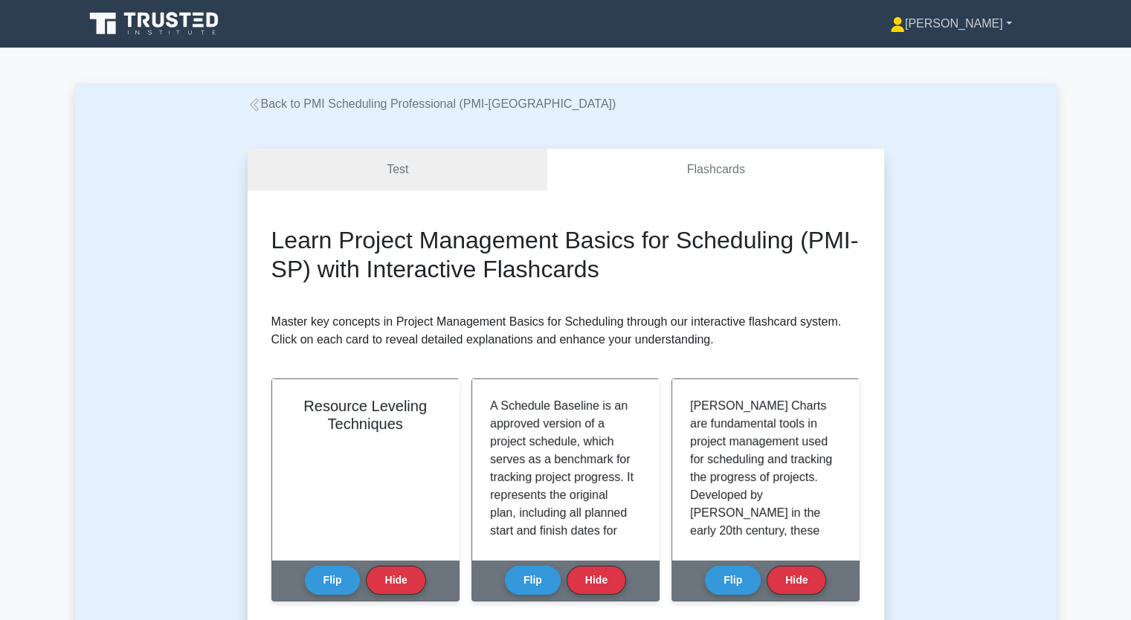
click at [954, 23] on link "[PERSON_NAME]" at bounding box center [951, 24] width 193 height 30
click at [925, 59] on link "Profile" at bounding box center [914, 59] width 118 height 24
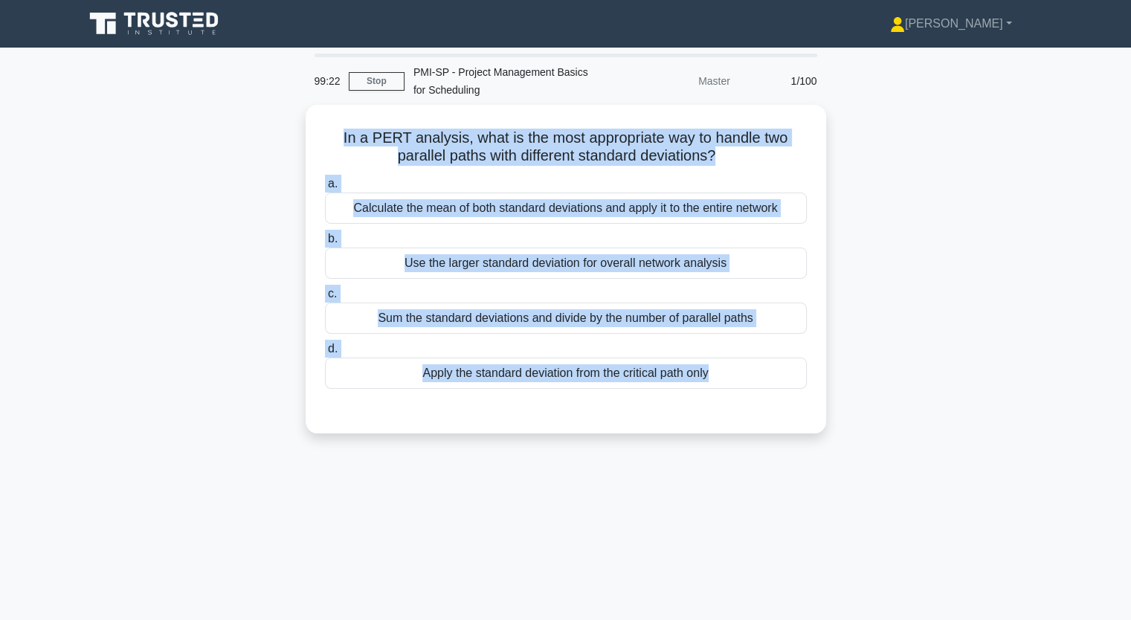
drag, startPoint x: 341, startPoint y: 138, endPoint x: 681, endPoint y: 485, distance: 485.9
click at [681, 485] on div "99:22 Stop PMI-SP - Project Management Basics for Scheduling Master 1/100 In a …" at bounding box center [566, 426] width 982 height 744
copy div "In a PERT analysis, what is the most appropriate way to handle two parallel pat…"
click at [193, 270] on div "In a PERT analysis, what is the most appropriate way to handle two parallel pat…" at bounding box center [566, 278] width 982 height 347
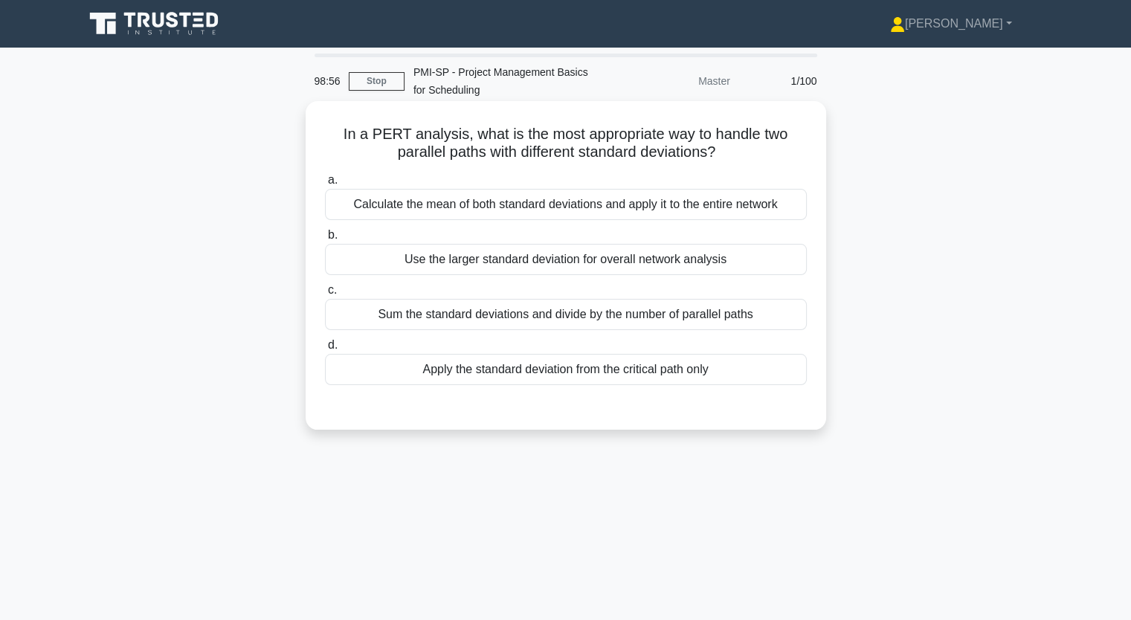
click at [434, 370] on div "Apply the standard deviation from the critical path only" at bounding box center [566, 369] width 482 height 31
click at [325, 350] on input "d. Apply the standard deviation from the critical path only" at bounding box center [325, 346] width 0 height 10
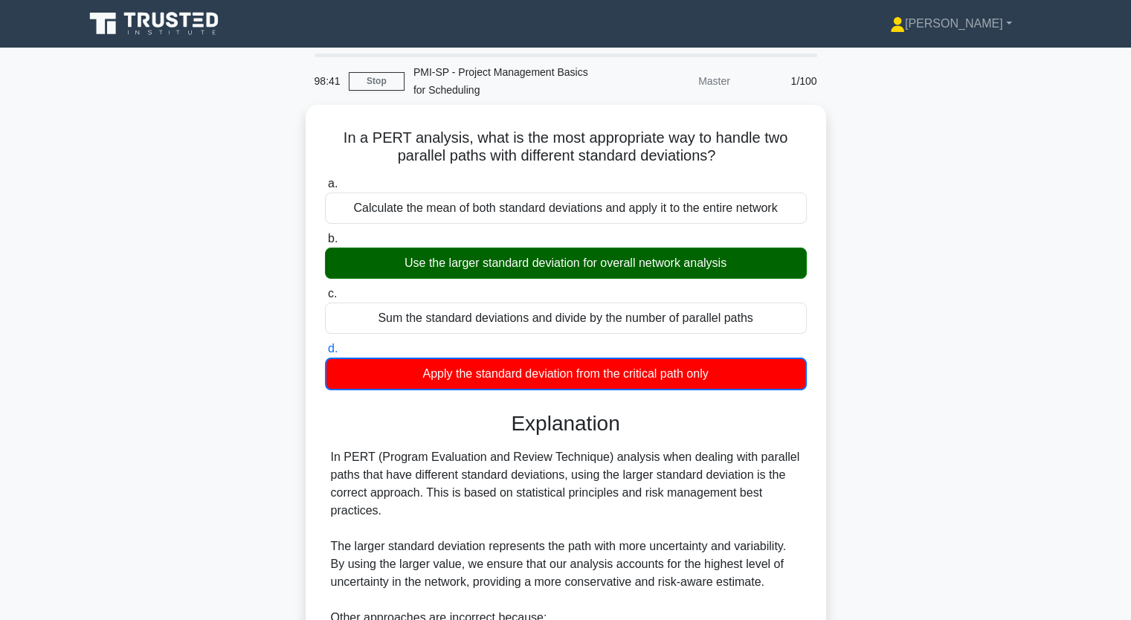
click at [325, 179] on input "a. Calculate the mean of both standard deviations and apply it to the entire ne…" at bounding box center [325, 184] width 0 height 10
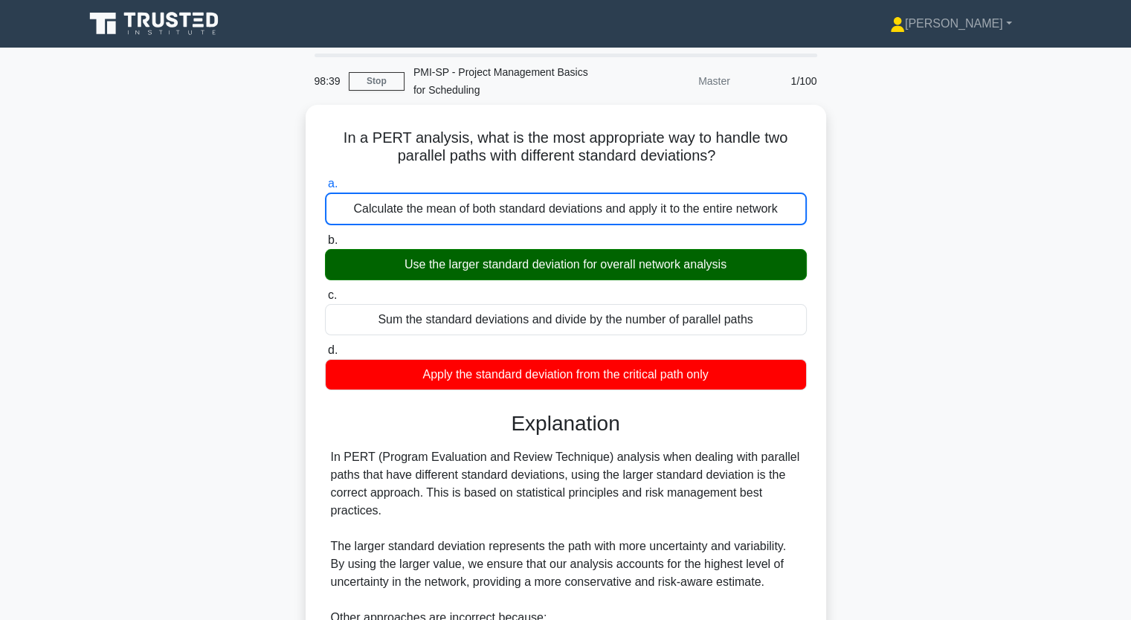
click at [162, 310] on div "In a PERT analysis, what is the most appropriate way to handle two parallel pat…" at bounding box center [566, 481] width 982 height 753
click at [192, 481] on div "In a PERT analysis, what is the most appropriate way to handle two parallel pat…" at bounding box center [566, 481] width 982 height 753
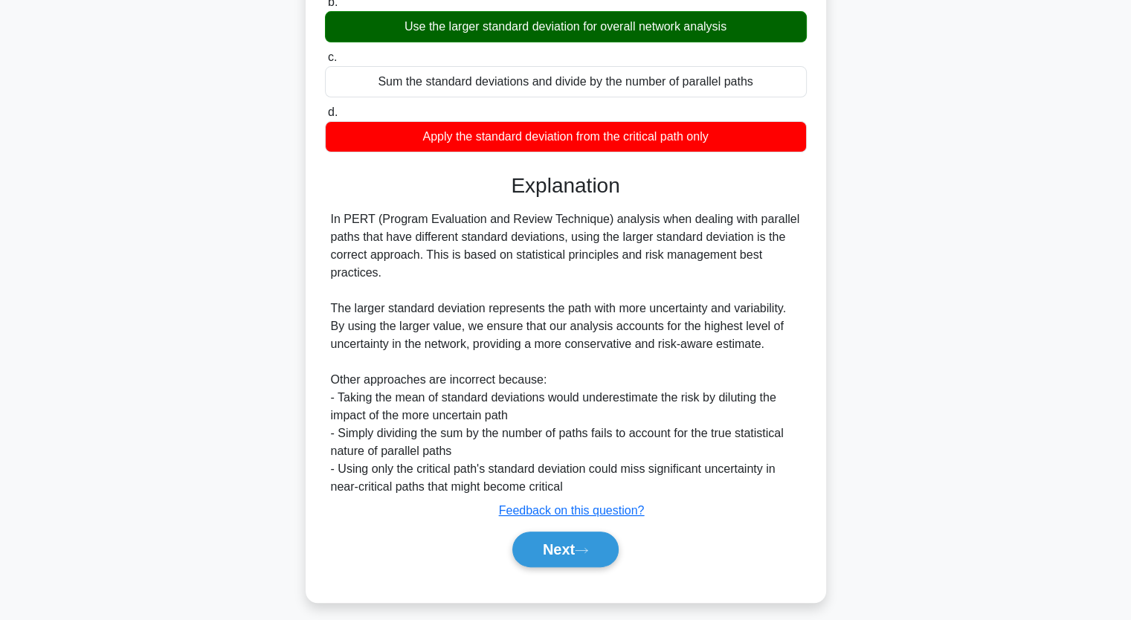
scroll to position [244, 0]
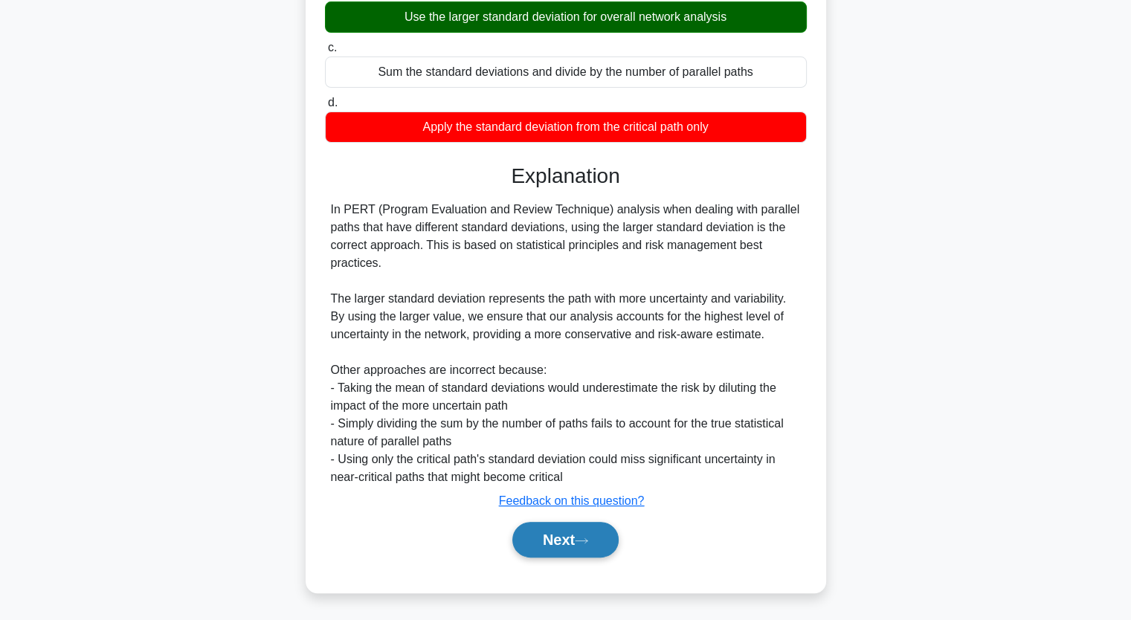
click at [534, 537] on button "Next" at bounding box center [565, 540] width 106 height 36
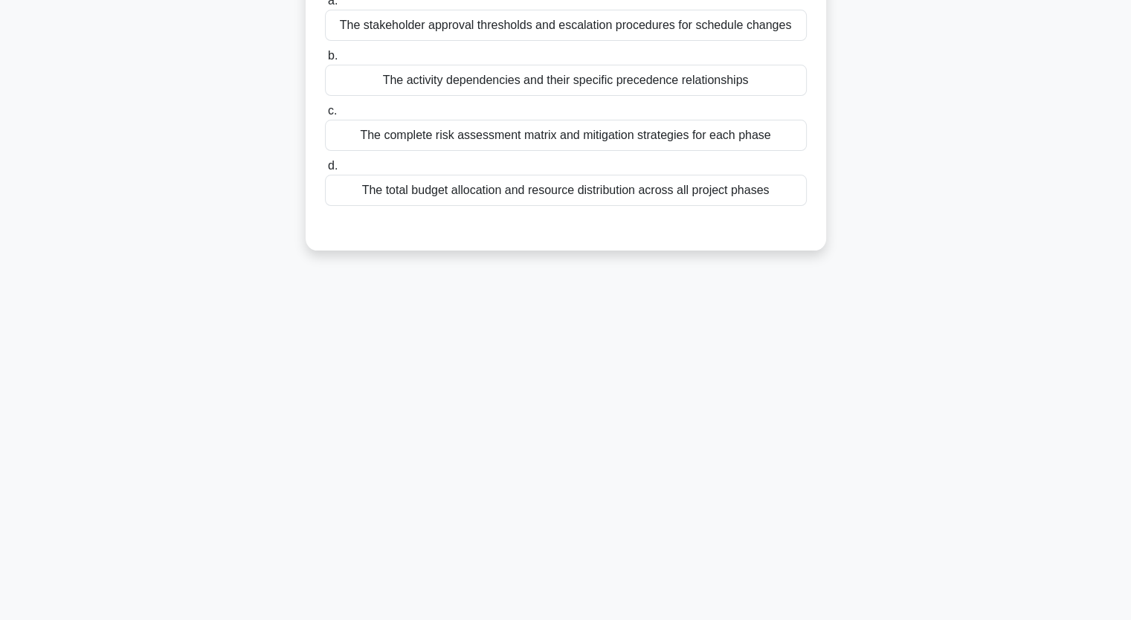
scroll to position [184, 0]
click at [124, 274] on div "97:35 Stop PMI-SP - Project Management Basics for Scheduling Master 2/100 When …" at bounding box center [566, 243] width 982 height 744
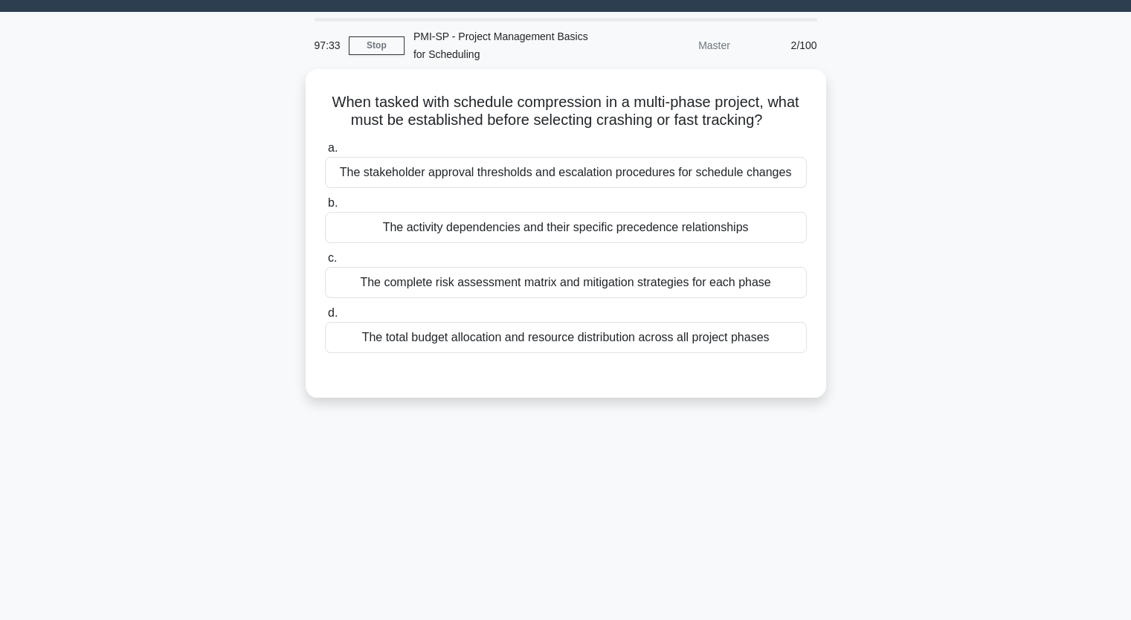
scroll to position [35, 0]
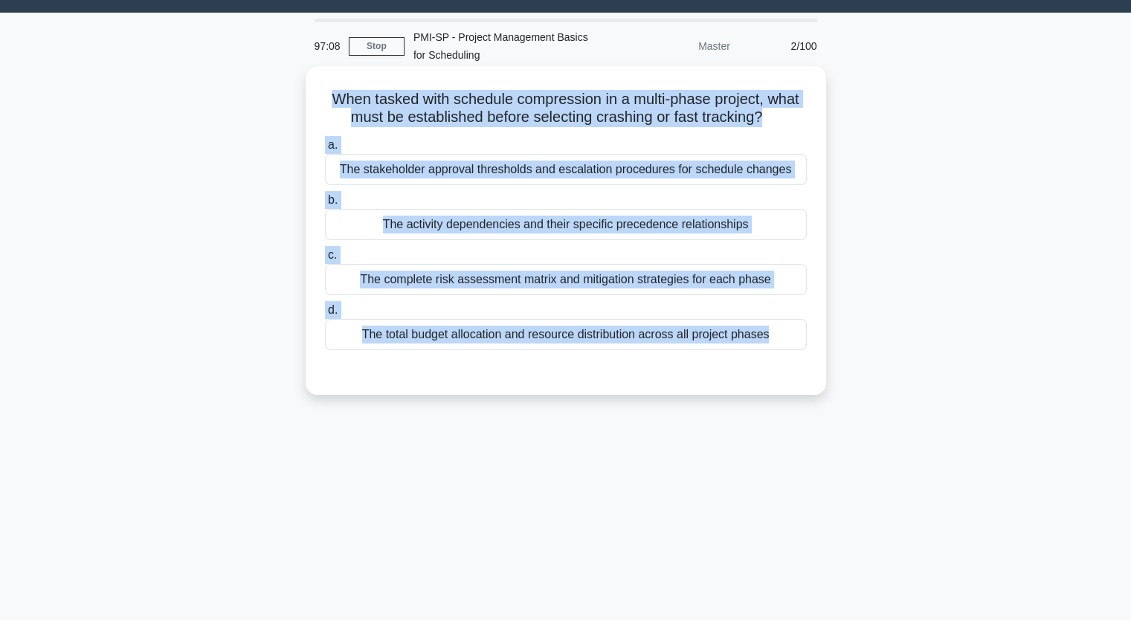
drag, startPoint x: 326, startPoint y: 97, endPoint x: 776, endPoint y: 353, distance: 517.6
click at [776, 353] on div "When tasked with schedule compression in a multi-phase project, what must be es…" at bounding box center [566, 230] width 509 height 317
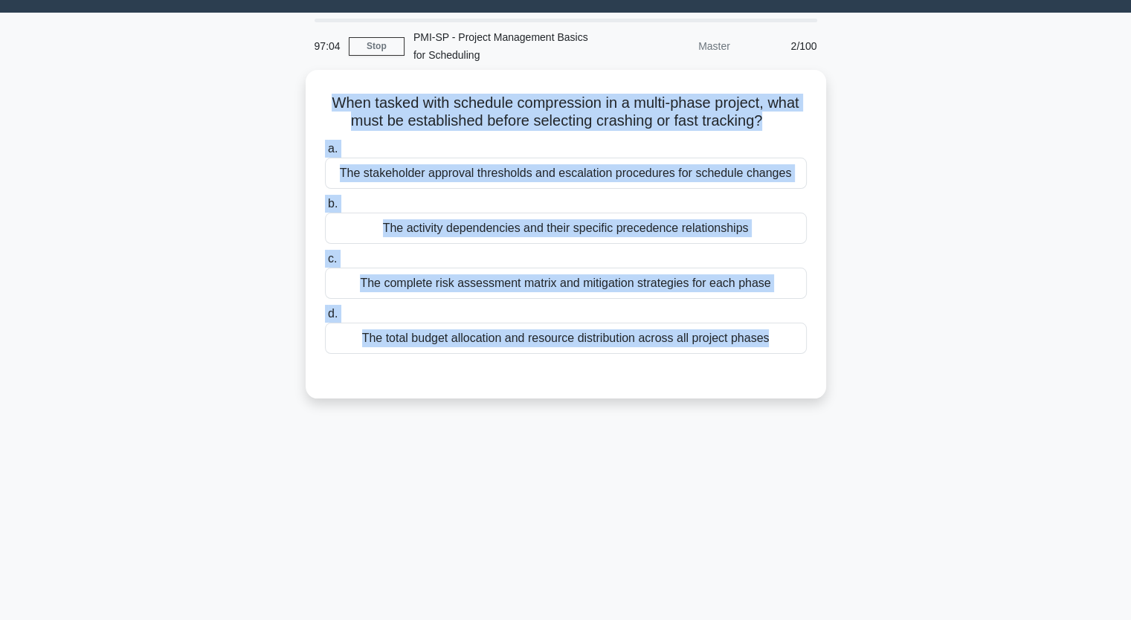
copy div "When tasked with schedule compression in a multi-phase project, what must be es…"
click at [100, 135] on div "When tasked with schedule compression in a multi-phase project, what must be es…" at bounding box center [566, 243] width 982 height 347
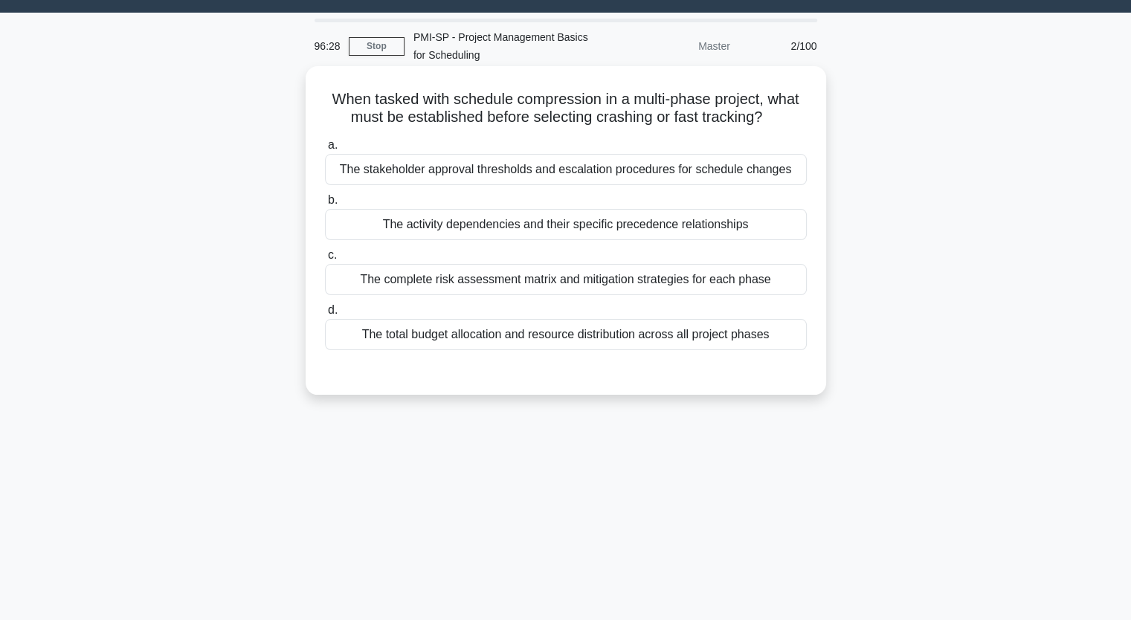
click at [411, 170] on div "The stakeholder approval thresholds and escalation procedures for schedule chan…" at bounding box center [566, 169] width 482 height 31
click at [325, 150] on input "a. The stakeholder approval thresholds and escalation procedures for schedule c…" at bounding box center [325, 146] width 0 height 10
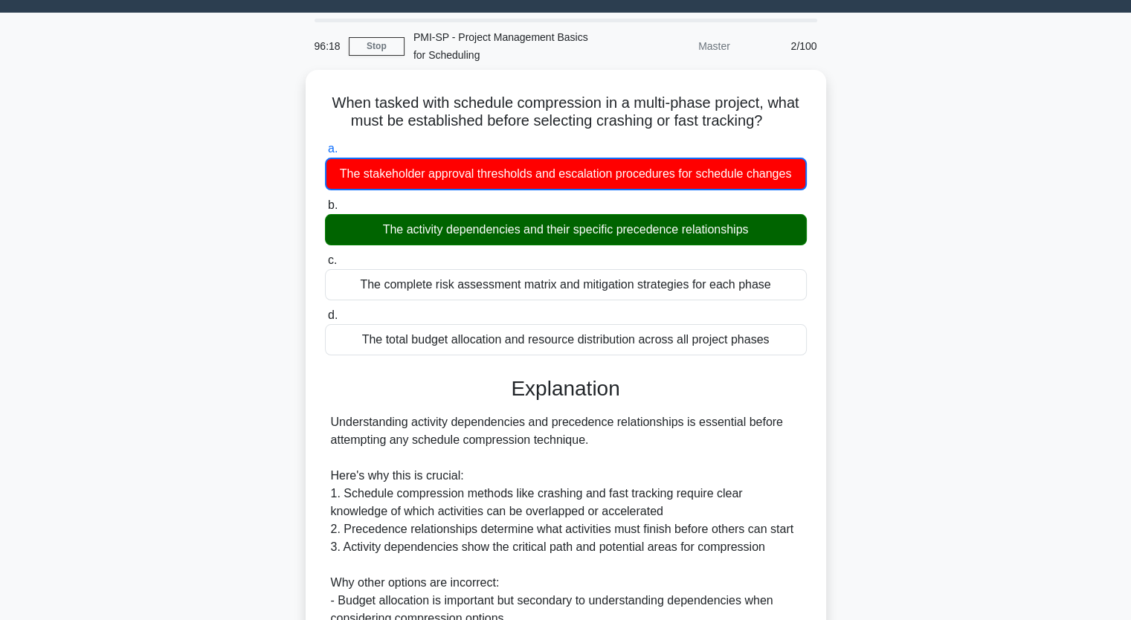
click at [325, 201] on input "b. The activity dependencies and their specific precedence relationships" at bounding box center [325, 206] width 0 height 10
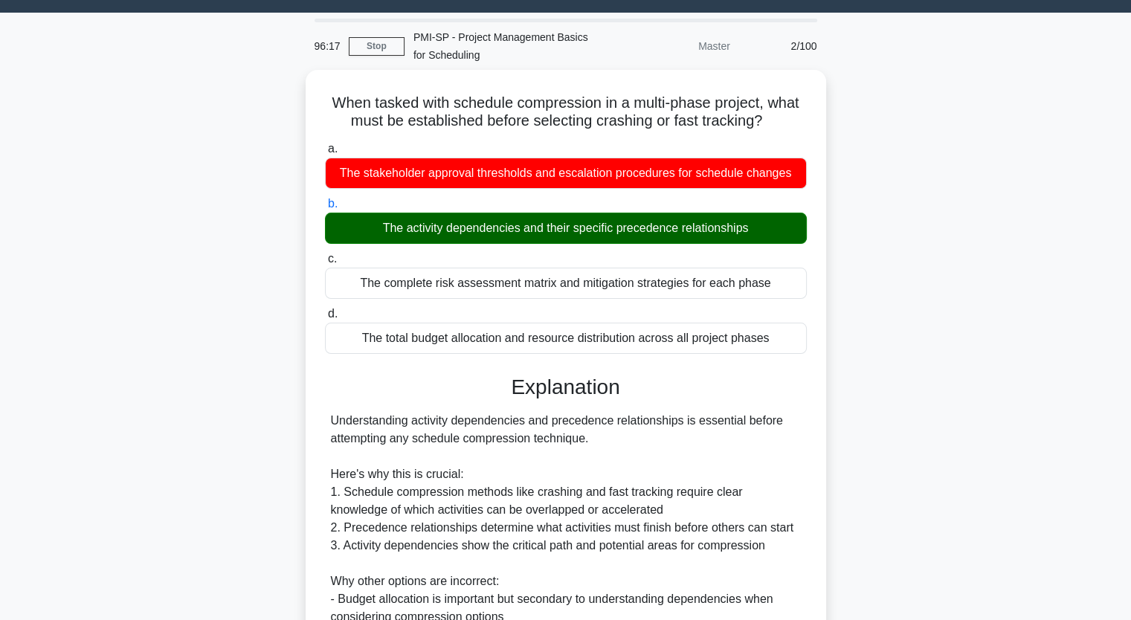
click at [325, 254] on input "c. The complete risk assessment matrix and mitigation strategies for each phase" at bounding box center [325, 259] width 0 height 10
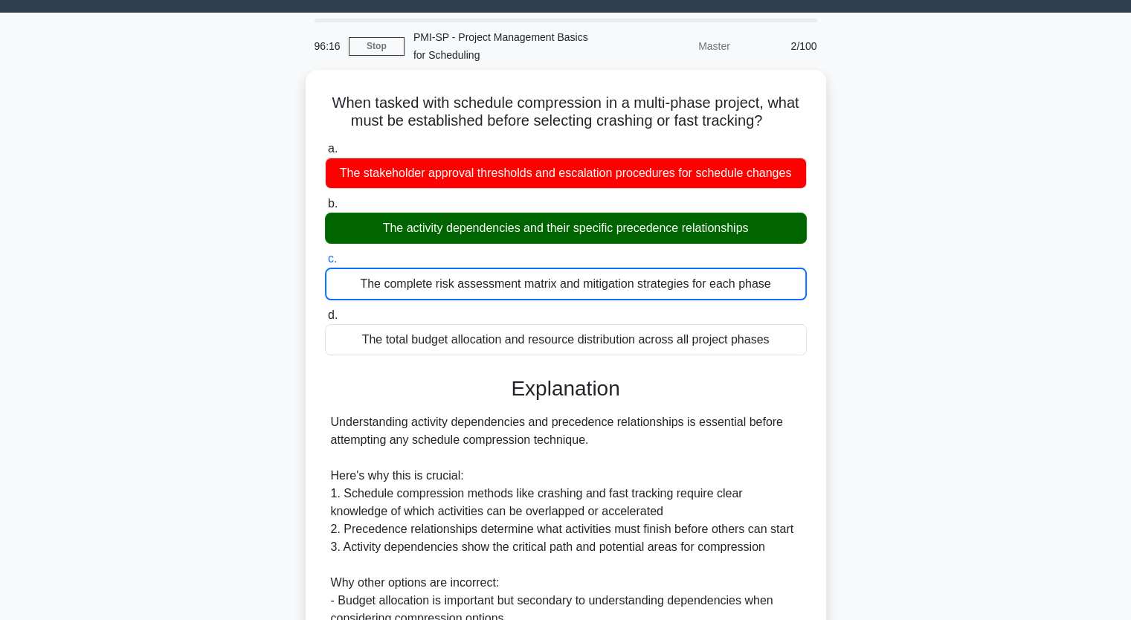
click at [933, 278] on div "When tasked with schedule compression in a multi-phase project, what must be es…" at bounding box center [566, 482] width 982 height 825
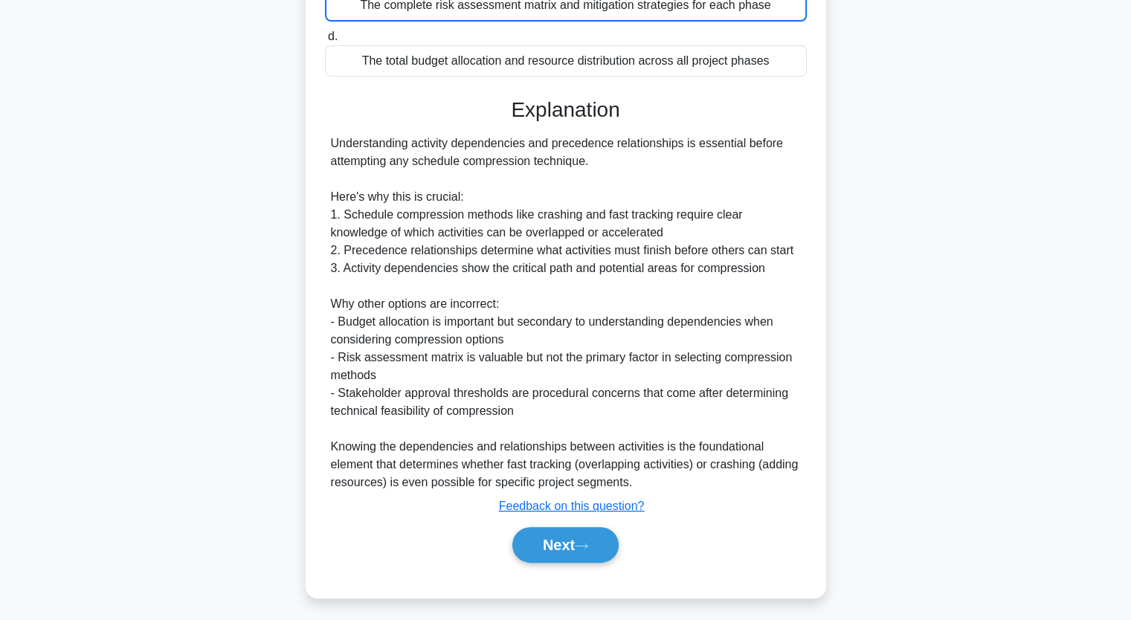
scroll to position [315, 0]
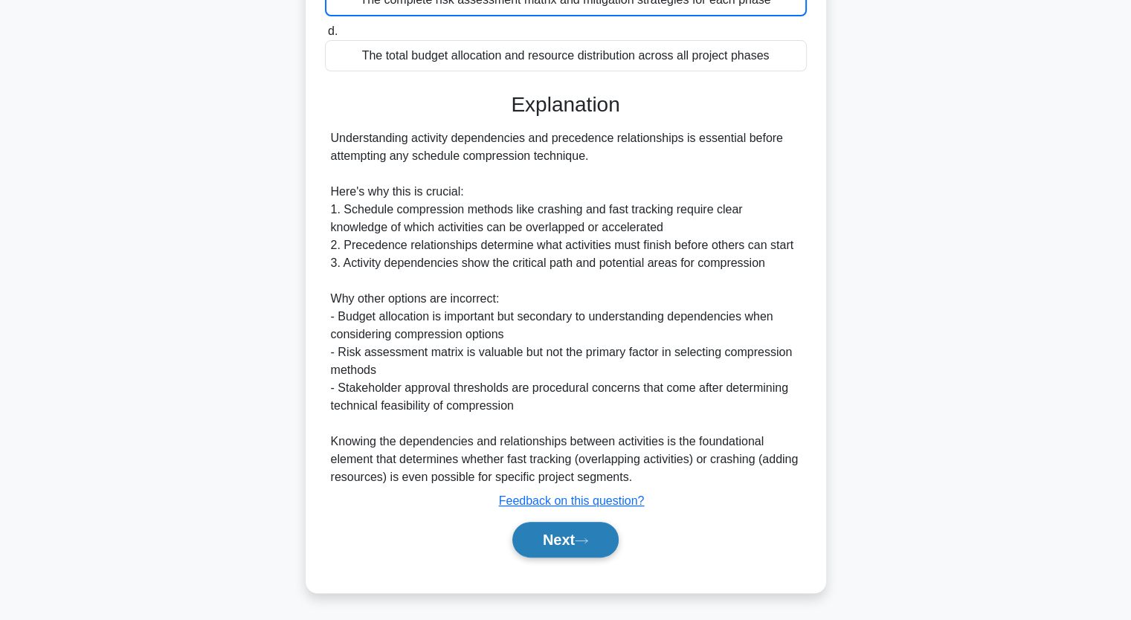
click at [589, 545] on button "Next" at bounding box center [565, 540] width 106 height 36
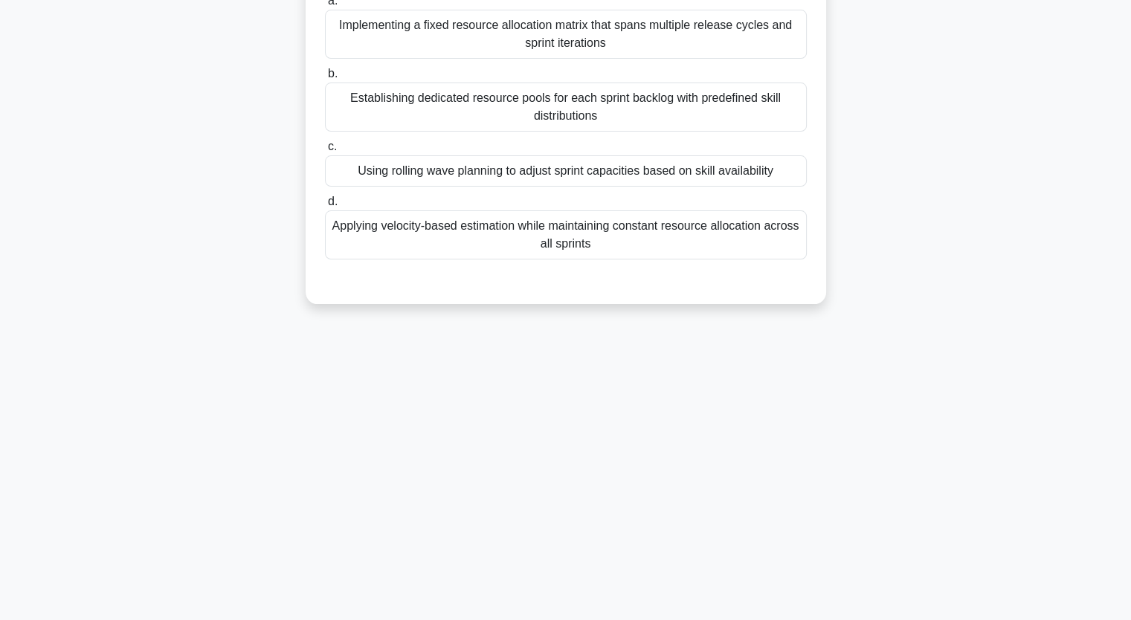
click at [985, 238] on div "When applying resource leveling in an agile project environment, which approach…" at bounding box center [566, 122] width 982 height 400
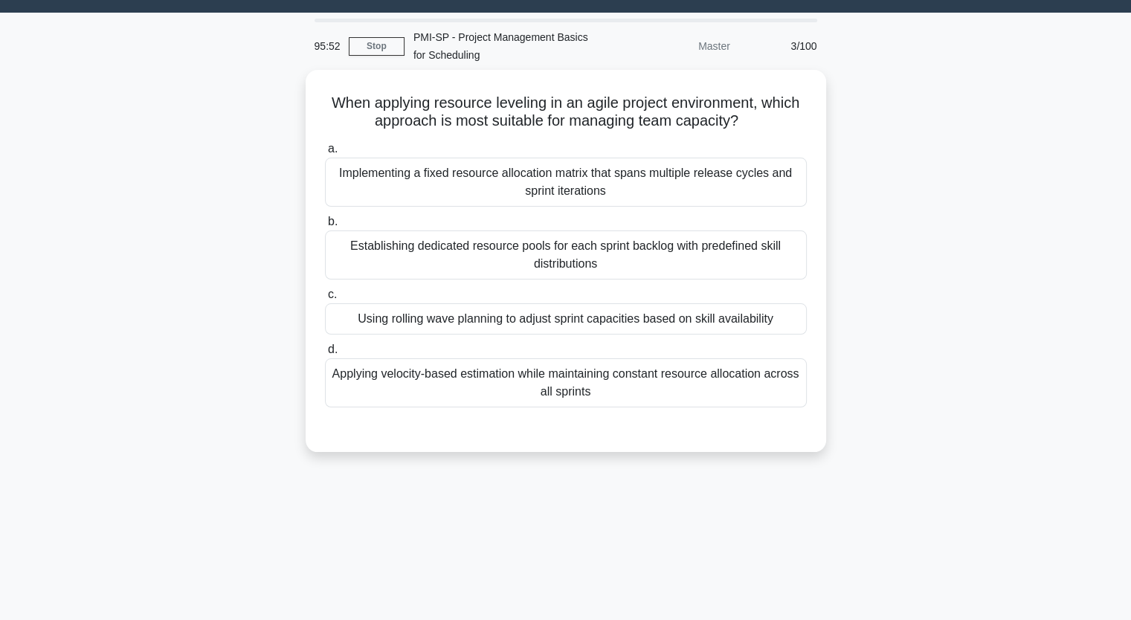
scroll to position [5, 0]
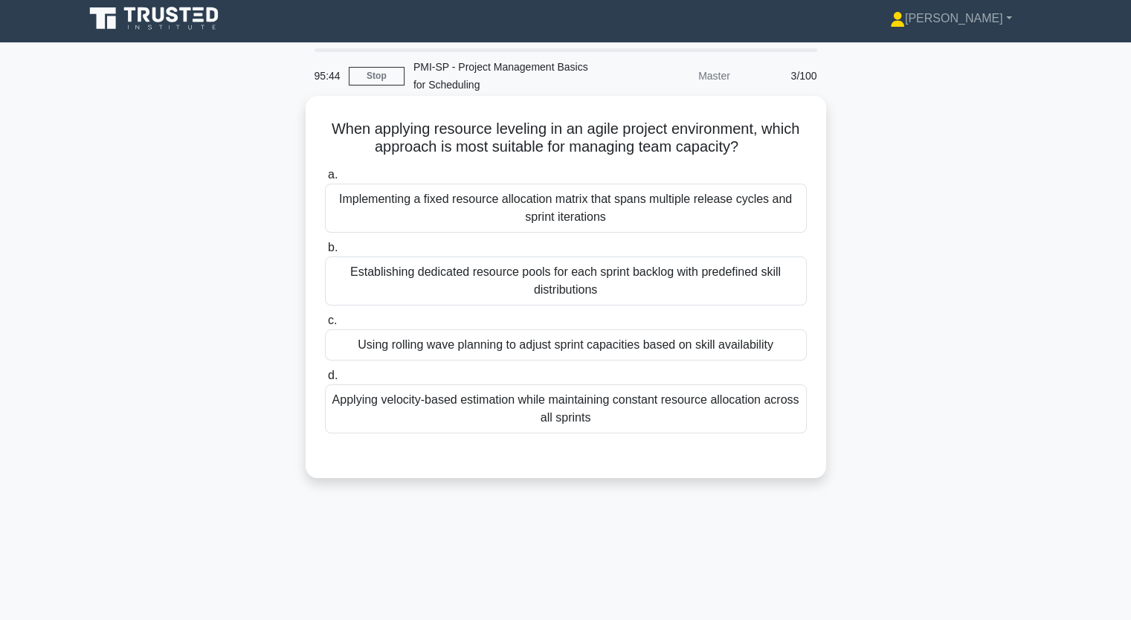
click at [646, 398] on div "Applying velocity-based estimation while maintaining constant resource allocati…" at bounding box center [566, 408] width 482 height 49
click at [325, 381] on input "d. Applying velocity-based estimation while maintaining constant resource alloc…" at bounding box center [325, 376] width 0 height 10
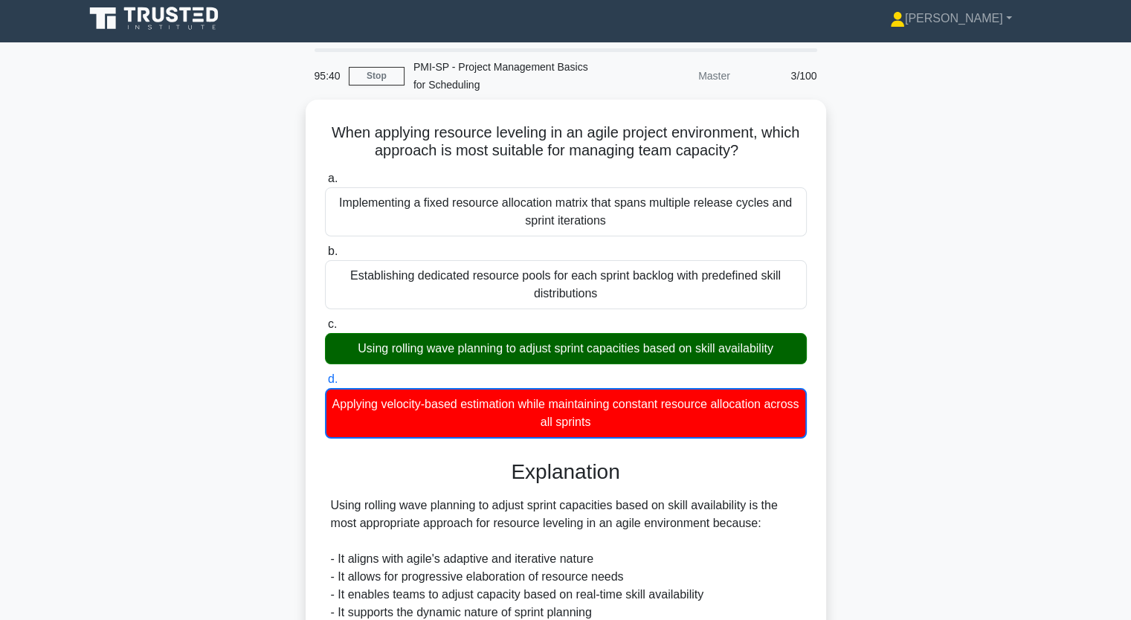
click at [325, 320] on input "c. Using rolling wave planning to adjust sprint capacities based on skill avail…" at bounding box center [325, 325] width 0 height 10
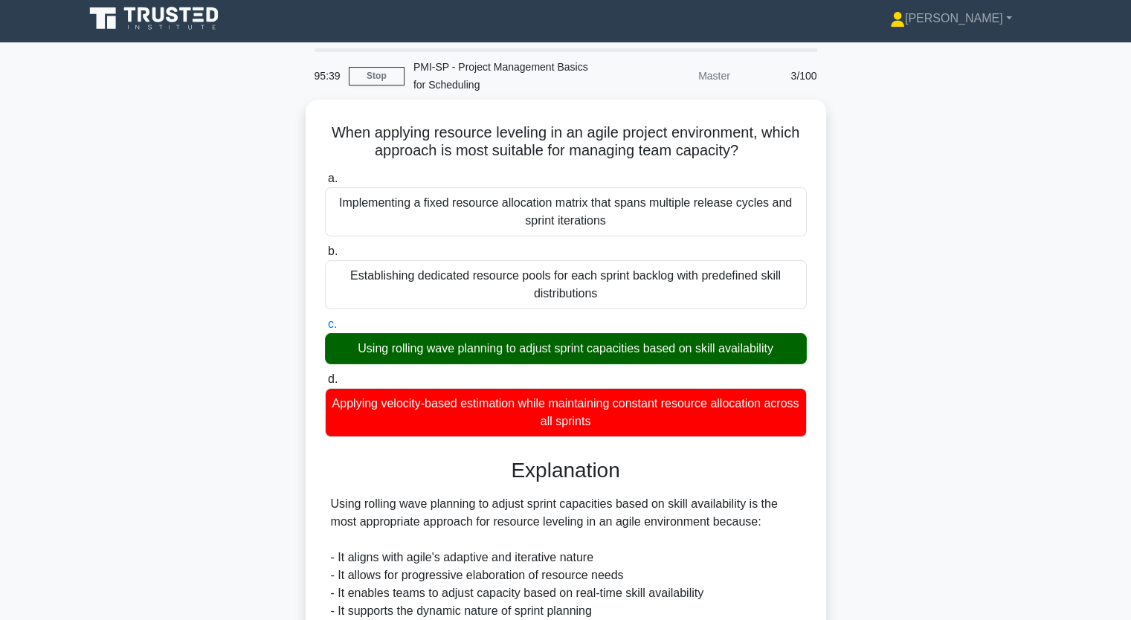
click at [325, 247] on input "b. Establishing dedicated resource pools for each sprint backlog with predefine…" at bounding box center [325, 252] width 0 height 10
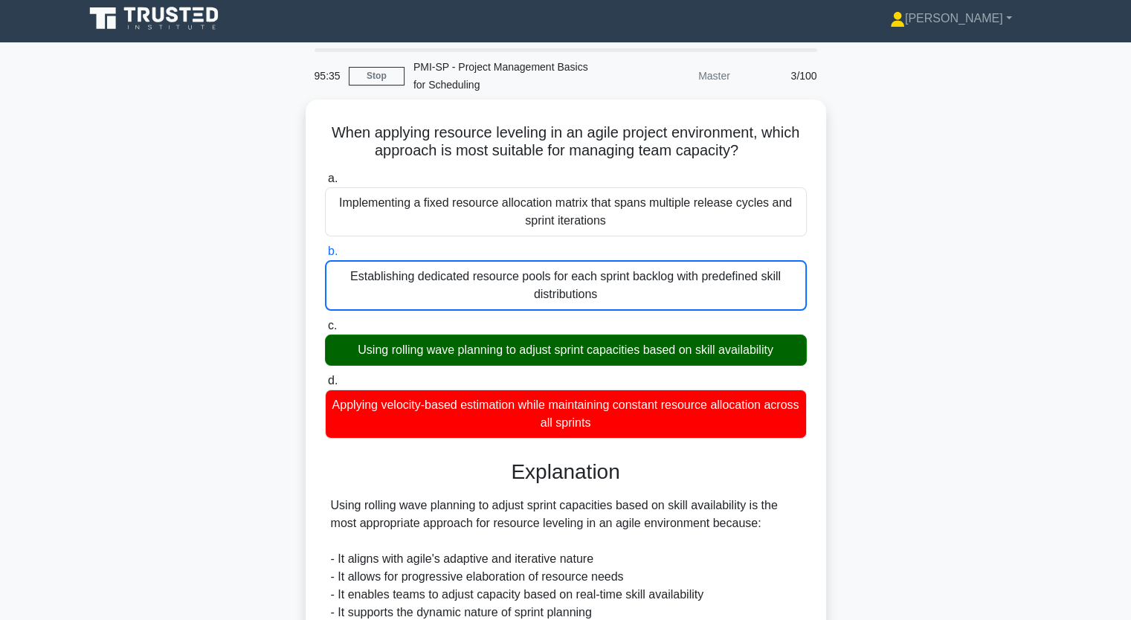
drag, startPoint x: 886, startPoint y: 159, endPoint x: 899, endPoint y: 152, distance: 14.7
click at [899, 152] on div "When applying resource leveling in an agile project environment, which approach…" at bounding box center [566, 521] width 982 height 843
click at [881, 123] on div "When applying resource leveling in an agile project environment, which approach…" at bounding box center [566, 521] width 982 height 843
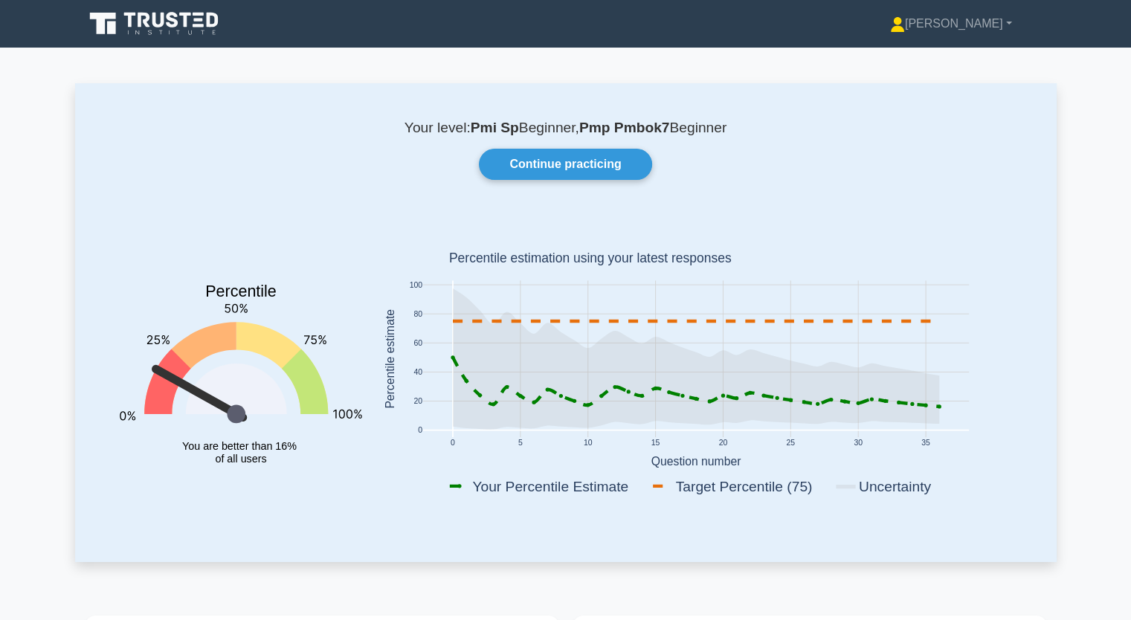
click at [228, 178] on div "Continue practicing" at bounding box center [566, 164] width 928 height 31
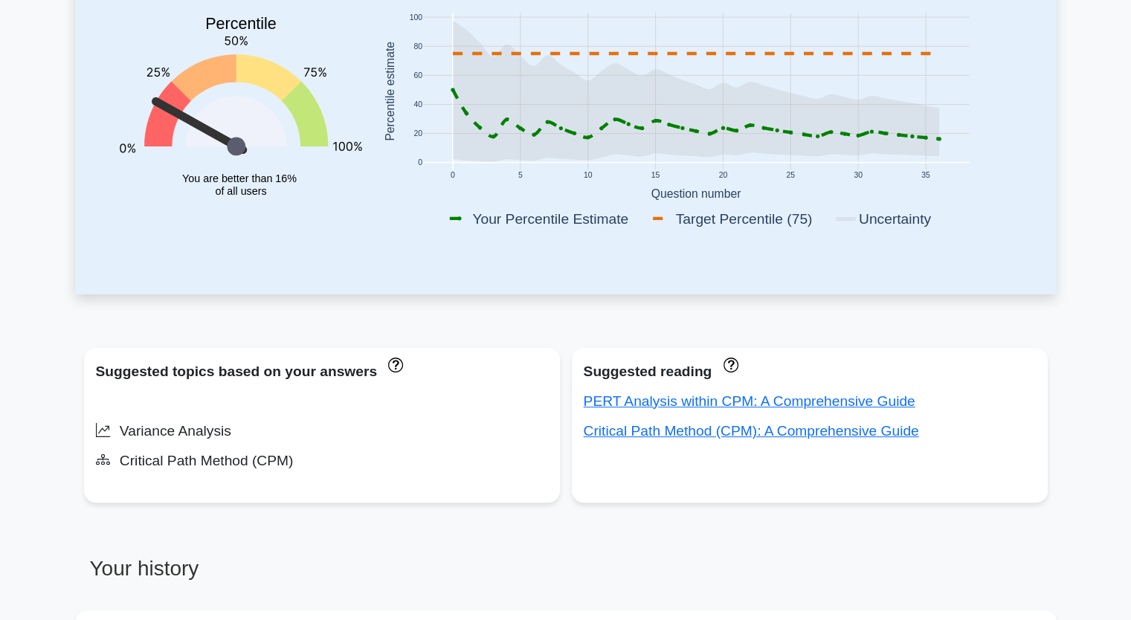
scroll to position [297, 0]
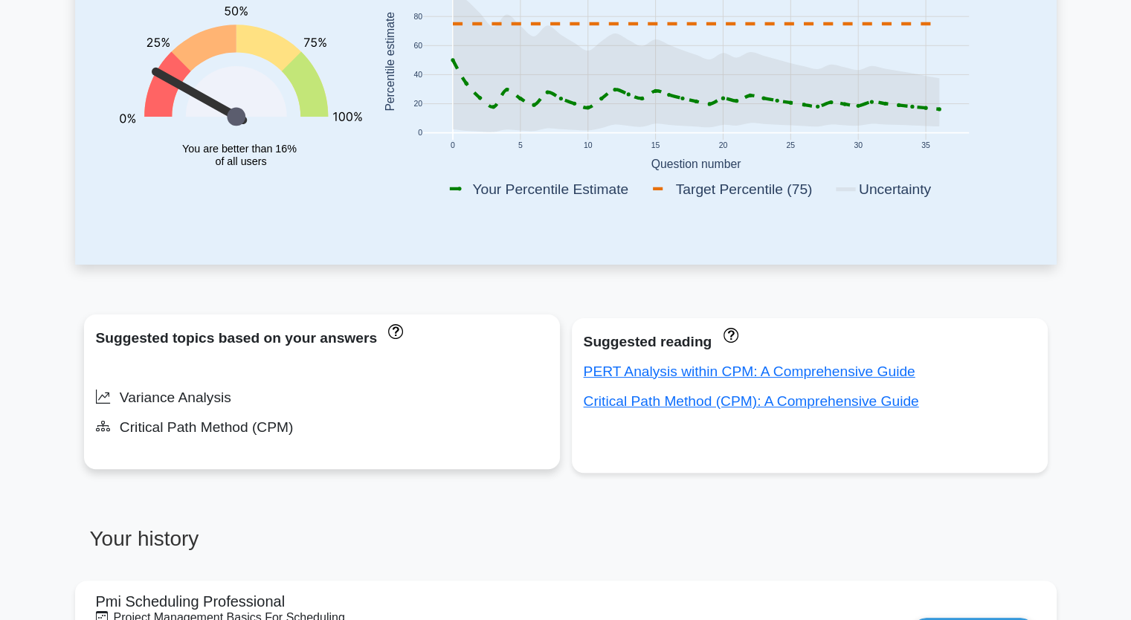
click at [470, 358] on div at bounding box center [322, 368] width 452 height 24
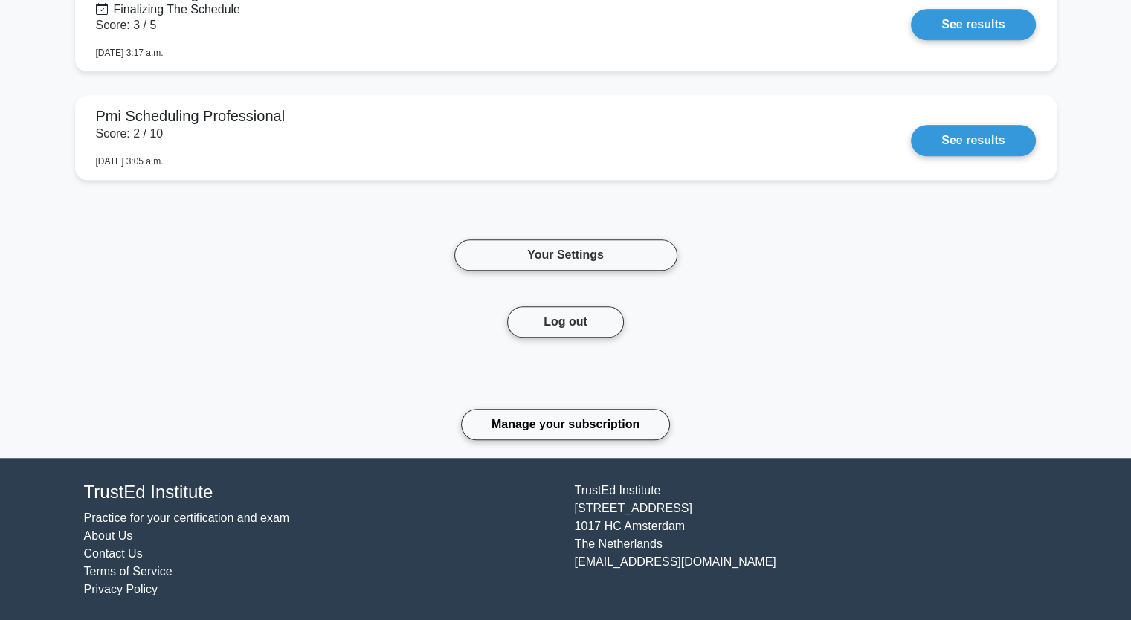
scroll to position [1139, 0]
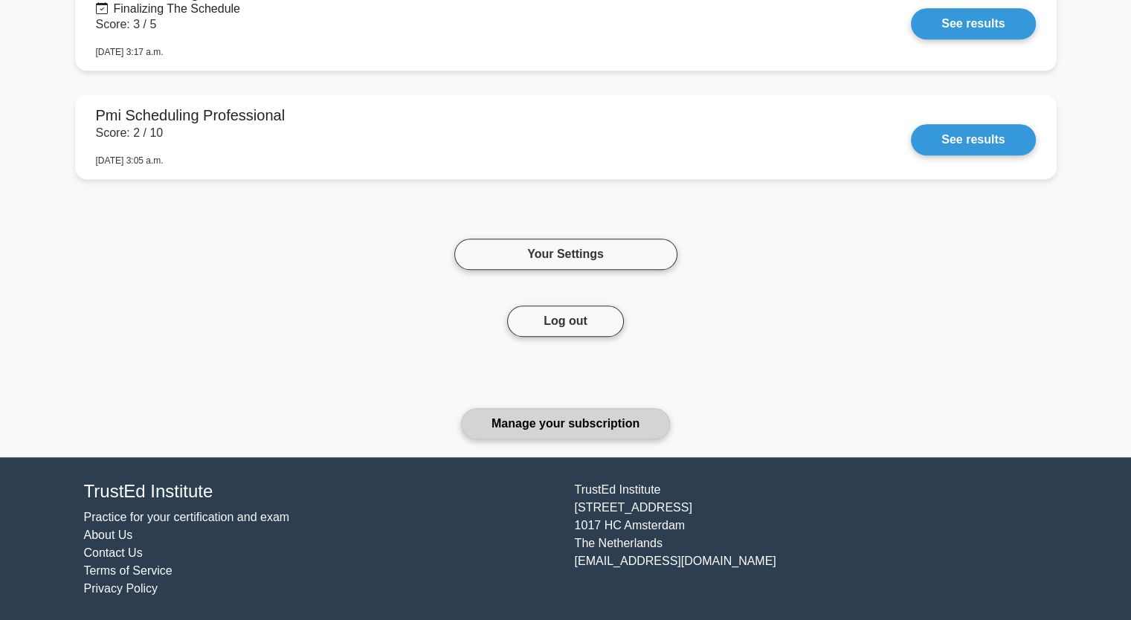
click at [513, 426] on link "Manage your subscription" at bounding box center [565, 423] width 209 height 31
